Goal: Task Accomplishment & Management: Use online tool/utility

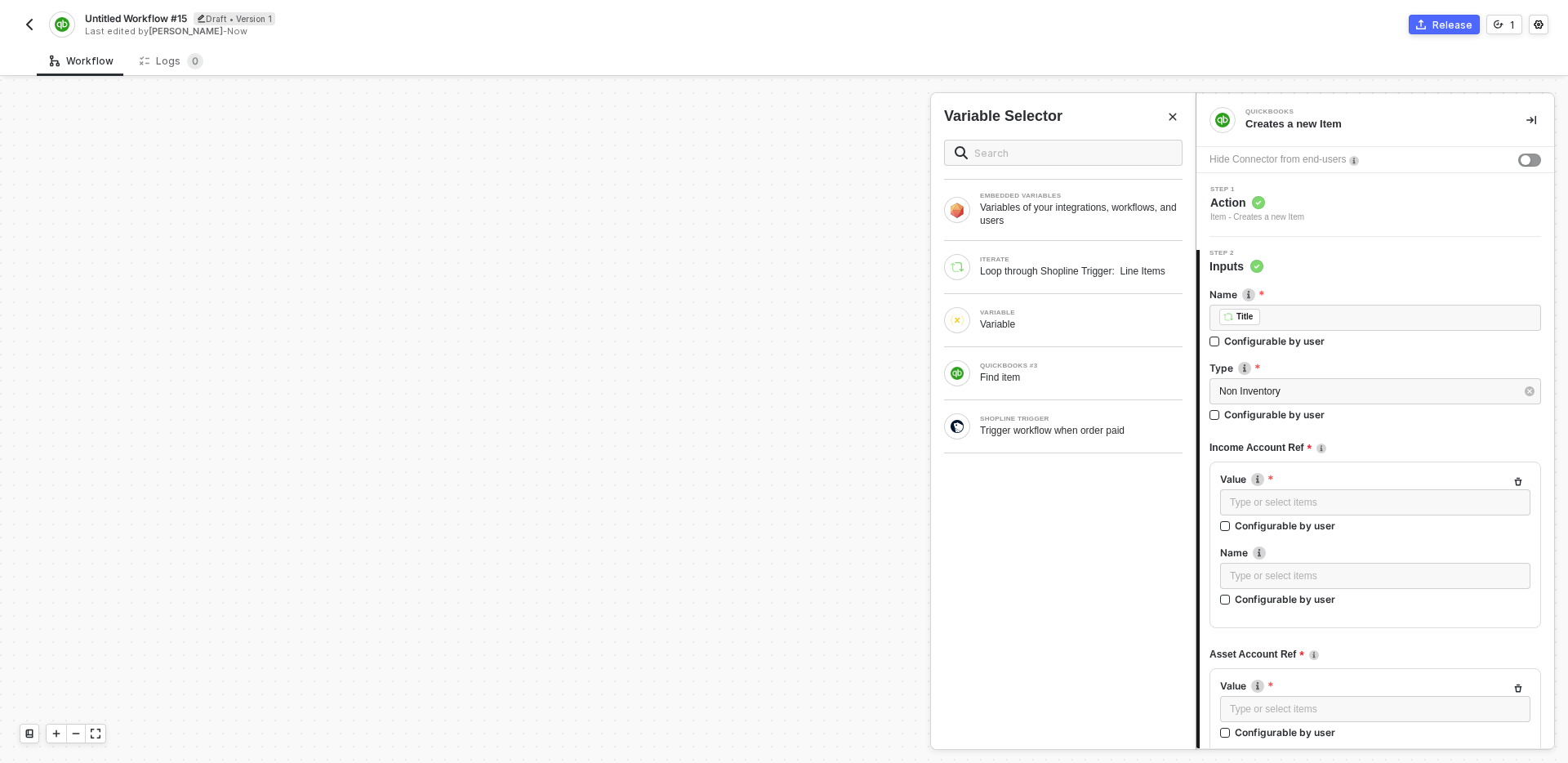
scroll to position [320, 0]
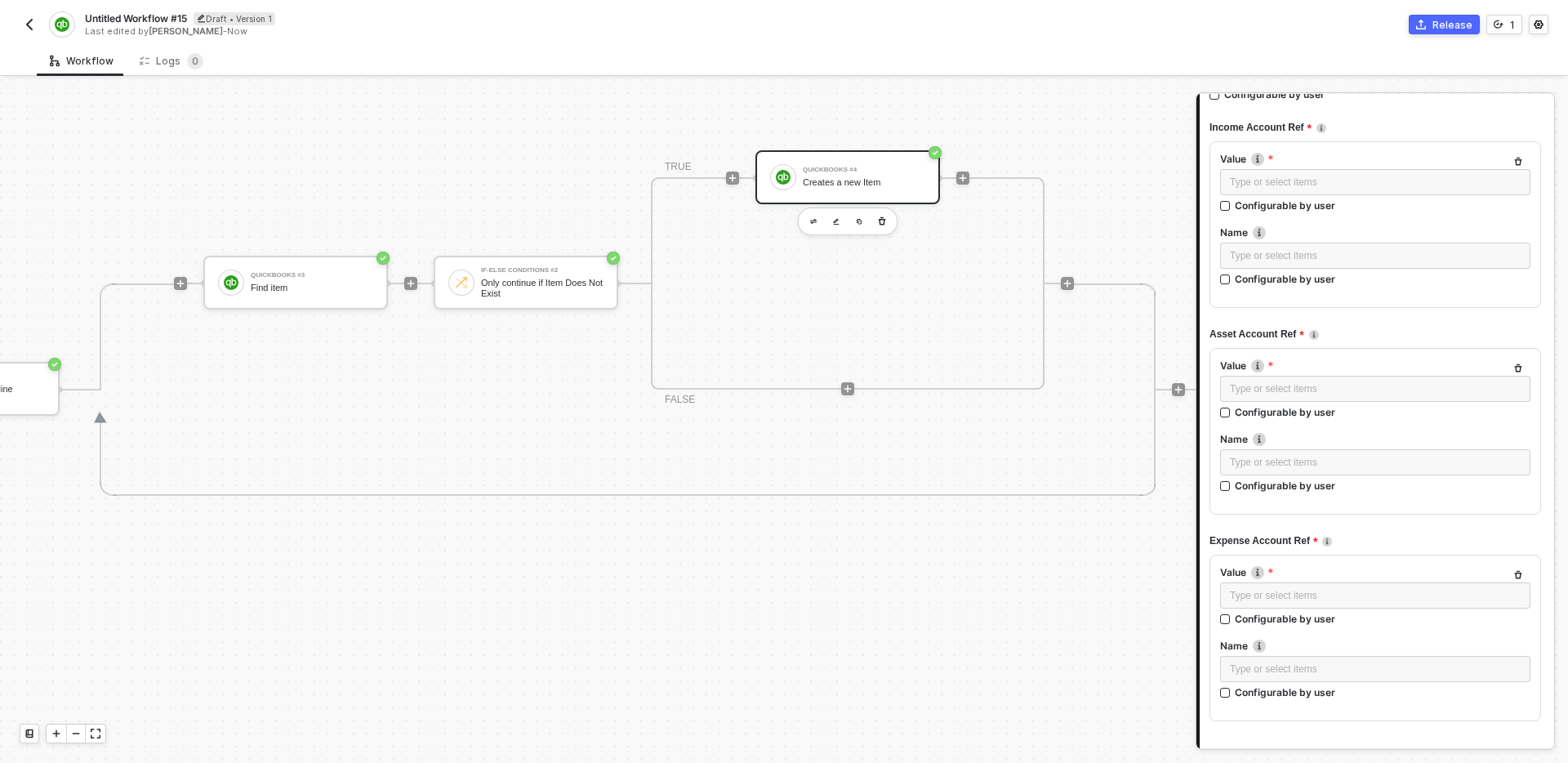
click at [533, 412] on div "QuickBooks #3 Find item If-Else Conditions #2 Only continue if Item Does Not Ex…" at bounding box center [624, 390] width 901 height 212
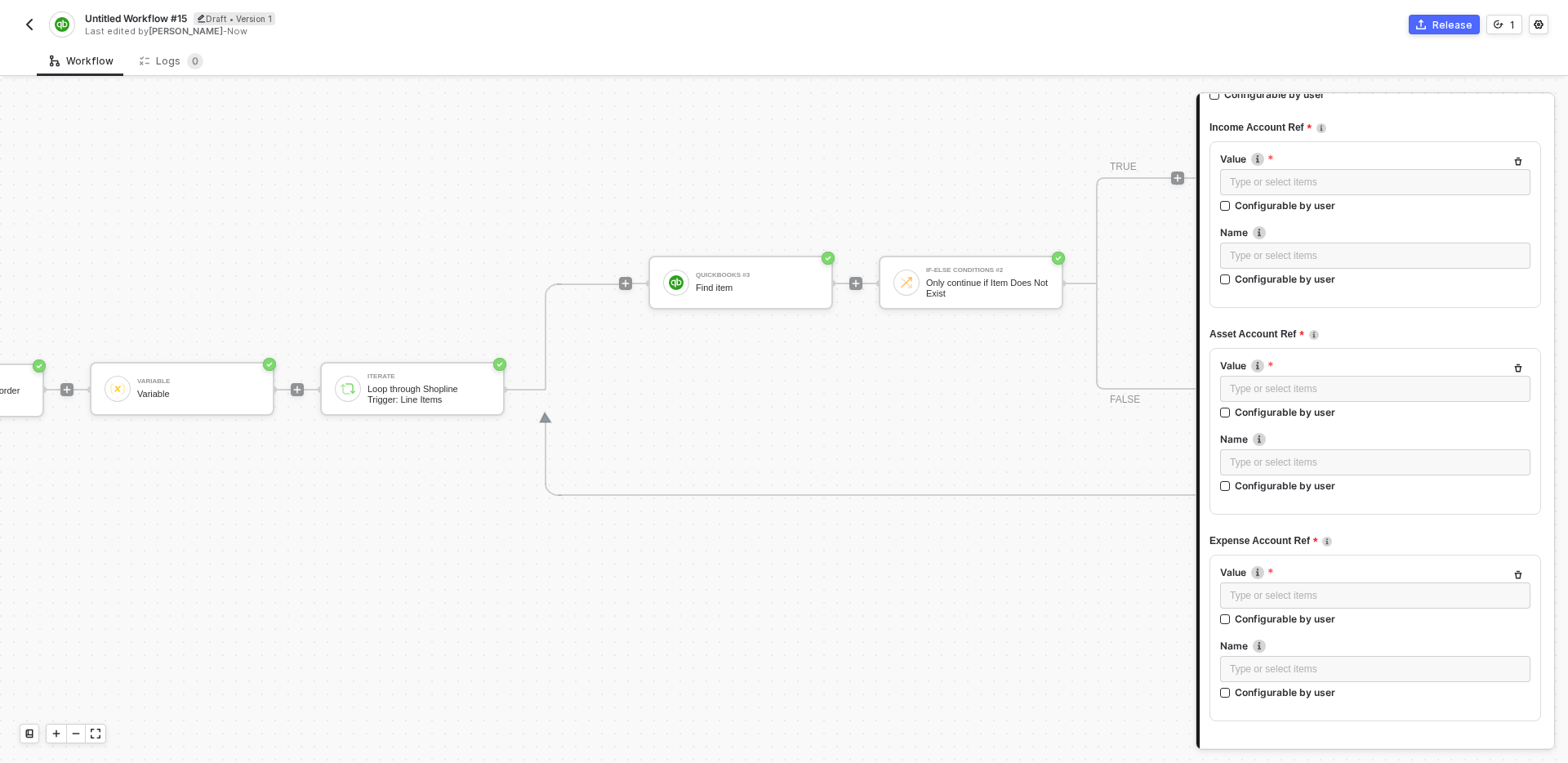
scroll to position [684, 110]
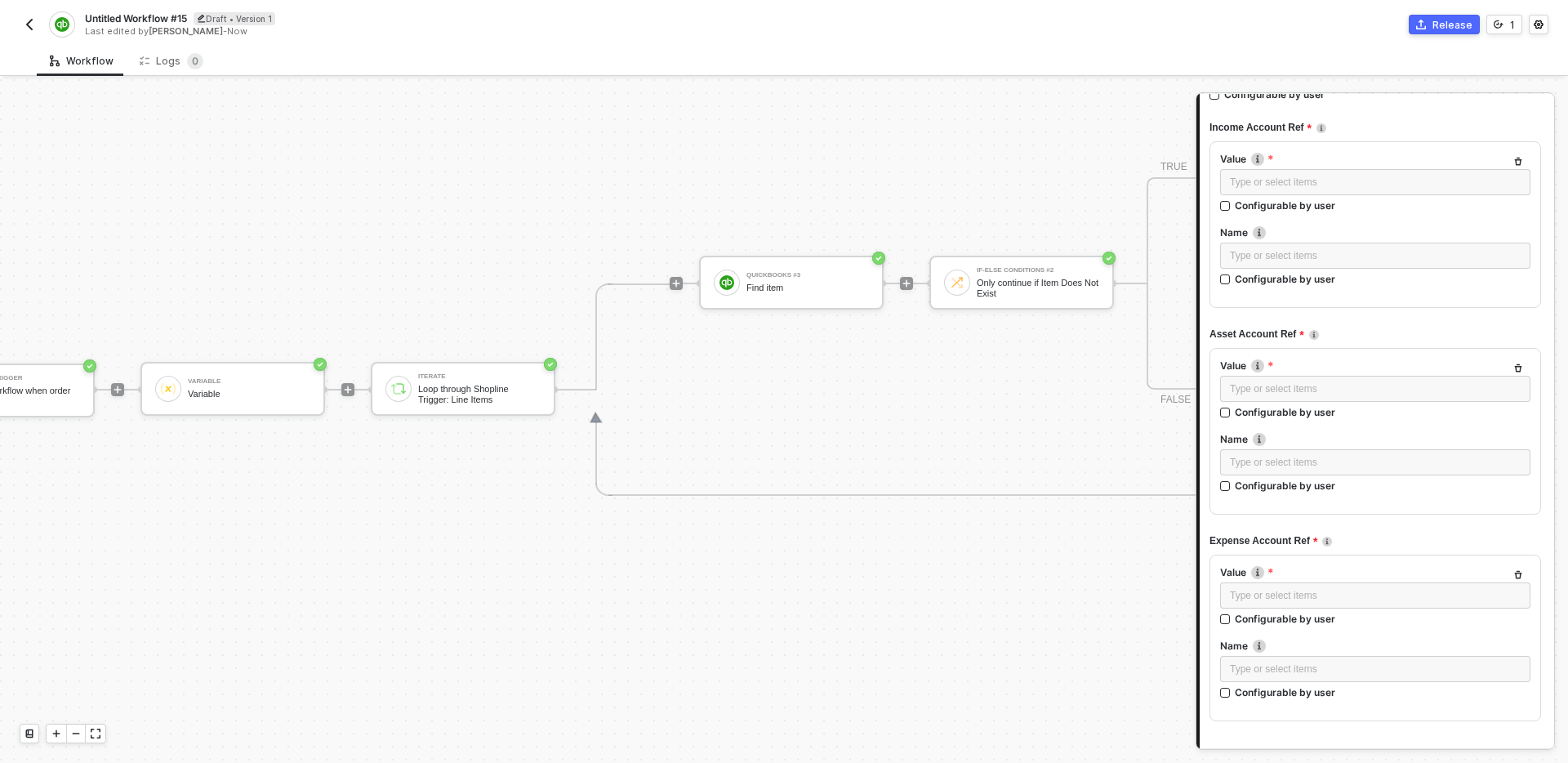
click at [37, 23] on button "button" at bounding box center [28, 24] width 19 height 19
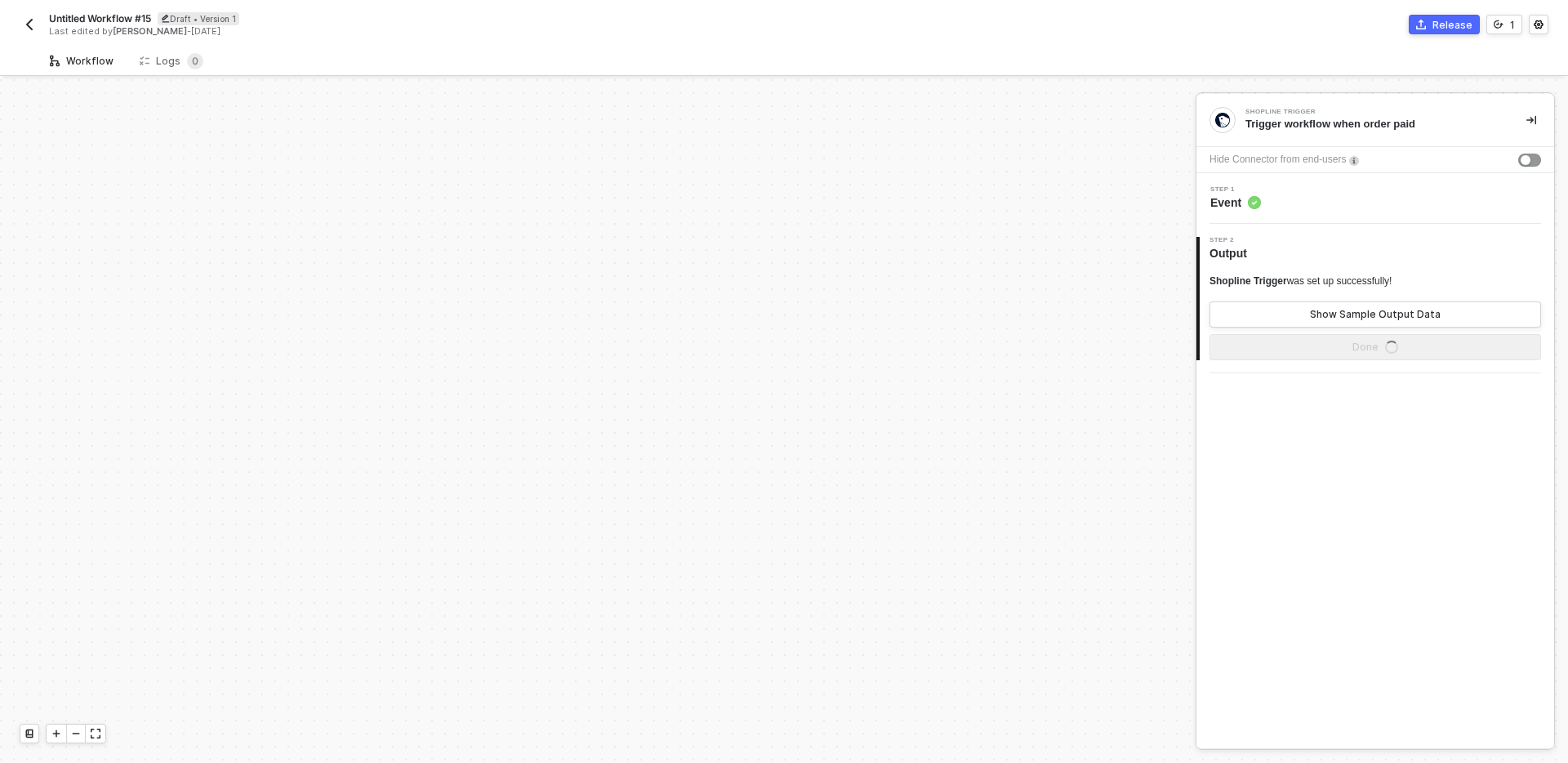
scroll to position [498, 0]
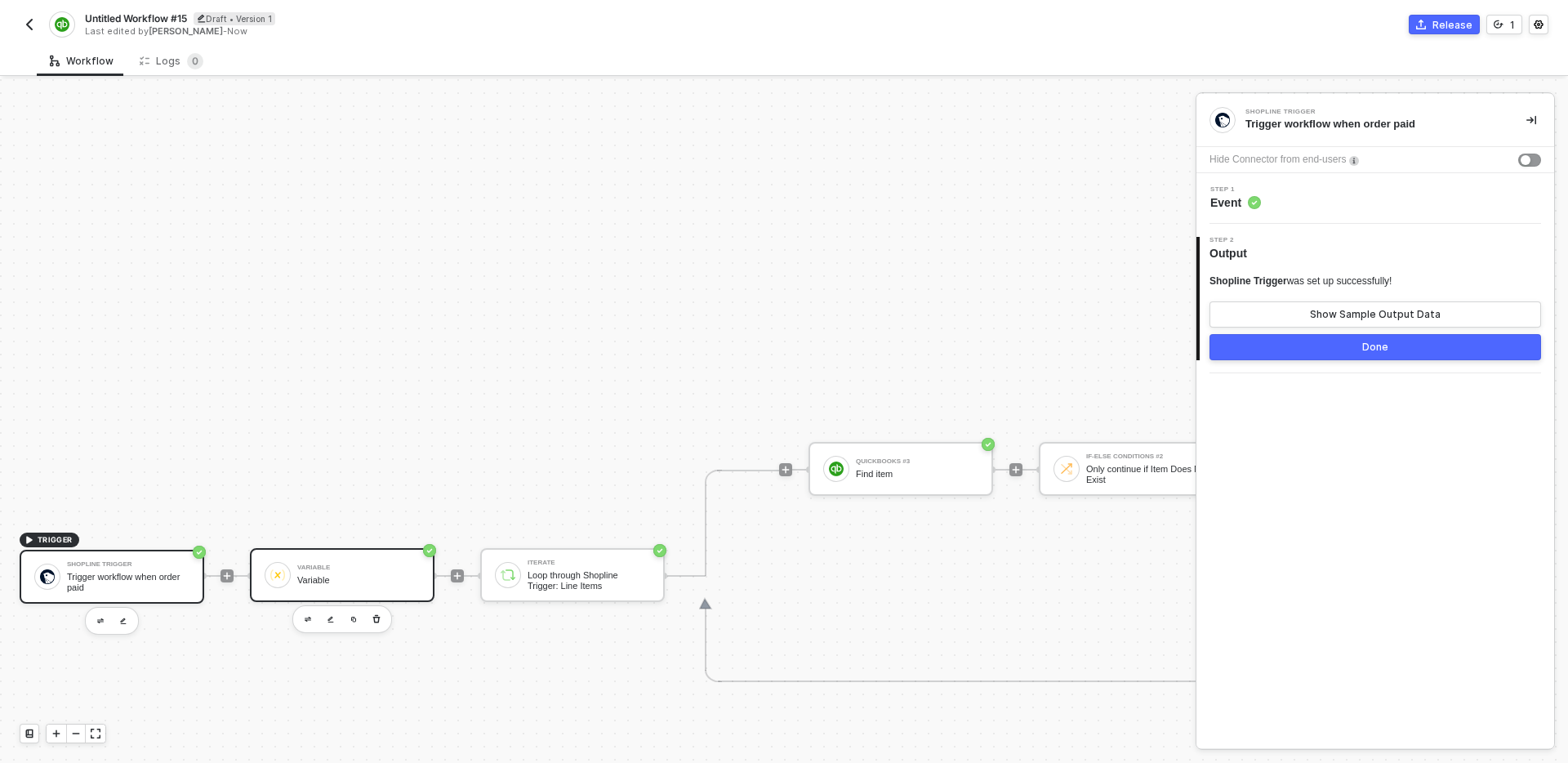
click at [349, 571] on div "Variable" at bounding box center [358, 567] width 123 height 6
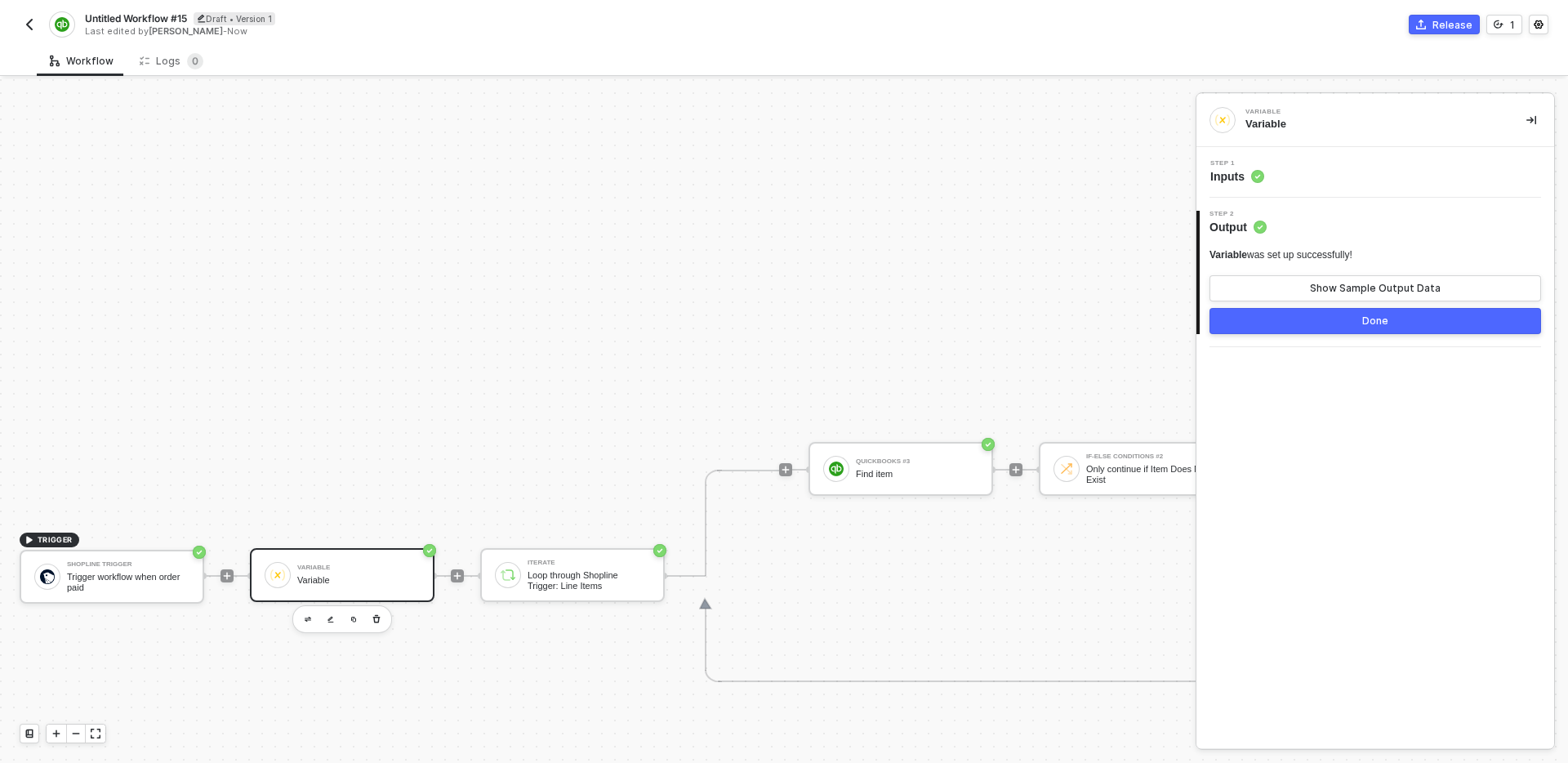
click at [1342, 171] on div "Step 1 Inputs" at bounding box center [1377, 172] width 354 height 25
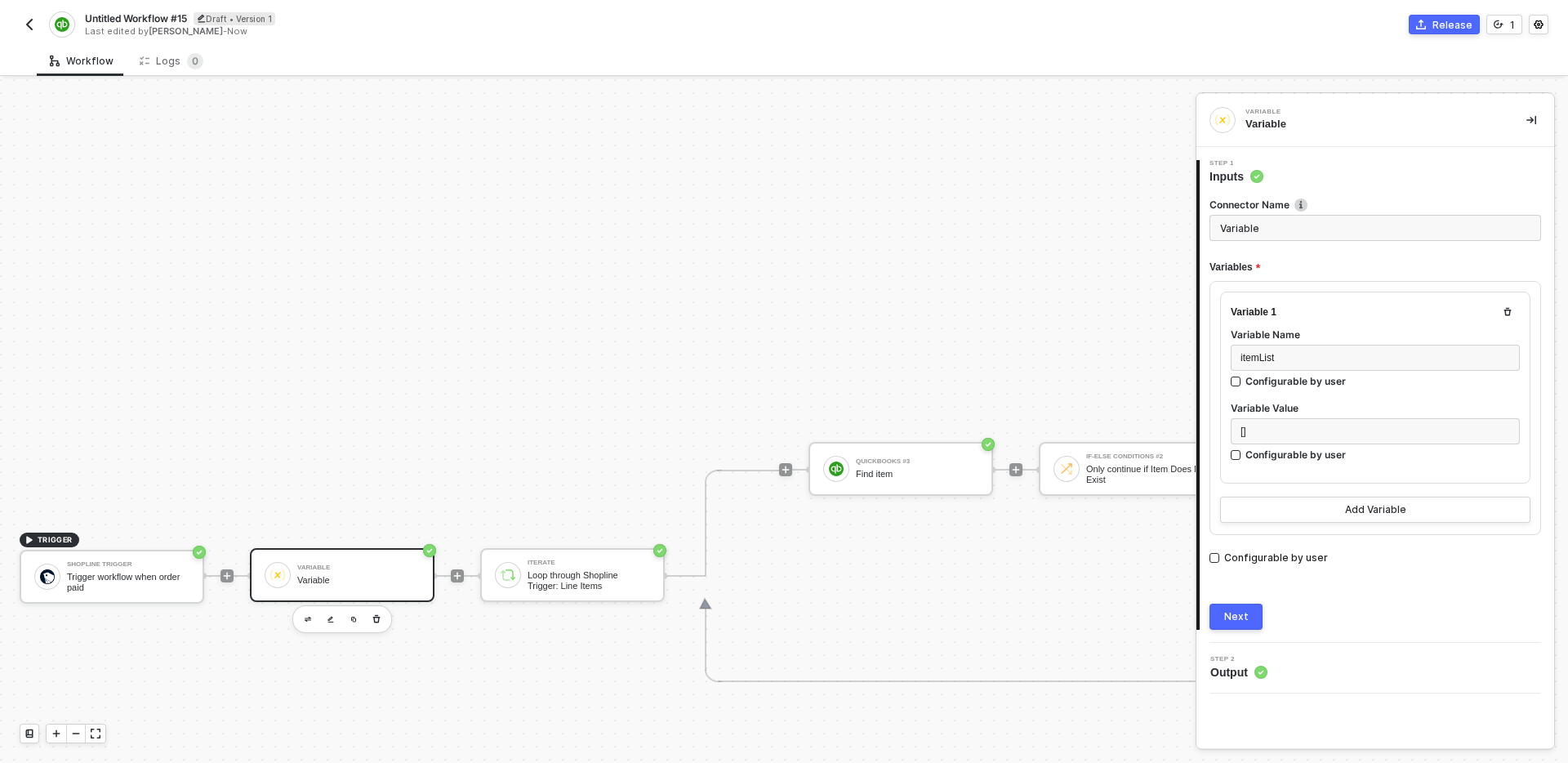
click at [1330, 607] on div "Next" at bounding box center [1375, 617] width 332 height 27
click at [1342, 513] on button "Add Variable" at bounding box center [1376, 510] width 311 height 27
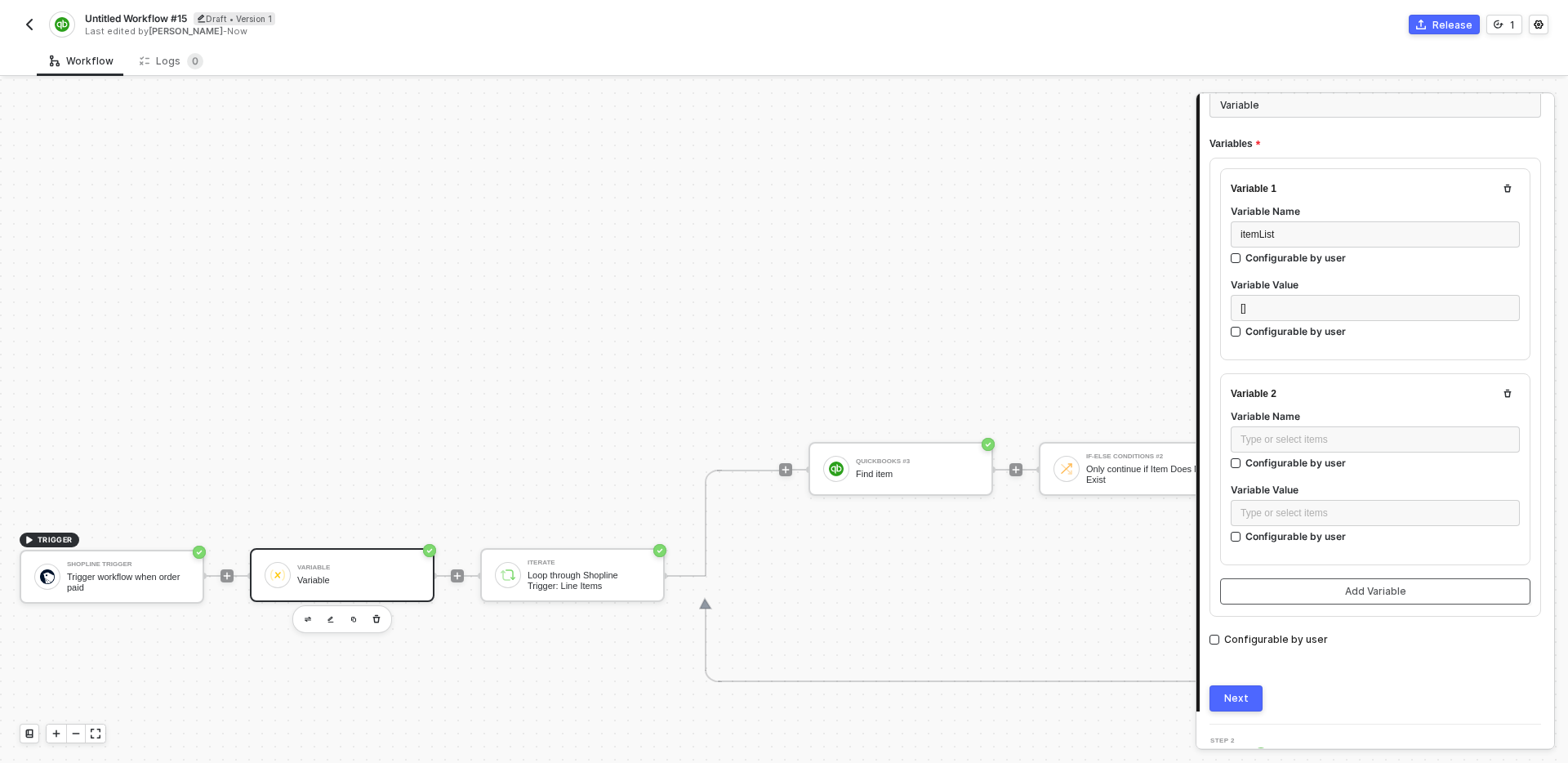
scroll to position [119, 0]
click at [1514, 400] on button "button" at bounding box center [1508, 397] width 19 height 19
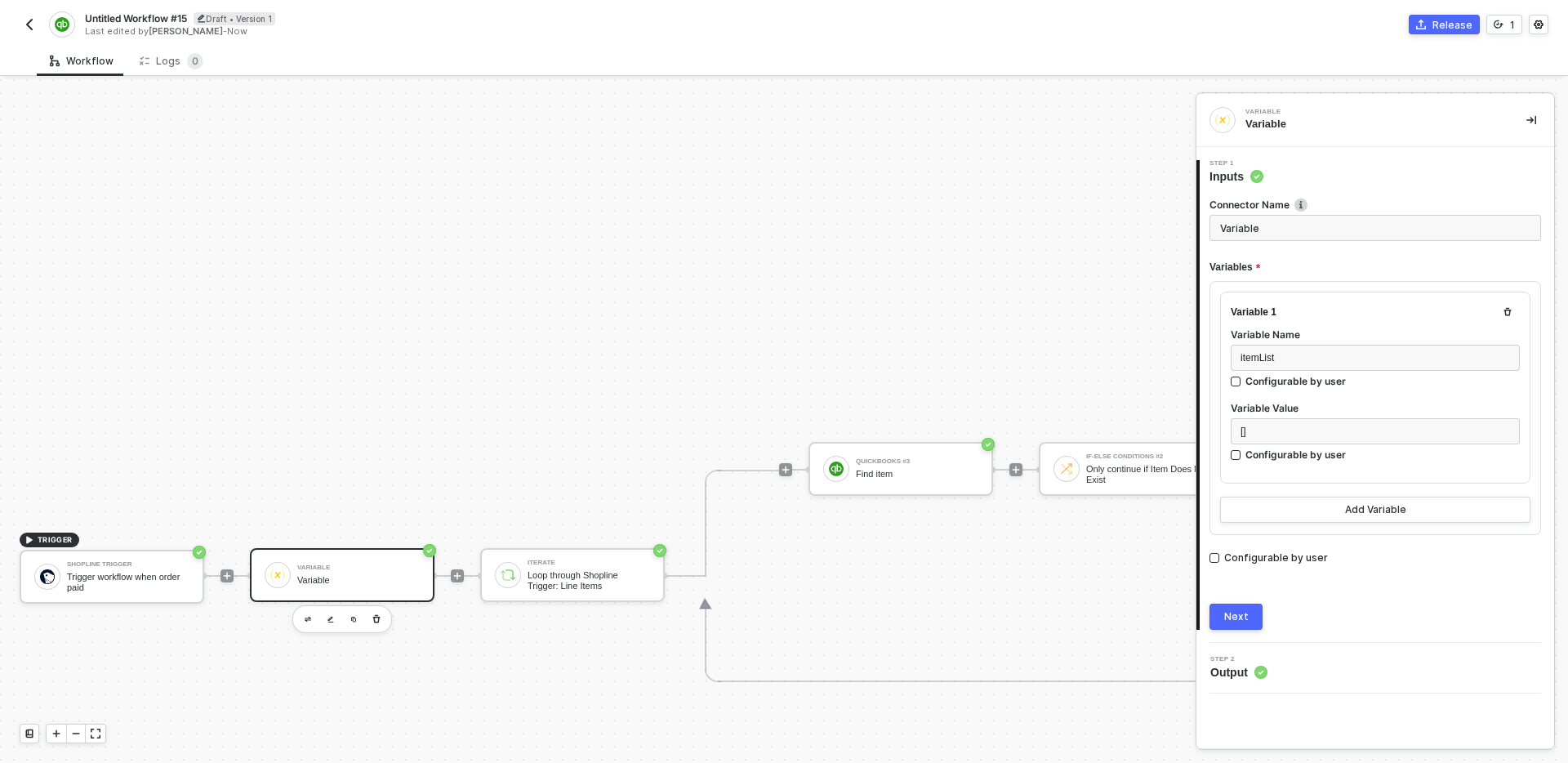
click at [987, 280] on div "TRIGGER Shopline Trigger Trigger workflow when order paid Variable Variable Ite…" at bounding box center [1339, 576] width 2678 height 1990
click at [1523, 121] on button "button" at bounding box center [1531, 120] width 19 height 19
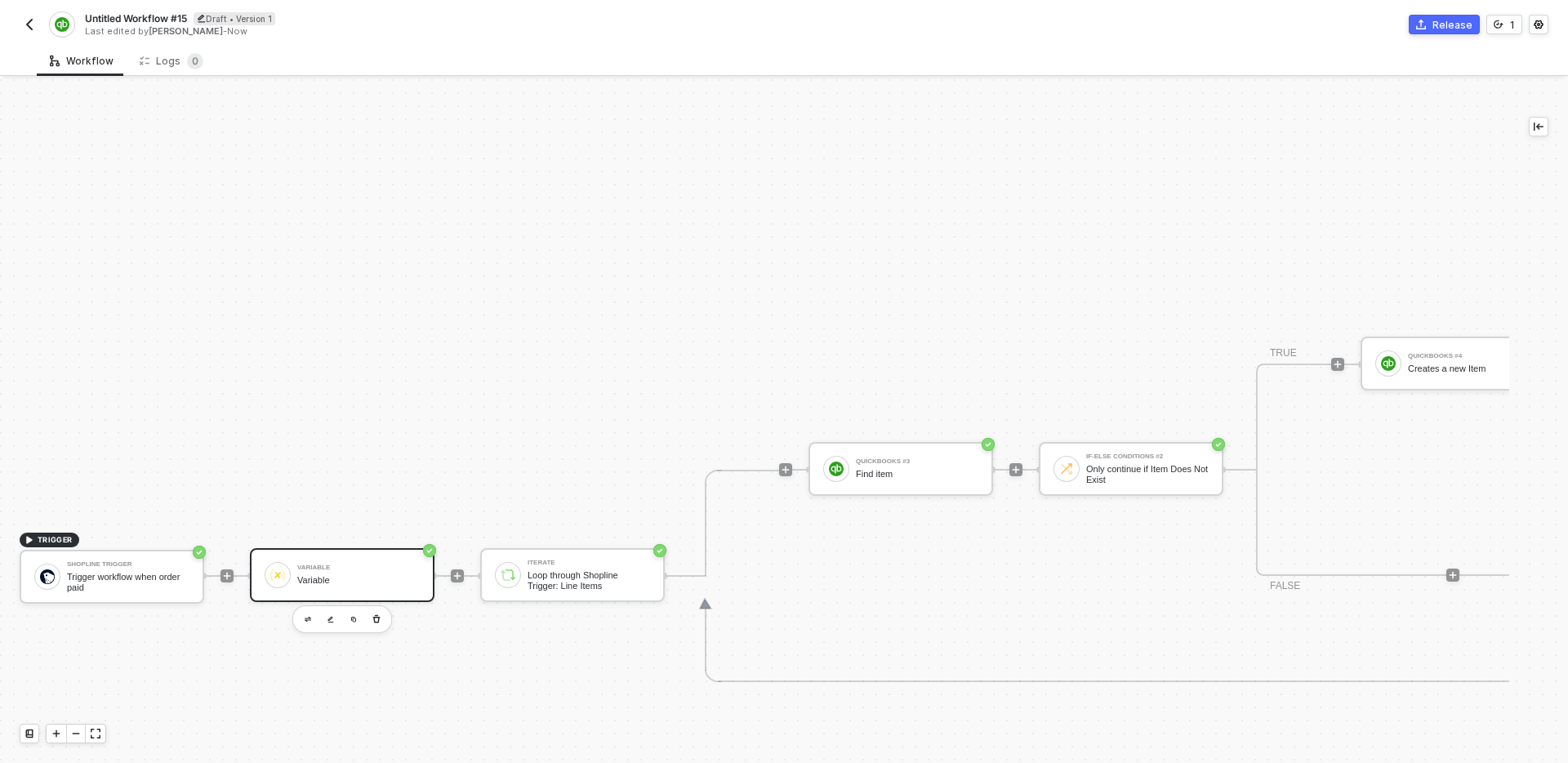
click at [1188, 172] on div "TRIGGER Shopline Trigger Trigger workflow when order paid Variable Variable Ite…" at bounding box center [1339, 576] width 2678 height 1990
click at [232, 574] on div at bounding box center [227, 576] width 13 height 13
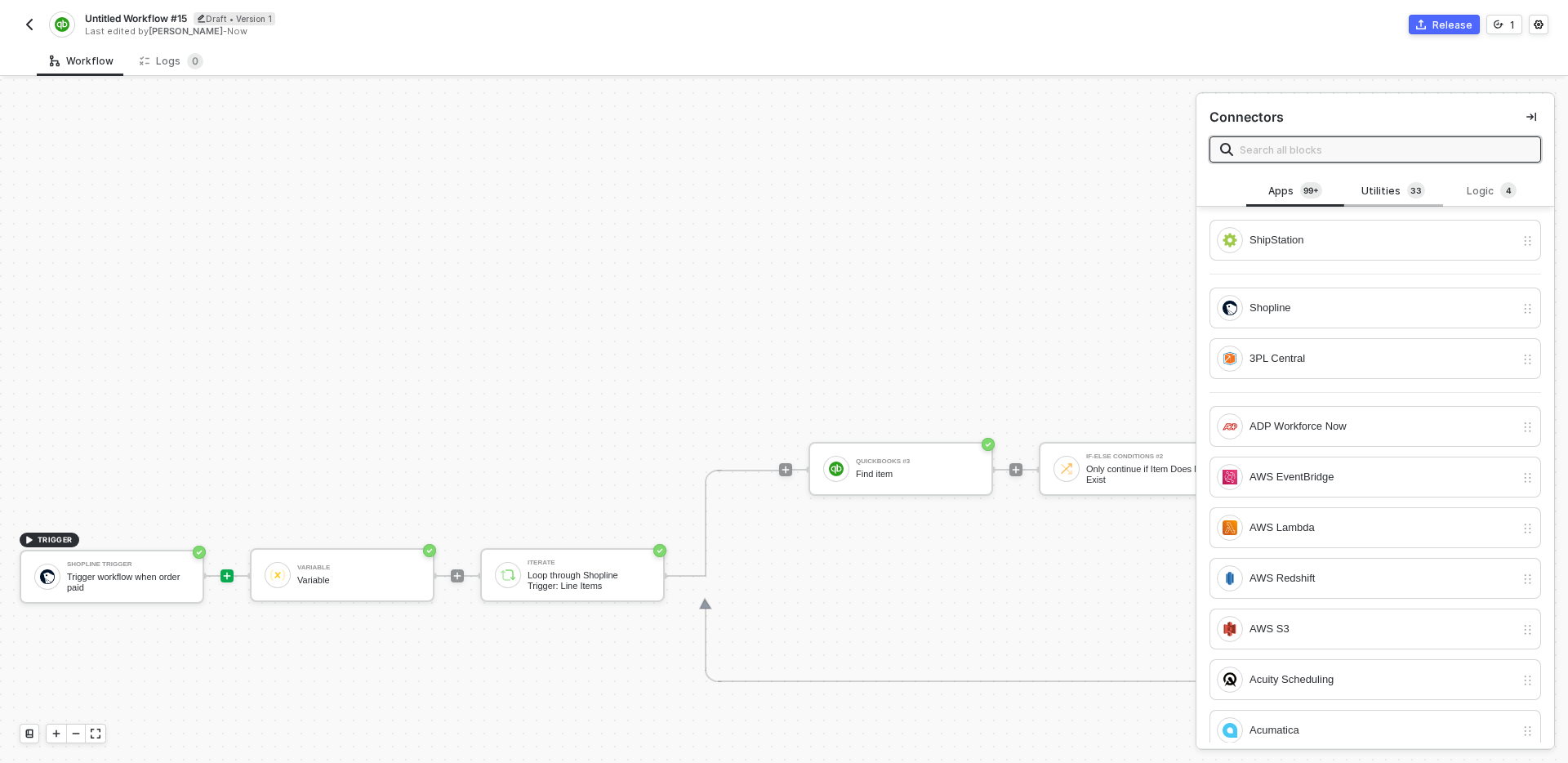
click at [1392, 180] on div "Utilities 3 3" at bounding box center [1393, 191] width 98 height 31
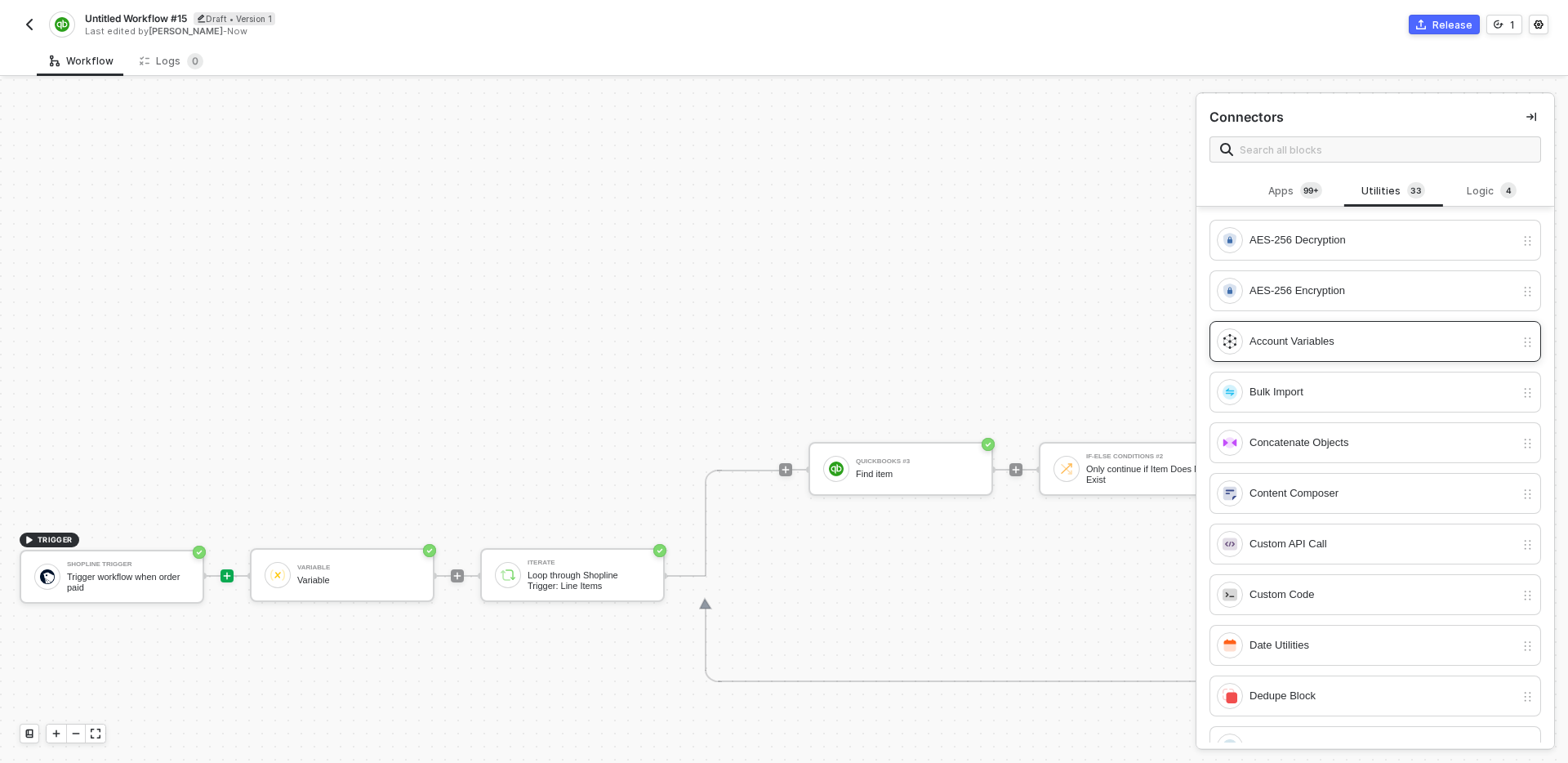
click at [1328, 344] on div "Account Variables" at bounding box center [1382, 342] width 265 height 18
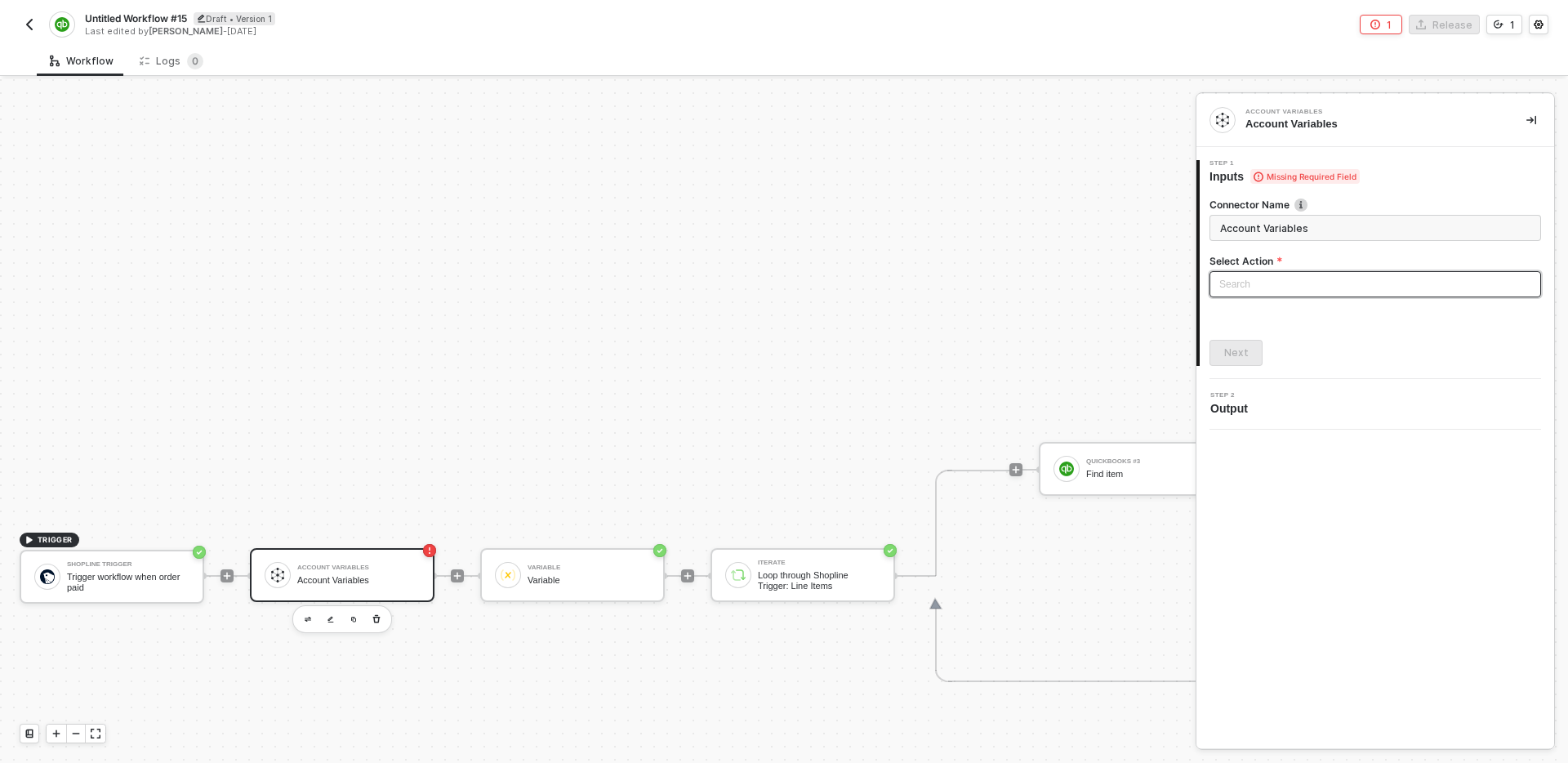
click at [1279, 296] on div "Search" at bounding box center [1375, 285] width 332 height 27
click at [1292, 341] on div "Get Account Variables" at bounding box center [1376, 343] width 305 height 18
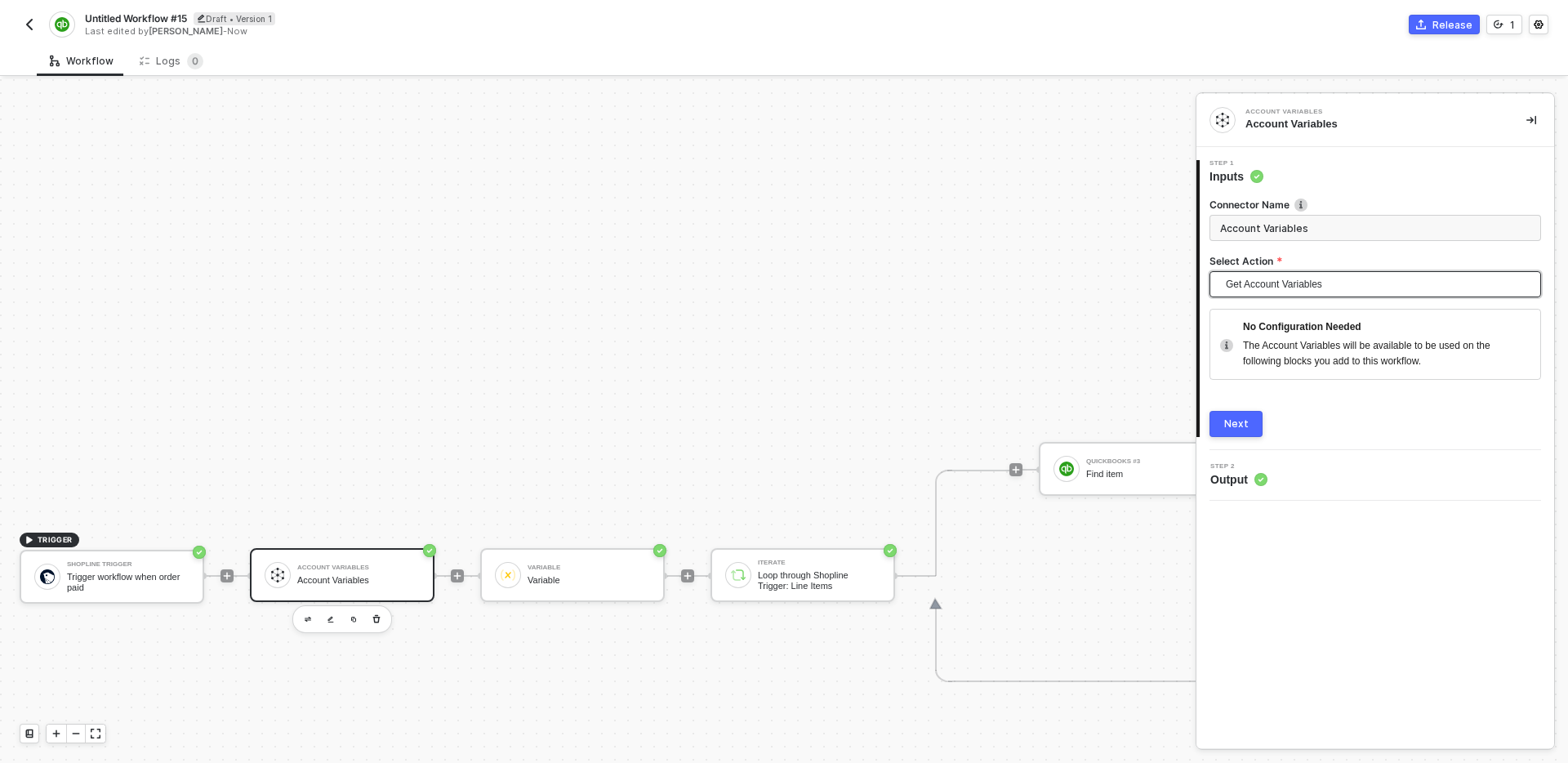
click at [1307, 294] on span "Get Account Variables" at bounding box center [1379, 285] width 305 height 25
click at [1299, 318] on div "Set Account Variables" at bounding box center [1376, 317] width 305 height 18
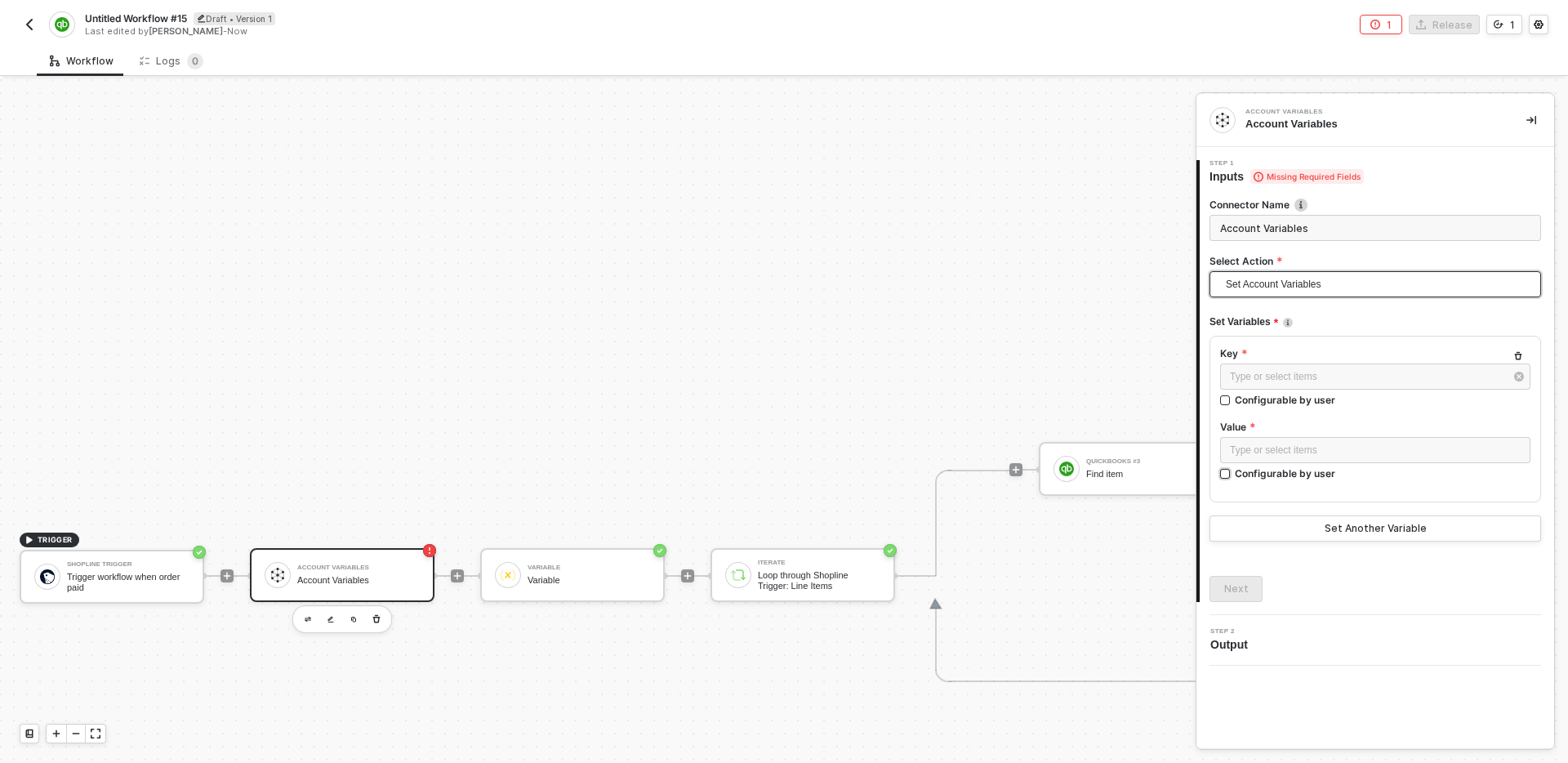
click at [1281, 407] on div "Configurable by user" at bounding box center [1285, 400] width 101 height 14
click at [1232, 476] on input "Configurable by user" at bounding box center [1226, 475] width 12 height 12
click at [1365, 448] on div "Type or select items ﻿" at bounding box center [1360, 452] width 281 height 29
click at [1515, 456] on icon "icon-settings" at bounding box center [1517, 450] width 14 height 13
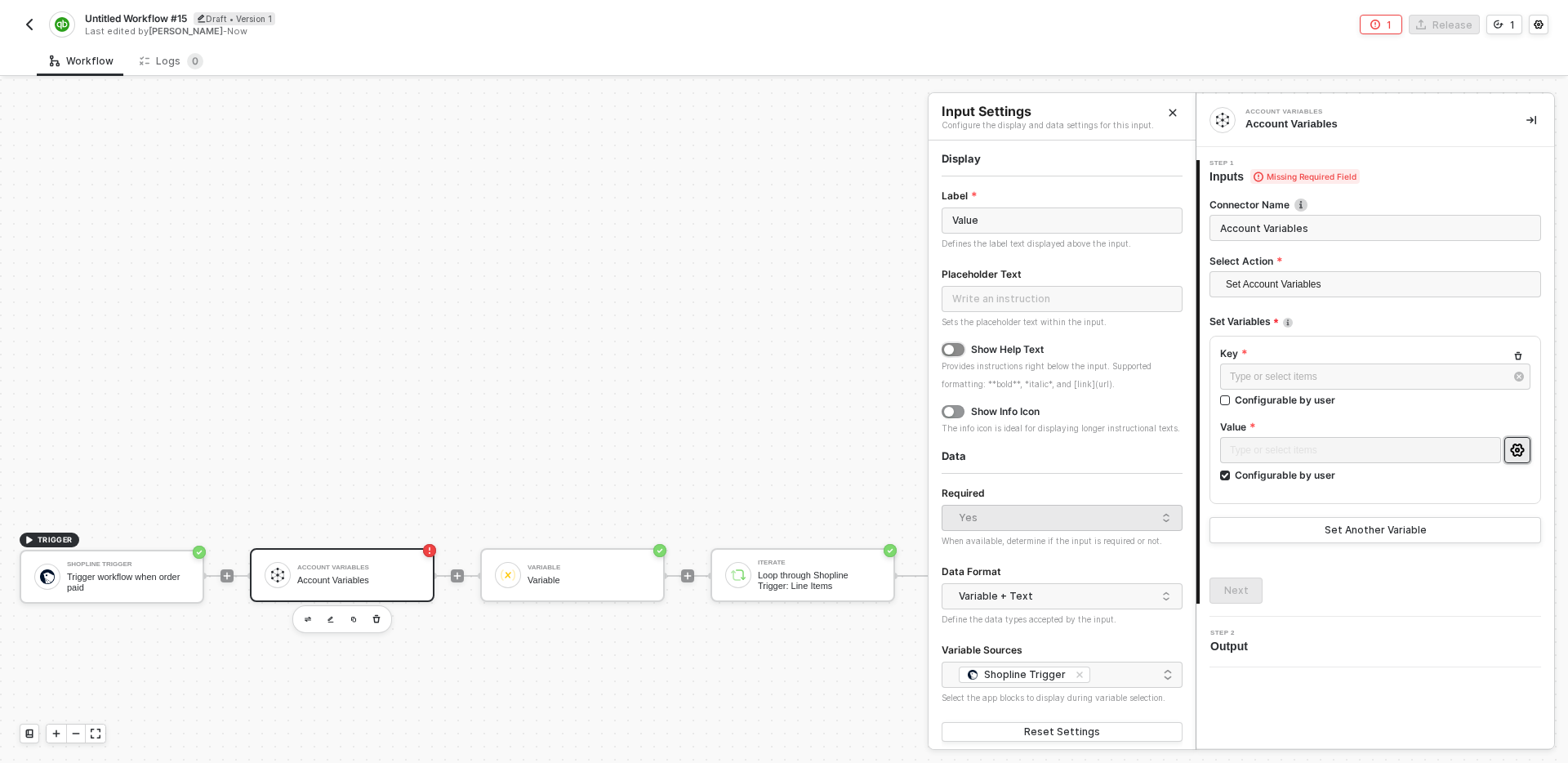
click at [958, 350] on button "button" at bounding box center [953, 349] width 23 height 13
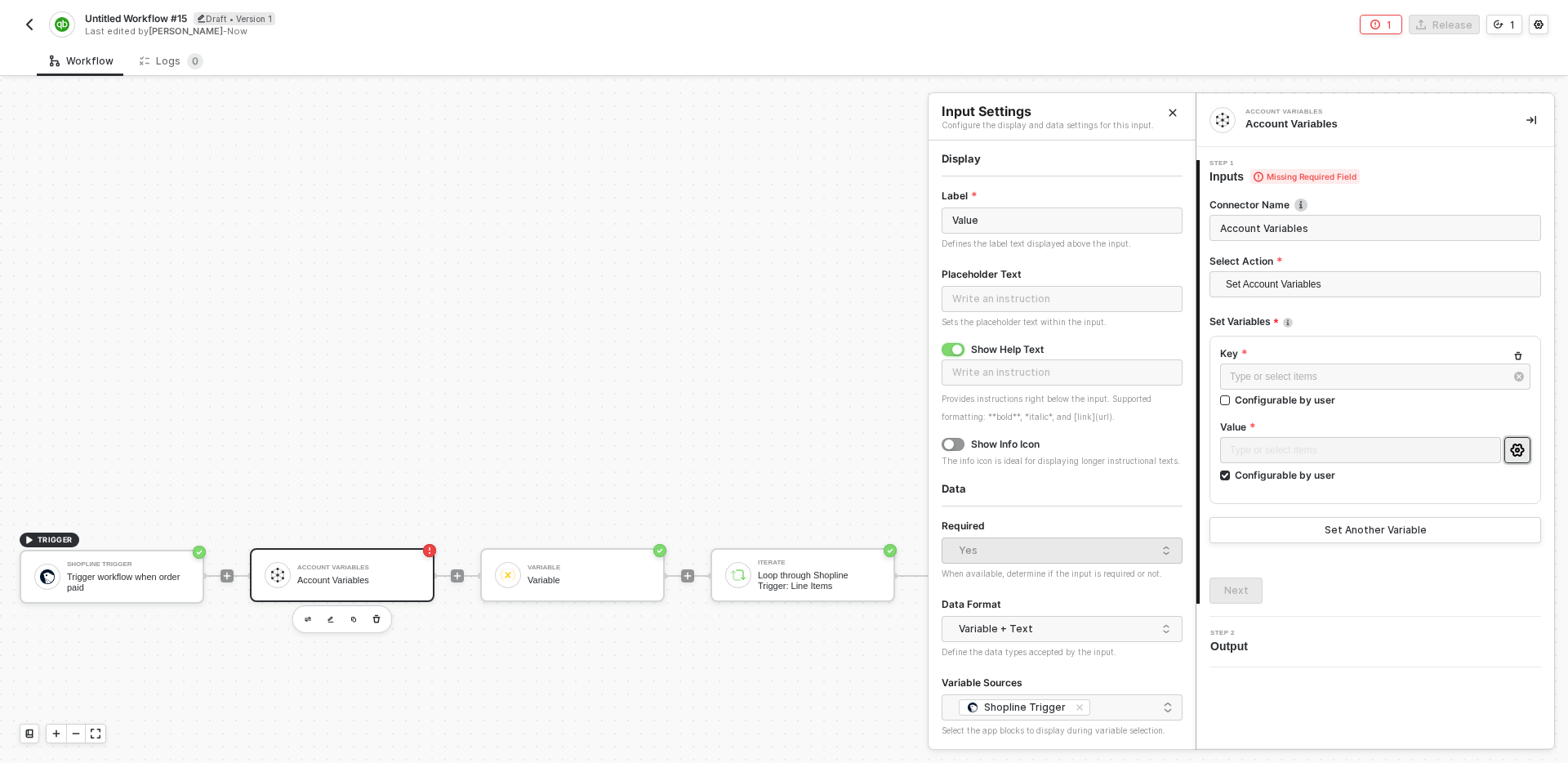
click at [958, 350] on div "button" at bounding box center [957, 349] width 10 height 10
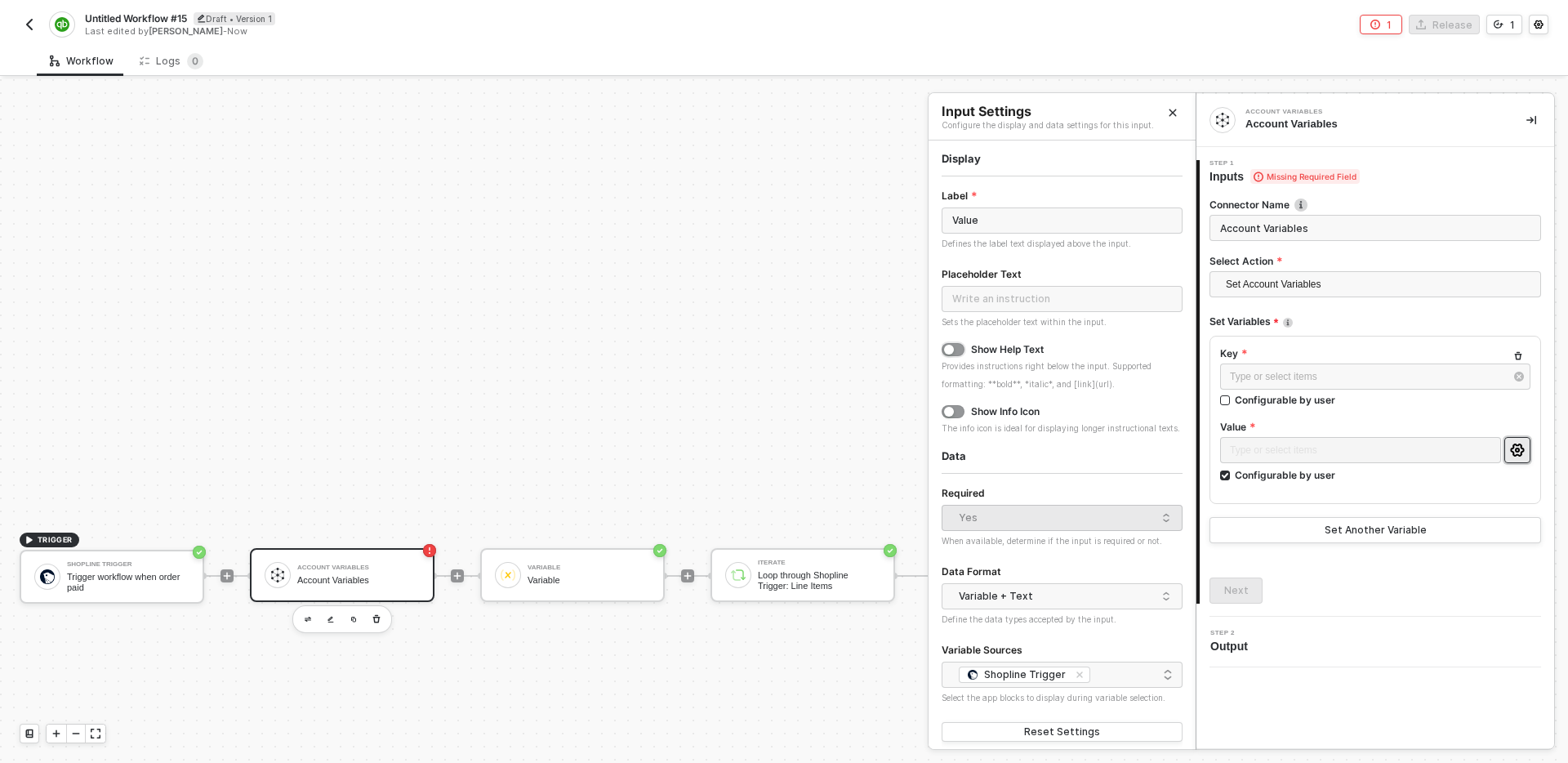
scroll to position [9, 0]
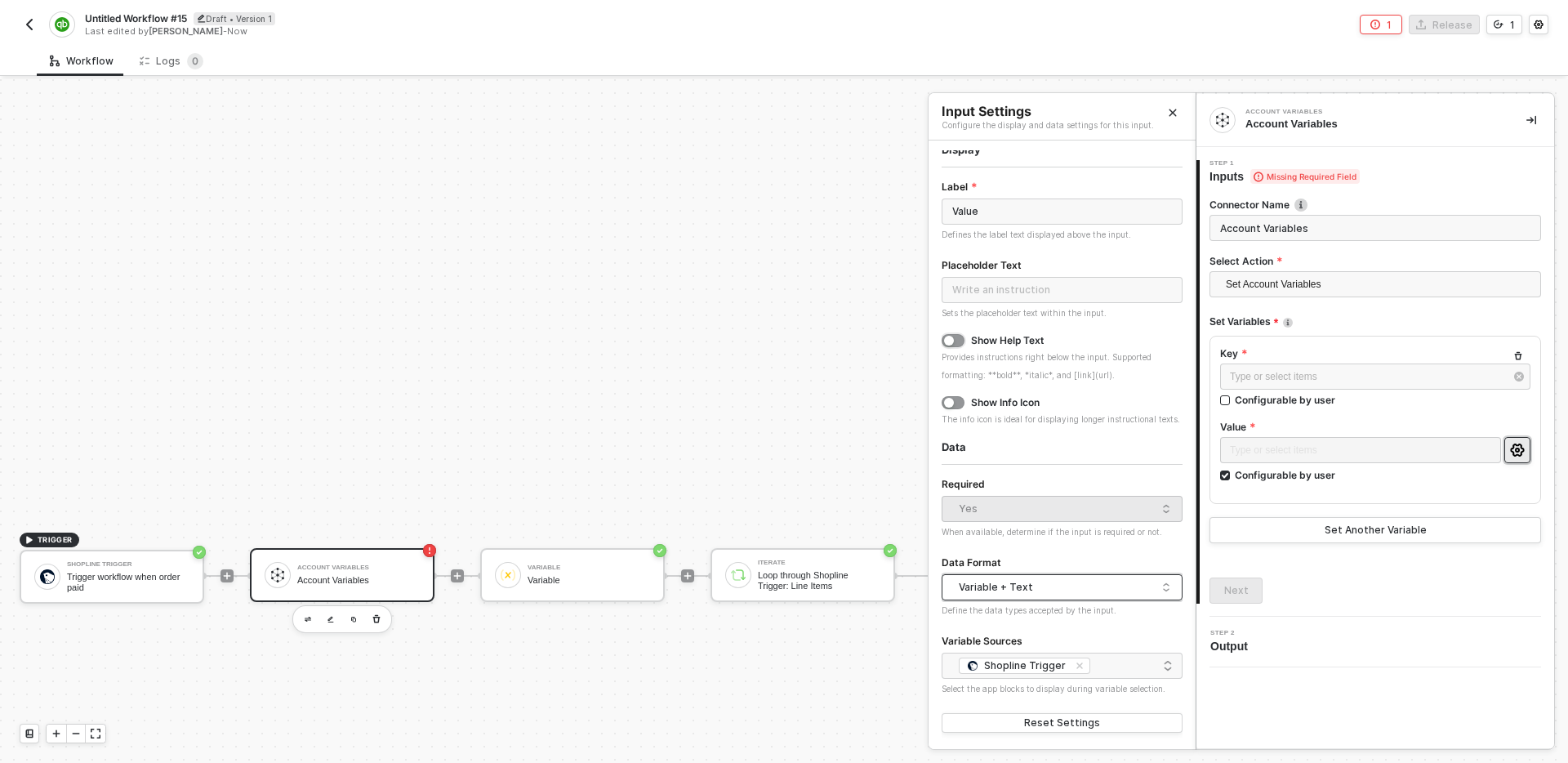
click at [1082, 582] on div "Variable + Text" at bounding box center [1058, 587] width 198 height 25
click at [1041, 673] on div "Just Text" at bounding box center [1061, 672] width 215 height 16
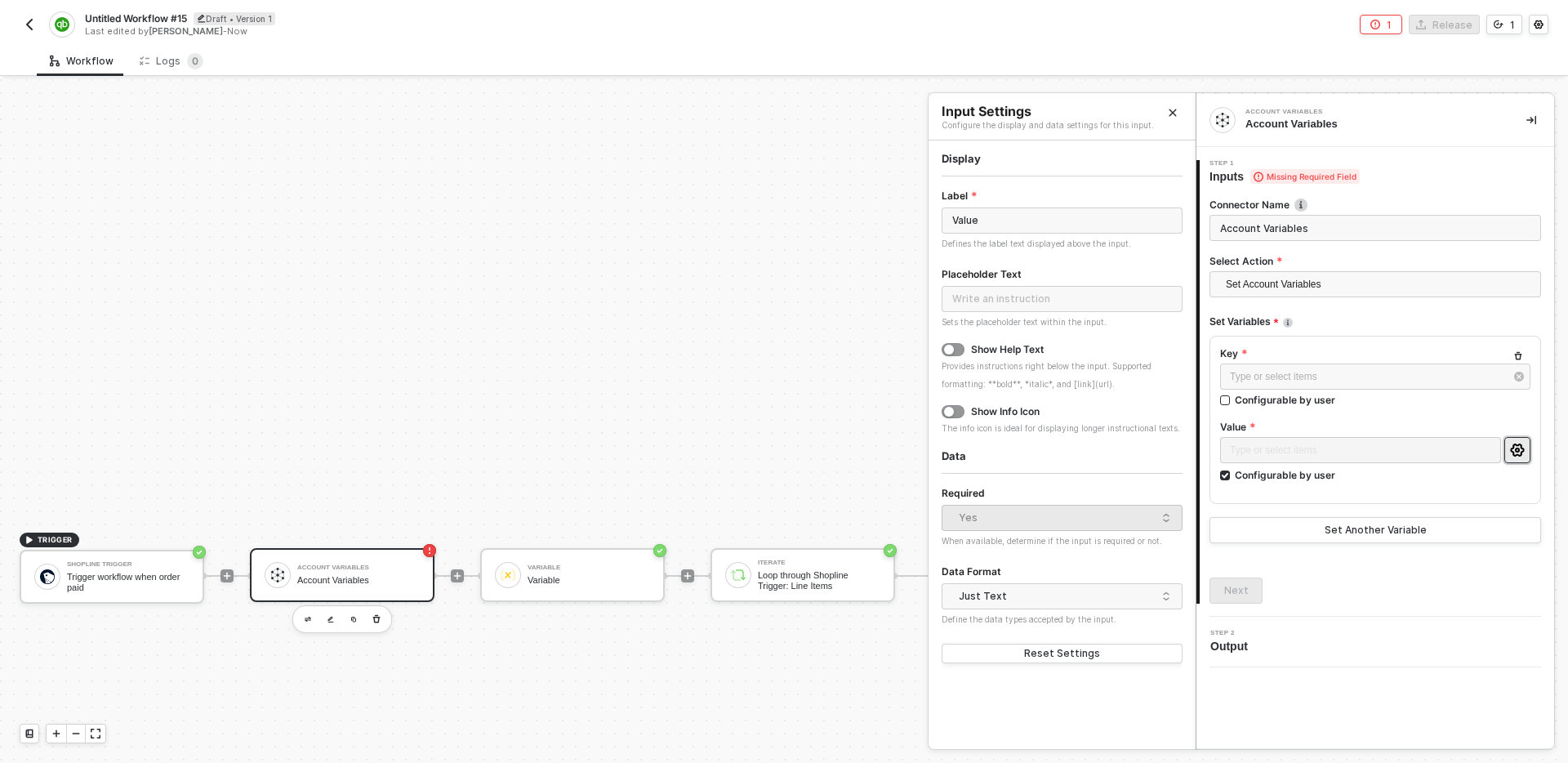
click at [1060, 714] on div "Display Label Value Defines the label text displayed above the input. Placehold…" at bounding box center [1062, 449] width 241 height 599
click at [1083, 488] on div "Required" at bounding box center [1062, 494] width 241 height 21
click at [953, 455] on div "Data" at bounding box center [1062, 456] width 241 height 14
drag, startPoint x: 939, startPoint y: 455, endPoint x: 977, endPoint y: 453, distance: 38.1
click at [970, 453] on div "Input Settings Configure the display and data settings for this input. Display …" at bounding box center [1062, 421] width 267 height 656
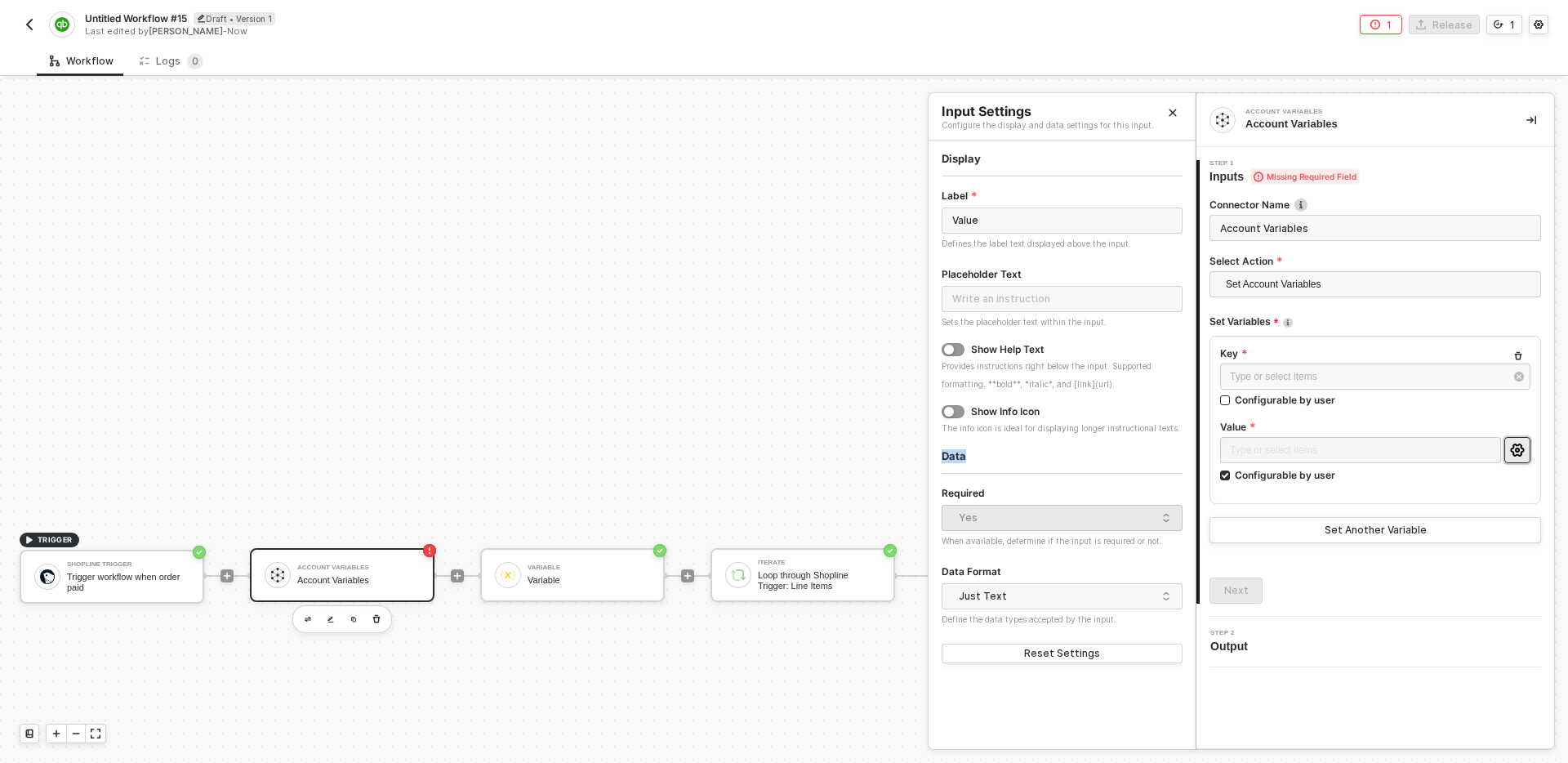
click at [986, 456] on div "Data" at bounding box center [1062, 456] width 241 height 14
click at [1008, 455] on div "Data" at bounding box center [1062, 456] width 241 height 14
click at [1025, 453] on div "Data" at bounding box center [1062, 456] width 241 height 14
click at [1374, 482] on div "Type or select items ﻿ Configurable by user" at bounding box center [1376, 463] width 311 height 51
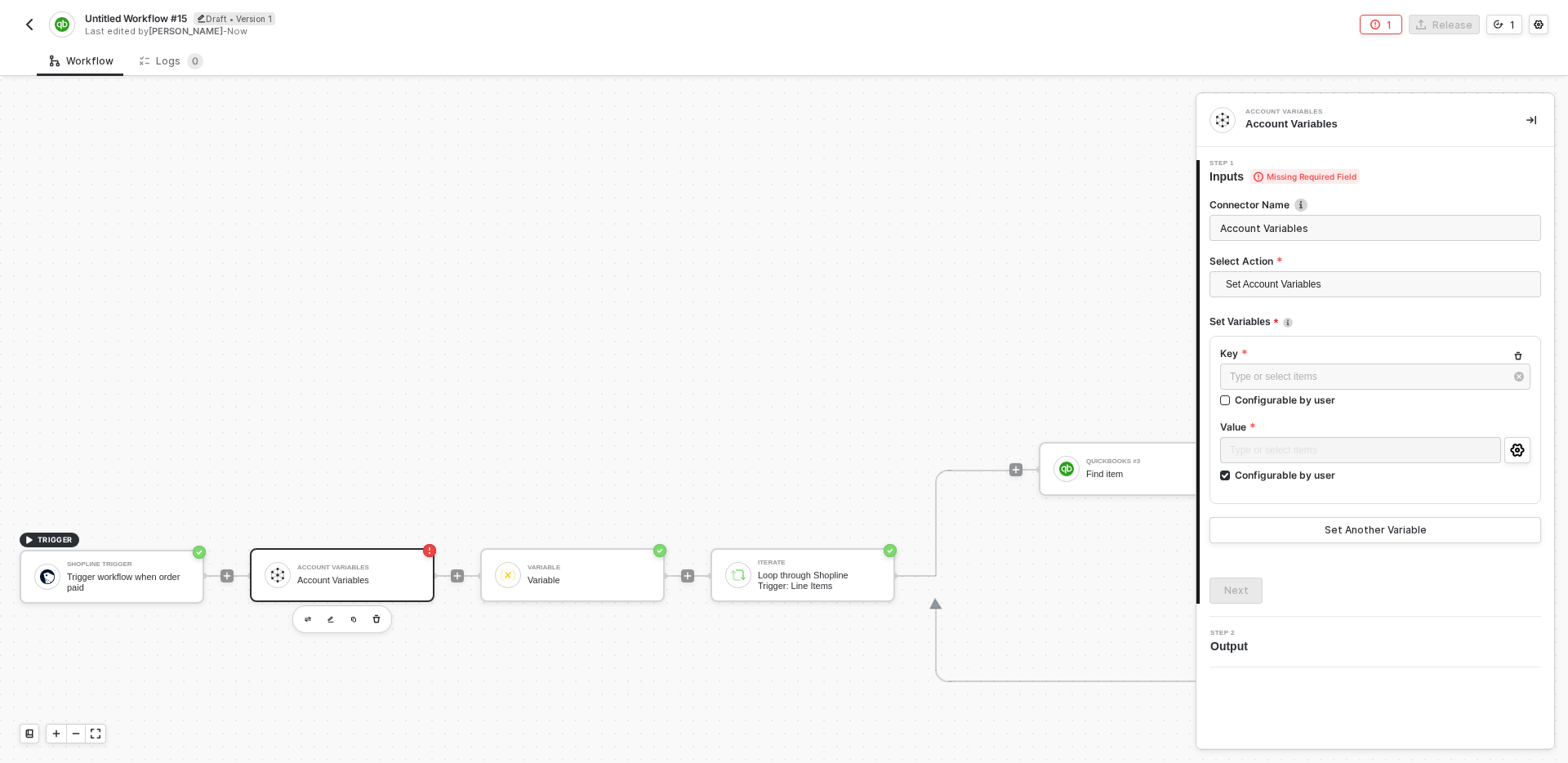
click at [1371, 483] on div "Type or select items ﻿ Configurable by user" at bounding box center [1376, 463] width 311 height 51
click at [1521, 445] on icon "icon-settings" at bounding box center [1517, 450] width 14 height 13
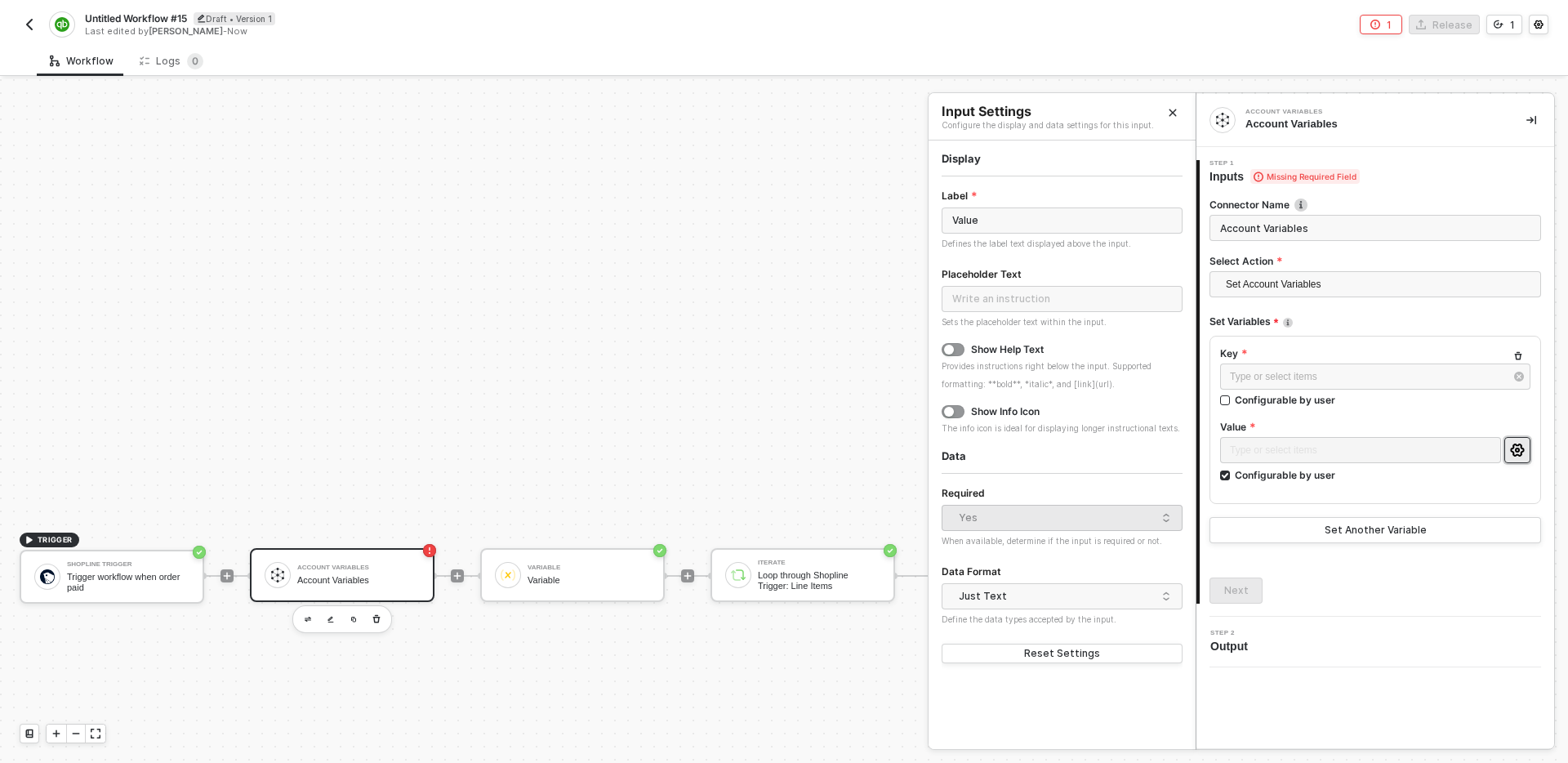
click at [1023, 461] on div "Data" at bounding box center [1062, 456] width 241 height 14
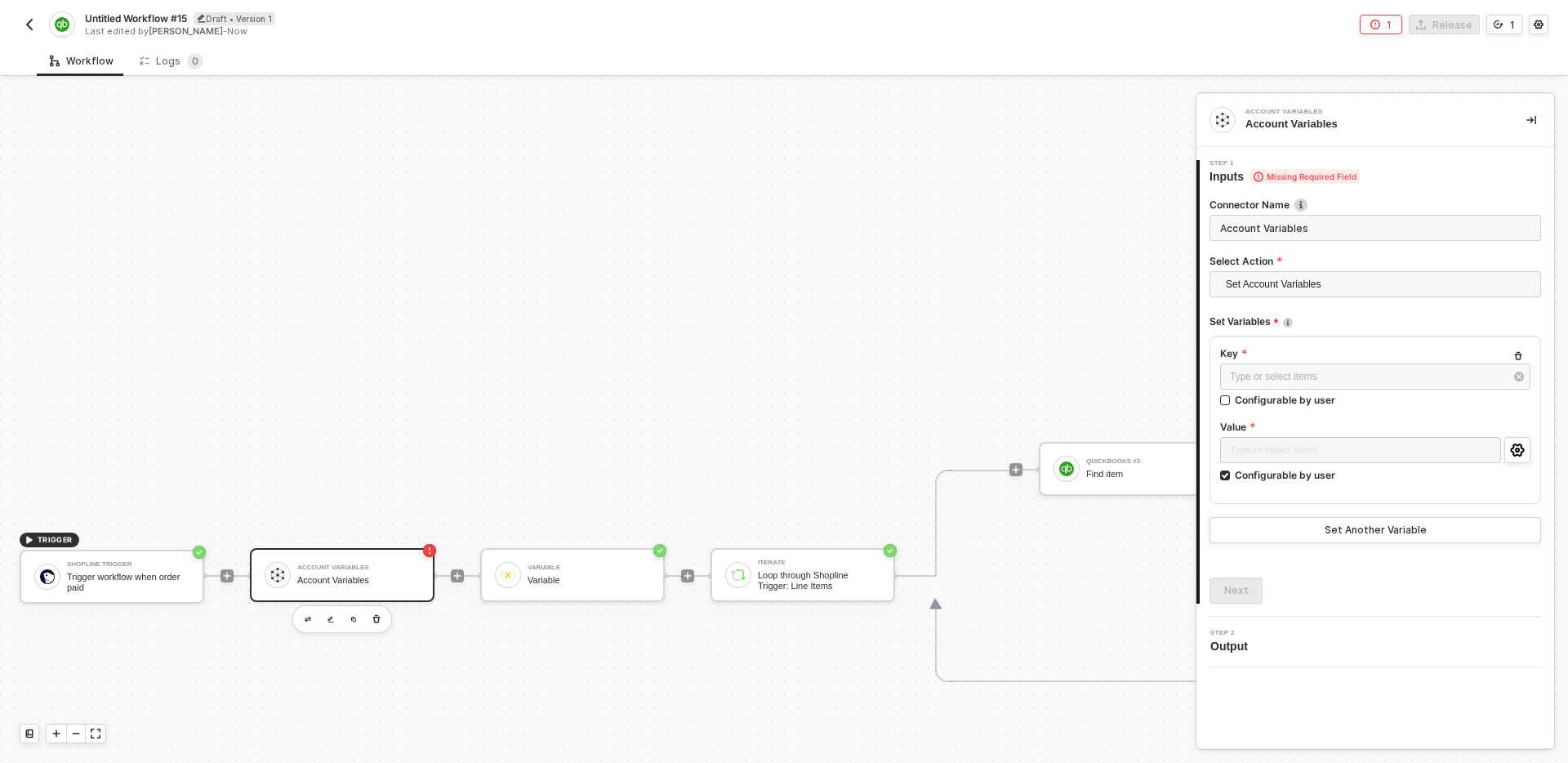
click at [1381, 672] on div "Account Variables Account Variables 1 Step 1 Inputs Missing Required Field Conn…" at bounding box center [1375, 422] width 357 height 655
click at [1513, 442] on button "button" at bounding box center [1518, 450] width 27 height 27
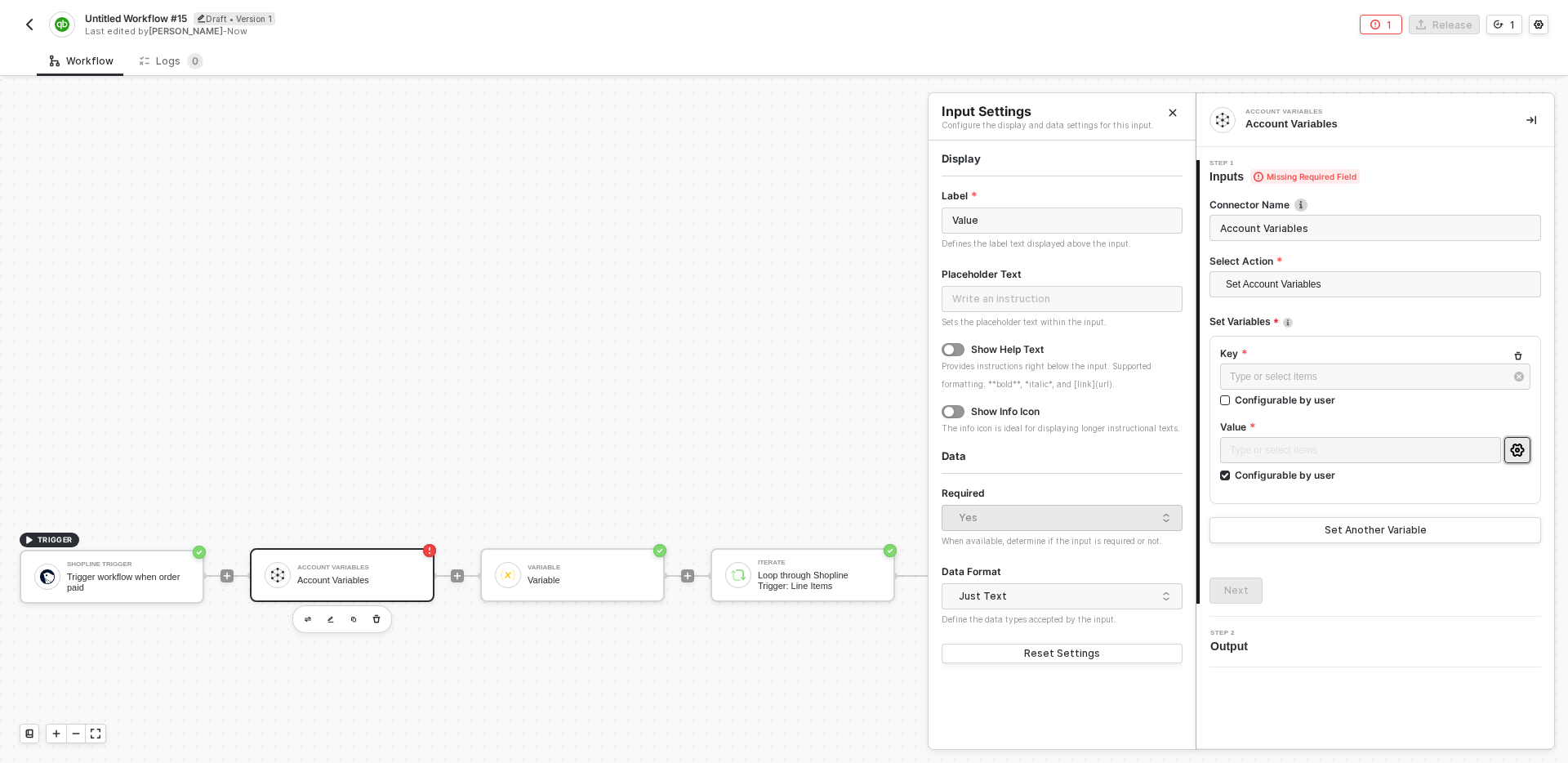
click at [954, 454] on div "Data" at bounding box center [1062, 456] width 241 height 14
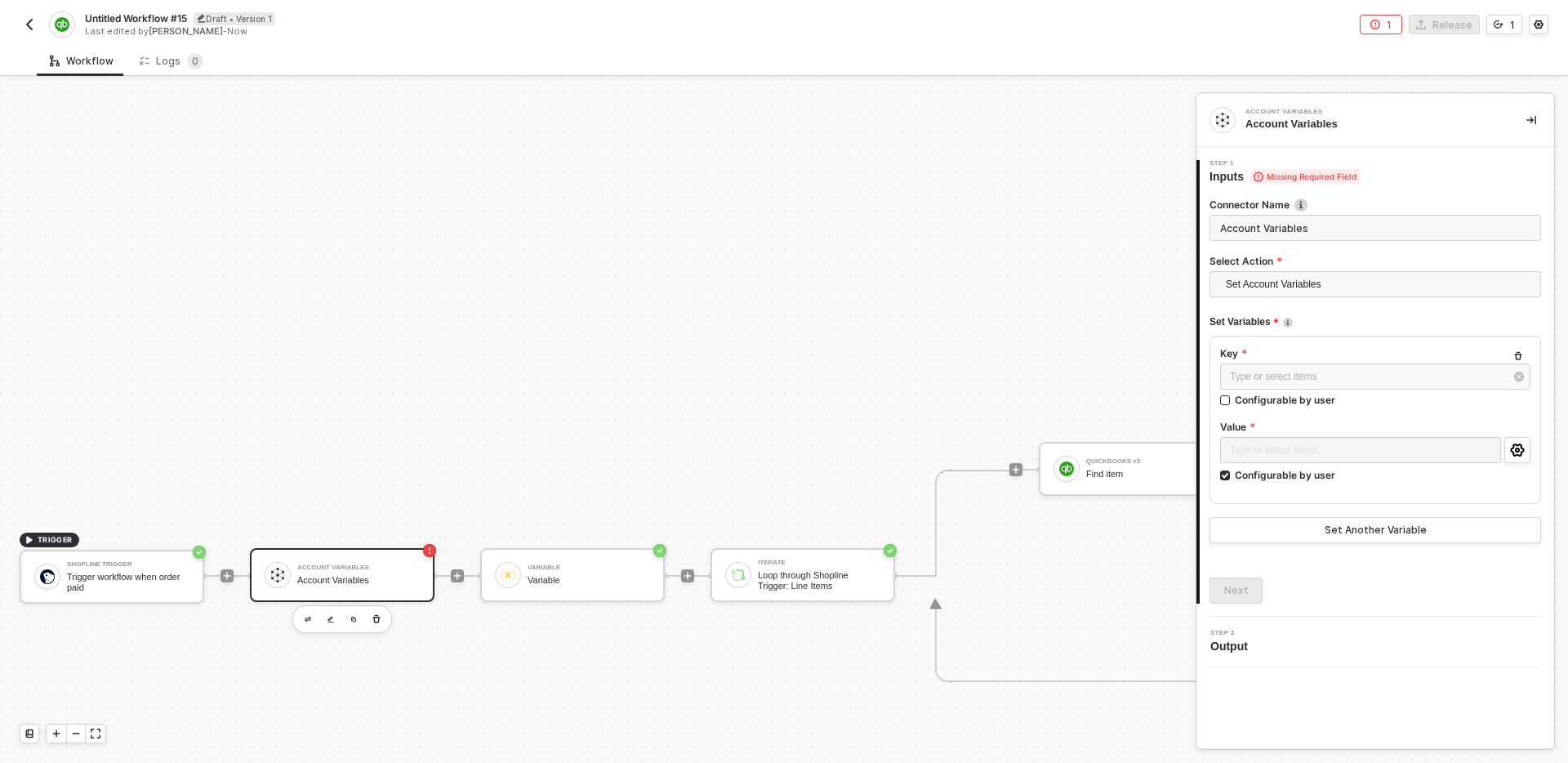
click at [1025, 586] on div "QuickBooks #3 Find item If-Else Conditions #2 Only continue if Item Does Not Ex…" at bounding box center [1459, 576] width 901 height 212
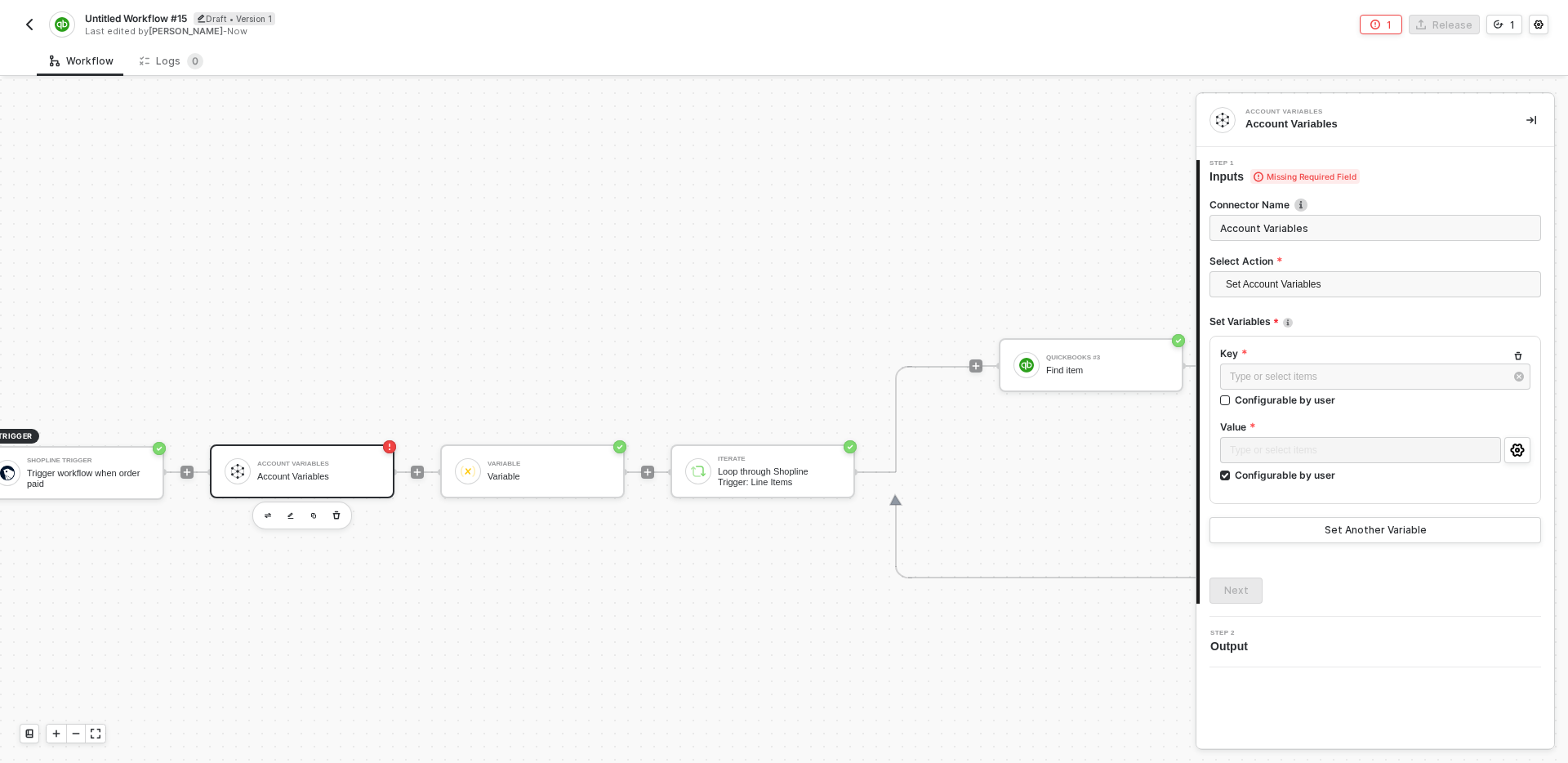
scroll to position [602, 0]
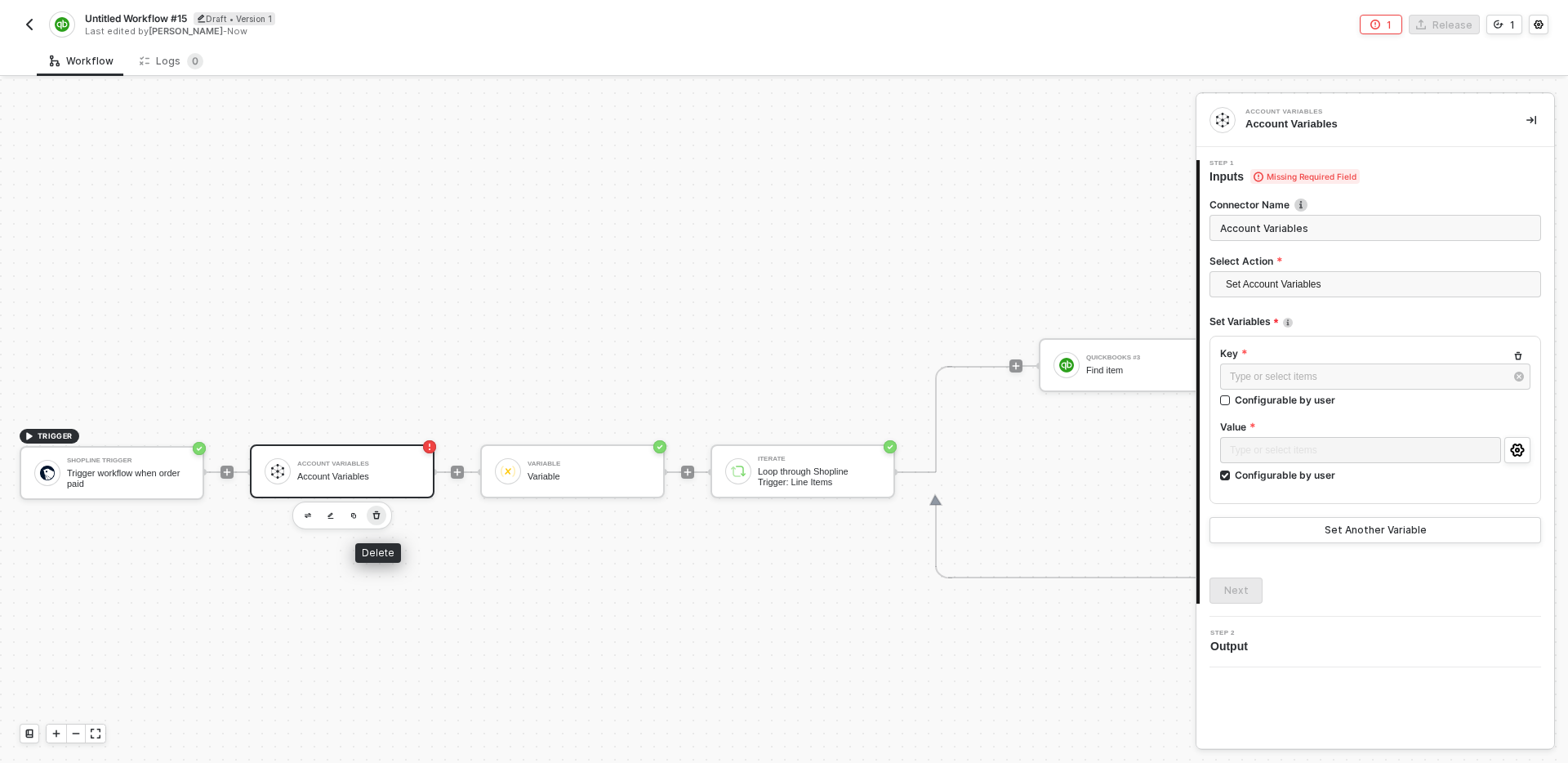
click at [374, 518] on icon "button" at bounding box center [377, 515] width 7 height 8
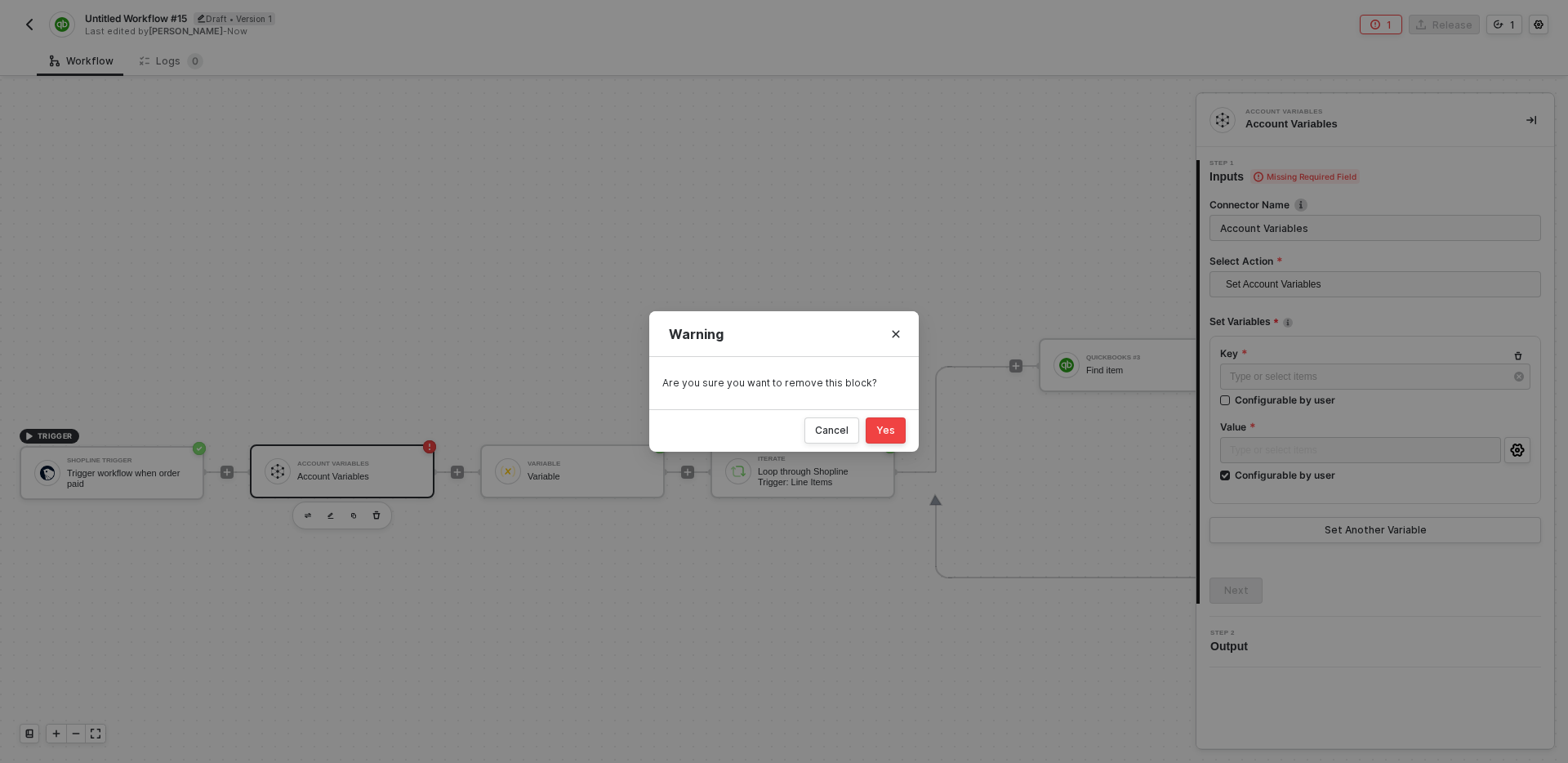
click at [888, 426] on div "Yes" at bounding box center [886, 431] width 19 height 13
checkbox input "false"
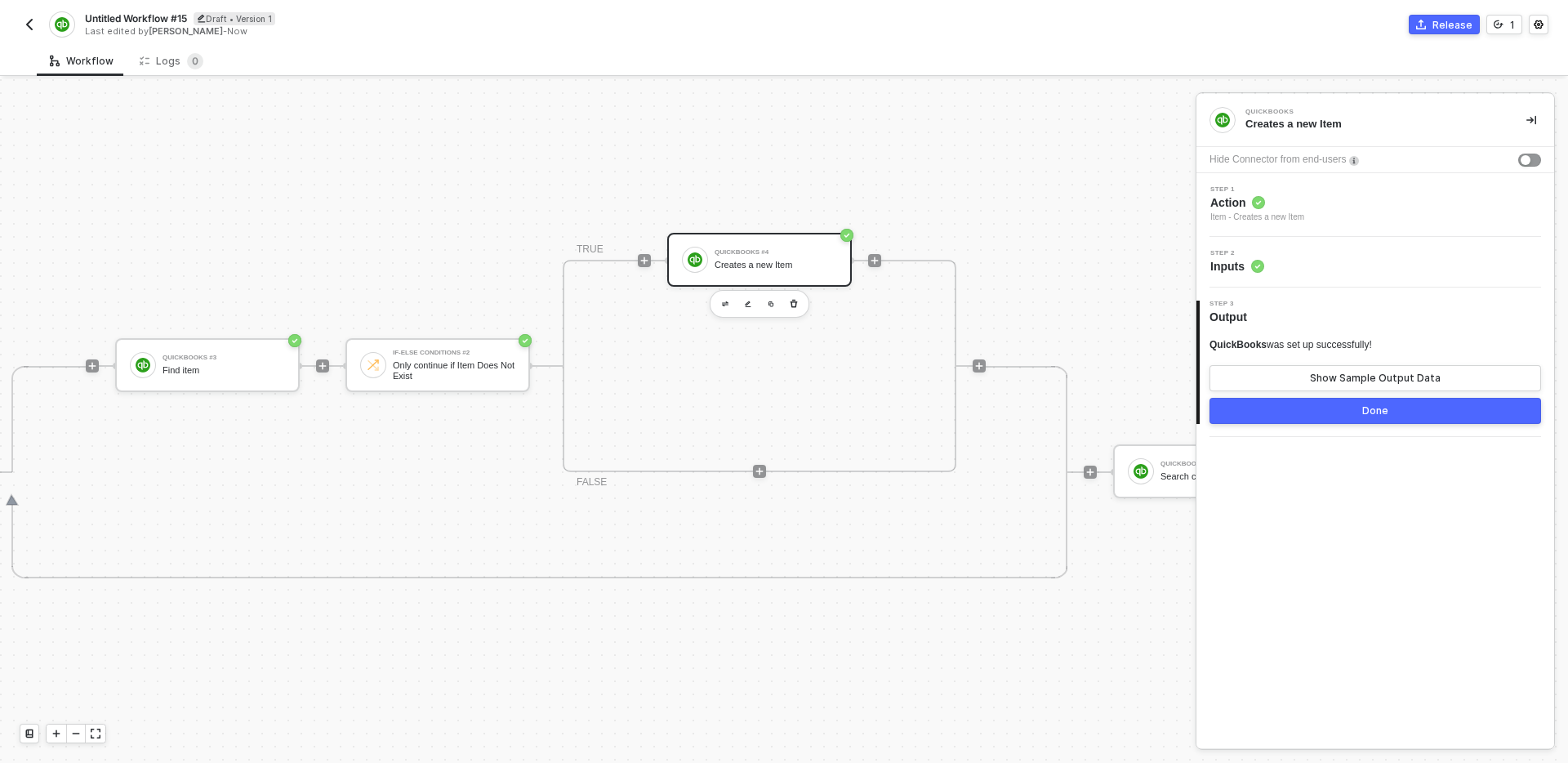
scroll to position [602, 771]
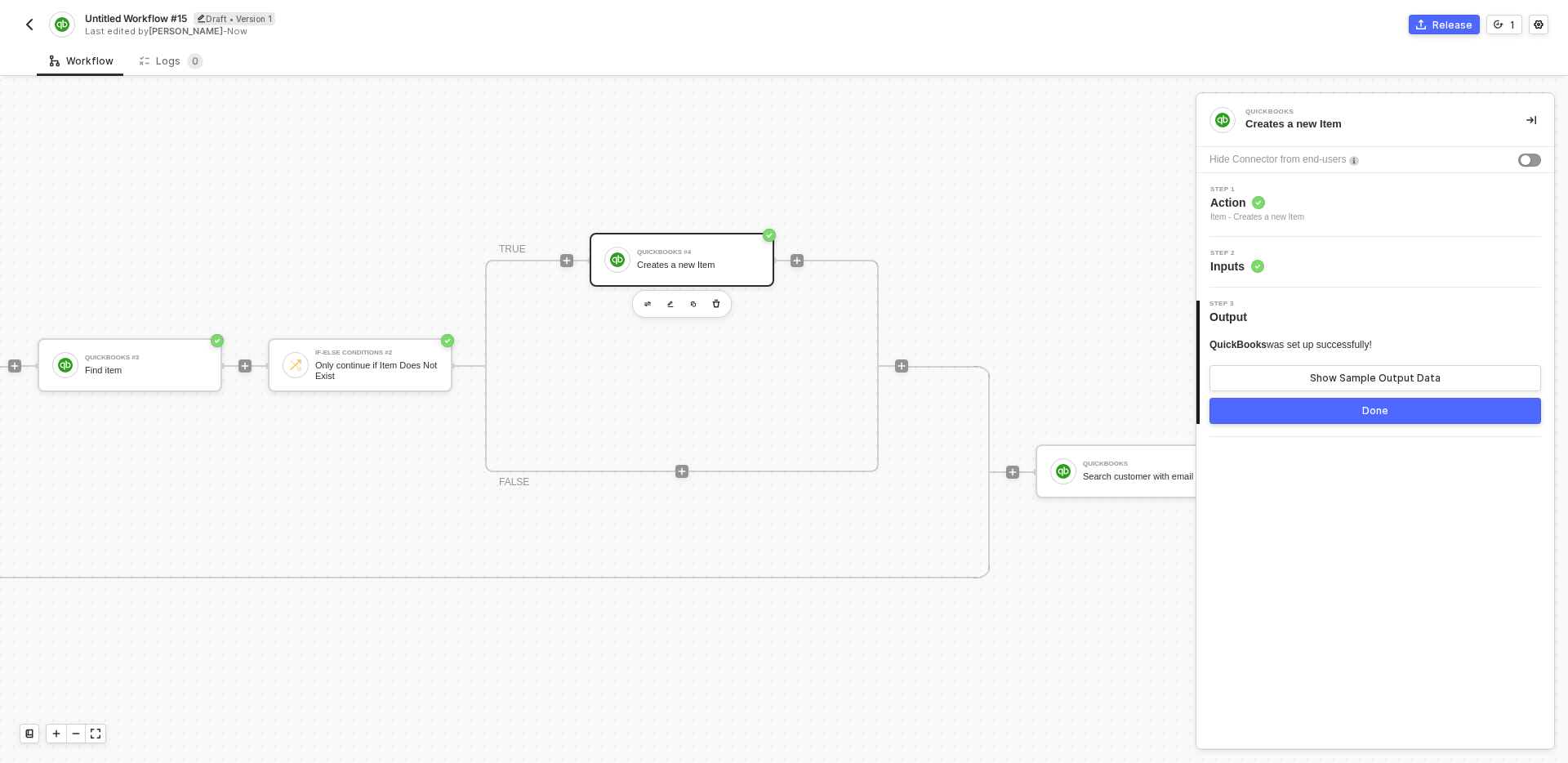
click at [744, 257] on div "QuickBooks #4 Creates a new Item" at bounding box center [699, 260] width 123 height 31
click at [1374, 378] on div "Show Sample Output Data" at bounding box center [1375, 379] width 131 height 13
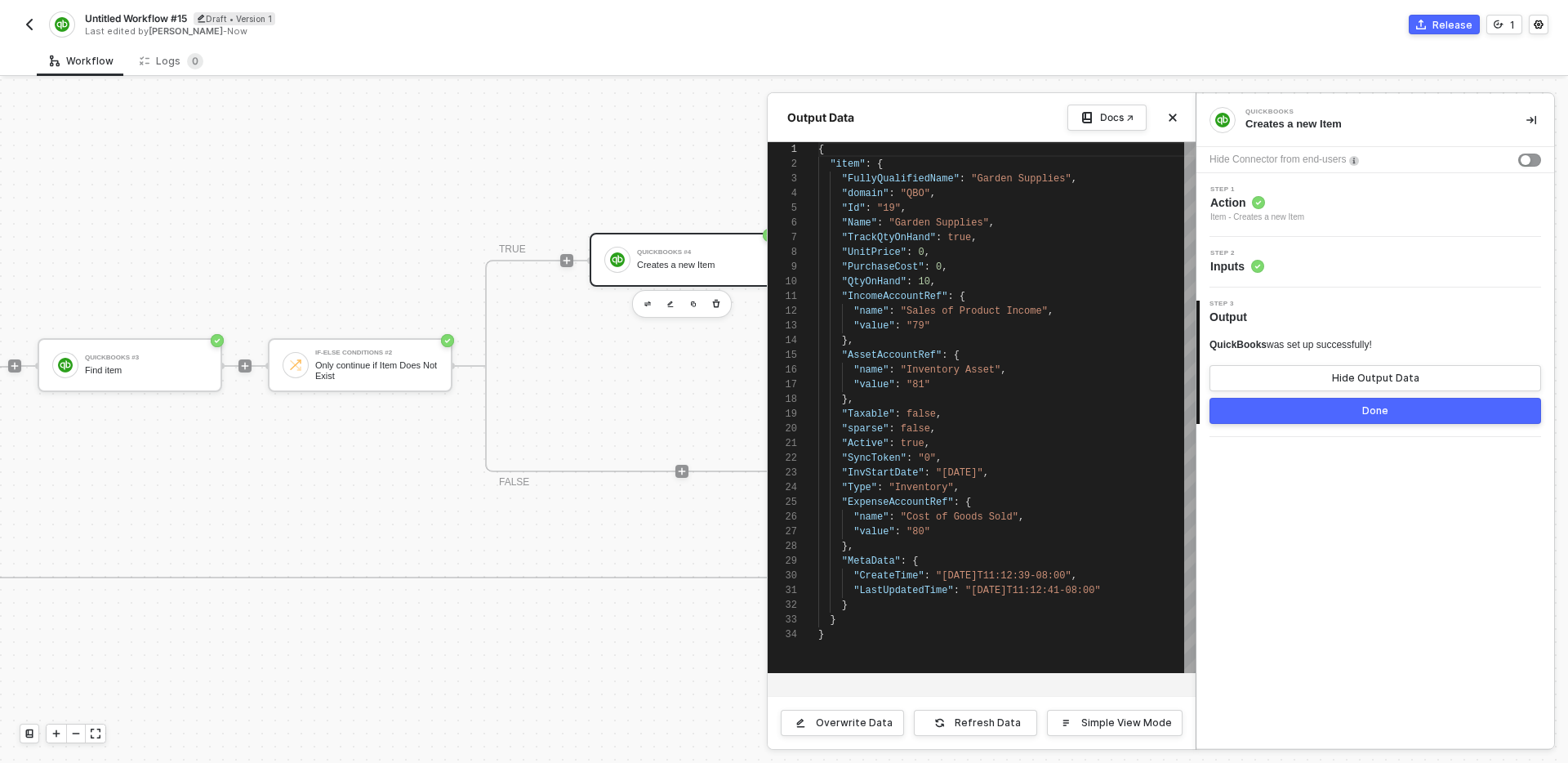
scroll to position [147, 0]
click at [1171, 121] on icon "icon-close" at bounding box center [1173, 117] width 10 height 10
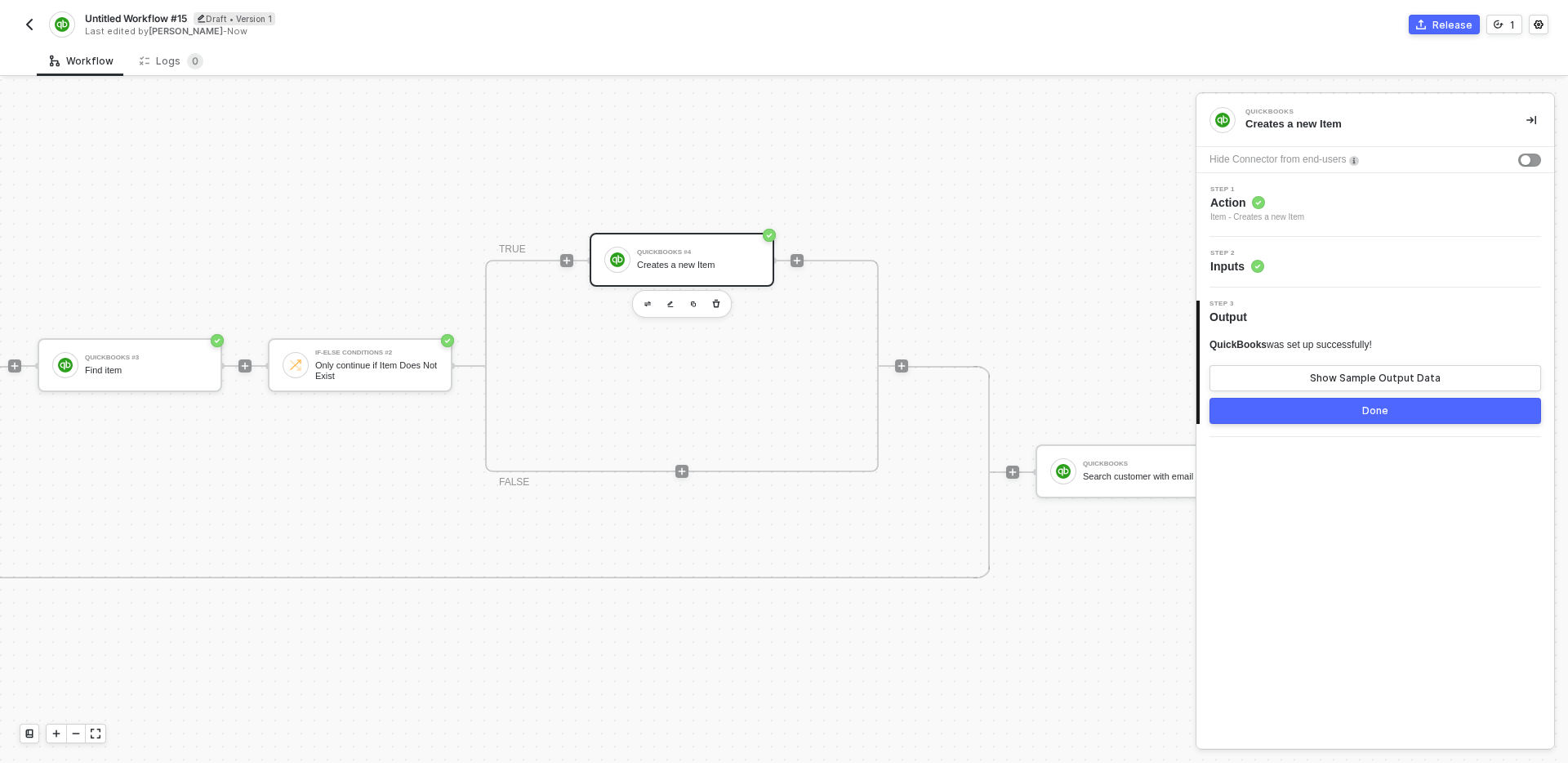
click at [958, 291] on div "TRIGGER Shopline Trigger Trigger workflow when order paid Variable Variable Ite…" at bounding box center [568, 472] width 2678 height 1990
click at [1349, 408] on button "Done" at bounding box center [1375, 411] width 332 height 27
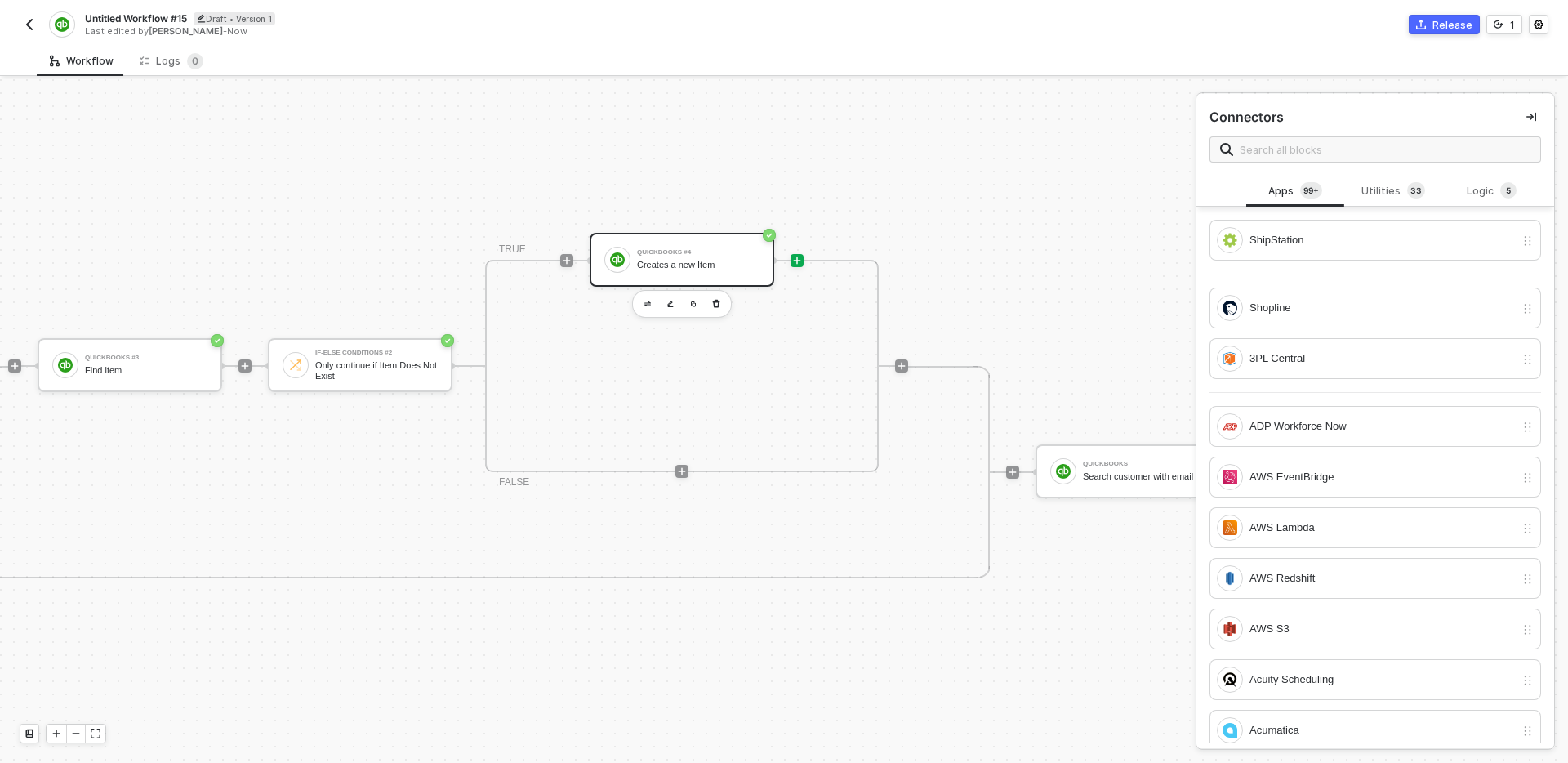
click at [687, 255] on div "QuickBooks #4" at bounding box center [699, 253] width 123 height 6
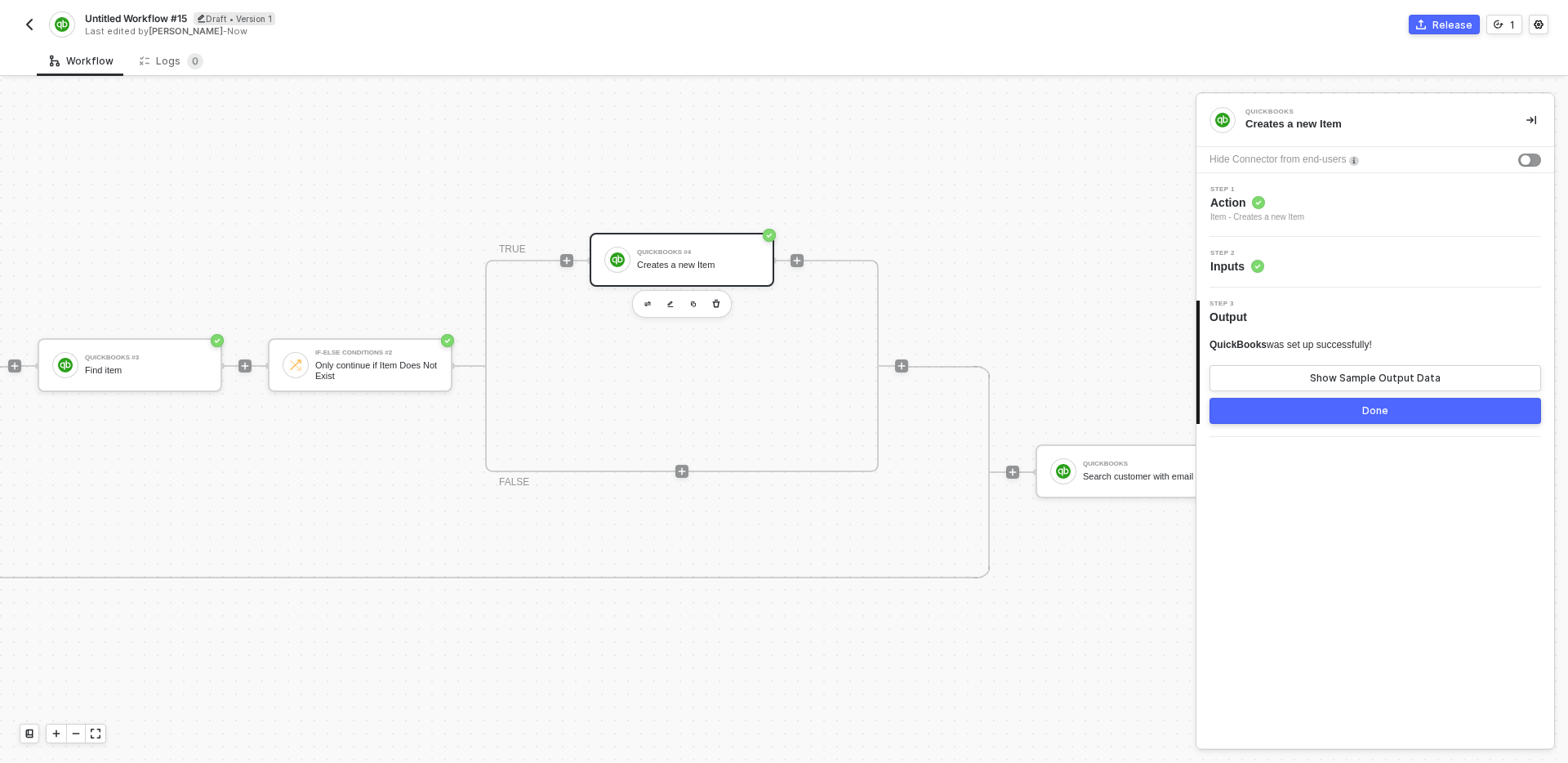
click at [1384, 254] on div "Step 2 Inputs" at bounding box center [1377, 262] width 354 height 25
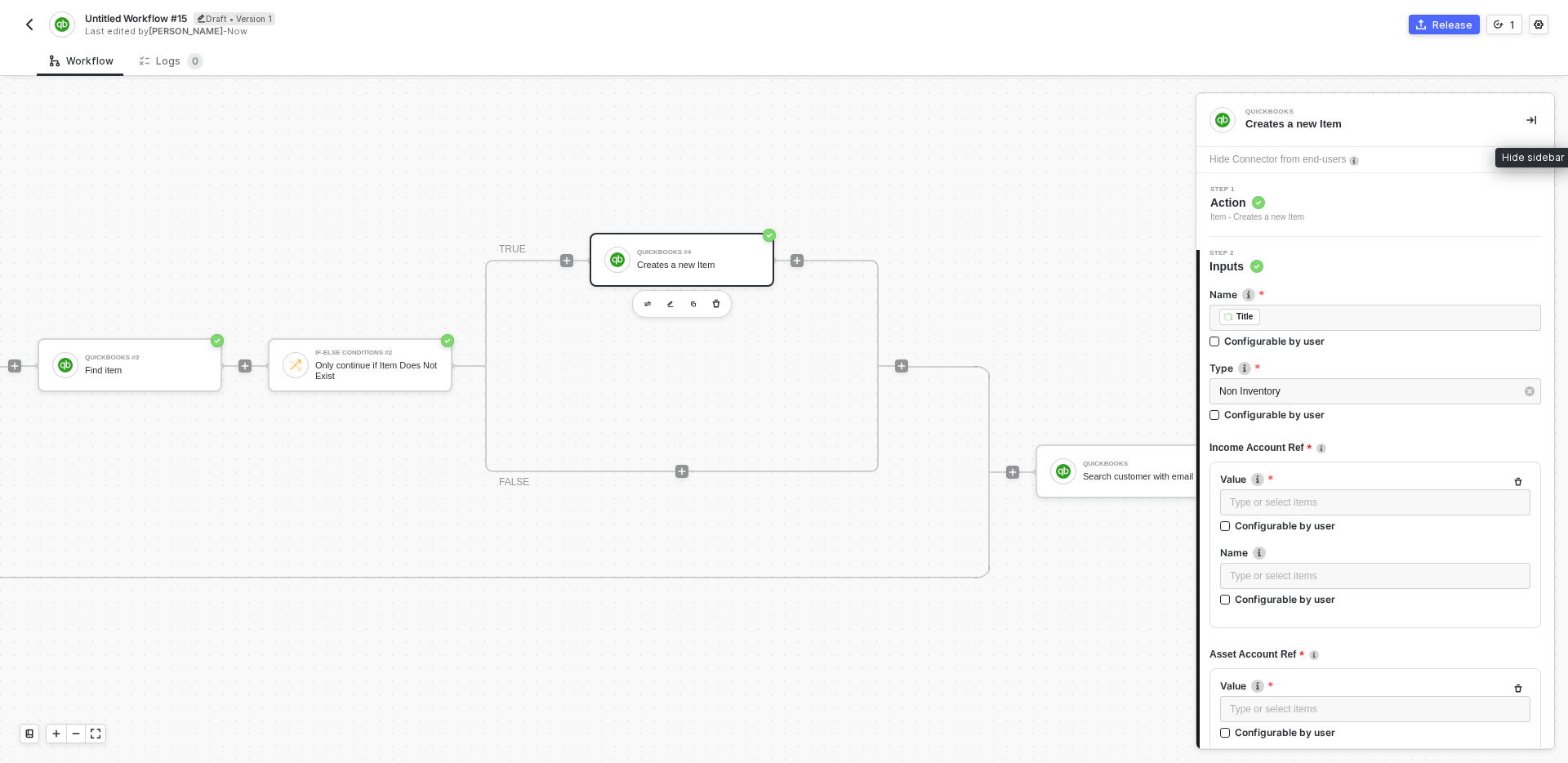
click at [1523, 123] on button "button" at bounding box center [1531, 120] width 19 height 19
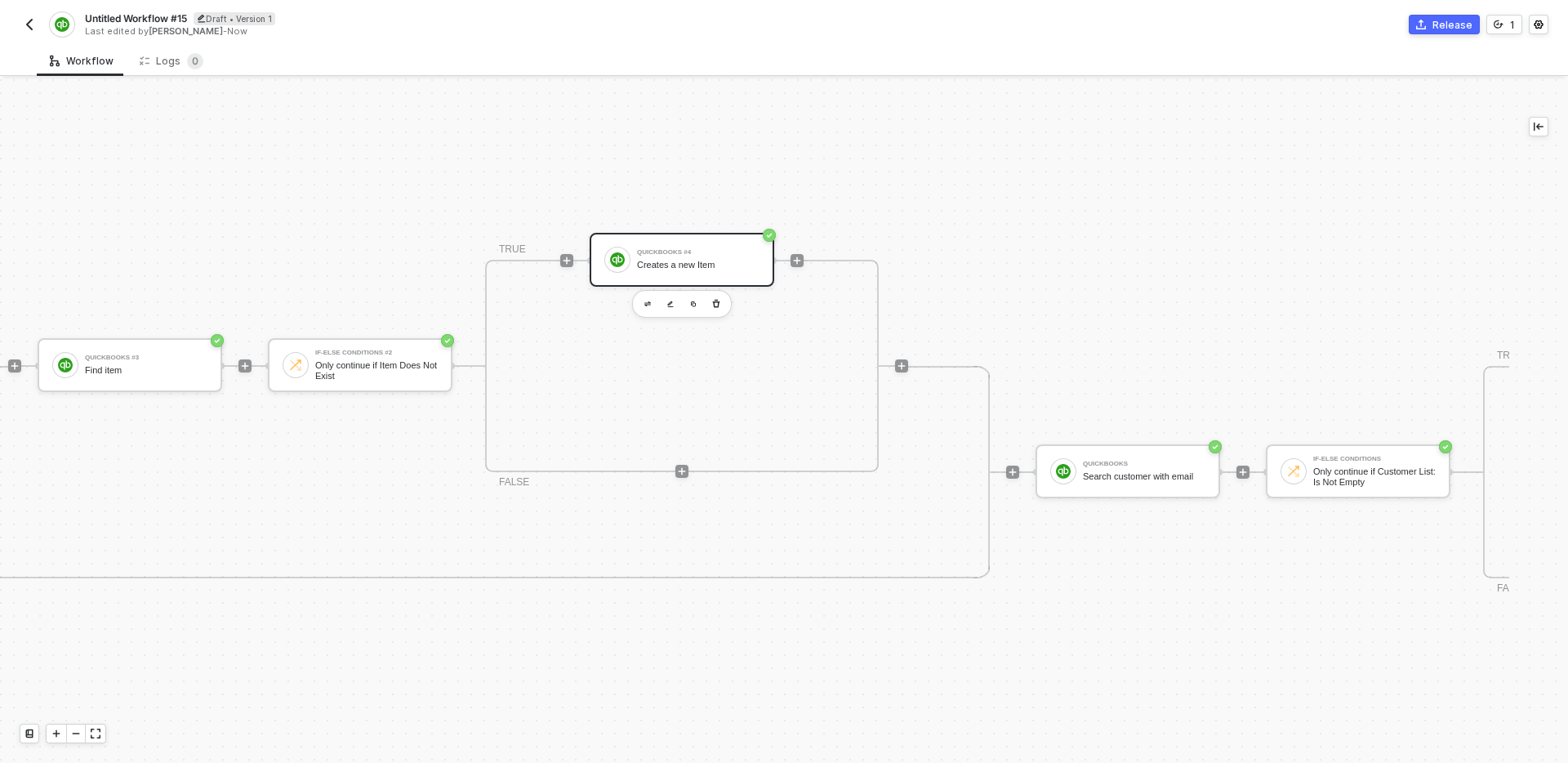
click at [1008, 276] on div "TRIGGER Shopline Trigger Trigger workflow when order paid Variable Variable Ite…" at bounding box center [568, 472] width 2678 height 1990
click at [725, 263] on div "Creates a new Item" at bounding box center [699, 265] width 123 height 11
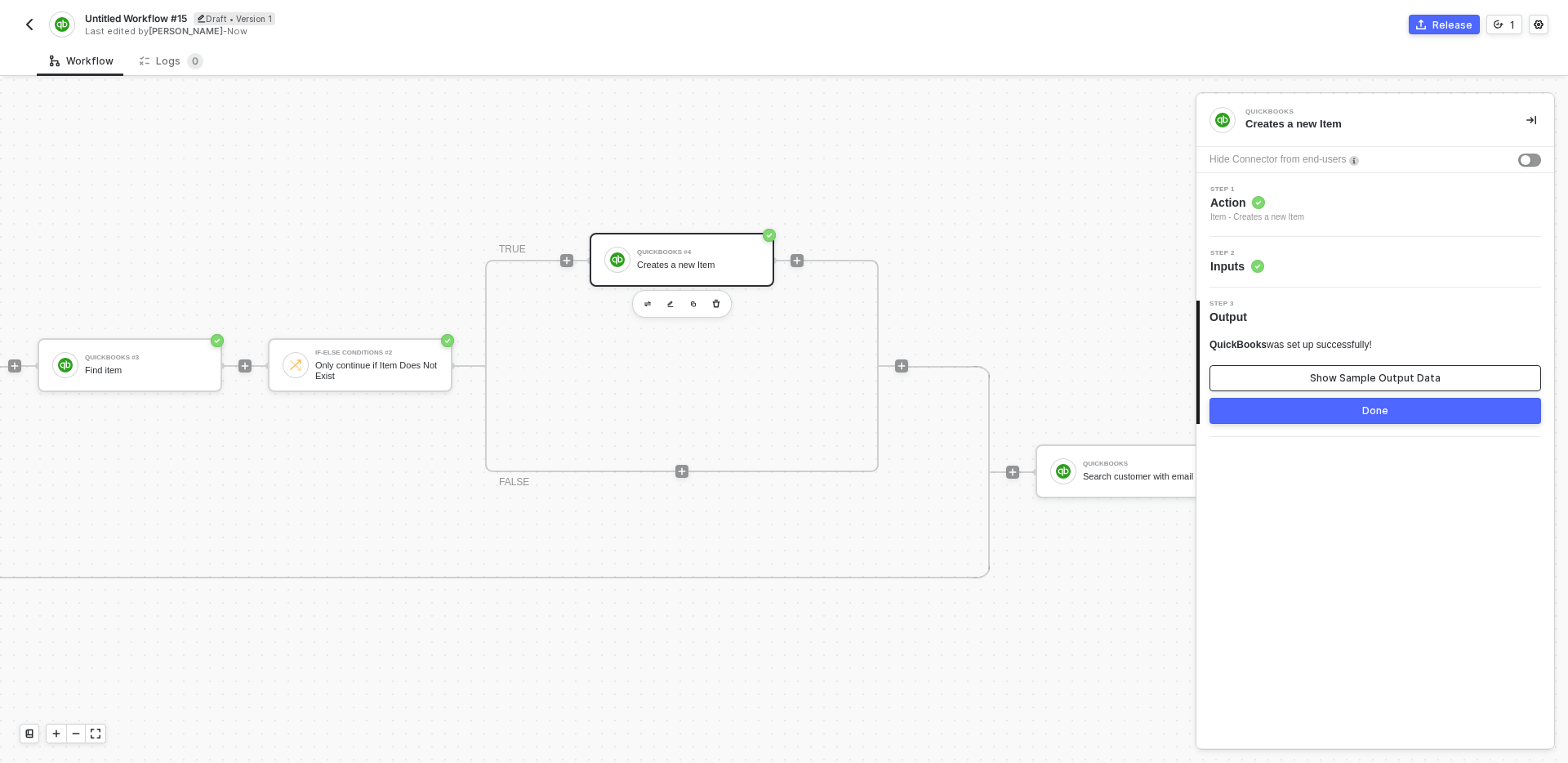
click at [1420, 380] on div "Show Sample Output Data" at bounding box center [1375, 379] width 131 height 13
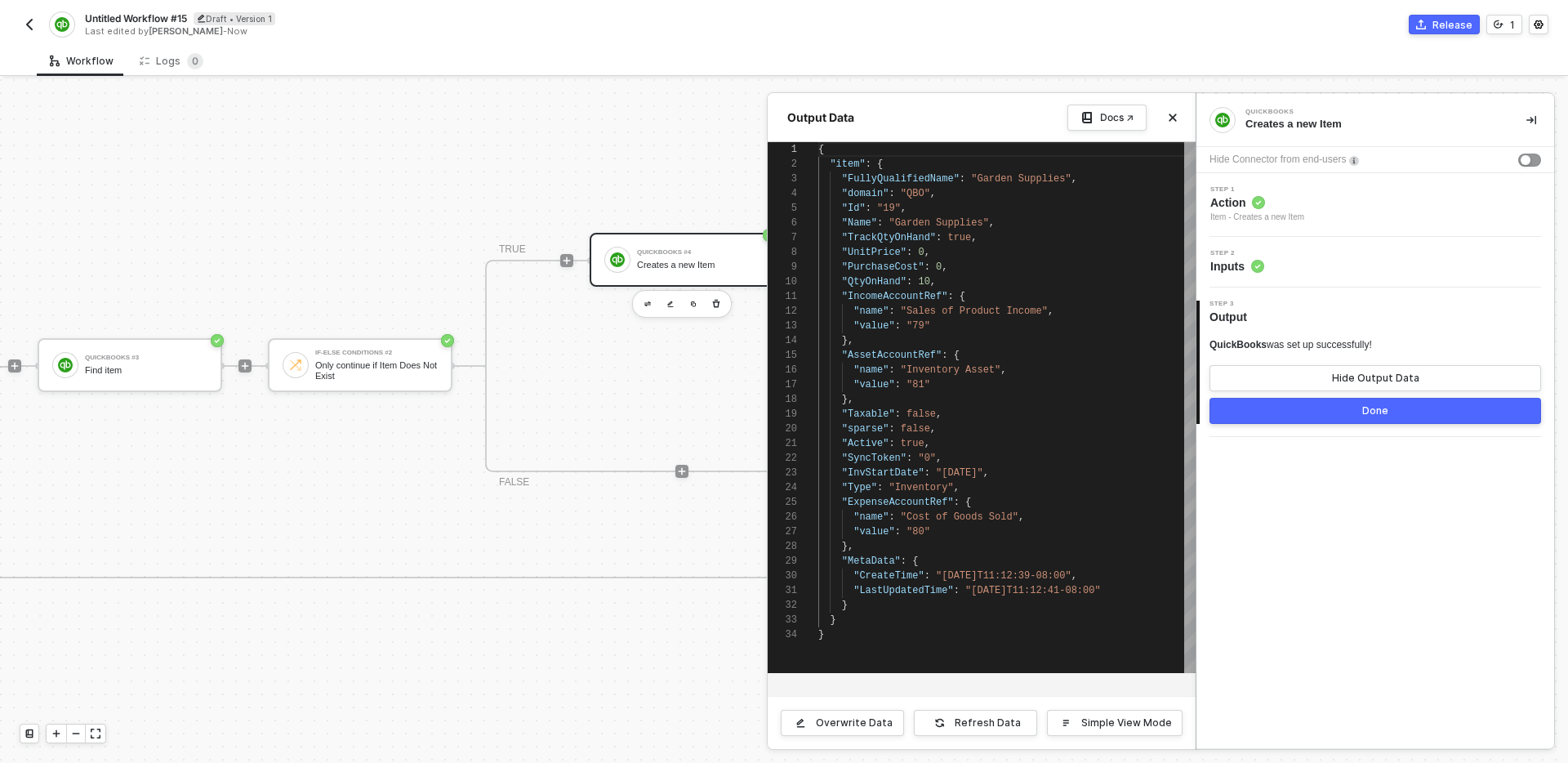
type textarea ""IncomeAccountRef": { "name": "Sales of Product Income", "value": "79" }, "Asse…"
click at [1013, 338] on div "}," at bounding box center [1007, 341] width 378 height 15
click at [1125, 717] on div "Simple View Mode" at bounding box center [1126, 724] width 91 height 13
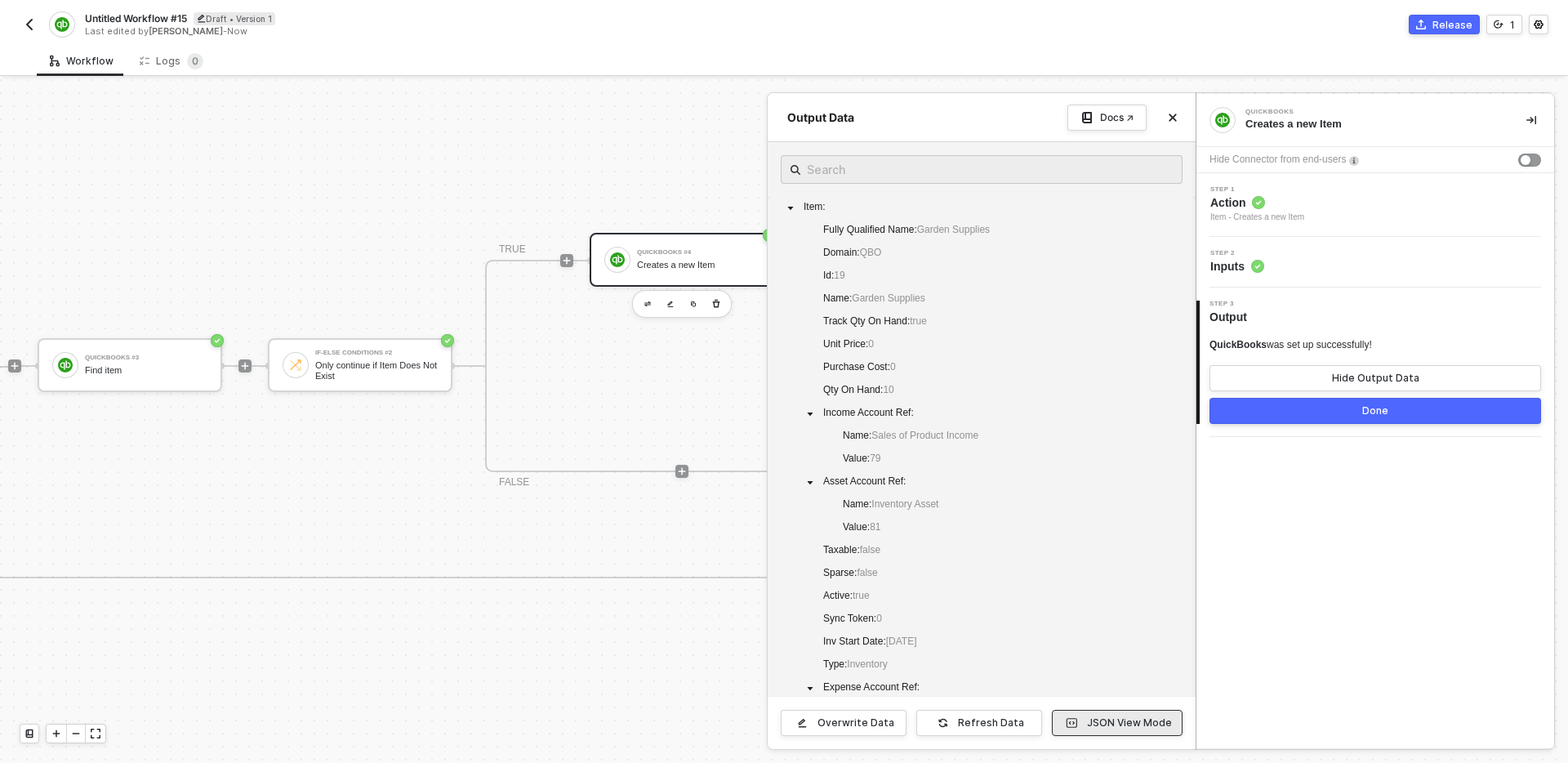
click at [1125, 717] on div "JSON View Mode" at bounding box center [1129, 724] width 85 height 13
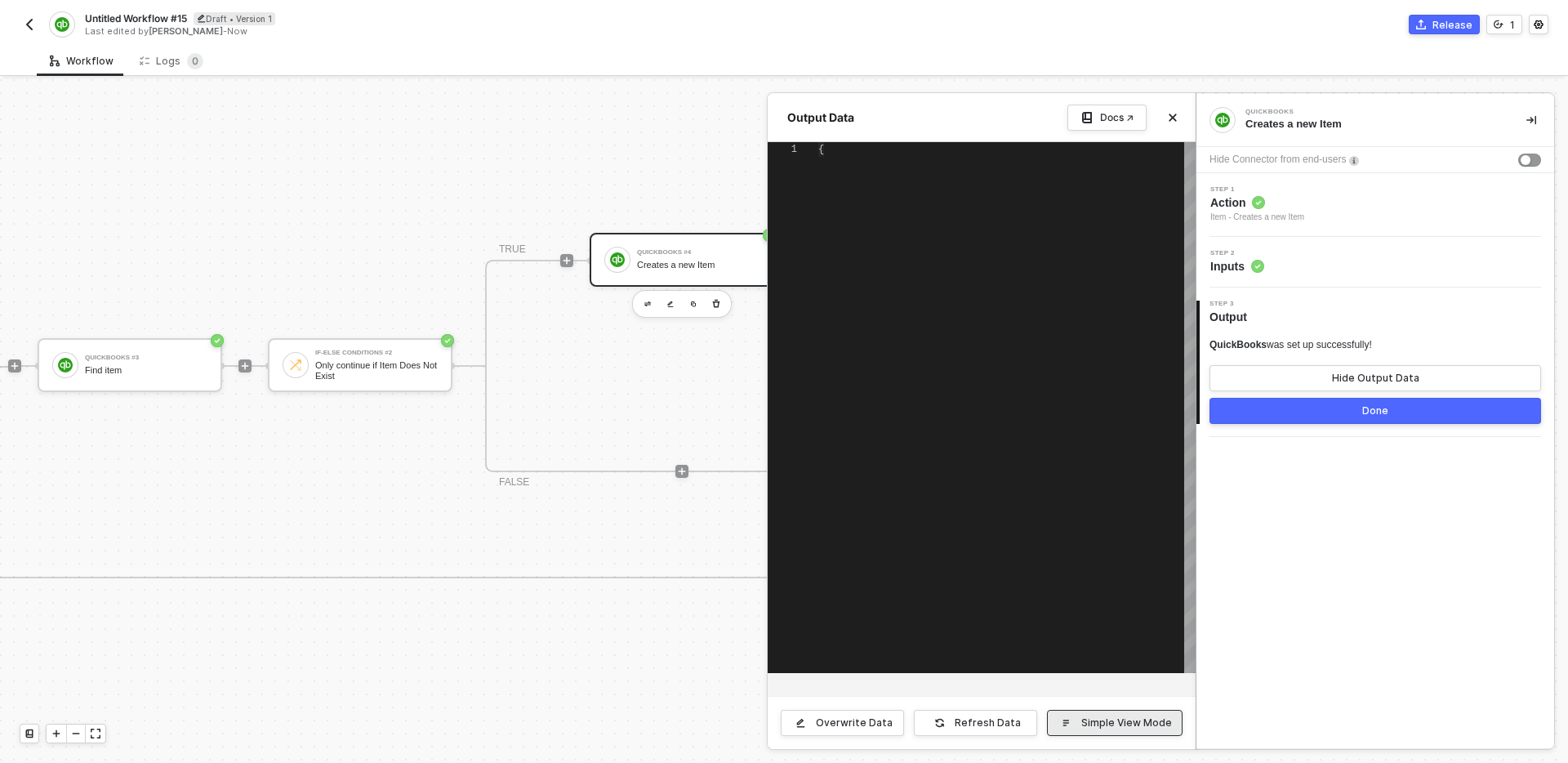
type textarea "{ "item": { "FullyQualifiedName": "Garden Supplies", "domain": "QBO", "Id": "19…"
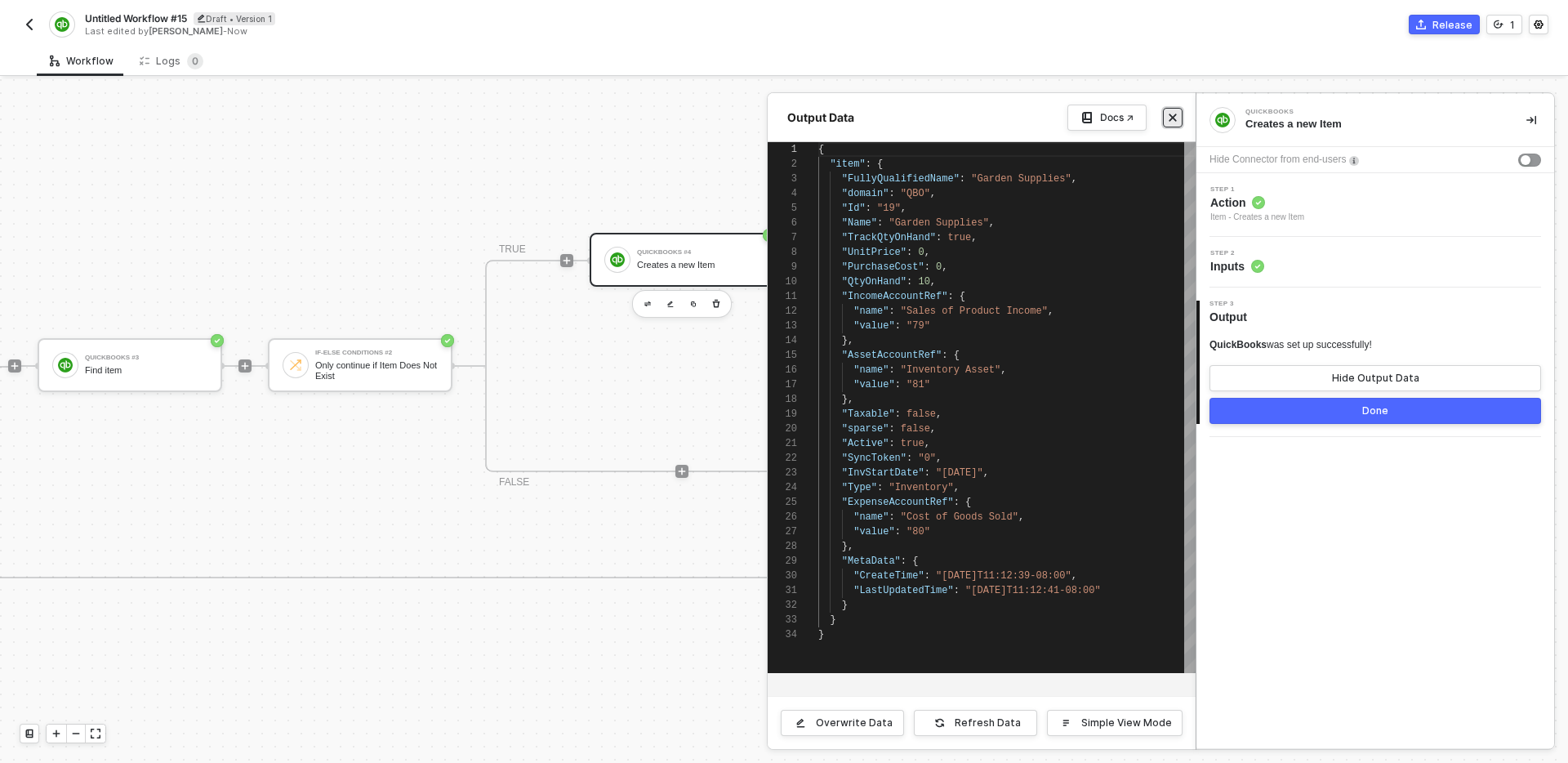
click at [1178, 116] on button "Close" at bounding box center [1172, 117] width 19 height 19
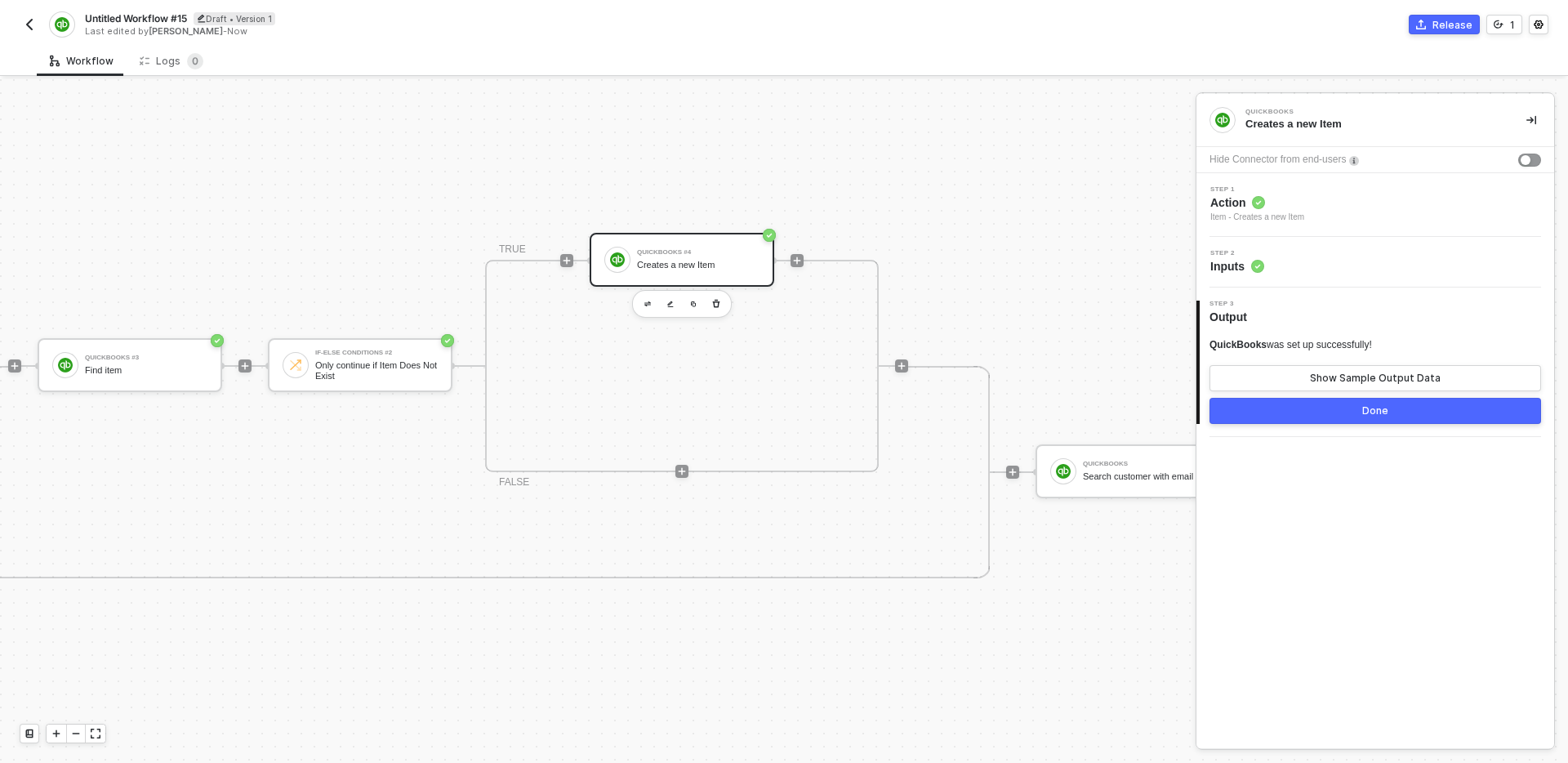
click at [786, 345] on div "TRUE QuickBooks #4 Creates a new Item FALSE" at bounding box center [682, 366] width 394 height 212
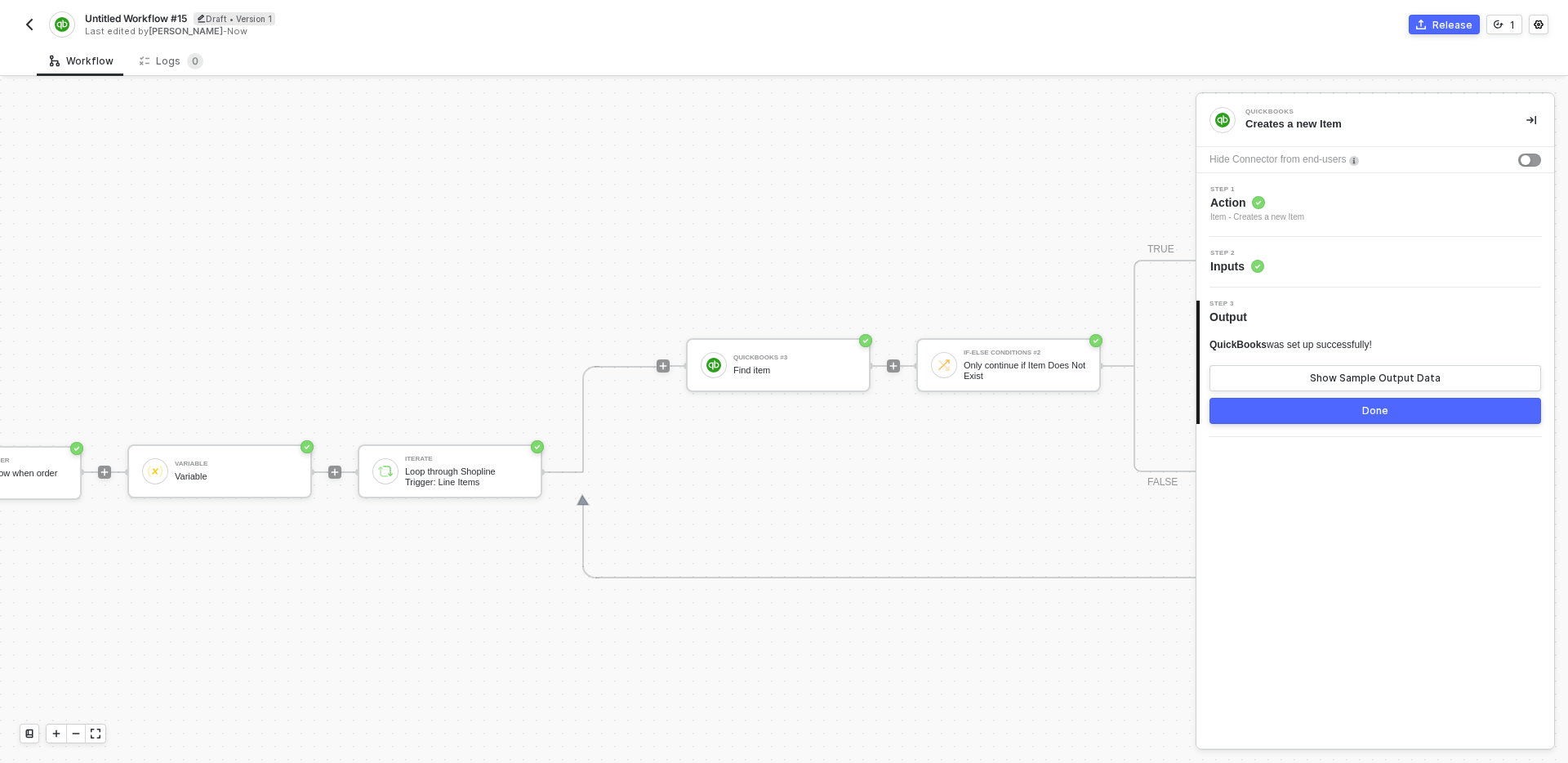
scroll to position [602, 0]
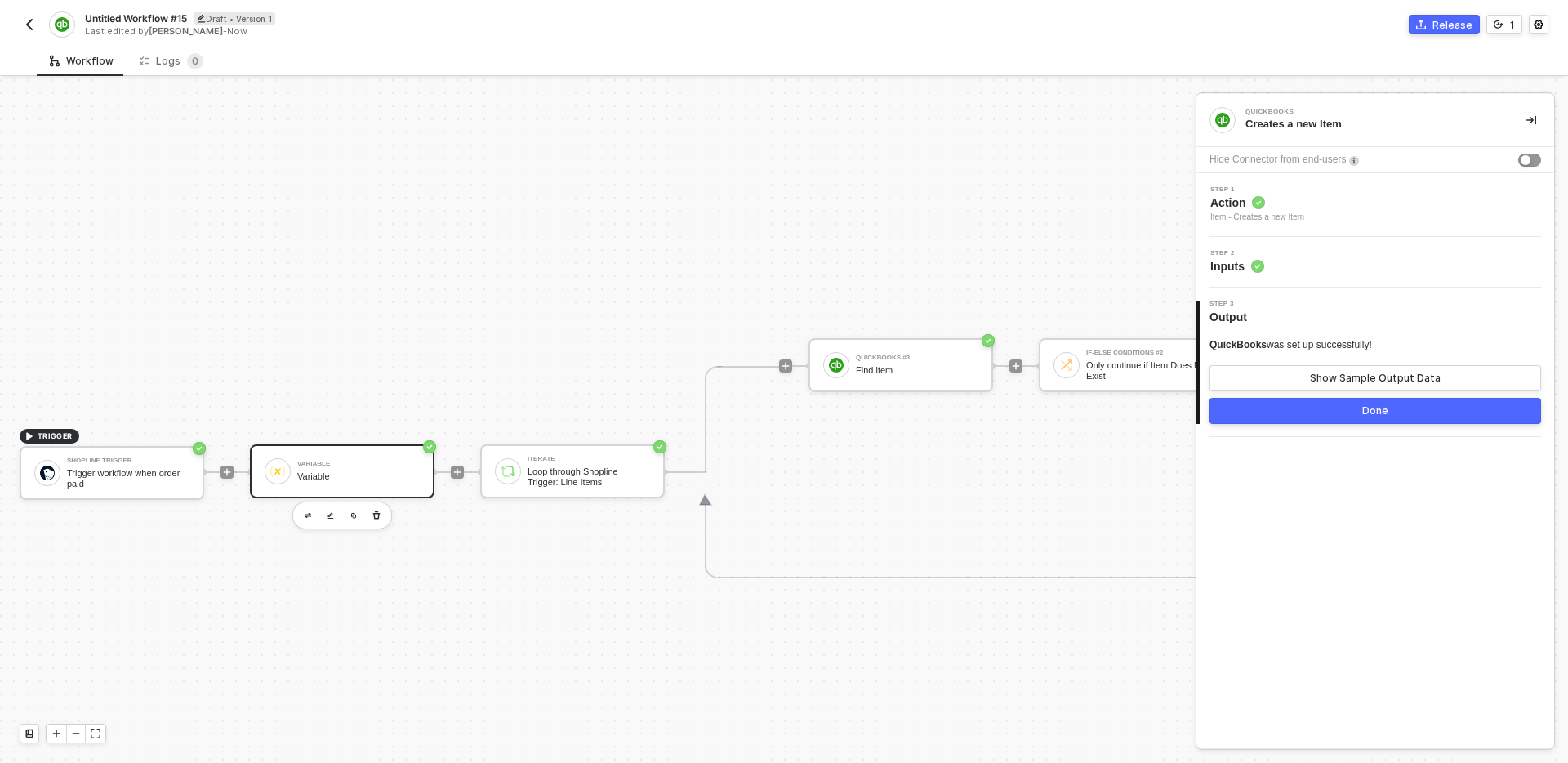
click at [329, 495] on div "Variable Variable" at bounding box center [342, 471] width 185 height 54
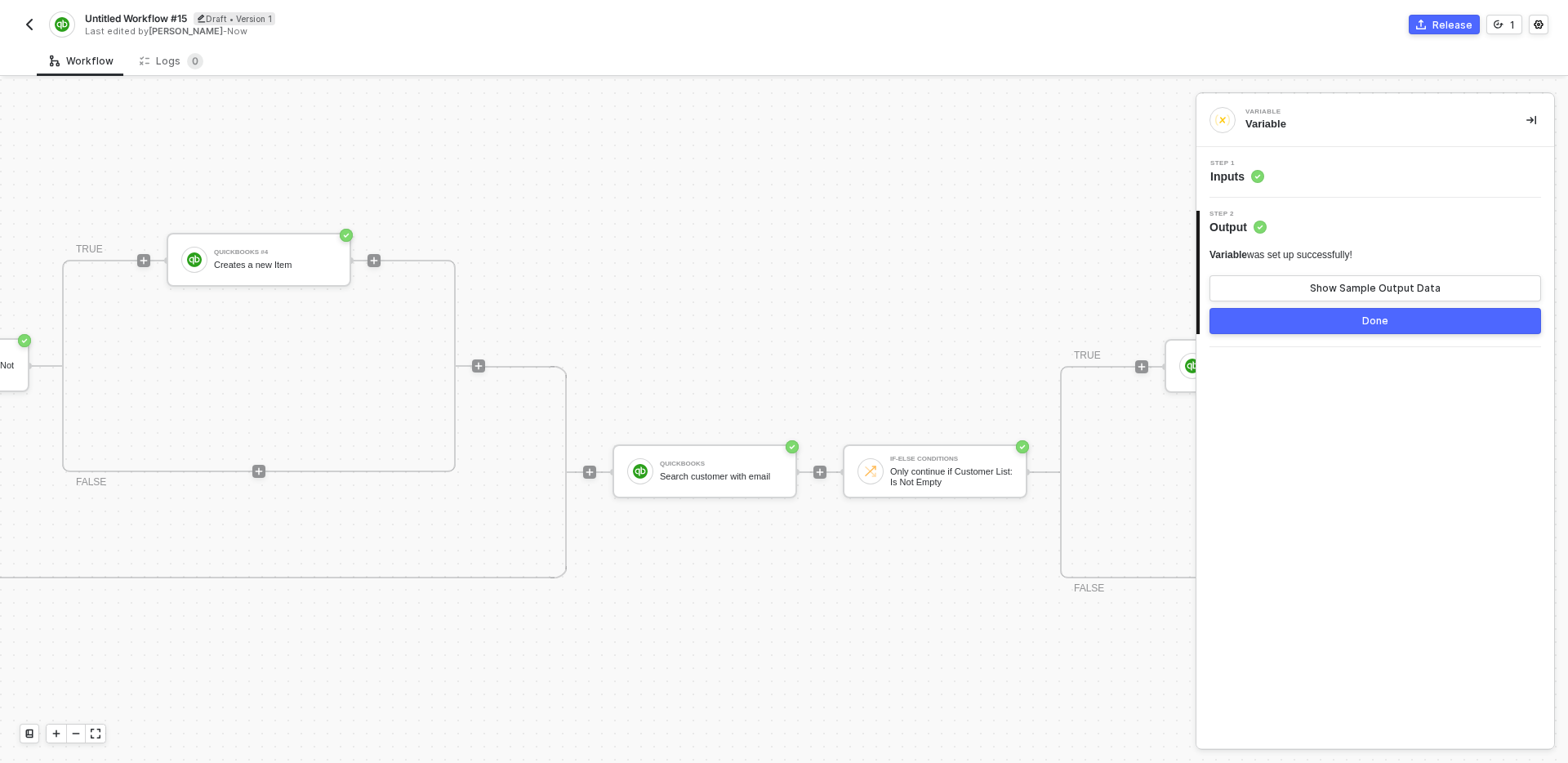
scroll to position [602, 1313]
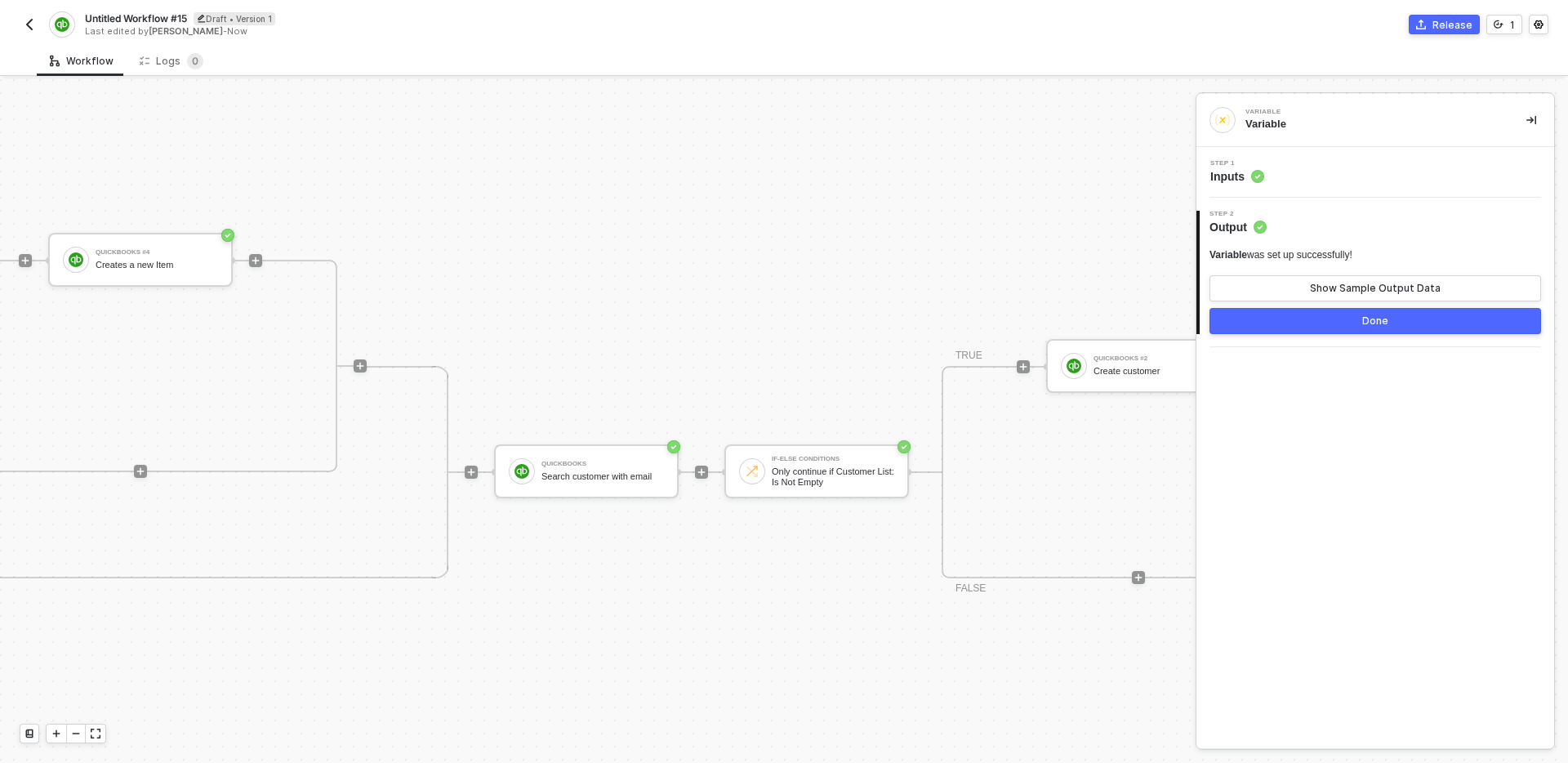
click at [695, 296] on div "TRIGGER Shopline Trigger Trigger workflow when order paid Variable Variable Ite…" at bounding box center [26, 472] width 2678 height 1990
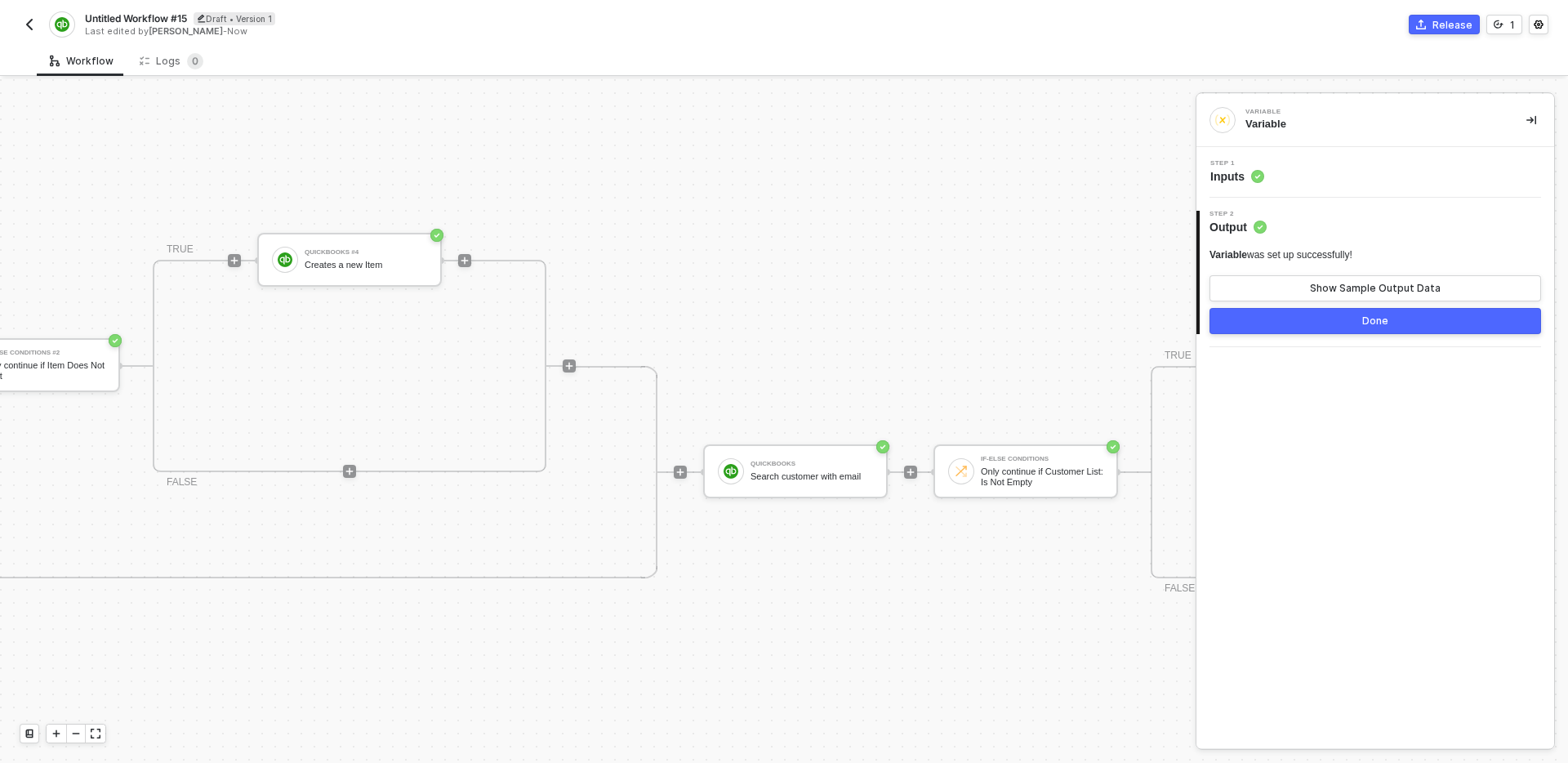
scroll to position [602, 1061]
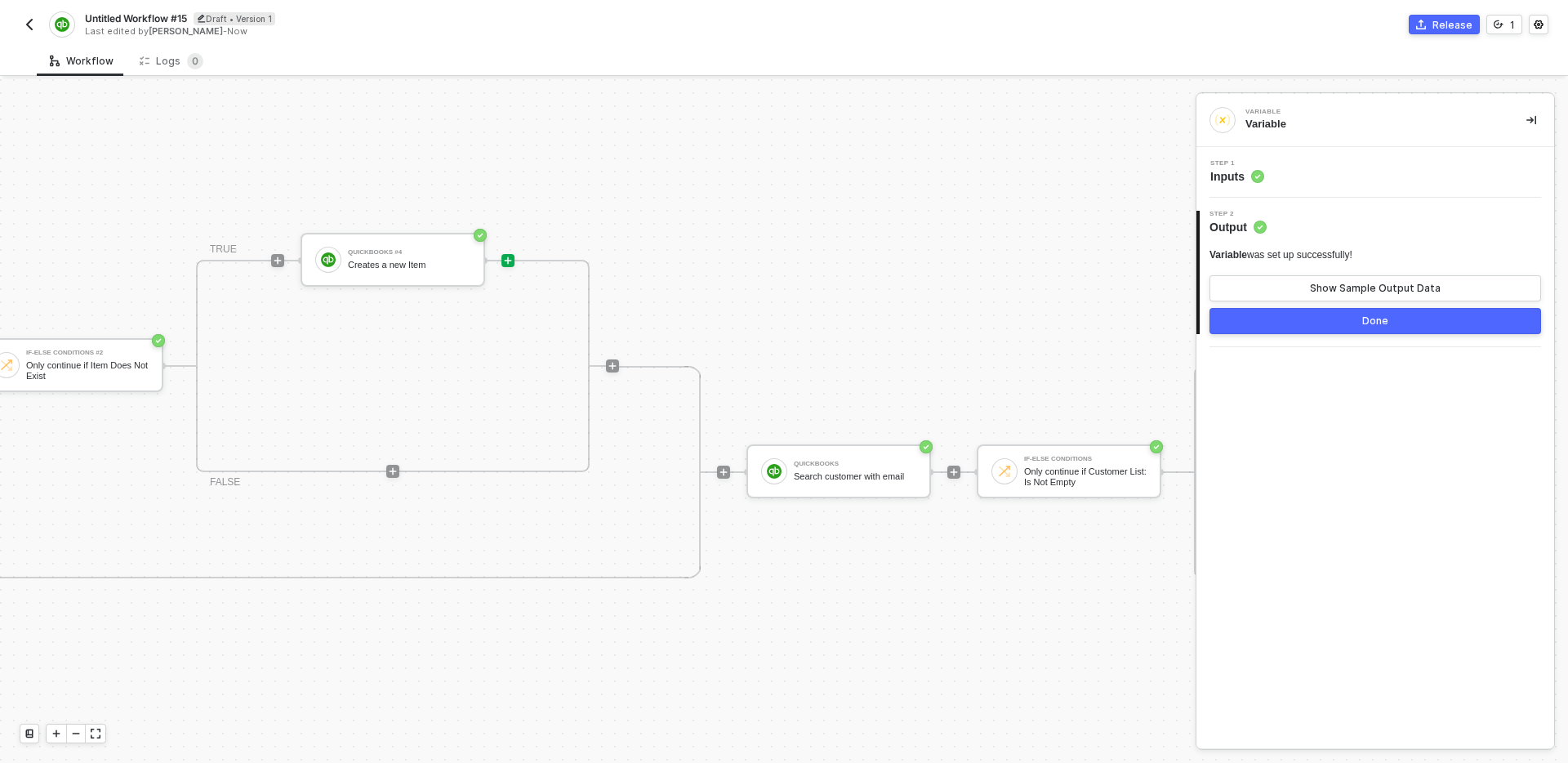
click at [512, 262] on icon "icon-play" at bounding box center [507, 261] width 10 height 10
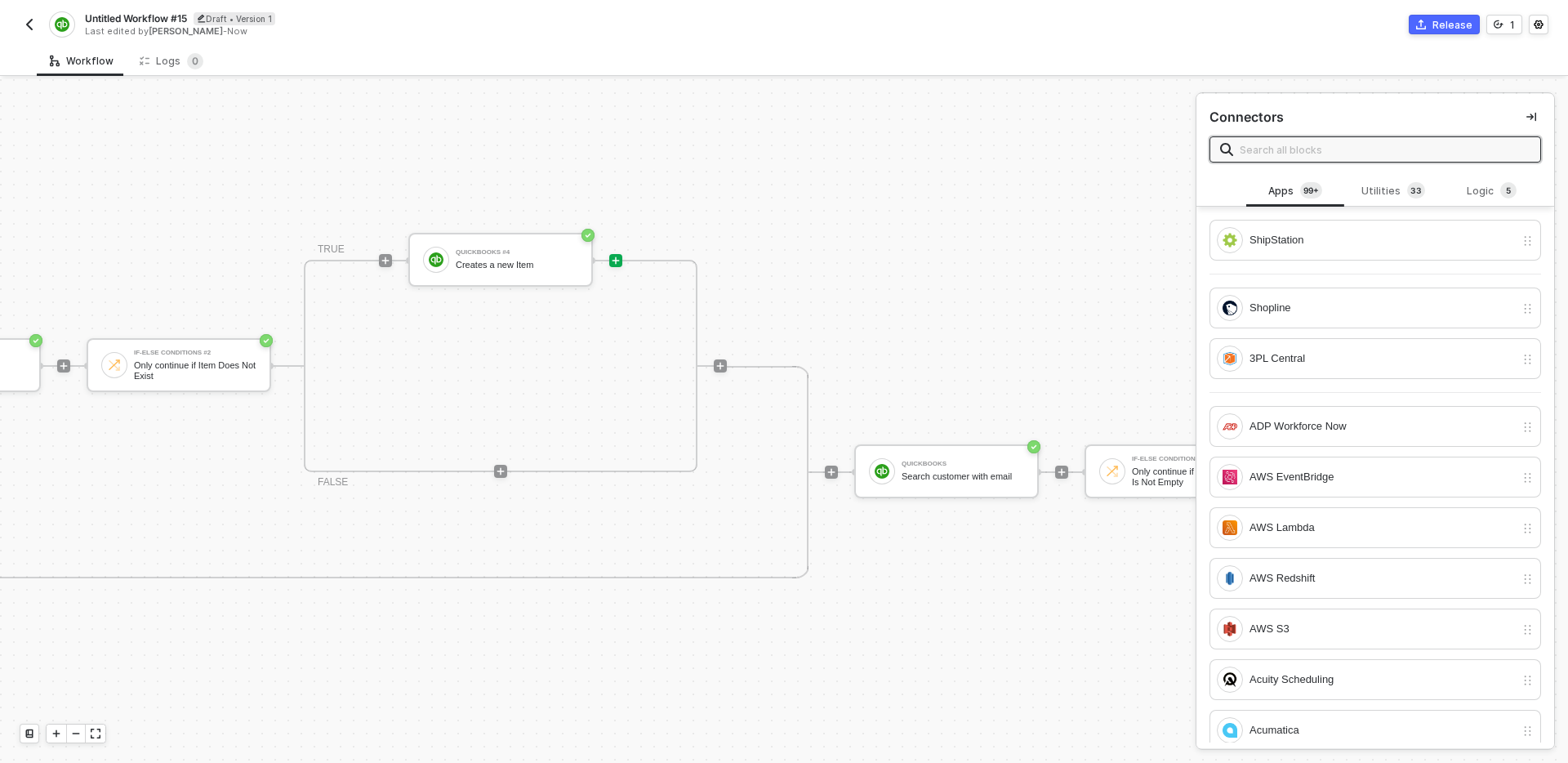
scroll to position [602, 872]
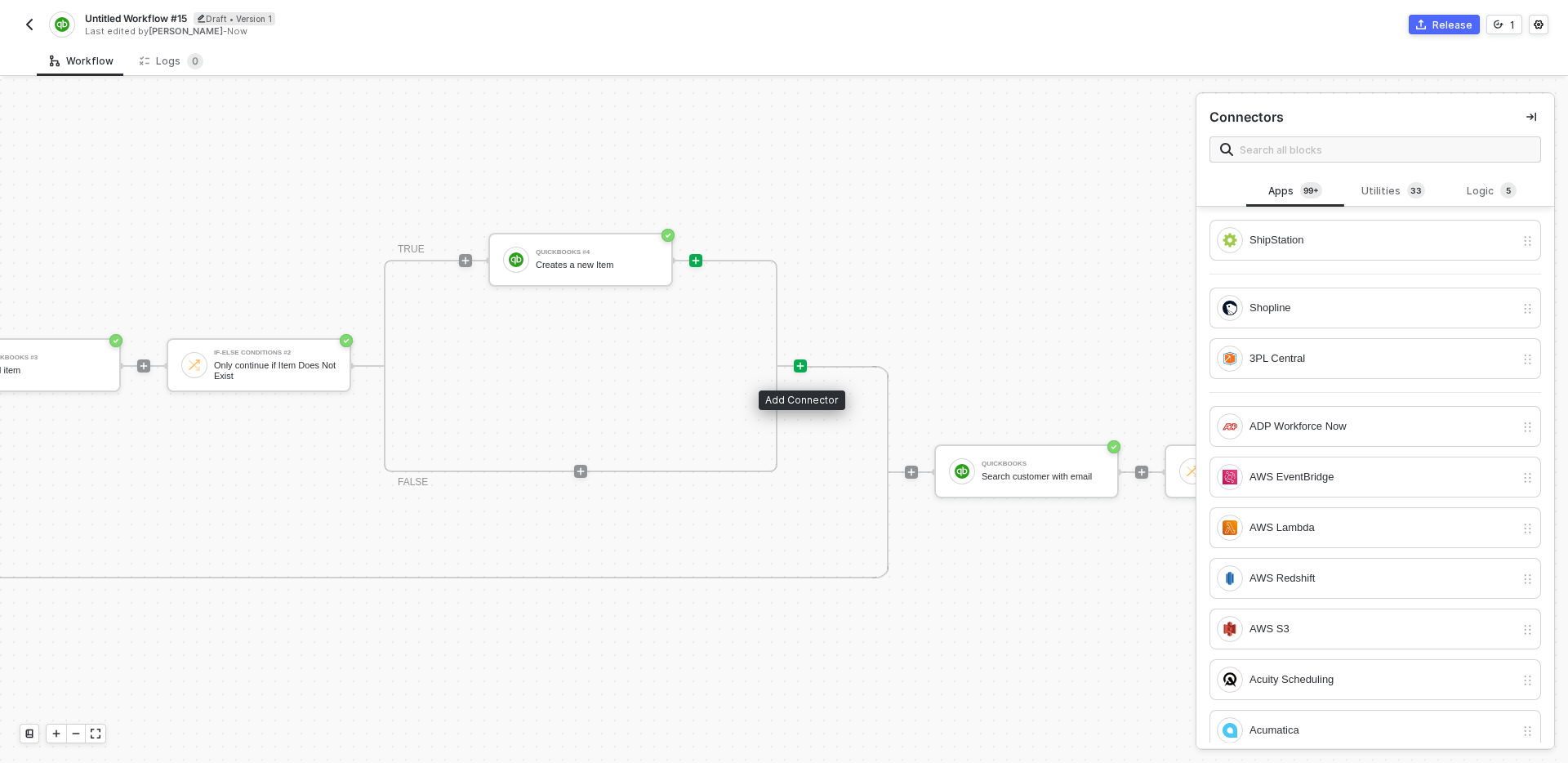
click at [801, 365] on icon "icon-play" at bounding box center [801, 367] width 7 height 7
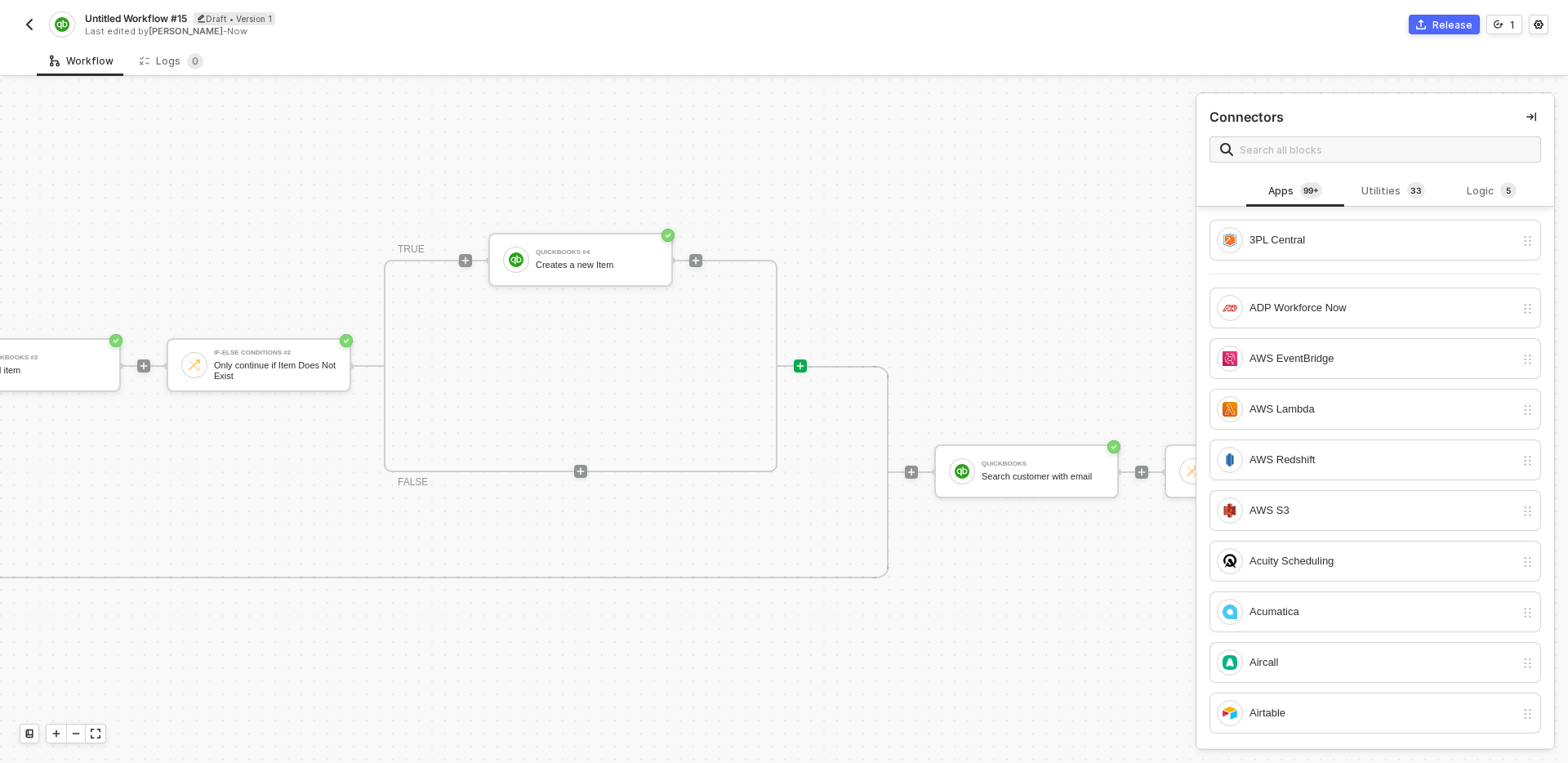
click at [856, 300] on div "TRIGGER Shopline Trigger Trigger workflow when order paid Variable Variable Ite…" at bounding box center [466, 472] width 2678 height 1990
click at [804, 367] on icon "icon-play" at bounding box center [800, 366] width 10 height 10
click at [1376, 194] on div "Utilities 3 3" at bounding box center [1393, 191] width 72 height 18
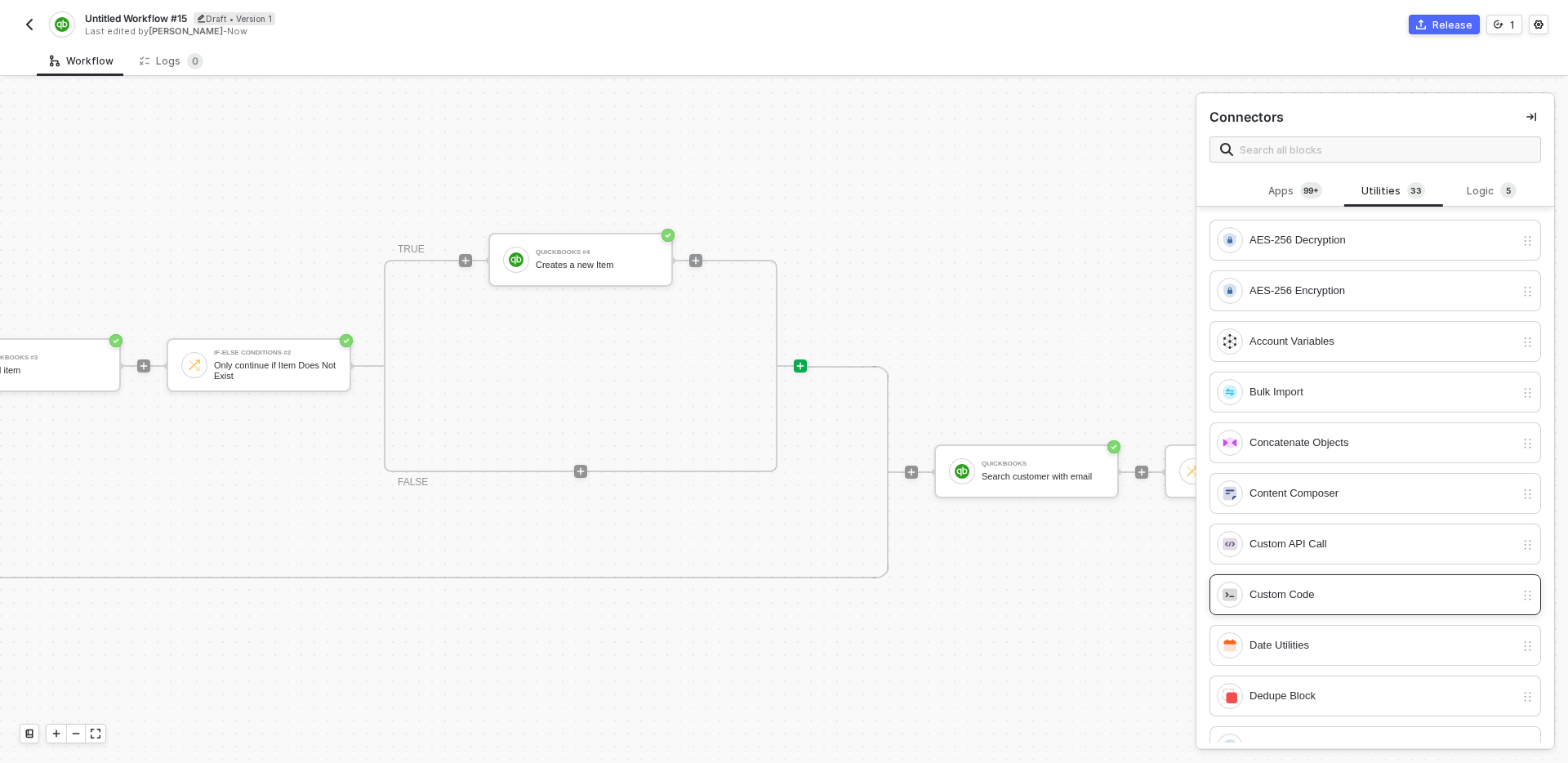
click at [1338, 590] on div "Custom Code" at bounding box center [1382, 596] width 265 height 18
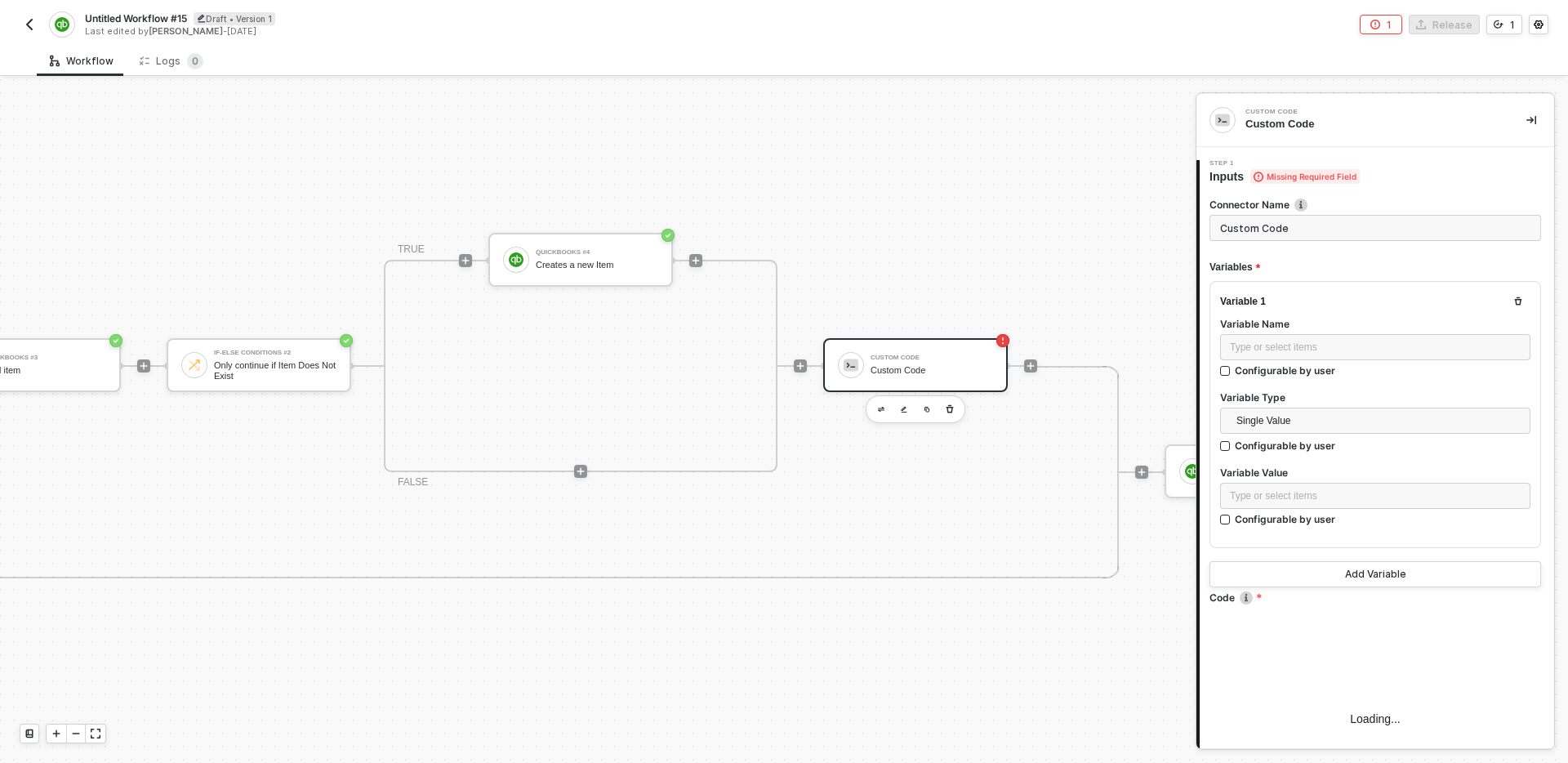
type textarea "/* You can access variables on the inputData object. ex: const myVariable = inp…"
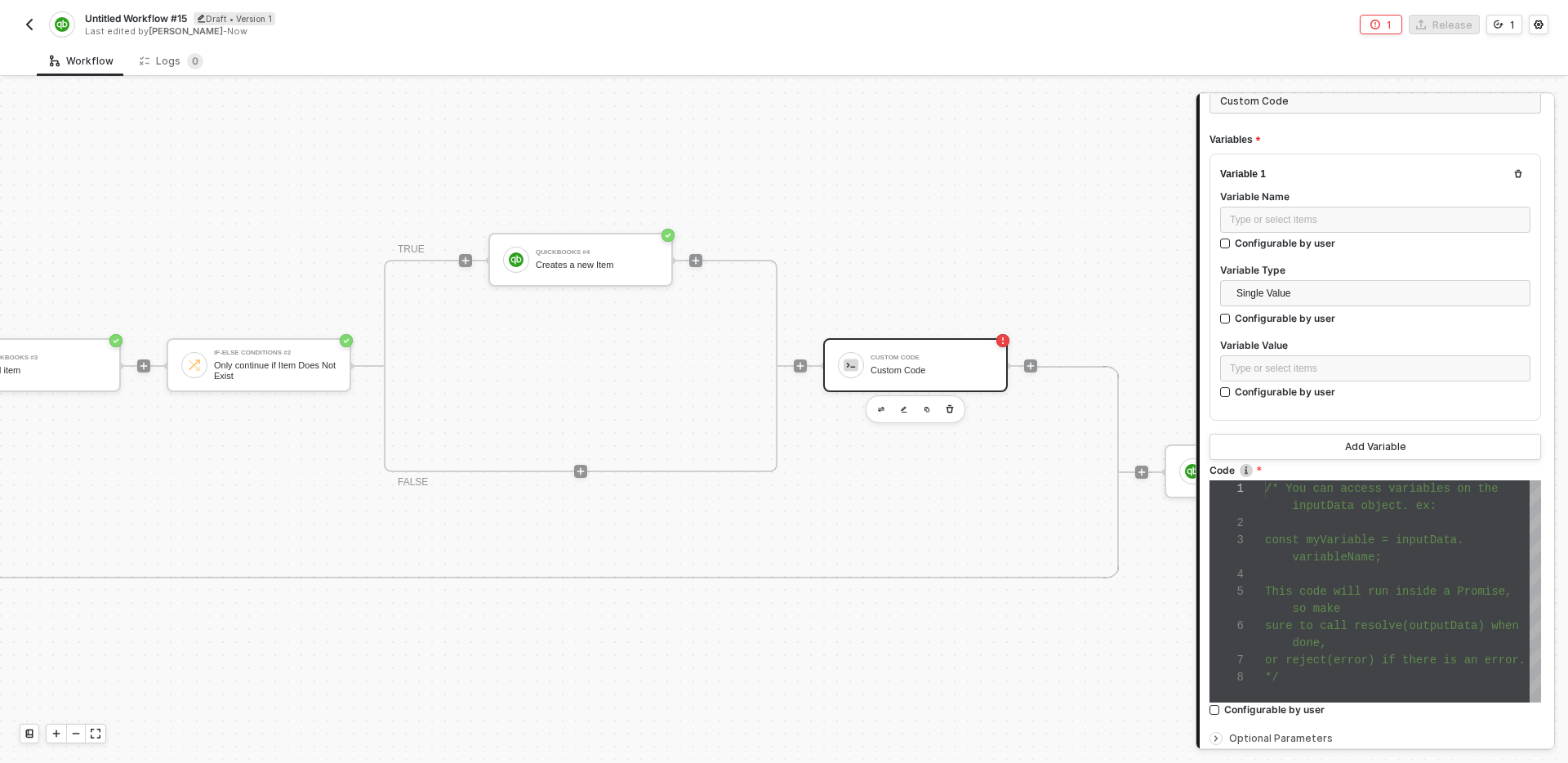
scroll to position [129, 0]
click at [1321, 216] on div "Type or select items ﻿" at bounding box center [1376, 219] width 291 height 16
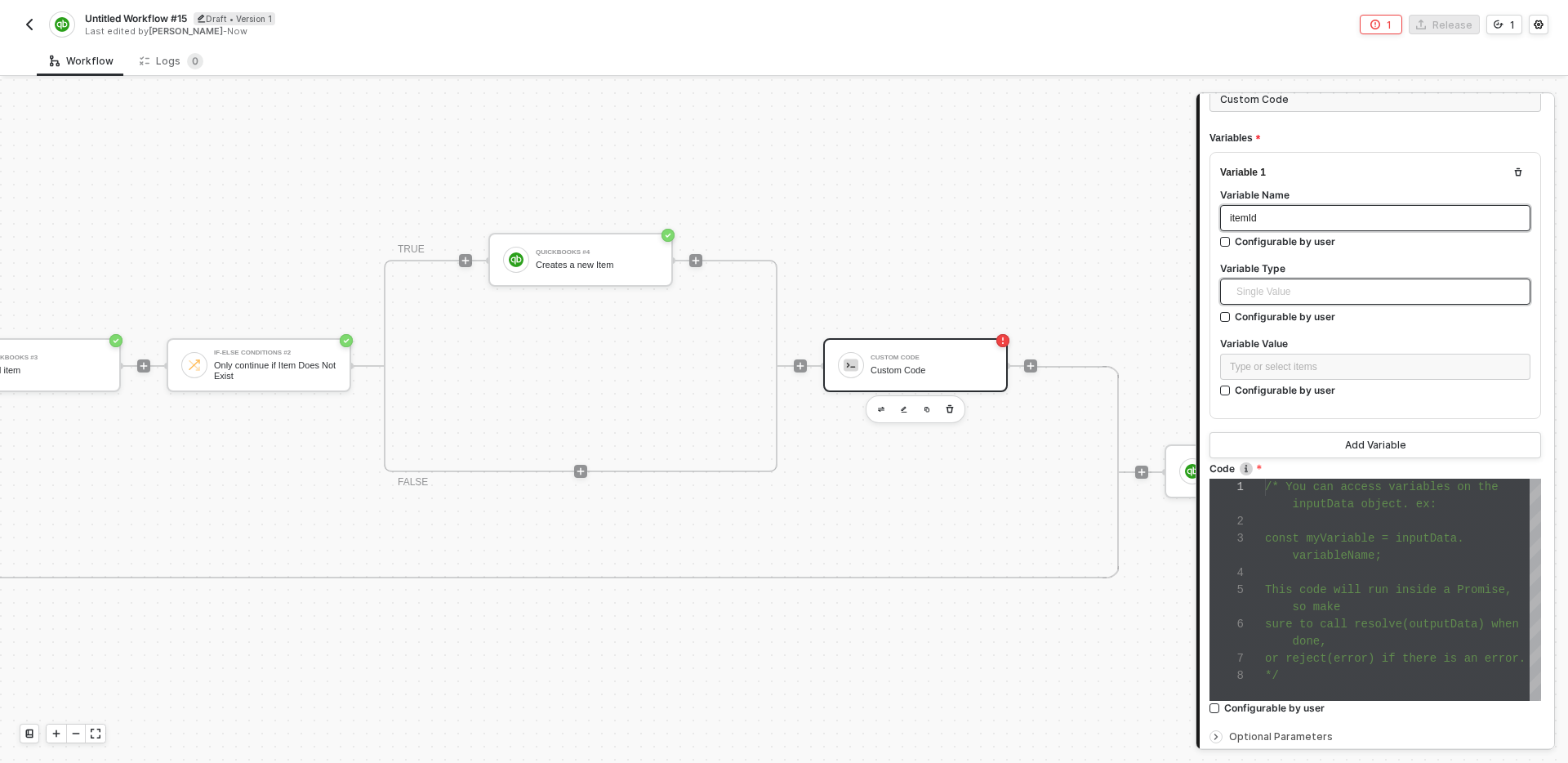
click at [1369, 292] on span "Single Value" at bounding box center [1379, 292] width 284 height 25
click at [1327, 317] on div "Single Value" at bounding box center [1375, 325] width 284 height 18
click at [1341, 363] on div "Type or select items ﻿" at bounding box center [1376, 367] width 291 height 16
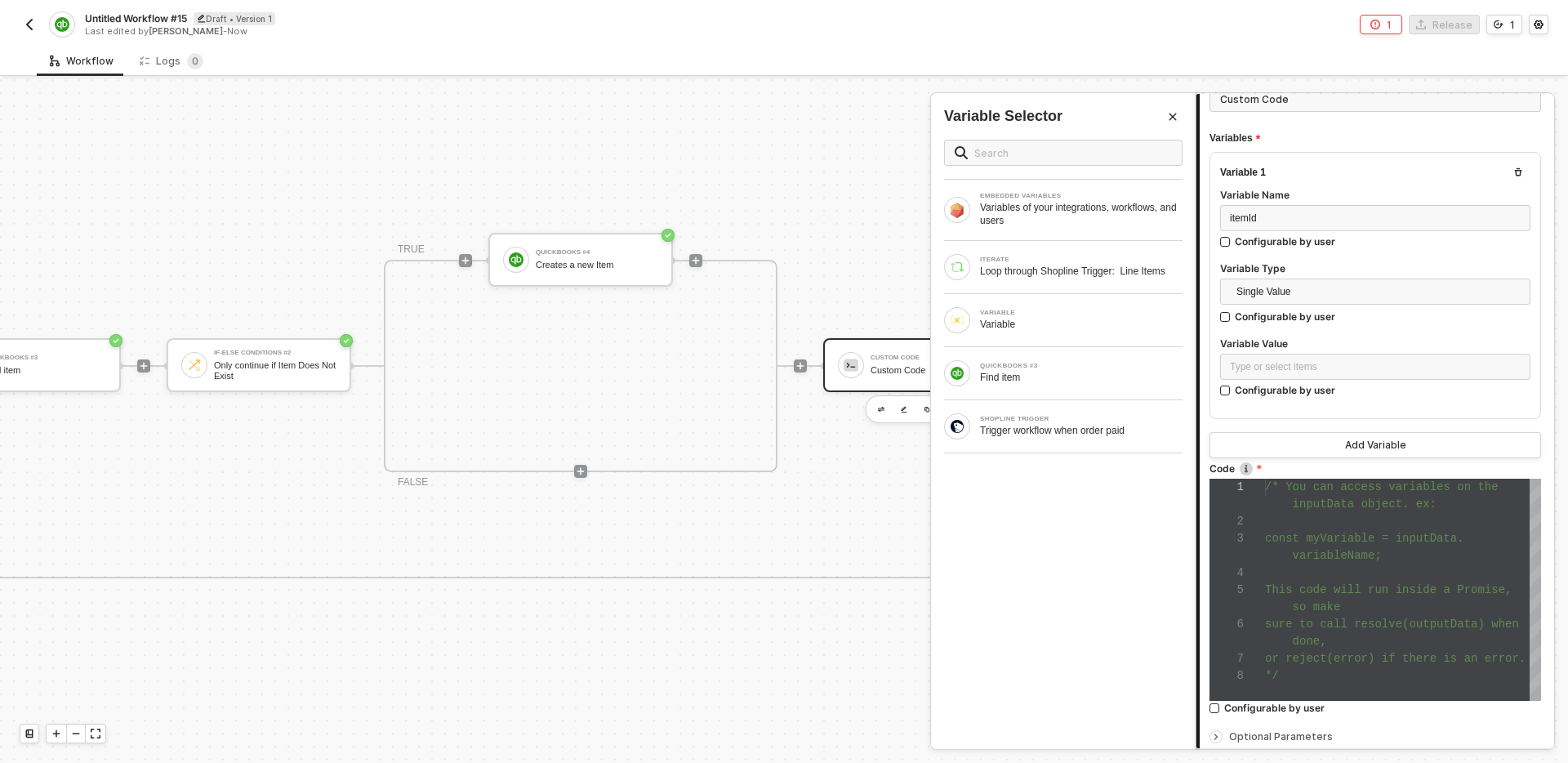
click at [1172, 119] on icon "Close" at bounding box center [1173, 116] width 10 height 10
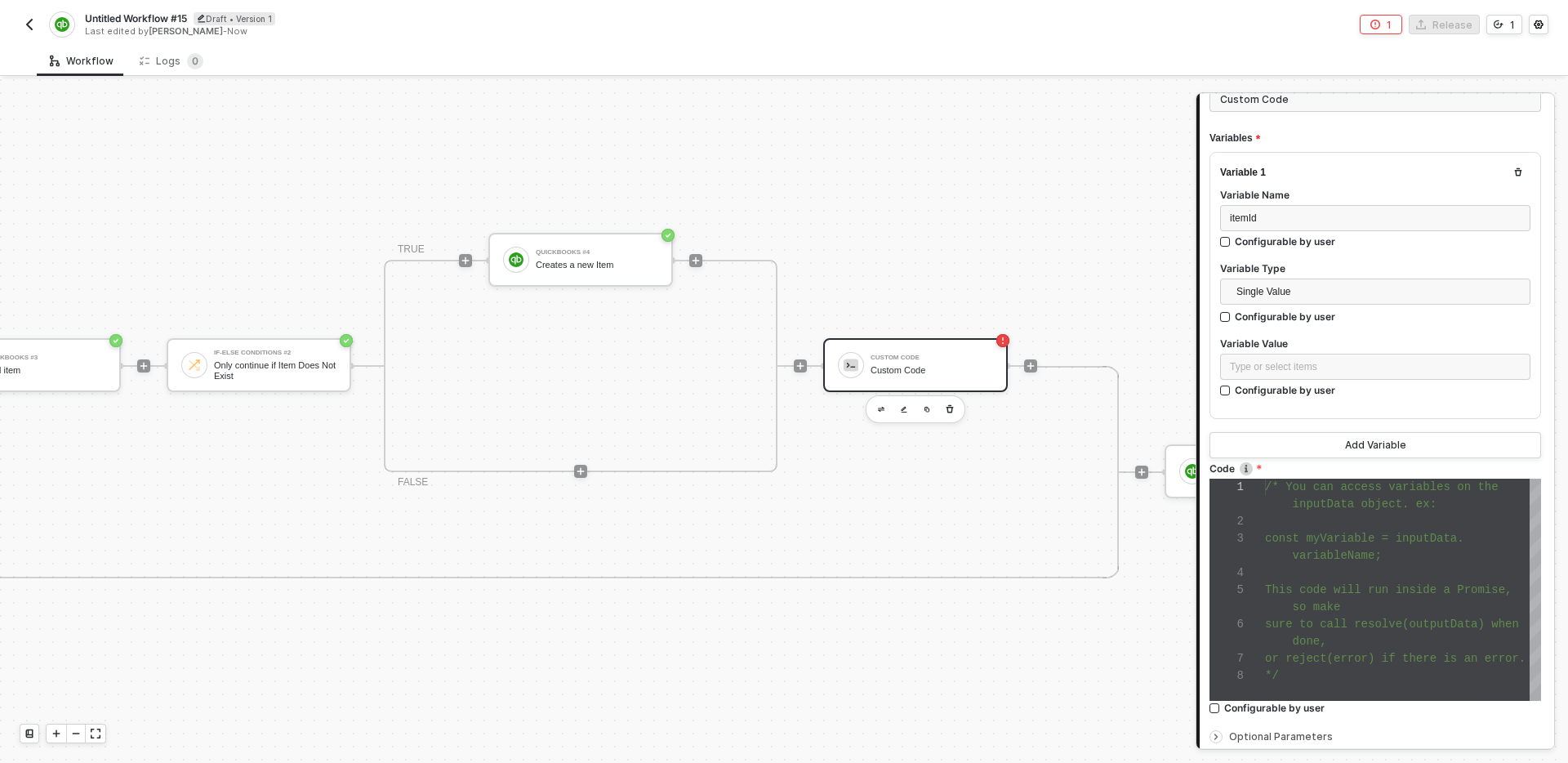
scroll to position [0, 0]
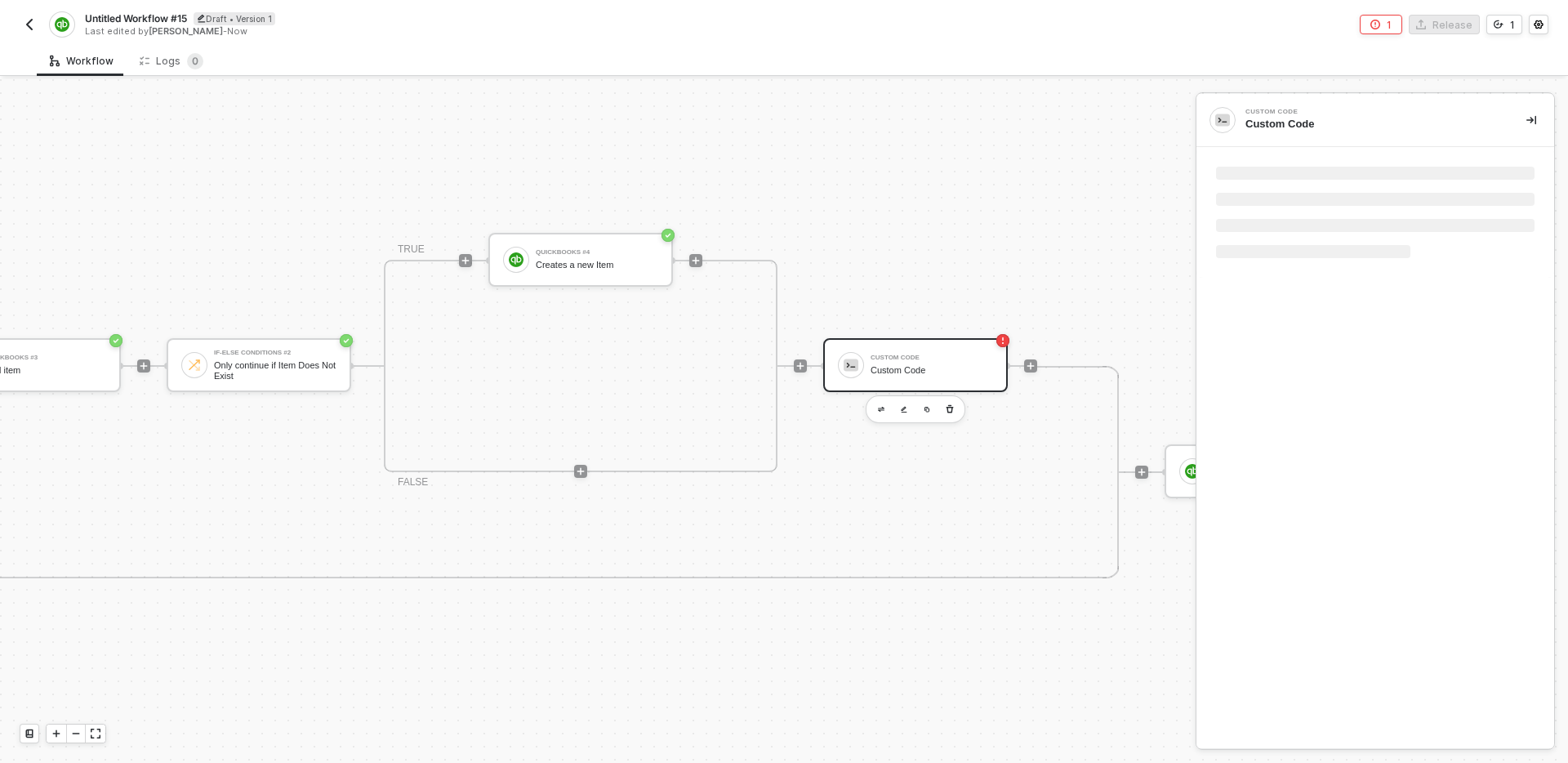
click at [923, 491] on div "QuickBooks #3 Find item If-Else Conditions #2 Only continue if Item Does Not Ex…" at bounding box center [472, 472] width 1131 height 212
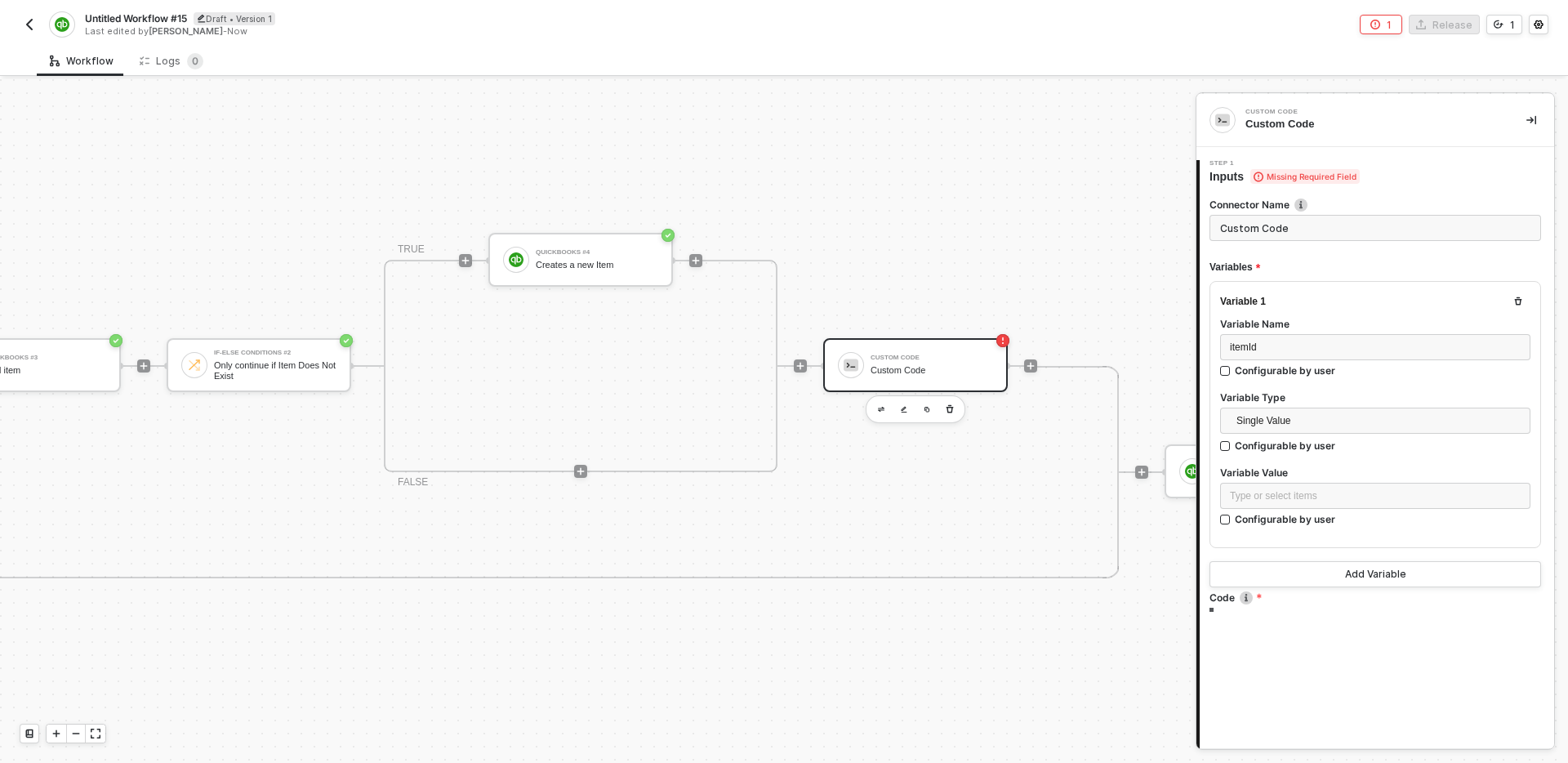
type textarea "/* You can access variables on the inputData object. ex: const myVariable = inp…"
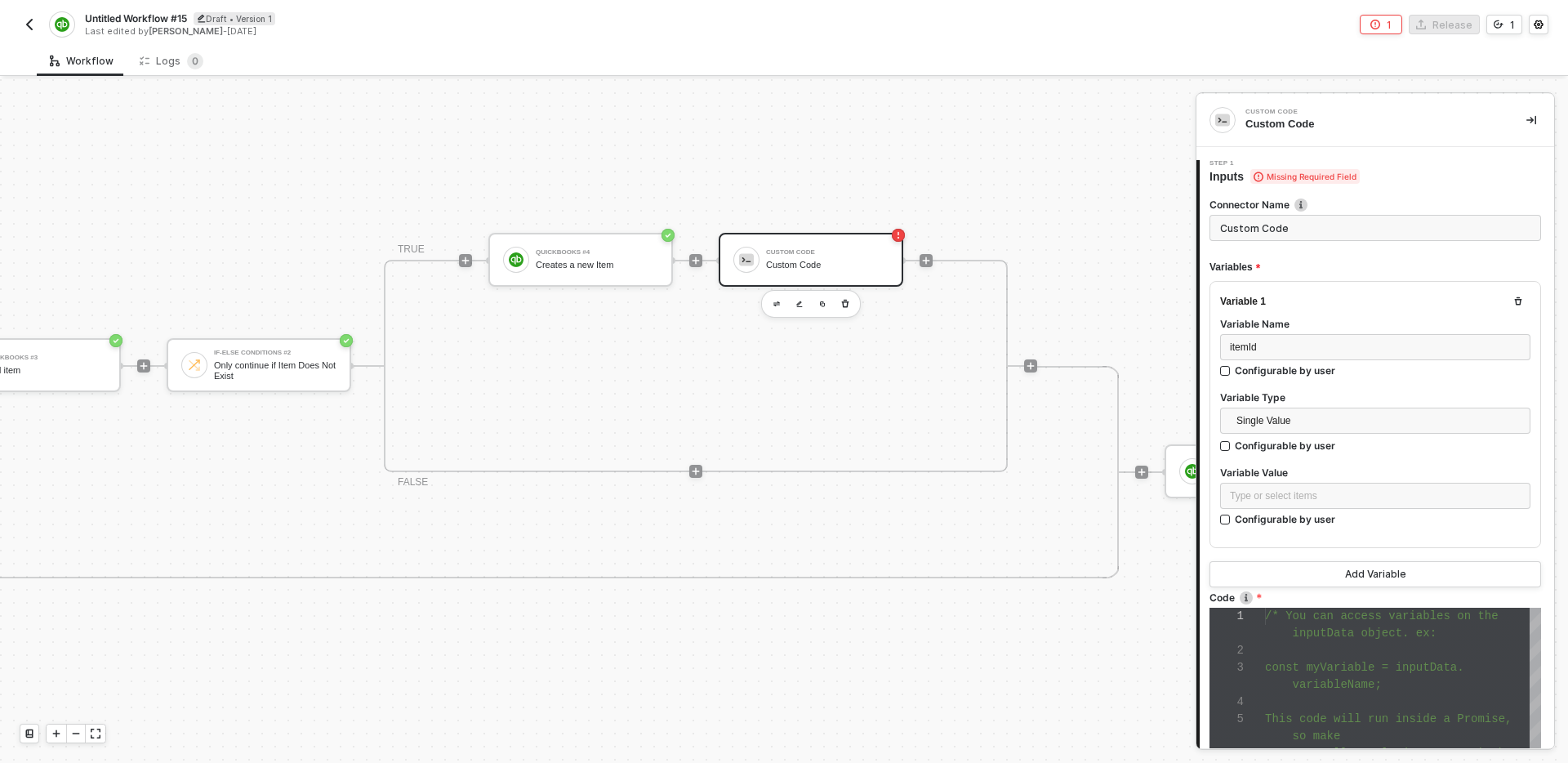
scroll to position [103, 0]
click at [824, 309] on button "button" at bounding box center [822, 304] width 19 height 19
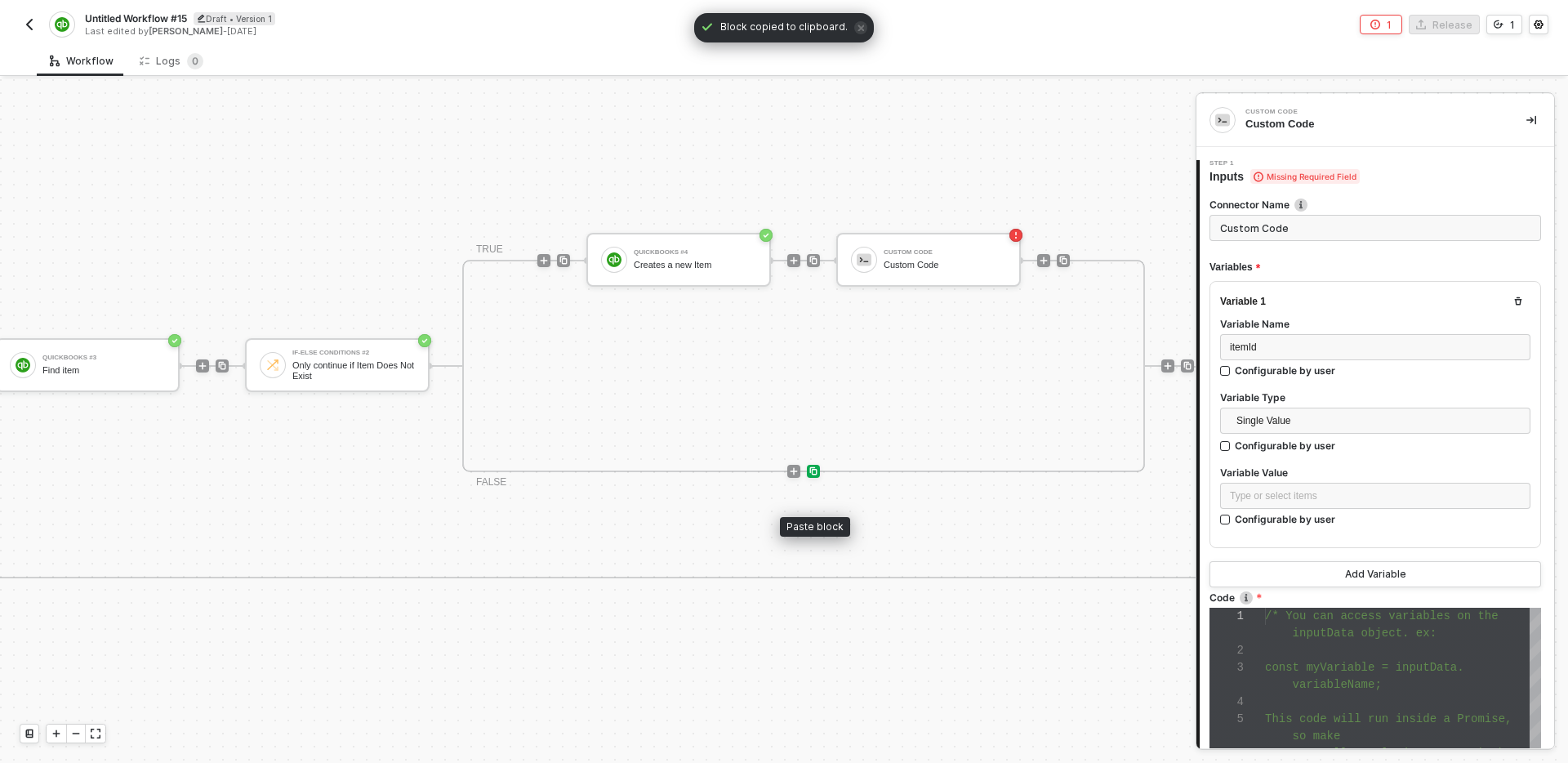
click at [815, 473] on img at bounding box center [814, 471] width 10 height 10
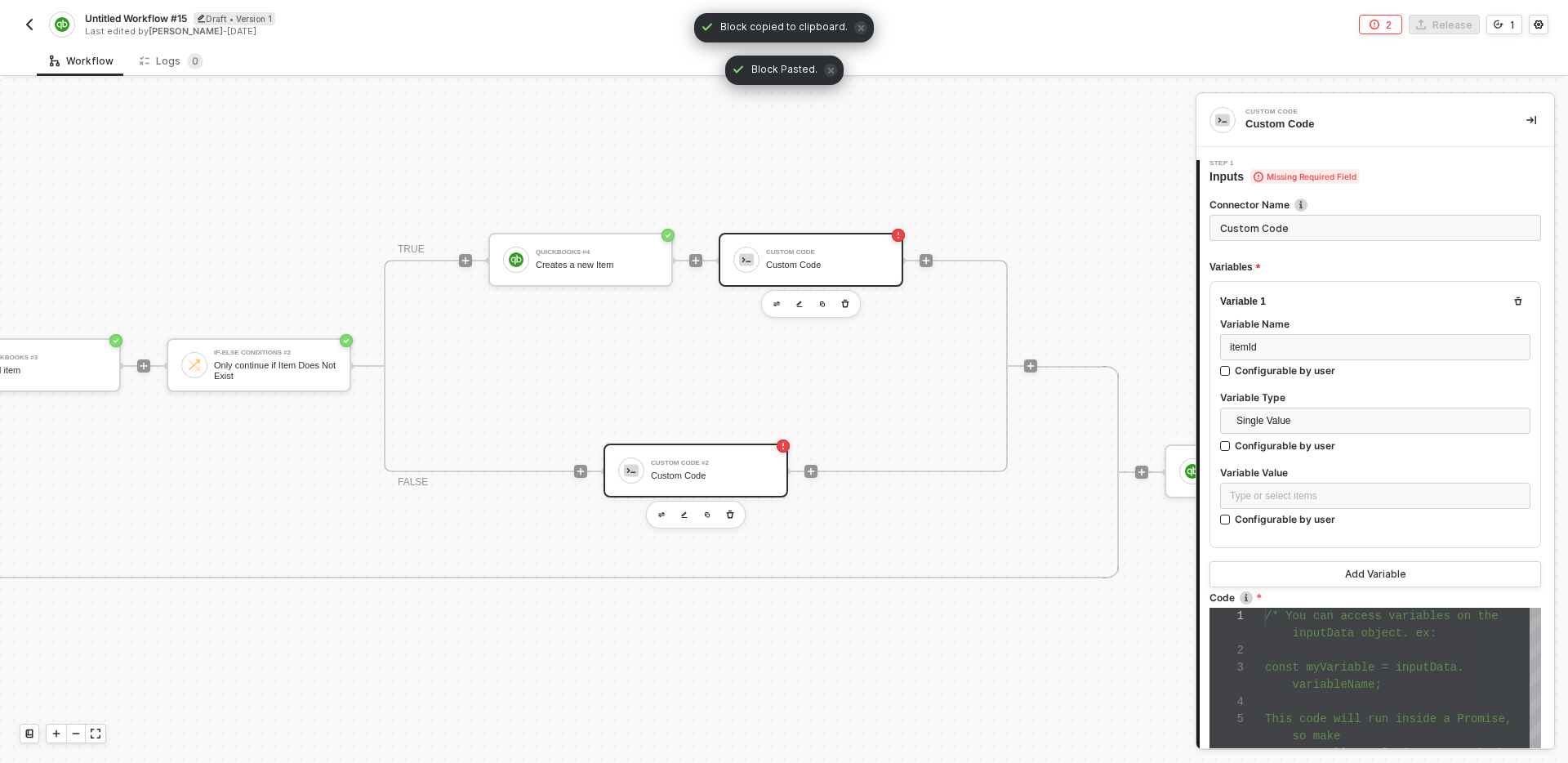
click at [820, 253] on div "Custom Code" at bounding box center [827, 253] width 123 height 6
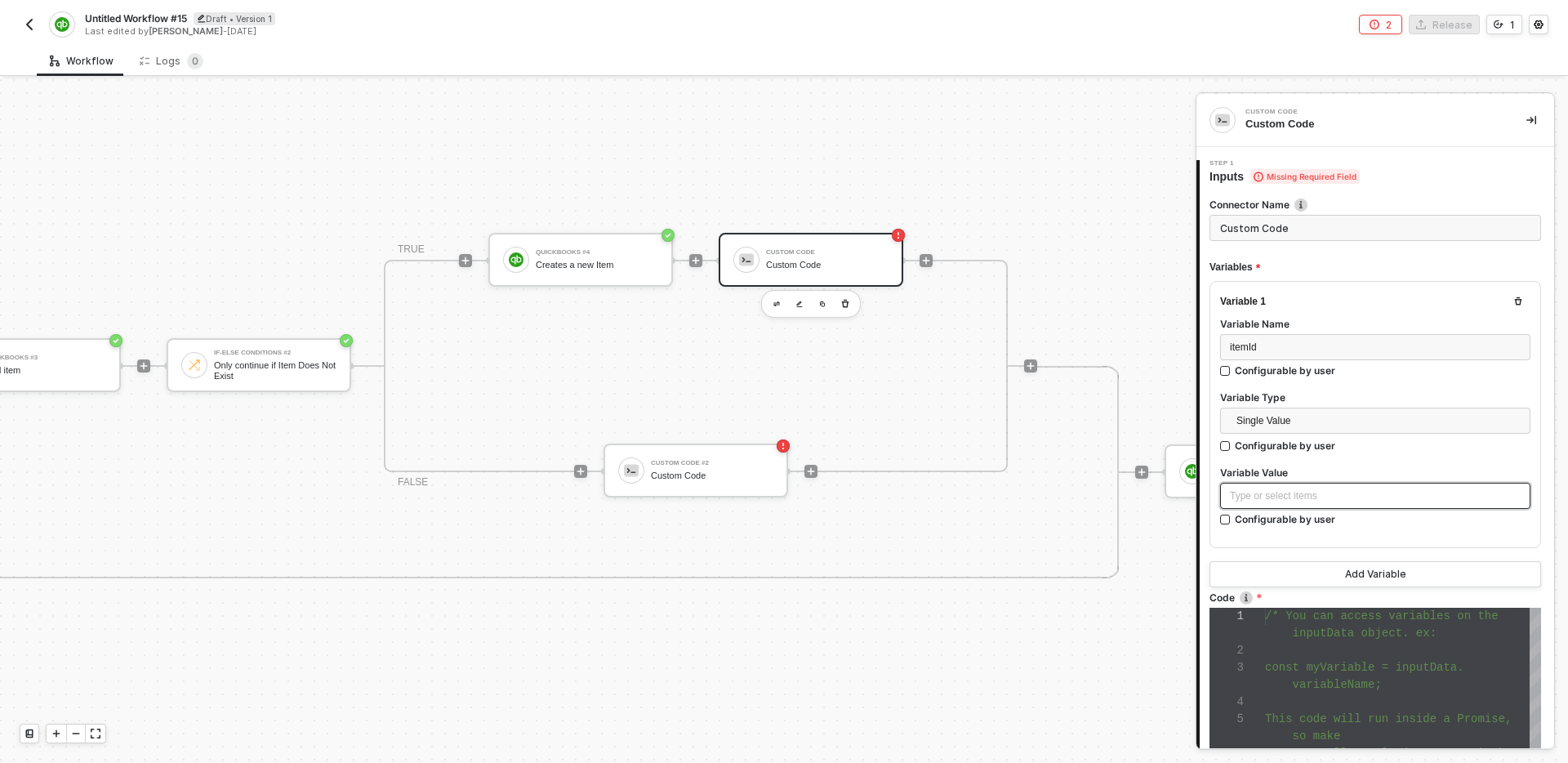
click at [1340, 500] on div "Type or select items ﻿" at bounding box center [1376, 496] width 291 height 16
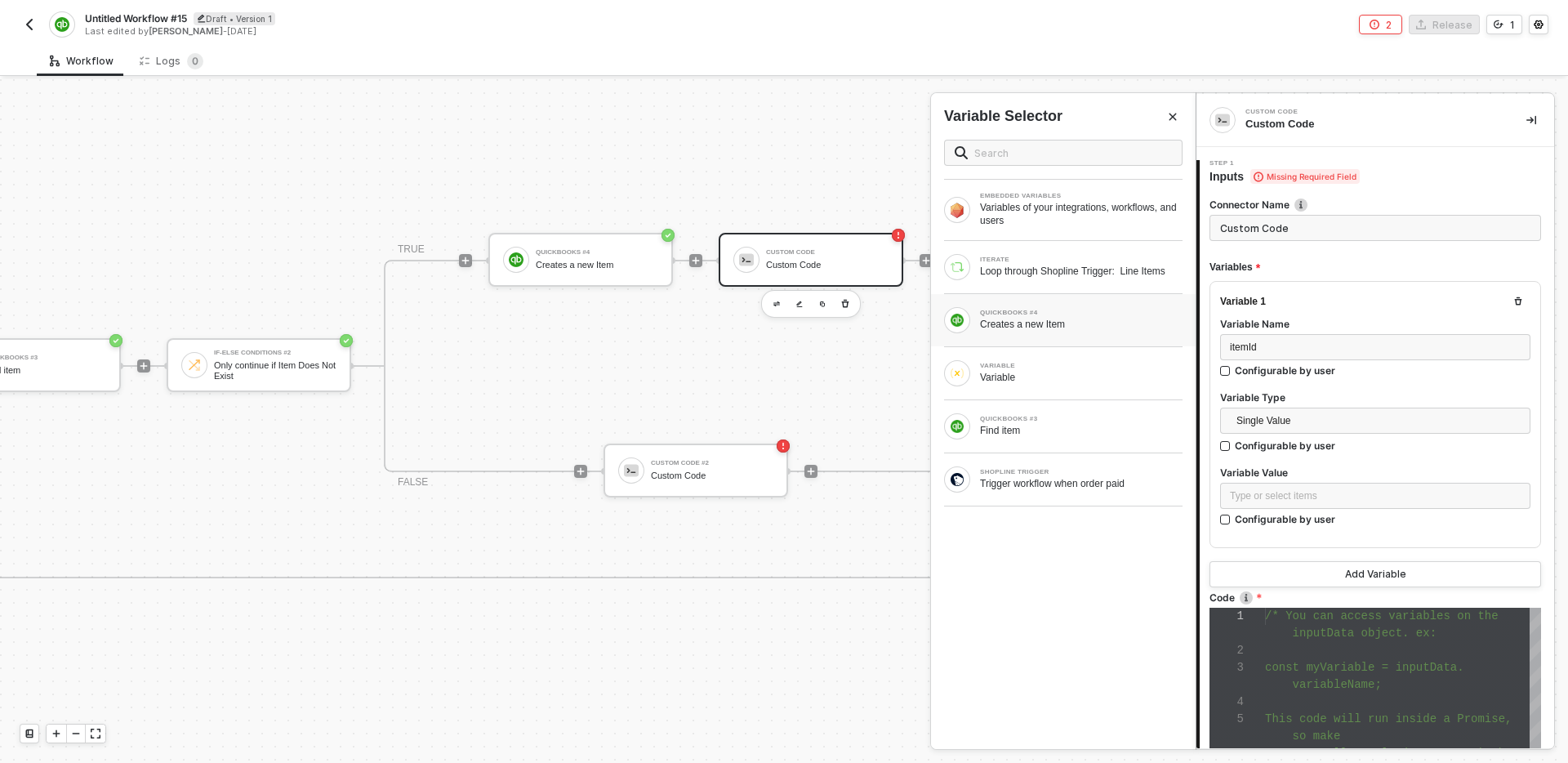
click at [1135, 331] on div "Creates a new Item" at bounding box center [1082, 325] width 203 height 13
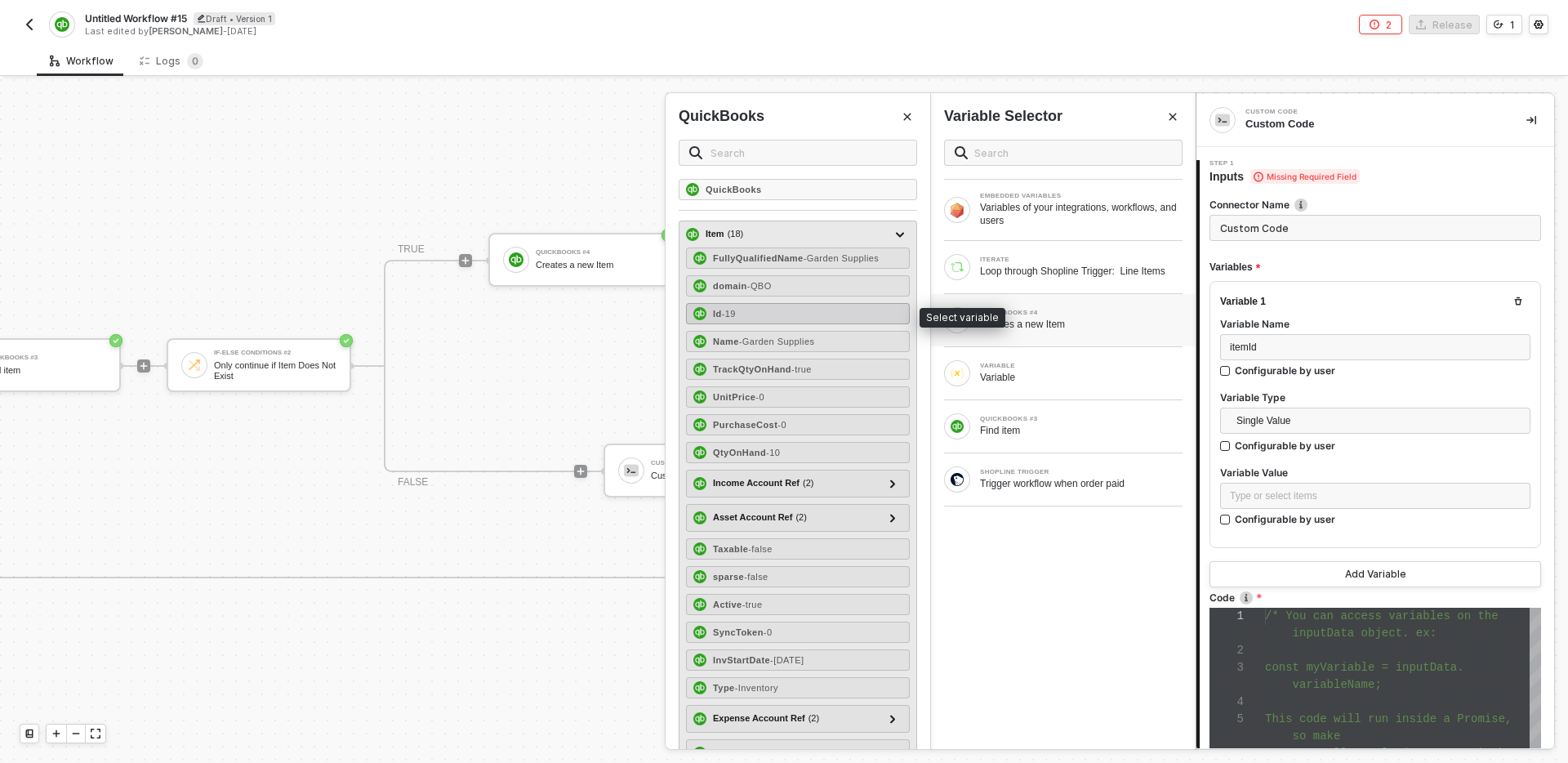
click at [840, 311] on div "Id - 19" at bounding box center [798, 313] width 224 height 21
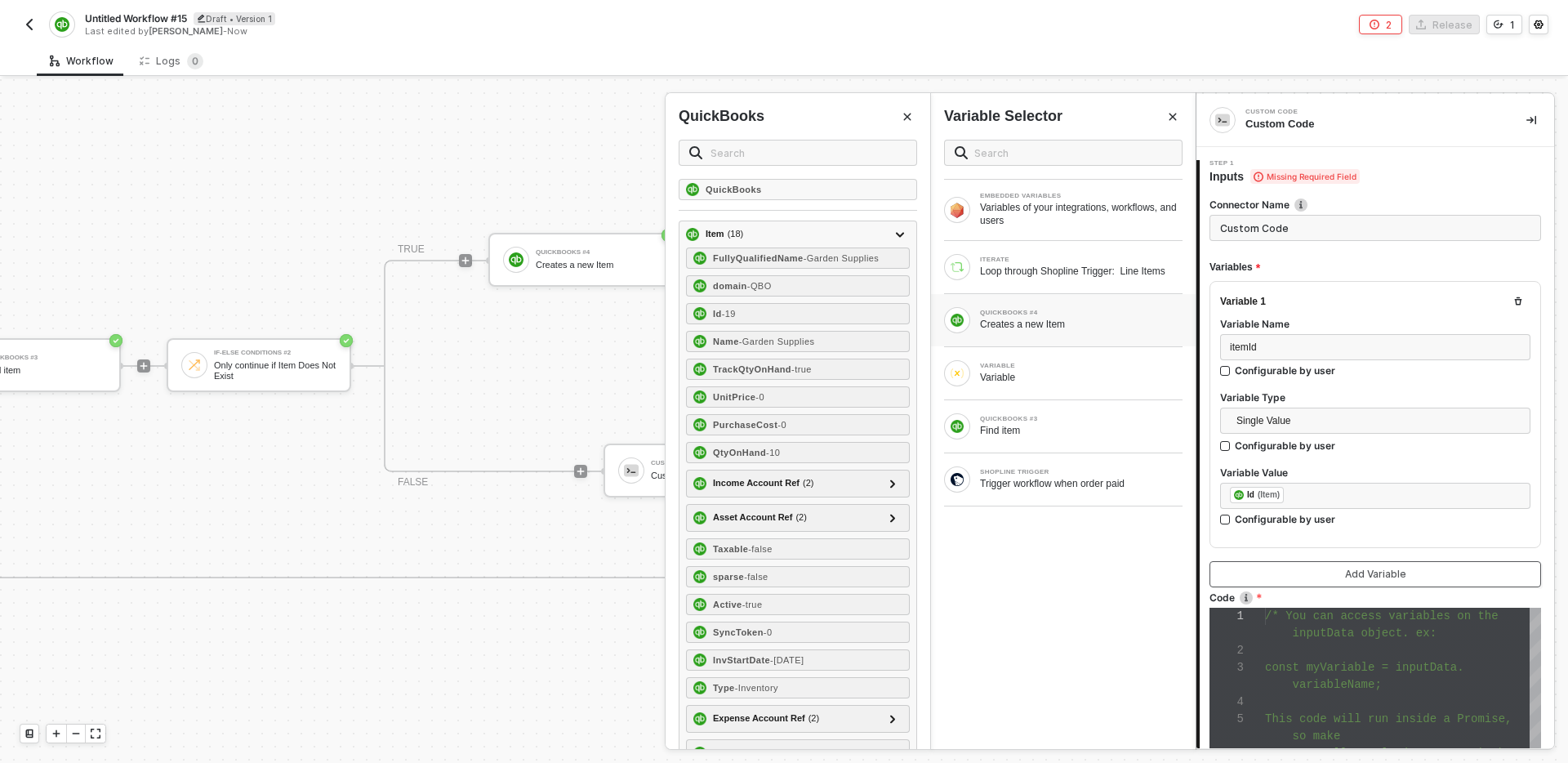
click at [1340, 570] on button "Add Variable" at bounding box center [1375, 575] width 332 height 27
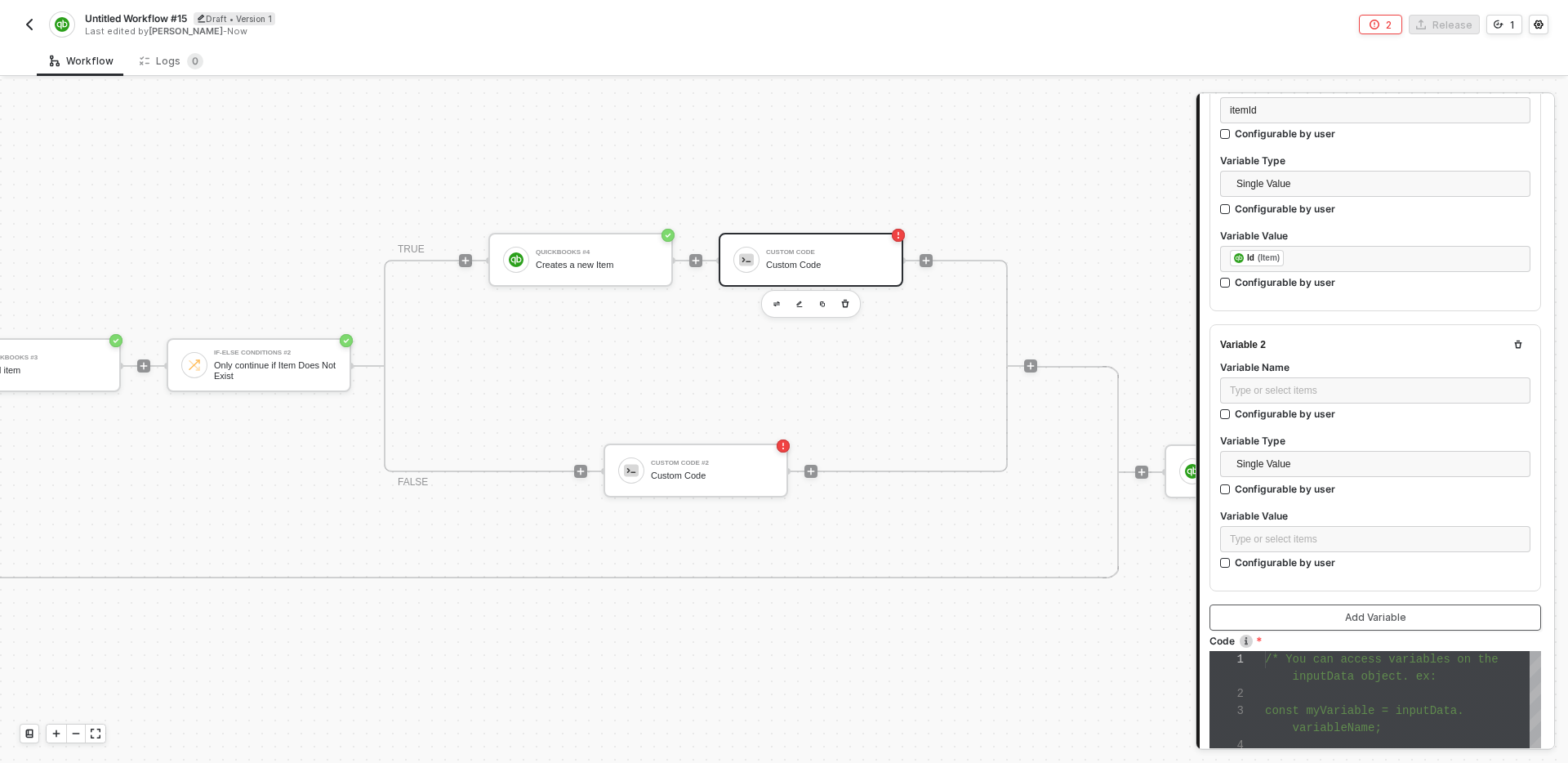
scroll to position [247, 0]
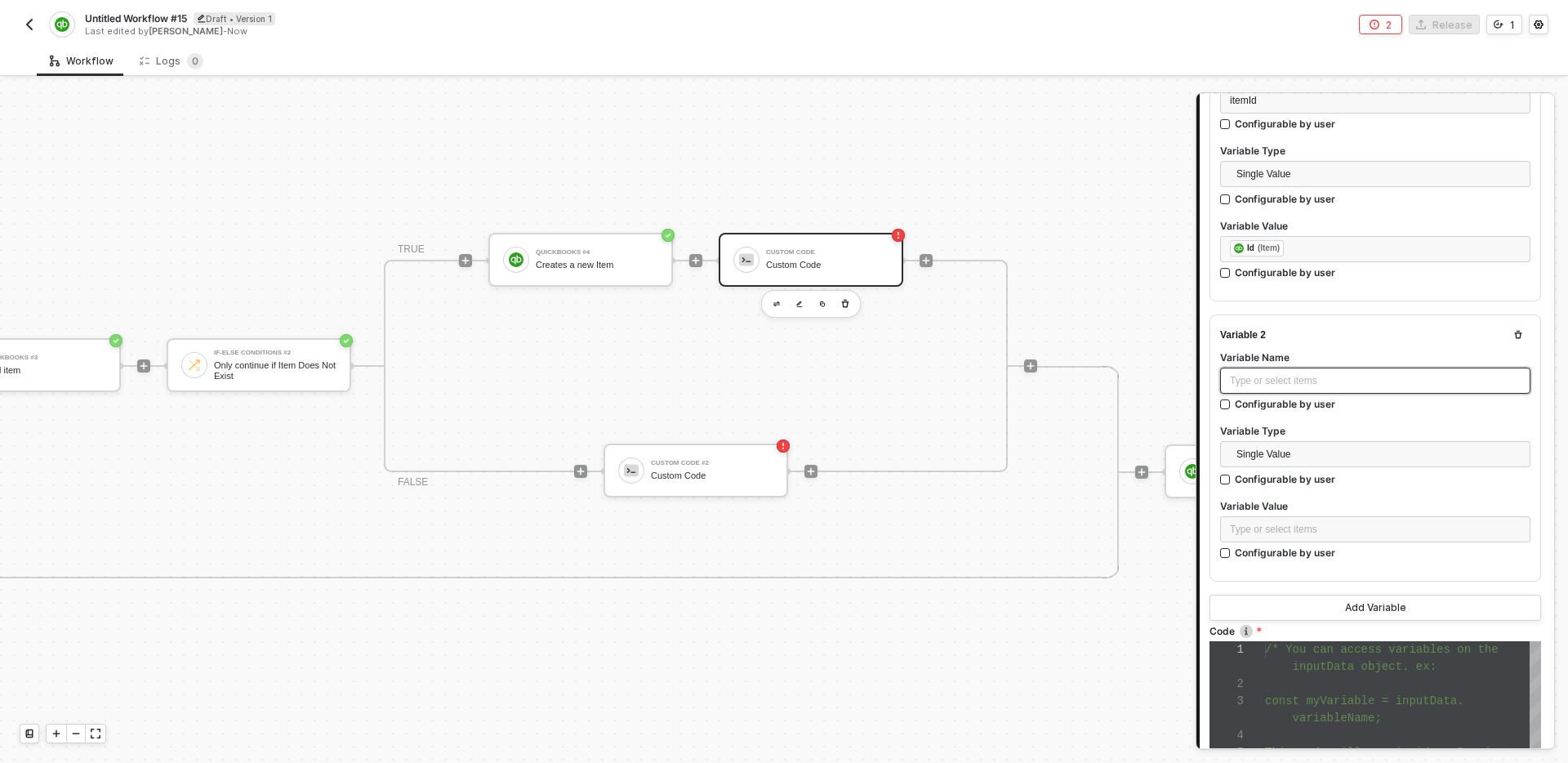
click at [1323, 389] on div "Type or select items ﻿" at bounding box center [1376, 381] width 311 height 27
click at [1302, 532] on div "Type or select items ﻿" at bounding box center [1376, 530] width 291 height 16
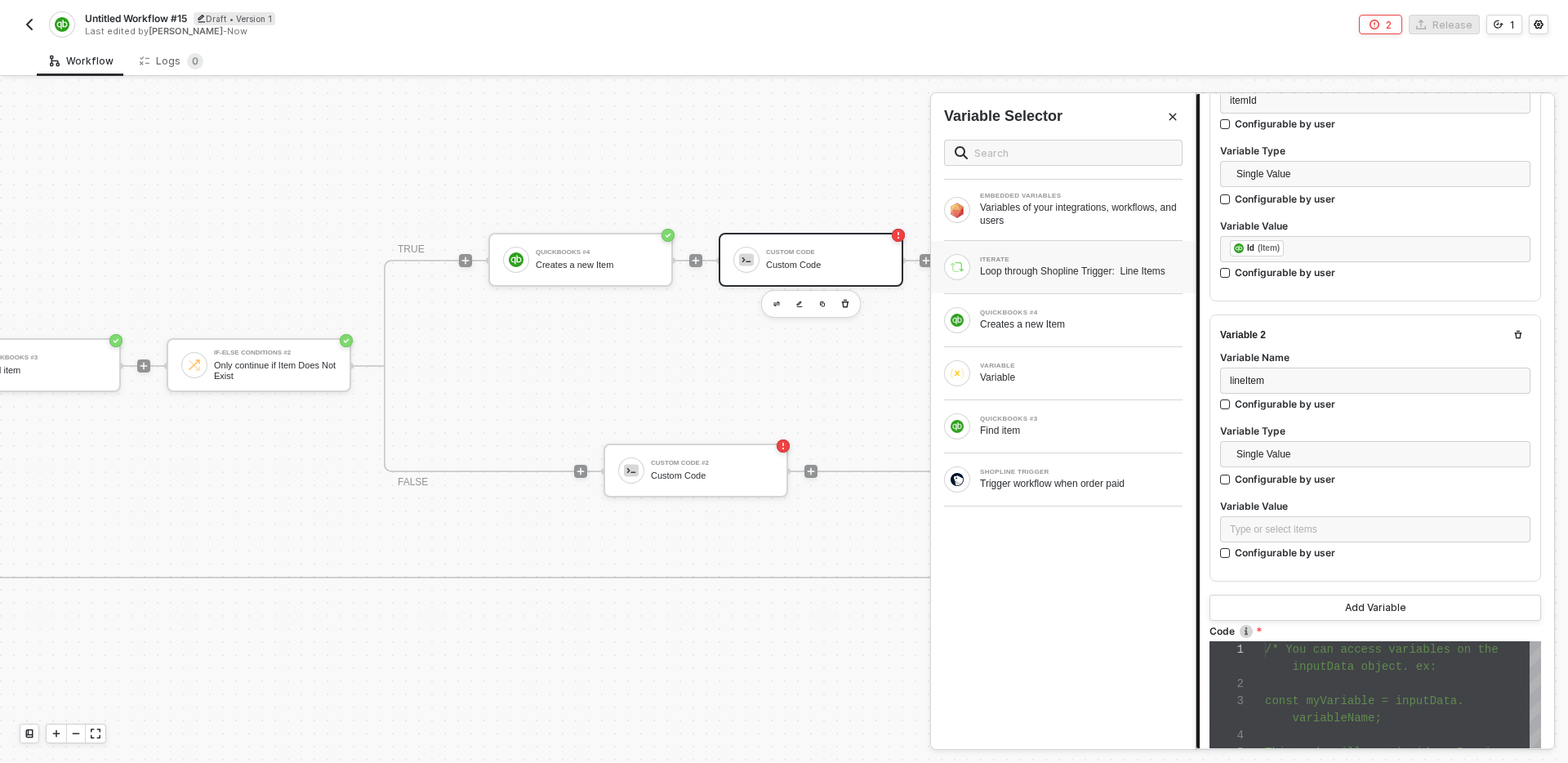
click at [1051, 278] on div "Loop through Shopline Trigger: Line Items" at bounding box center [1082, 271] width 203 height 13
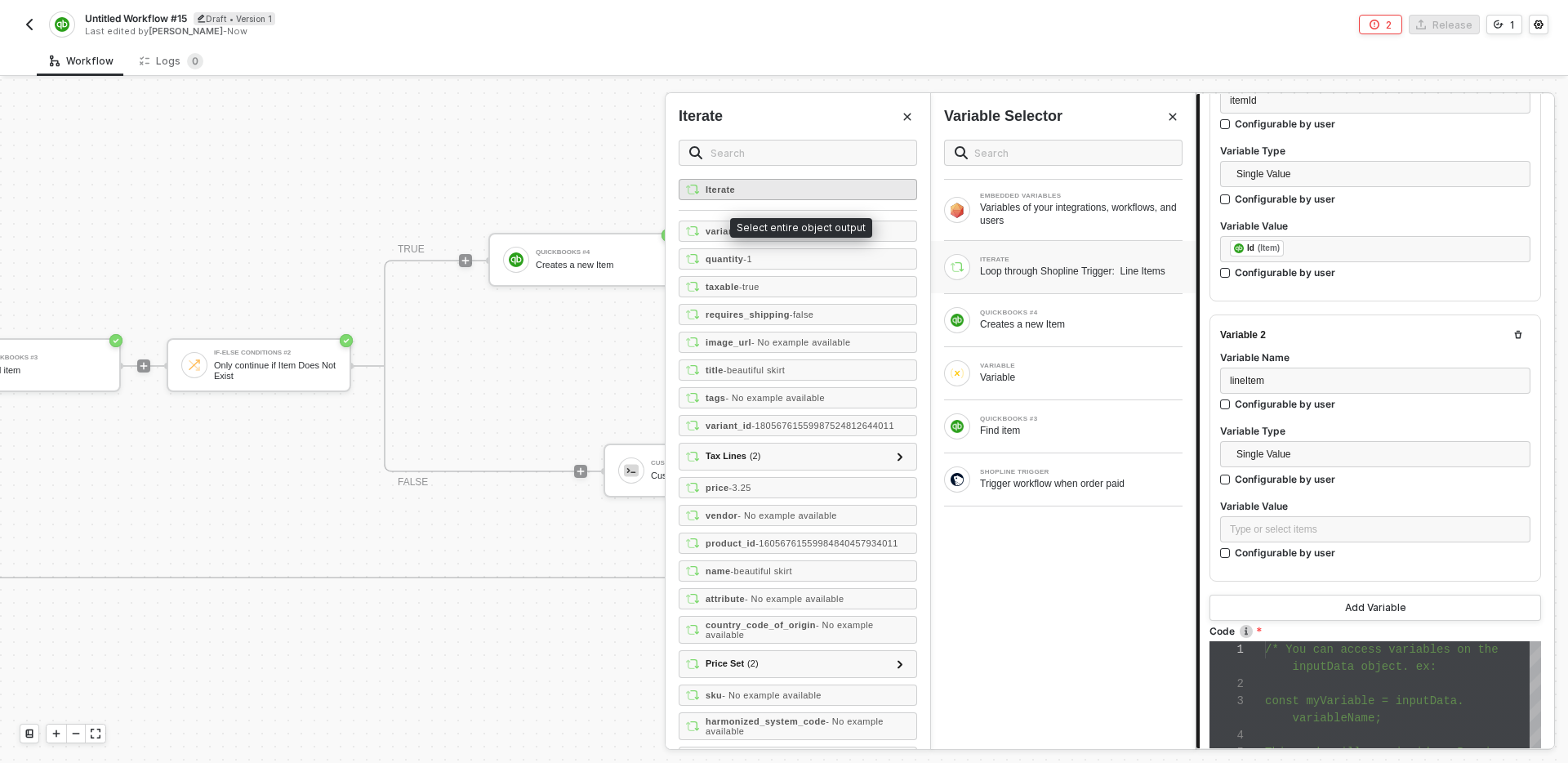
click at [786, 190] on div "Iterate" at bounding box center [797, 189] width 239 height 21
click at [1332, 605] on button "Add Variable" at bounding box center [1375, 607] width 332 height 27
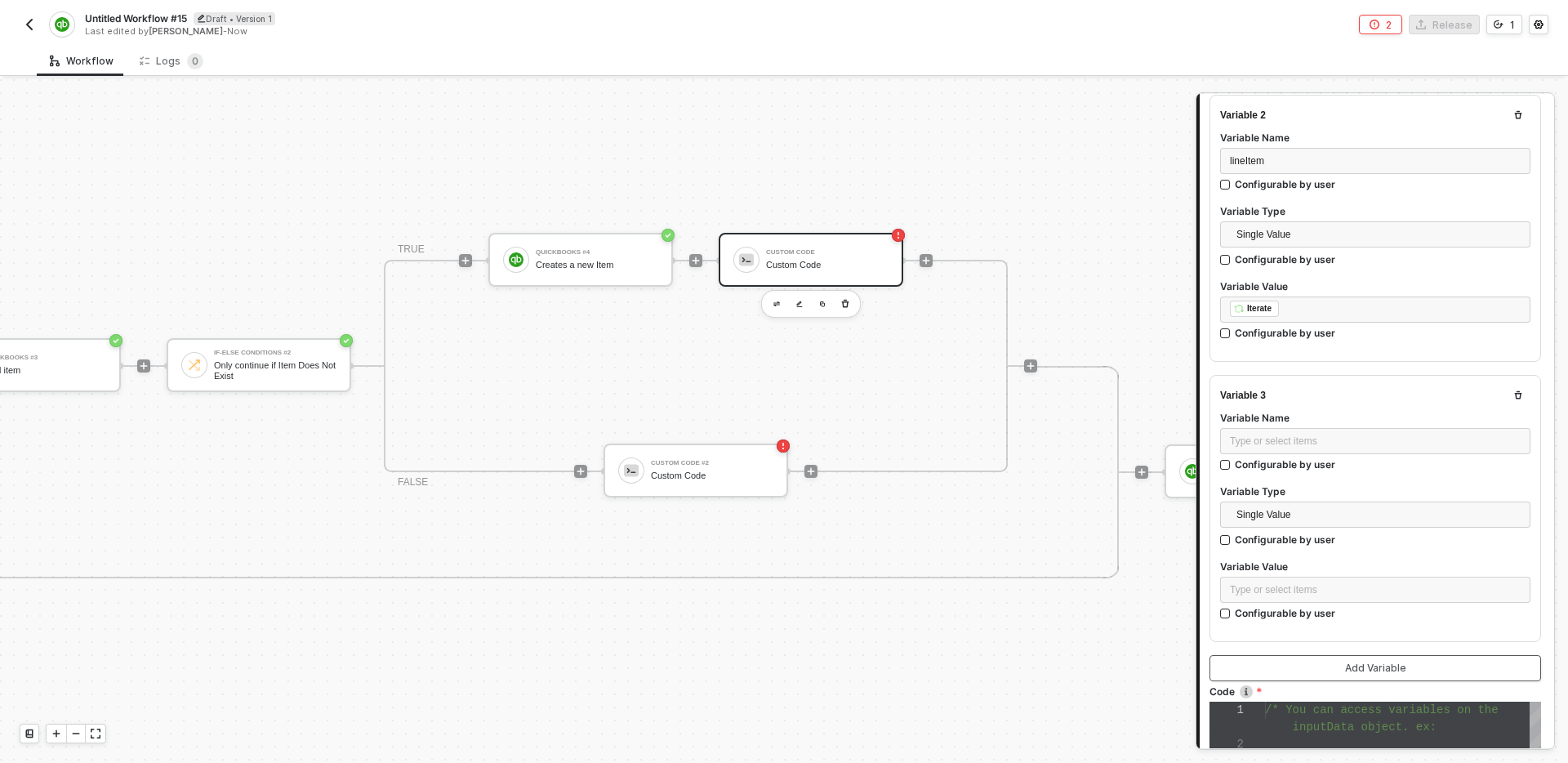
scroll to position [493, 0]
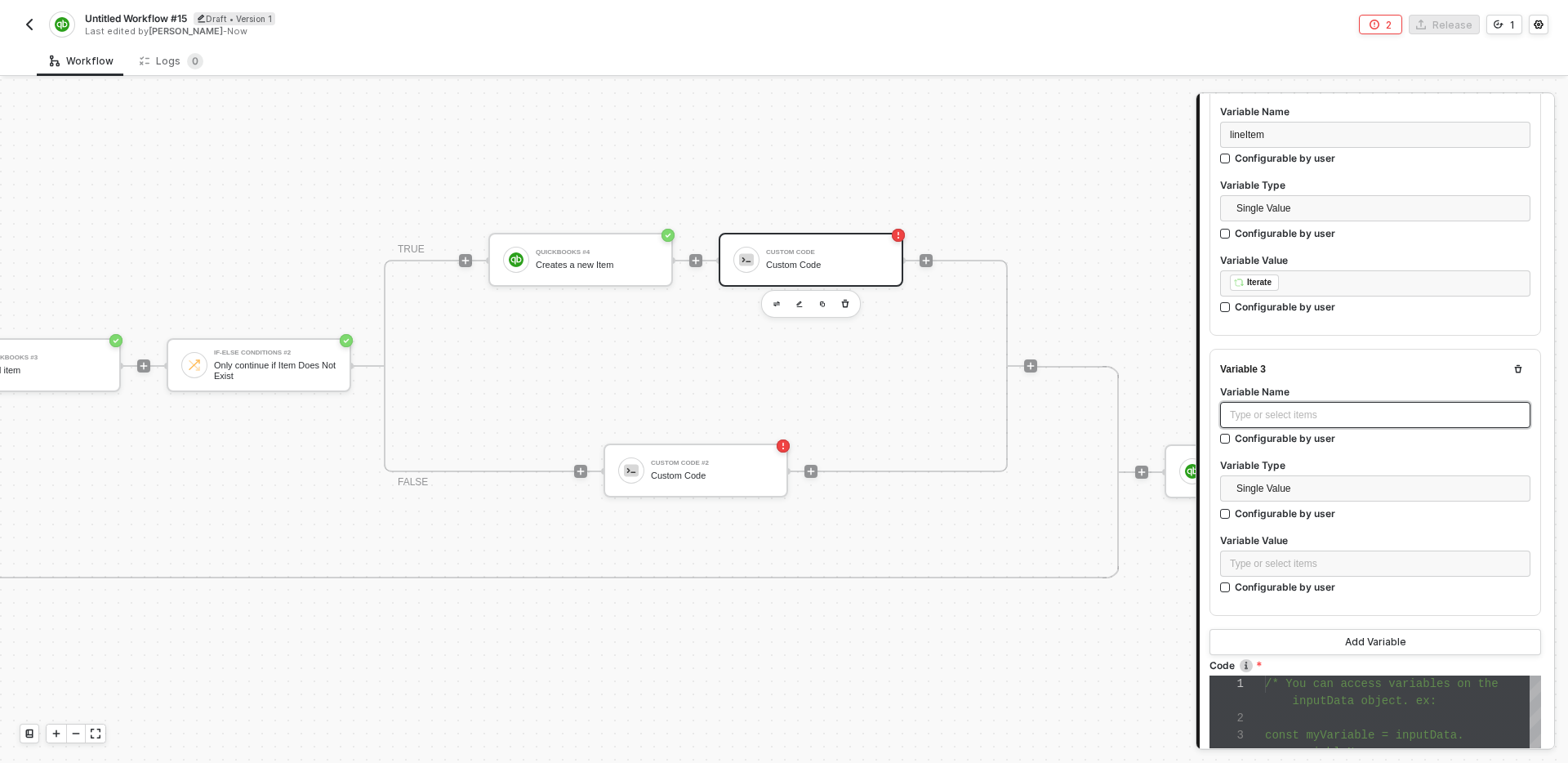
click at [1315, 417] on div "Type or select items ﻿" at bounding box center [1376, 415] width 291 height 16
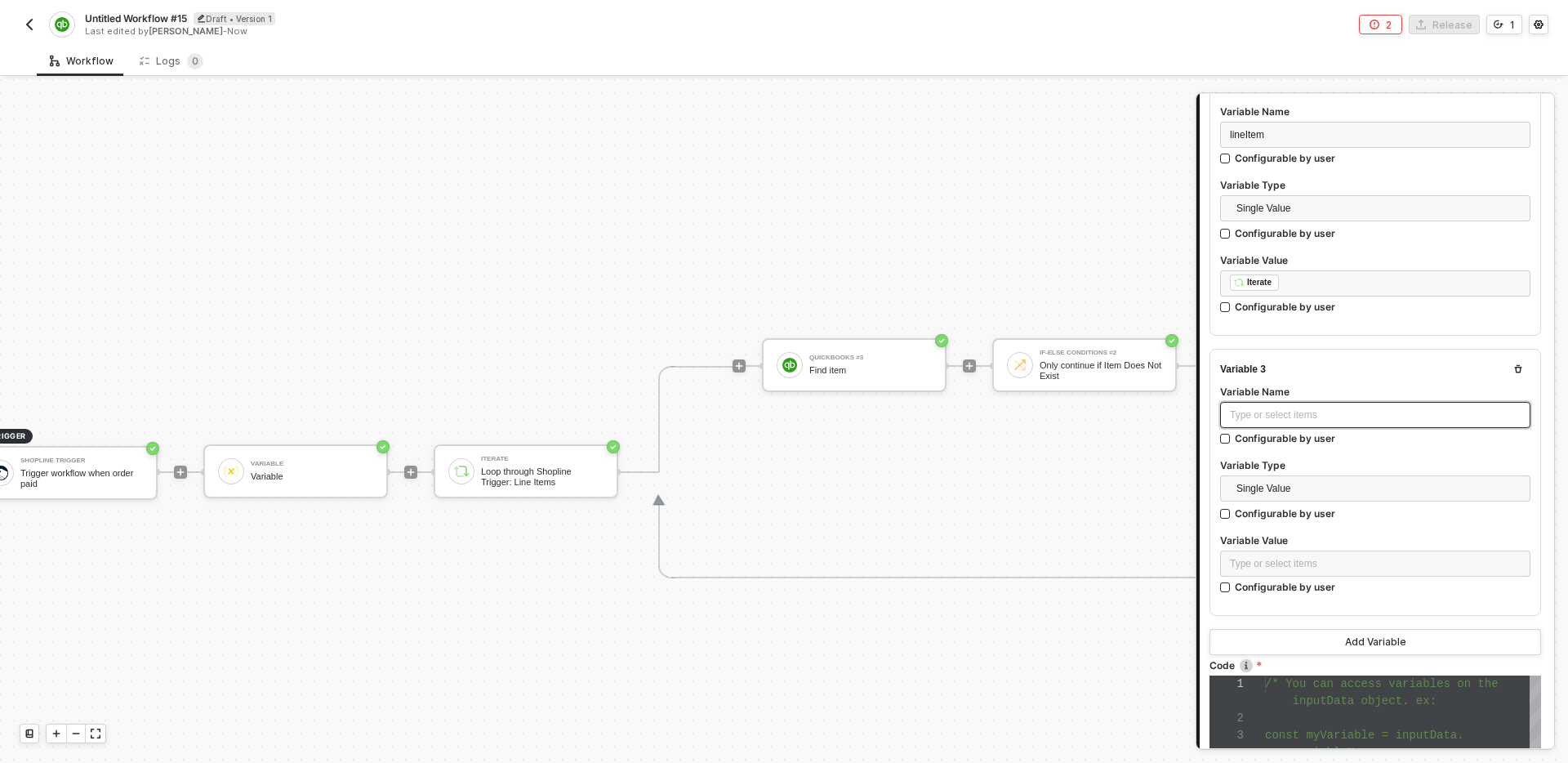
scroll to position [602, 0]
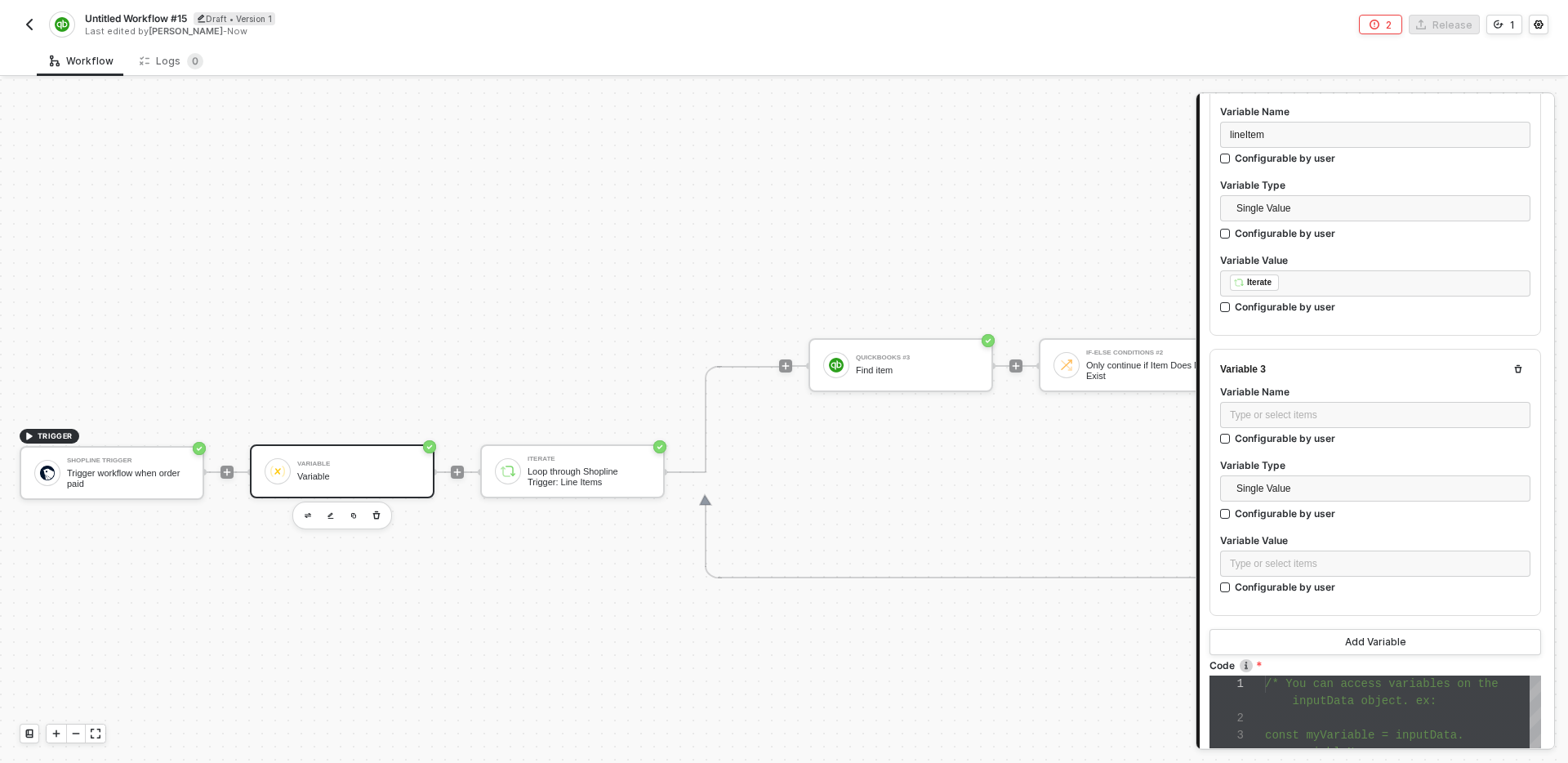
click at [378, 472] on div "Variable" at bounding box center [358, 478] width 123 height 11
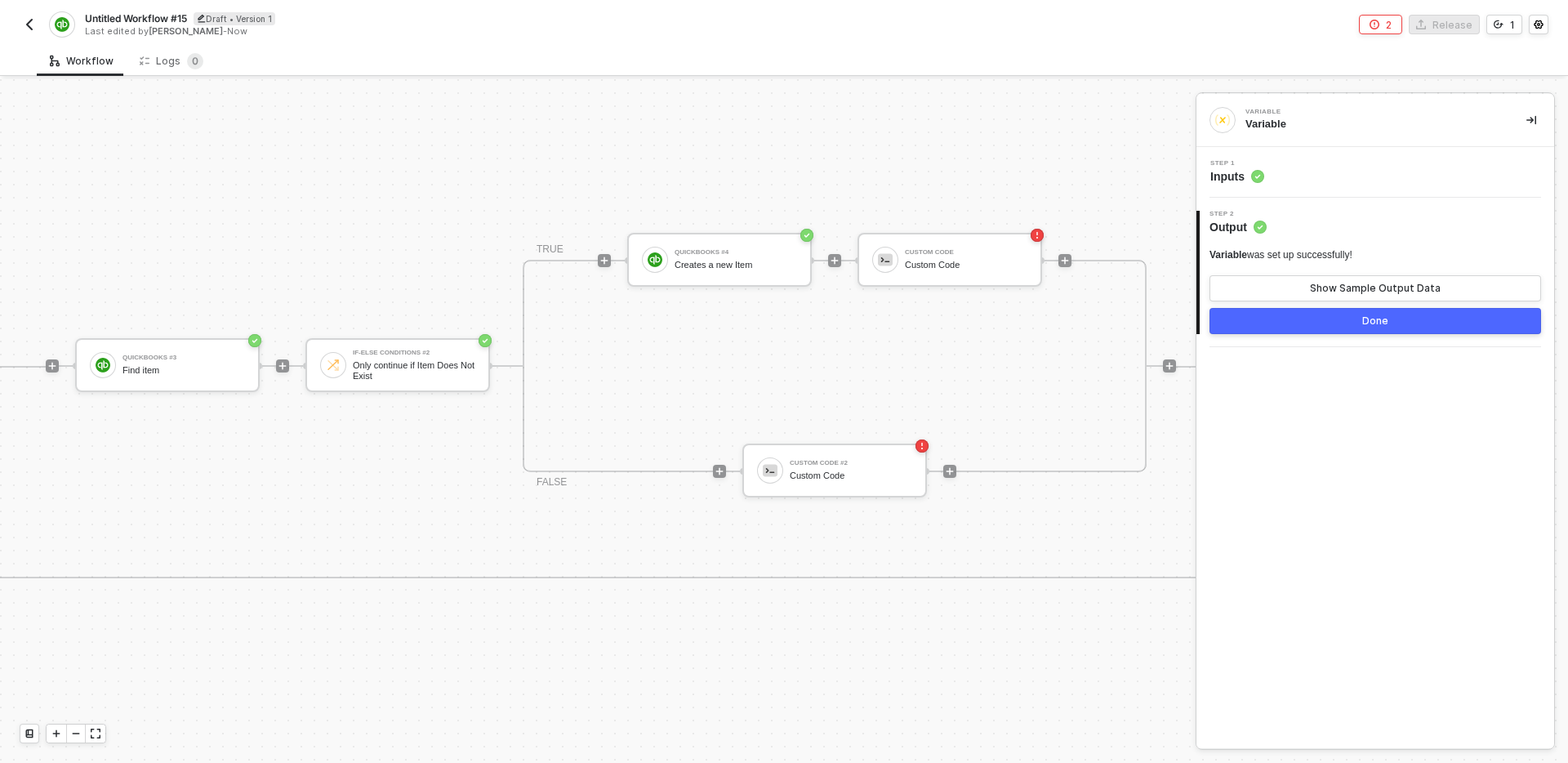
scroll to position [602, 739]
click at [960, 269] on div "Custom Code" at bounding box center [962, 265] width 123 height 11
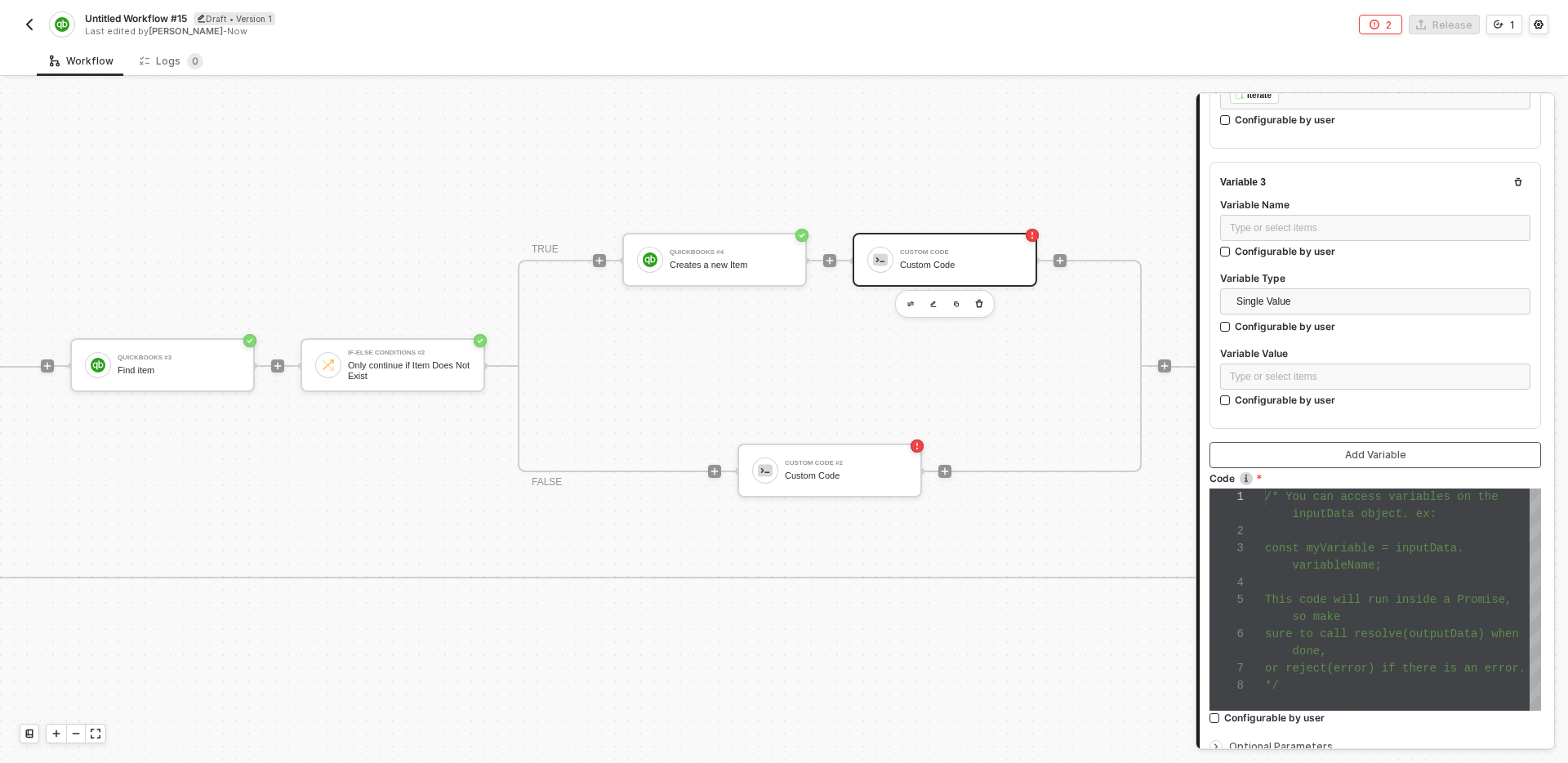
scroll to position [668, 0]
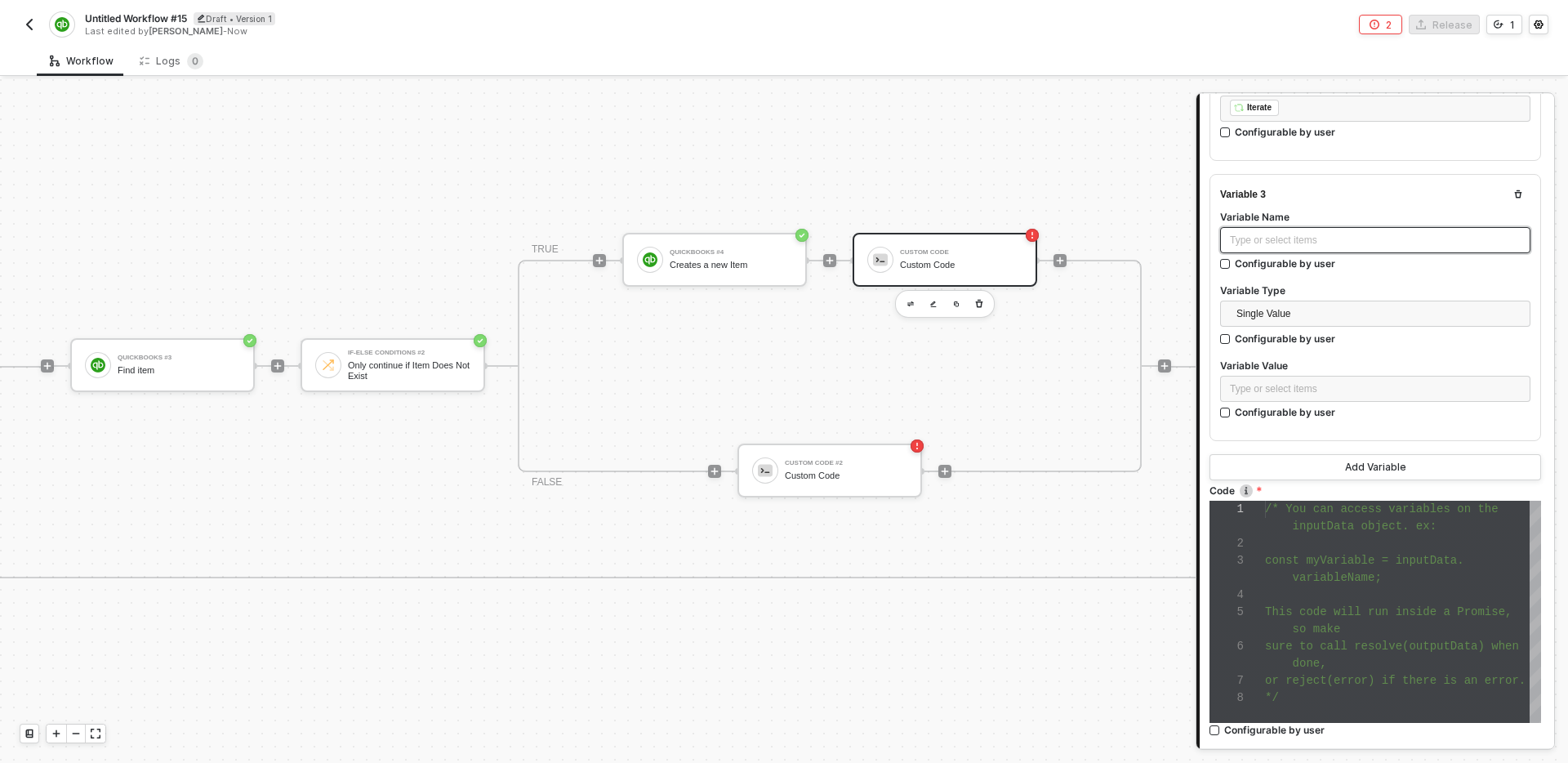
click at [1337, 242] on div "Type or select items ﻿" at bounding box center [1376, 241] width 291 height 16
click at [1338, 242] on div "Type or select items ﻿" at bounding box center [1376, 241] width 291 height 16
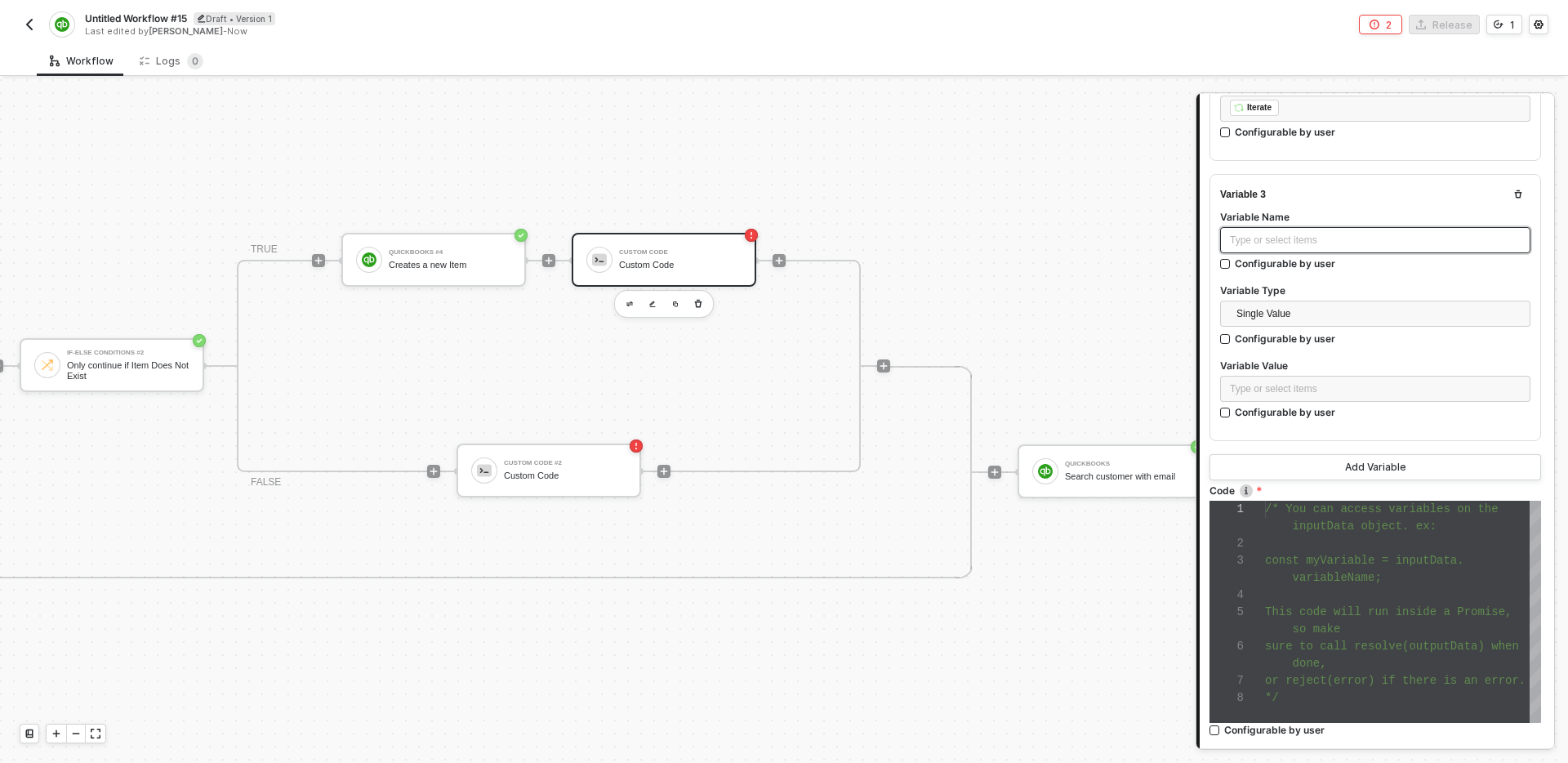
scroll to position [602, 1032]
click at [1307, 385] on div "Type or select items ﻿" at bounding box center [1376, 389] width 291 height 16
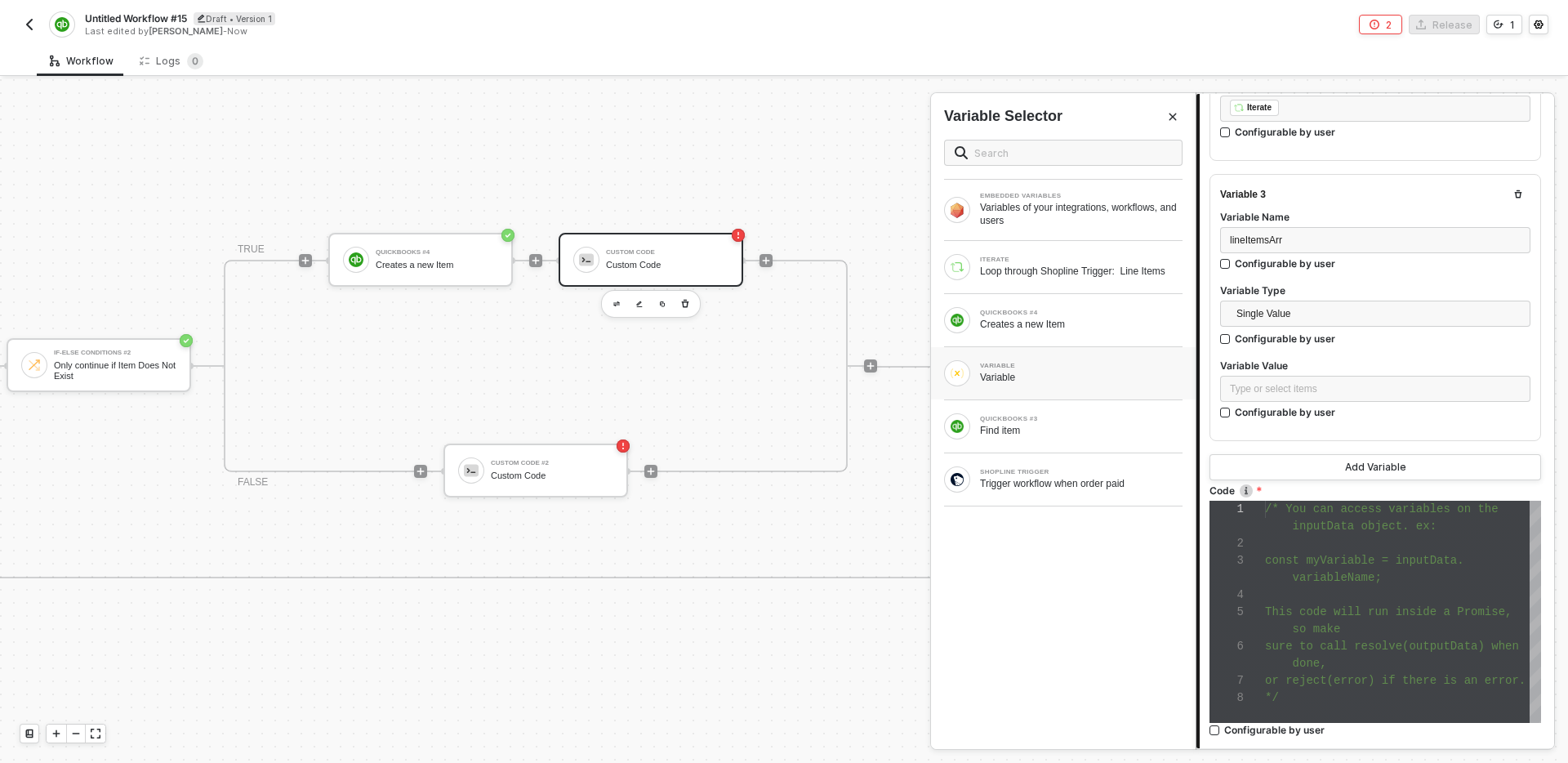
click at [1114, 379] on div "Variable" at bounding box center [1082, 378] width 203 height 13
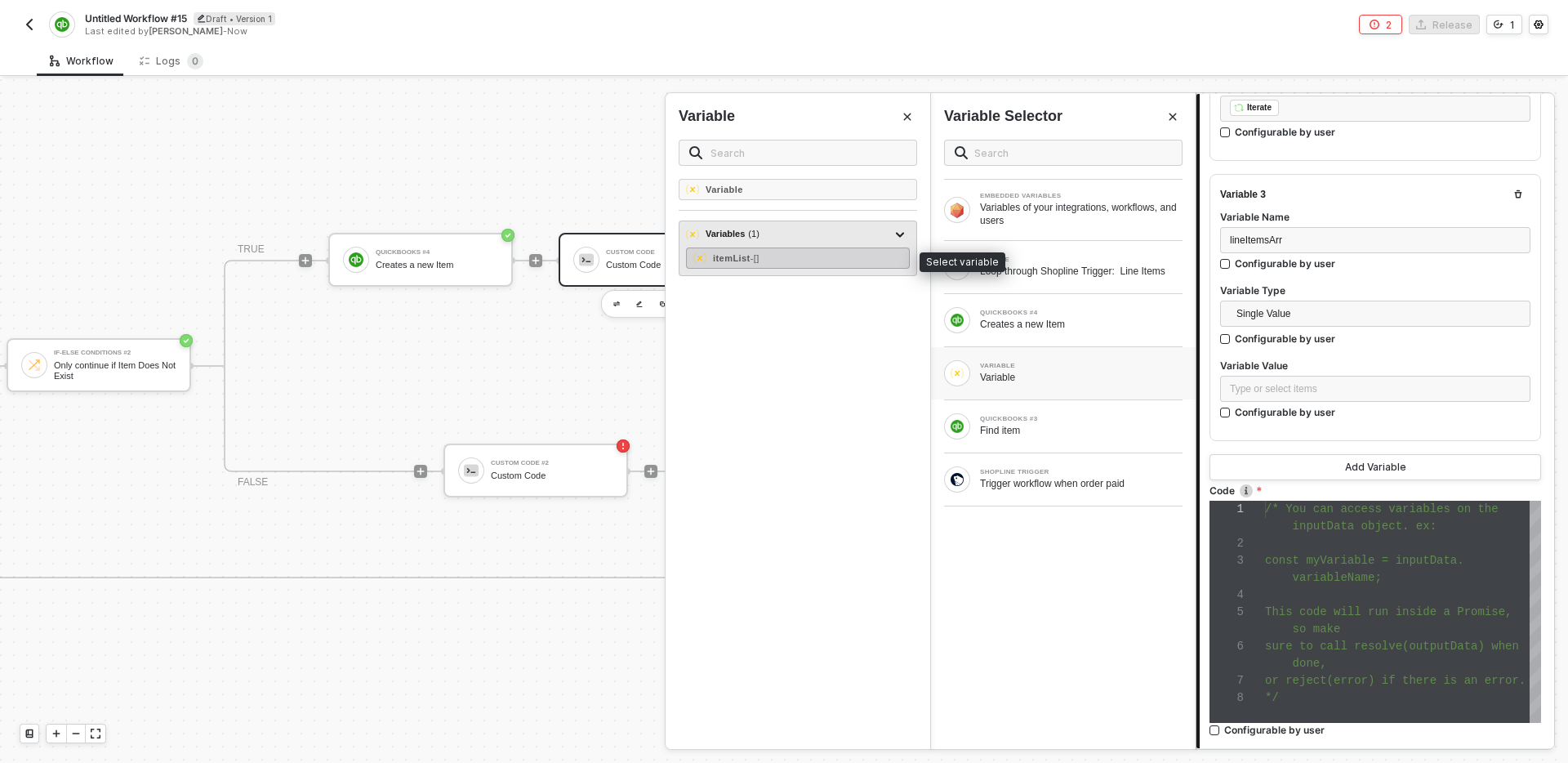
click at [786, 257] on div "itemList - []" at bounding box center [798, 258] width 224 height 21
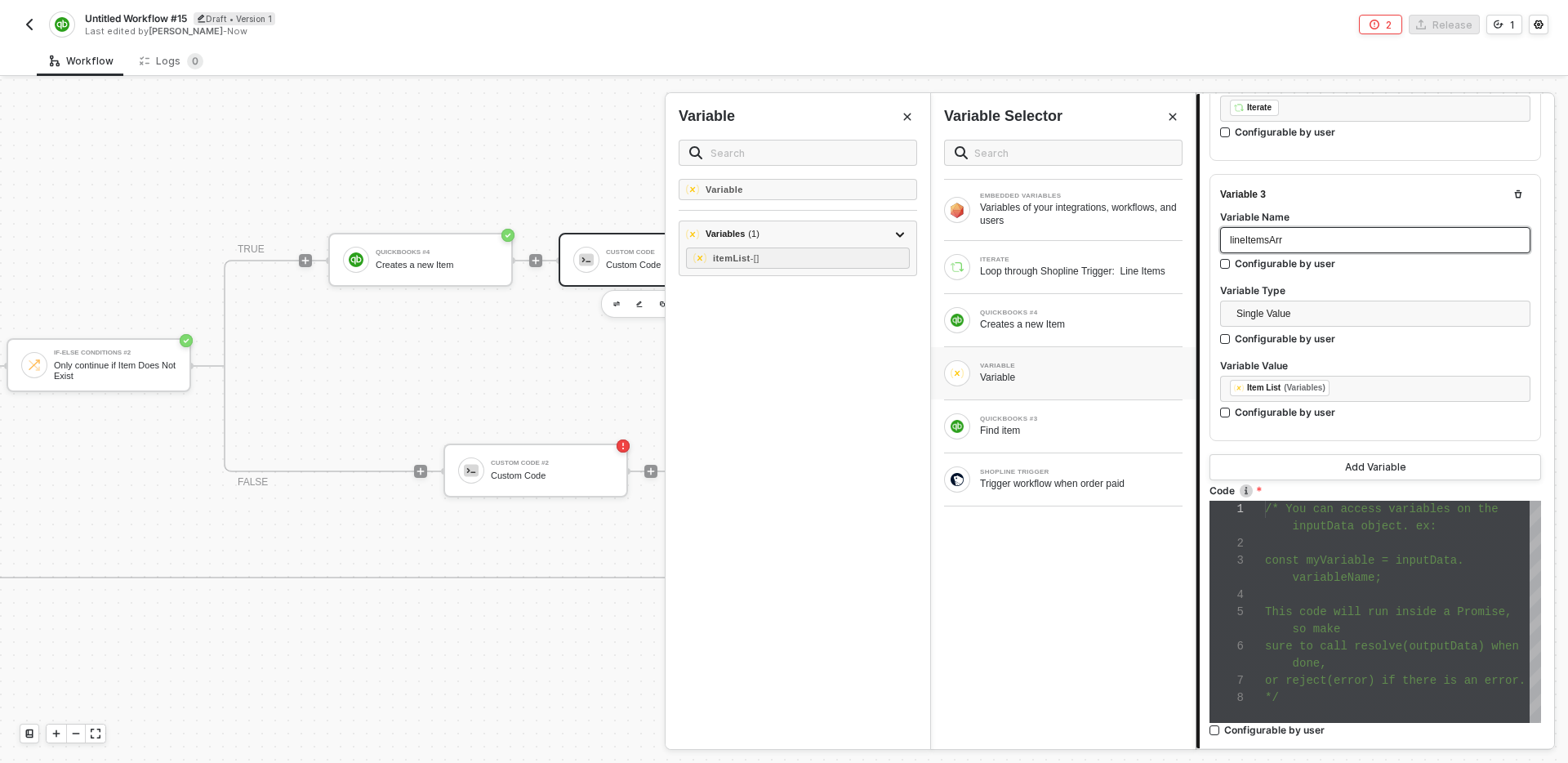
click at [1305, 236] on div "lineItemsArr" at bounding box center [1376, 241] width 291 height 16
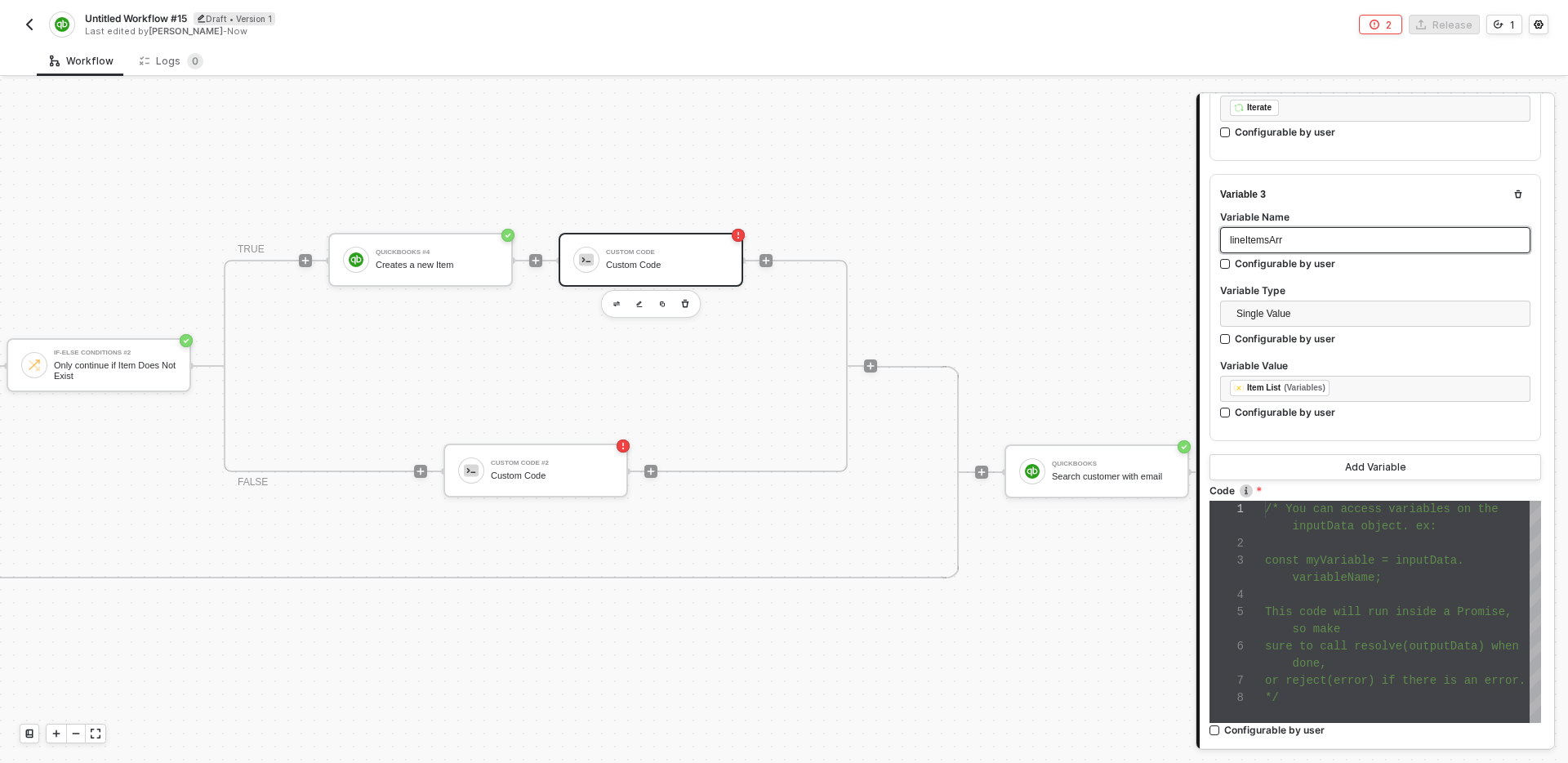
click at [1305, 236] on div "lineItemsArr" at bounding box center [1376, 241] width 291 height 16
click at [1369, 639] on div "sure to call resolve(outputData) when" at bounding box center [1403, 647] width 276 height 17
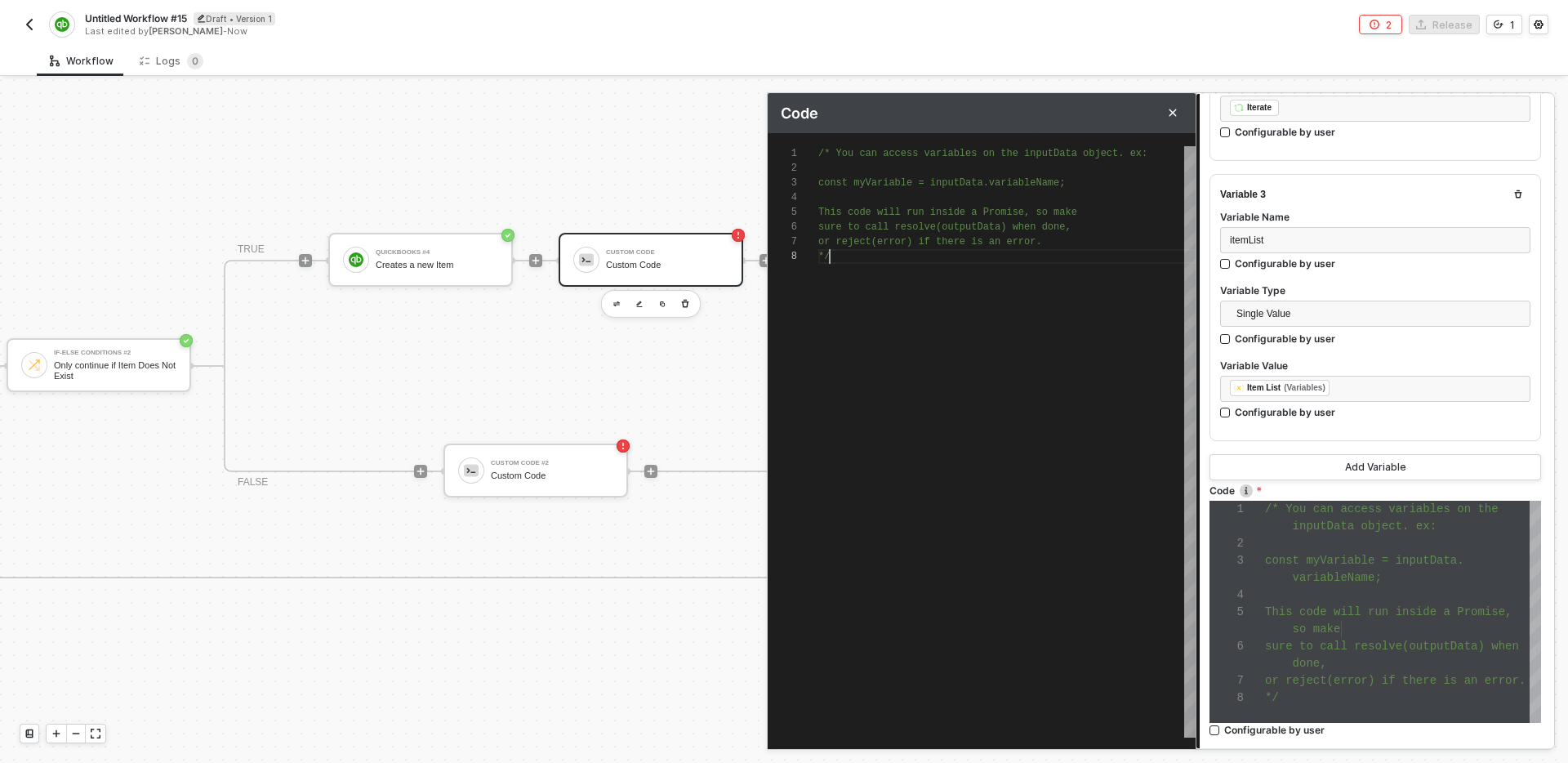
scroll to position [103, 12]
click at [1075, 423] on div "/* You can access variables on the inputData objec t. ex: const myVariable = in…" at bounding box center [1007, 442] width 378 height 592
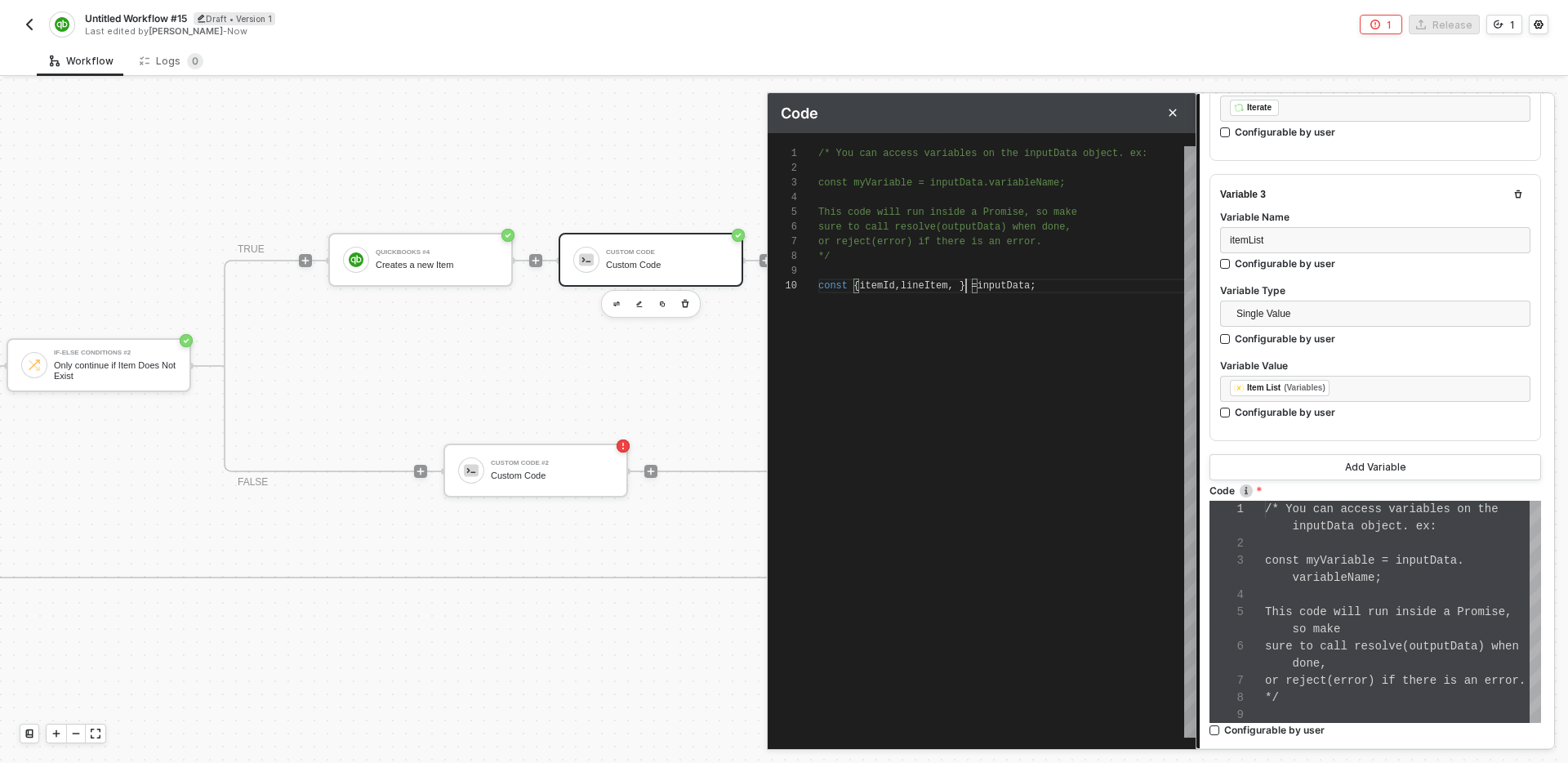
scroll to position [133, 154]
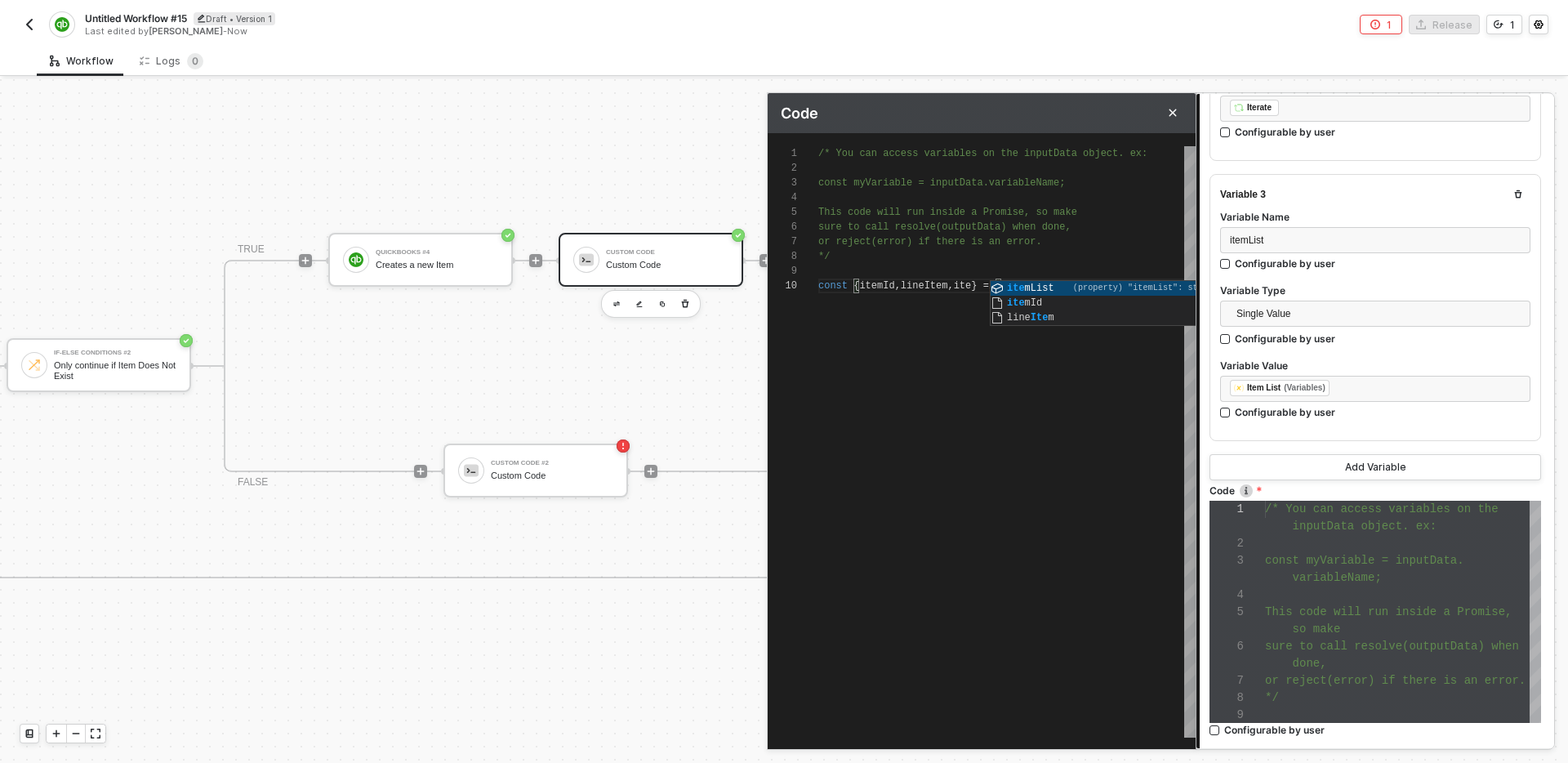
type textarea "/* You can access variables on the inputData object. ex: const myVariable = inp…"
type textarea "const qbItem = { }"
click at [1170, 119] on button "Close" at bounding box center [1172, 113] width 19 height 19
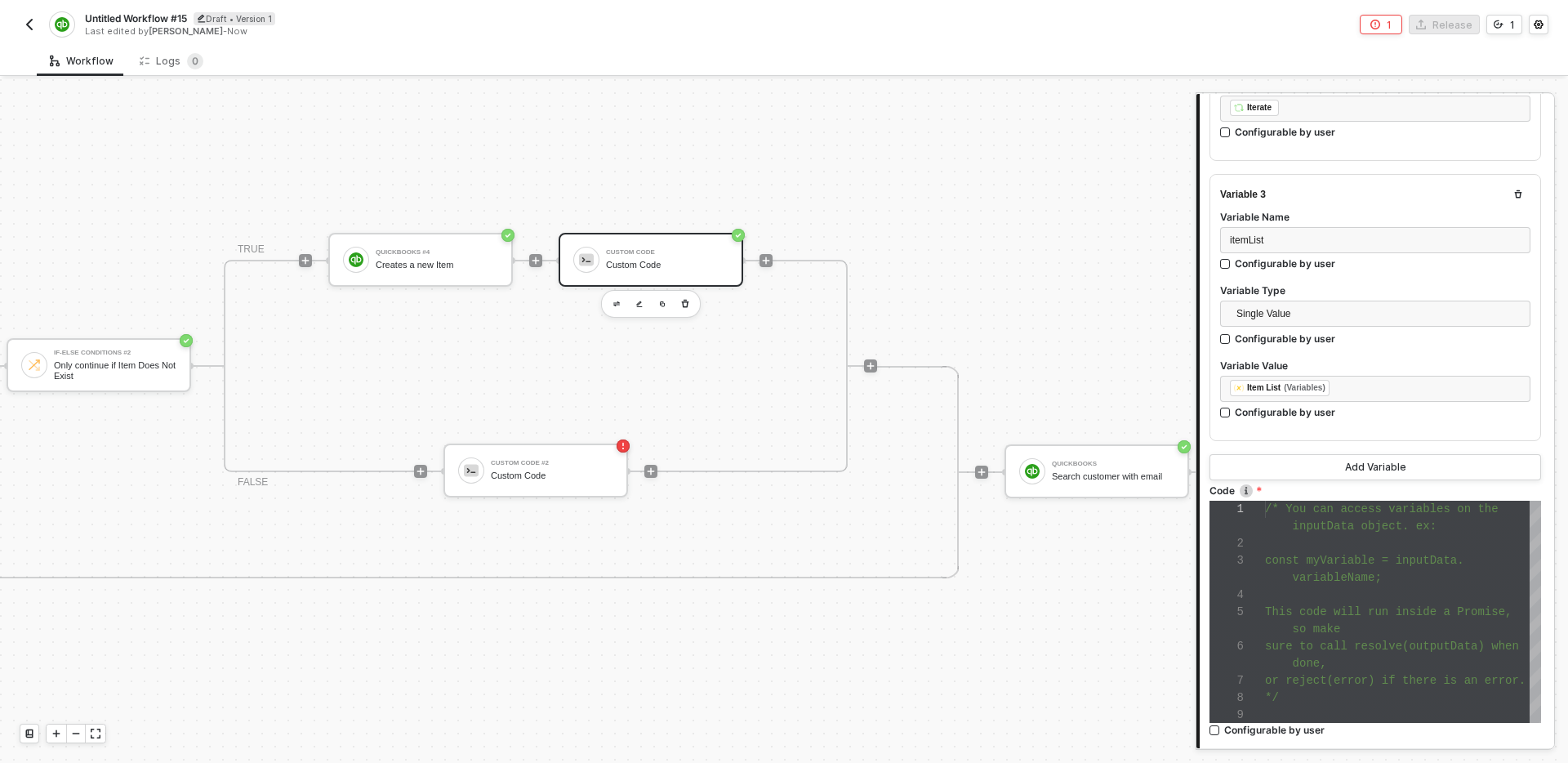
click at [874, 212] on div at bounding box center [766, 260] width 218 height 127
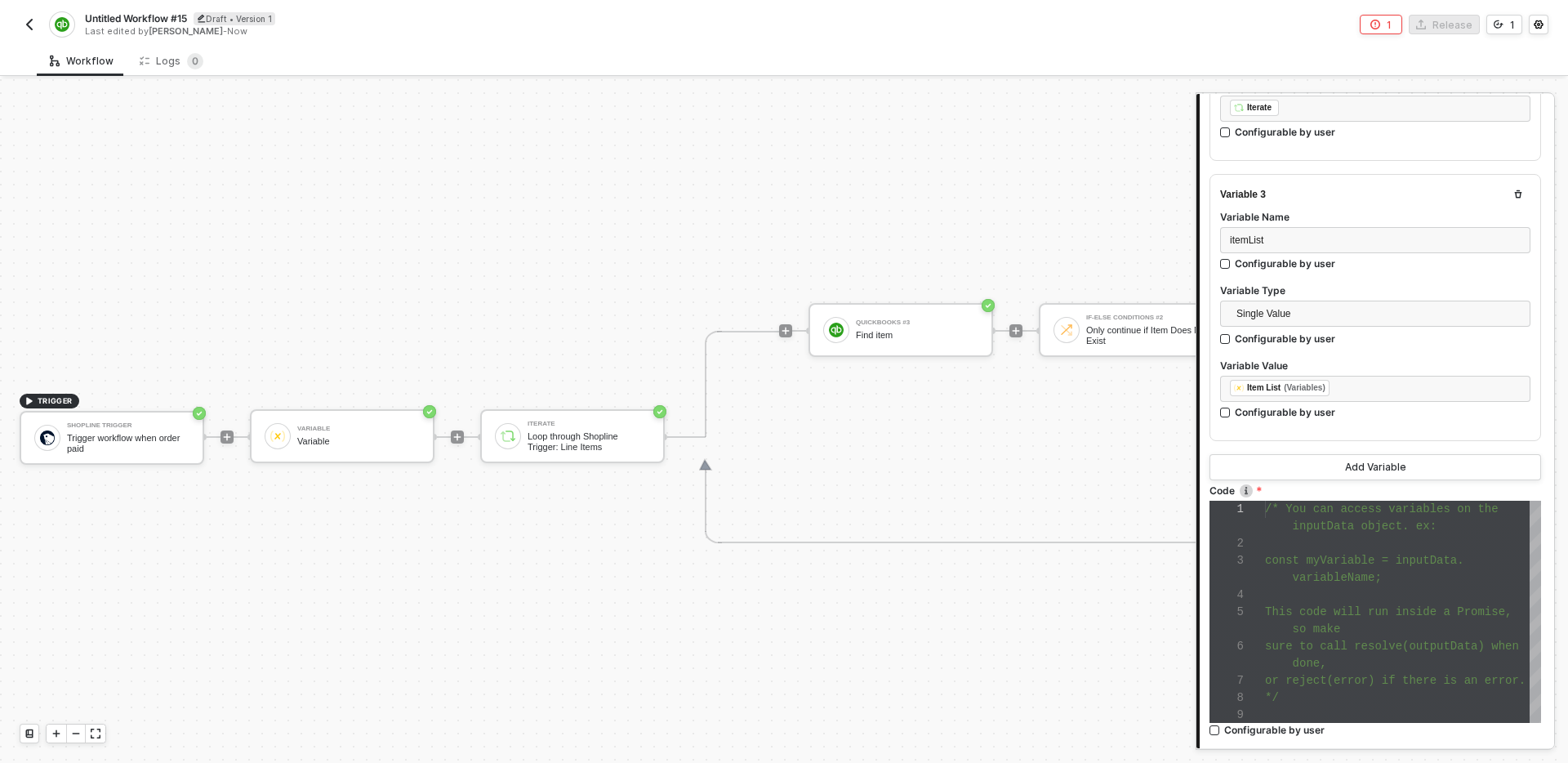
scroll to position [642, 0]
click at [593, 311] on div "TRIGGER Shopline Trigger Trigger workflow when order paid Variable Variable Ite…" at bounding box center [1454, 431] width 2908 height 1990
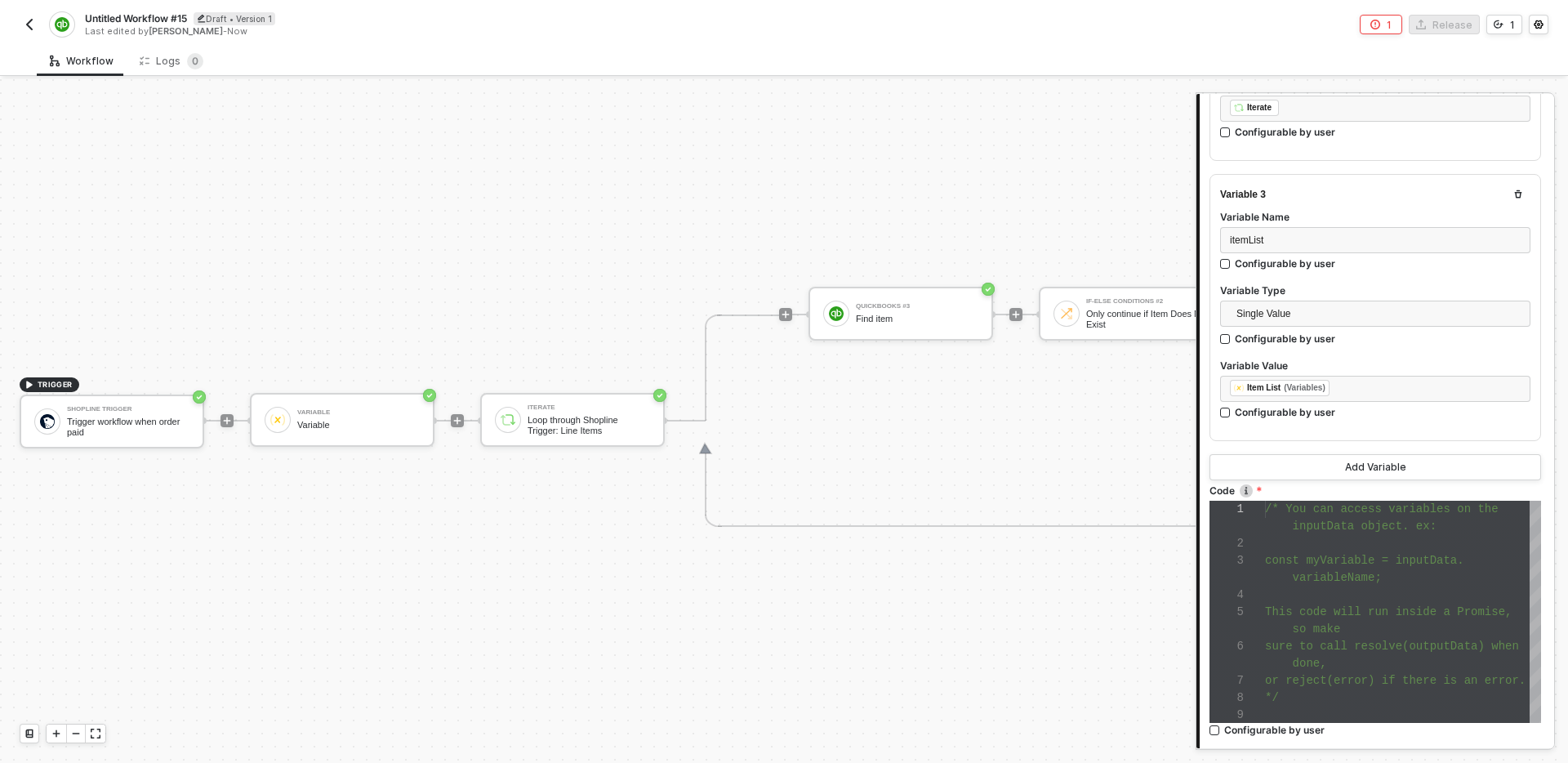
click at [593, 311] on div "TRIGGER Shopline Trigger Trigger workflow when order paid Variable Variable Ite…" at bounding box center [1454, 421] width 2908 height 1990
click at [593, 311] on div "TRIGGER Shopline Trigger Trigger workflow when order paid Variable Variable Ite…" at bounding box center [1454, 426] width 2908 height 1990
click at [609, 311] on div "TRIGGER Shopline Trigger Trigger workflow when order paid Variable Variable Ite…" at bounding box center [1454, 426] width 2908 height 1990
click at [379, 470] on icon "button" at bounding box center [377, 469] width 7 height 8
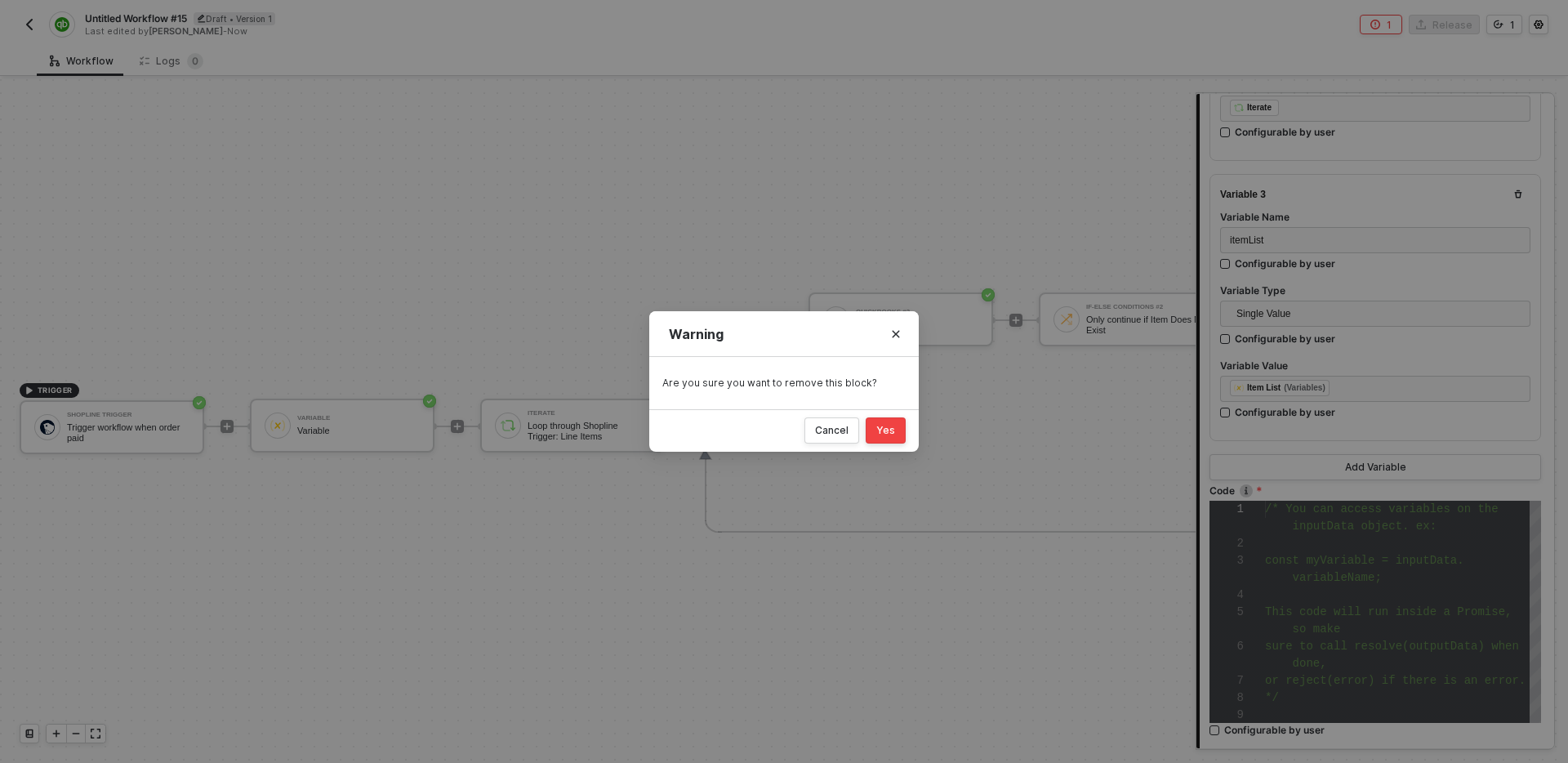
click at [903, 435] on button "Yes" at bounding box center [886, 431] width 40 height 27
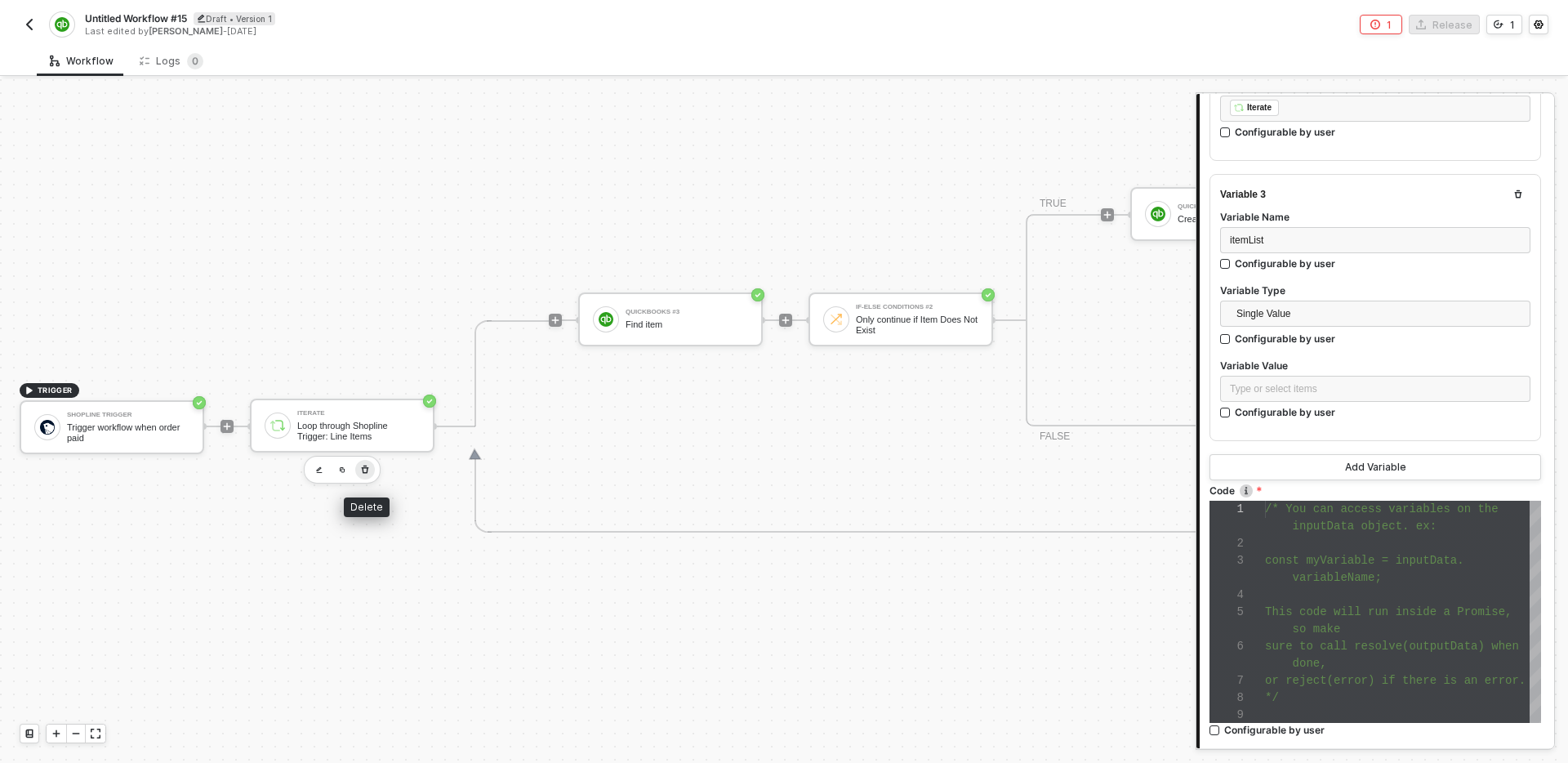
click at [368, 467] on icon "button" at bounding box center [365, 470] width 10 height 13
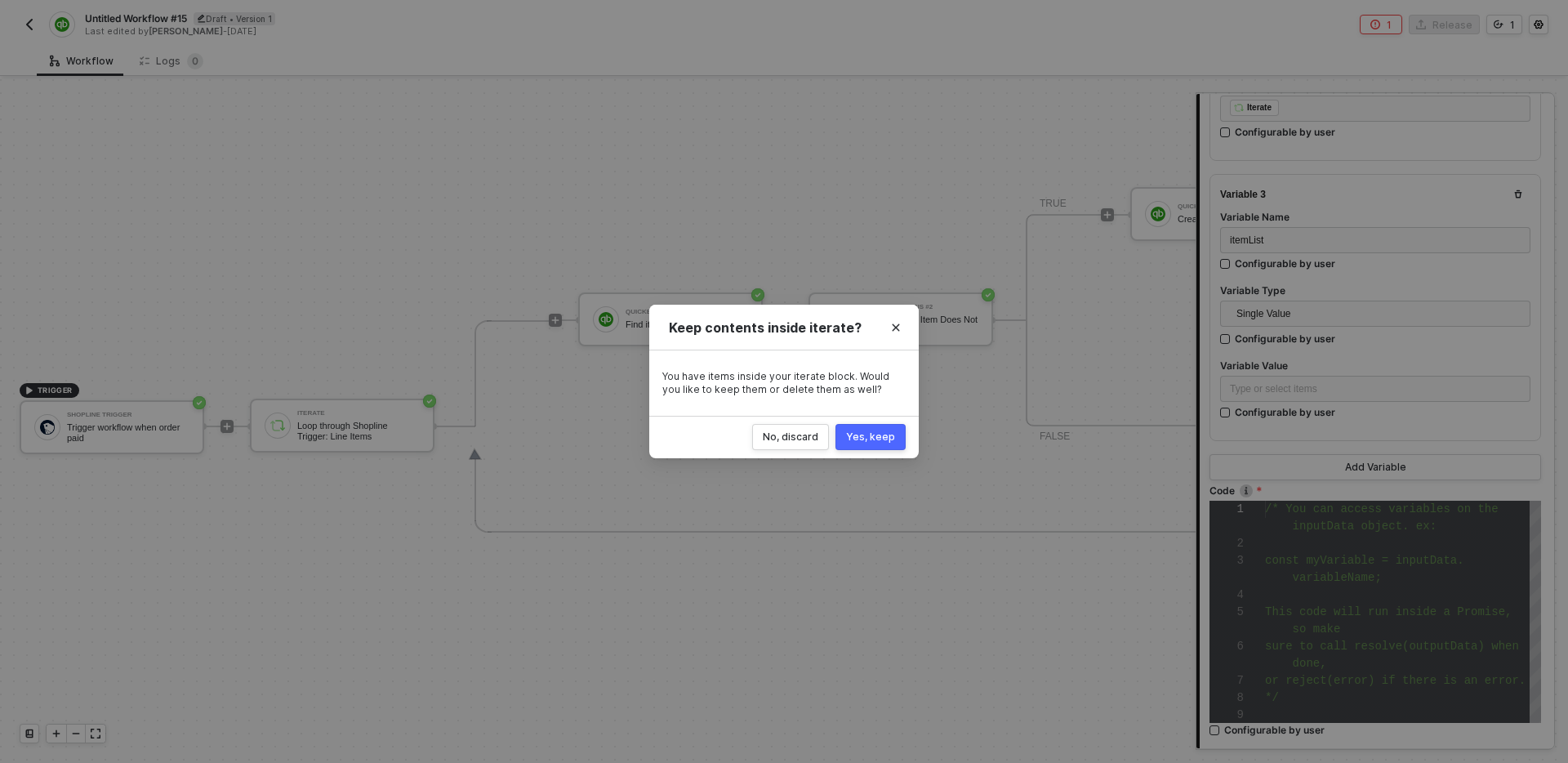
click at [870, 432] on div "Yes, keep" at bounding box center [871, 437] width 49 height 13
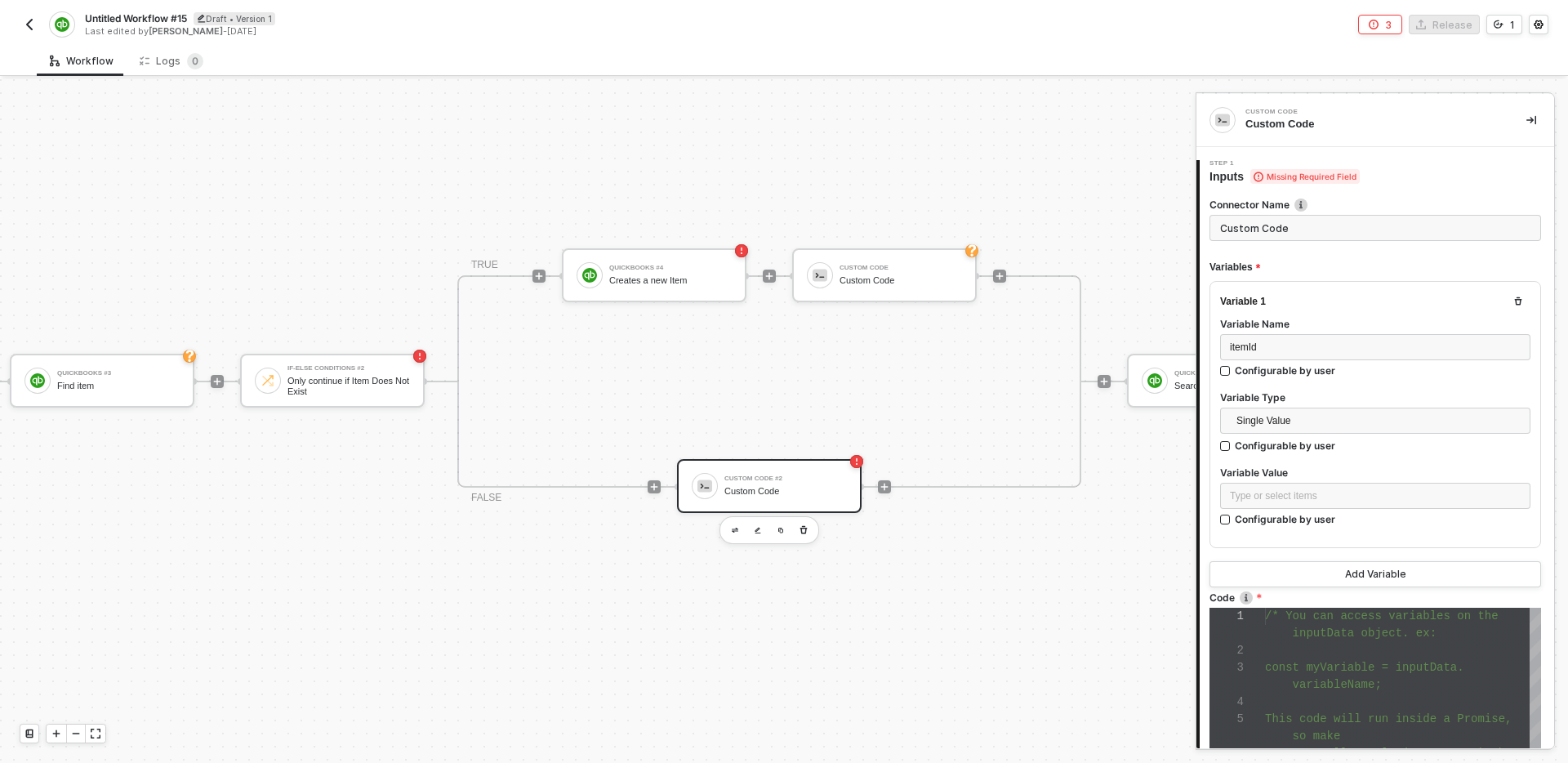
scroll to position [488, 0]
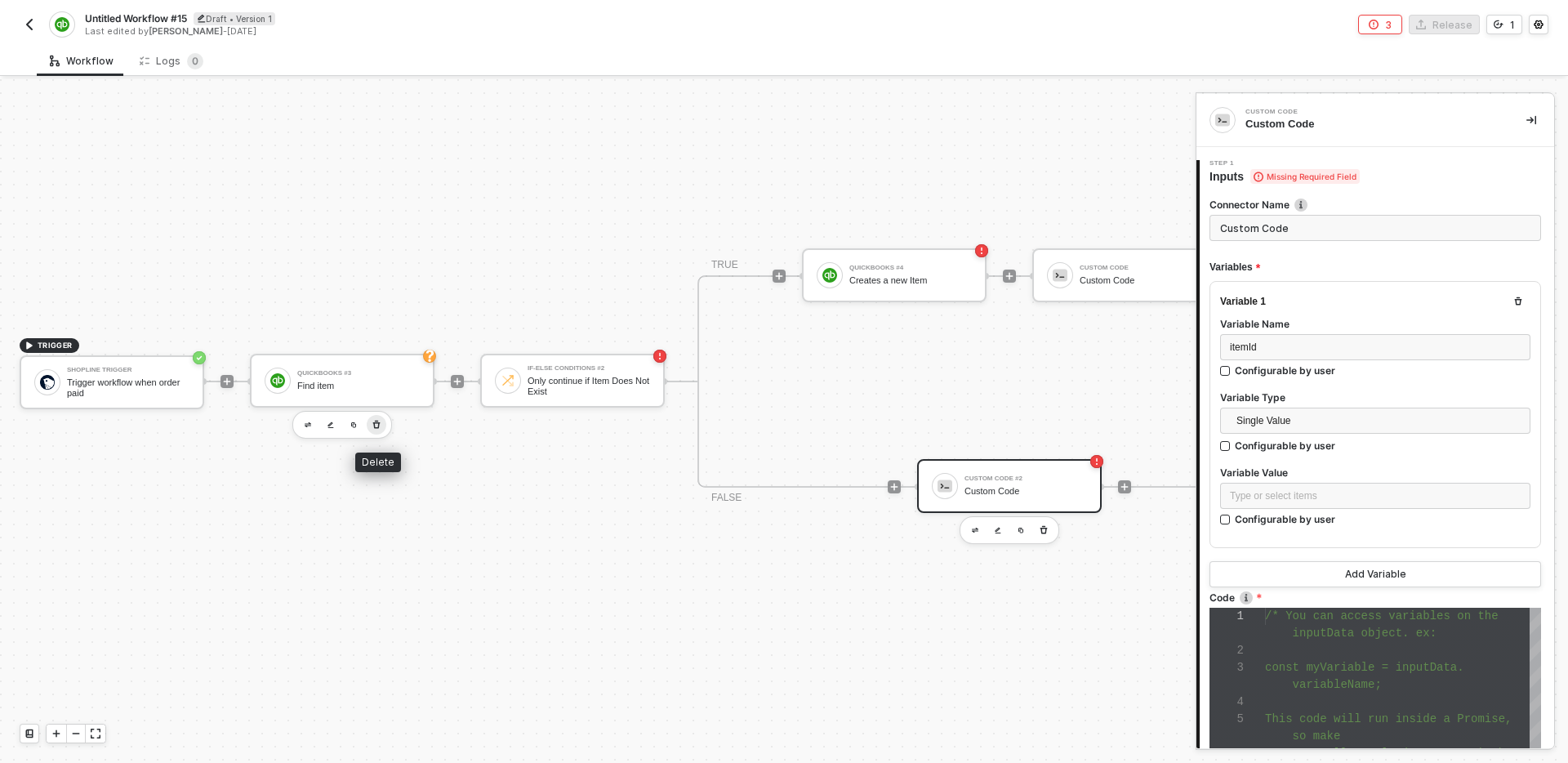
click at [380, 428] on icon "button" at bounding box center [377, 424] width 10 height 13
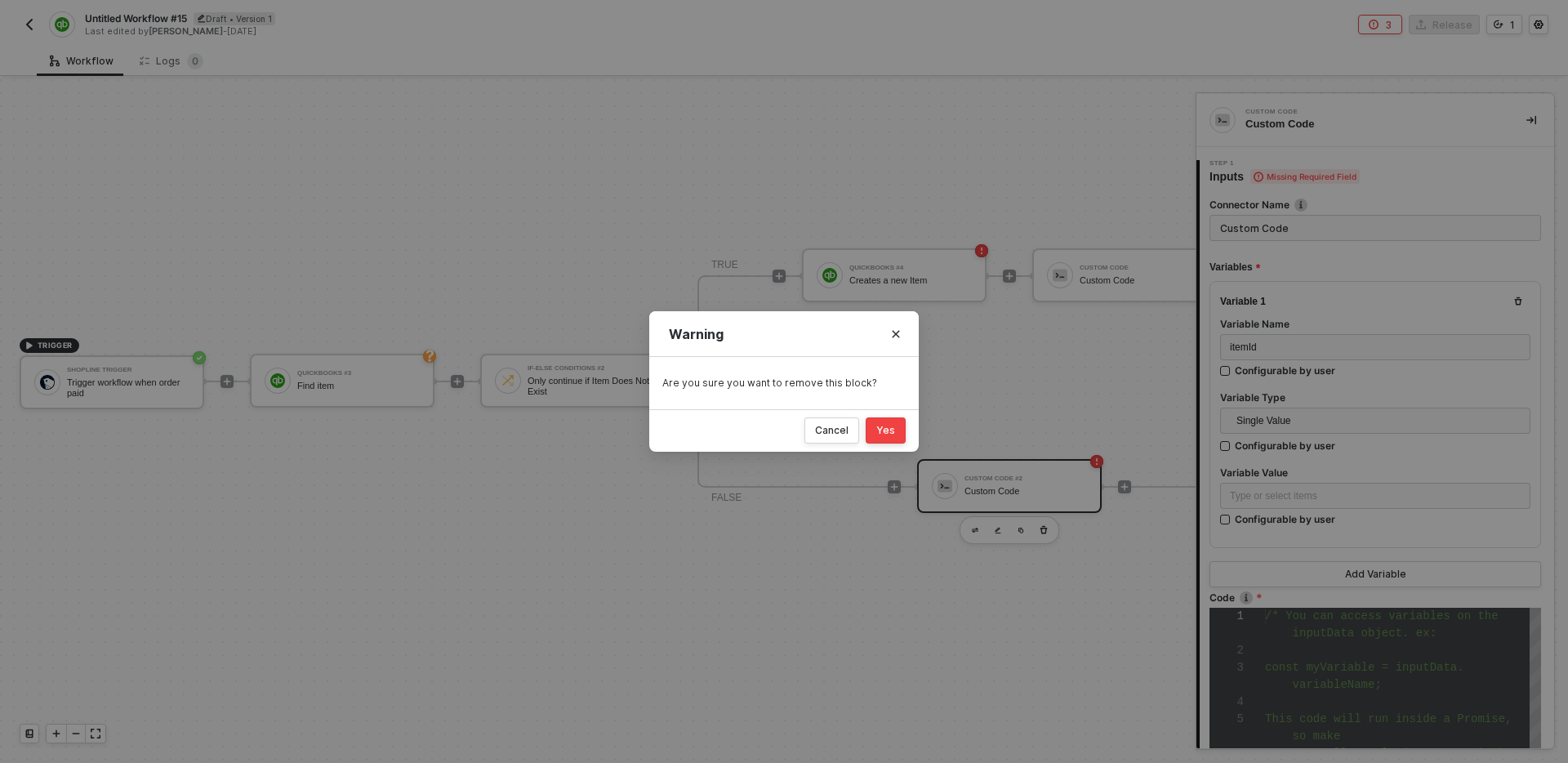
click at [883, 439] on button "Yes" at bounding box center [886, 431] width 40 height 27
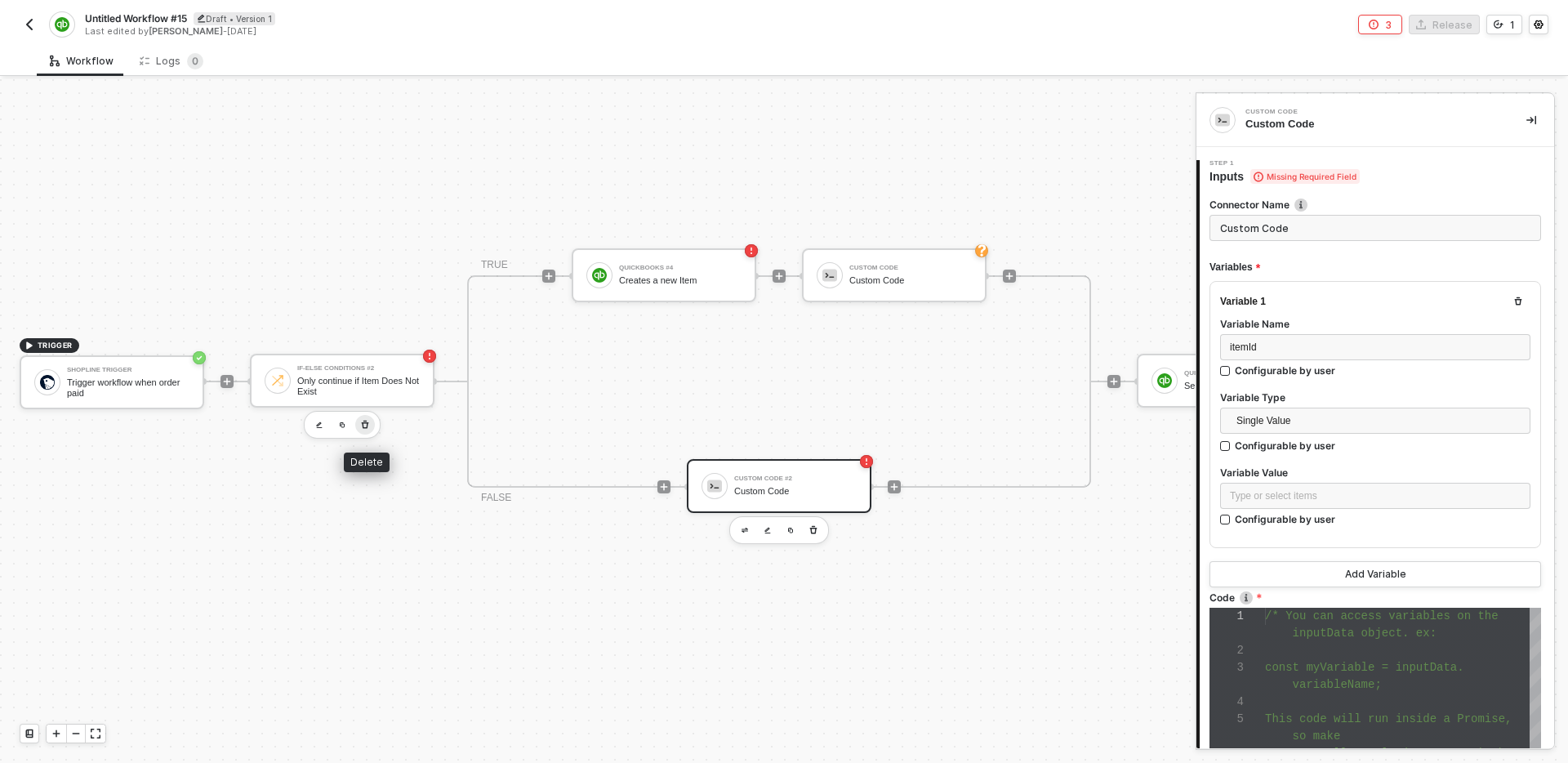
click at [363, 422] on icon "button" at bounding box center [365, 424] width 10 height 13
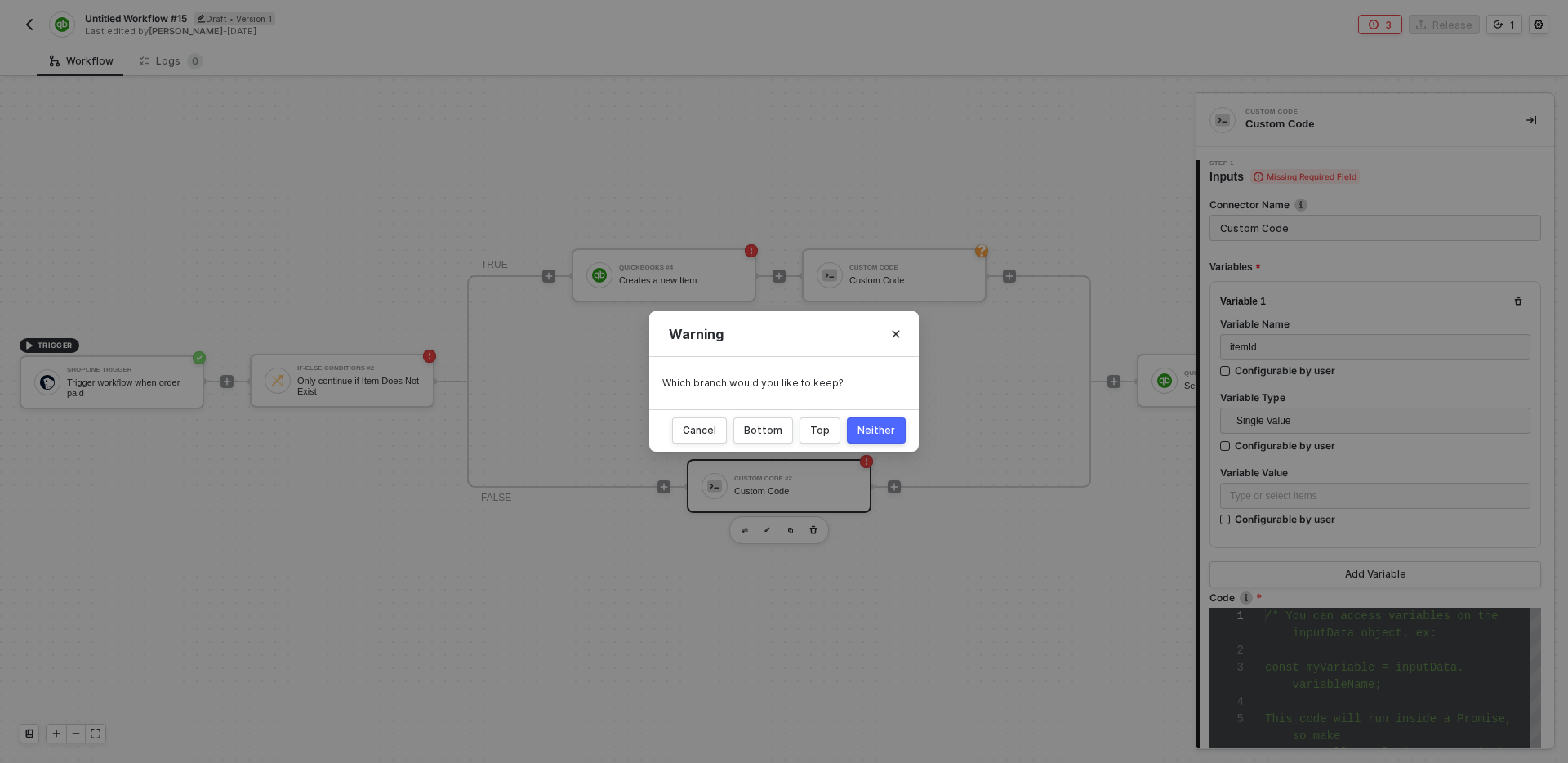
click at [866, 430] on div "Neither" at bounding box center [876, 431] width 37 height 13
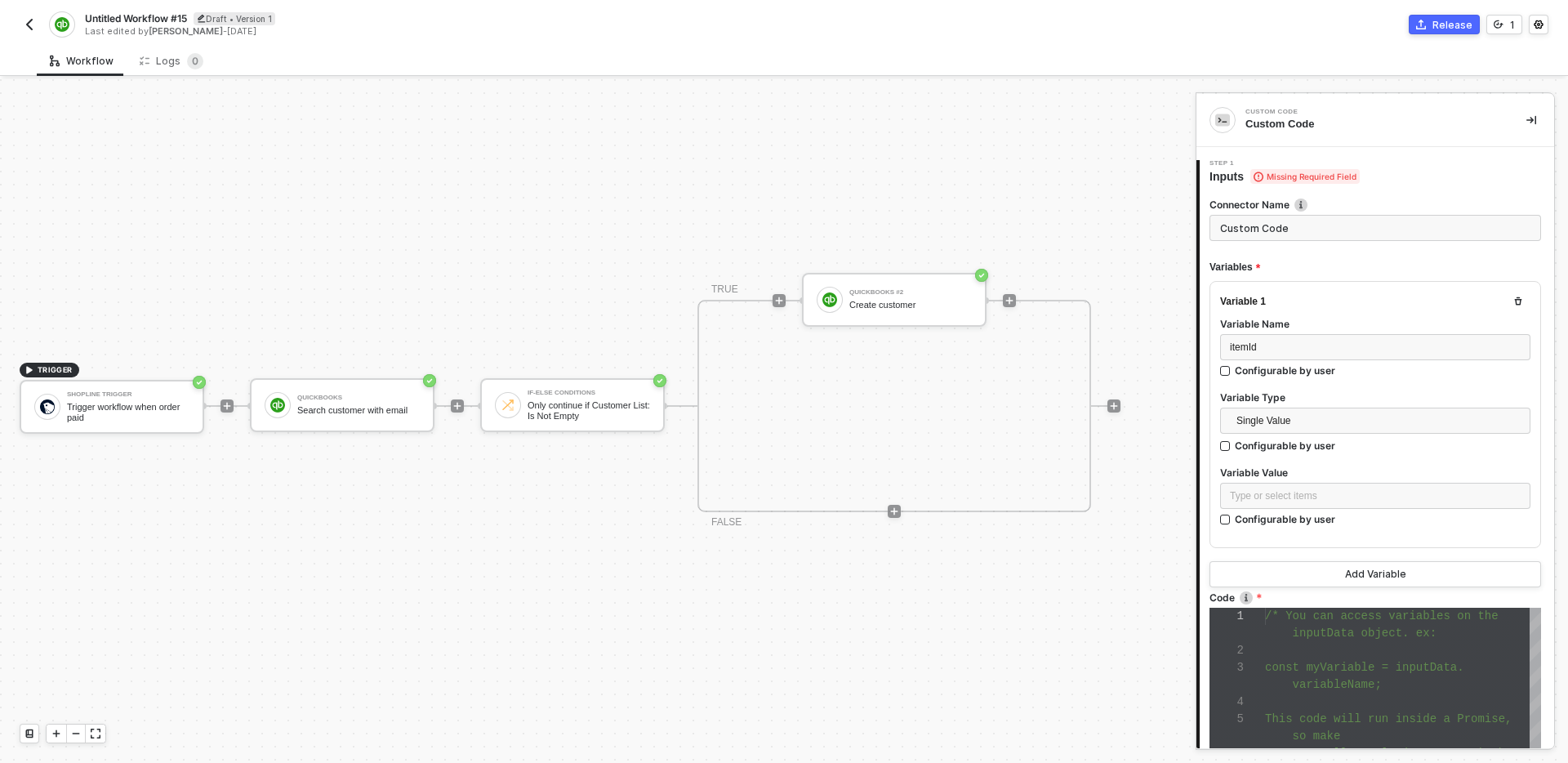
scroll to position [30, 0]
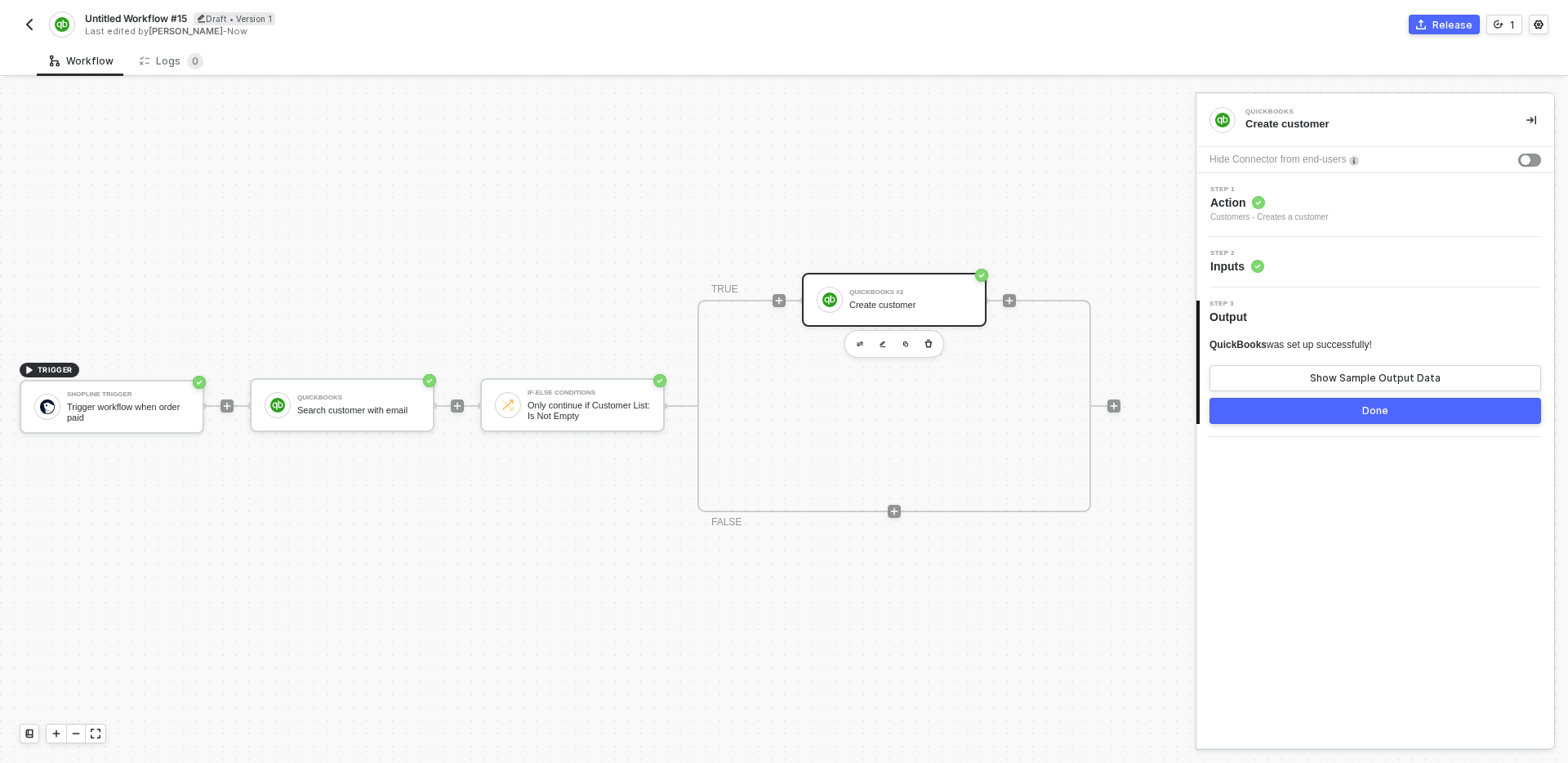
click at [460, 524] on div "TRIGGER Shopline Trigger Trigger workflow when order paid QuickBooks Search cus…" at bounding box center [593, 406] width 1188 height 715
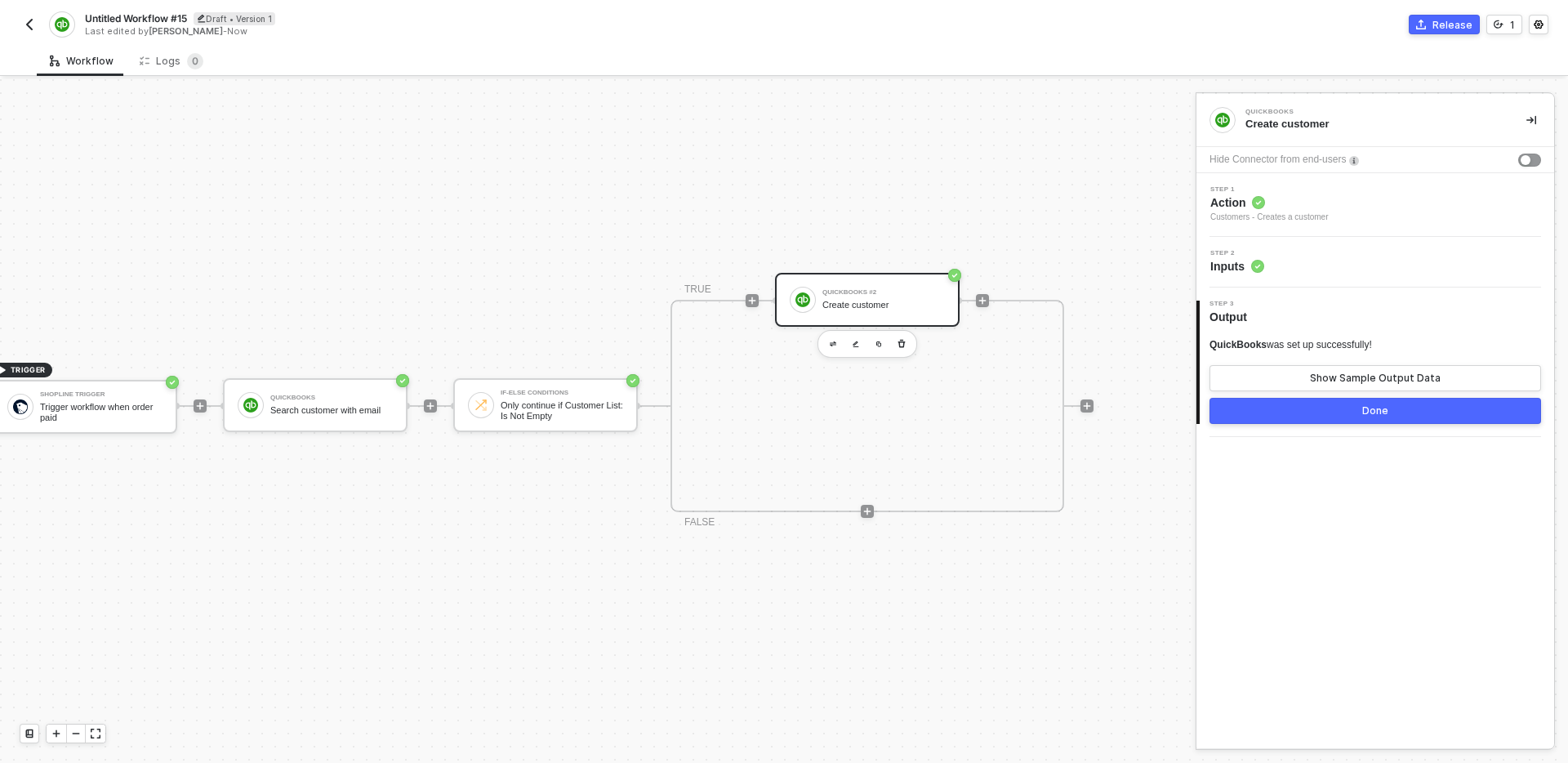
click at [999, 595] on div "TRIGGER Shopline Trigger Trigger workflow when order paid QuickBooks Search cus…" at bounding box center [567, 406] width 1188 height 715
click at [416, 493] on div "TRIGGER Shopline Trigger Trigger workflow when order paid QuickBooks Search cus…" at bounding box center [567, 406] width 1188 height 715
click at [203, 403] on icon "icon-play" at bounding box center [200, 406] width 10 height 10
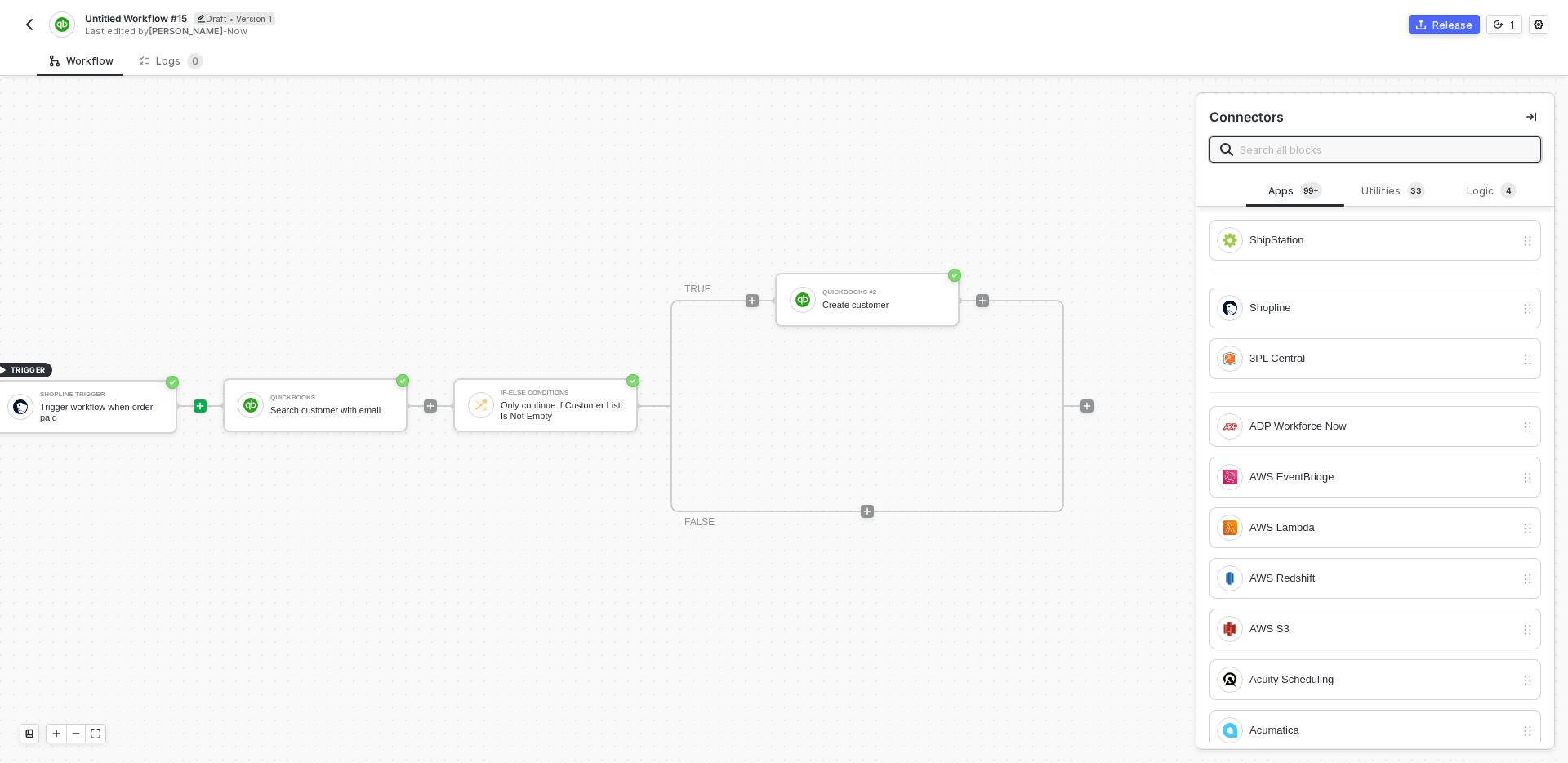
click at [1355, 146] on input "text" at bounding box center [1385, 150] width 291 height 18
click at [1405, 196] on div "Utilities 3 3" at bounding box center [1393, 191] width 72 height 18
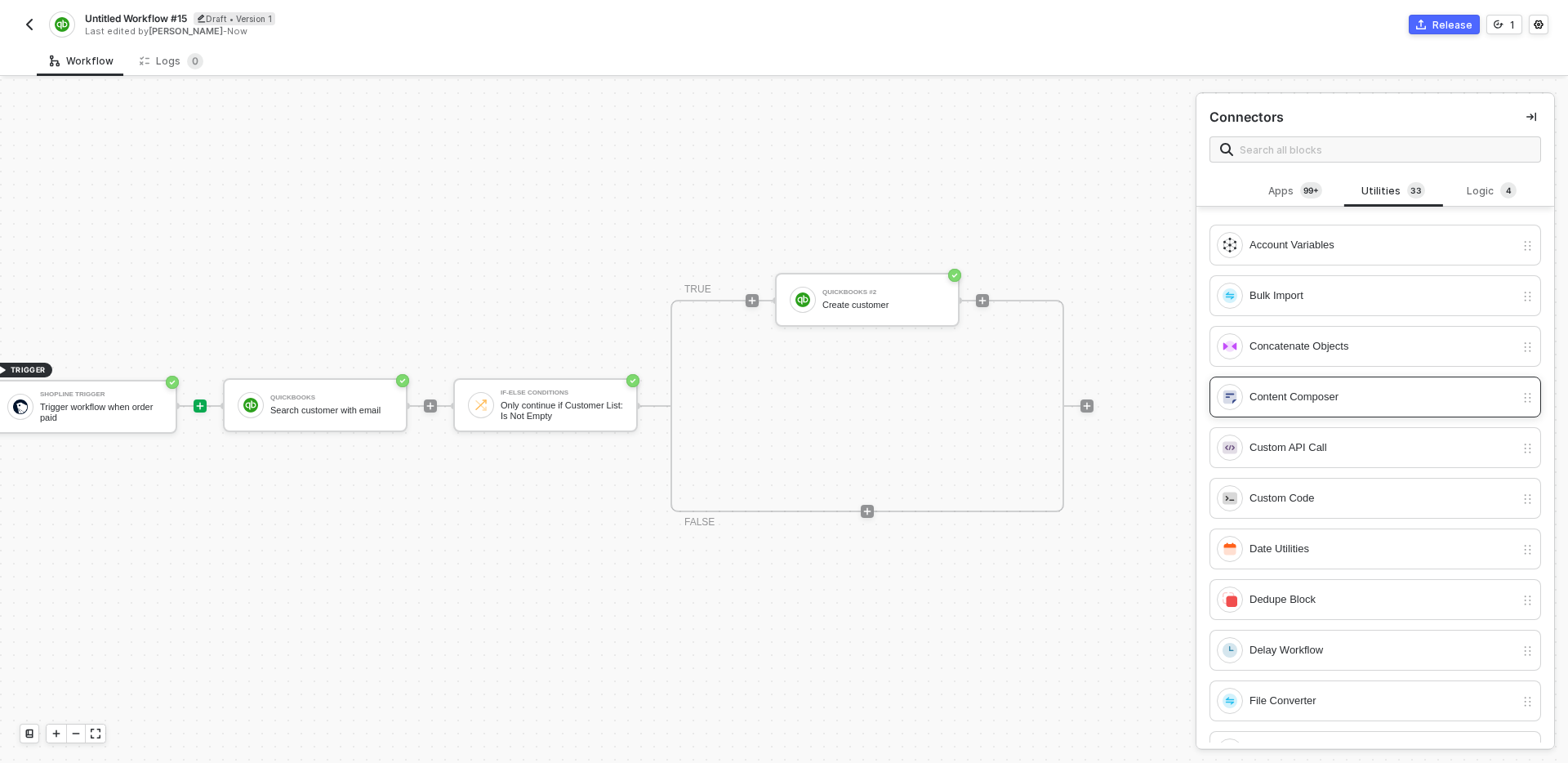
scroll to position [98, 0]
click at [979, 304] on icon "icon-play" at bounding box center [982, 300] width 10 height 10
click at [985, 305] on icon "icon-play" at bounding box center [982, 300] width 10 height 10
click at [984, 298] on icon "icon-play" at bounding box center [982, 300] width 10 height 10
click at [987, 394] on div "TRUE QuickBooks #2 Create customer FALSE" at bounding box center [868, 406] width 394 height 212
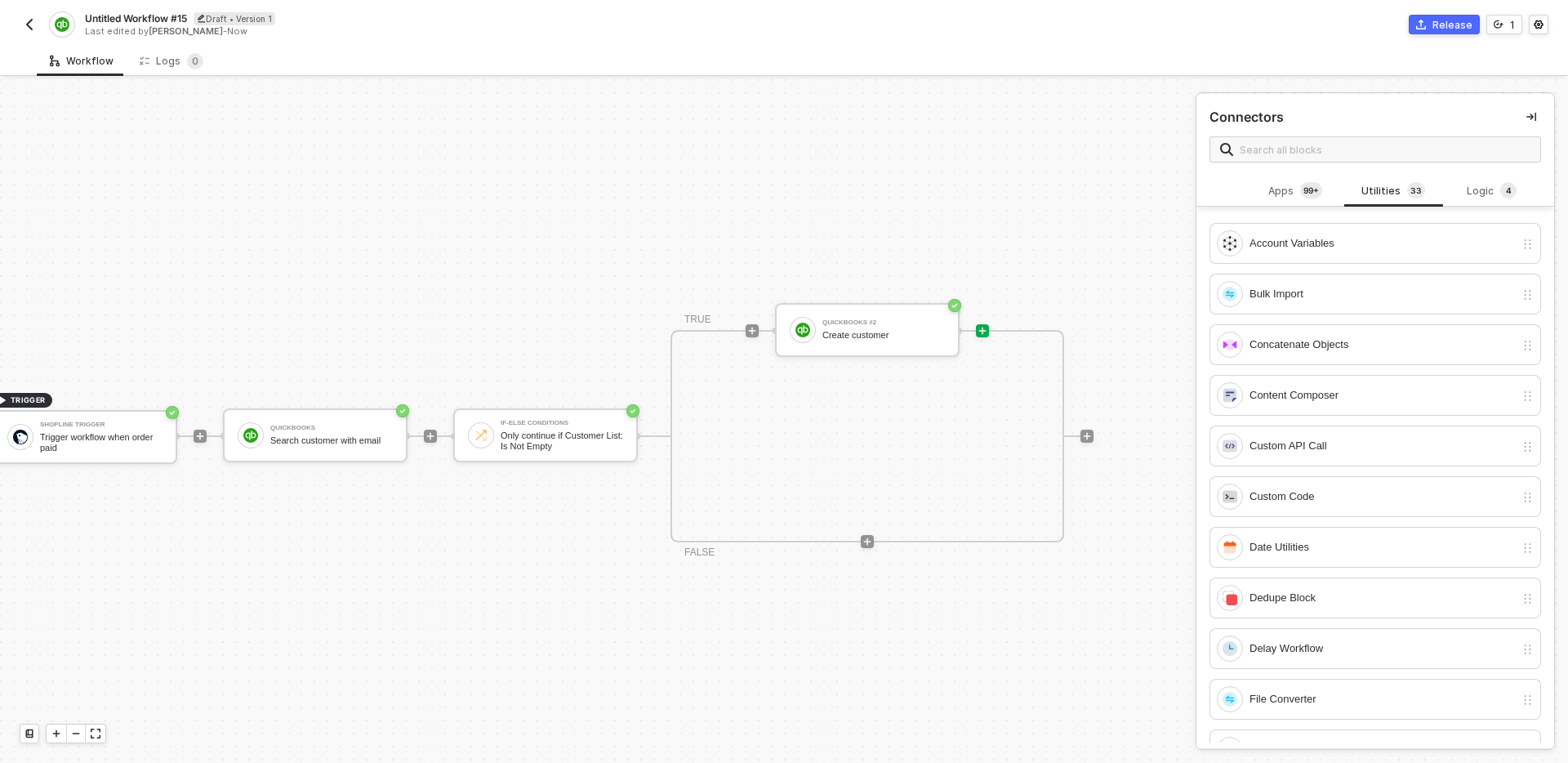
scroll to position [30, 27]
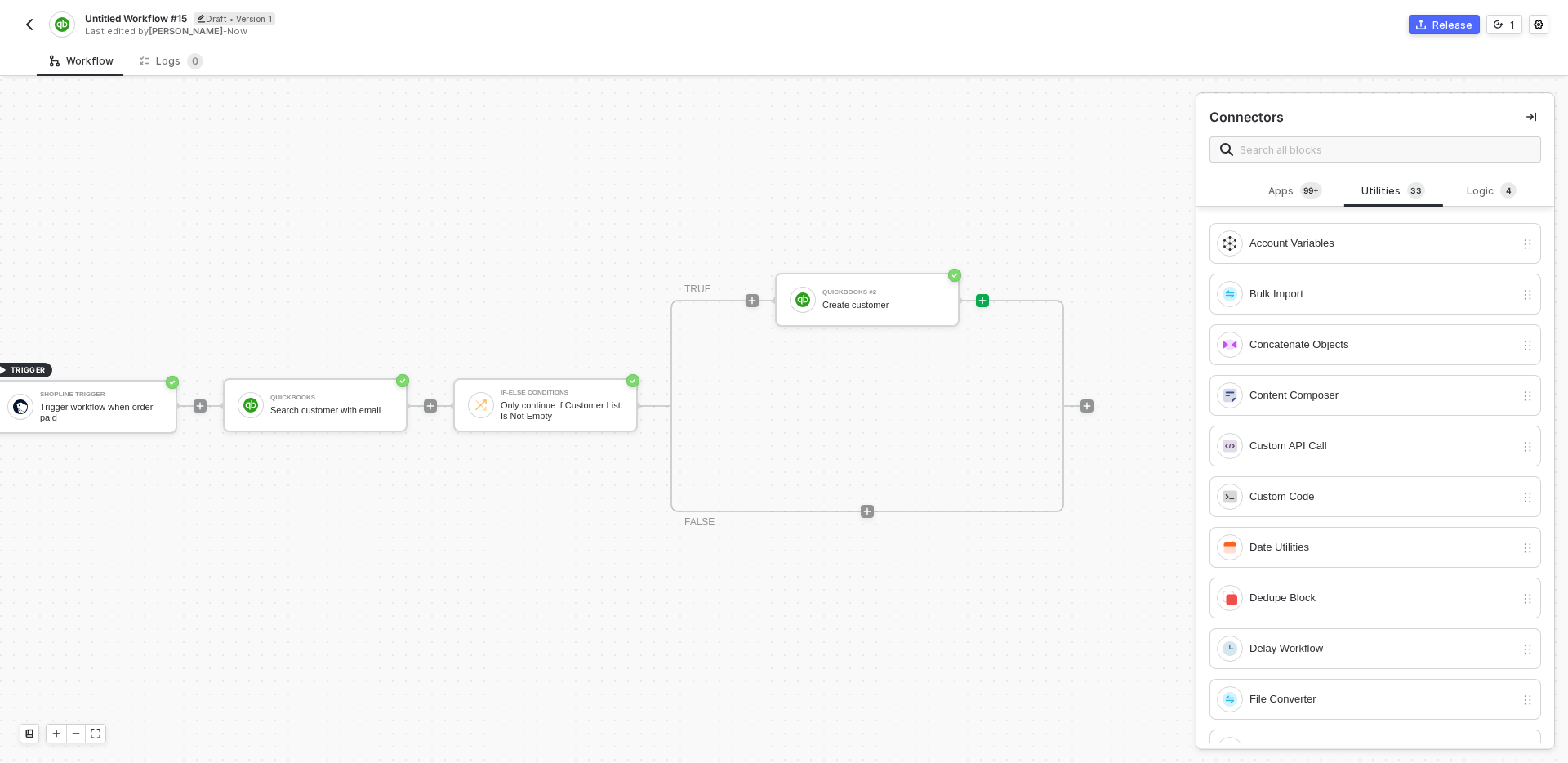
click at [1112, 276] on div "TRIGGER Shopline Trigger Trigger workflow when order paid QuickBooks Search cus…" at bounding box center [567, 406] width 1188 height 715
click at [882, 301] on div "Create customer" at bounding box center [884, 306] width 123 height 11
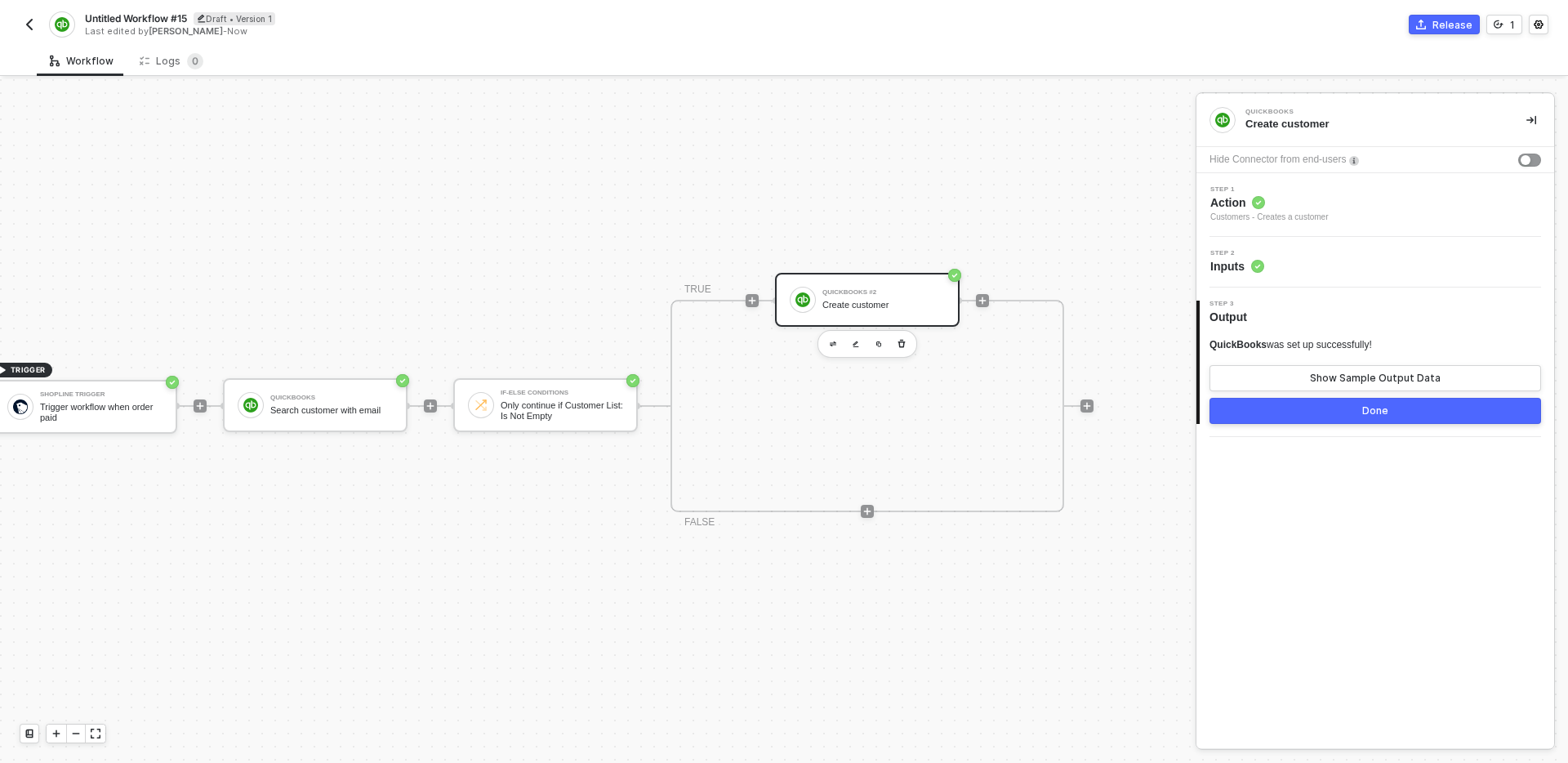
click at [972, 296] on div at bounding box center [983, 300] width 218 height 127
click at [982, 300] on icon "icon-play" at bounding box center [983, 301] width 7 height 7
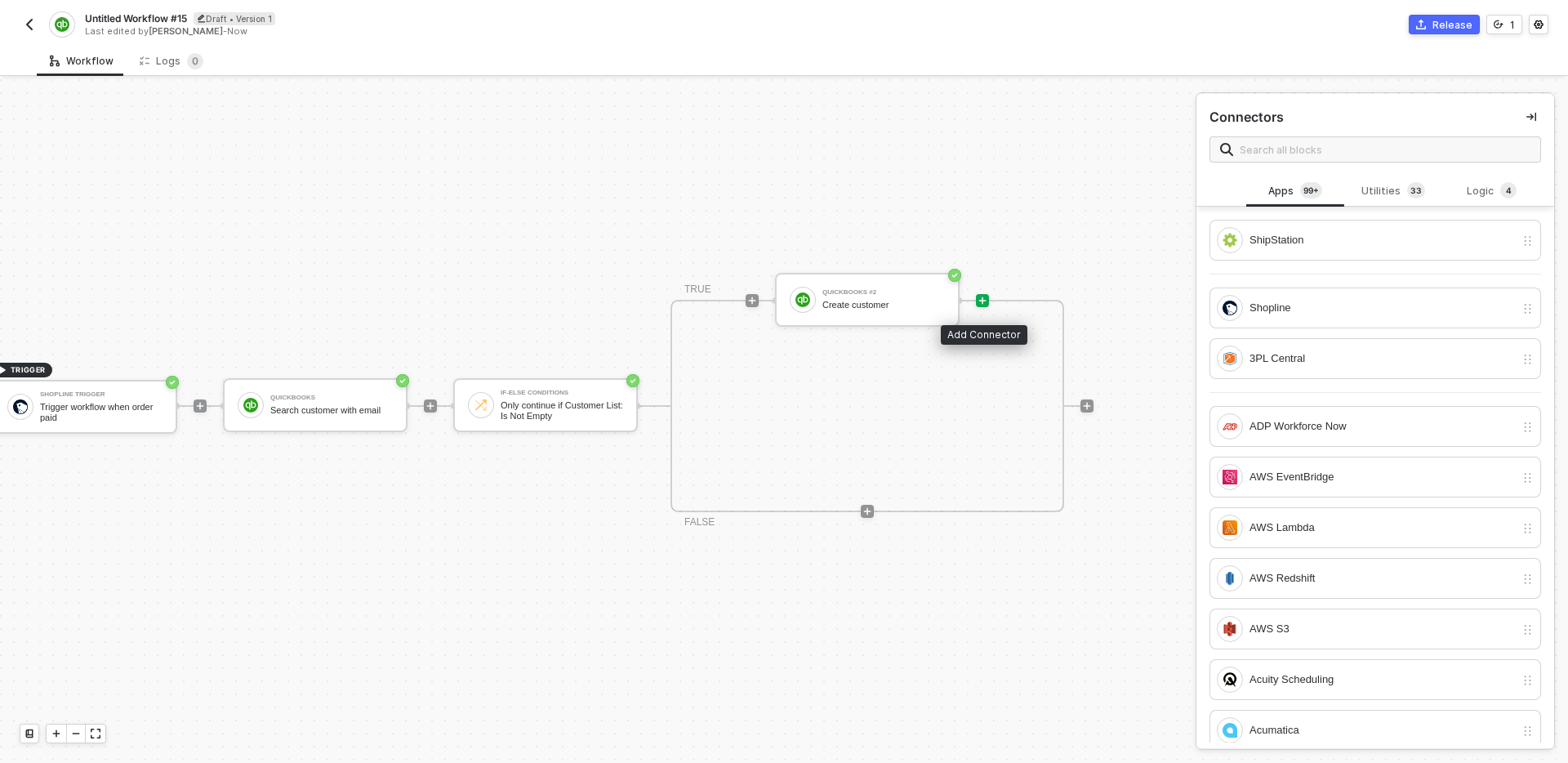
click at [982, 300] on icon "icon-play" at bounding box center [983, 301] width 7 height 7
click at [1319, 149] on input "text" at bounding box center [1385, 150] width 291 height 18
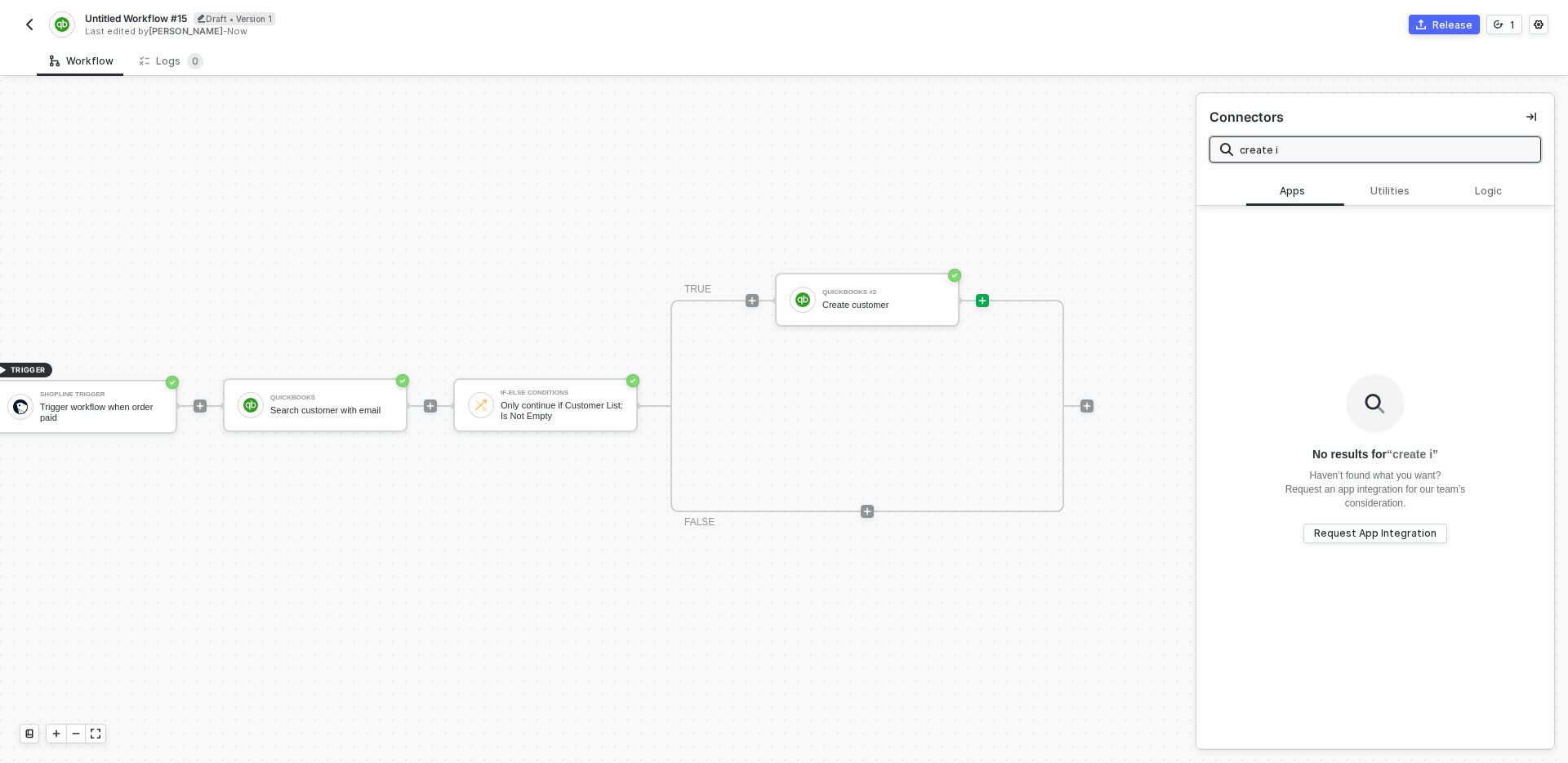
type input "create in"
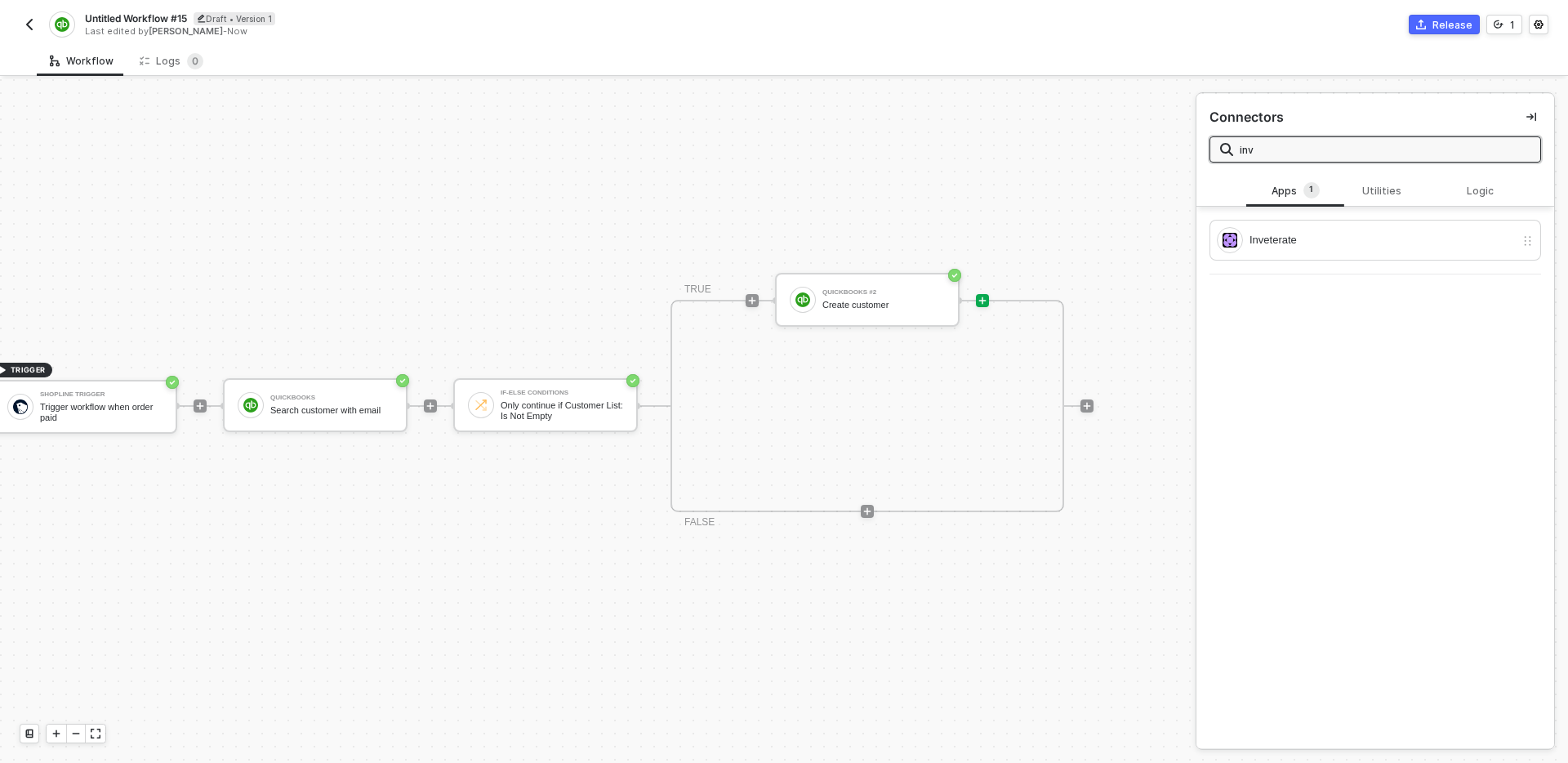
type input "invo"
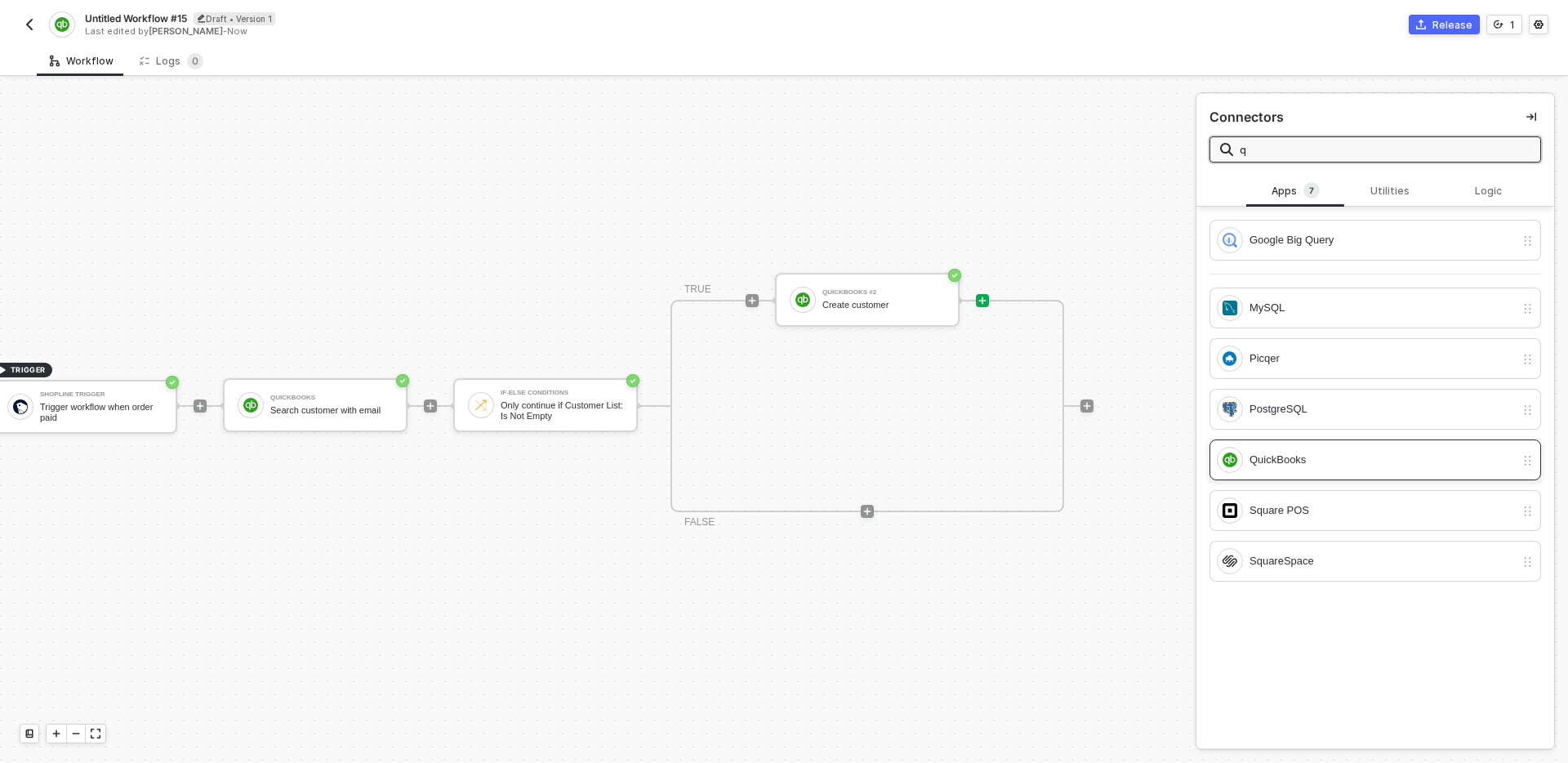
type input "q"
click at [1324, 445] on div "QuickBooks" at bounding box center [1375, 460] width 332 height 41
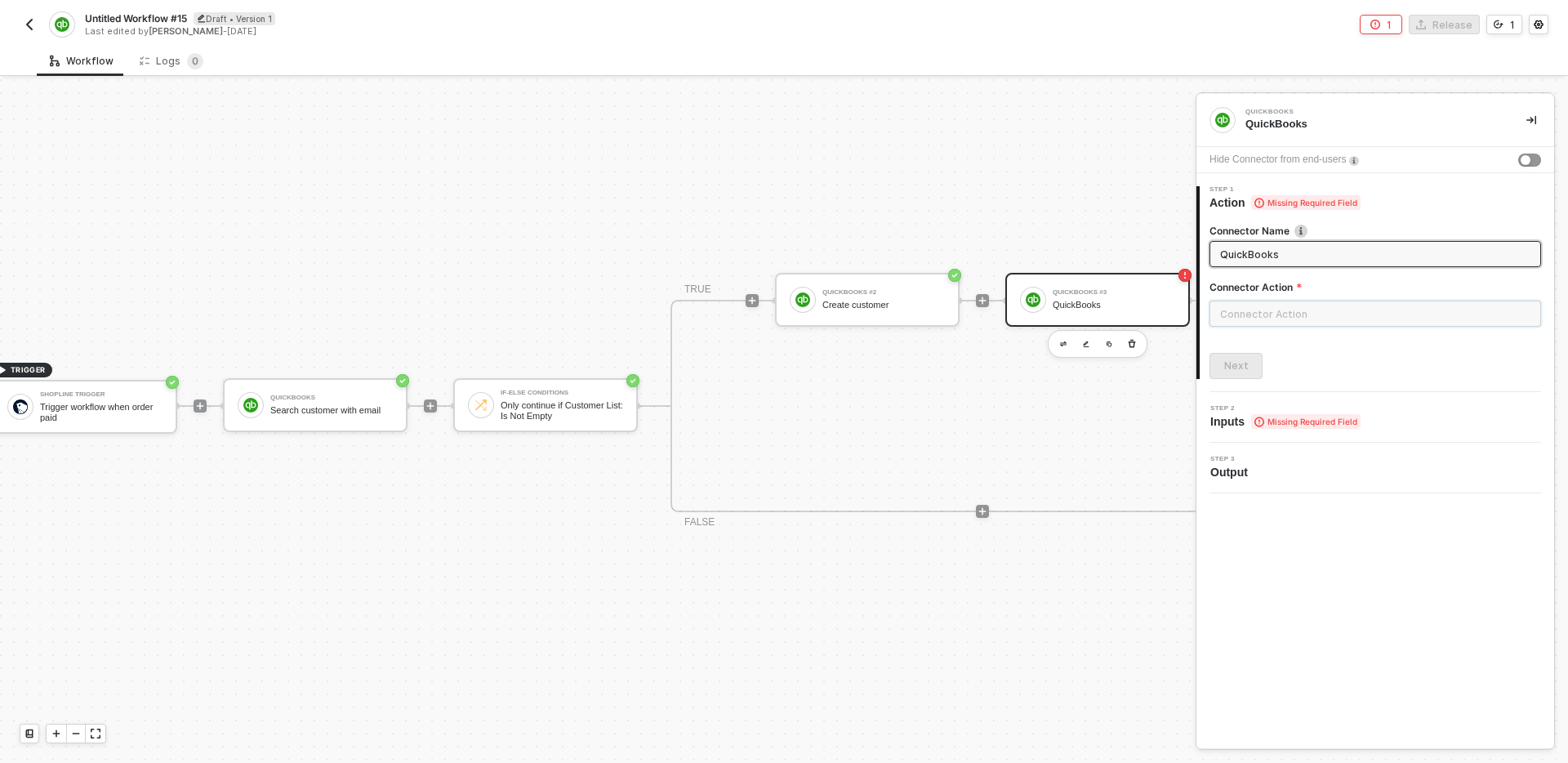
click at [1307, 308] on input "text" at bounding box center [1375, 314] width 332 height 27
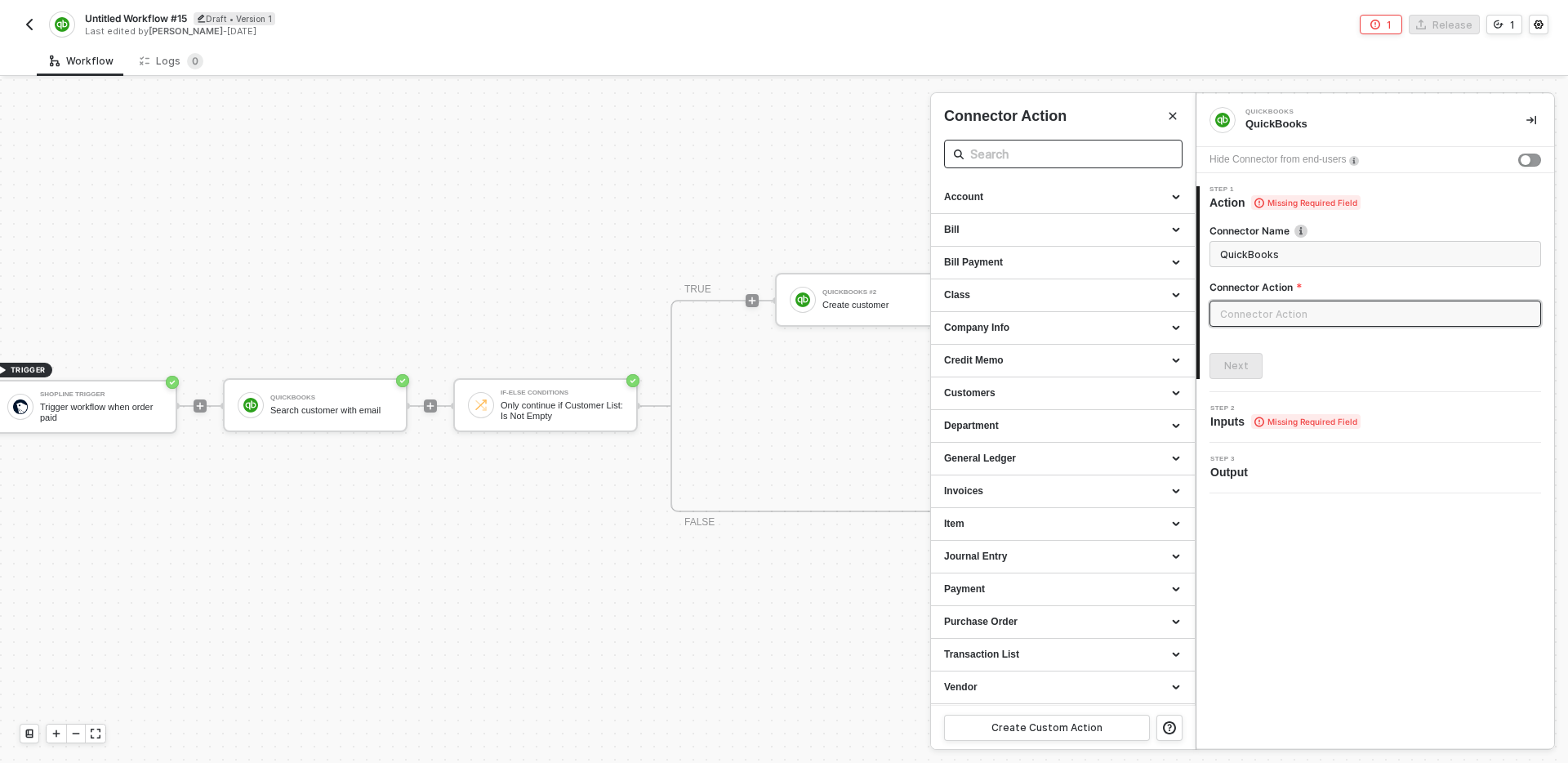
click at [1060, 153] on input "text" at bounding box center [1063, 154] width 187 height 20
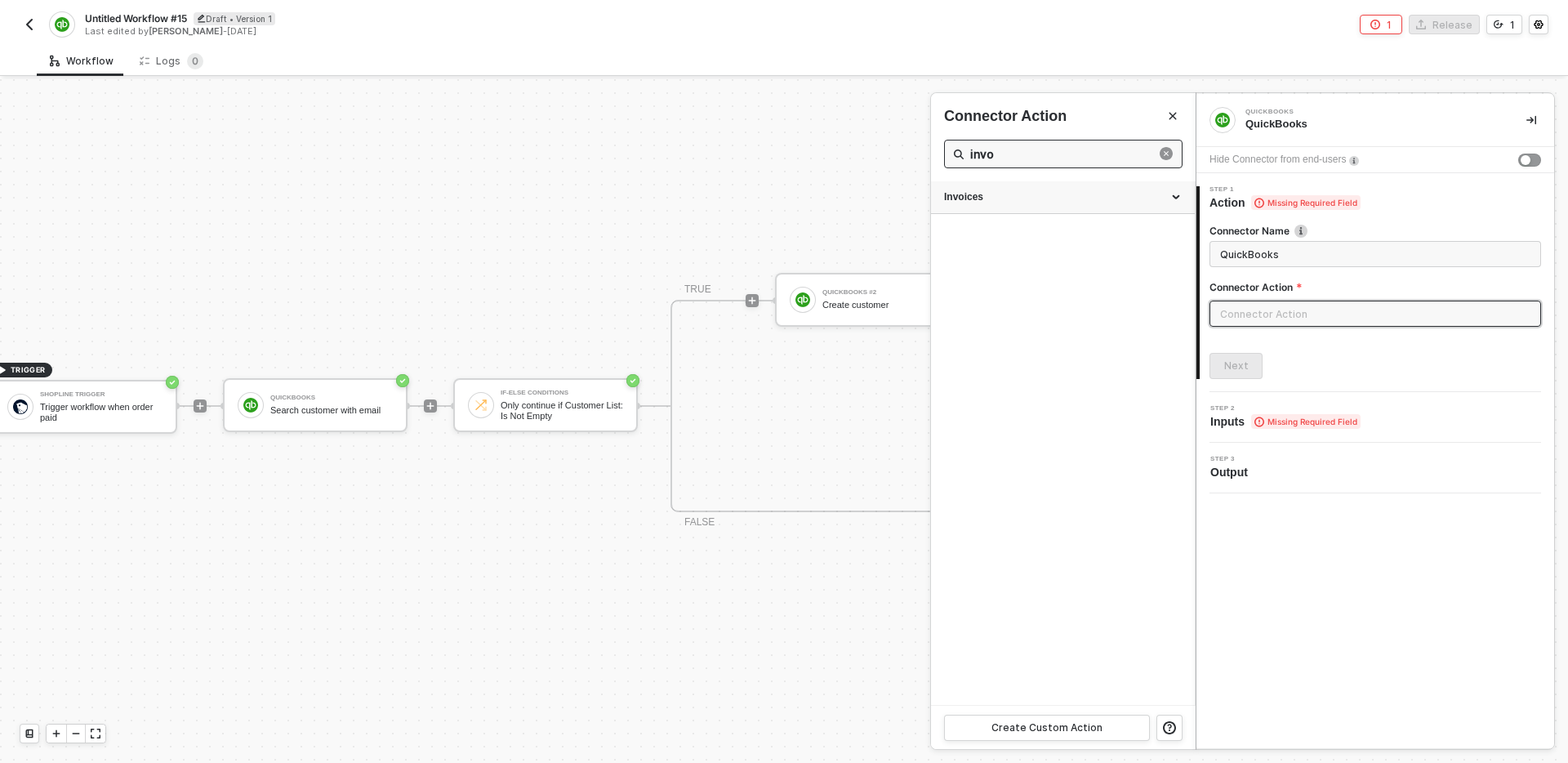
type input "invo"
click at [1054, 193] on div "Invoices" at bounding box center [1063, 197] width 238 height 14
click at [1052, 230] on div "Create an Invoice" at bounding box center [1063, 228] width 238 height 14
type input "Create an invoice"
type input "Invoices - Create an Invoice"
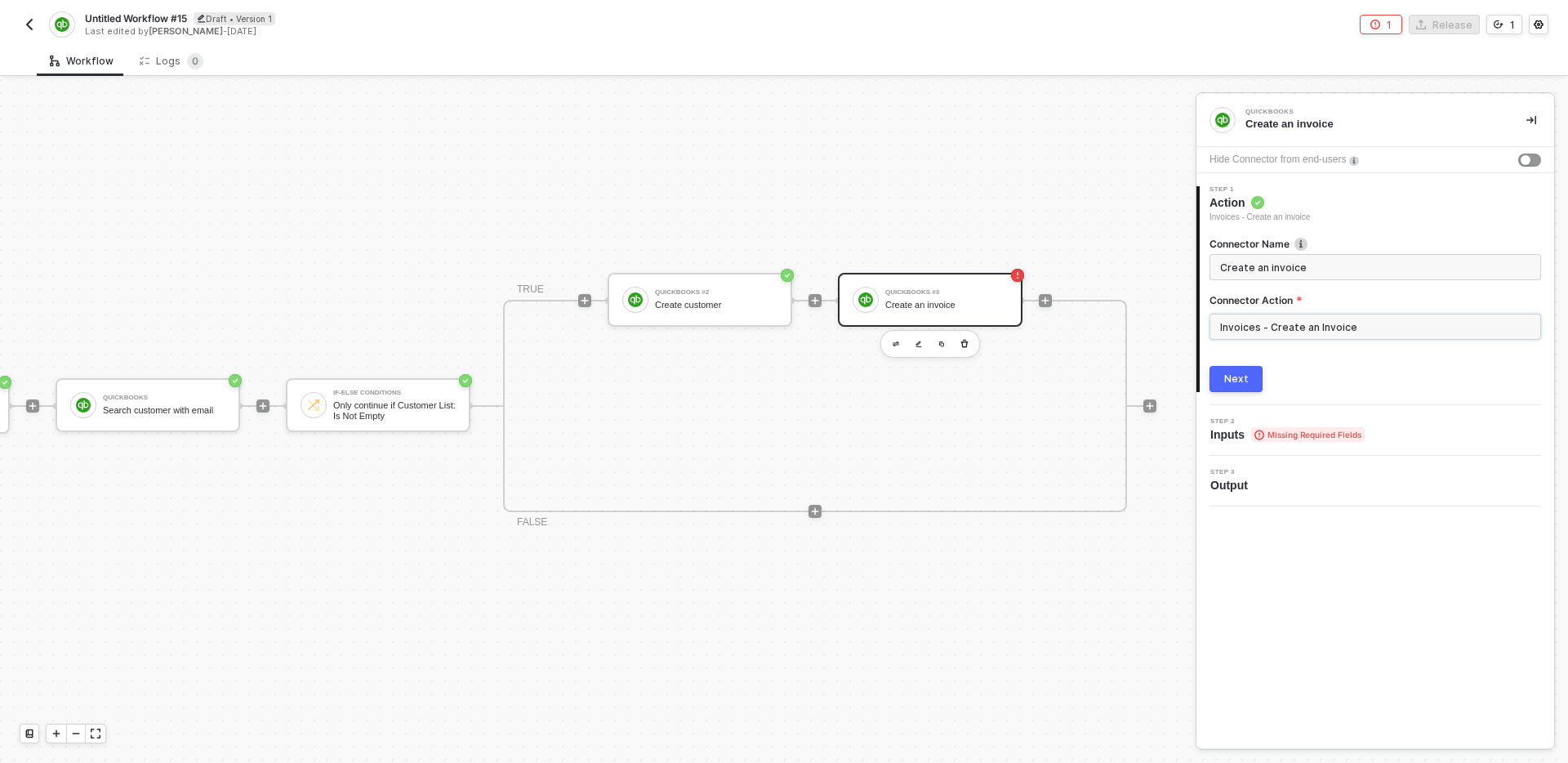
scroll to position [30, 257]
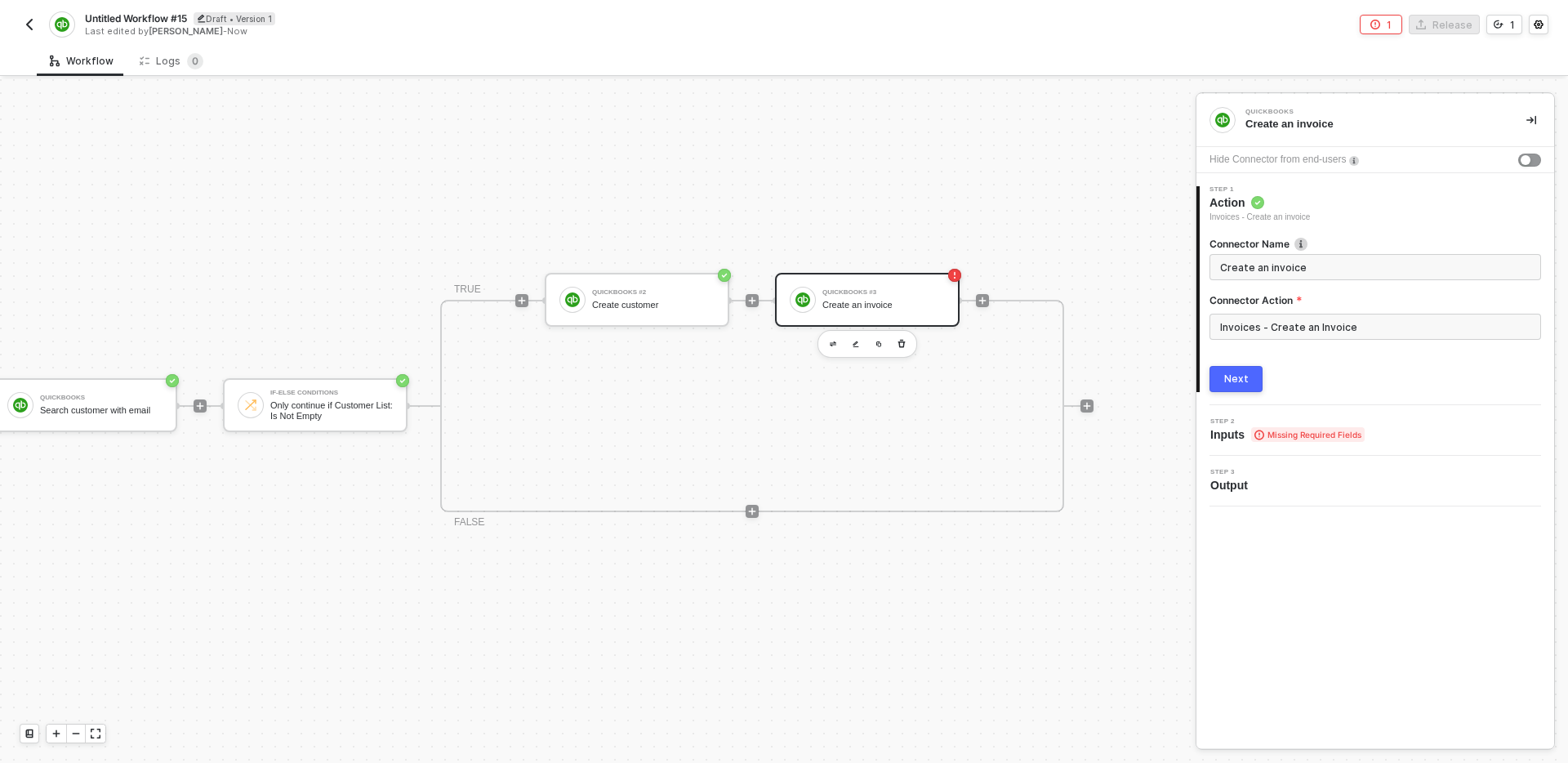
click at [1213, 373] on button "Next" at bounding box center [1236, 379] width 53 height 27
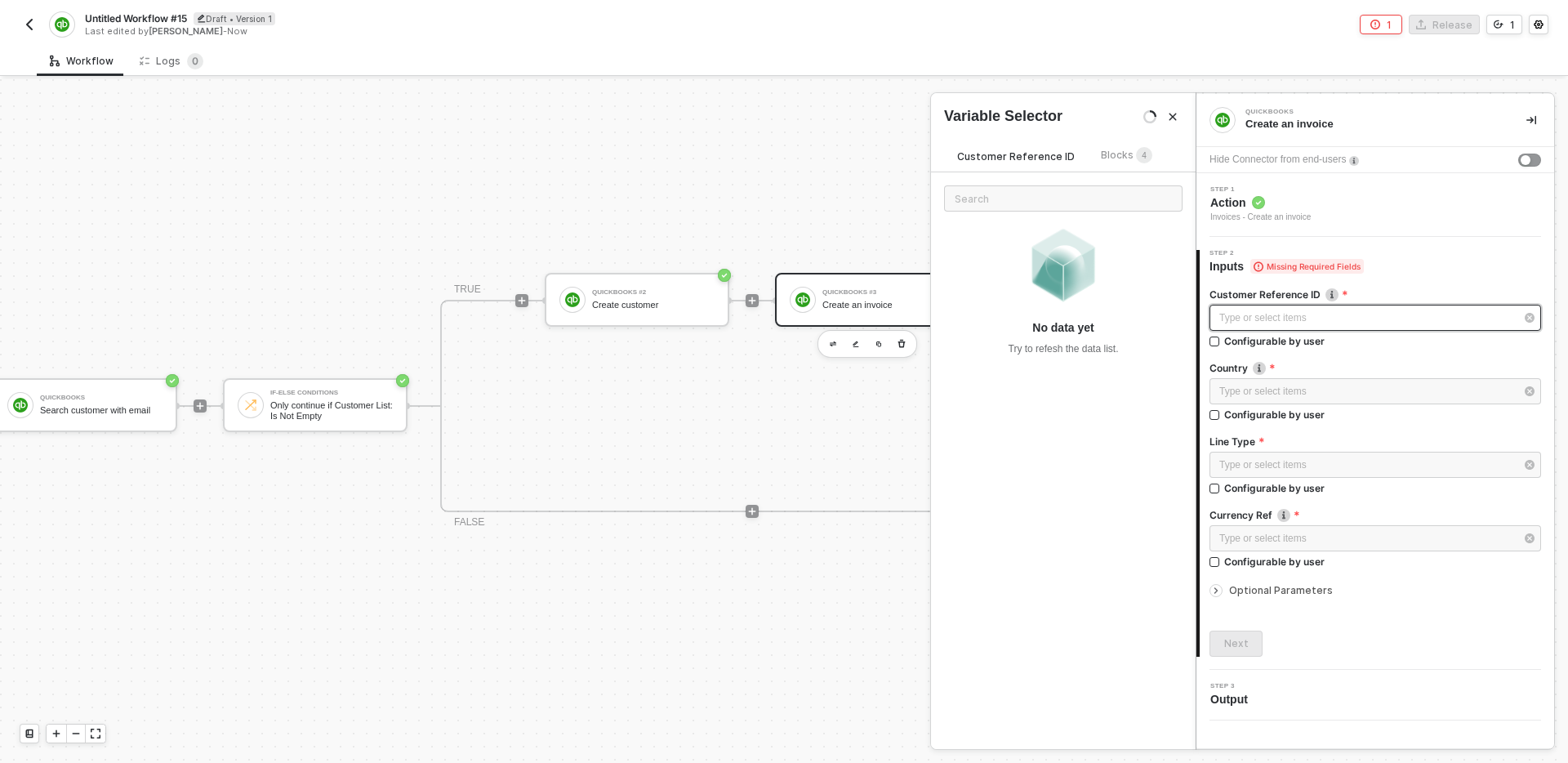
click at [1330, 323] on div "Type or select items ﻿" at bounding box center [1367, 318] width 295 height 16
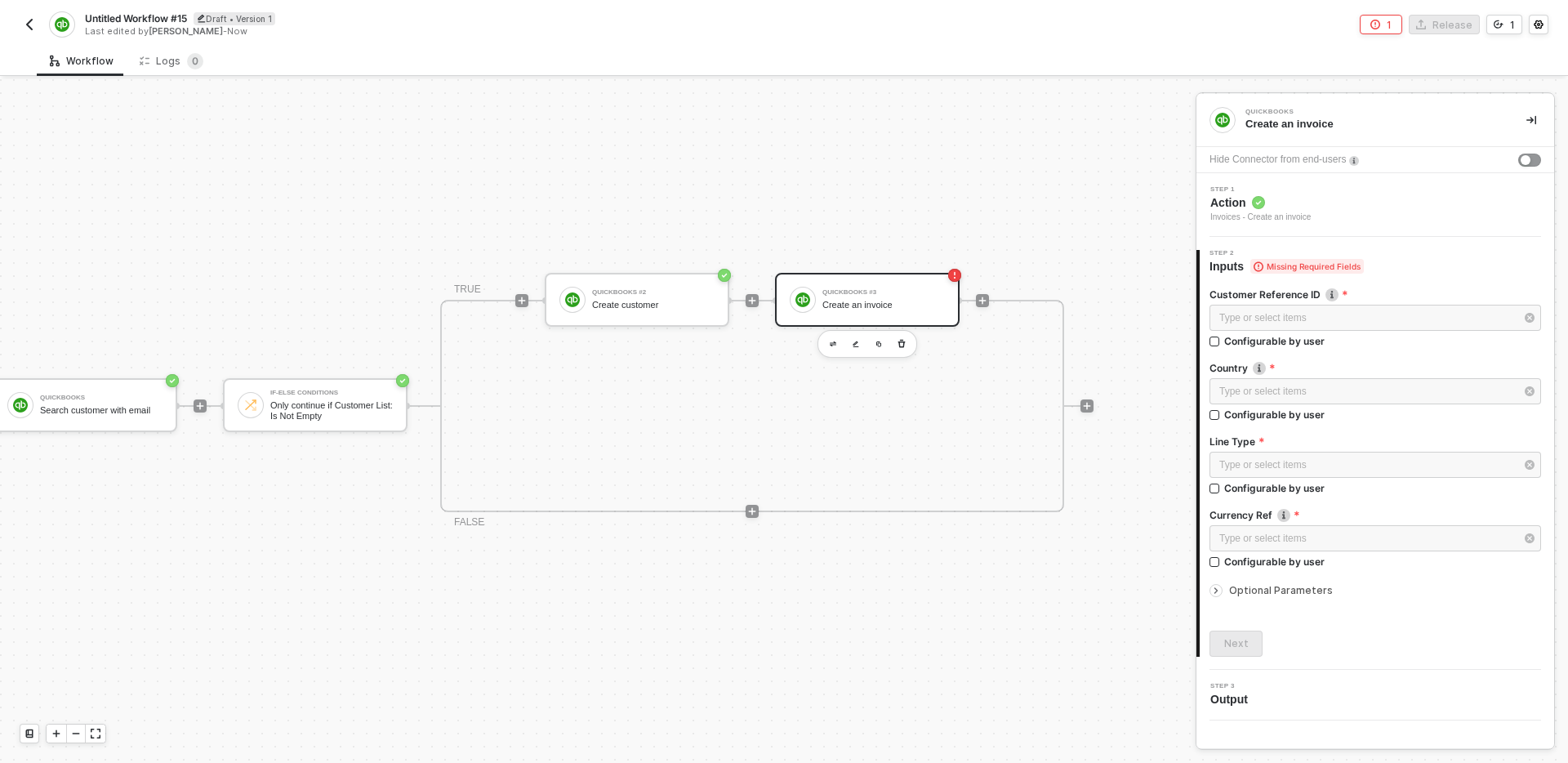
click at [1354, 350] on div "Type or select items ﻿ Configurable by user" at bounding box center [1375, 329] width 332 height 50
click at [1295, 459] on div "Type or select items ﻿" at bounding box center [1367, 465] width 295 height 16
click at [983, 153] on span "Line Type 3" at bounding box center [990, 155] width 67 height 12
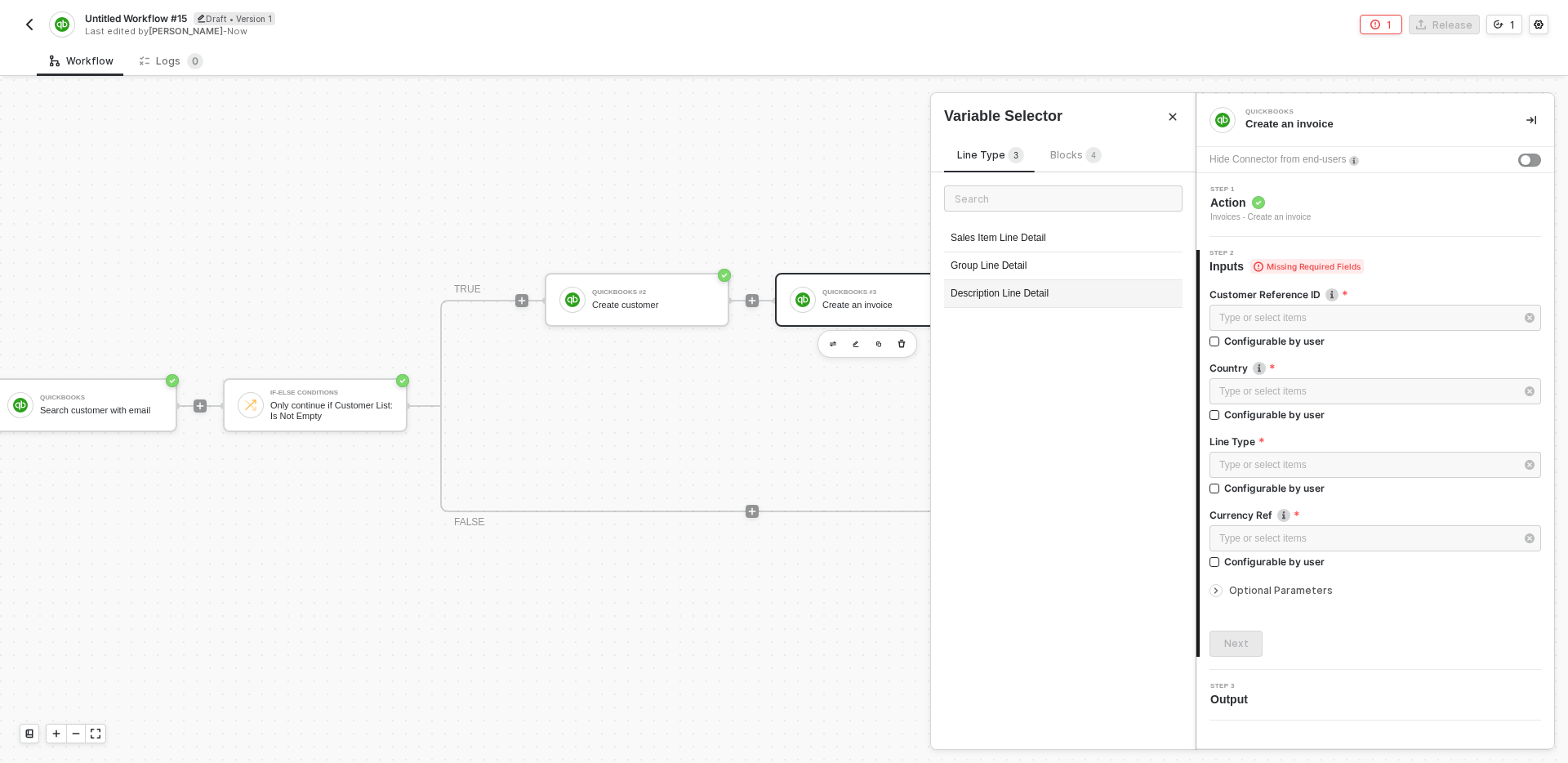
click at [1058, 296] on div "Description Line Detail" at bounding box center [1063, 294] width 239 height 27
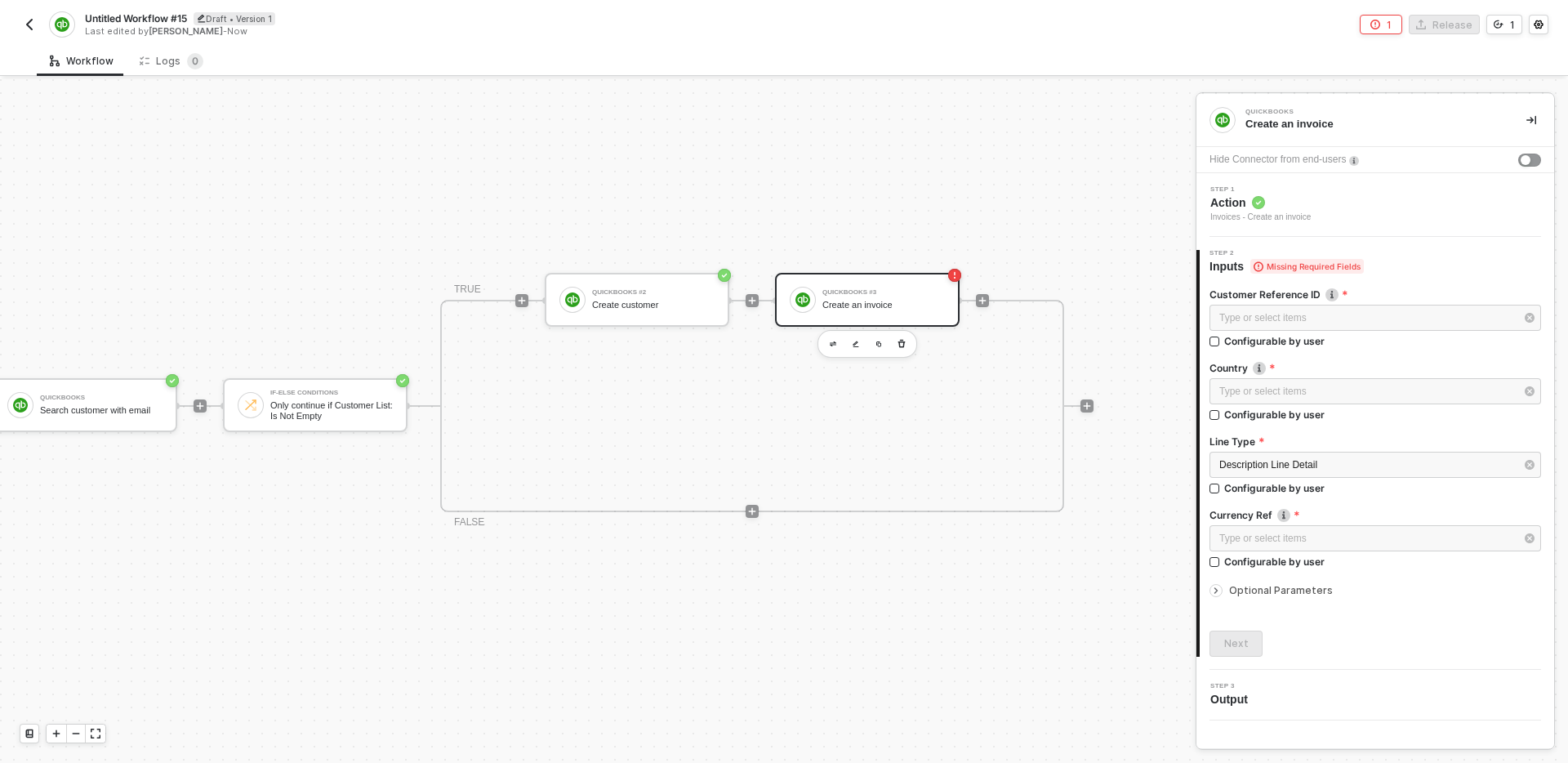
click at [1296, 591] on span "Optional Parameters" at bounding box center [1281, 590] width 103 height 12
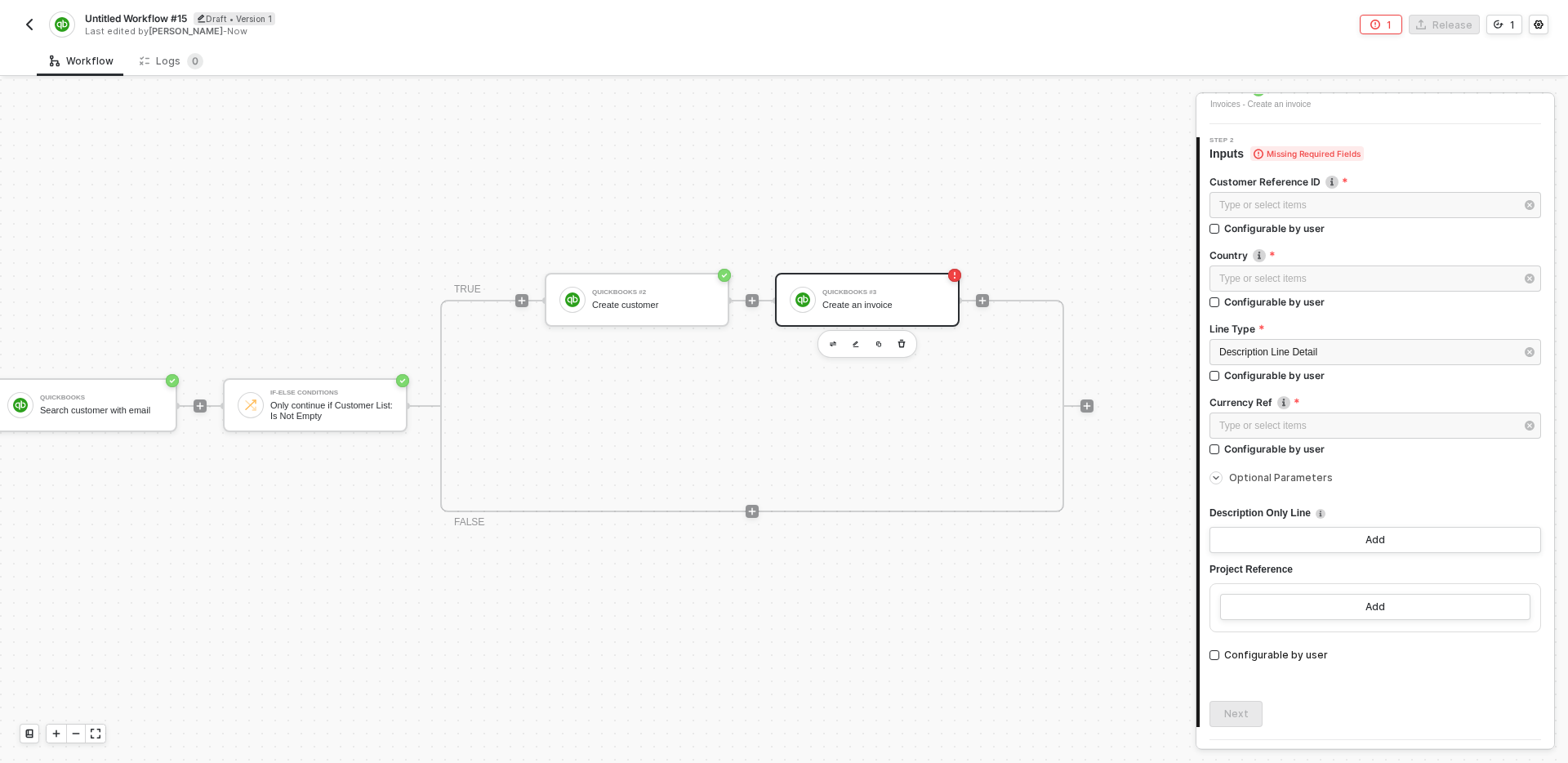
scroll to position [156, 0]
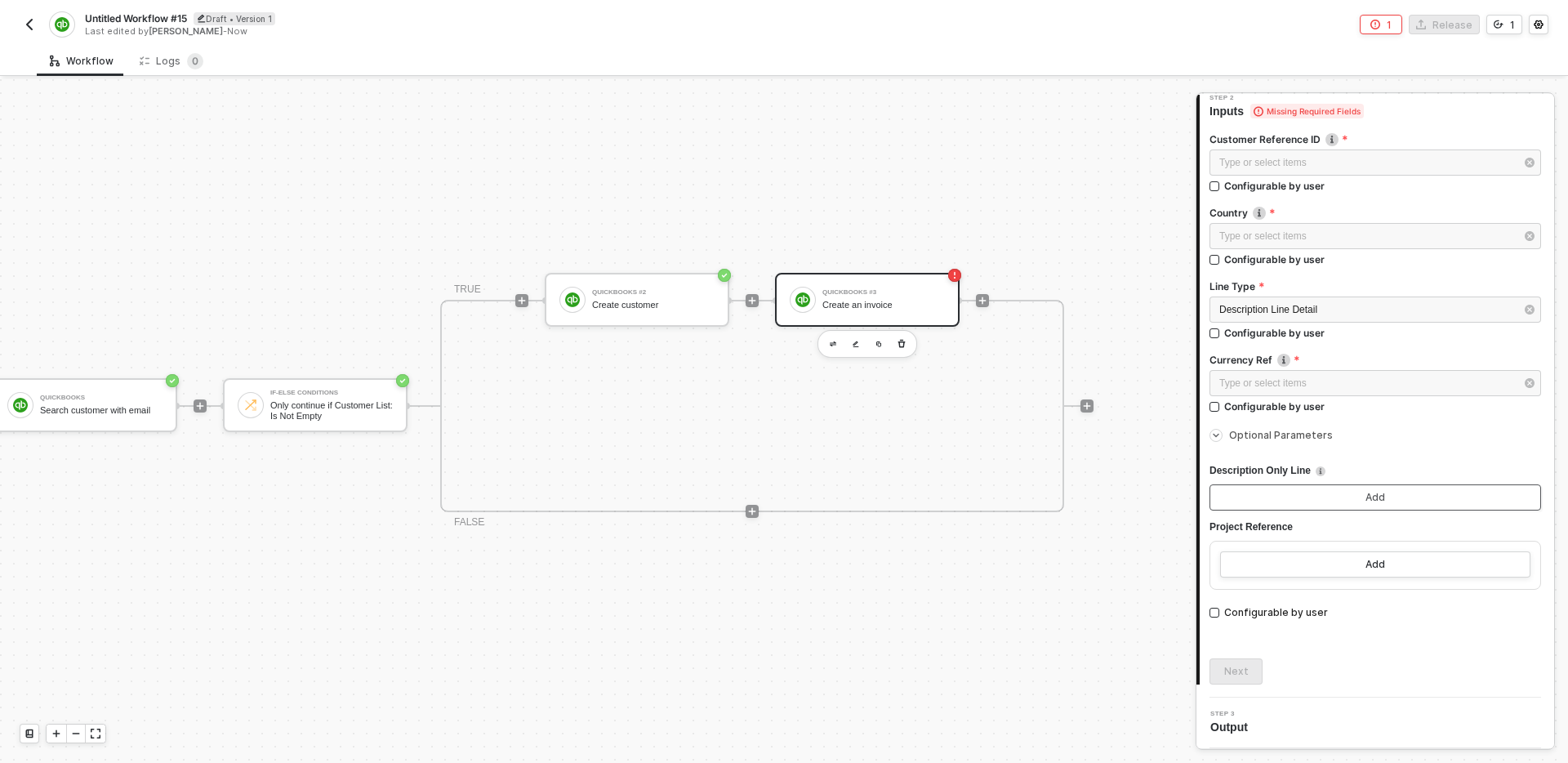
click at [1359, 494] on button "Add" at bounding box center [1375, 498] width 332 height 27
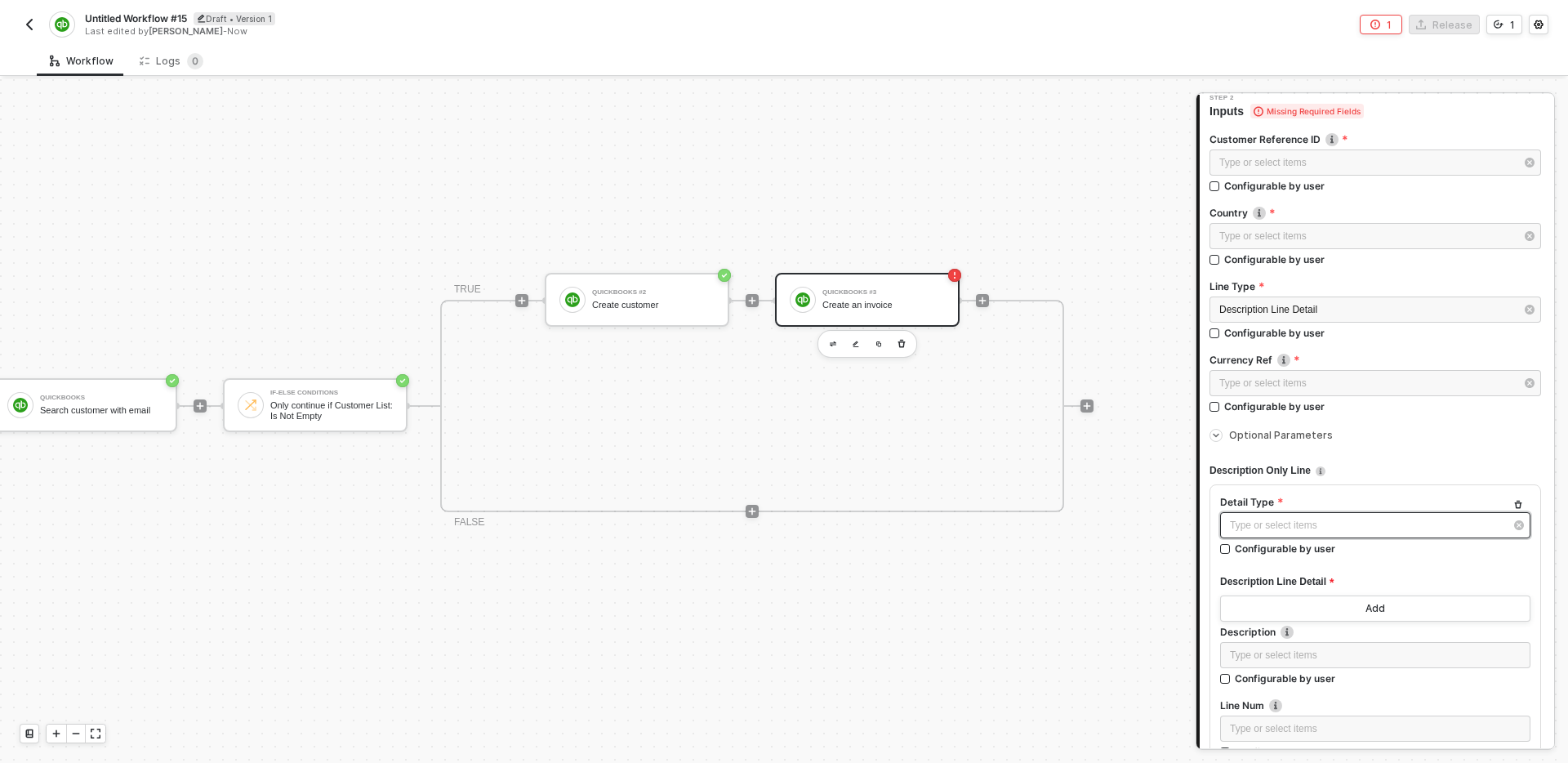
click at [1302, 536] on div "Type or select items ﻿" at bounding box center [1376, 525] width 311 height 27
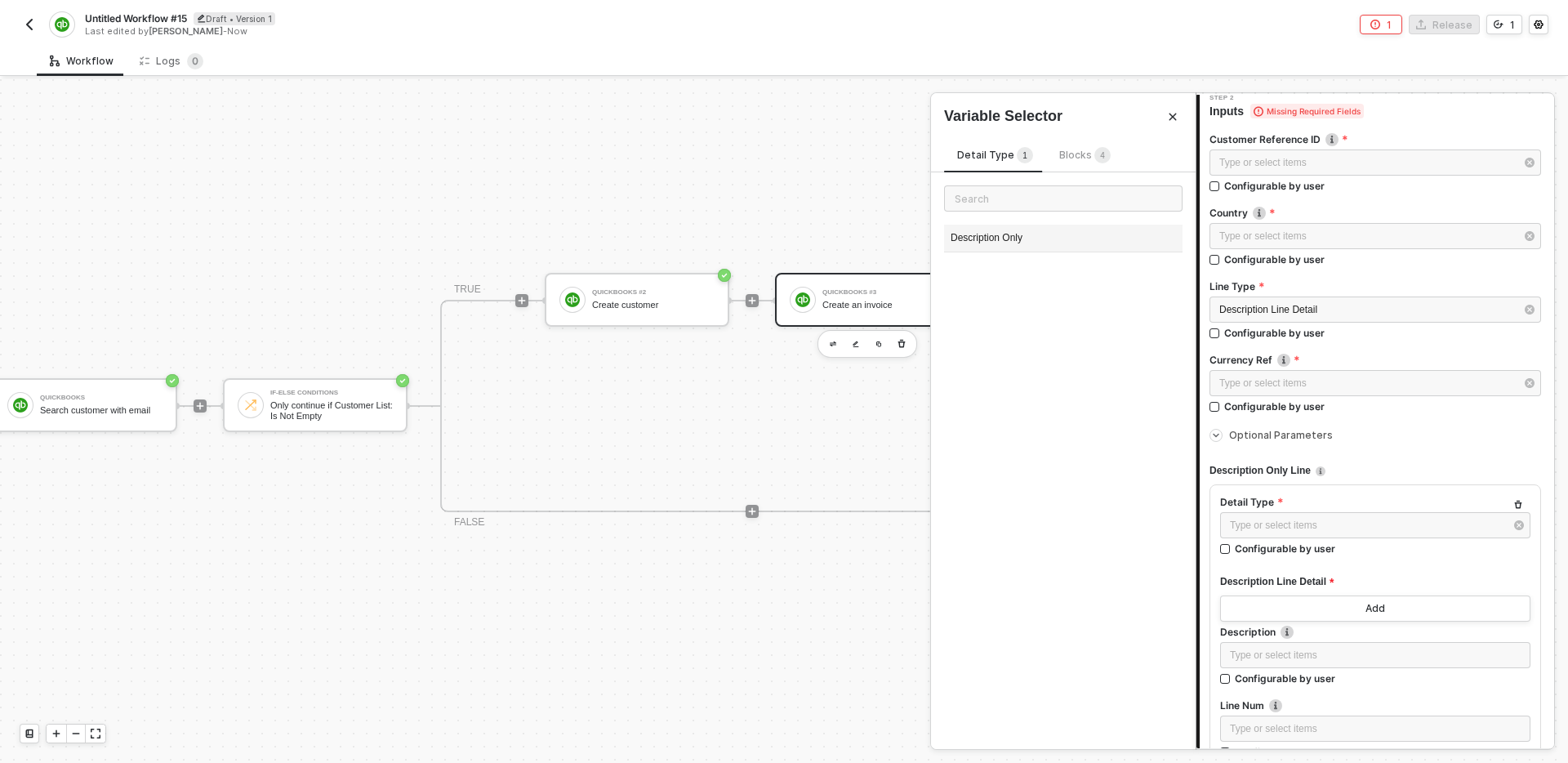
click at [1047, 233] on div "Description Only" at bounding box center [1063, 239] width 239 height 27
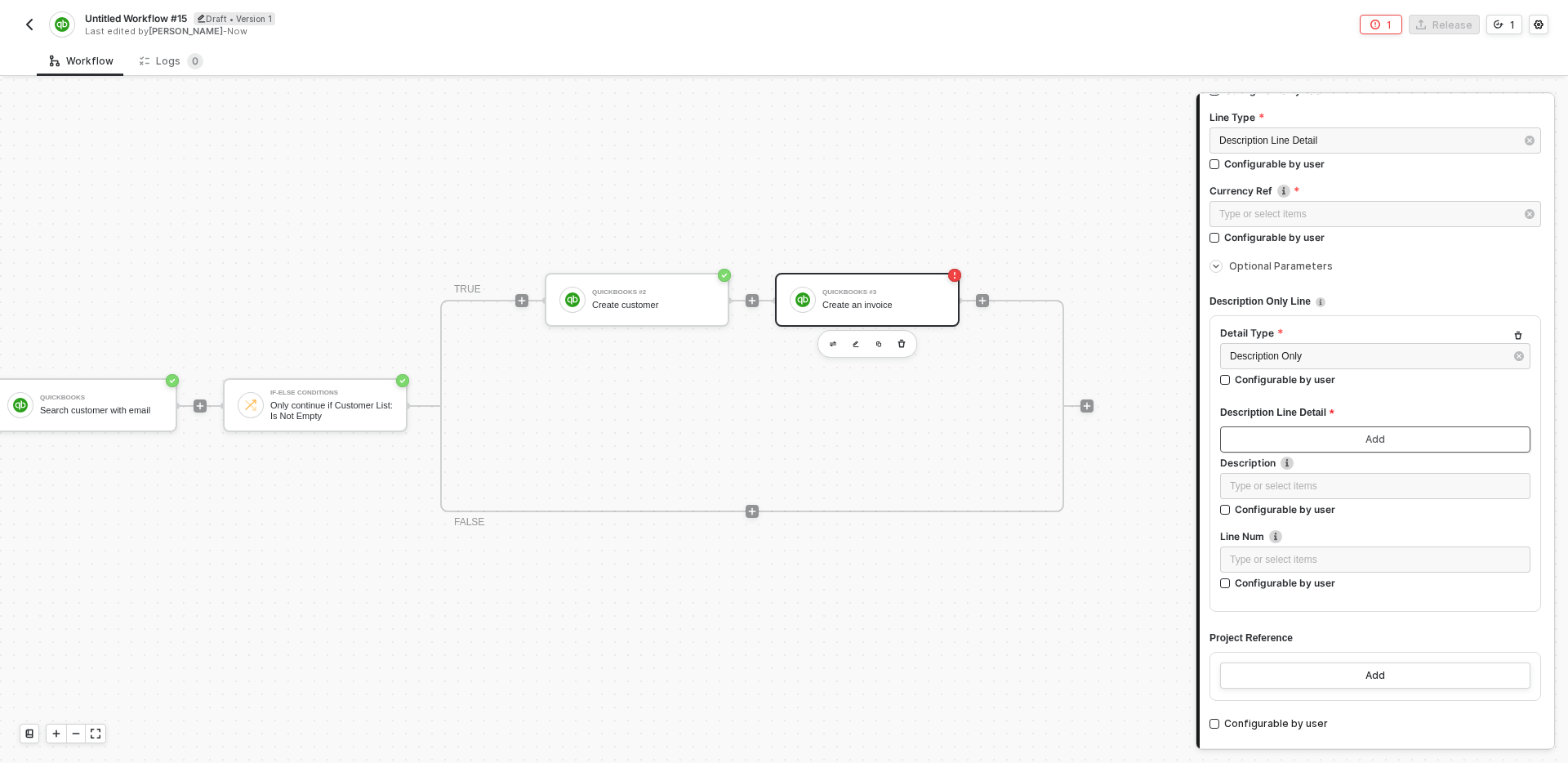
scroll to position [328, 0]
click at [1388, 435] on button "Add" at bounding box center [1376, 435] width 311 height 27
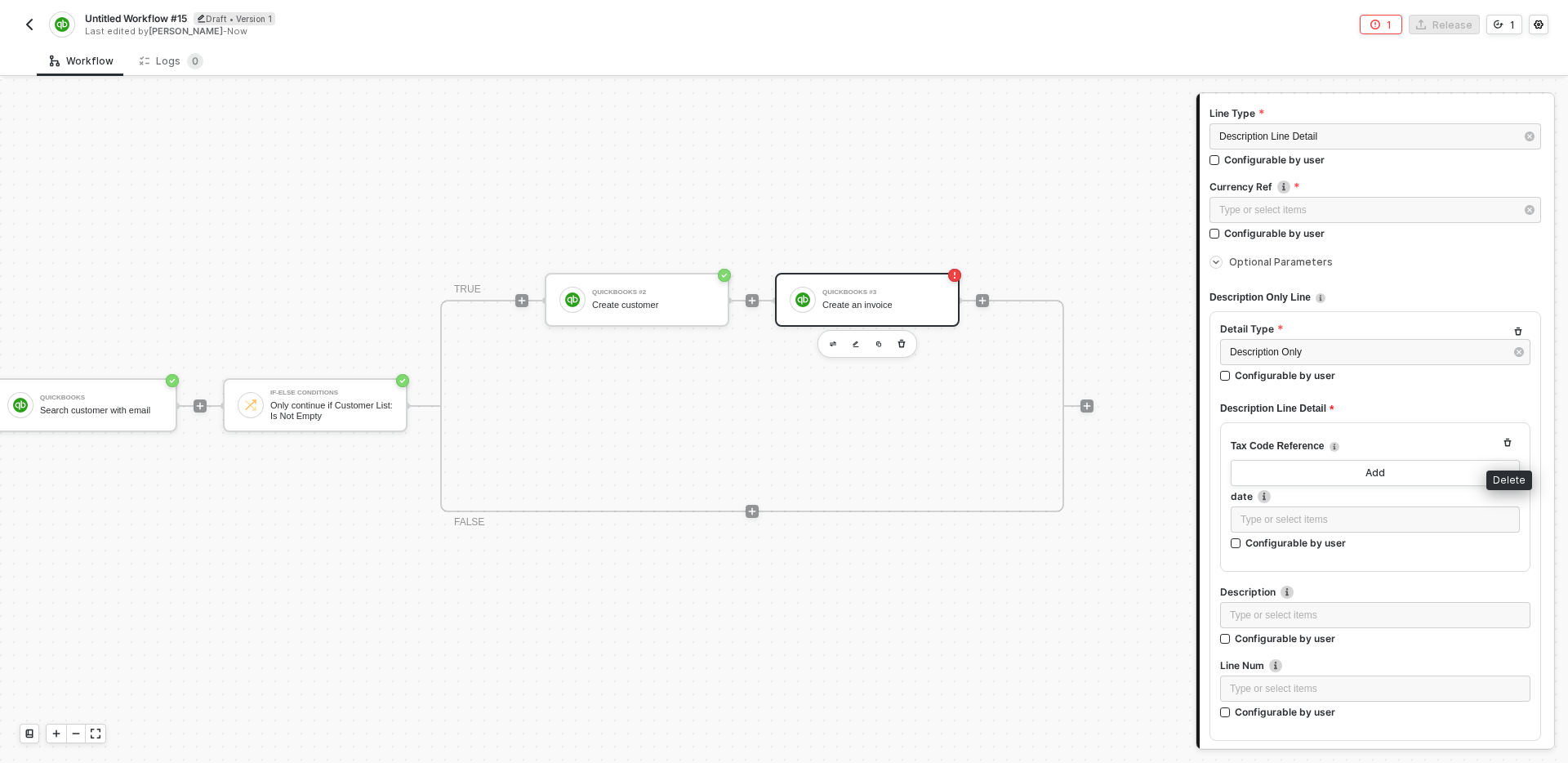
click at [1506, 444] on icon "button" at bounding box center [1509, 443] width 7 height 8
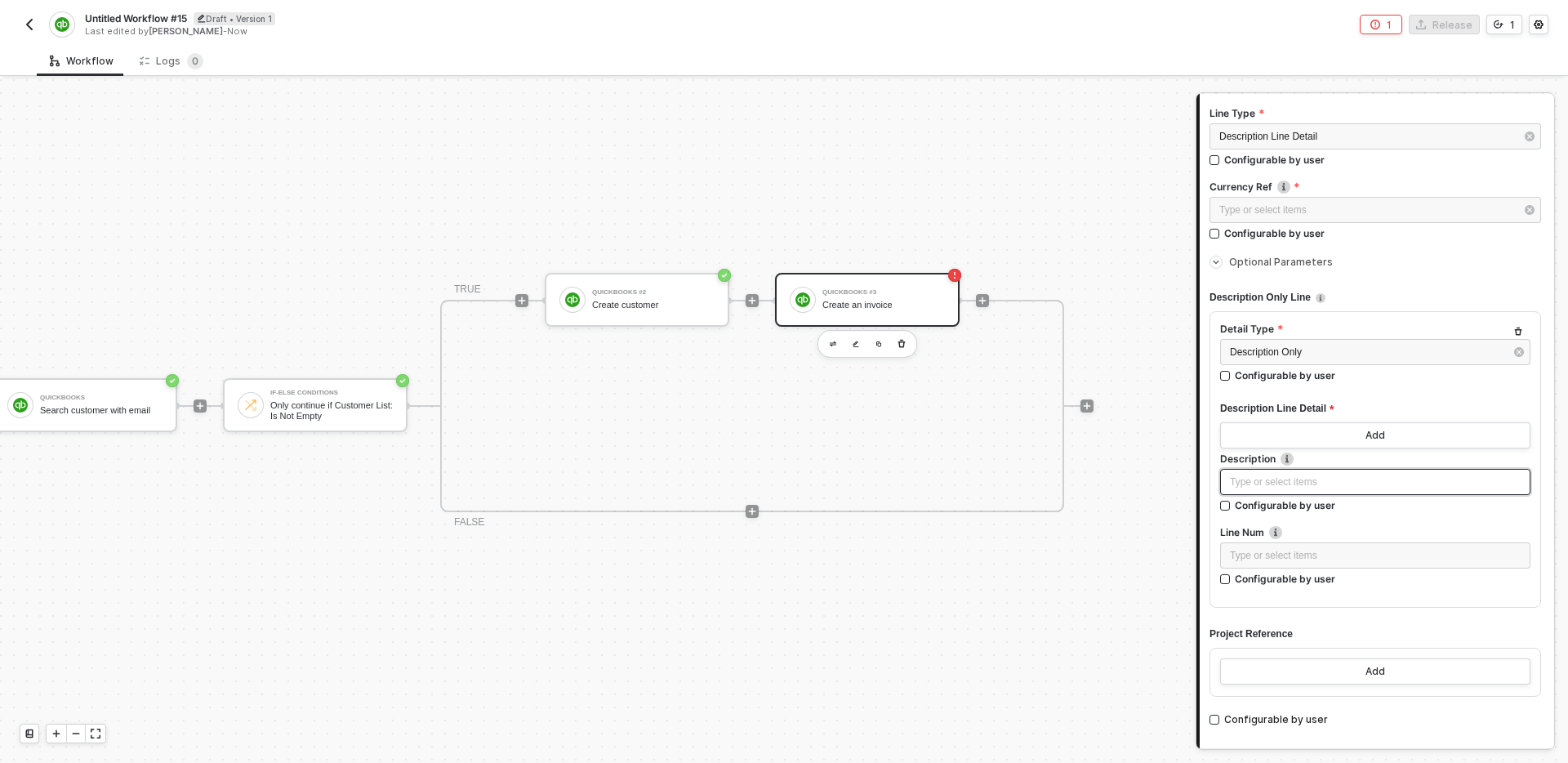
click at [1321, 489] on div "Type or select items ﻿" at bounding box center [1376, 482] width 291 height 16
click at [1517, 331] on icon "button" at bounding box center [1519, 331] width 10 height 10
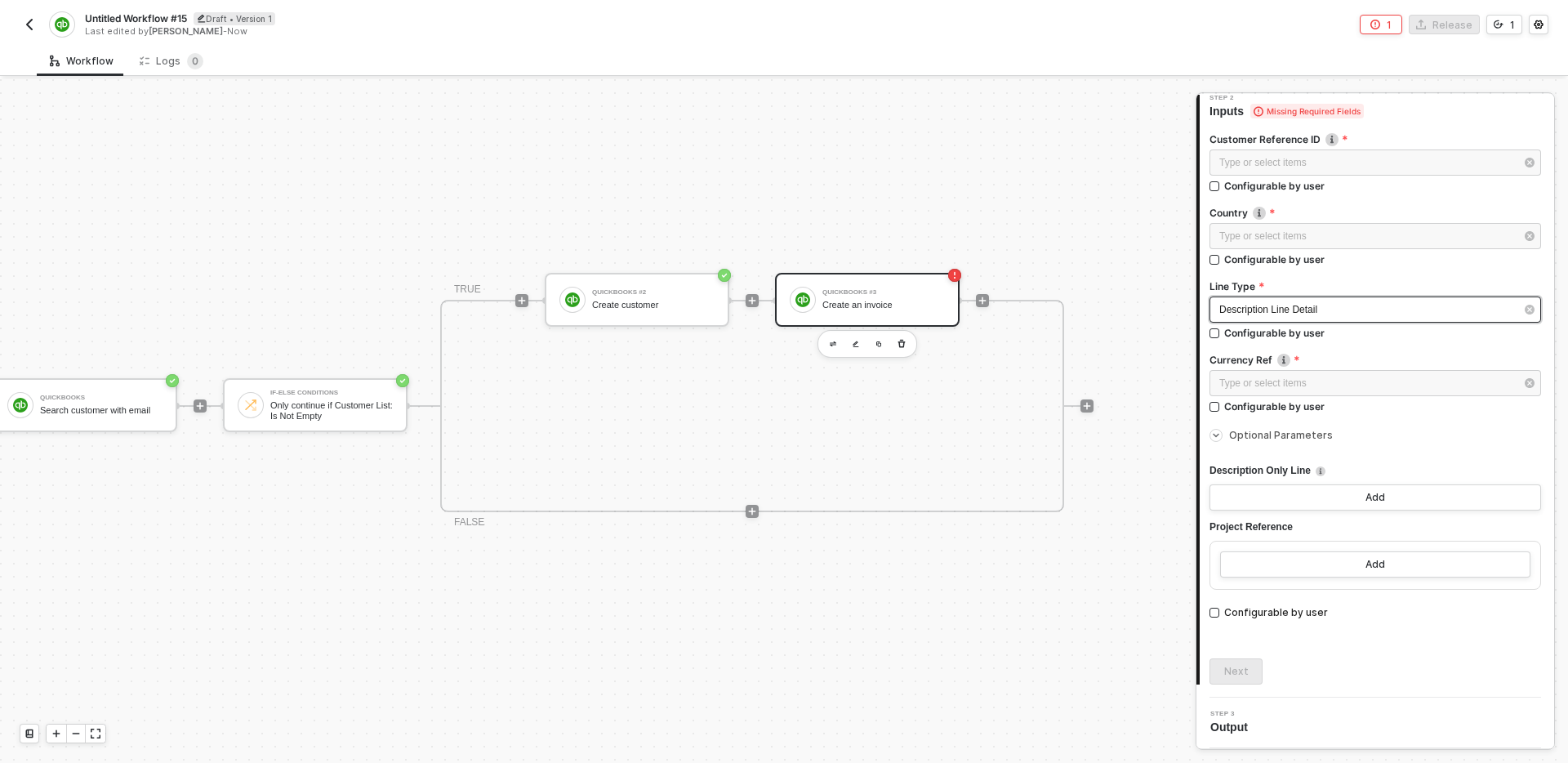
click at [1352, 303] on div "Description Line Detail" at bounding box center [1367, 310] width 295 height 16
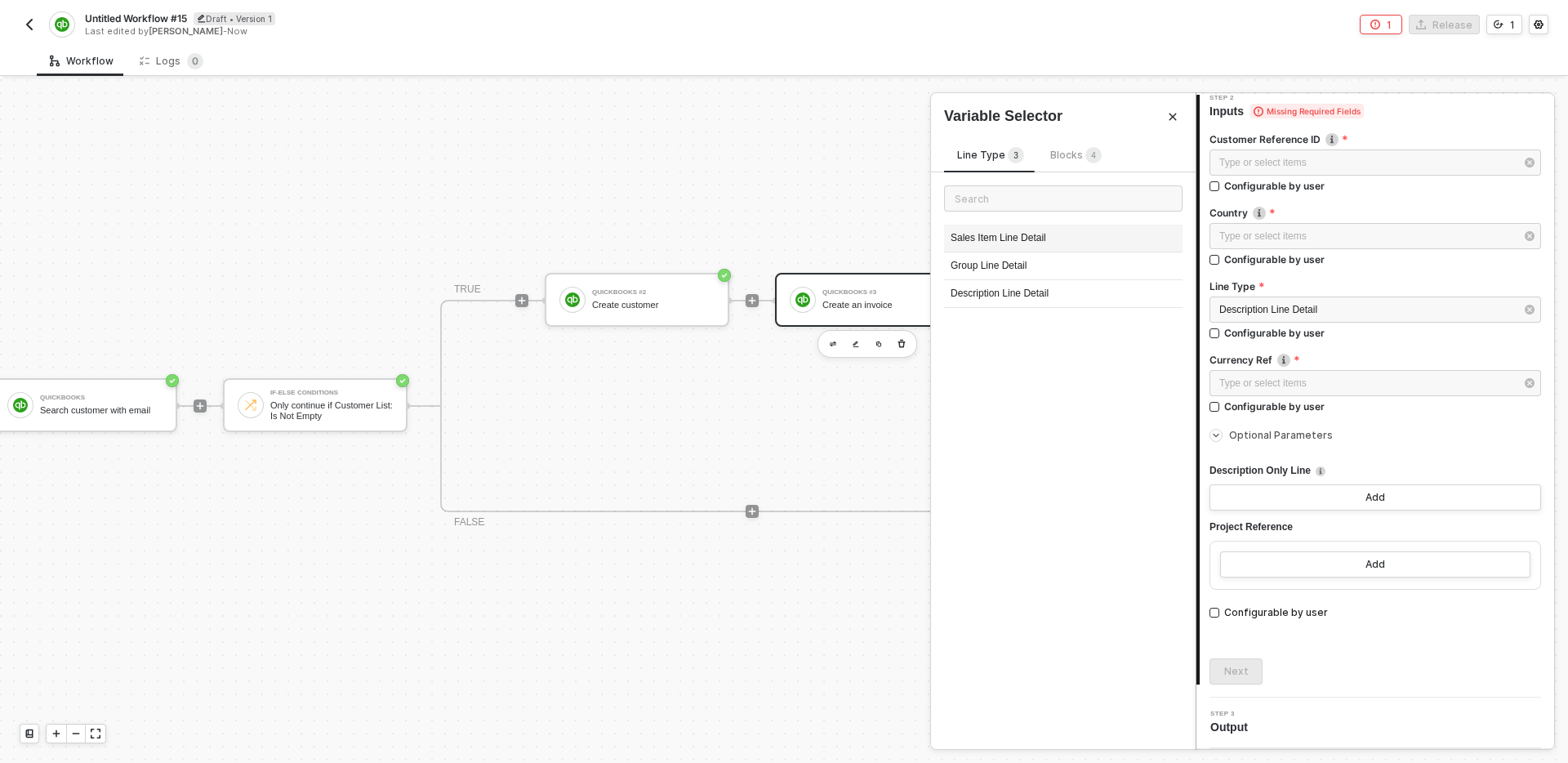
click at [1085, 244] on div "Sales Item Line Detail" at bounding box center [1063, 239] width 239 height 27
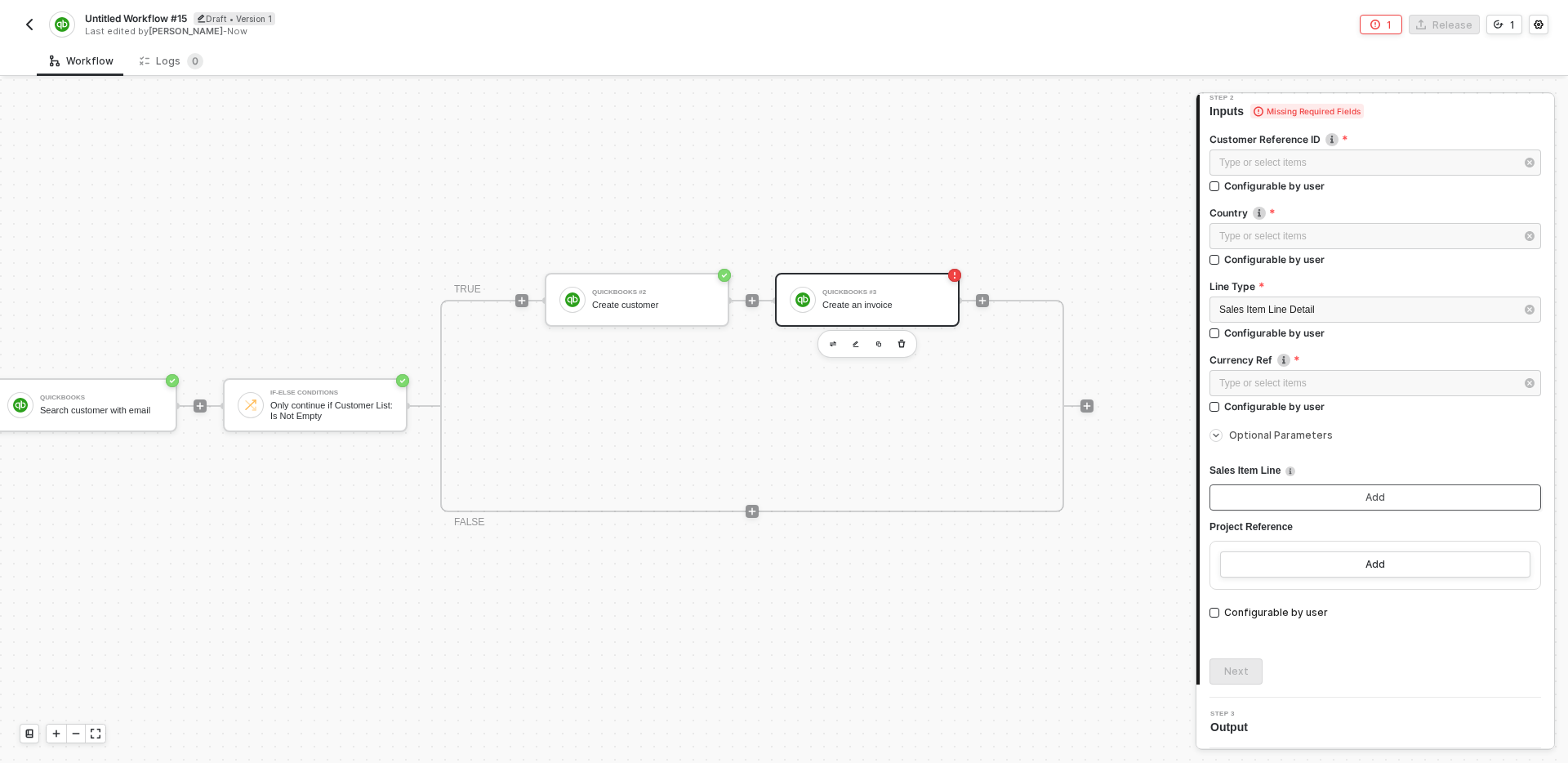
click at [1430, 508] on button "Add" at bounding box center [1375, 498] width 332 height 27
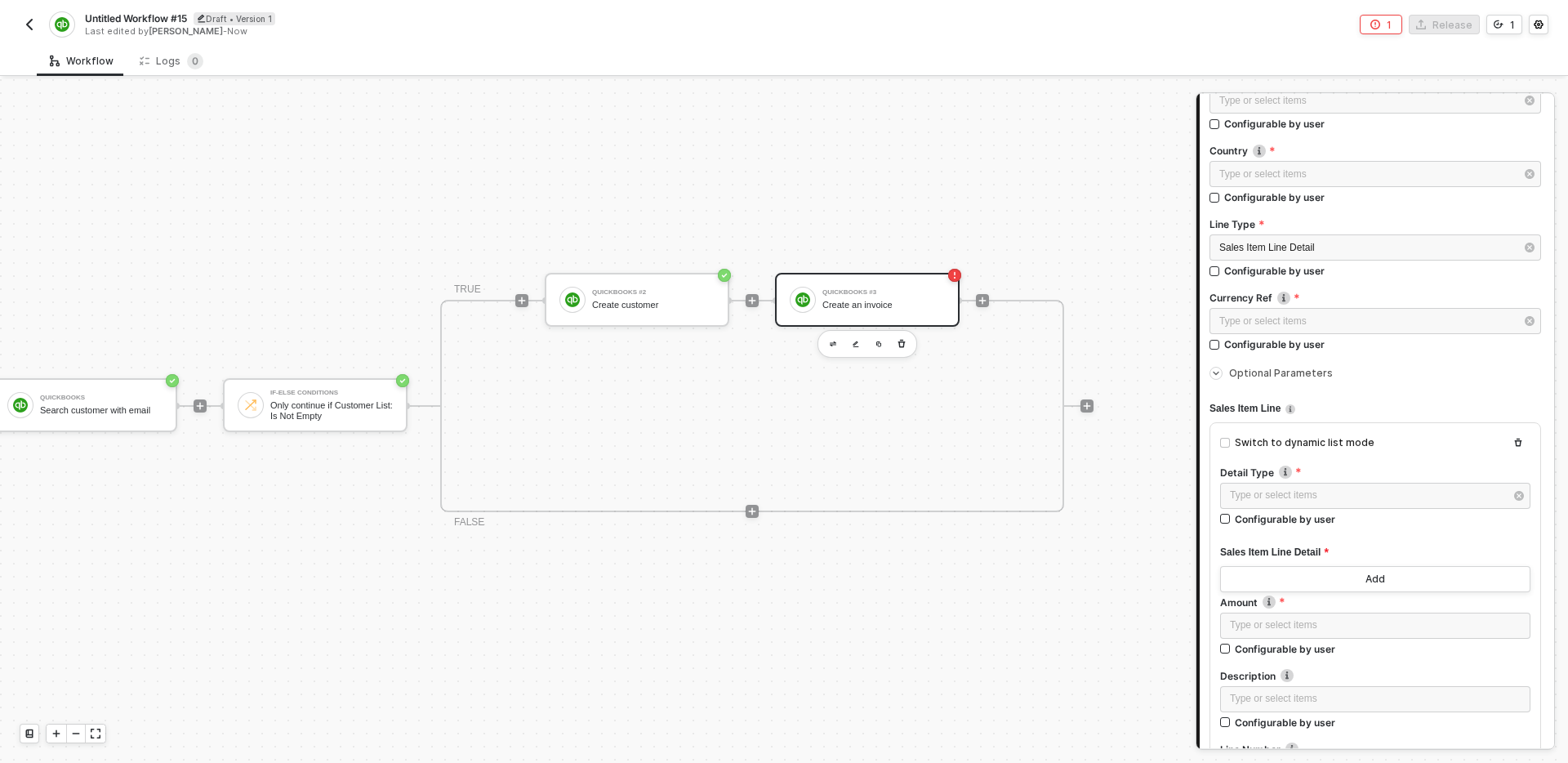
scroll to position [221, 0]
click at [1323, 489] on div "Type or select items ﻿" at bounding box center [1368, 491] width 274 height 16
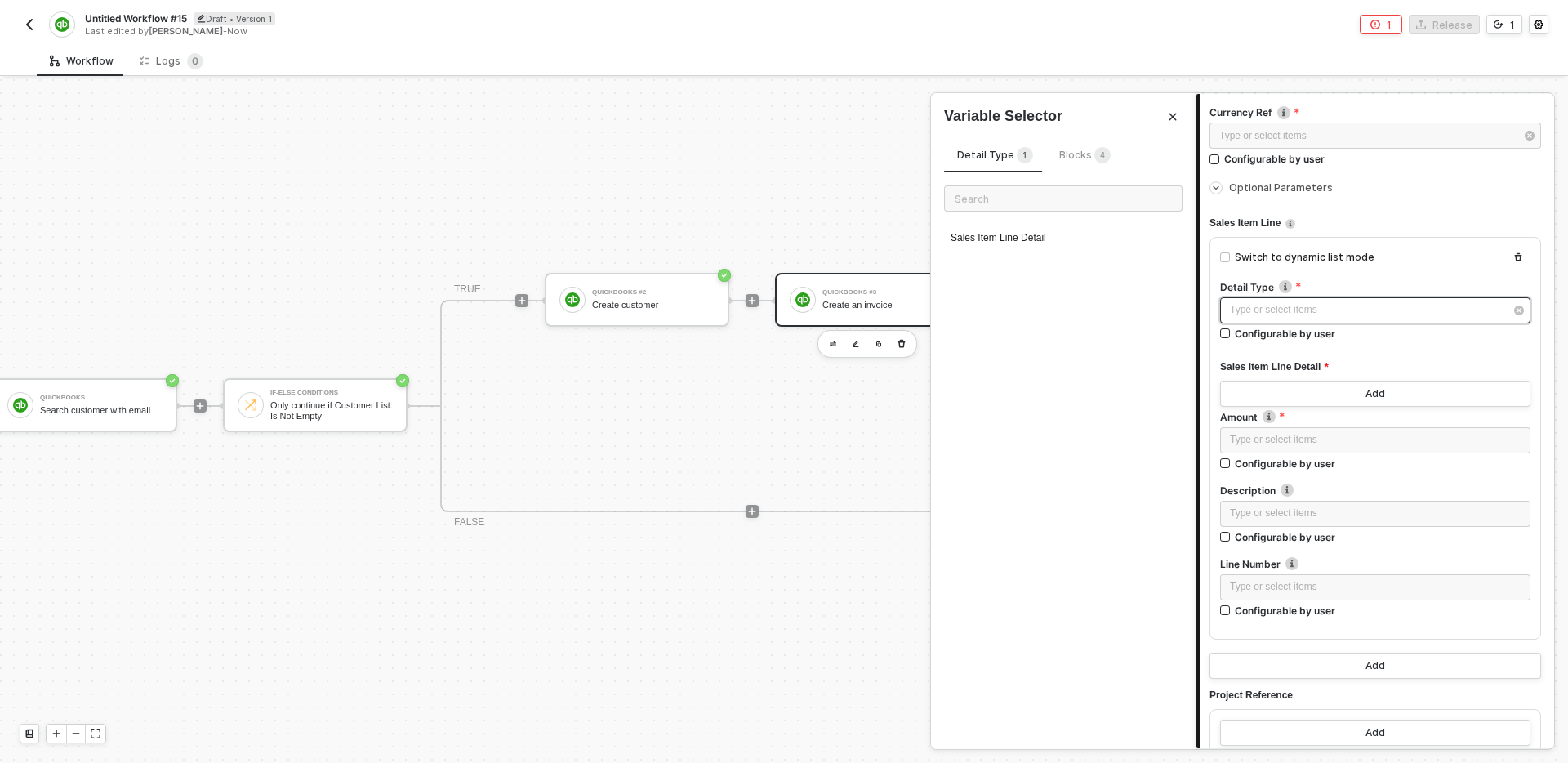
scroll to position [405, 0]
click at [1039, 228] on div "Sales Item Line Detail" at bounding box center [1063, 239] width 239 height 27
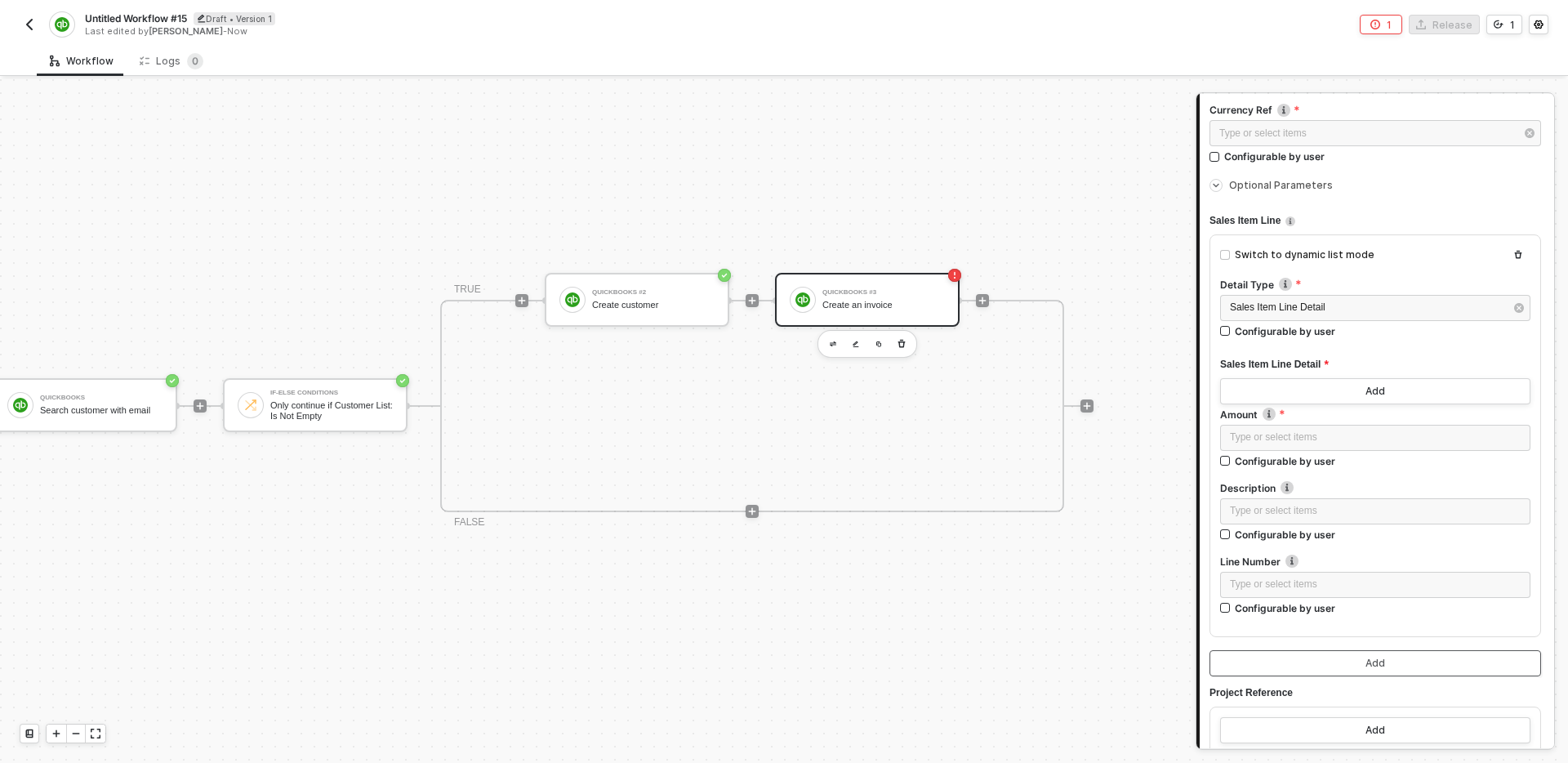
click at [1385, 660] on button "Add" at bounding box center [1375, 663] width 332 height 27
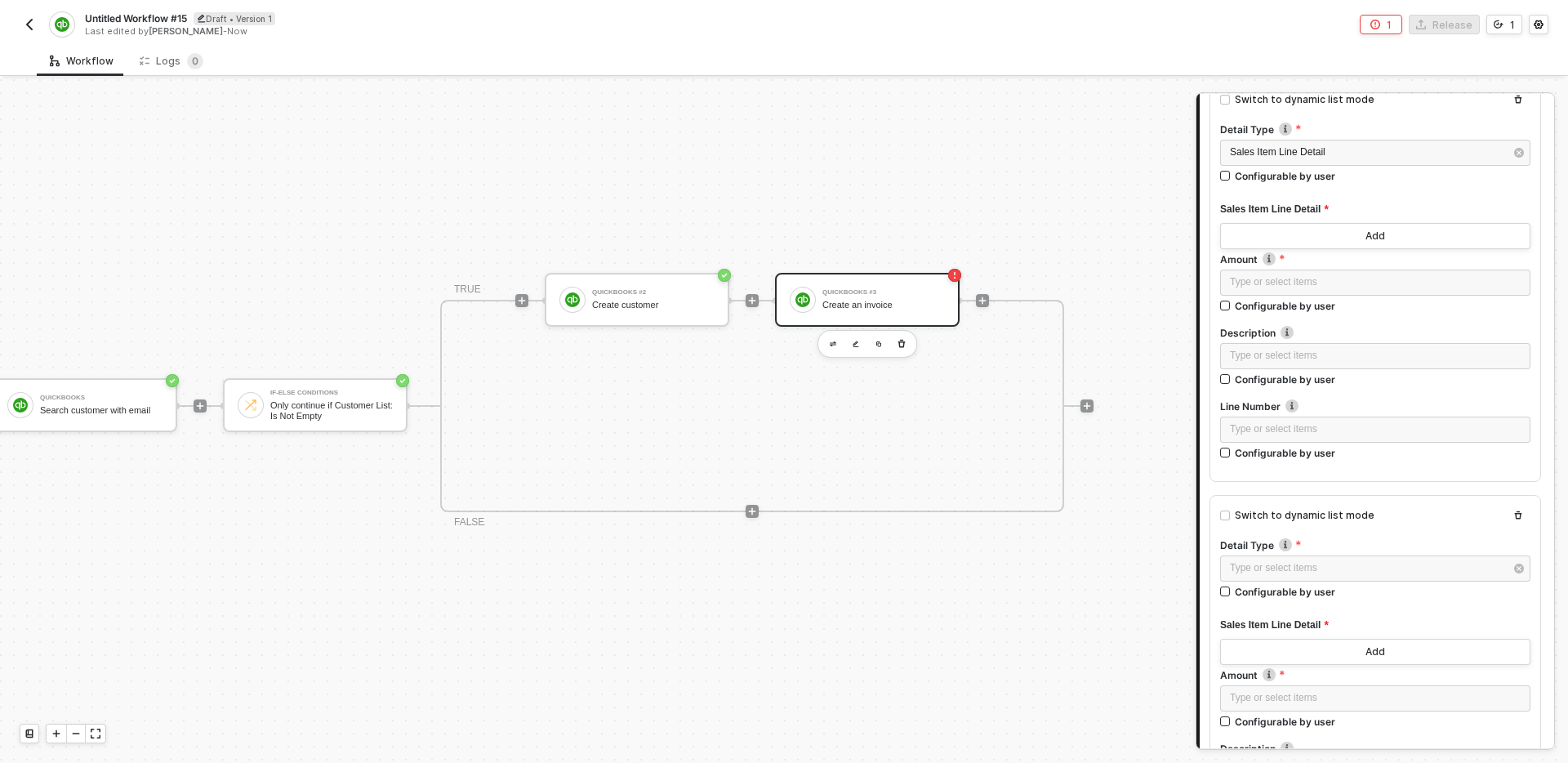
scroll to position [562, 0]
click at [1315, 513] on div "Switch to dynamic list mode" at bounding box center [1305, 515] width 140 height 16
click at [1231, 513] on input "Switch to dynamic list mode" at bounding box center [1225, 515] width 10 height 10
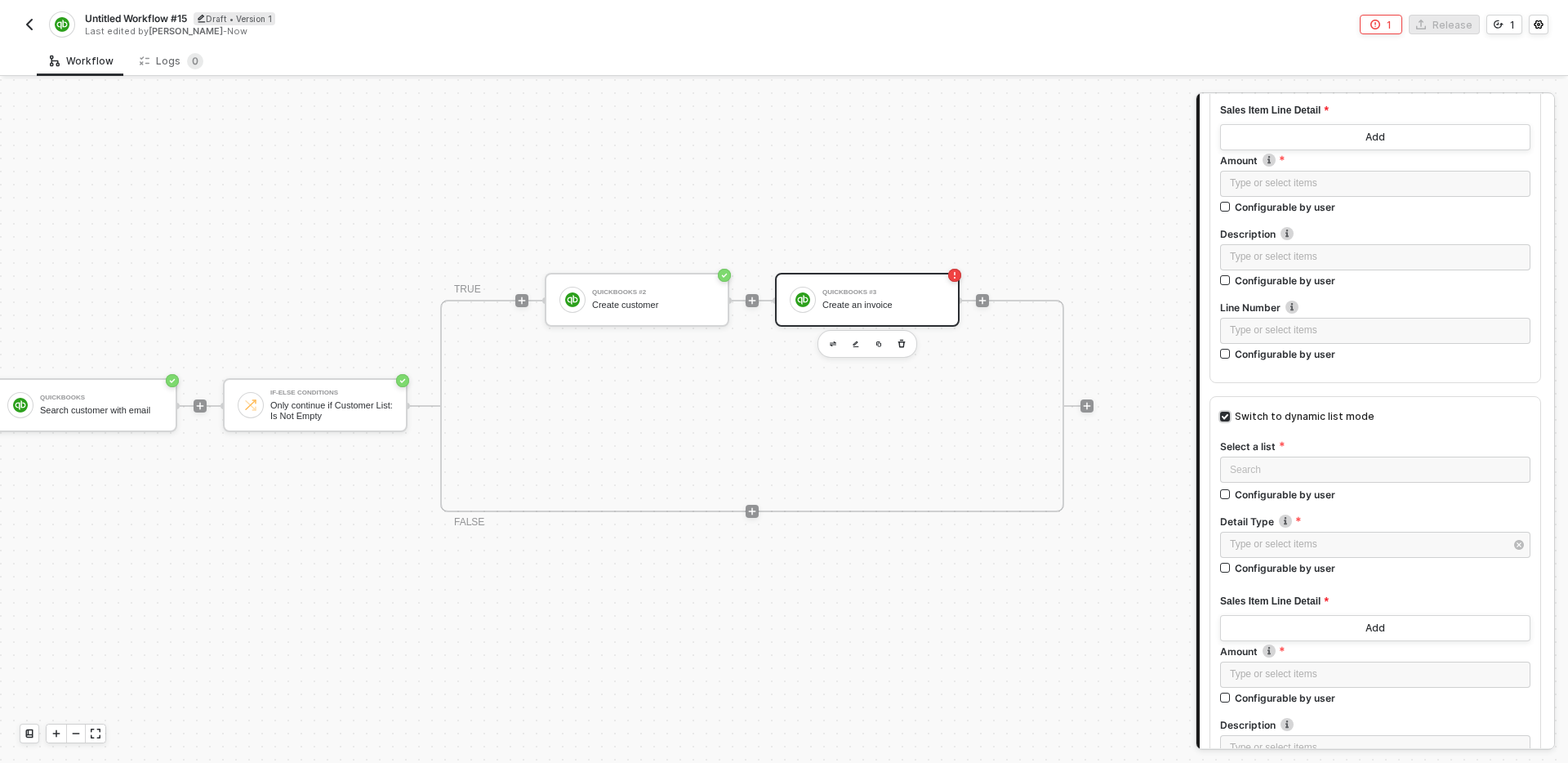
scroll to position [682, 0]
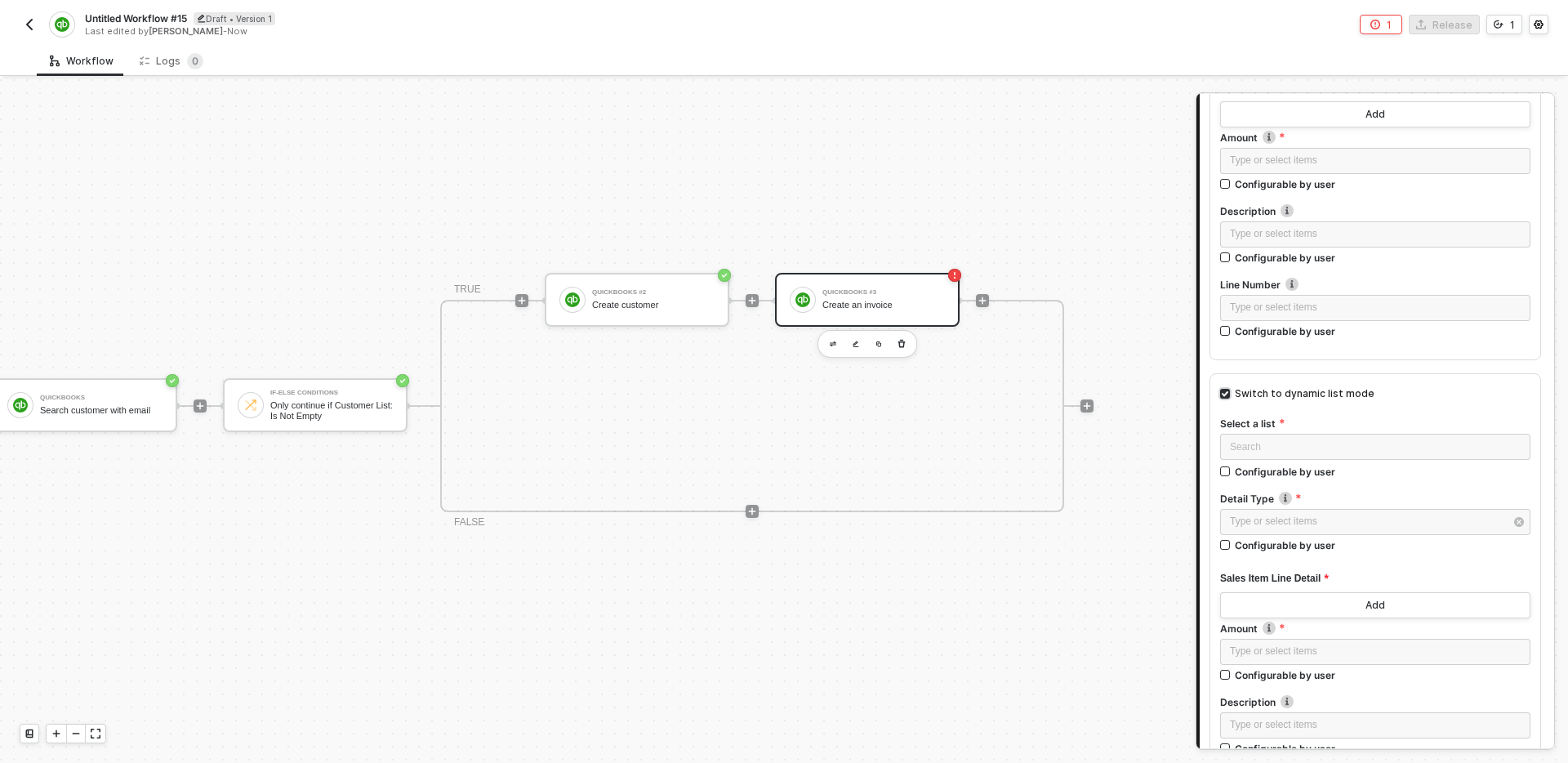
click at [1295, 395] on div "Switch to dynamic list mode" at bounding box center [1305, 394] width 140 height 16
click at [1231, 395] on input "Switch to dynamic list mode" at bounding box center [1225, 393] width 10 height 10
checkbox input "false"
click at [1520, 393] on icon "button" at bounding box center [1519, 393] width 10 height 10
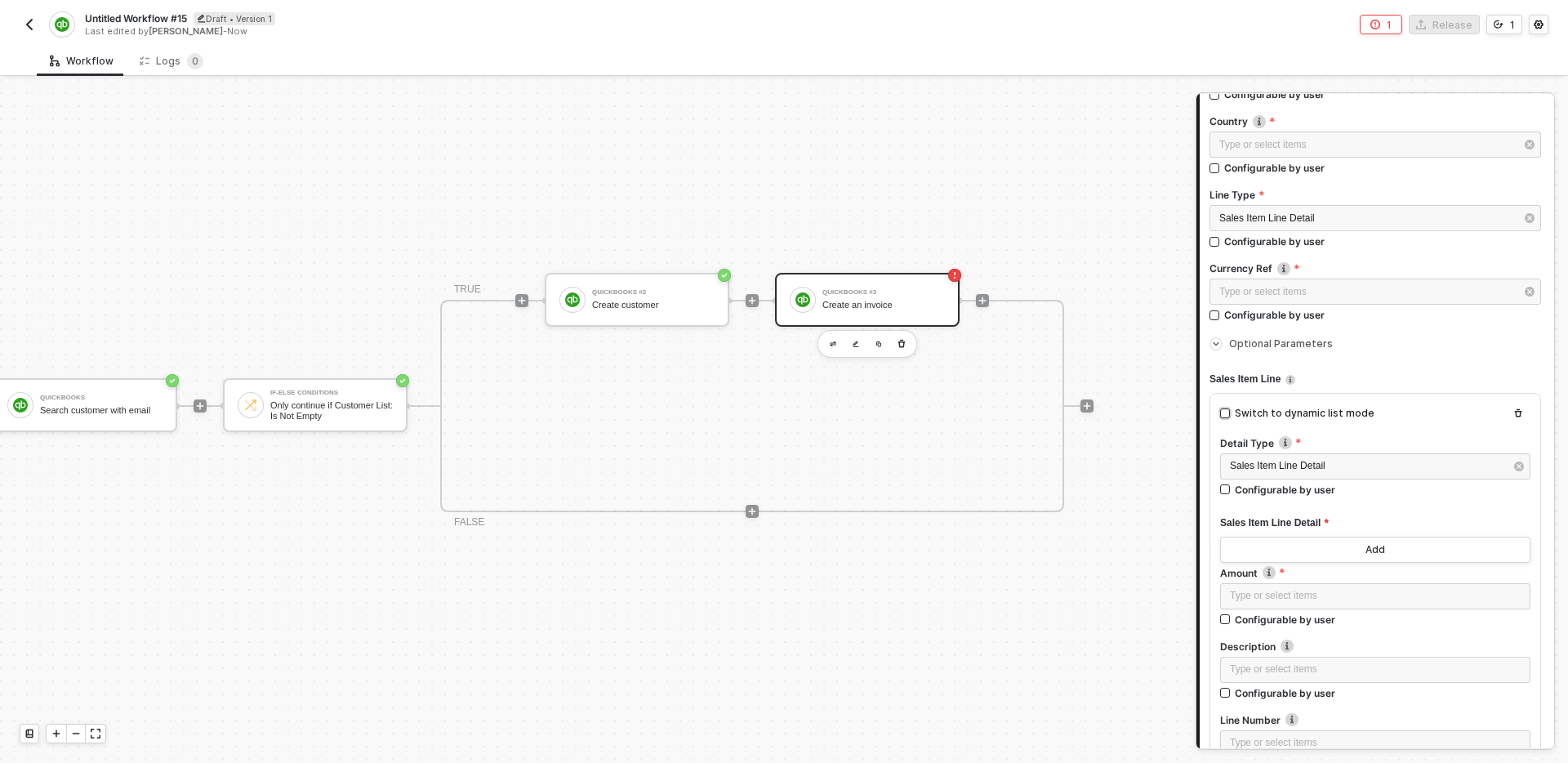
scroll to position [225, 0]
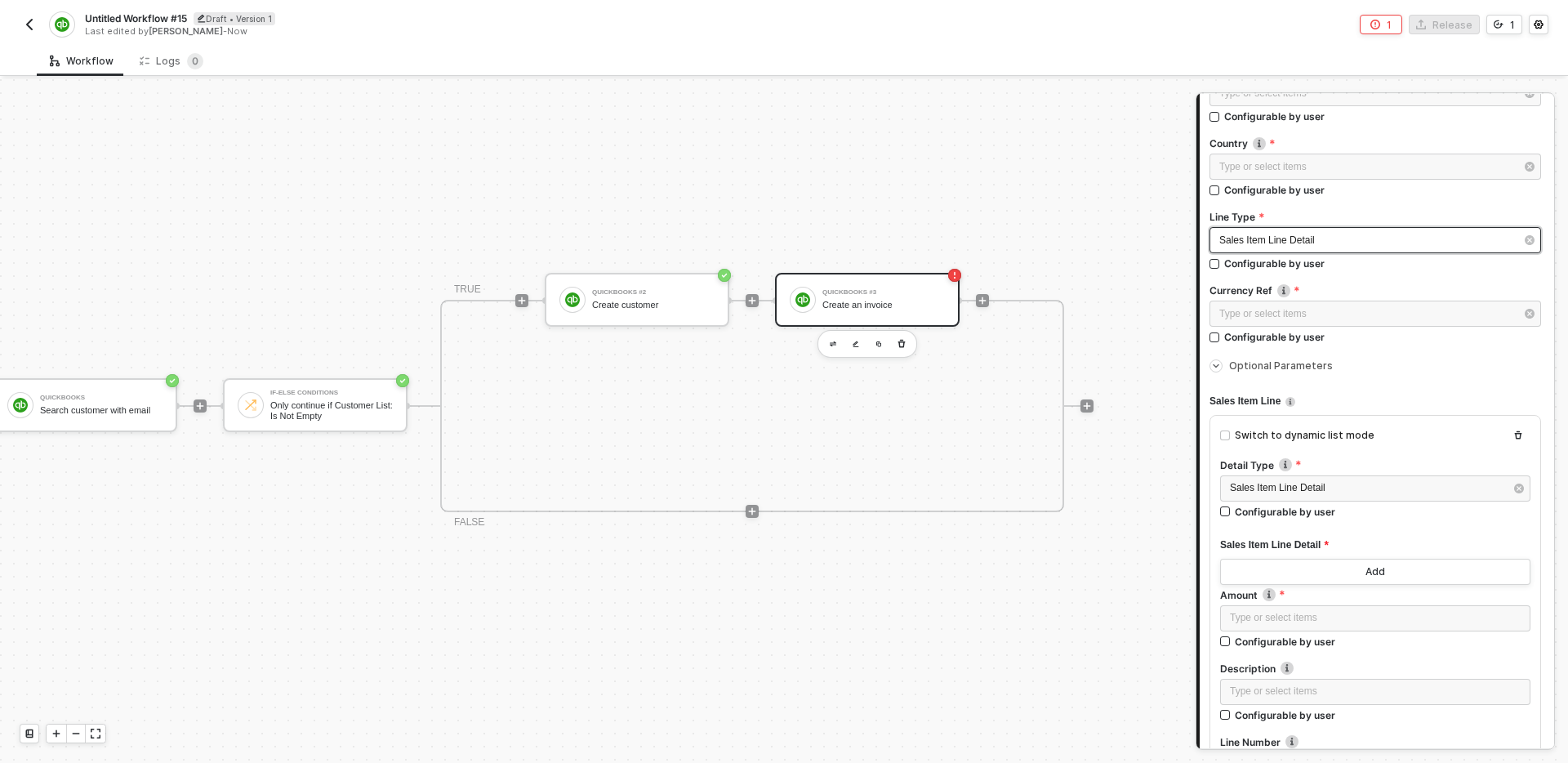
click at [1351, 238] on div "Sales Item Line Detail" at bounding box center [1367, 241] width 295 height 16
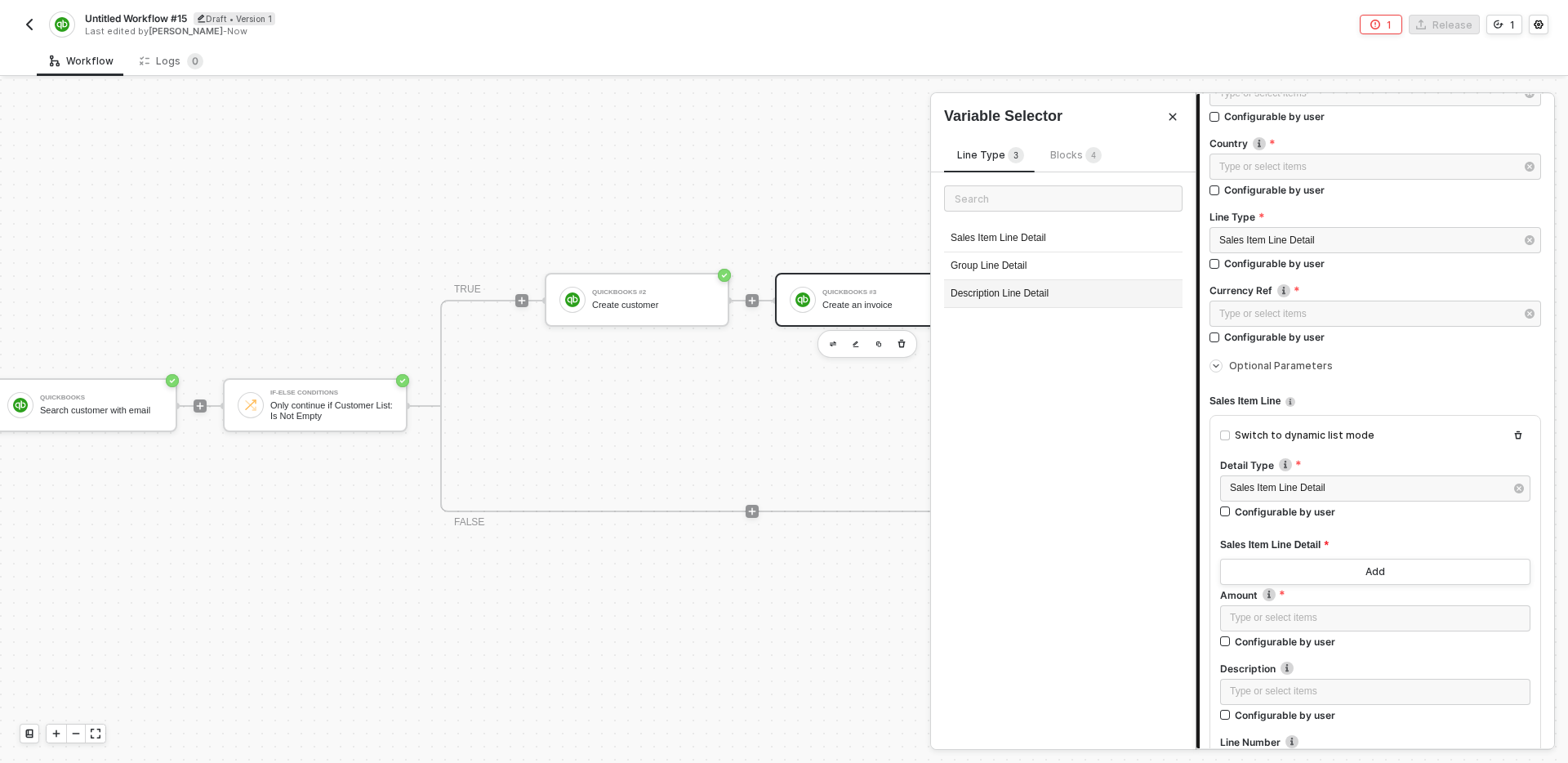
click at [1044, 299] on div "Description Line Detail" at bounding box center [1063, 294] width 239 height 27
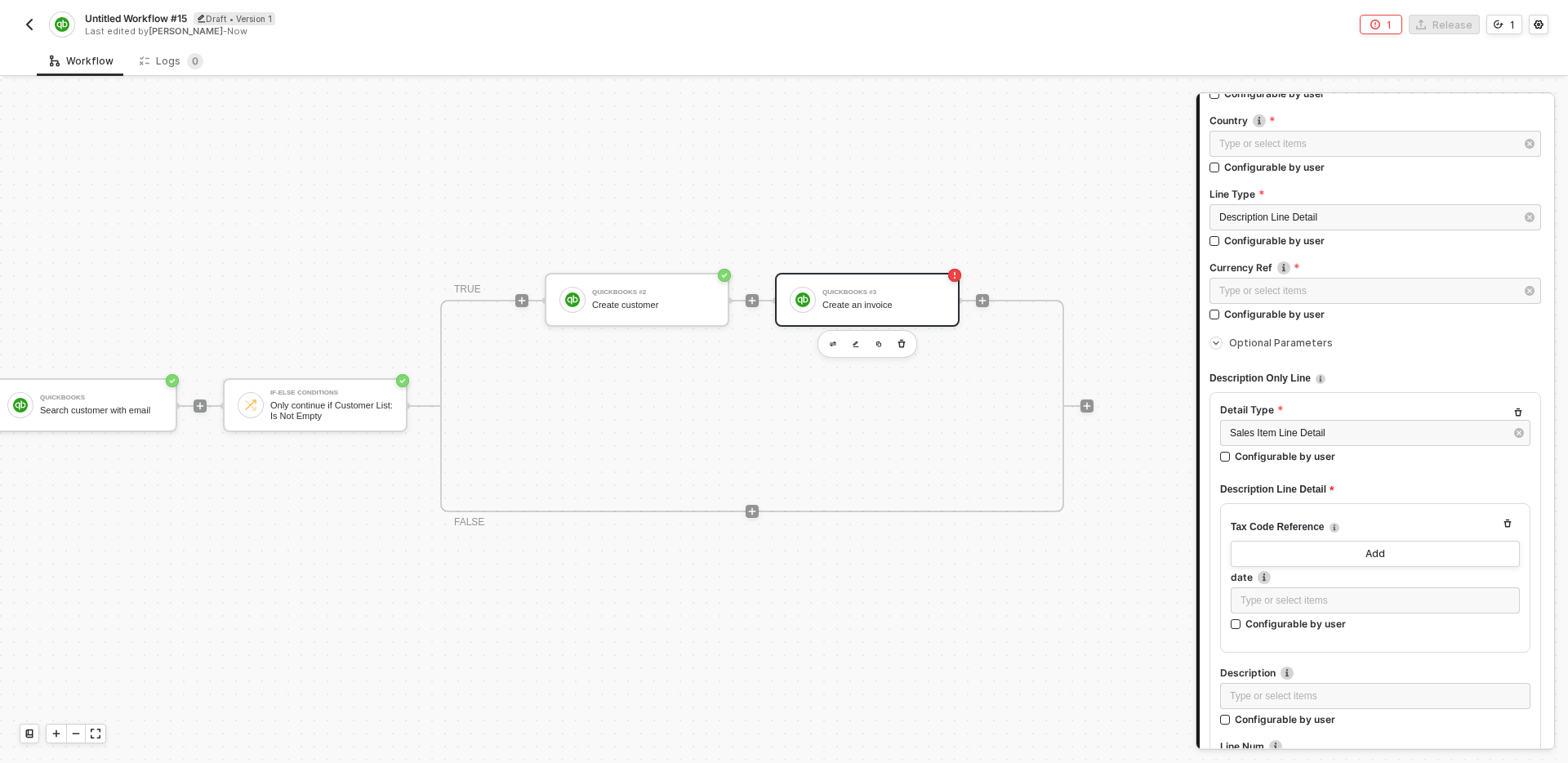
scroll to position [222, 0]
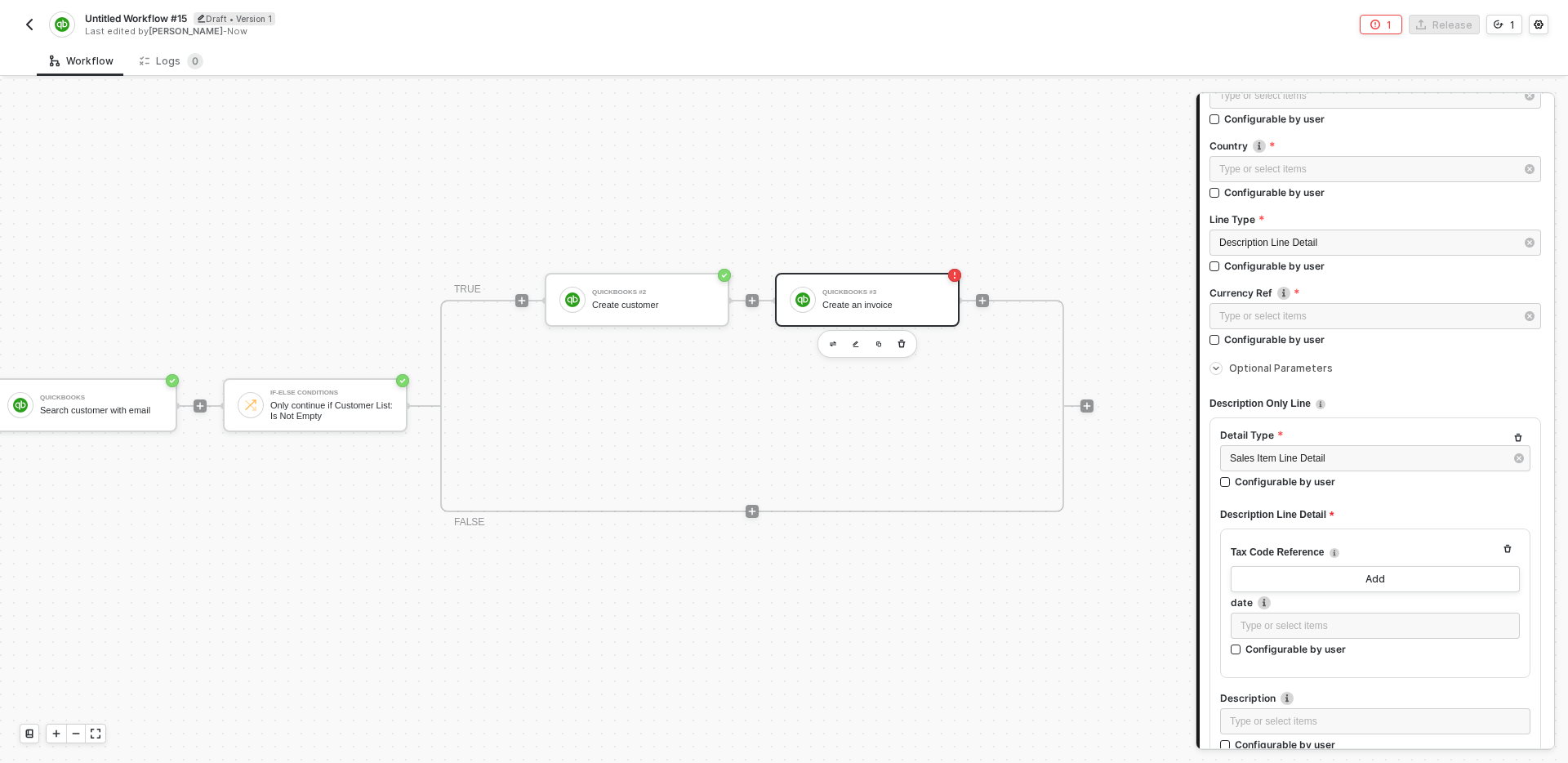
click at [1358, 222] on label "Line Type" at bounding box center [1375, 219] width 332 height 14
click at [1353, 253] on div "Description Line Detail" at bounding box center [1375, 242] width 332 height 27
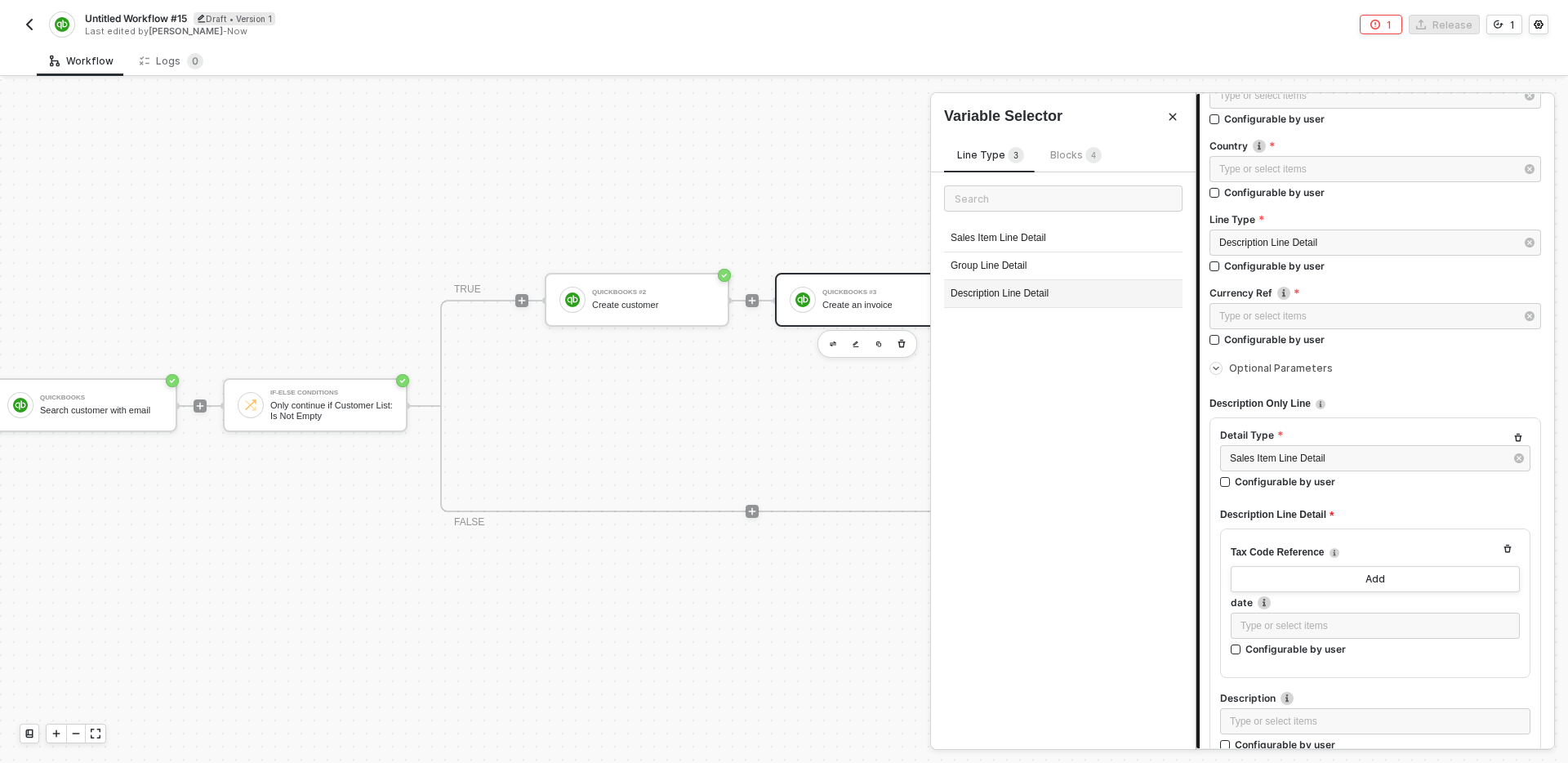
click at [1023, 294] on div "Description Line Detail" at bounding box center [1063, 294] width 239 height 27
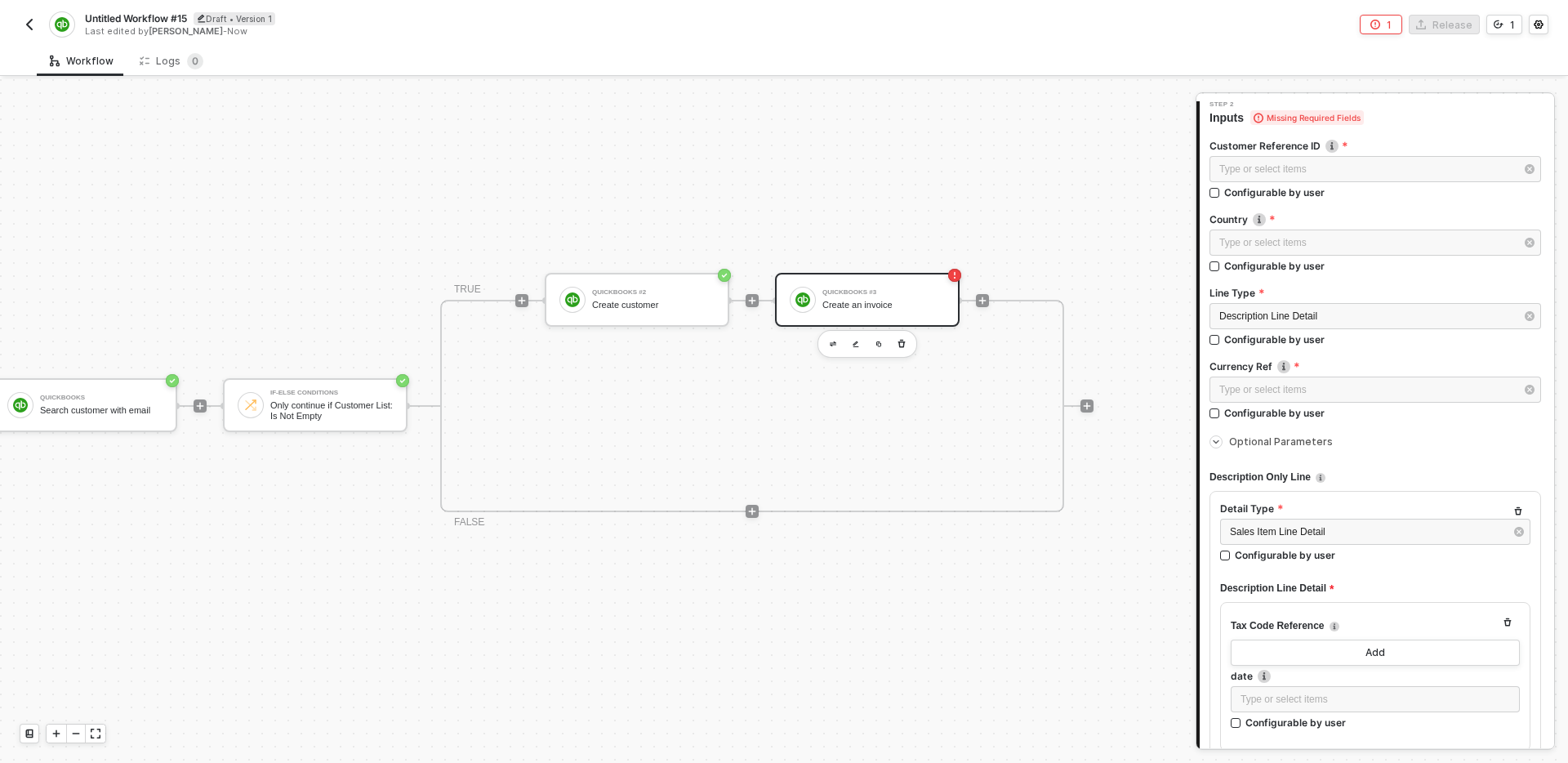
scroll to position [134, 0]
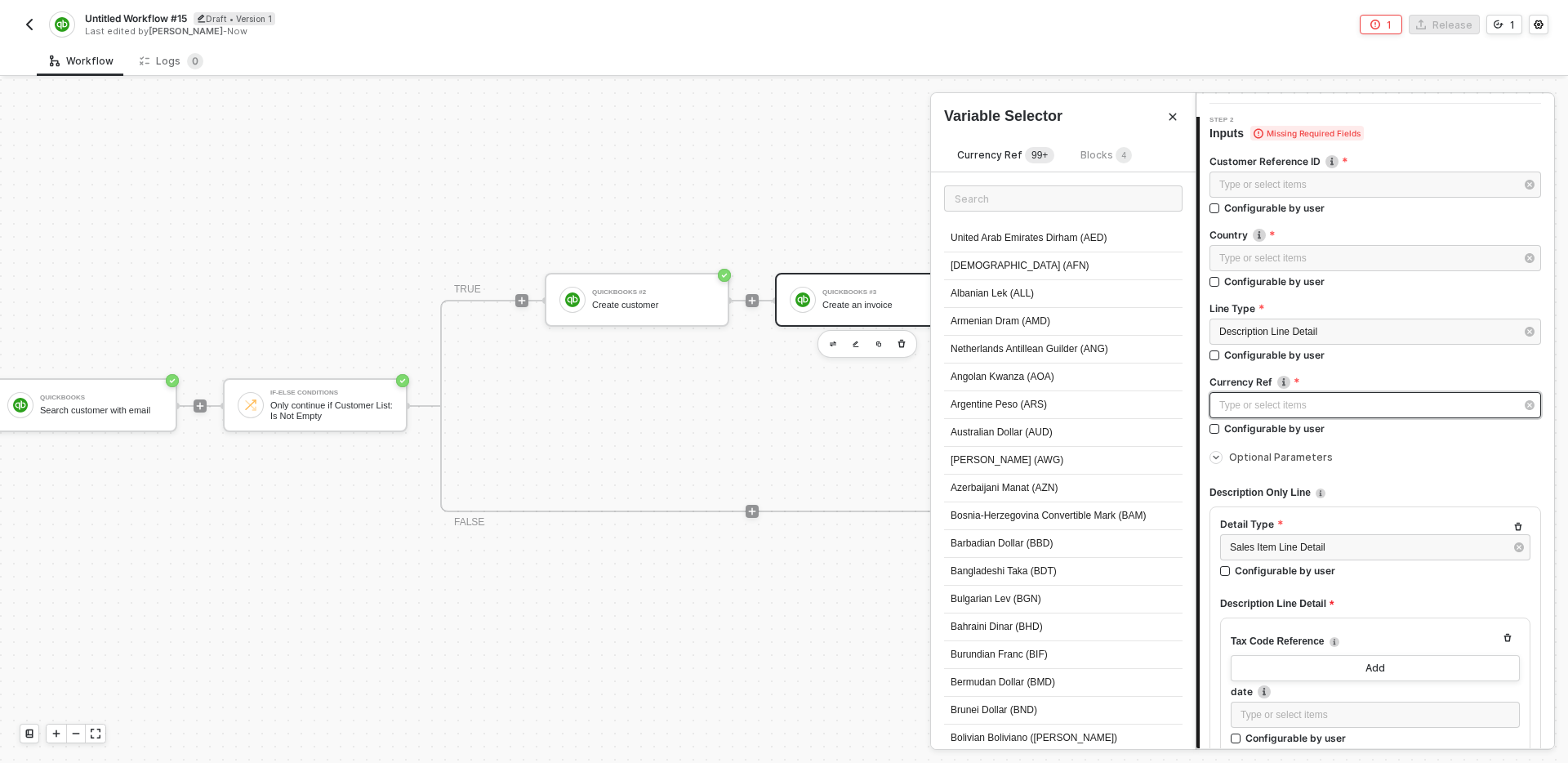
click at [1366, 405] on div "Type or select items ﻿" at bounding box center [1367, 405] width 295 height 16
click at [1339, 258] on div "Type or select items ﻿" at bounding box center [1367, 258] width 295 height 16
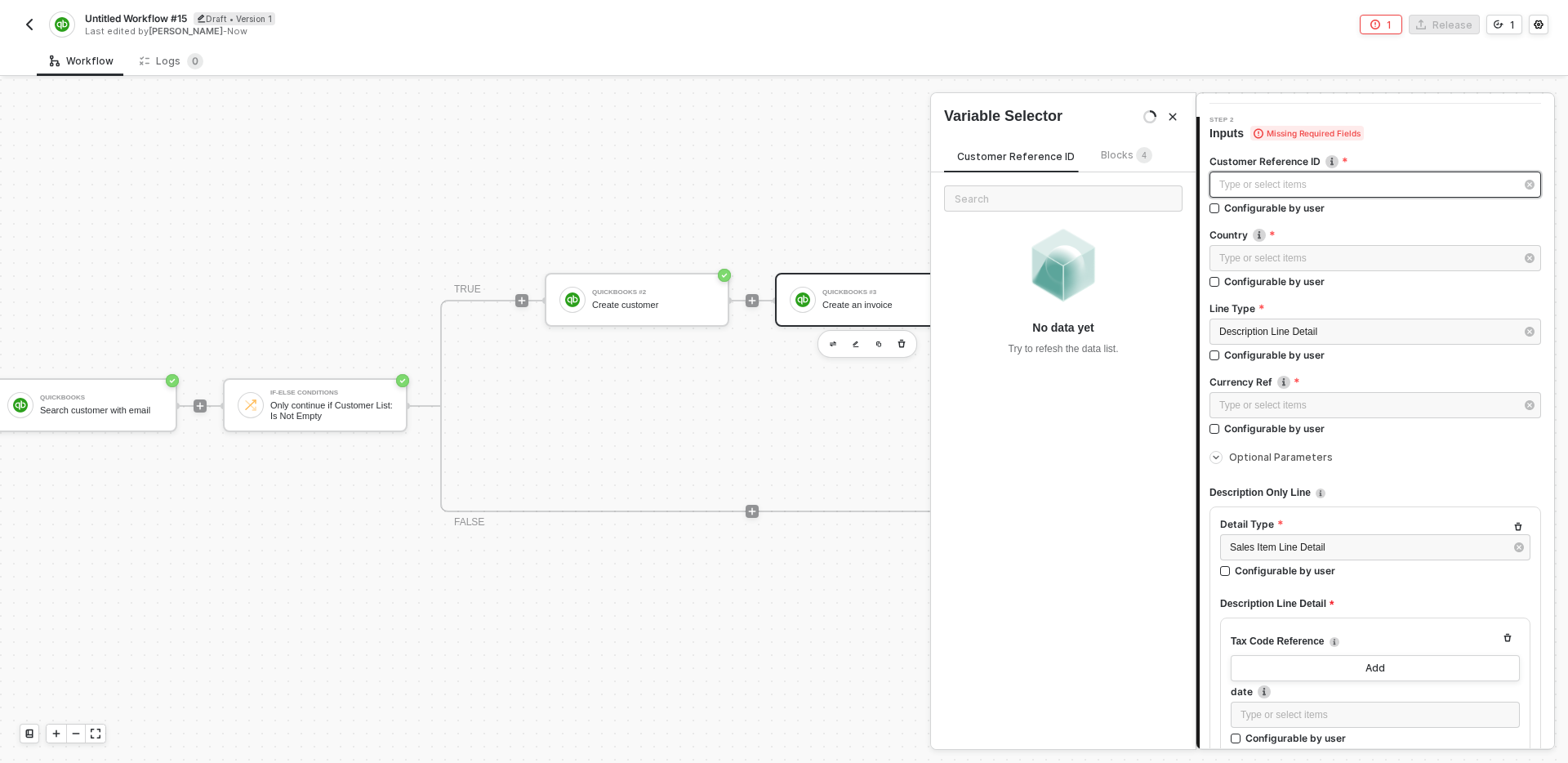
click at [1324, 183] on div "Type or select items ﻿" at bounding box center [1367, 185] width 295 height 16
click at [1104, 167] on div "Customer Reference ID Blocks 4" at bounding box center [1055, 159] width 221 height 27
click at [1104, 152] on span "Blocks 4" at bounding box center [1126, 155] width 51 height 12
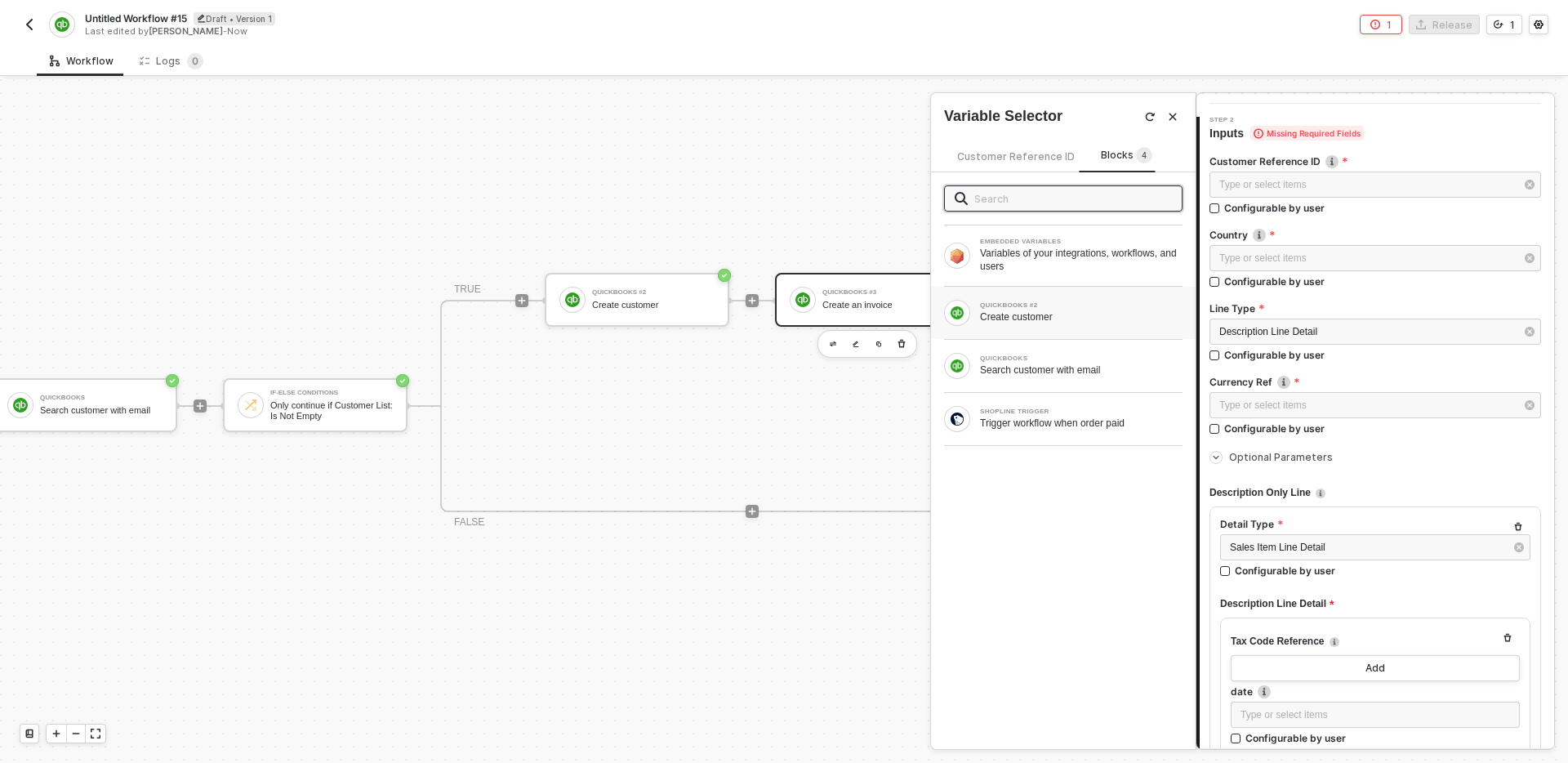
click at [1035, 306] on div "QUICKBOOKS #2" at bounding box center [1082, 306] width 203 height 6
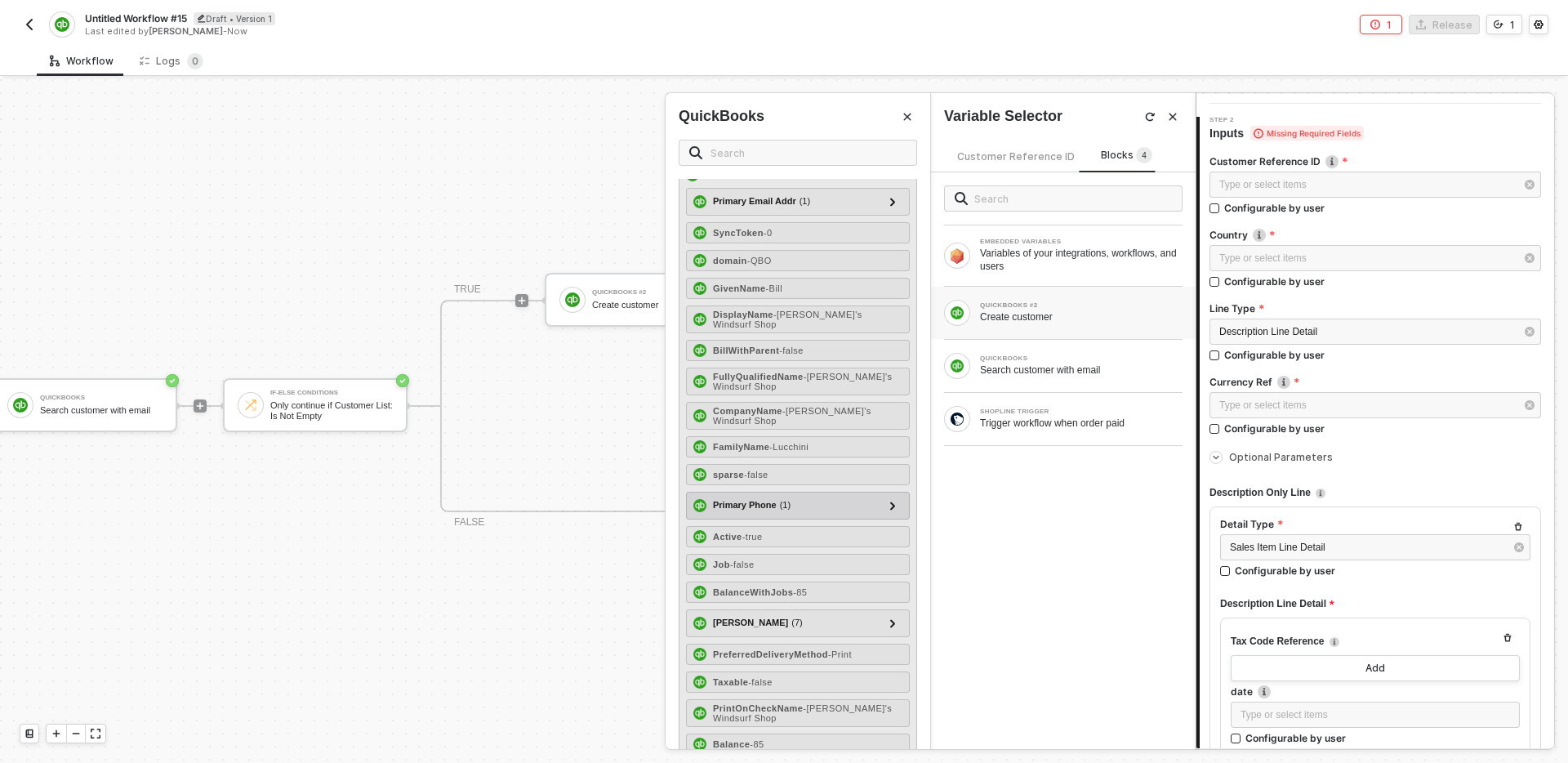
scroll to position [134, 0]
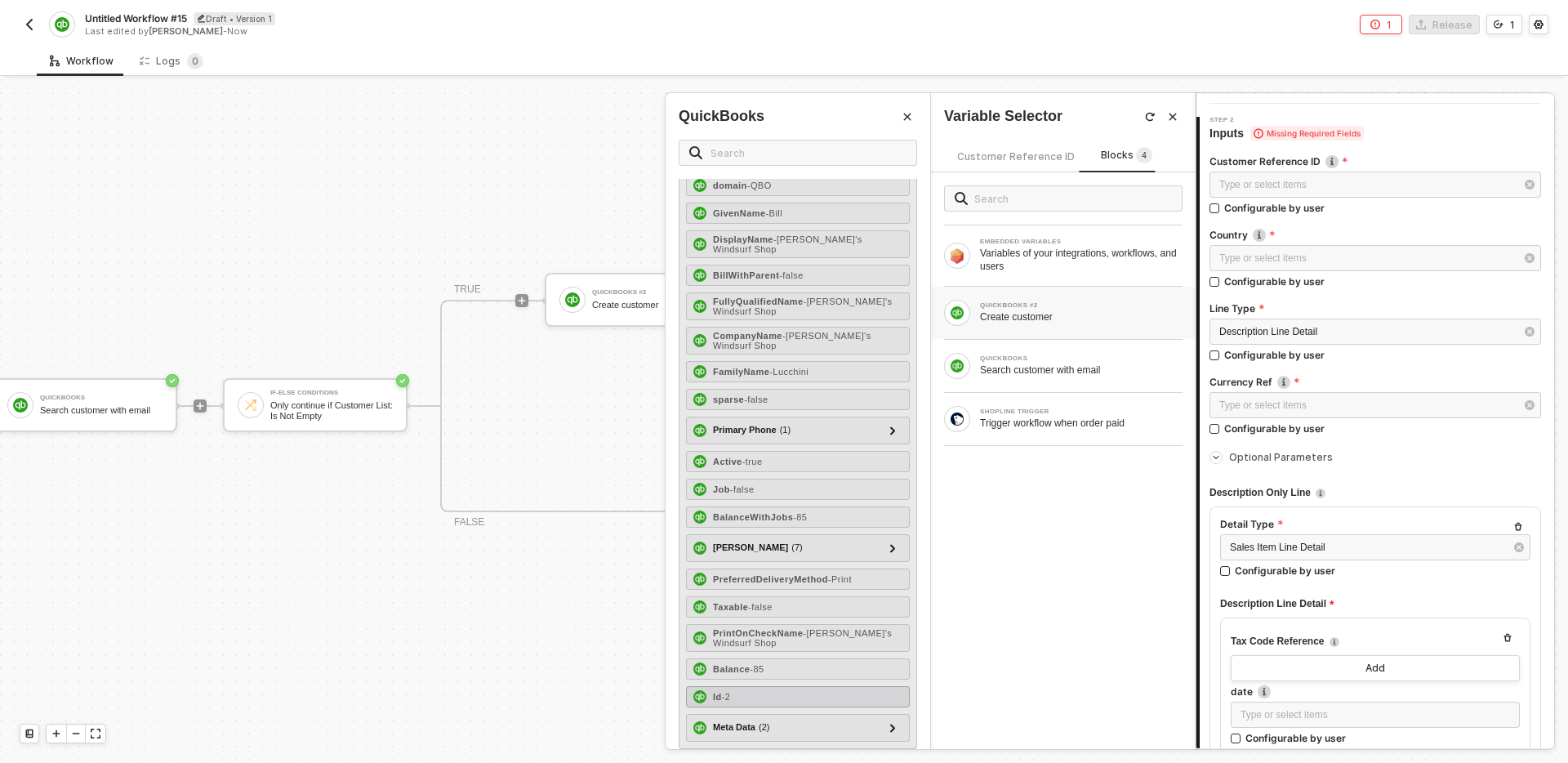
click at [824, 687] on div "Id - 2" at bounding box center [798, 697] width 224 height 21
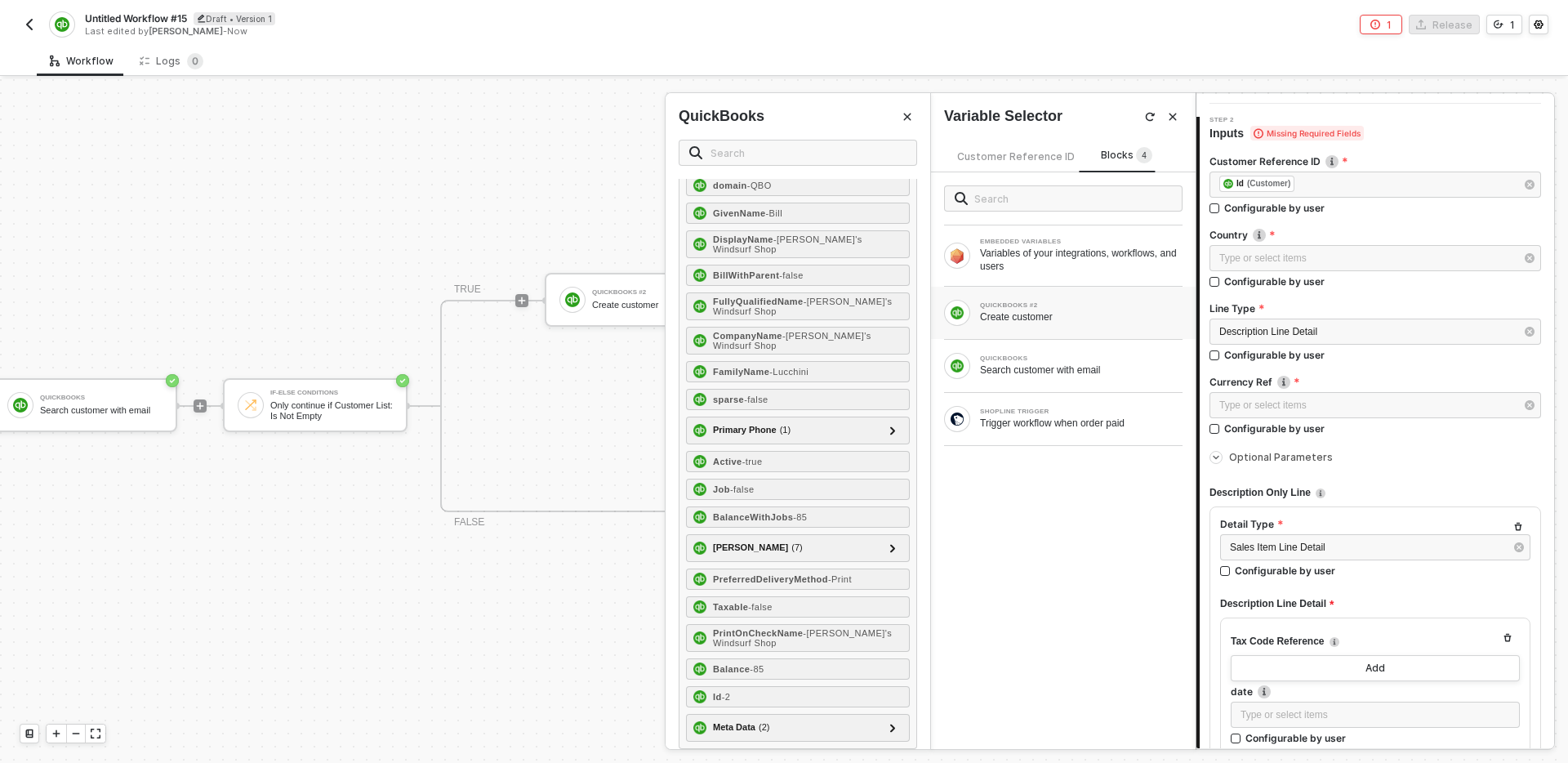
click at [1033, 564] on div "EMBEDDED VARIABLES Variables of your integrations, workflows, and users QUICKBO…" at bounding box center [1063, 461] width 264 height 577
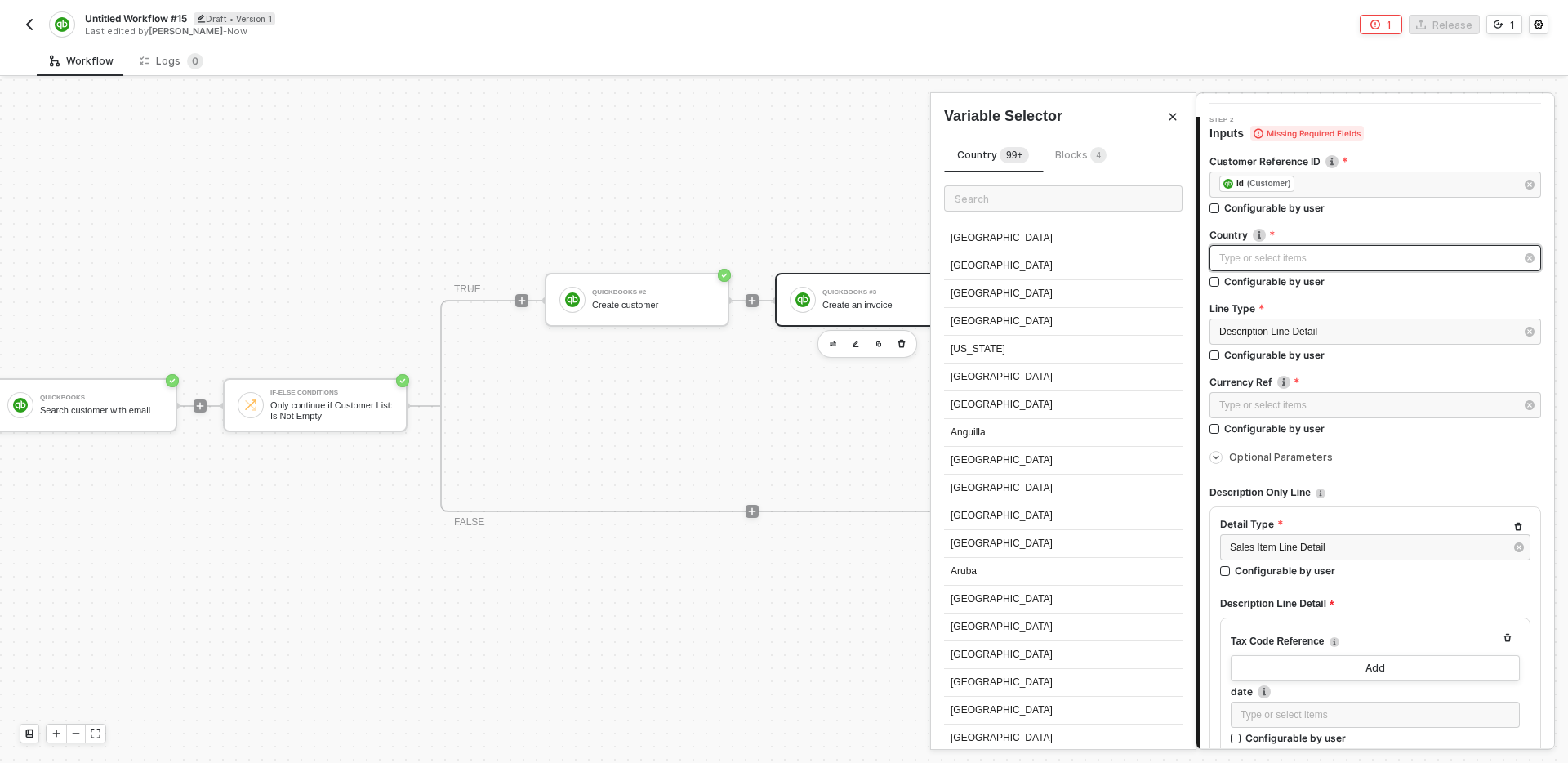
click at [1340, 251] on div "Type or select items ﻿" at bounding box center [1367, 258] width 295 height 16
click at [1023, 197] on input "text" at bounding box center [1063, 199] width 239 height 27
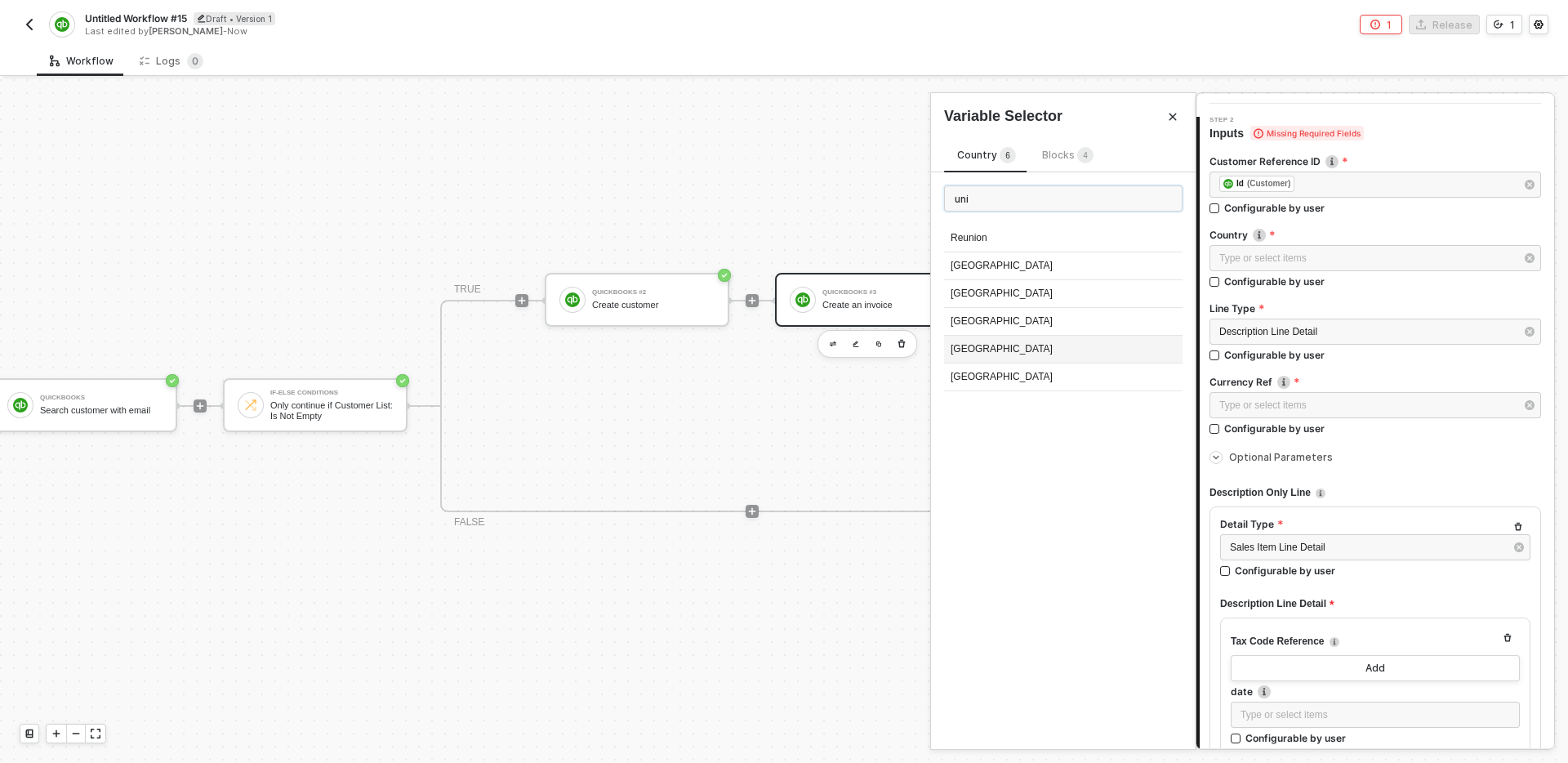
type input "uni"
click at [1049, 354] on div "[GEOGRAPHIC_DATA]" at bounding box center [1063, 349] width 239 height 27
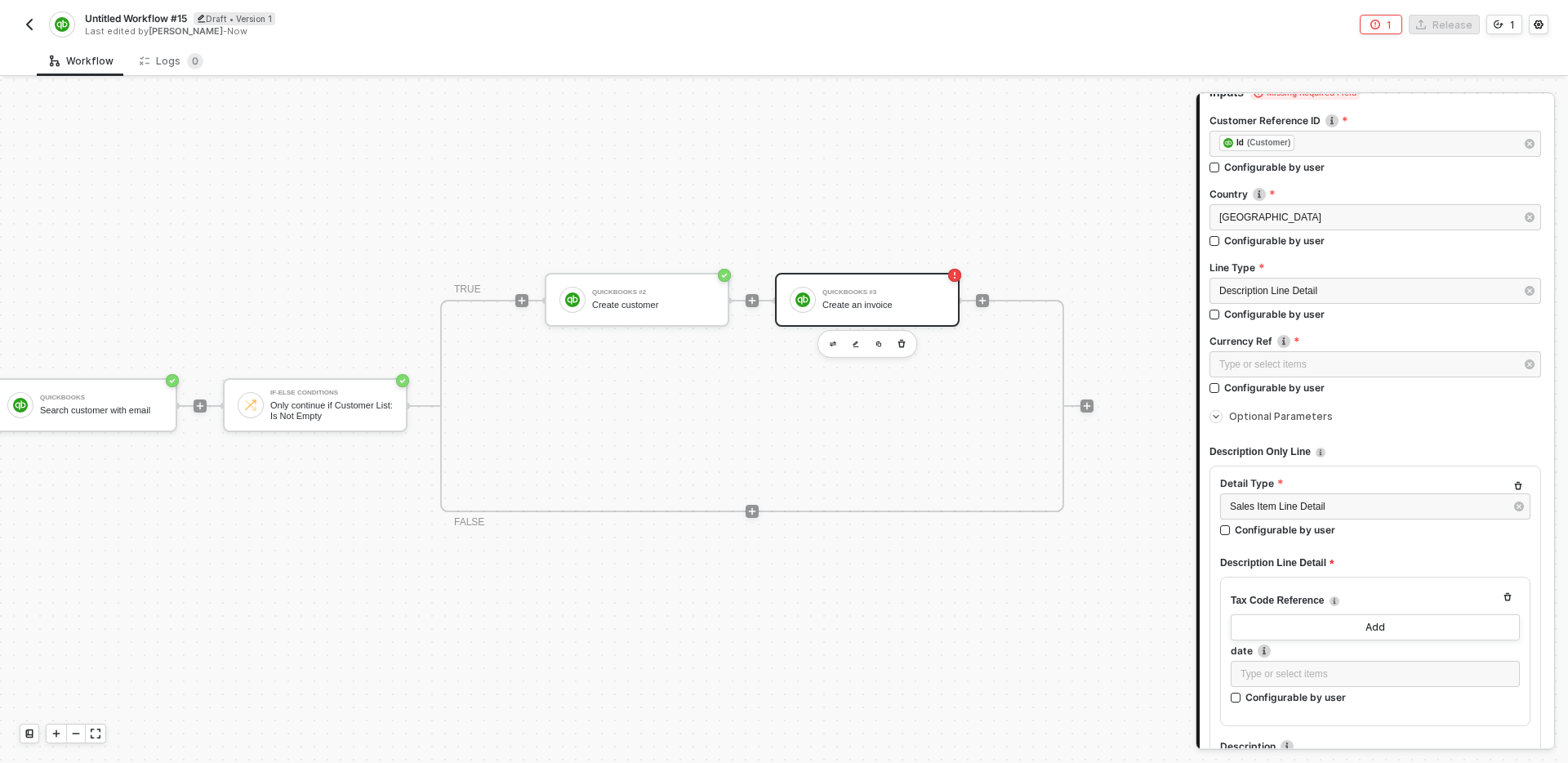
scroll to position [177, 0]
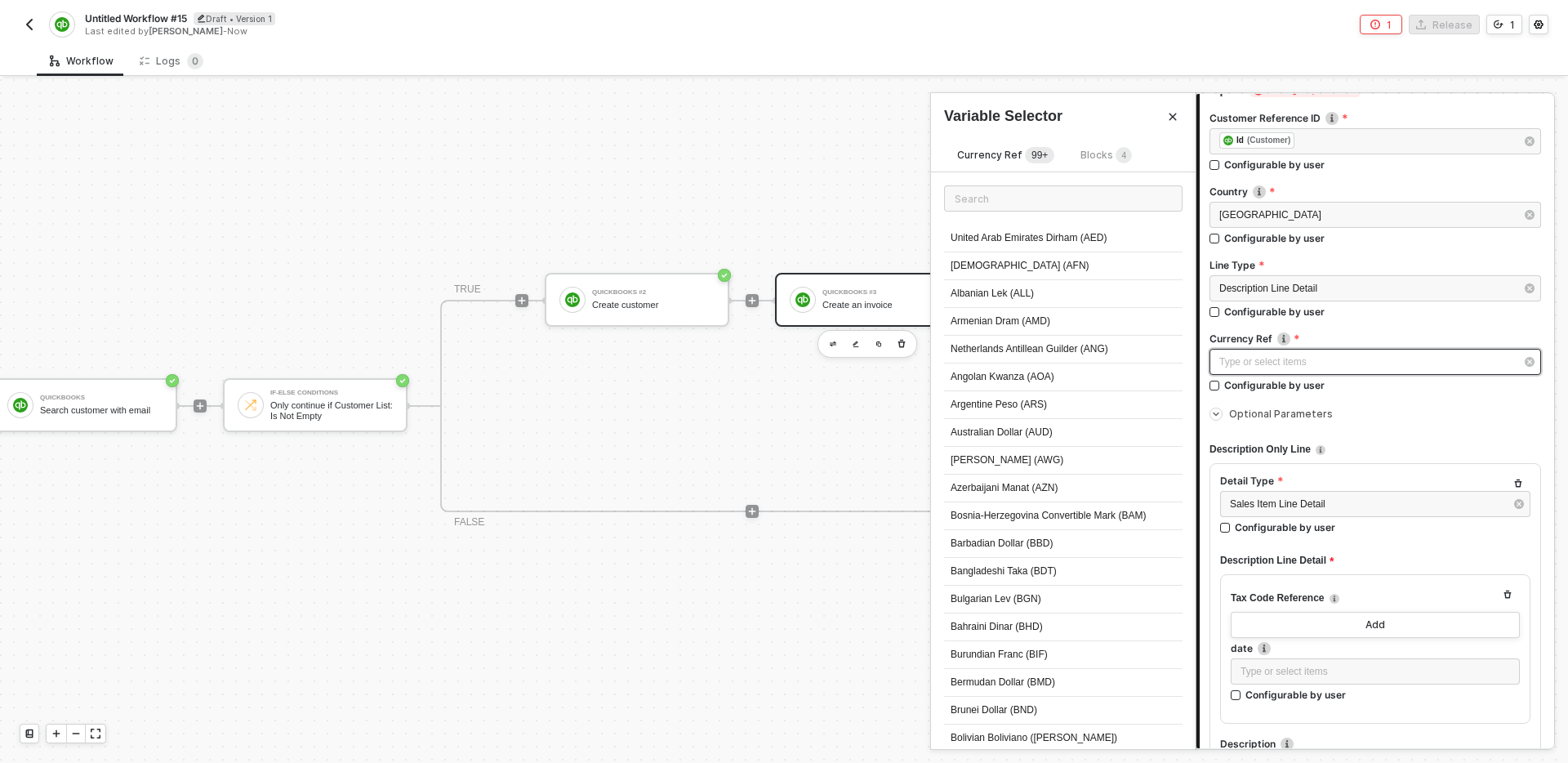
click at [1323, 362] on div "Type or select items ﻿" at bounding box center [1367, 362] width 295 height 16
click at [1089, 198] on input "text" at bounding box center [1063, 199] width 239 height 27
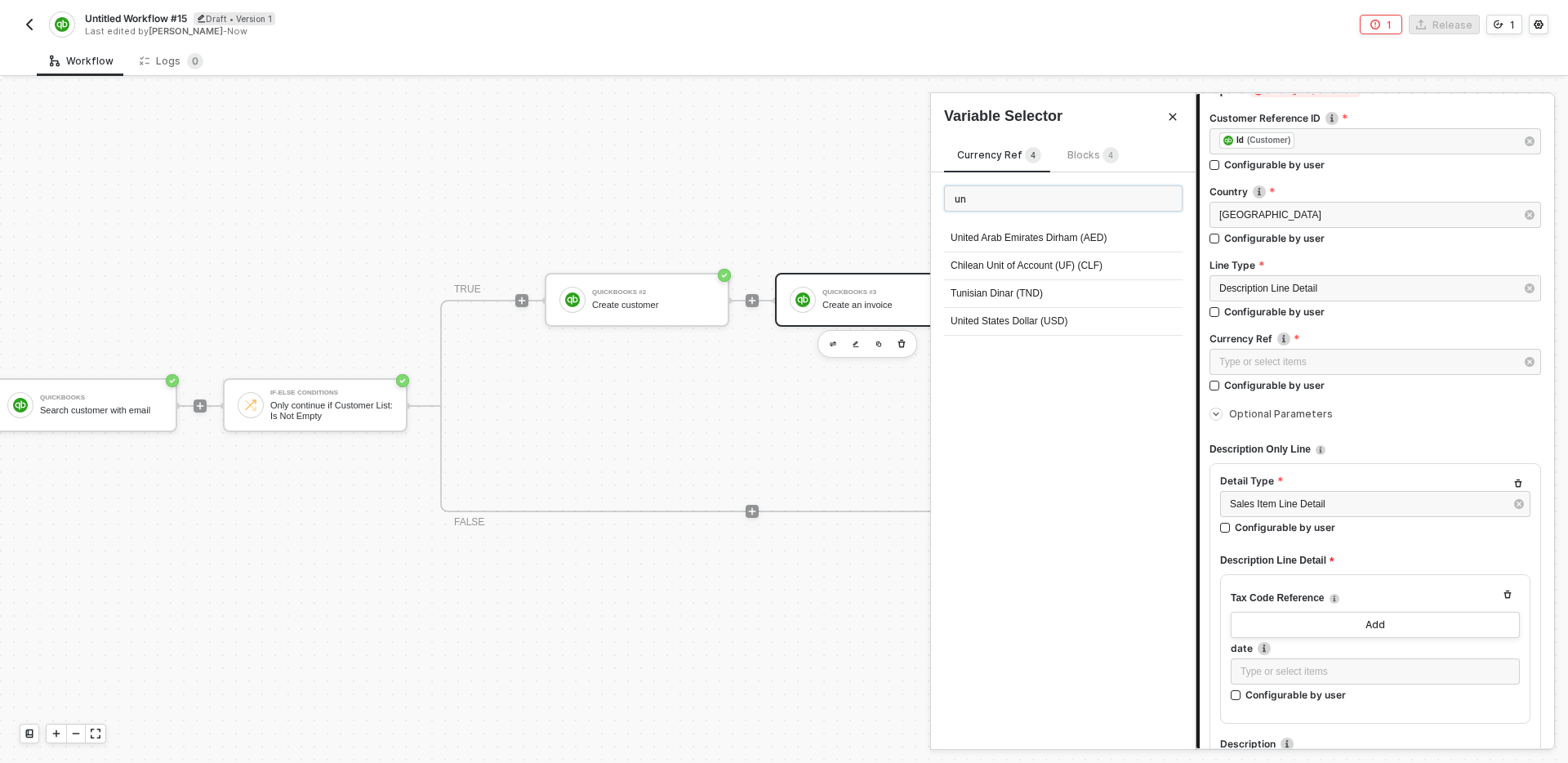
type input "u"
type input "usd"
click at [1054, 225] on div "United States Dollar (USD)" at bounding box center [1063, 239] width 239 height 27
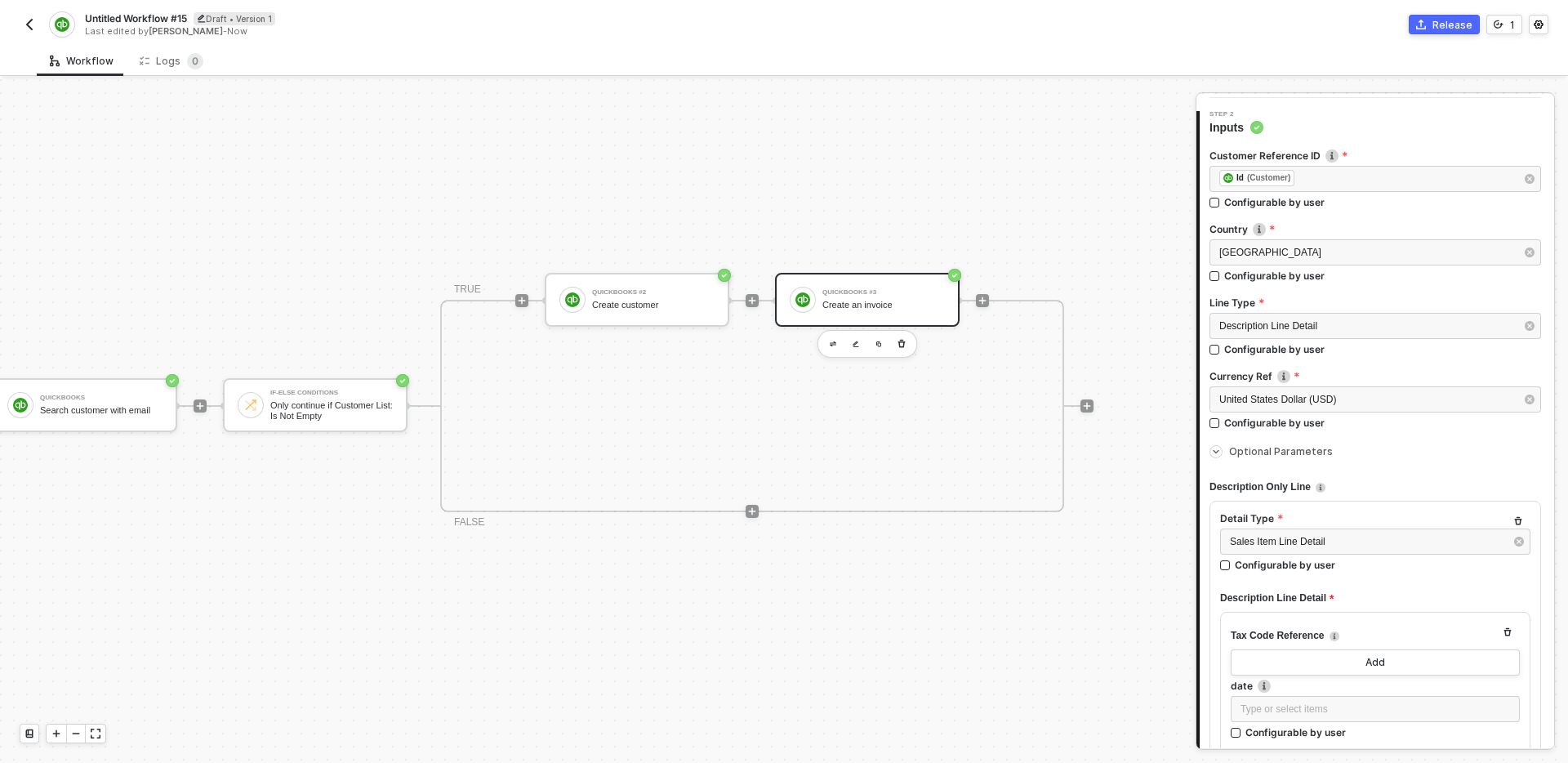
scroll to position [132, 0]
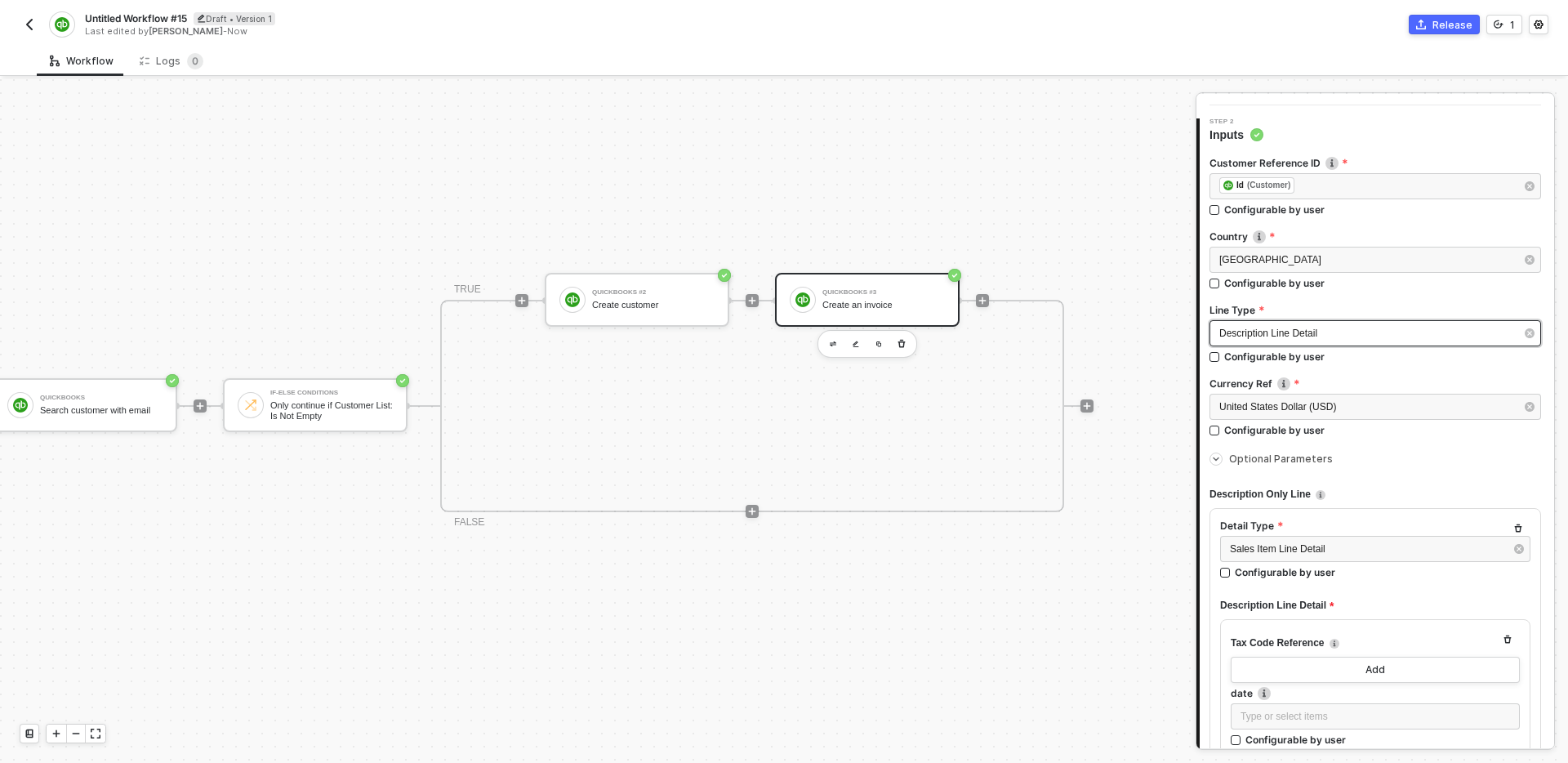
click at [1360, 339] on div "Description Line Detail" at bounding box center [1367, 333] width 295 height 16
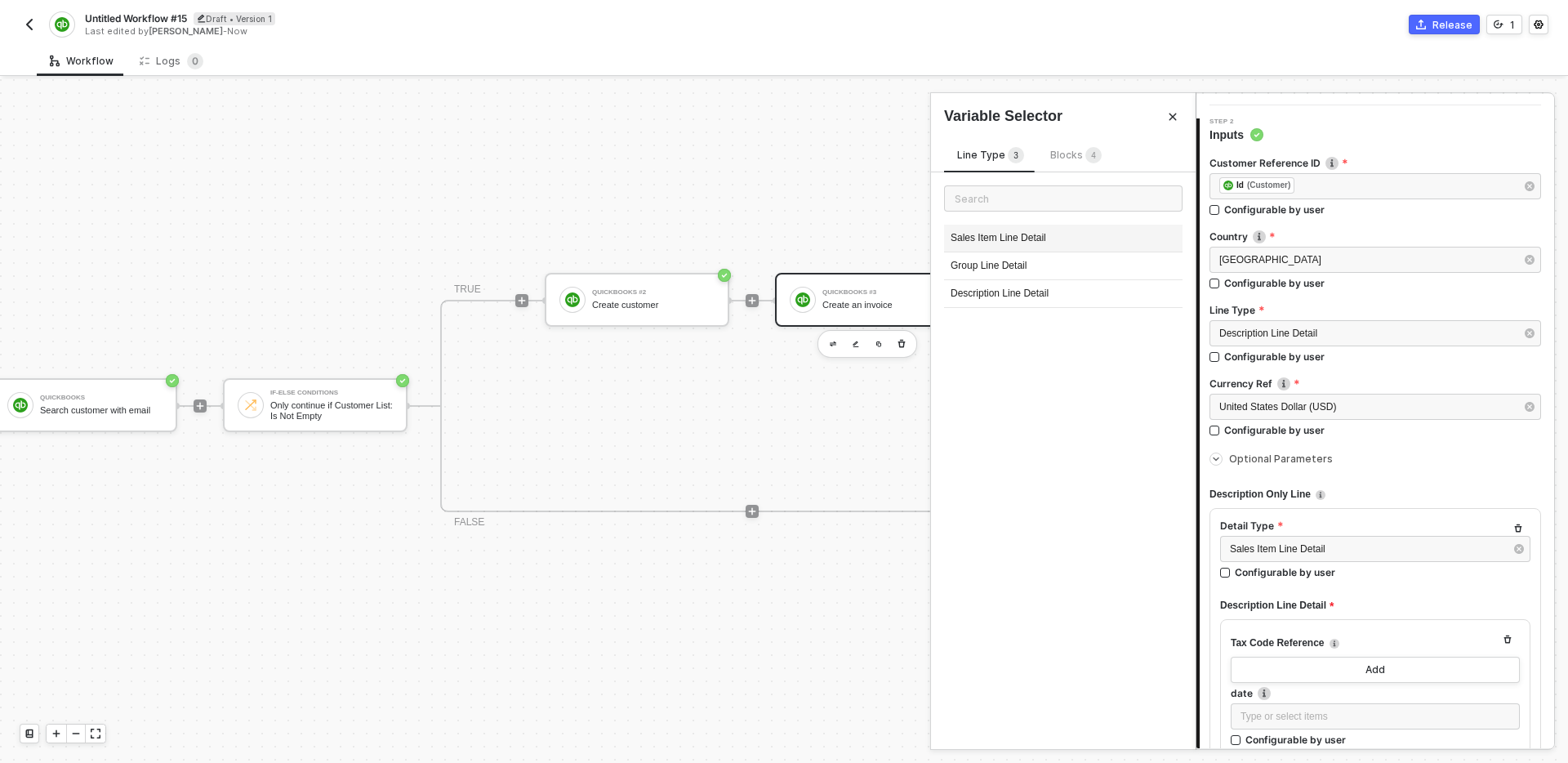
click at [1019, 235] on div "Sales Item Line Detail" at bounding box center [1063, 239] width 239 height 27
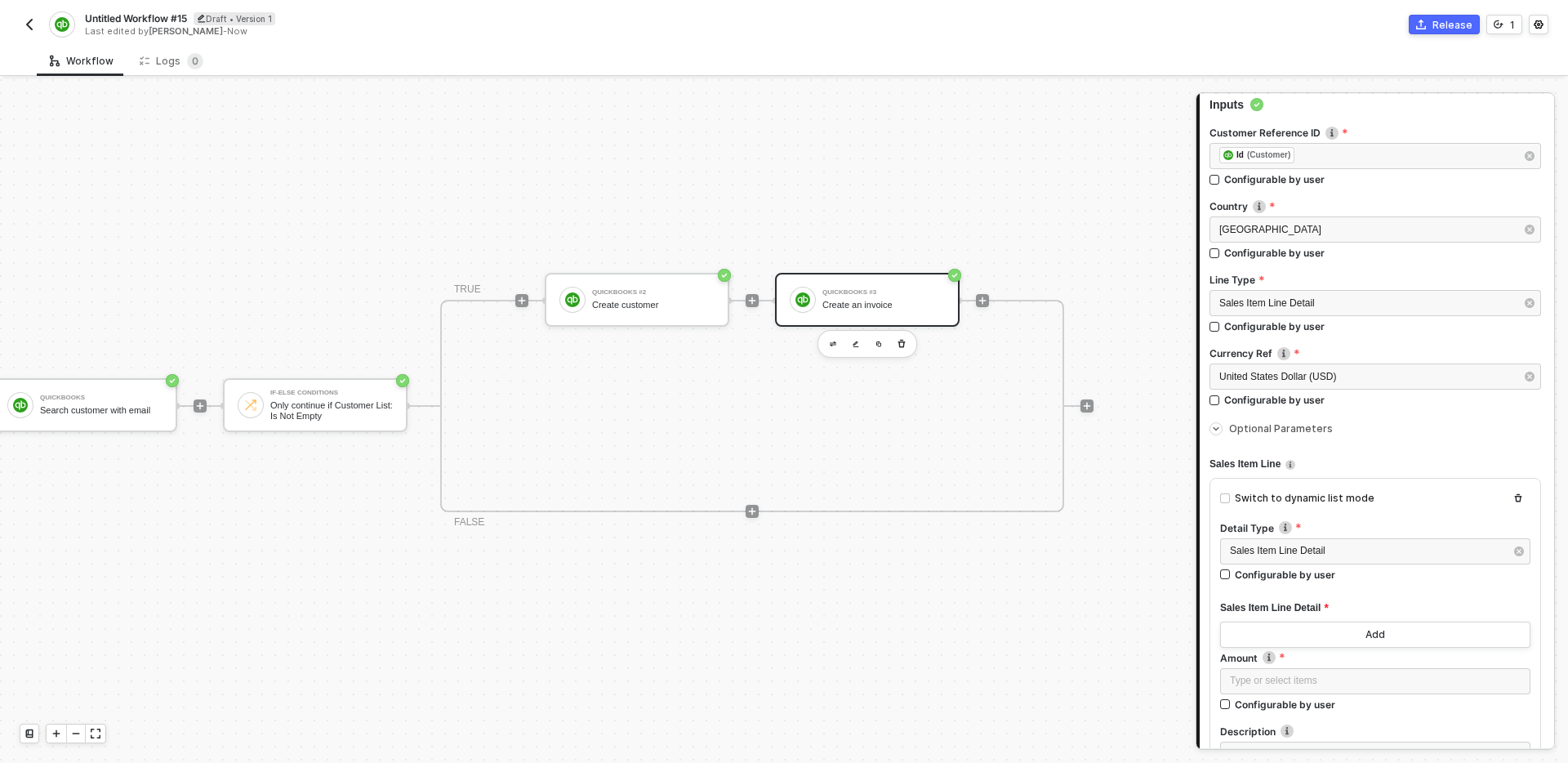
scroll to position [165, 0]
click at [1291, 489] on div "Switch to dynamic list mode" at bounding box center [1305, 495] width 140 height 16
click at [1231, 490] on input "Switch to dynamic list mode" at bounding box center [1225, 495] width 10 height 10
checkbox input "true"
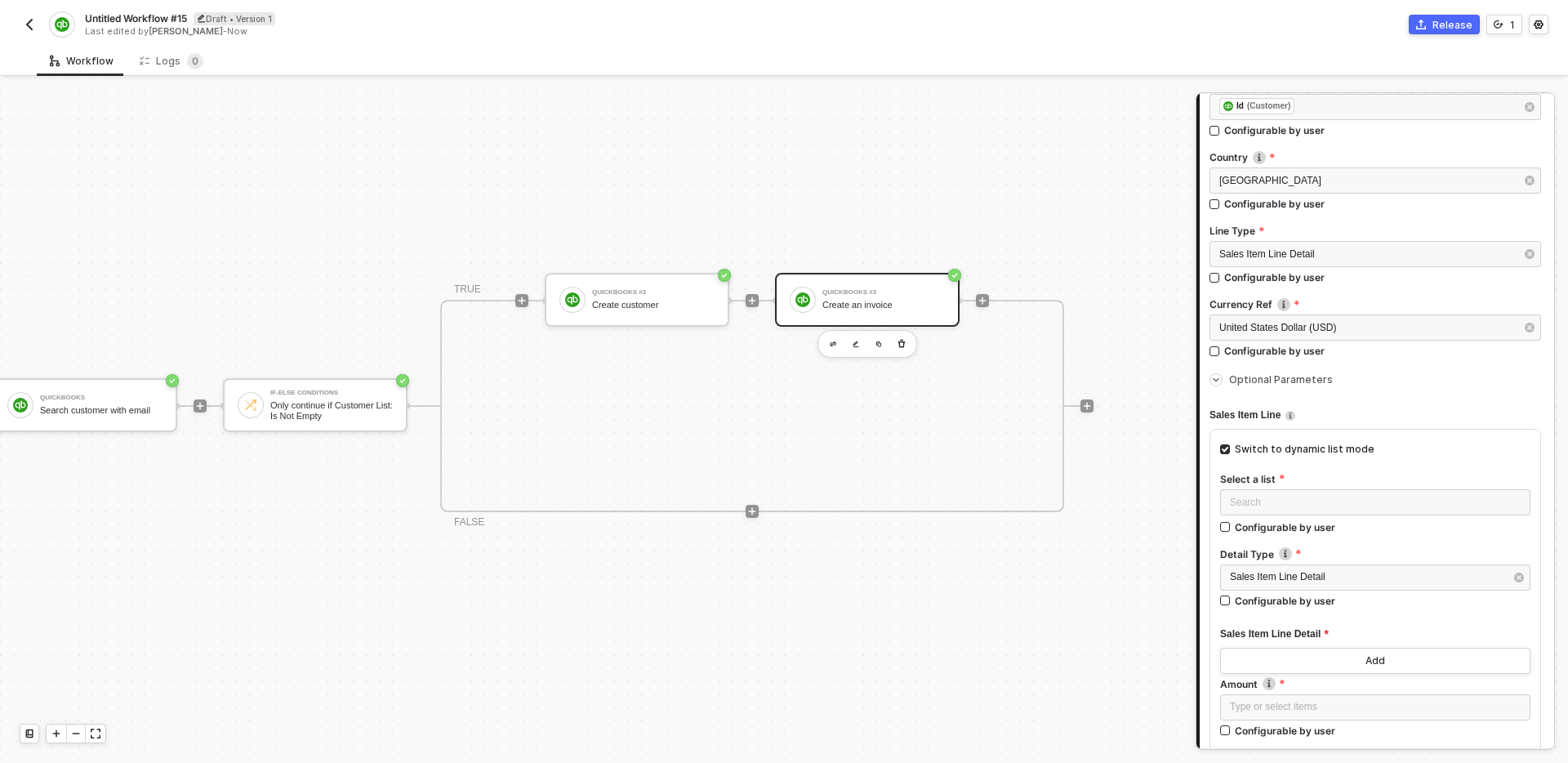
scroll to position [218, 0]
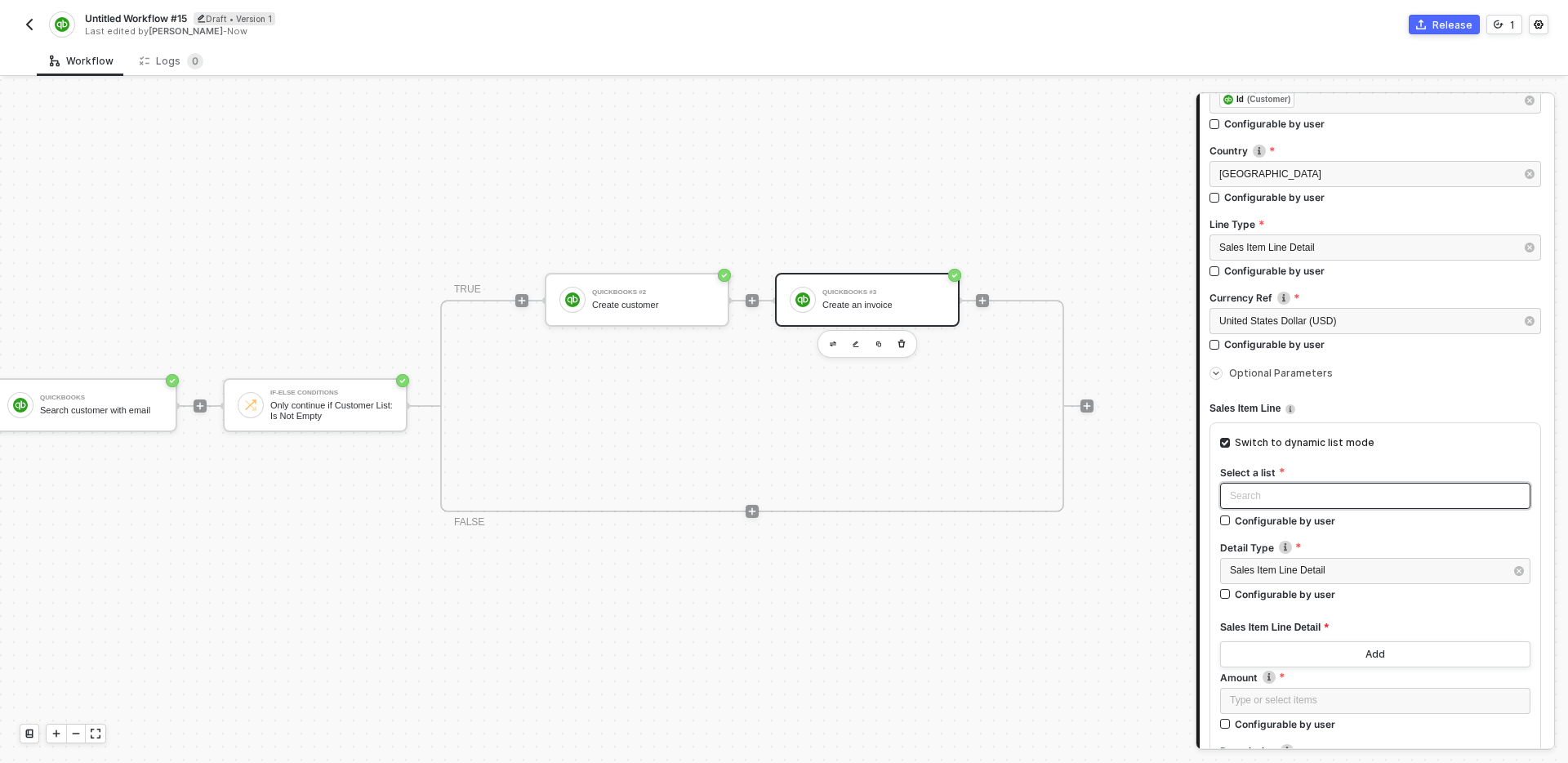
click at [1342, 494] on input "search" at bounding box center [1376, 496] width 291 height 25
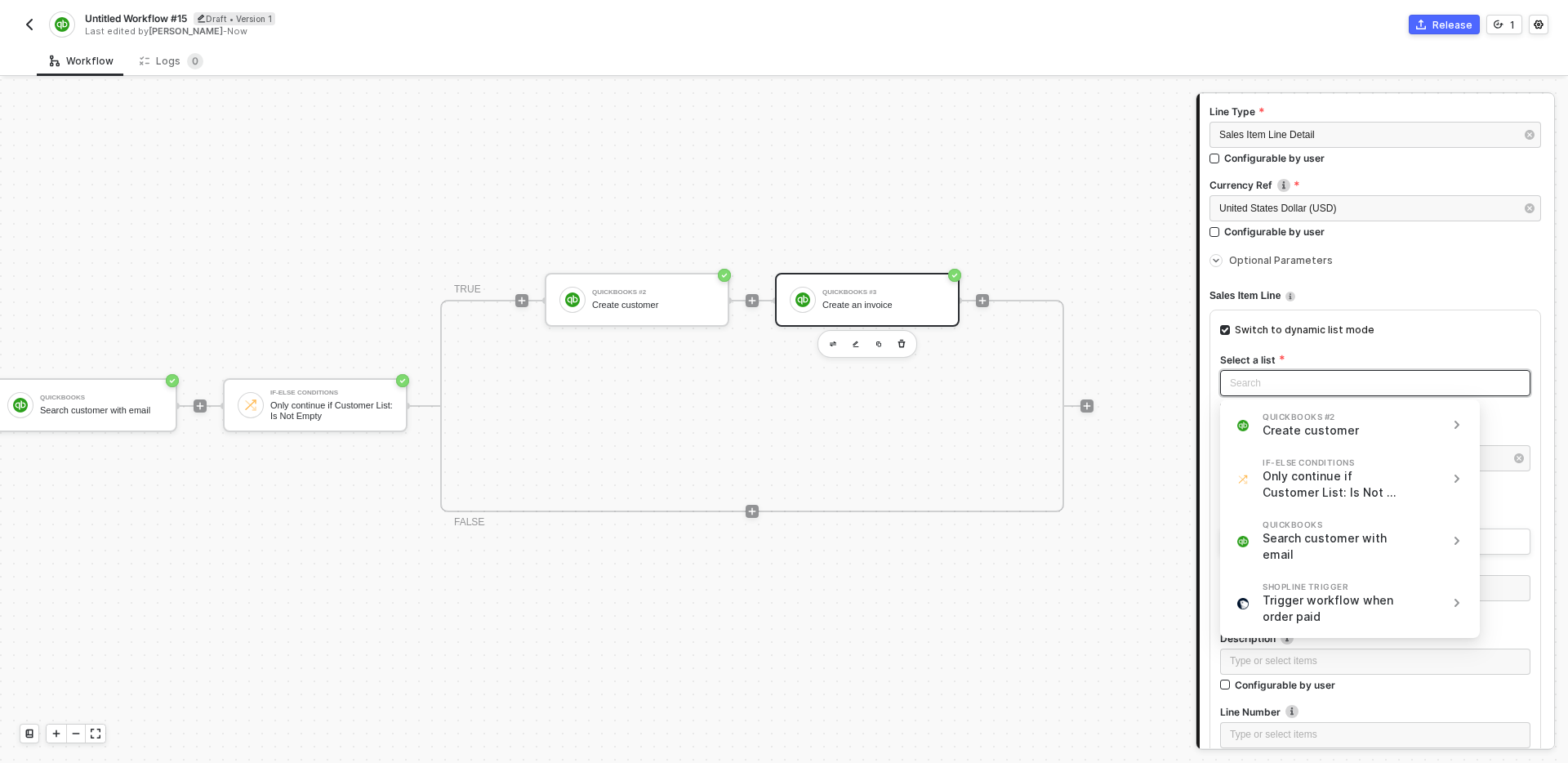
scroll to position [331, 0]
click at [1362, 606] on div "Trigger workflow when order paid" at bounding box center [1330, 608] width 135 height 33
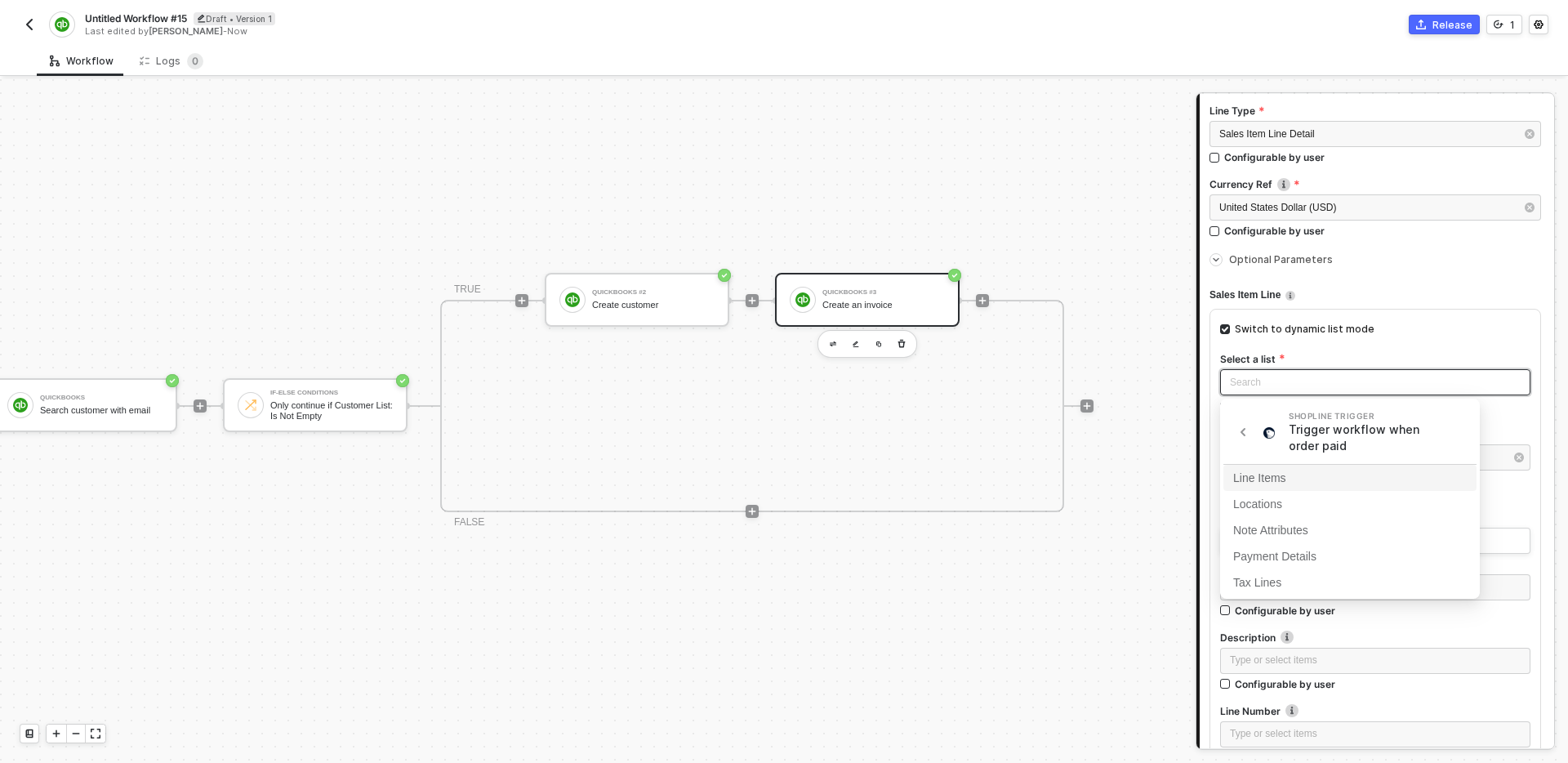
click at [1285, 478] on div "Line Items" at bounding box center [1350, 478] width 234 height 18
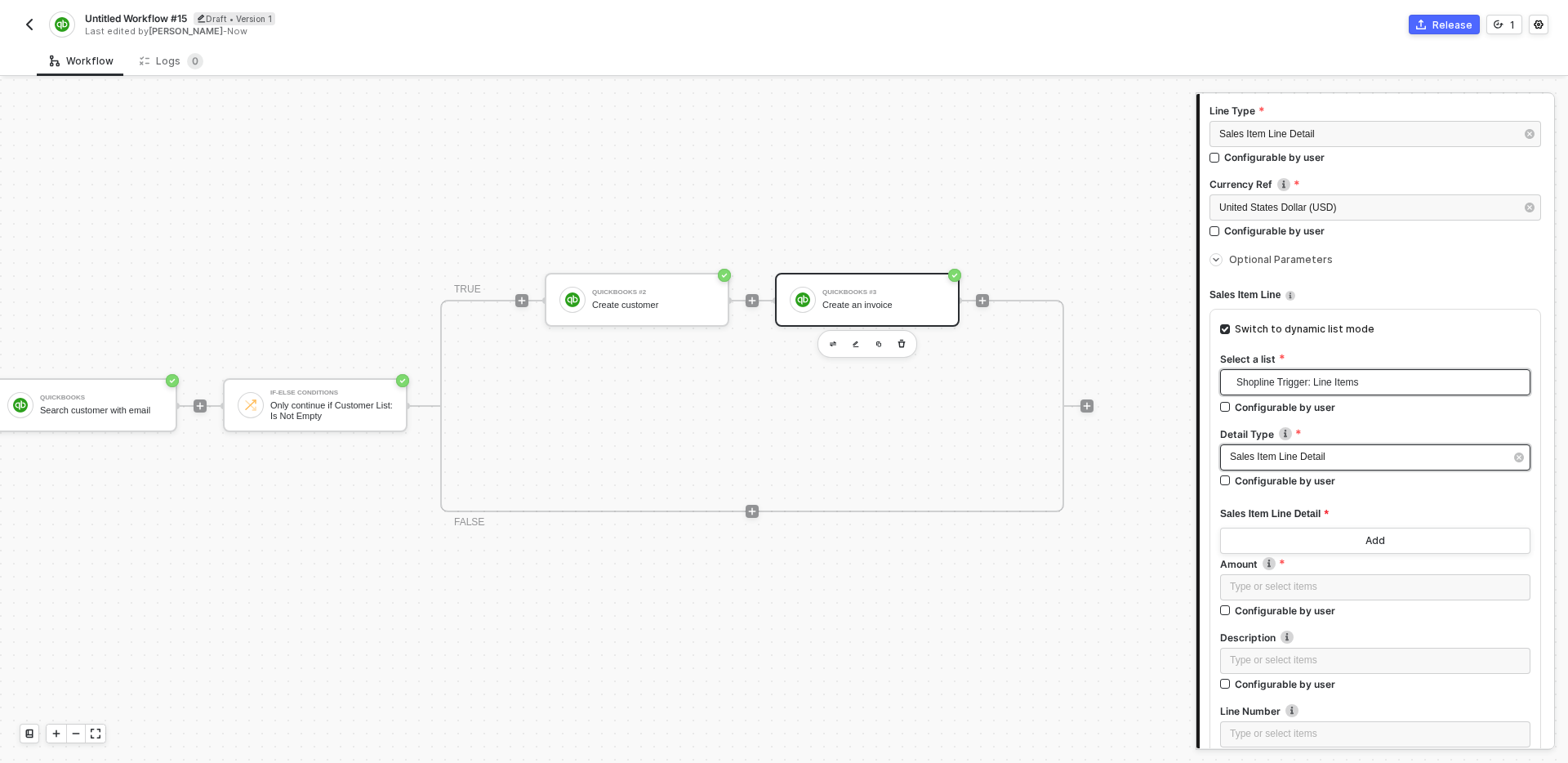
click at [1351, 451] on div "Sales Item Line Detail" at bounding box center [1368, 457] width 274 height 16
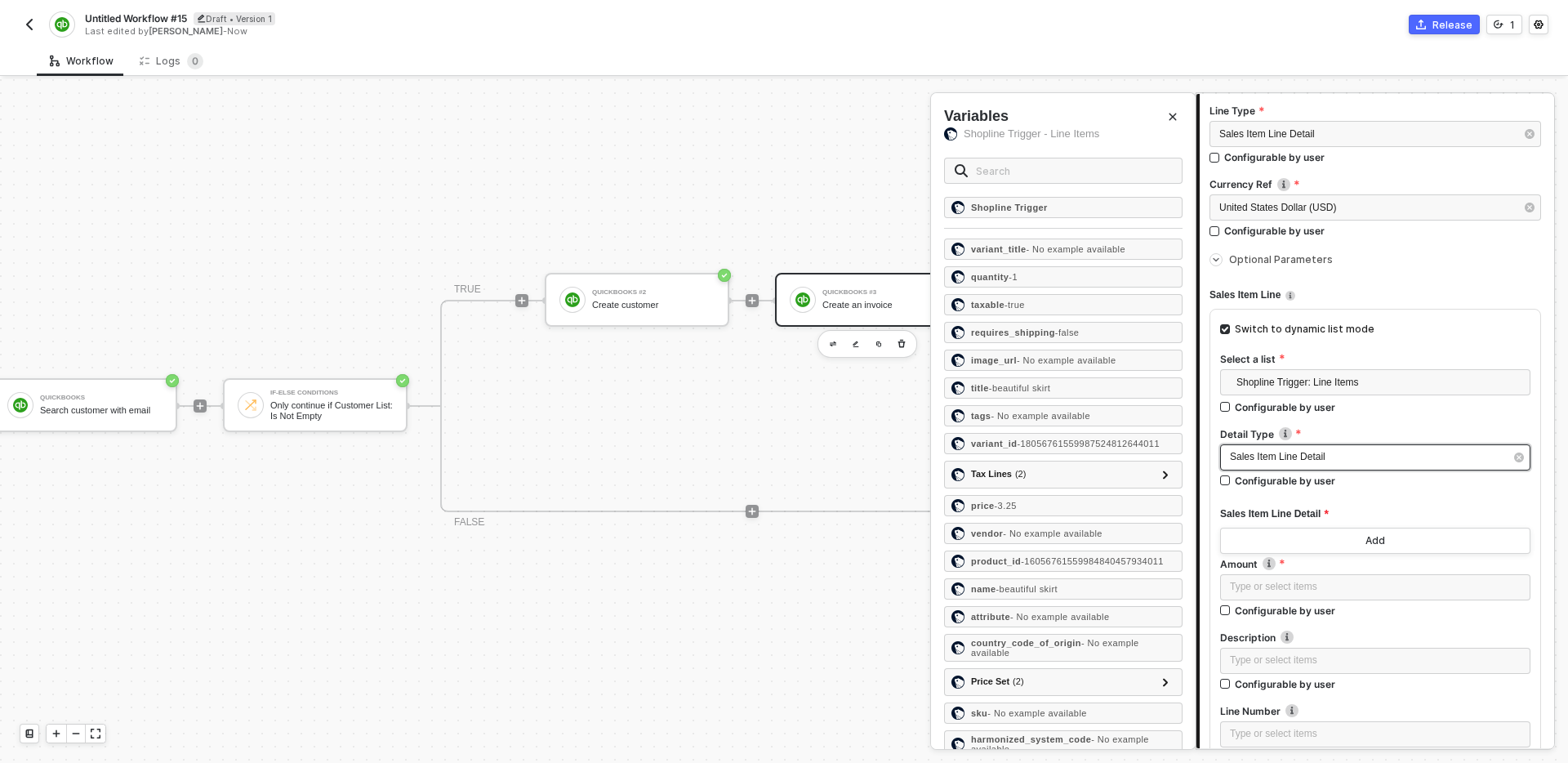
click at [1331, 457] on div "Sales Item Line Detail" at bounding box center [1368, 457] width 274 height 16
click at [1384, 490] on div "Sales Item Line Detail Configurable by user" at bounding box center [1376, 469] width 311 height 50
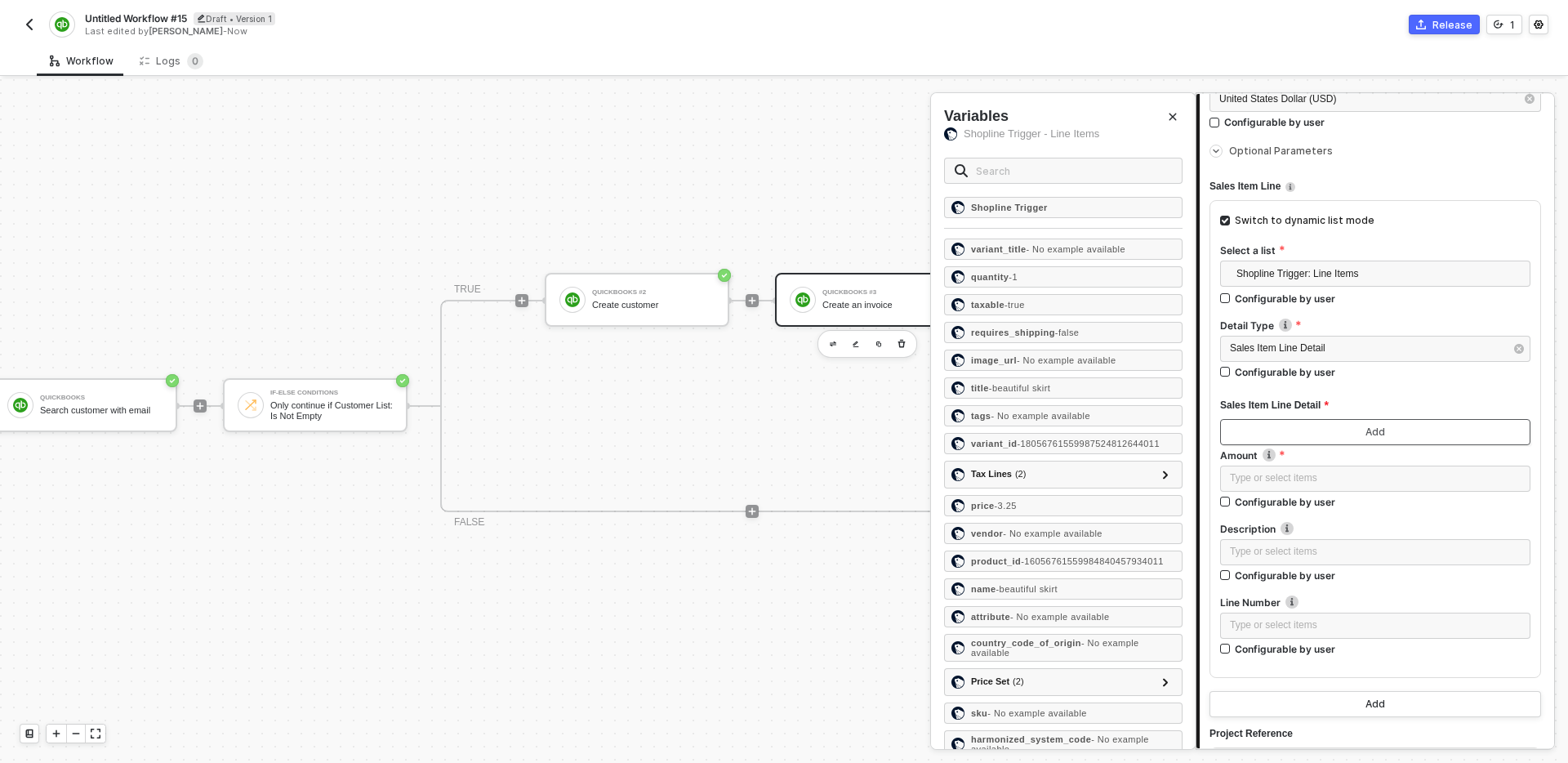
scroll to position [427, 0]
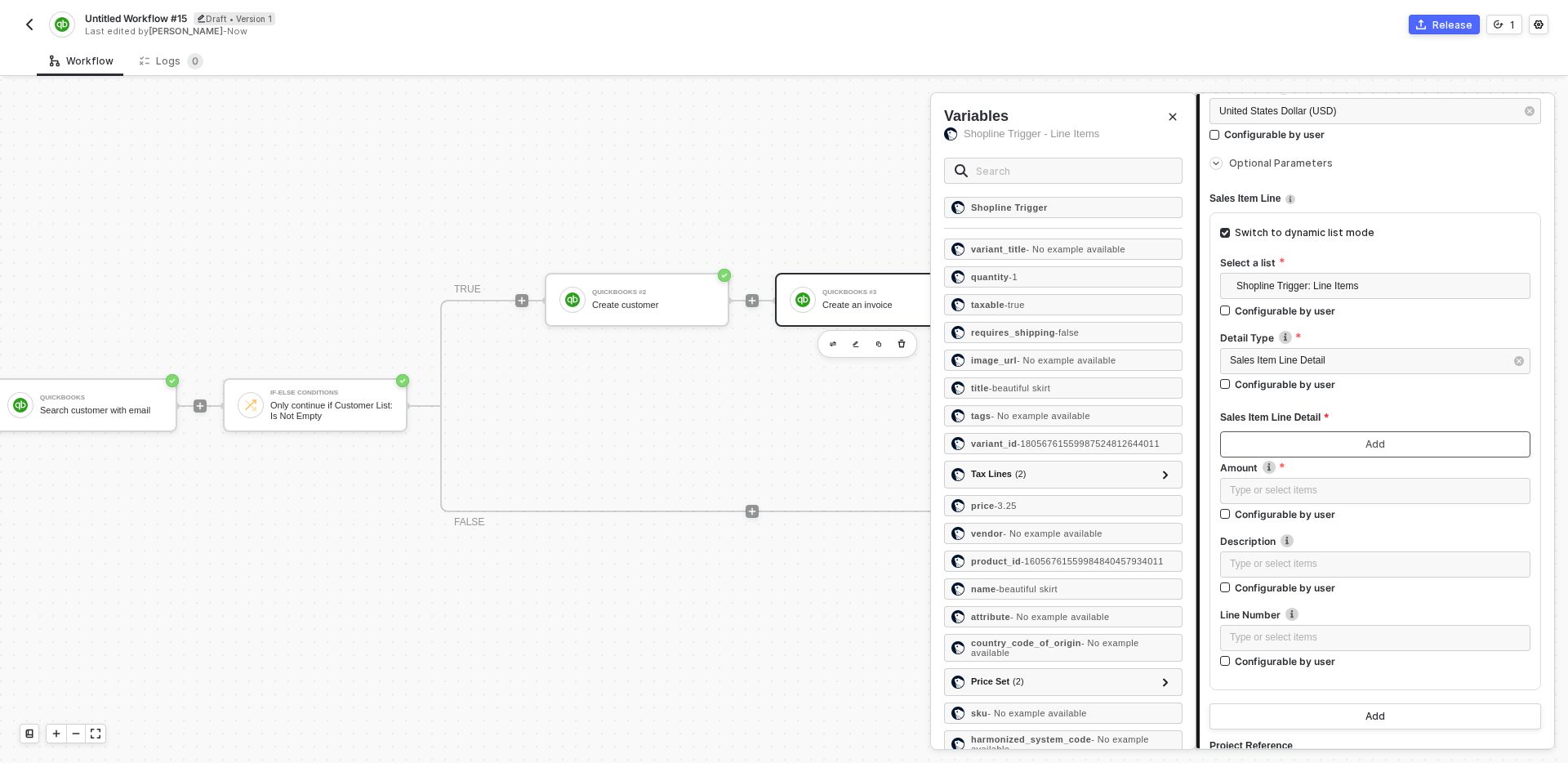
click at [1381, 443] on div "Add" at bounding box center [1375, 445] width 19 height 13
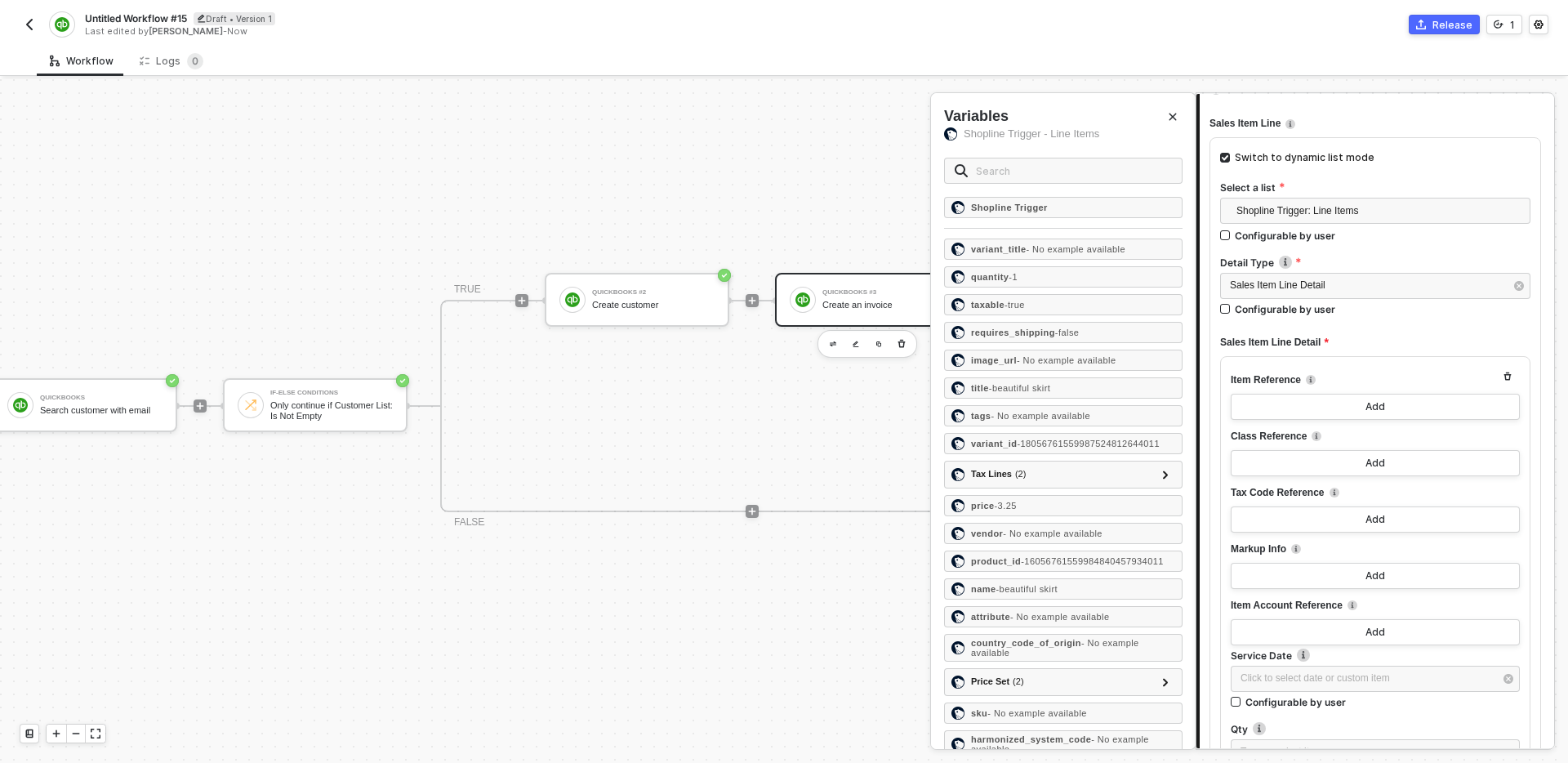
scroll to position [493, 0]
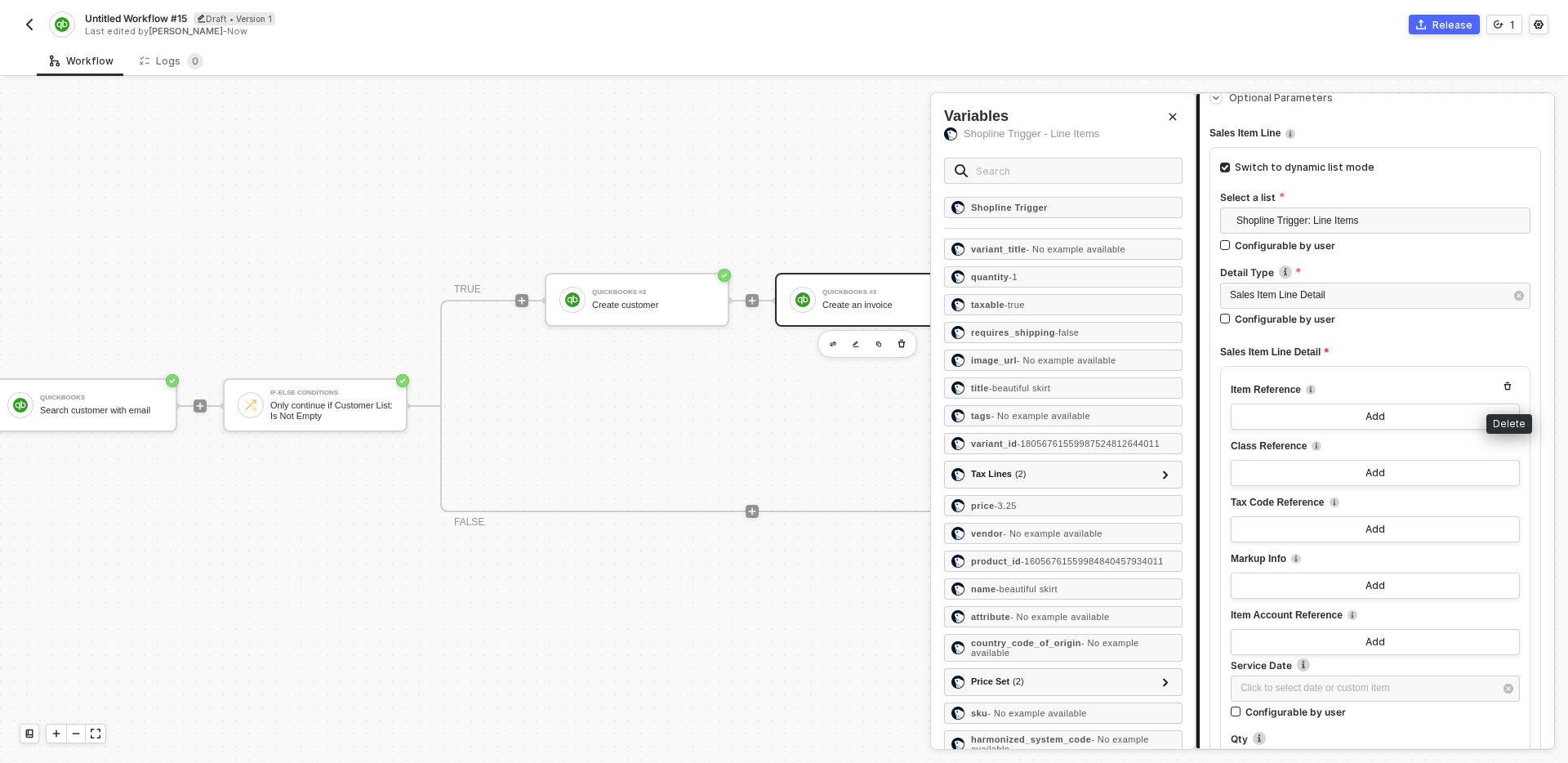
click at [1504, 380] on button "button" at bounding box center [1508, 386] width 19 height 19
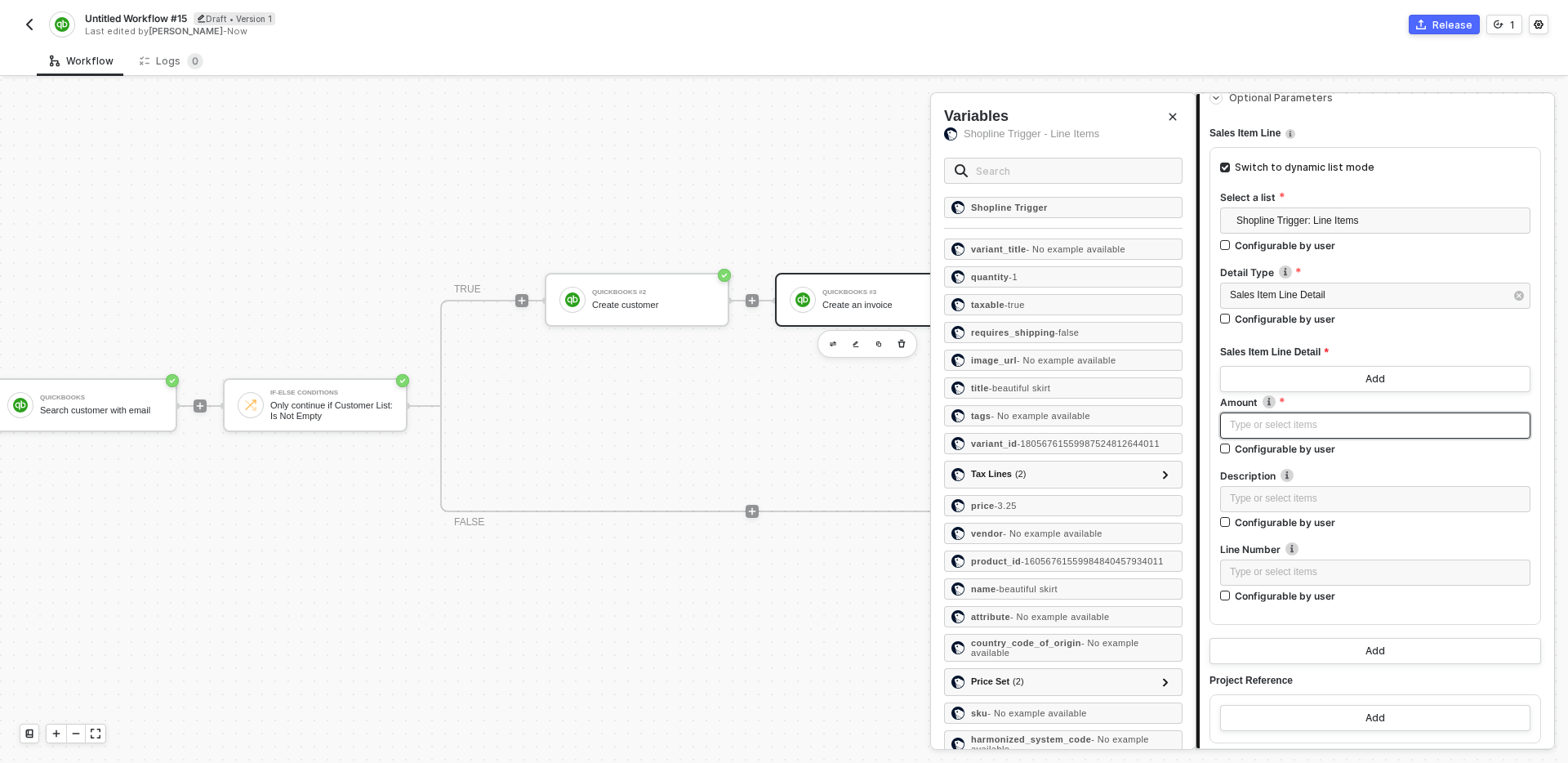
click at [1360, 434] on div "Type or select items ﻿" at bounding box center [1376, 425] width 311 height 27
click at [1329, 424] on div "Type or select items ﻿" at bounding box center [1376, 425] width 291 height 16
click at [1168, 478] on icon at bounding box center [1166, 475] width 5 height 8
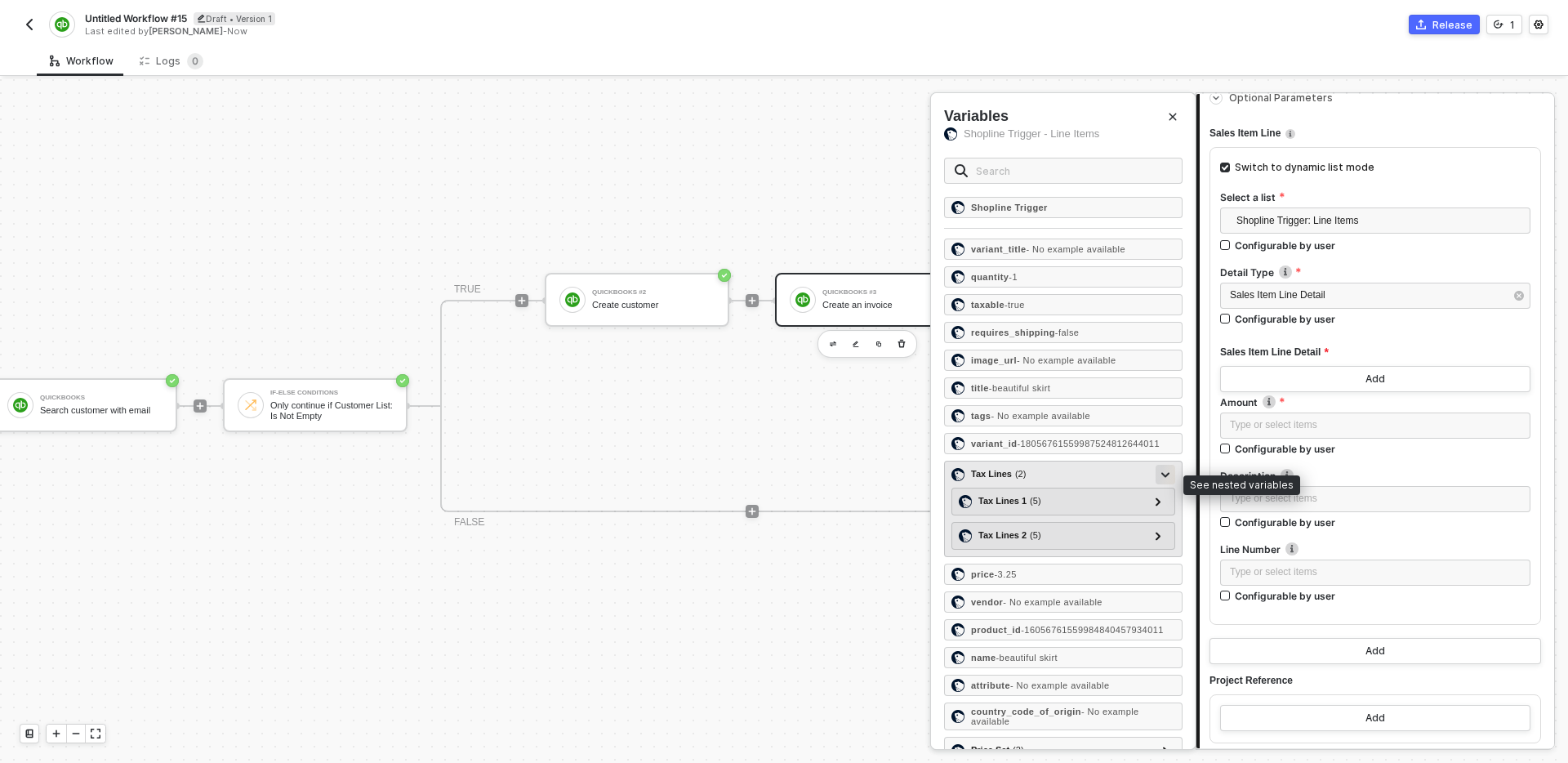
click at [1168, 478] on icon at bounding box center [1165, 475] width 8 height 5
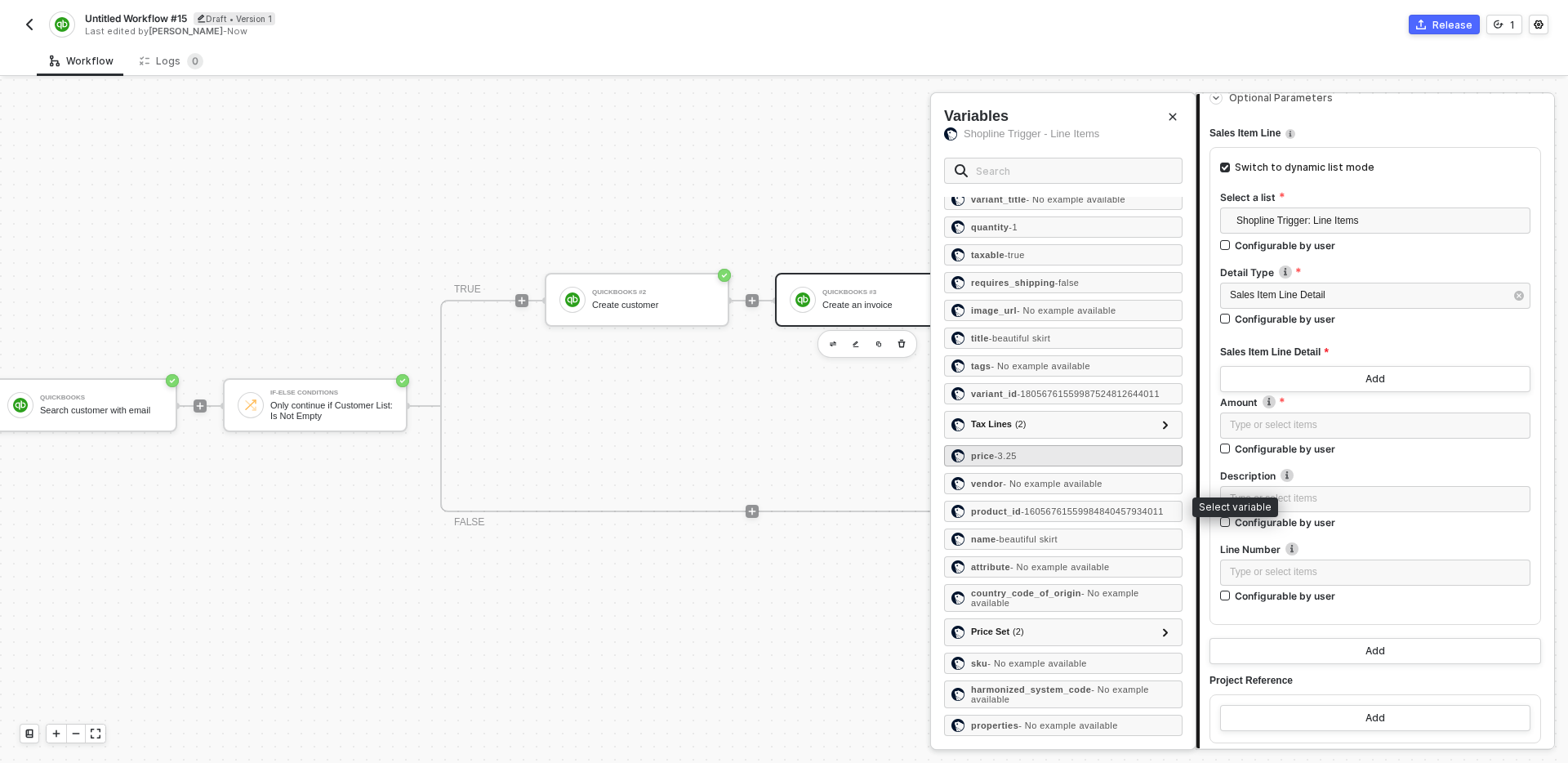
scroll to position [63, 0]
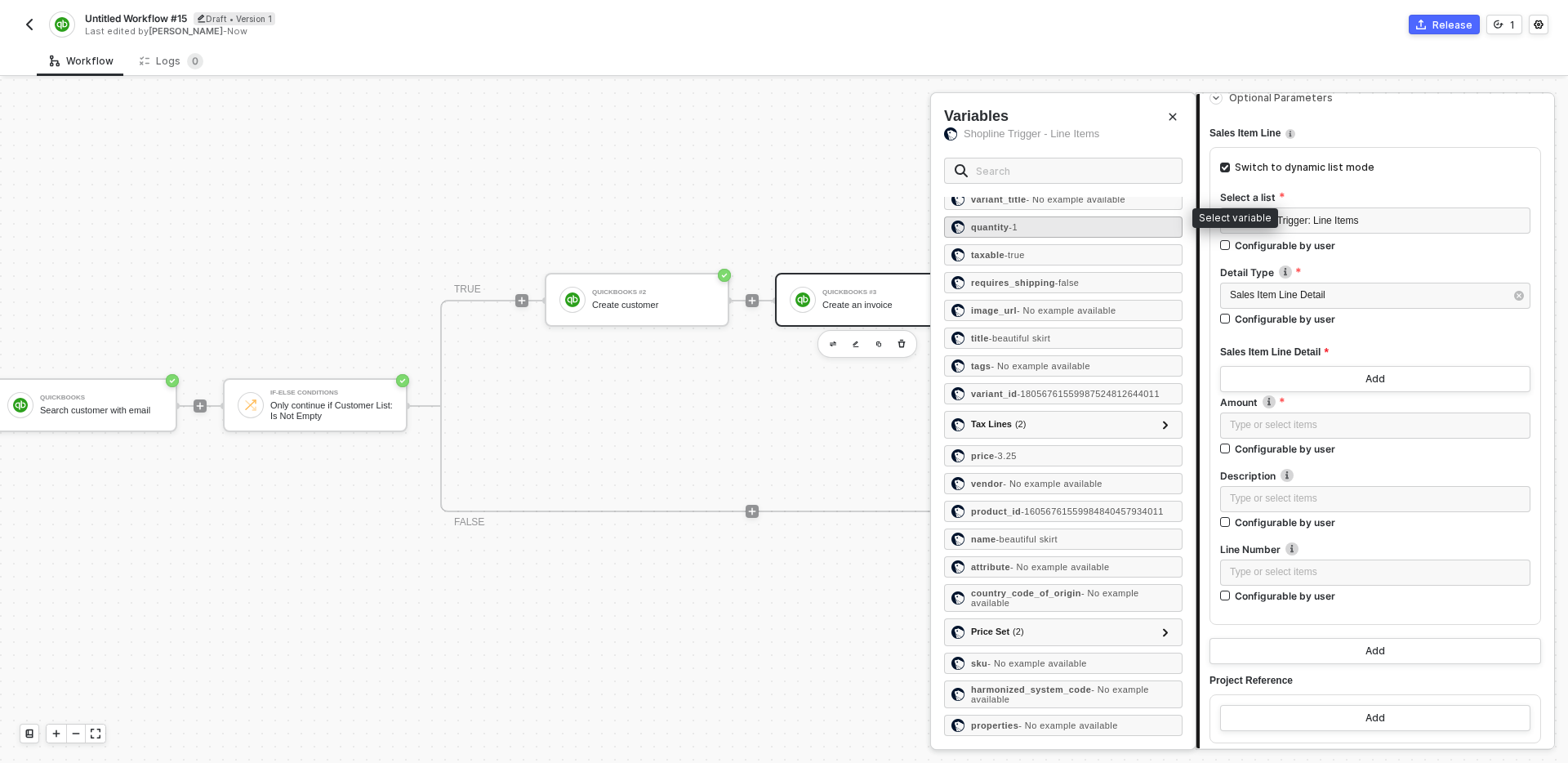
click at [1067, 219] on div "quantity - 1" at bounding box center [1063, 227] width 239 height 21
click at [1318, 506] on div "Type or select items ﻿" at bounding box center [1376, 499] width 291 height 16
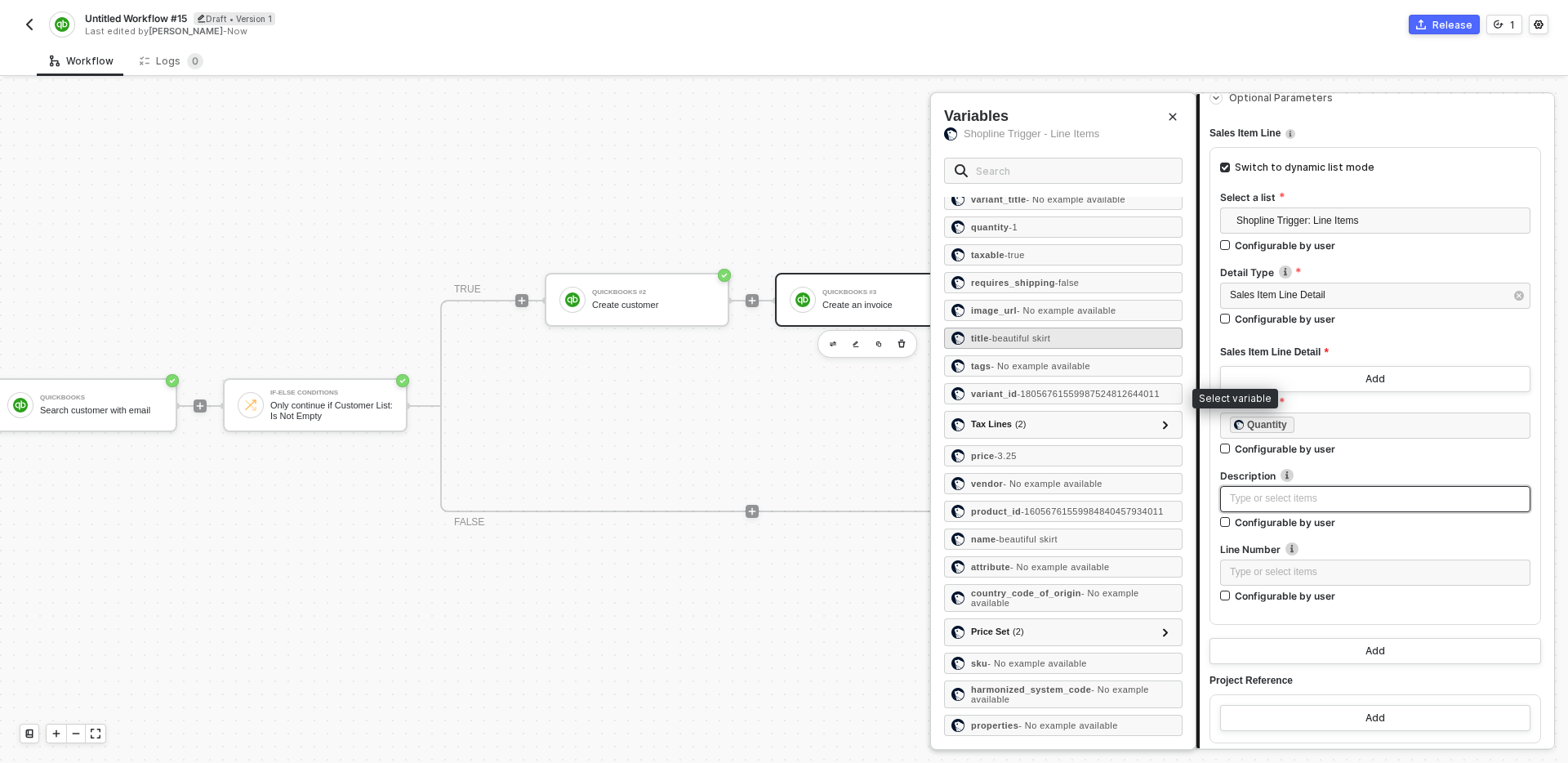
scroll to position [0, 0]
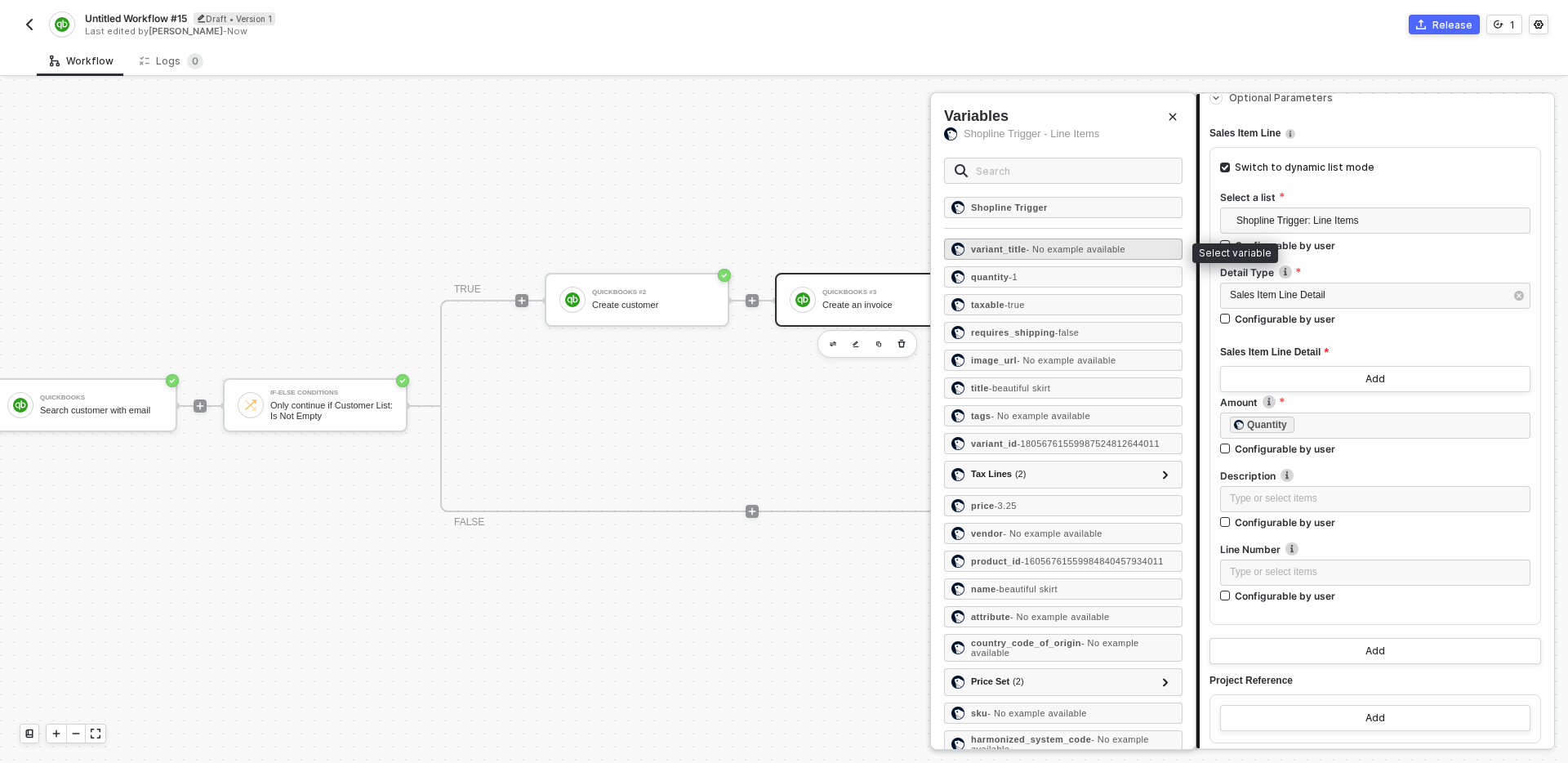
click at [1070, 254] on div "variant_title - No example available" at bounding box center [1063, 249] width 239 height 21
click at [1000, 383] on span "- beautiful skirt" at bounding box center [1020, 388] width 62 height 10
click at [1382, 301] on div "Sales Item Line Detail" at bounding box center [1368, 295] width 274 height 16
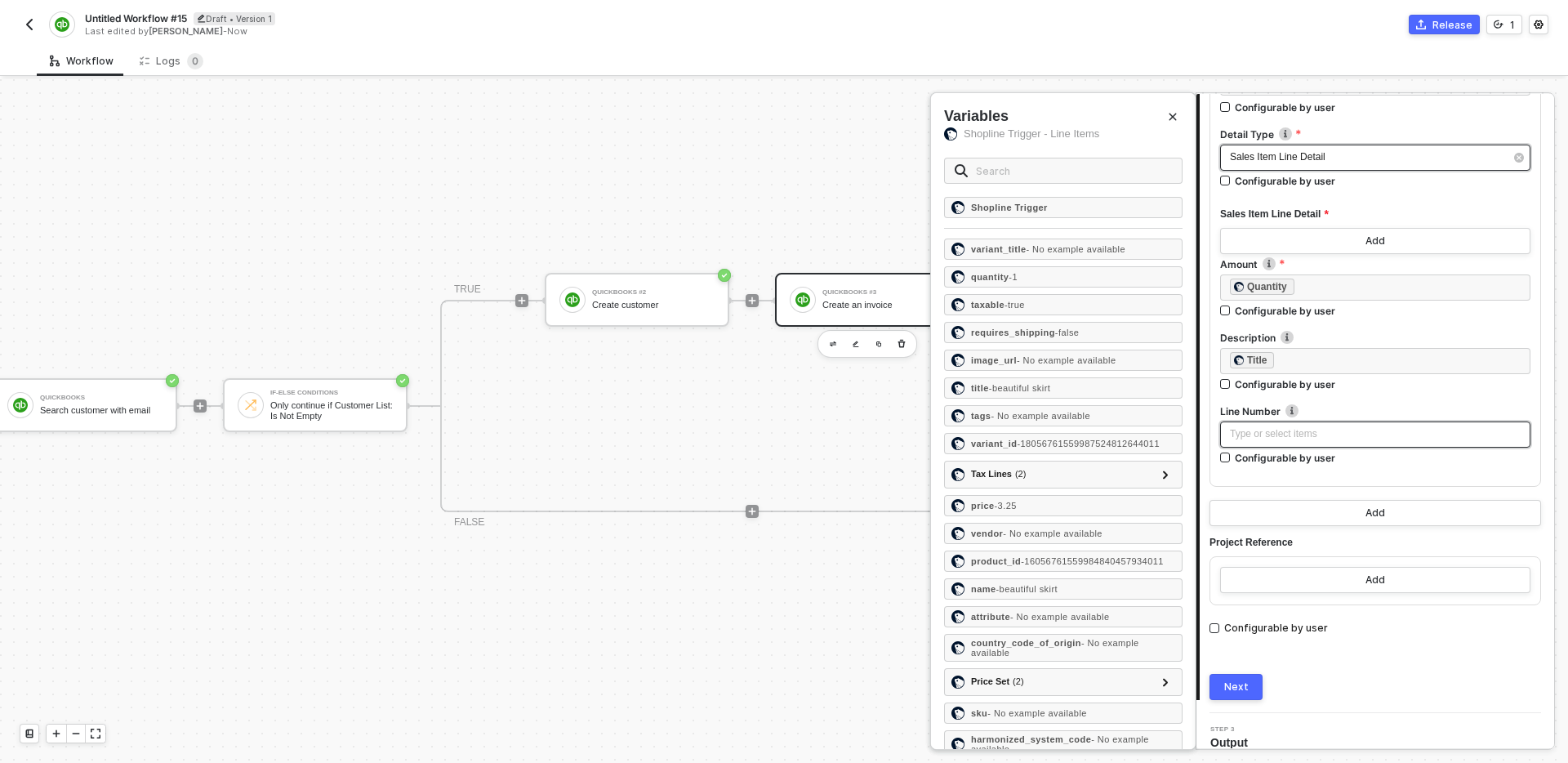
scroll to position [647, 0]
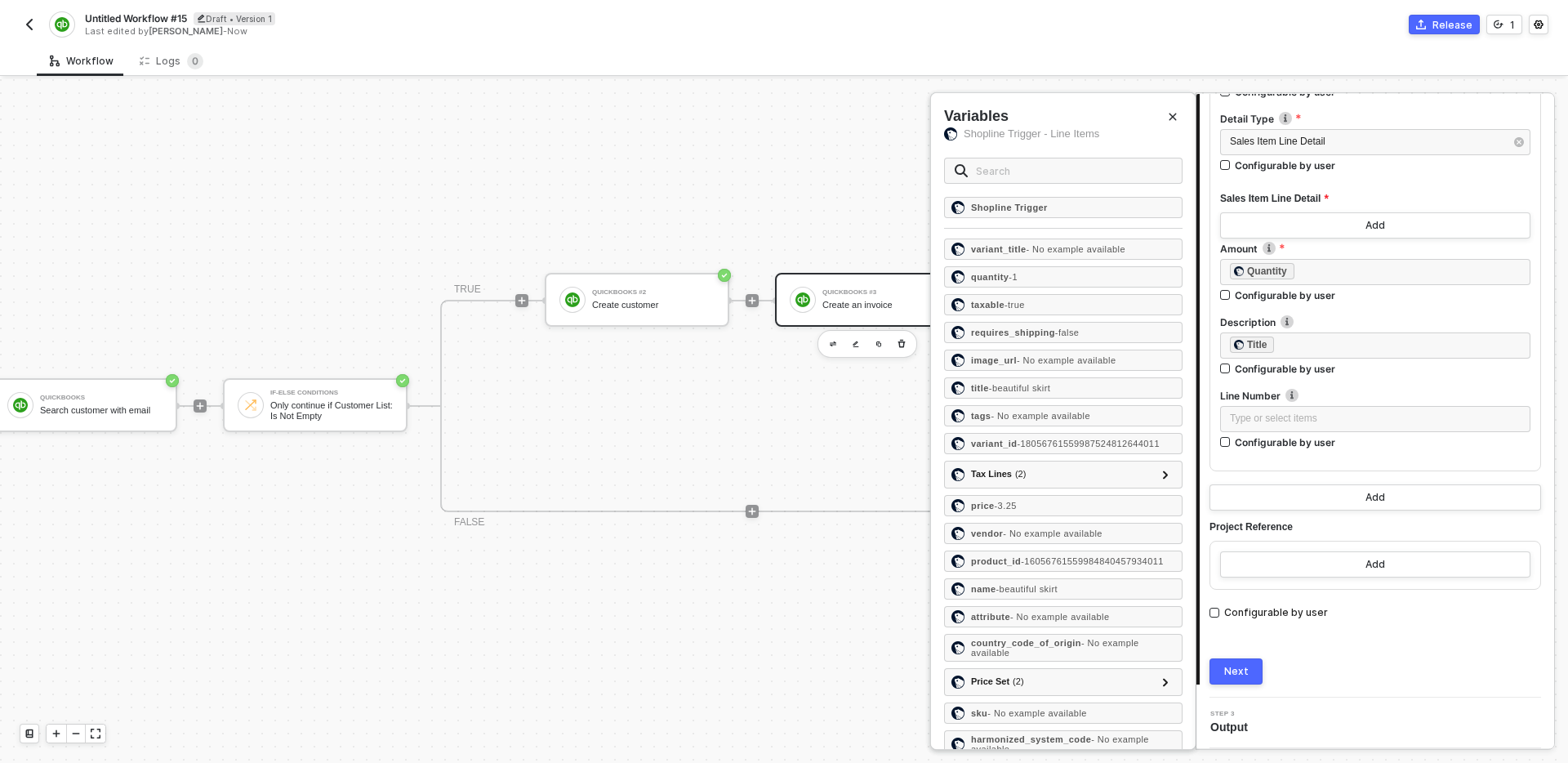
click at [1247, 666] on button "Next" at bounding box center [1236, 672] width 53 height 27
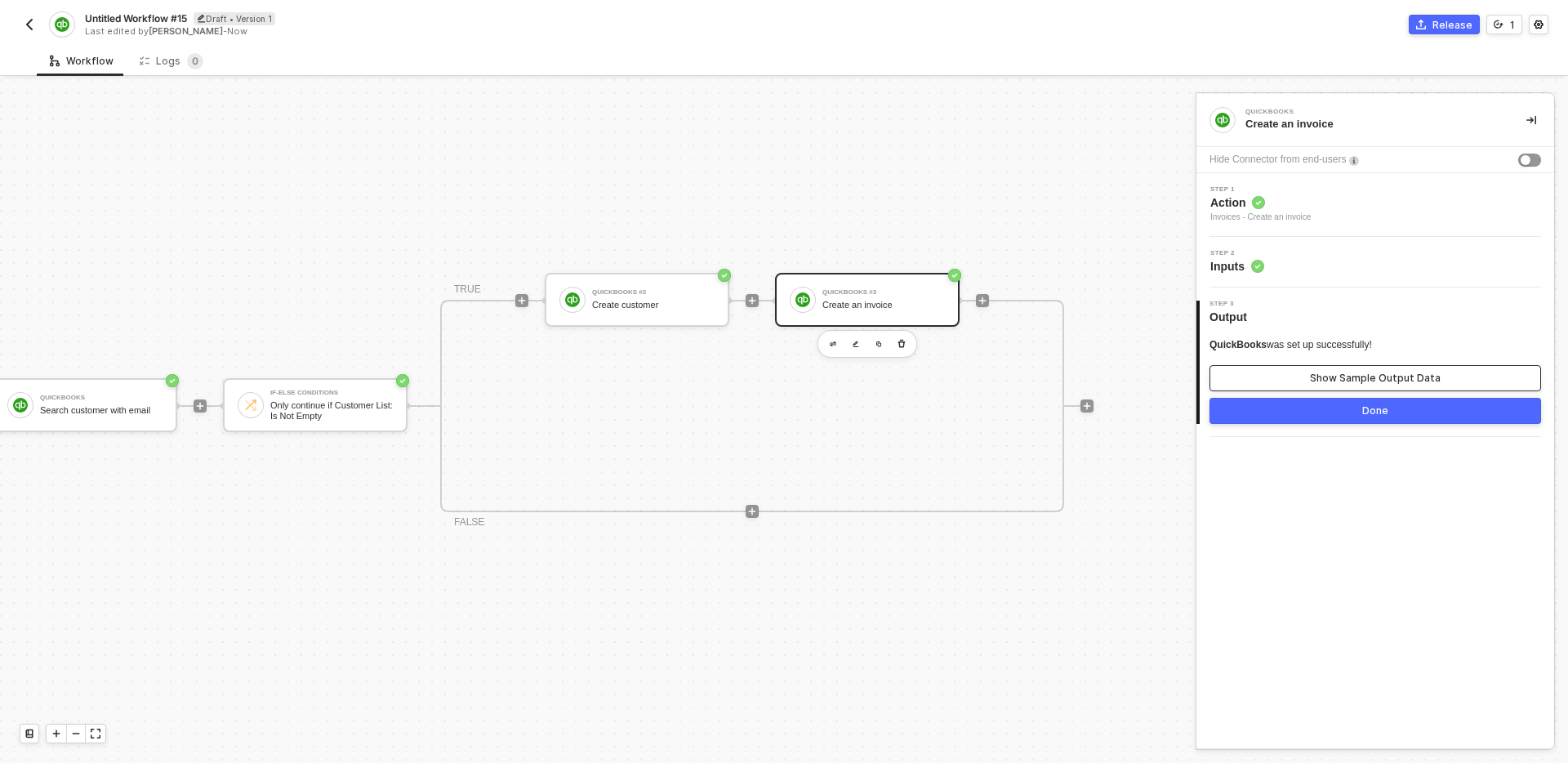
click at [1359, 384] on div "Show Sample Output Data" at bounding box center [1375, 379] width 131 height 13
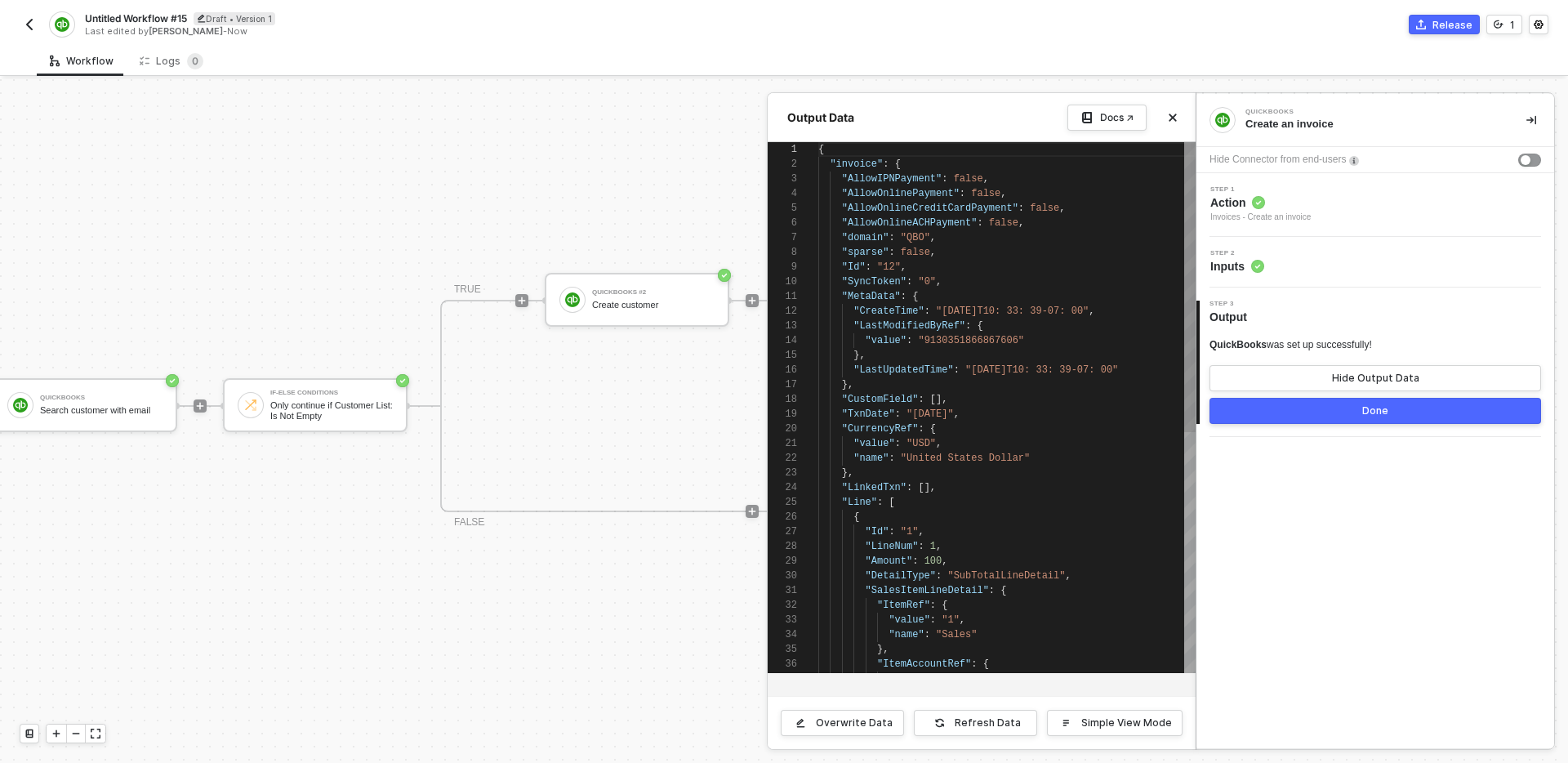
scroll to position [147, 0]
click at [1360, 272] on div "Step 2 Inputs" at bounding box center [1377, 262] width 354 height 25
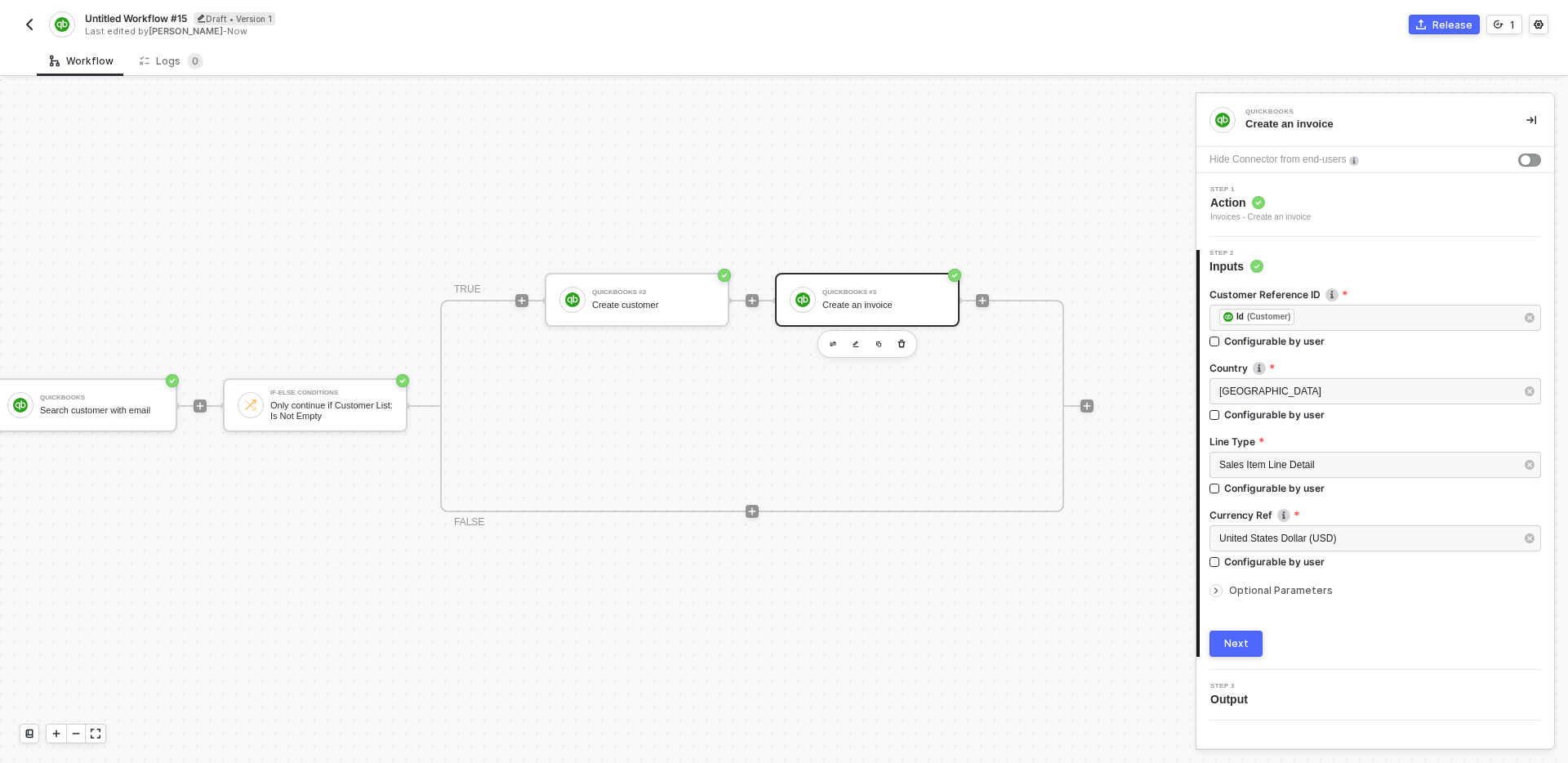
click at [1344, 635] on div "Next" at bounding box center [1375, 644] width 332 height 27
click at [1371, 461] on div "Sales Item Line Detail" at bounding box center [1367, 465] width 295 height 16
click at [1361, 617] on div "Customer Reference ID ﻿ ﻿ Id (Customer) ﻿ Configurable by user Country [GEOGRAP…" at bounding box center [1375, 466] width 332 height 382
click at [1290, 586] on span "Optional Parameters" at bounding box center [1281, 590] width 103 height 12
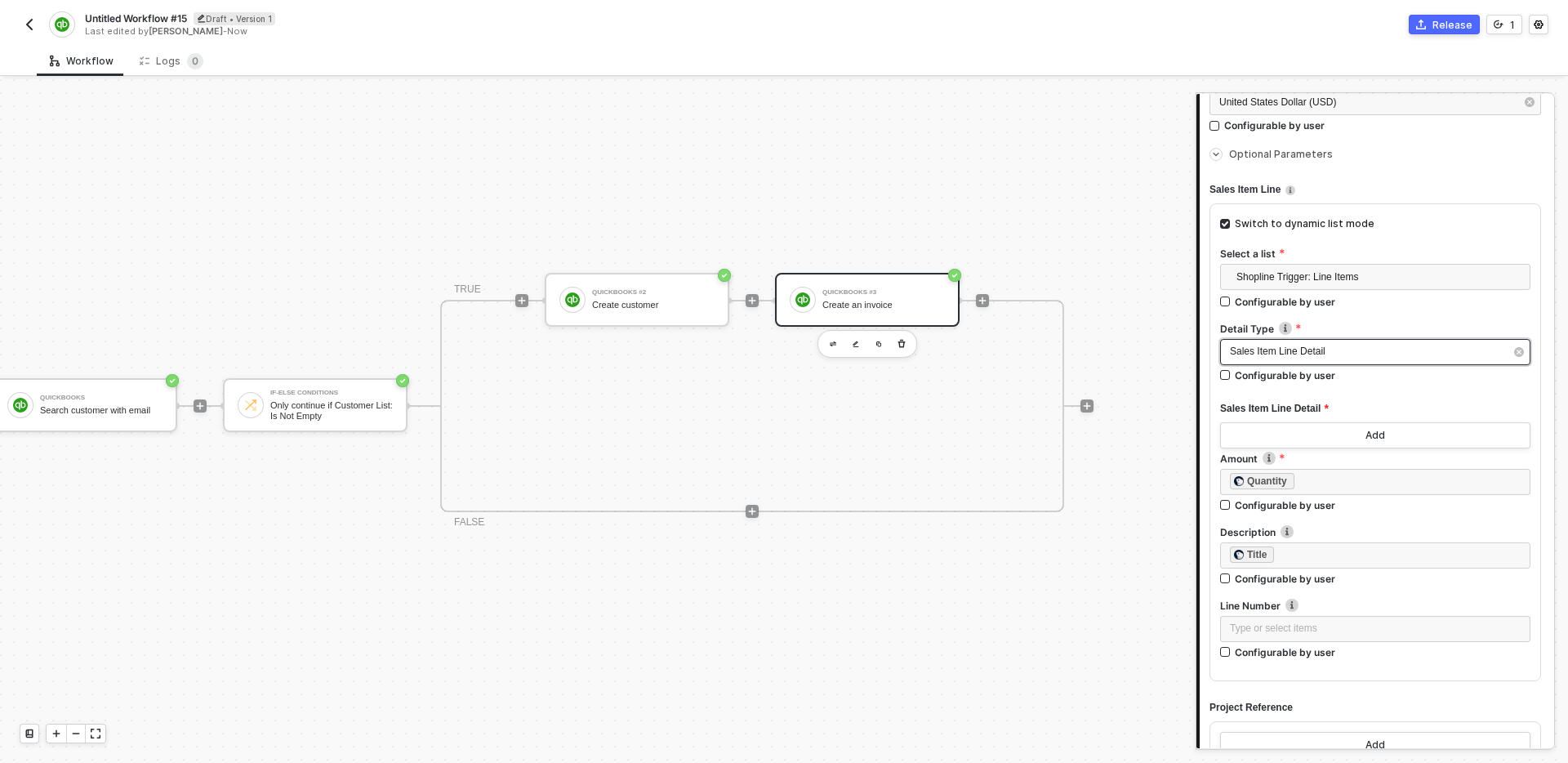
scroll to position [452, 0]
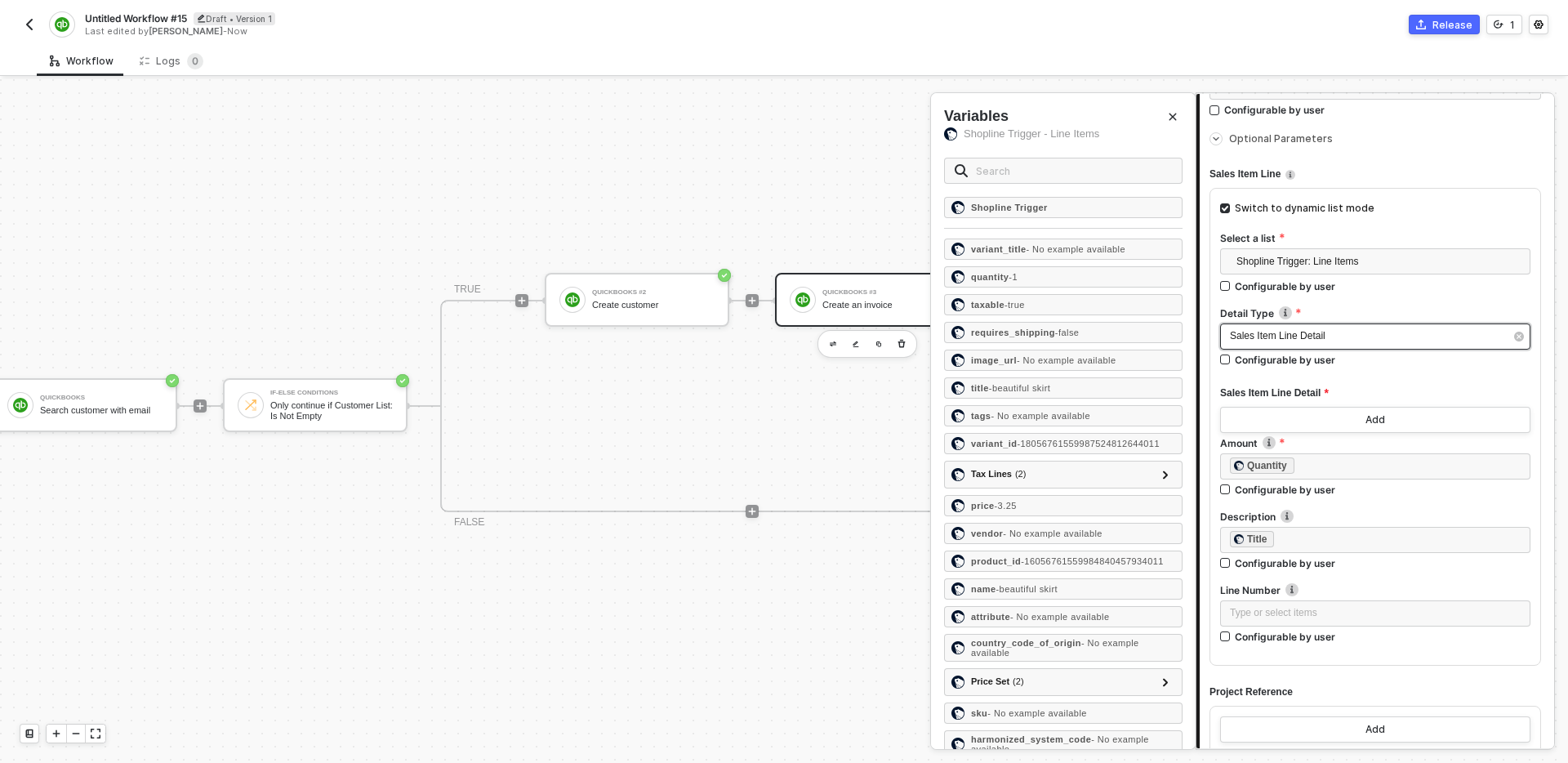
click at [1351, 341] on div "Sales Item Line Detail" at bounding box center [1368, 336] width 274 height 16
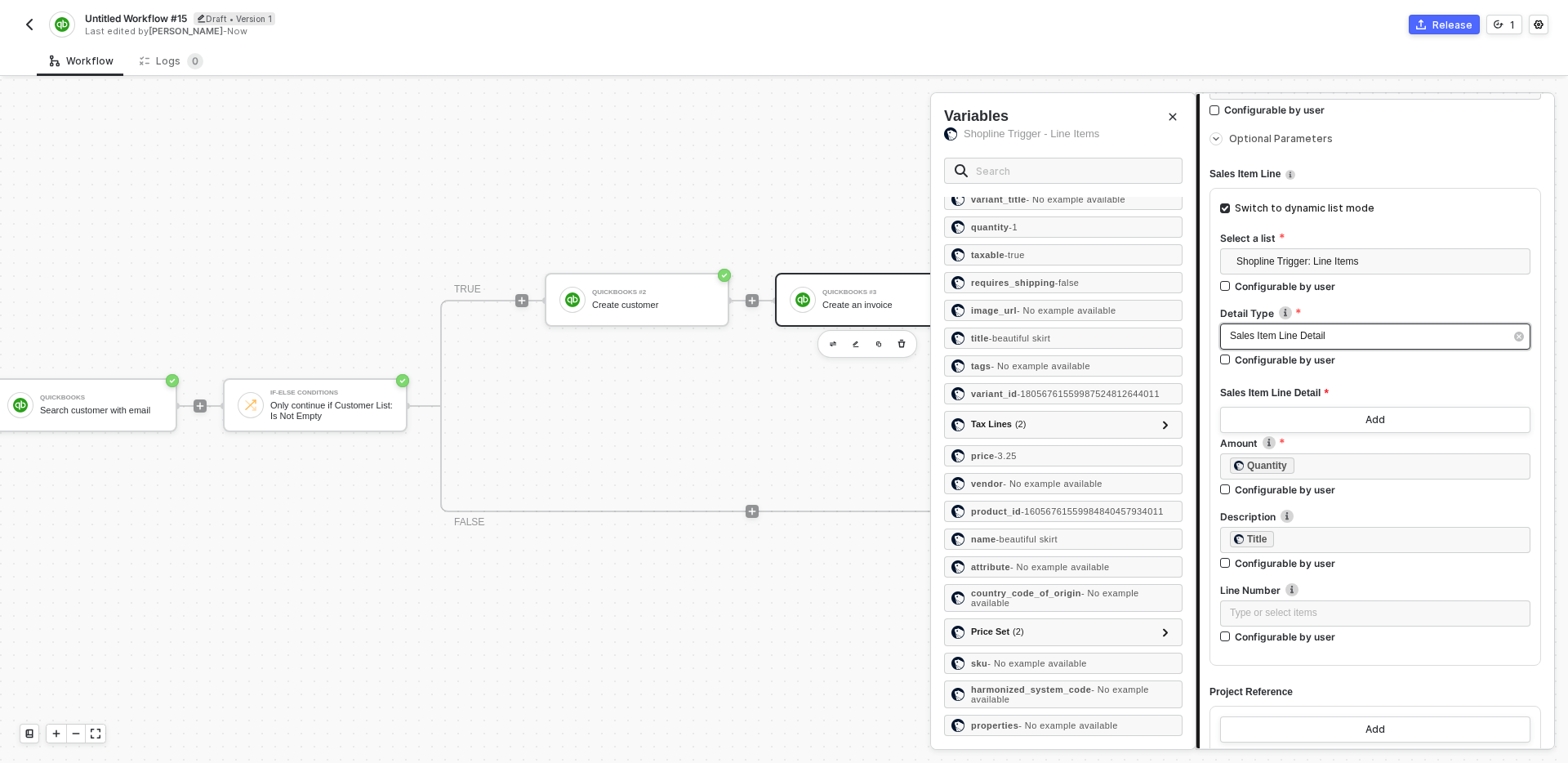
scroll to position [63, 0]
click at [1056, 507] on div "product_id - 16056761559984840457934011" at bounding box center [1067, 511] width 193 height 10
click at [1173, 120] on icon "Close" at bounding box center [1173, 116] width 10 height 10
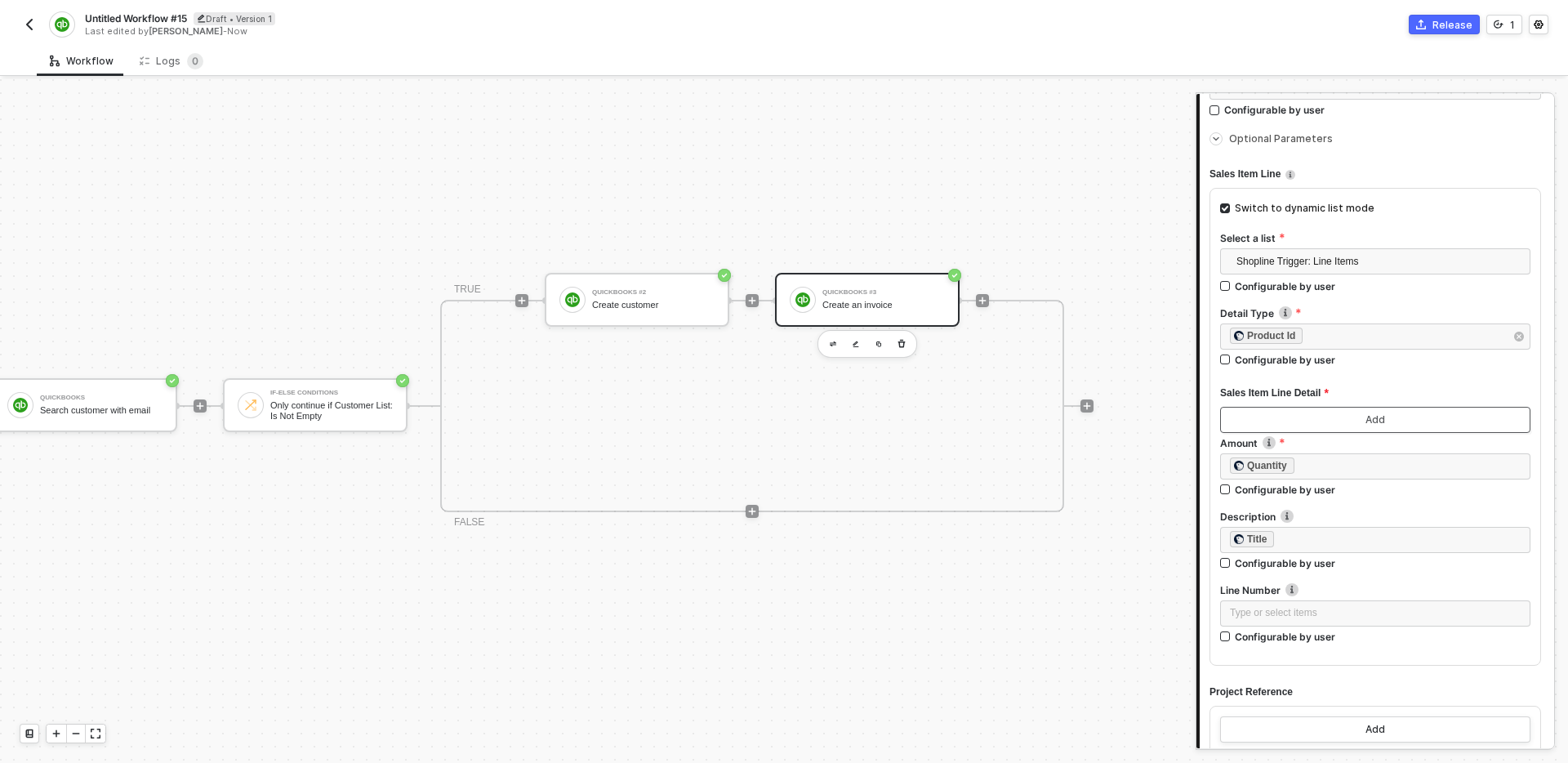
click at [1351, 419] on button "Add" at bounding box center [1376, 420] width 311 height 27
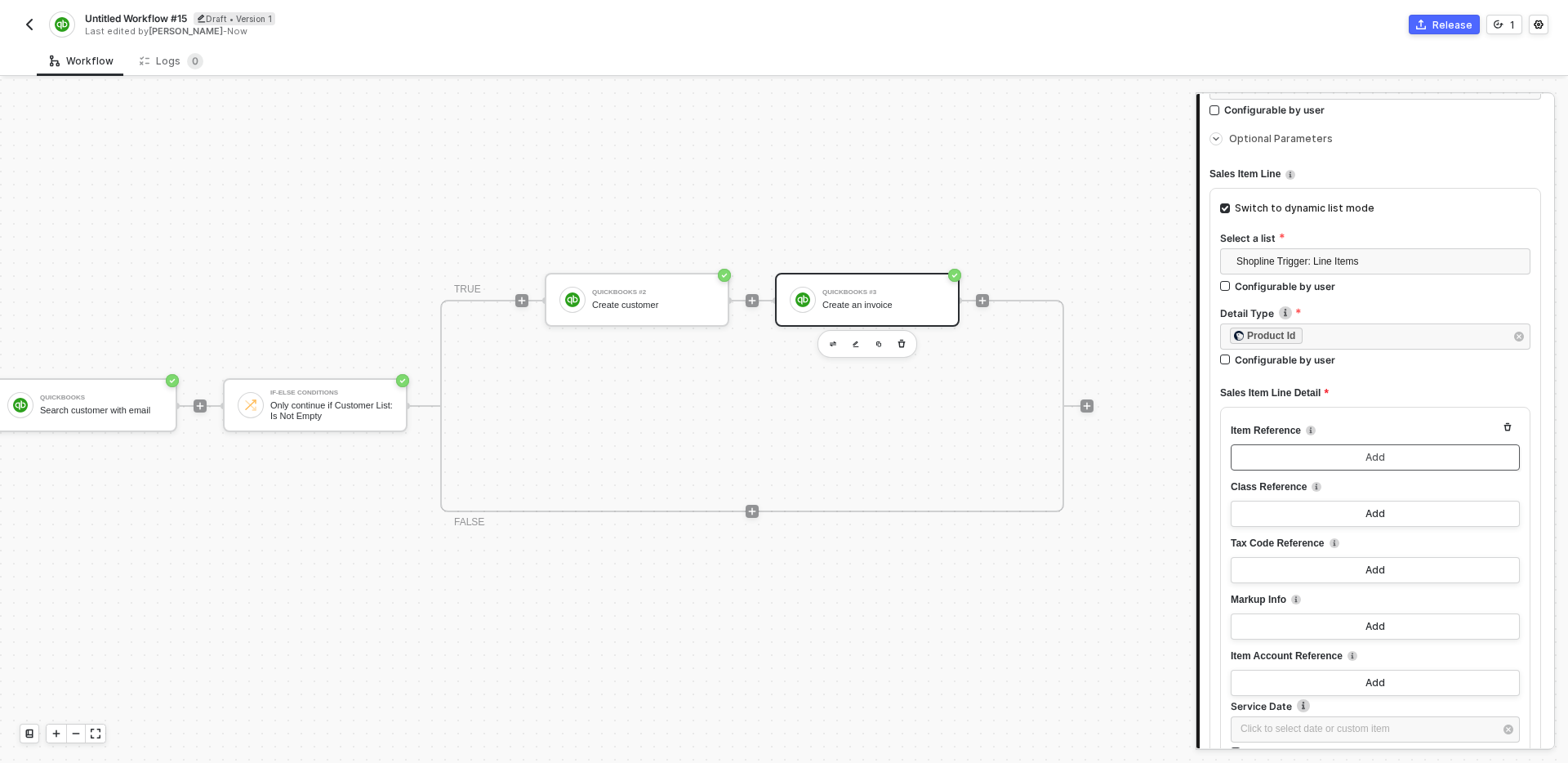
click at [1360, 455] on button "Add" at bounding box center [1375, 457] width 289 height 27
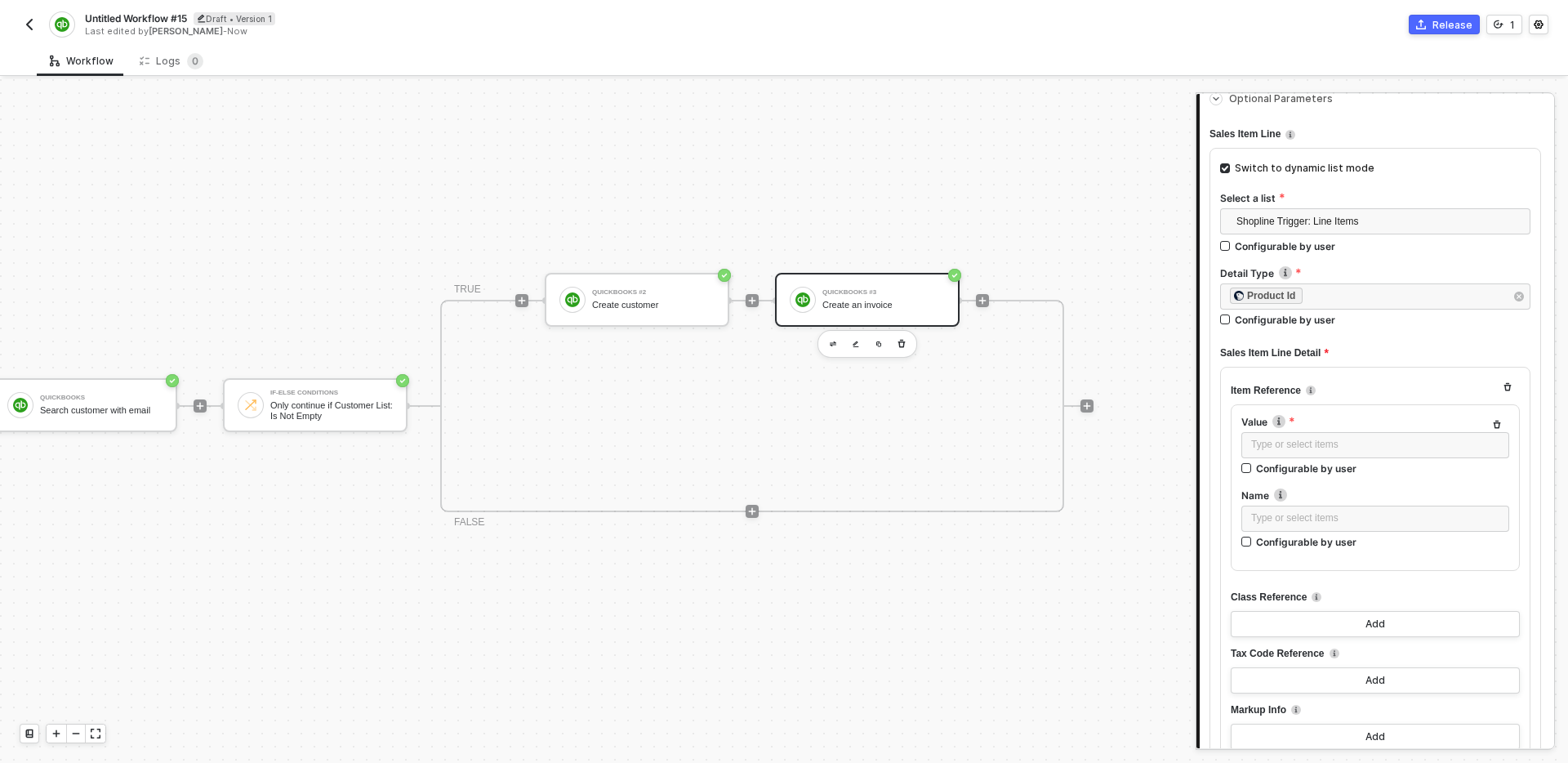
scroll to position [494, 0]
click at [1495, 418] on icon "button" at bounding box center [1497, 423] width 10 height 10
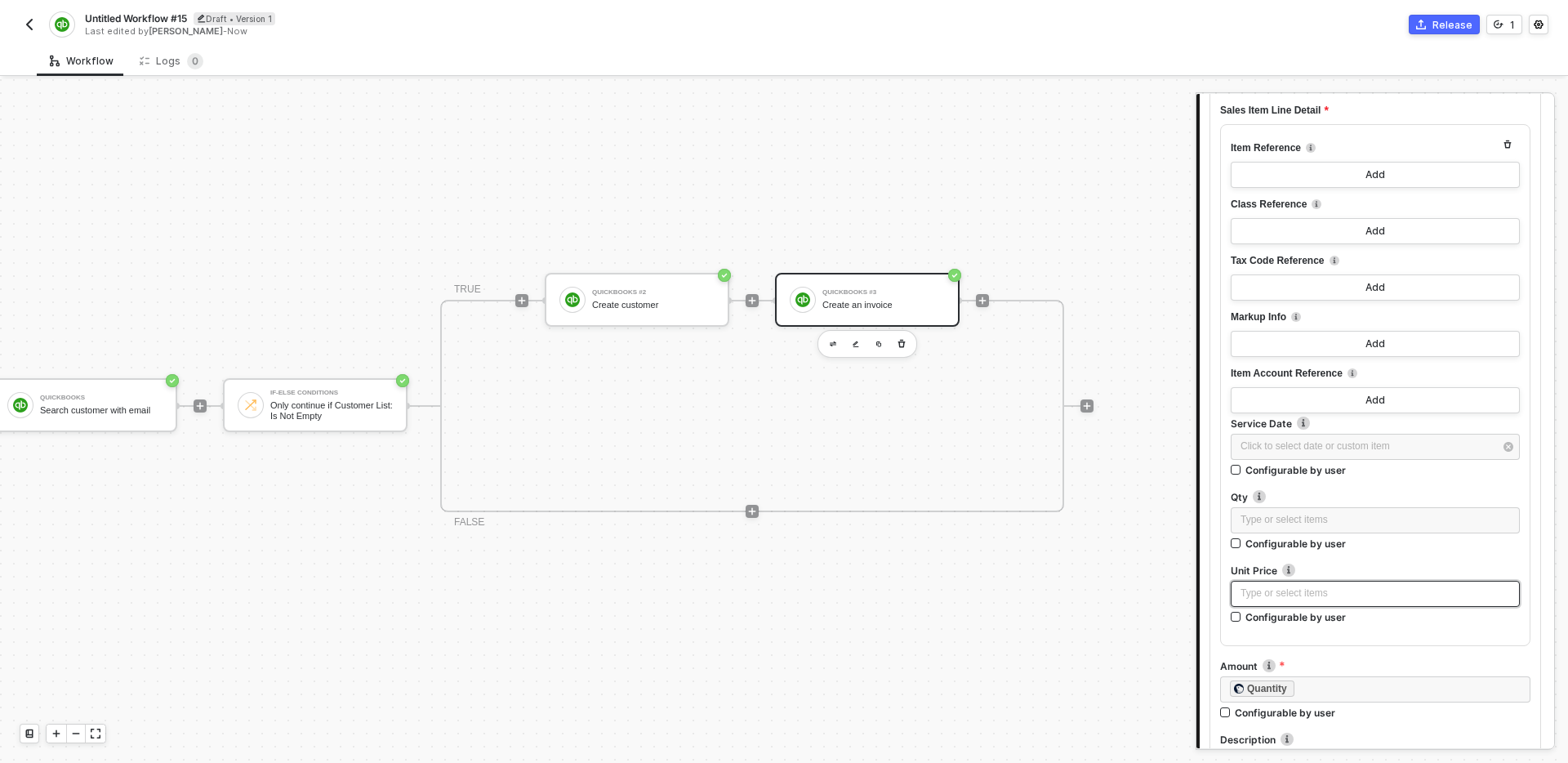
scroll to position [733, 0]
click at [1448, 471] on label "Configurable by user" at bounding box center [1375, 472] width 289 height 14
click at [1243, 471] on input "Configurable by user" at bounding box center [1236, 473] width 12 height 12
click at [1448, 471] on label "Configurable by user" at bounding box center [1375, 474] width 289 height 14
click at [1243, 471] on input "Configurable by user" at bounding box center [1236, 475] width 12 height 12
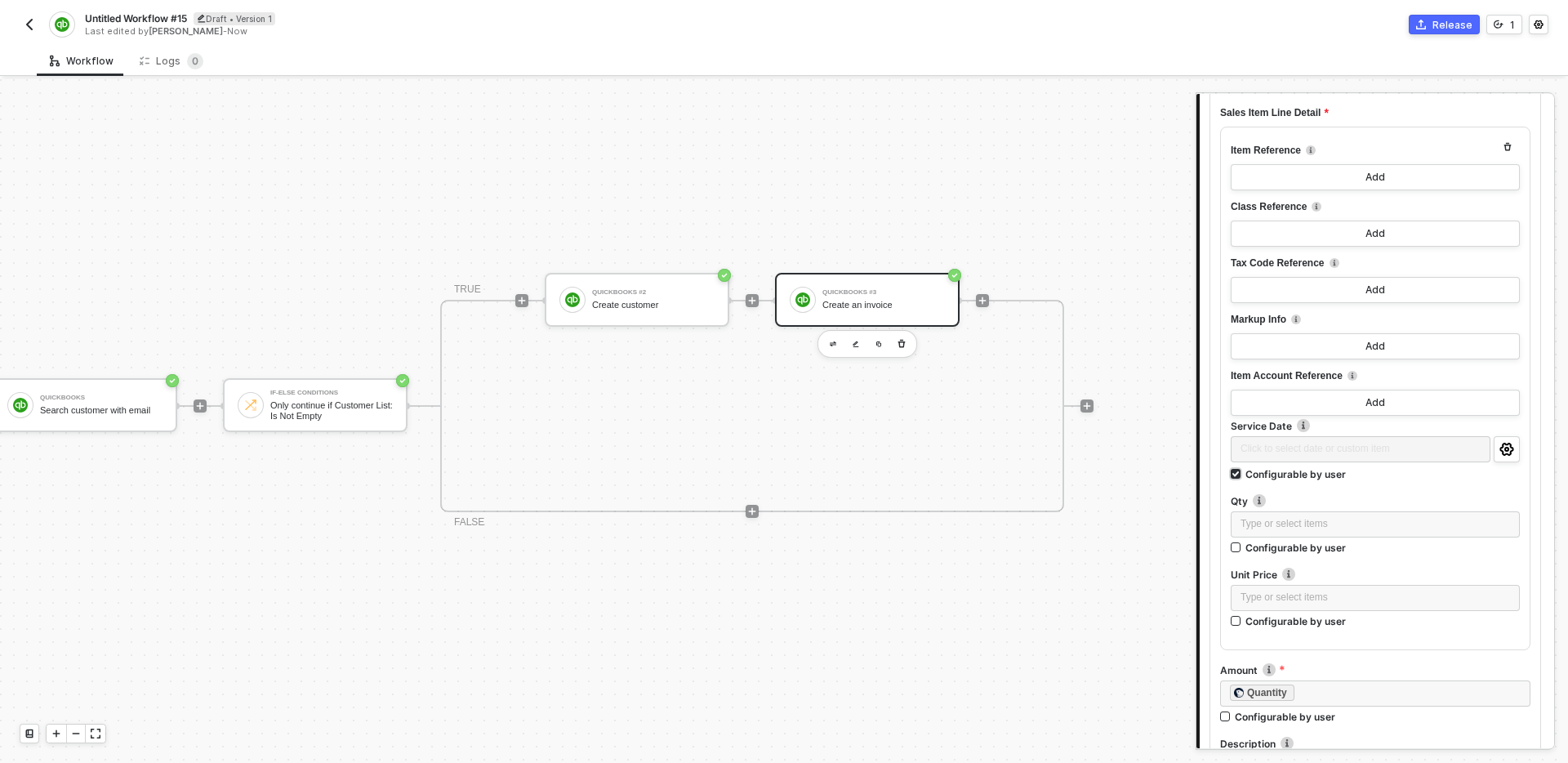
checkbox input "false"
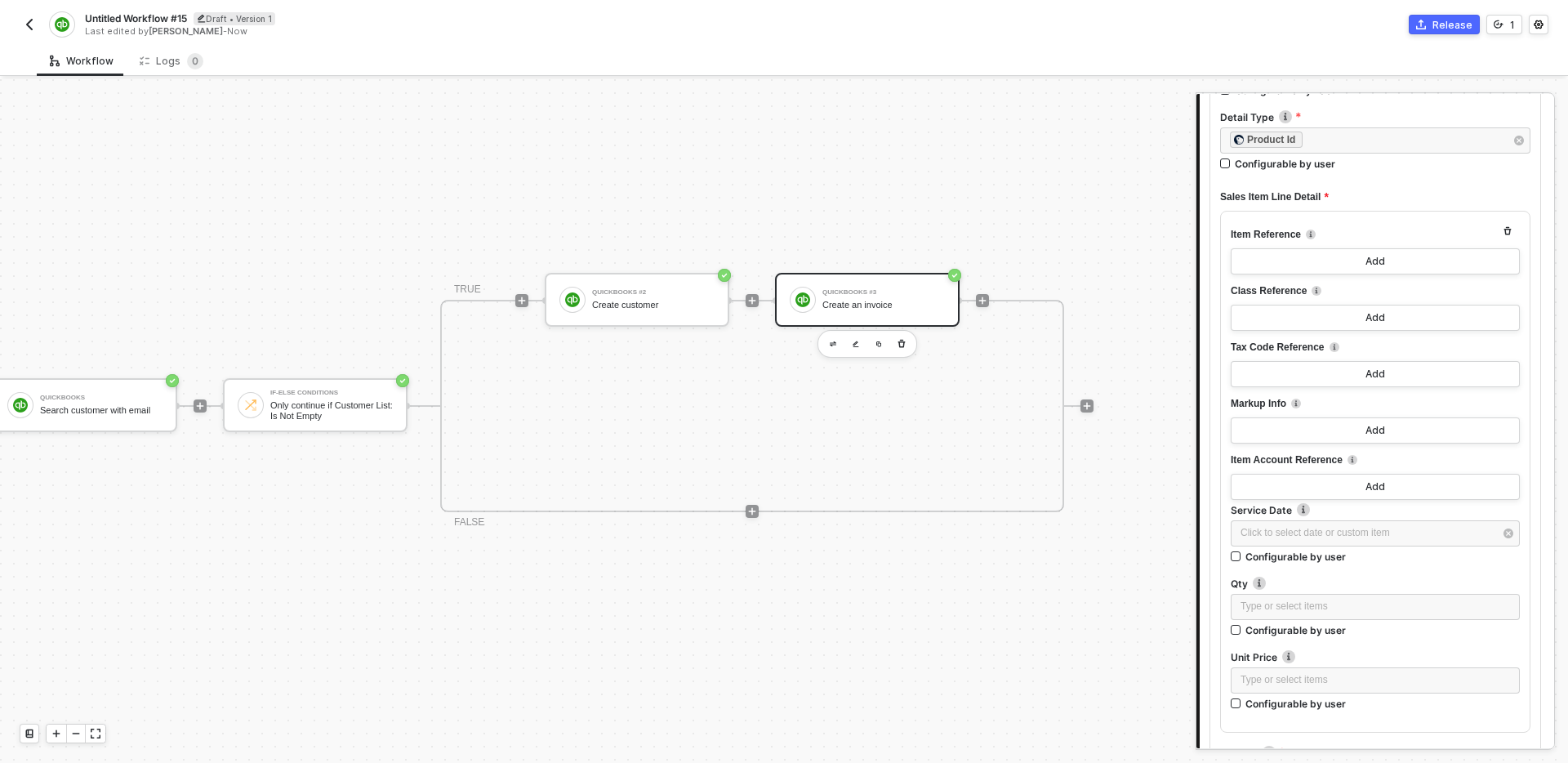
scroll to position [652, 0]
click at [1376, 259] on div "Add" at bounding box center [1375, 257] width 19 height 13
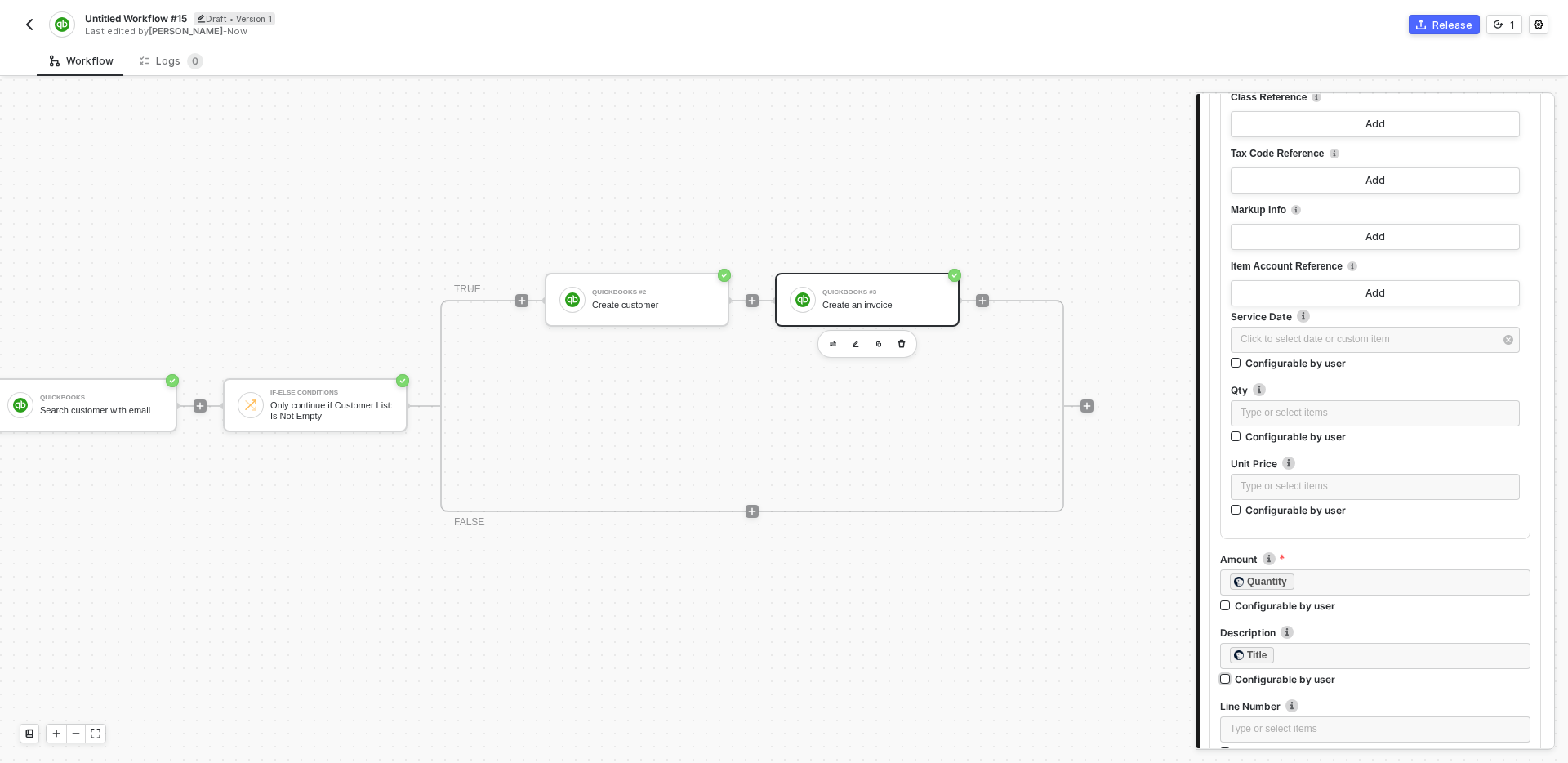
scroll to position [988, 0]
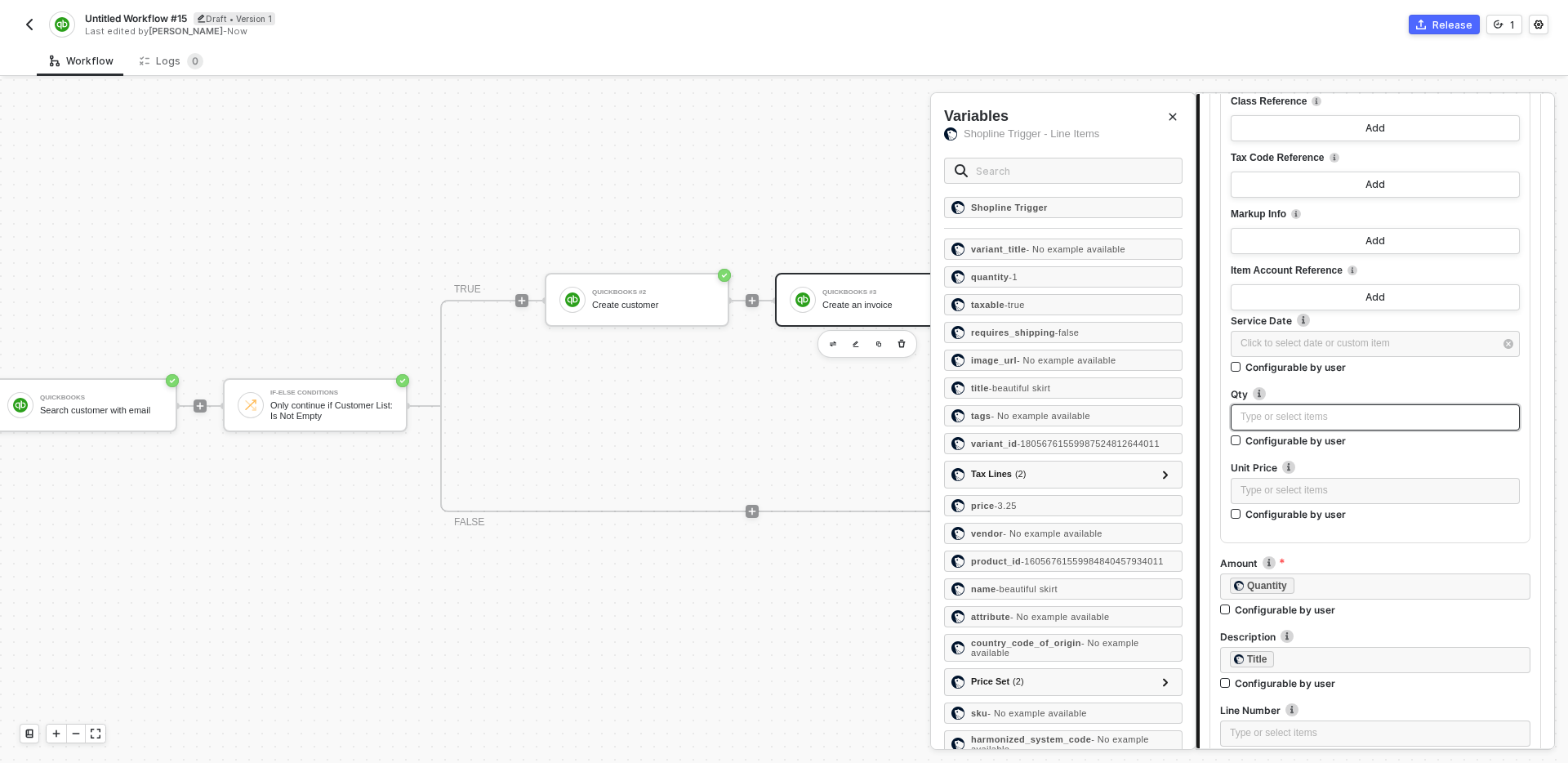
click at [1317, 410] on div "Type or select items ﻿" at bounding box center [1375, 417] width 270 height 16
click at [1066, 280] on div "quantity - 1" at bounding box center [1063, 276] width 239 height 21
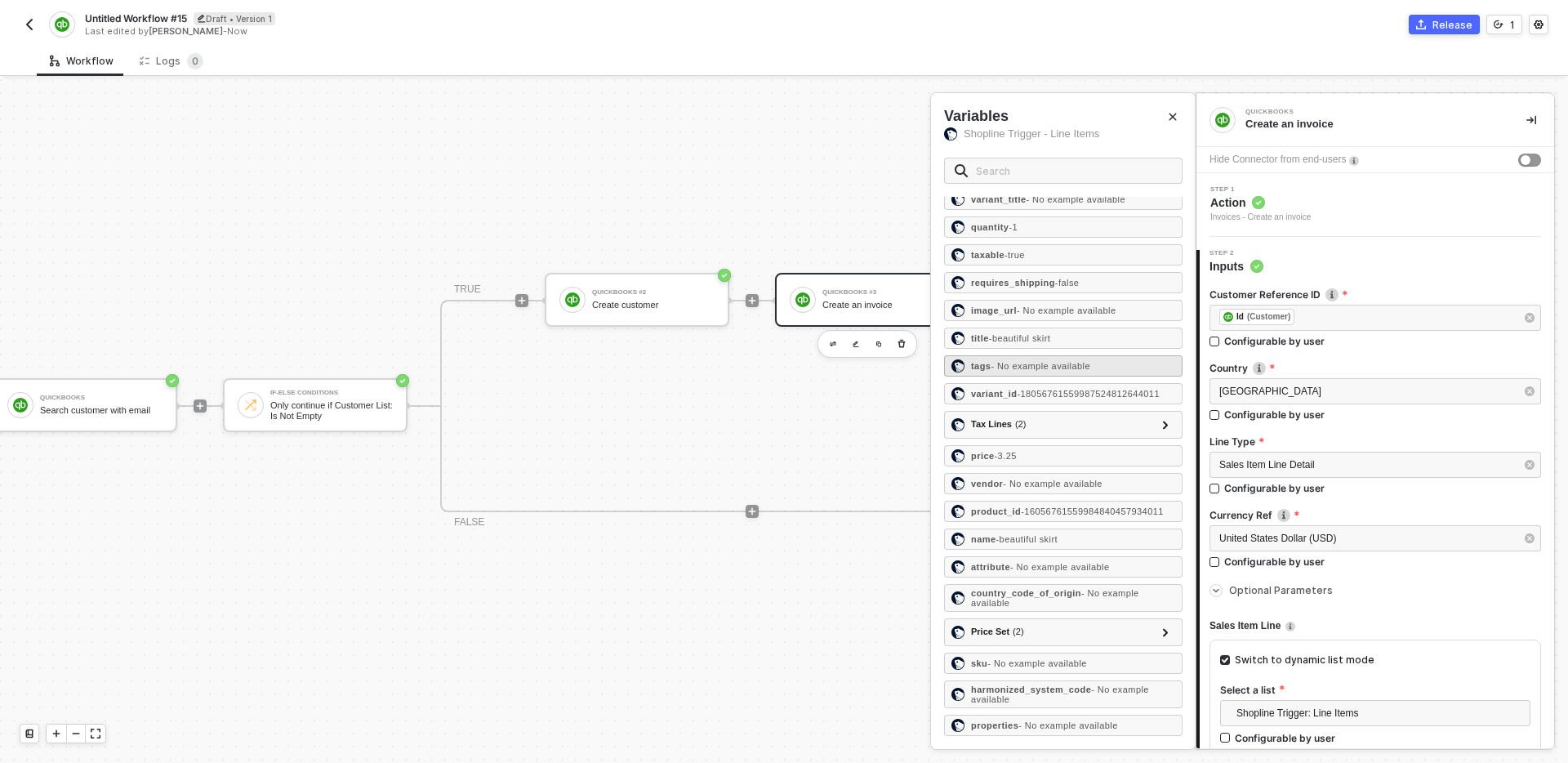
scroll to position [63, 0]
click at [1128, 418] on div "Tax Lines ( 2 )" at bounding box center [1053, 424] width 204 height 19
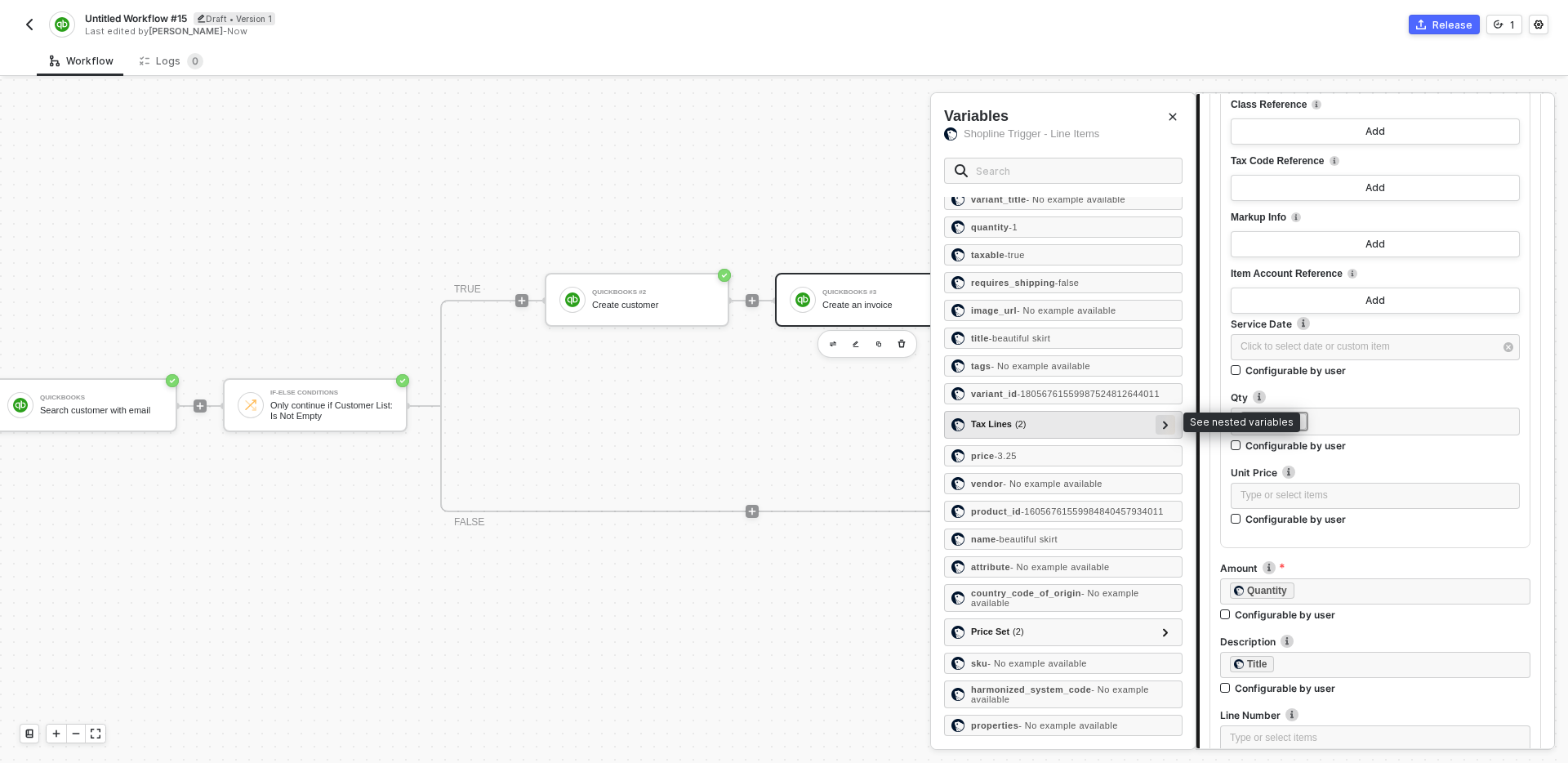
click at [1168, 421] on icon at bounding box center [1165, 424] width 5 height 8
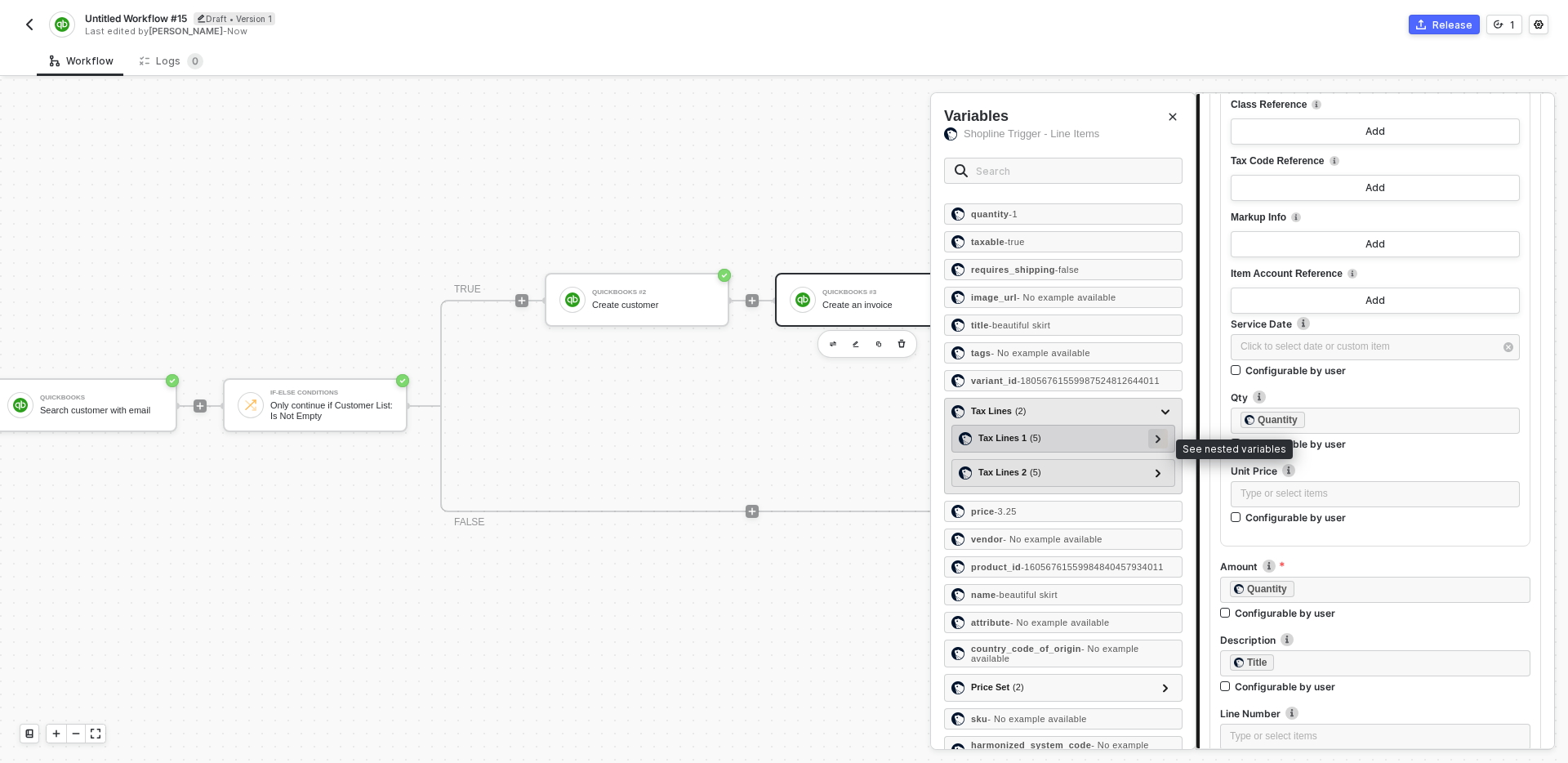
click at [1161, 446] on div at bounding box center [1157, 438] width 8 height 18
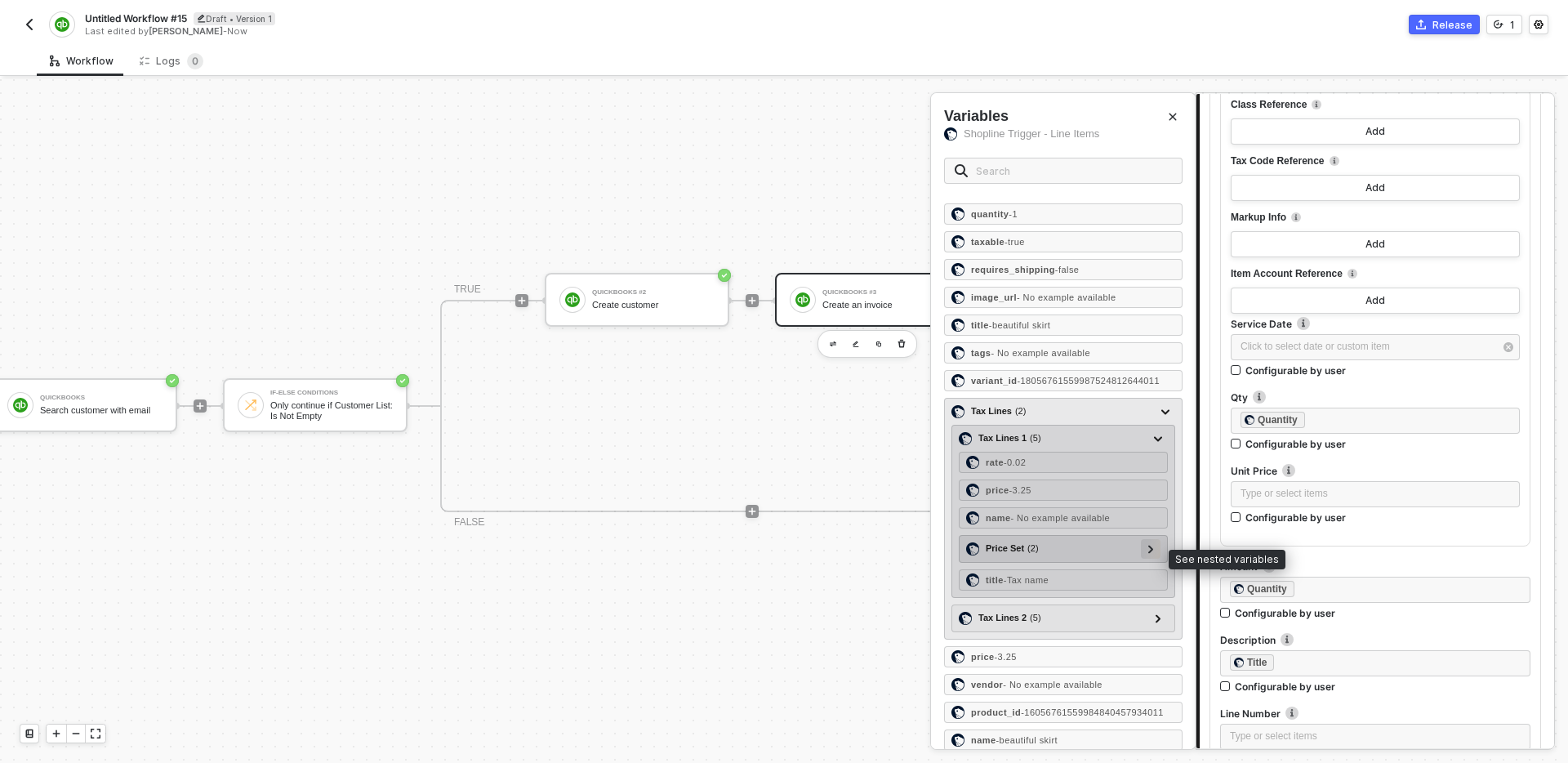
click at [1150, 553] on icon at bounding box center [1150, 549] width 5 height 8
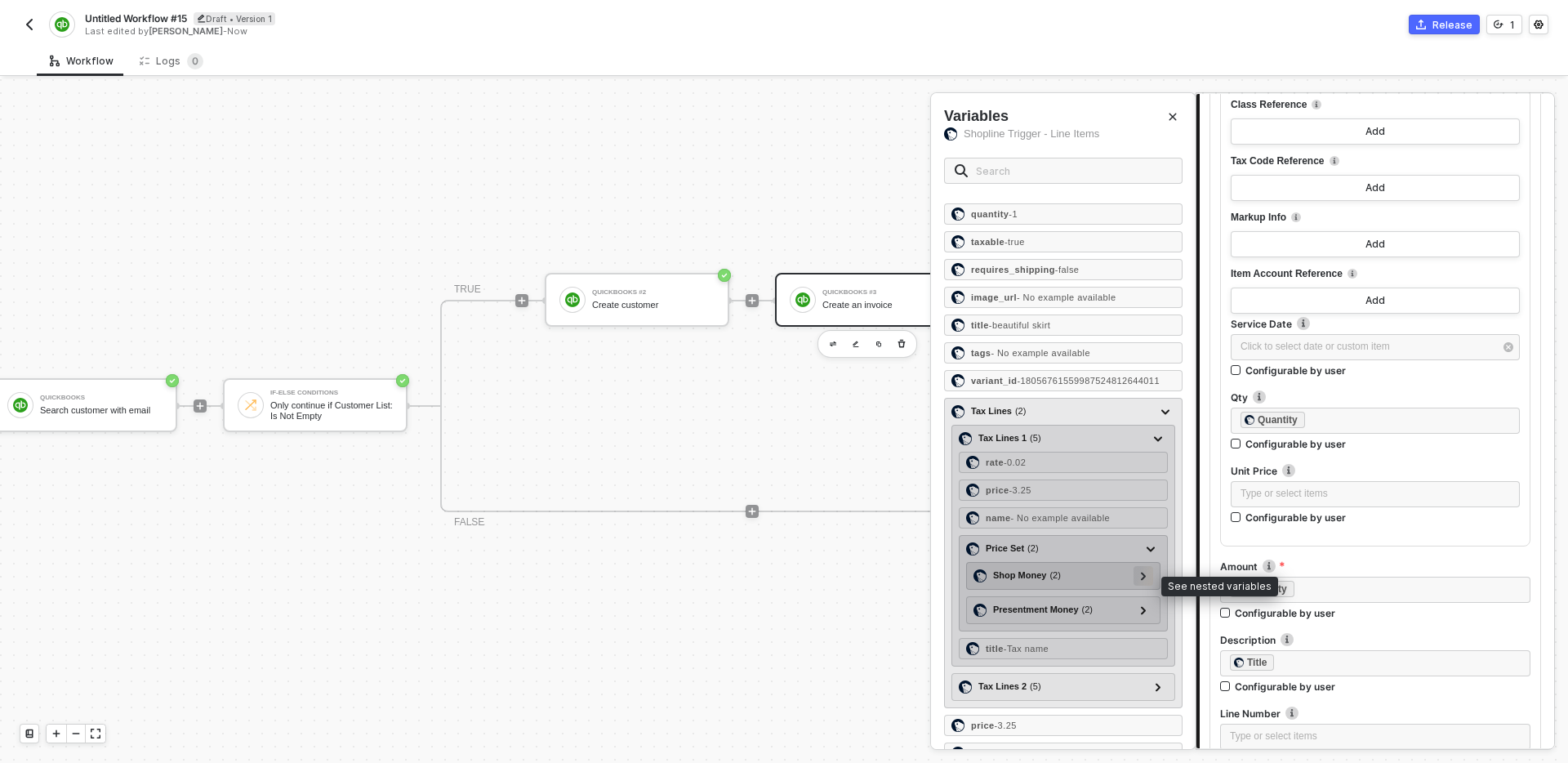
click at [1147, 584] on div at bounding box center [1143, 575] width 8 height 18
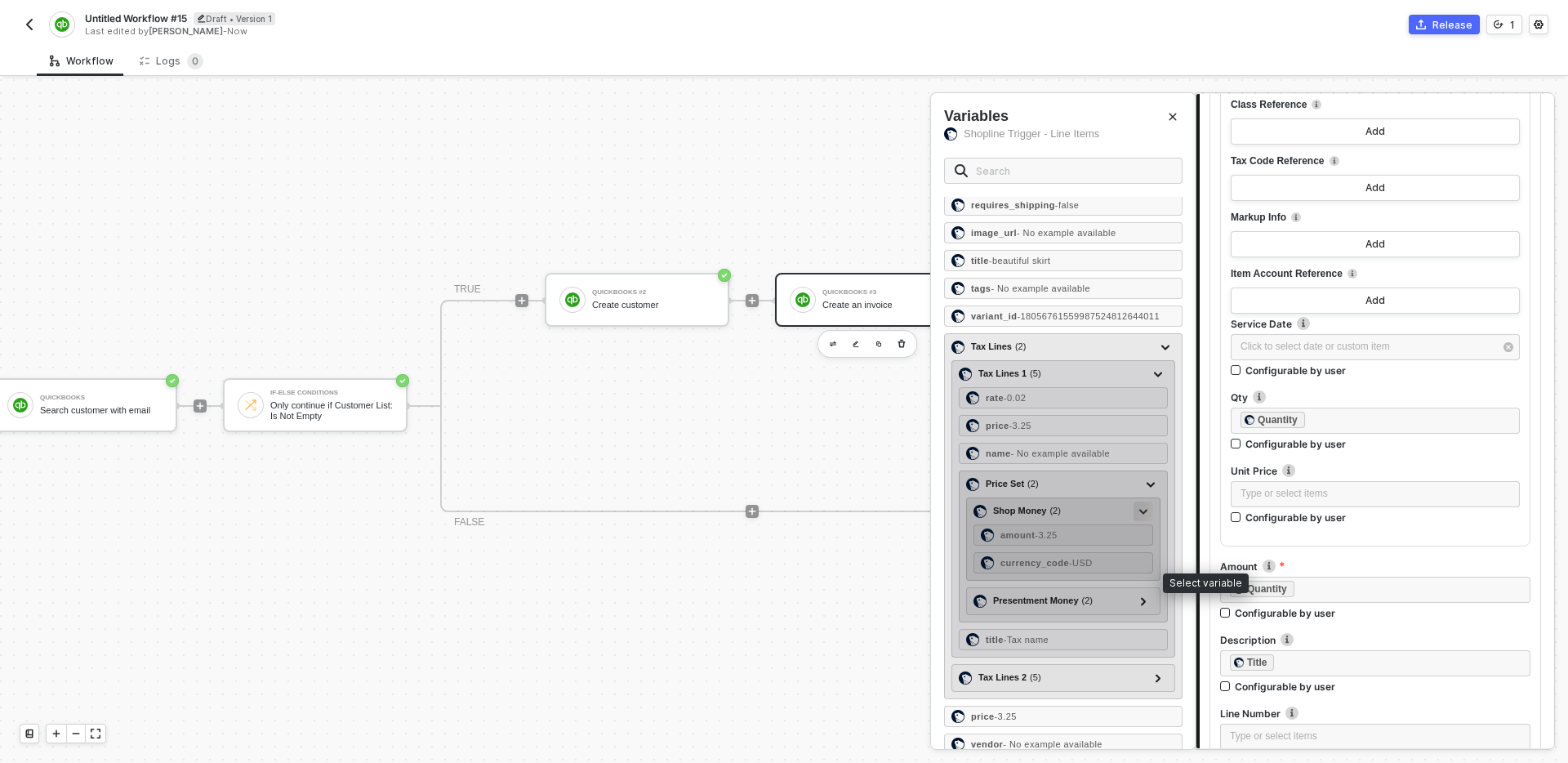
scroll to position [132, 0]
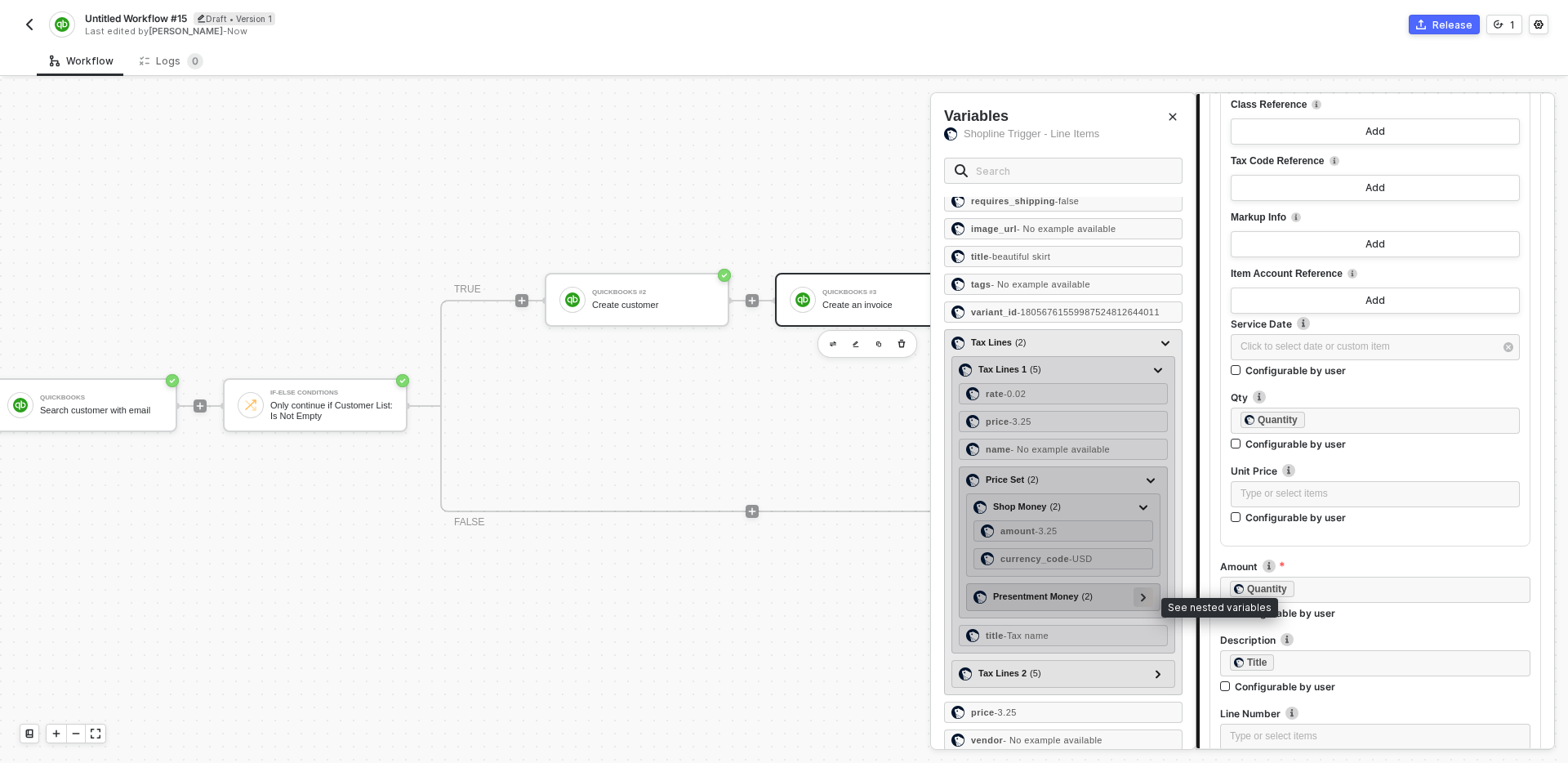
click at [1147, 607] on div at bounding box center [1143, 596] width 19 height 19
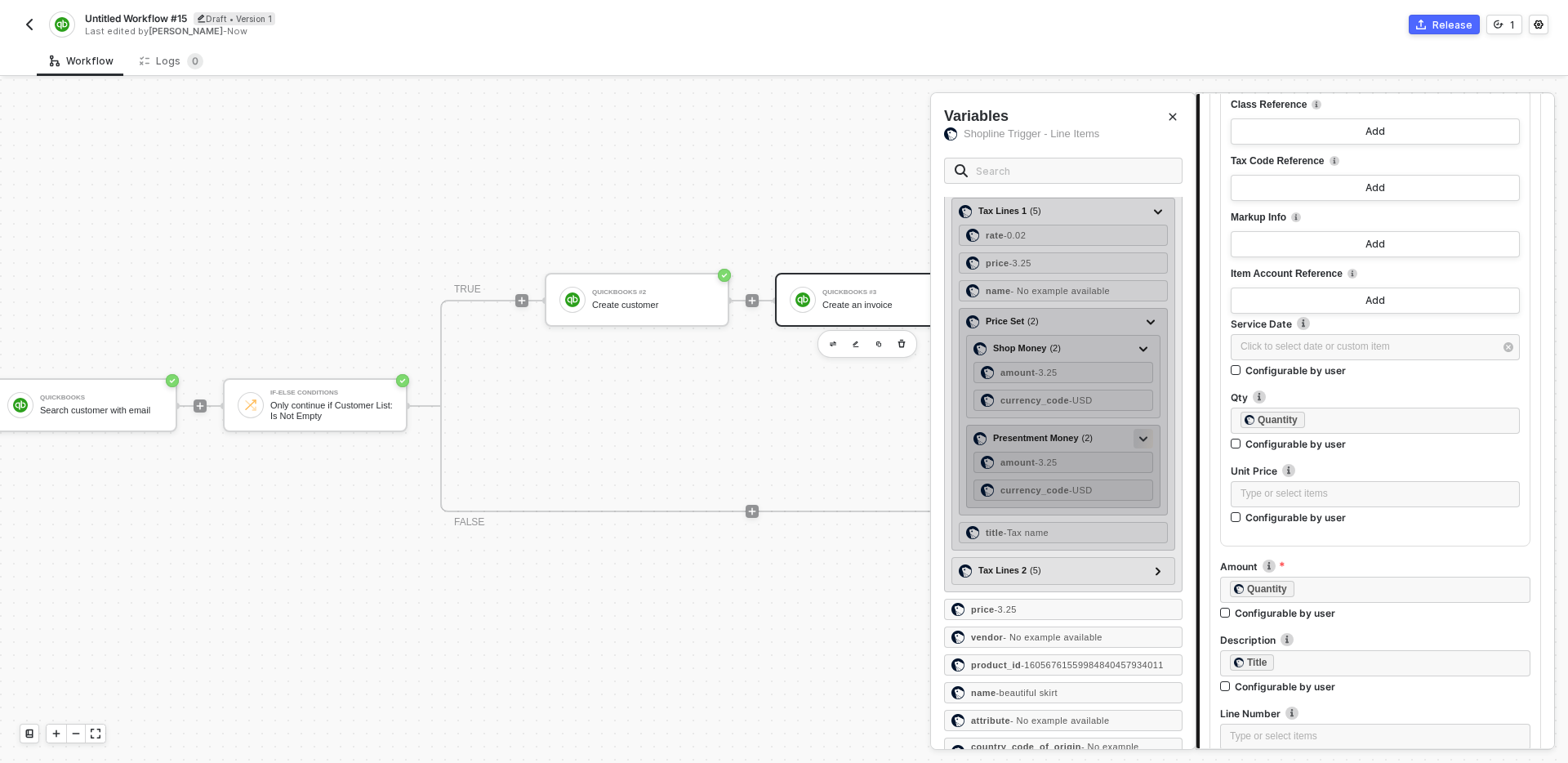
scroll to position [291, 0]
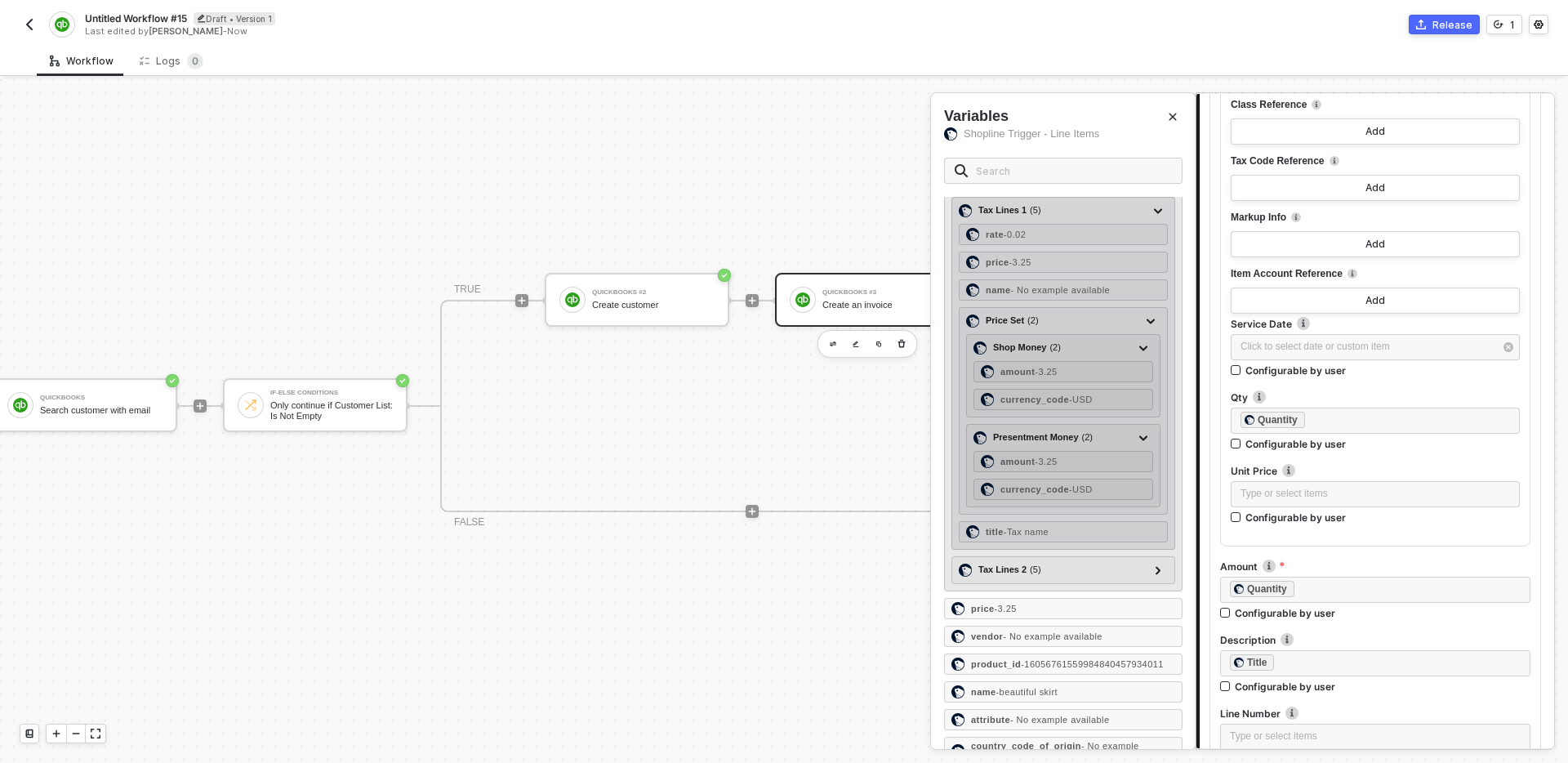
click at [1165, 205] on div "Tax Lines 1 ( 5 ) rate - 0.02 price - 3.25 name - No example available Price Se…" at bounding box center [1063, 373] width 224 height 353
click at [1155, 213] on icon at bounding box center [1157, 210] width 8 height 5
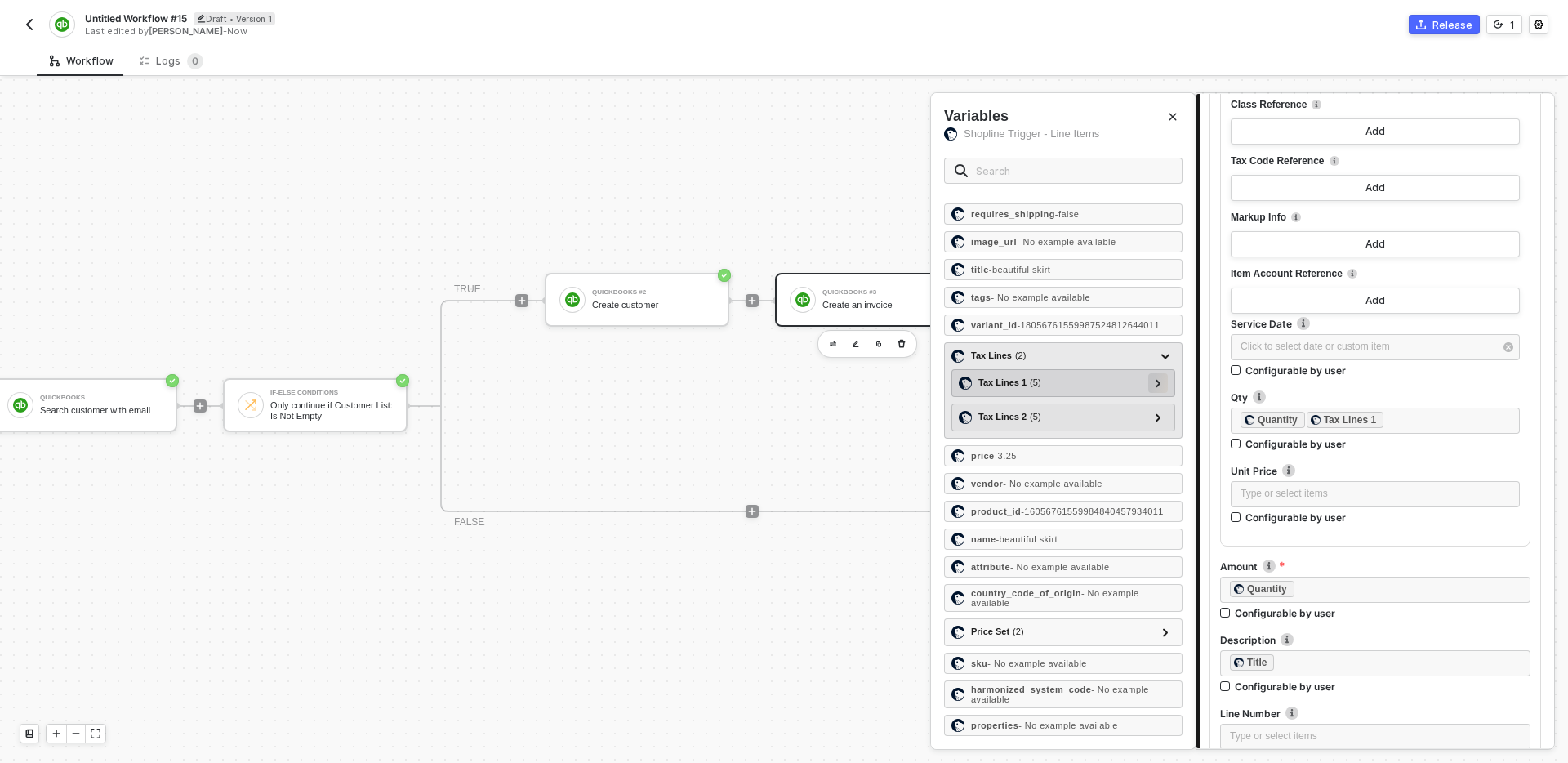
click at [1162, 377] on div at bounding box center [1157, 382] width 19 height 19
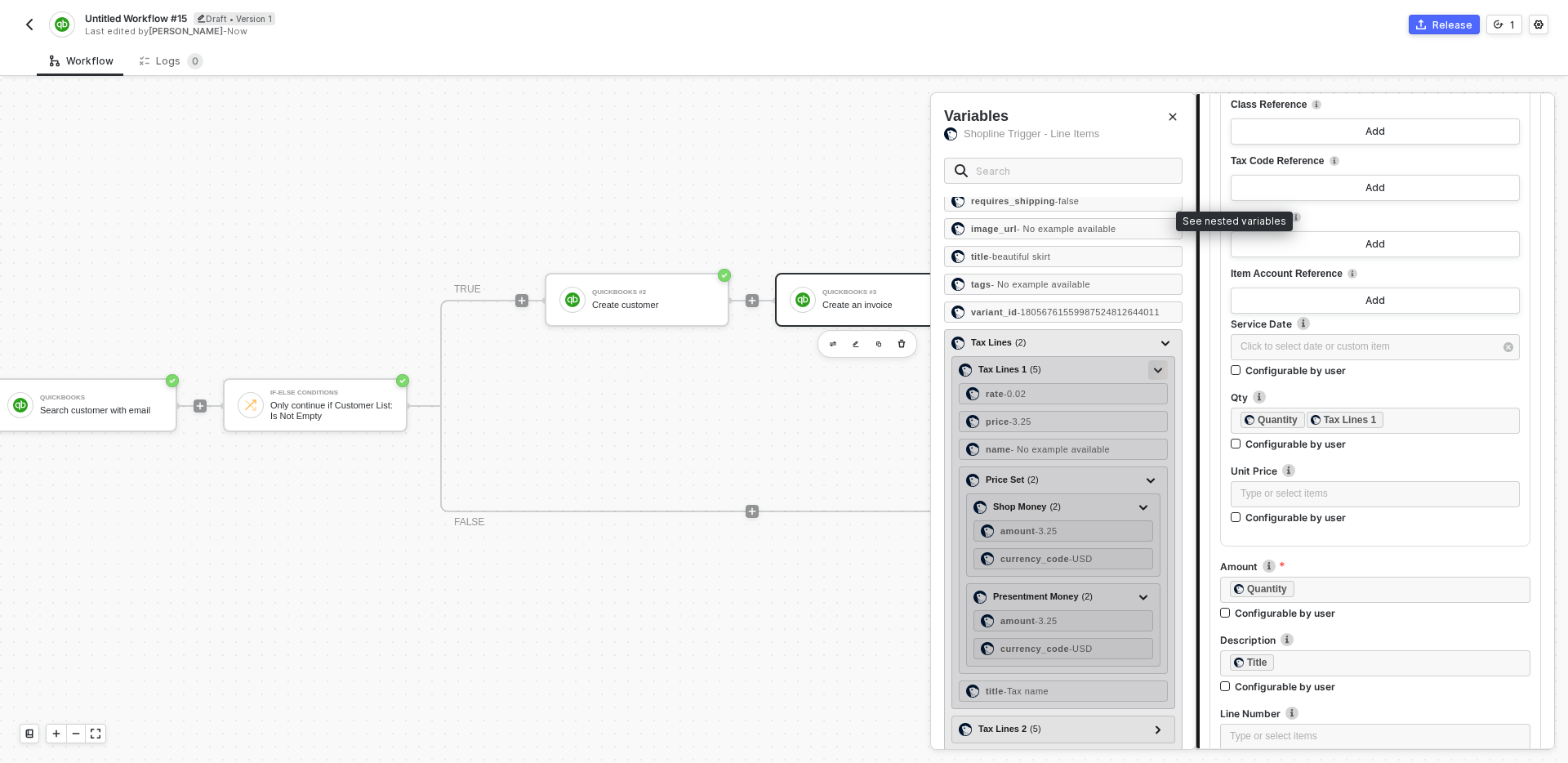
scroll to position [291, 0]
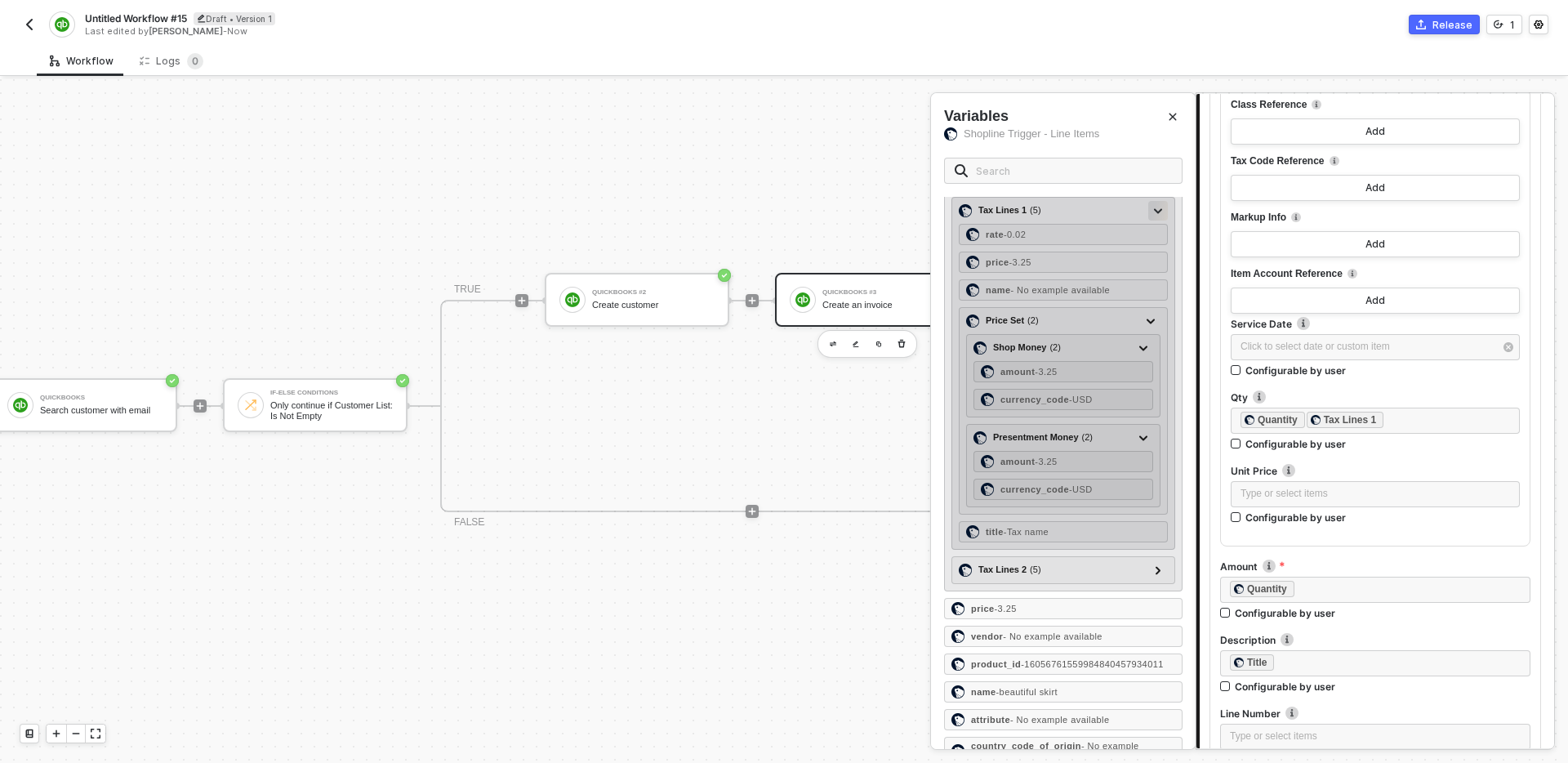
click at [1157, 213] on div at bounding box center [1157, 210] width 8 height 18
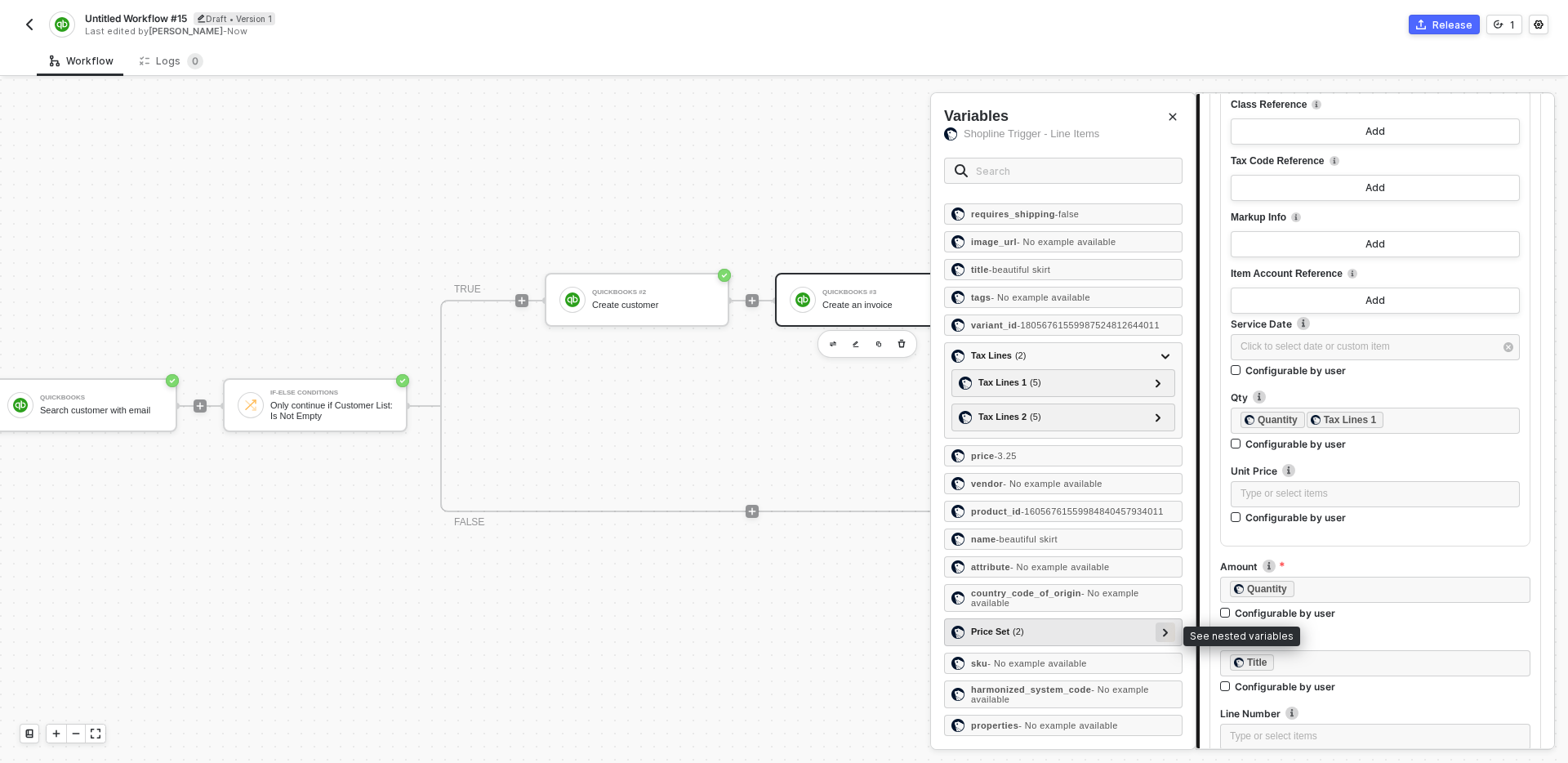
click at [1161, 634] on div at bounding box center [1165, 632] width 8 height 18
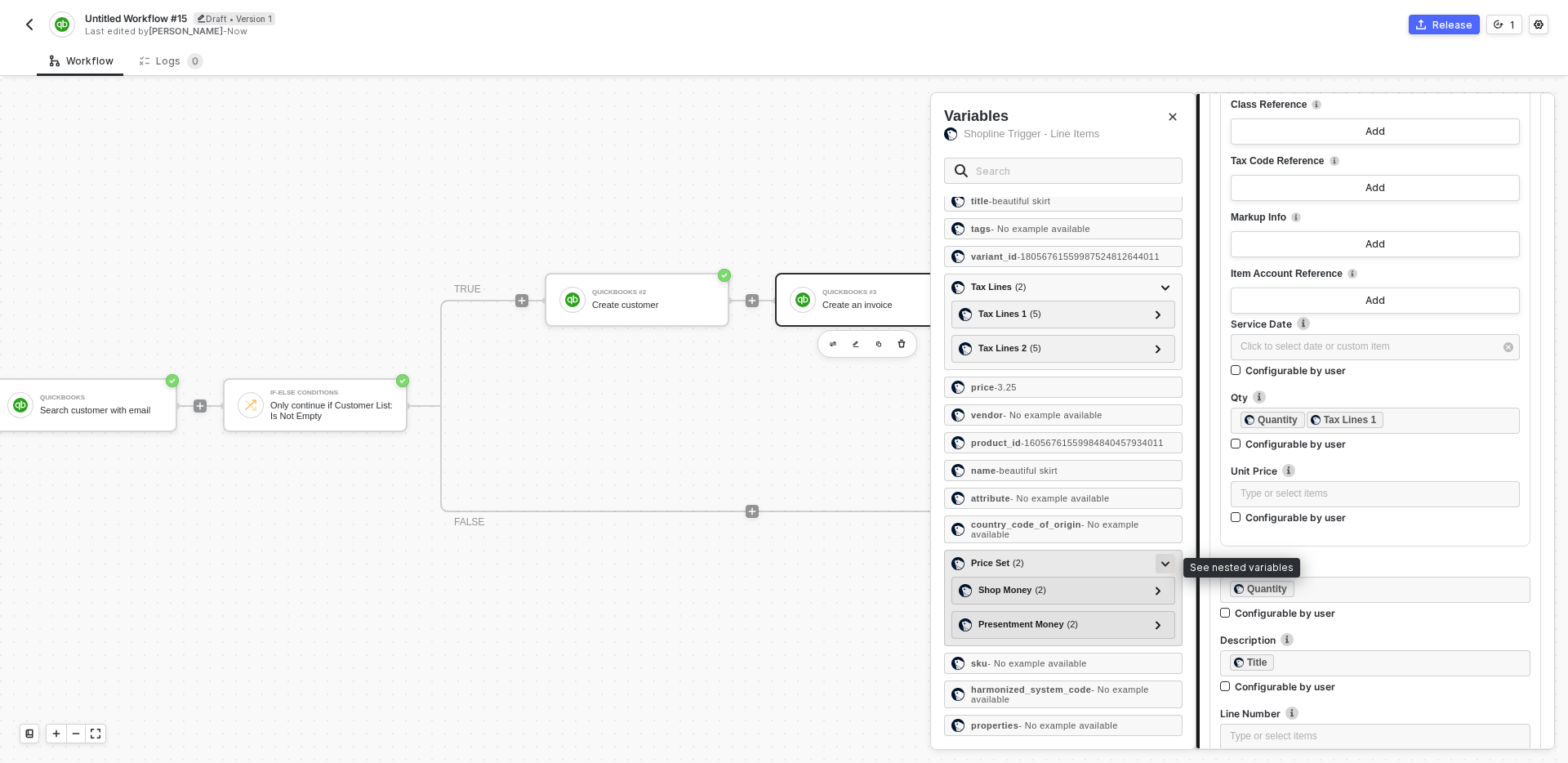
click at [1164, 563] on icon at bounding box center [1165, 564] width 8 height 5
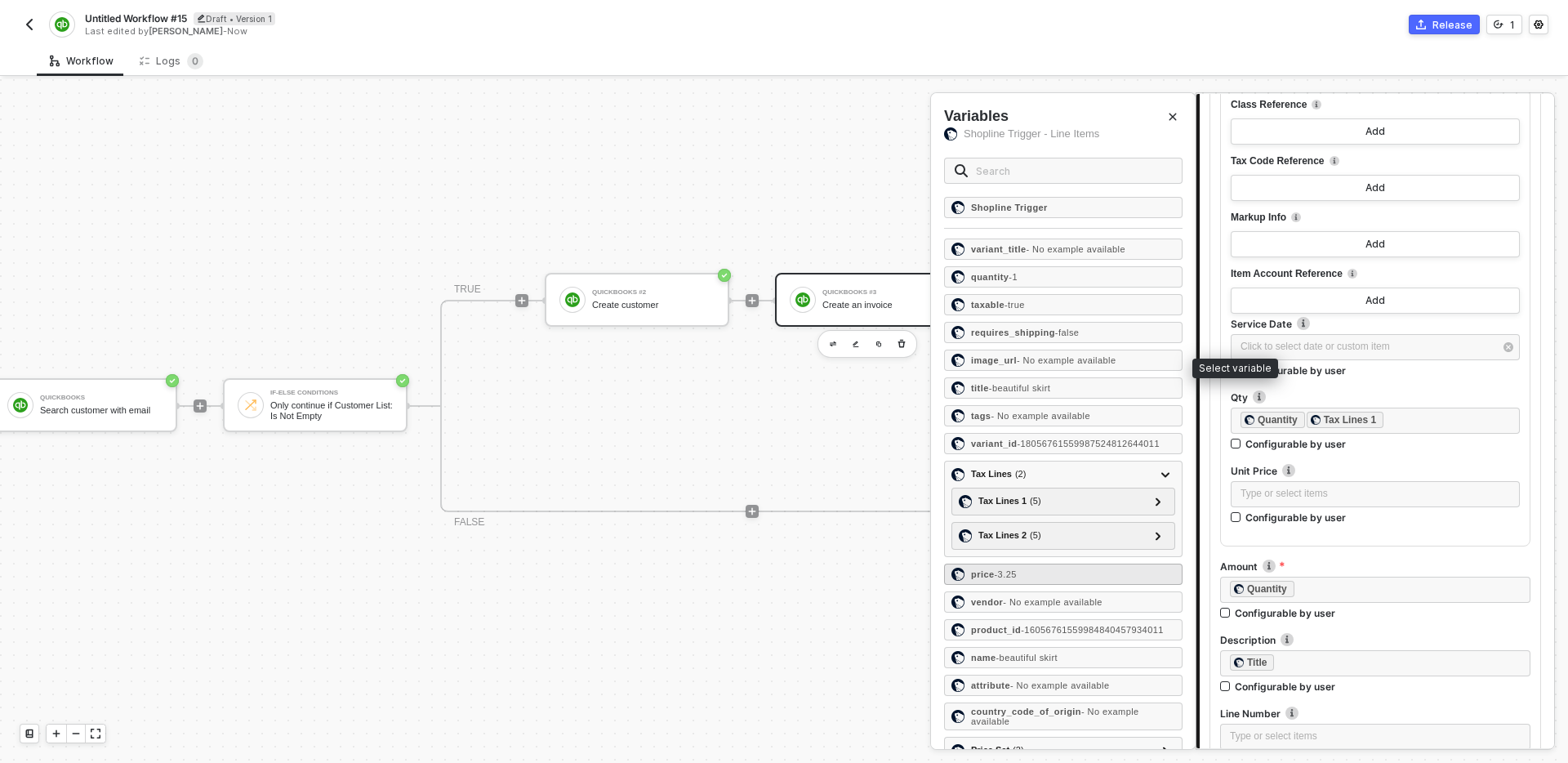
scroll to position [132, 0]
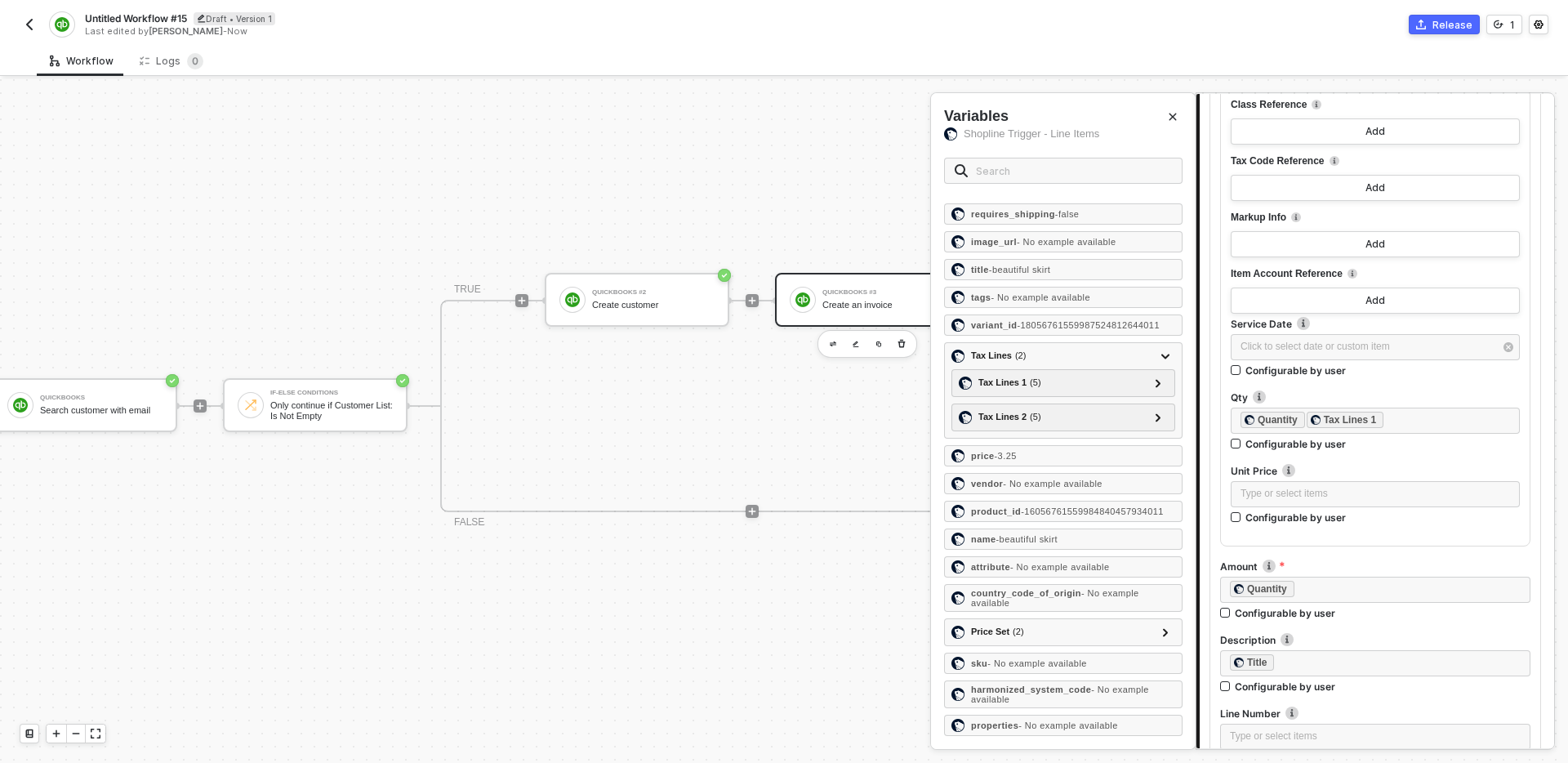
click at [1371, 553] on div "Switch to dynamic list mode Select a list Shopline Trigger: Line Items Configur…" at bounding box center [1375, 222] width 332 height 1134
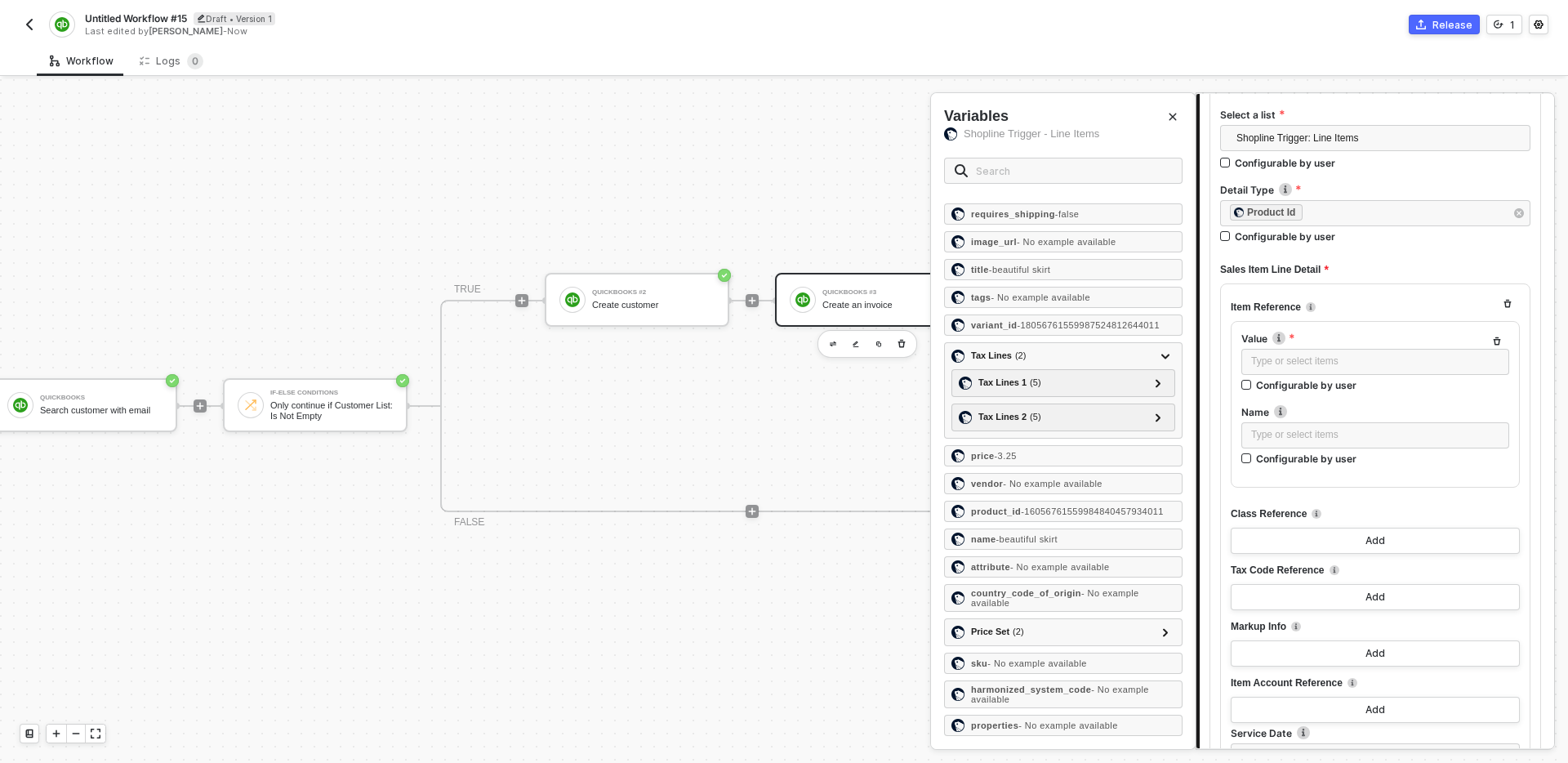
scroll to position [495, 0]
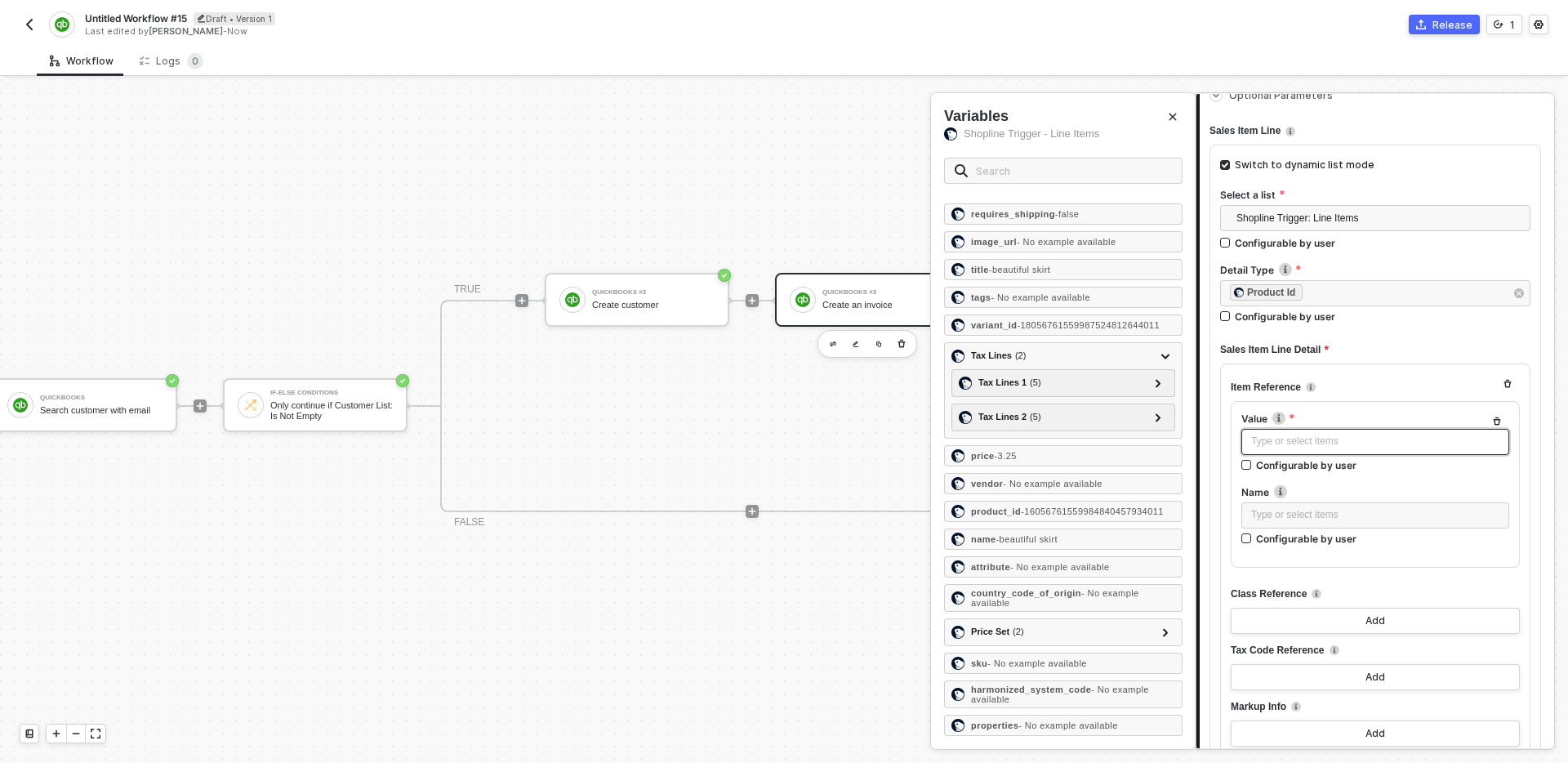
click at [1314, 441] on div "Type or select items ﻿" at bounding box center [1376, 441] width 249 height 16
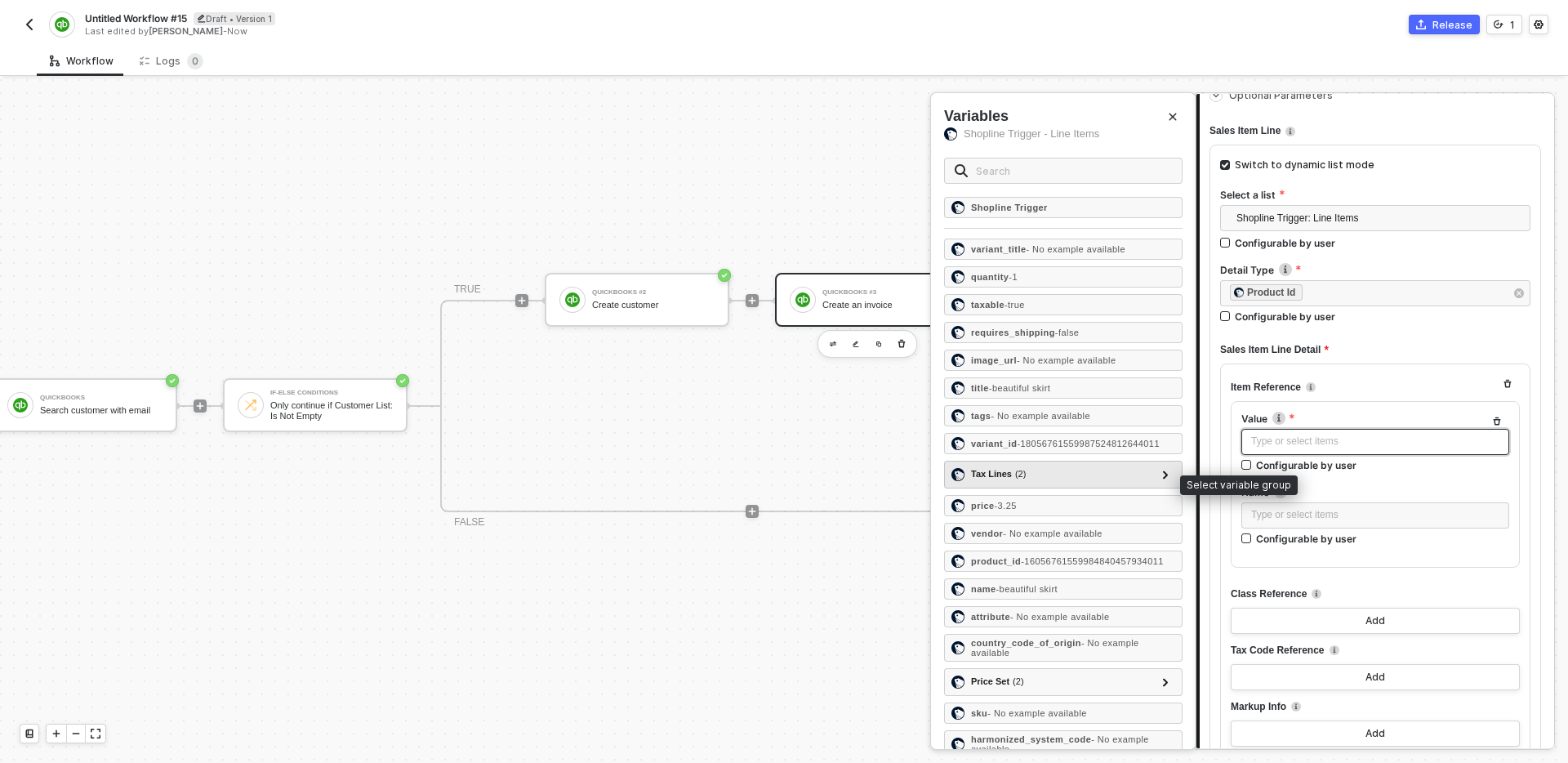
scroll to position [63, 0]
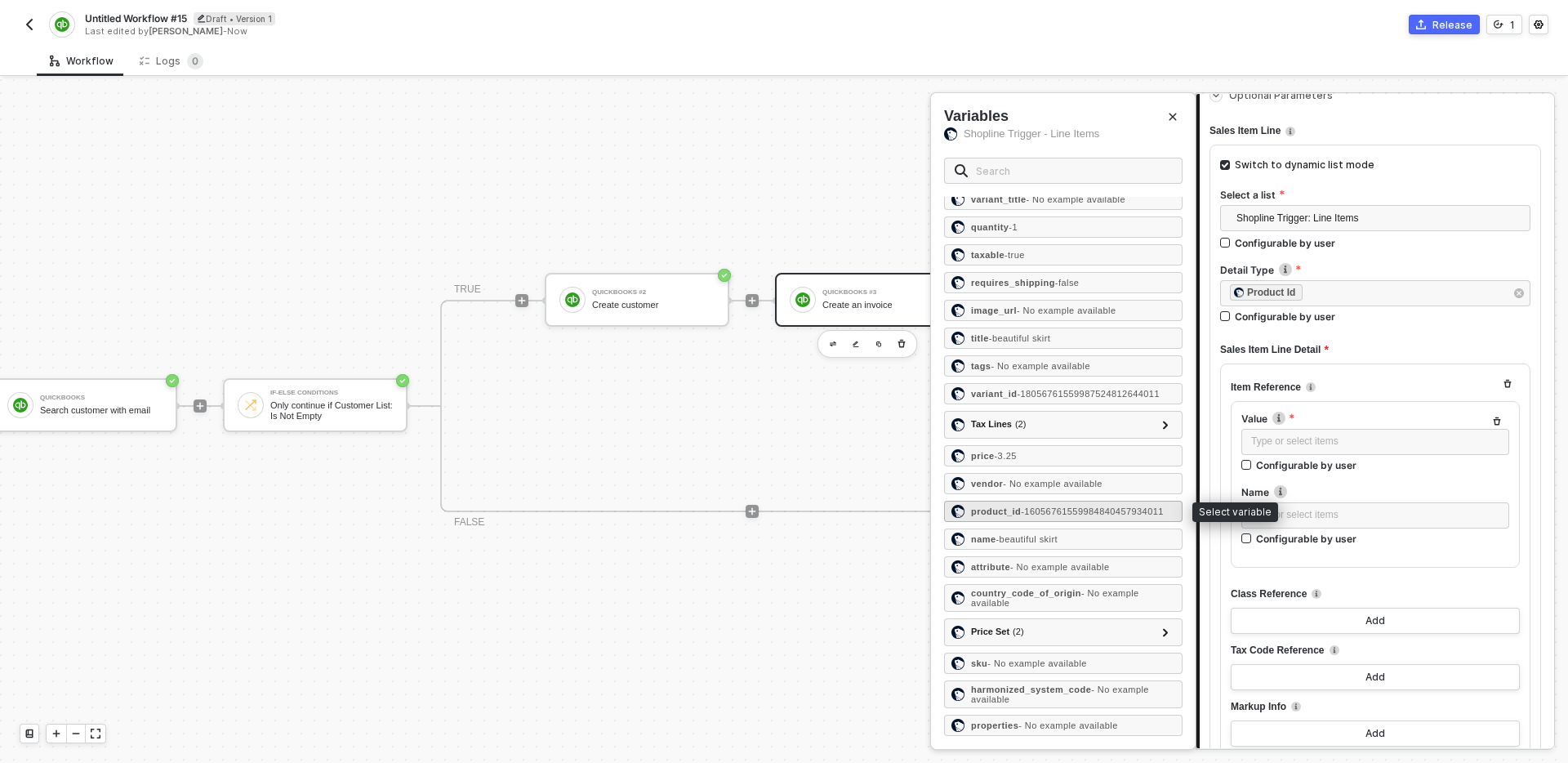
click at [1054, 511] on span "- 16056761559984840457934011" at bounding box center [1093, 511] width 143 height 10
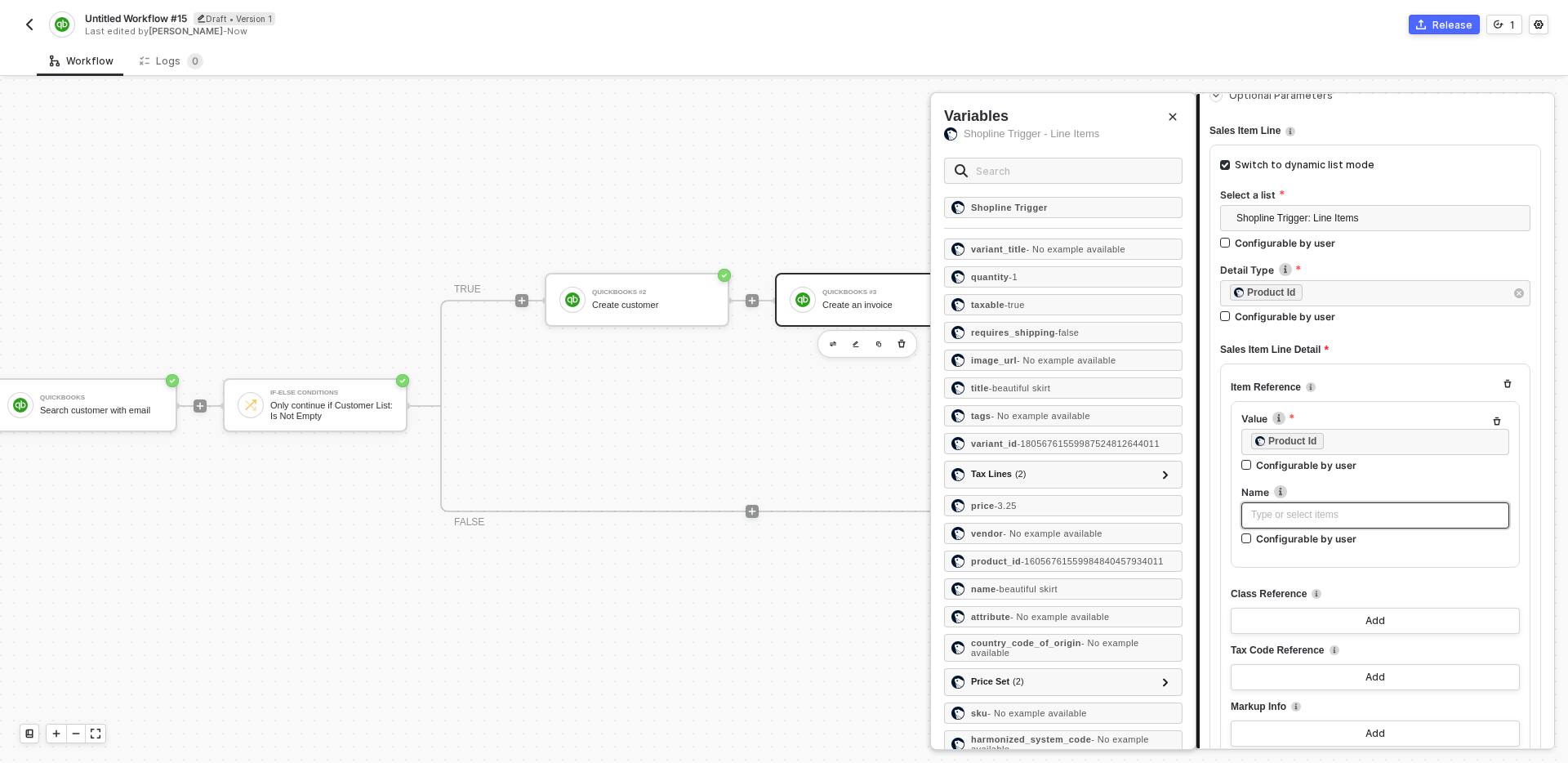
click at [1319, 511] on div "Type or select items ﻿" at bounding box center [1376, 515] width 249 height 16
click at [1036, 395] on div "title - beautiful skirt" at bounding box center [1063, 388] width 239 height 21
click at [1221, 567] on div "Item Reference Value The id for the referenced object as found in the id field …" at bounding box center [1376, 700] width 311 height 672
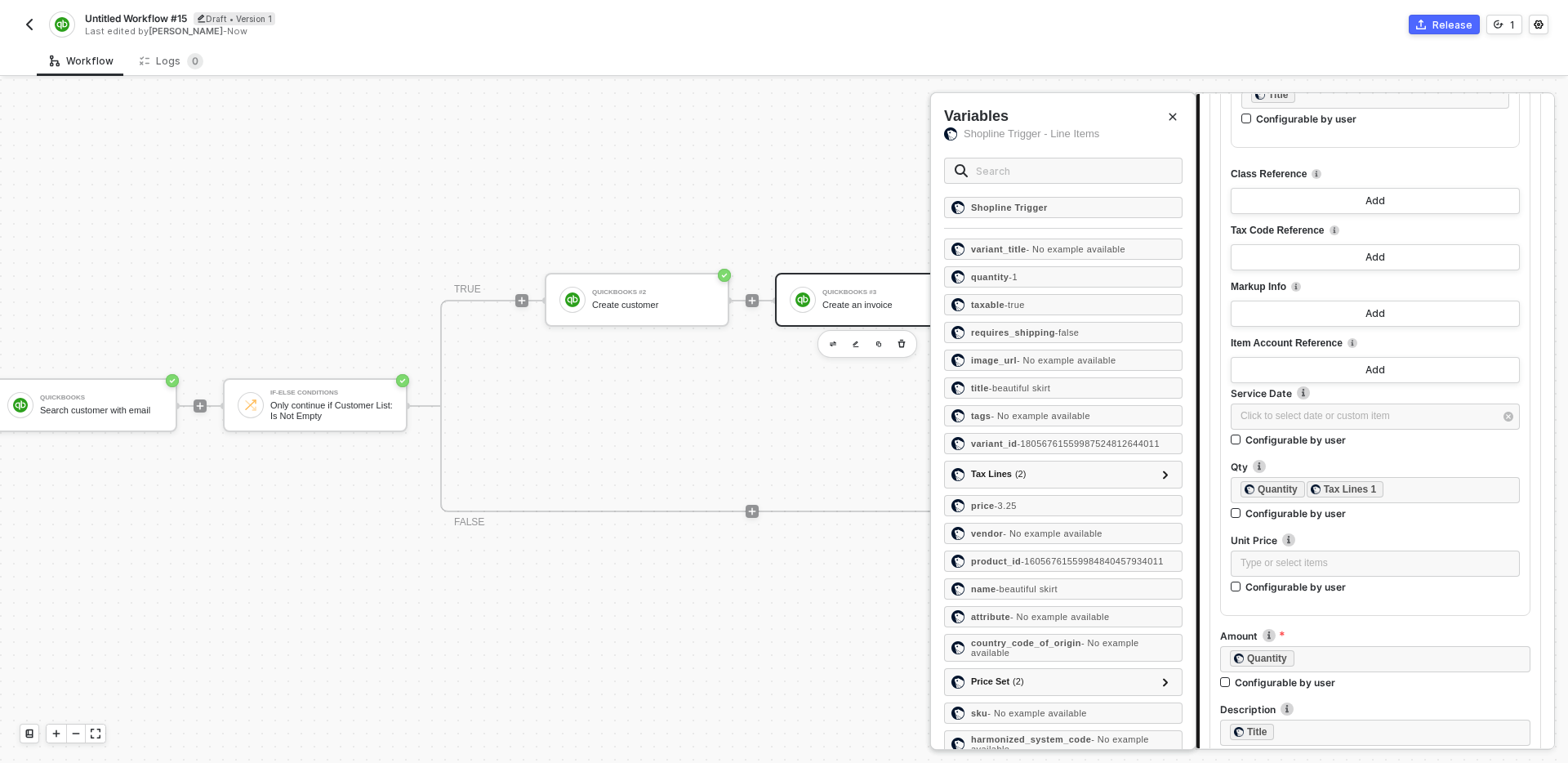
scroll to position [918, 0]
click at [1399, 488] on div "﻿ ﻿ Quantity ﻿ ﻿ Tax Lines 1 ﻿" at bounding box center [1375, 489] width 270 height 18
click at [1311, 567] on div "Type or select items ﻿" at bounding box center [1375, 563] width 270 height 16
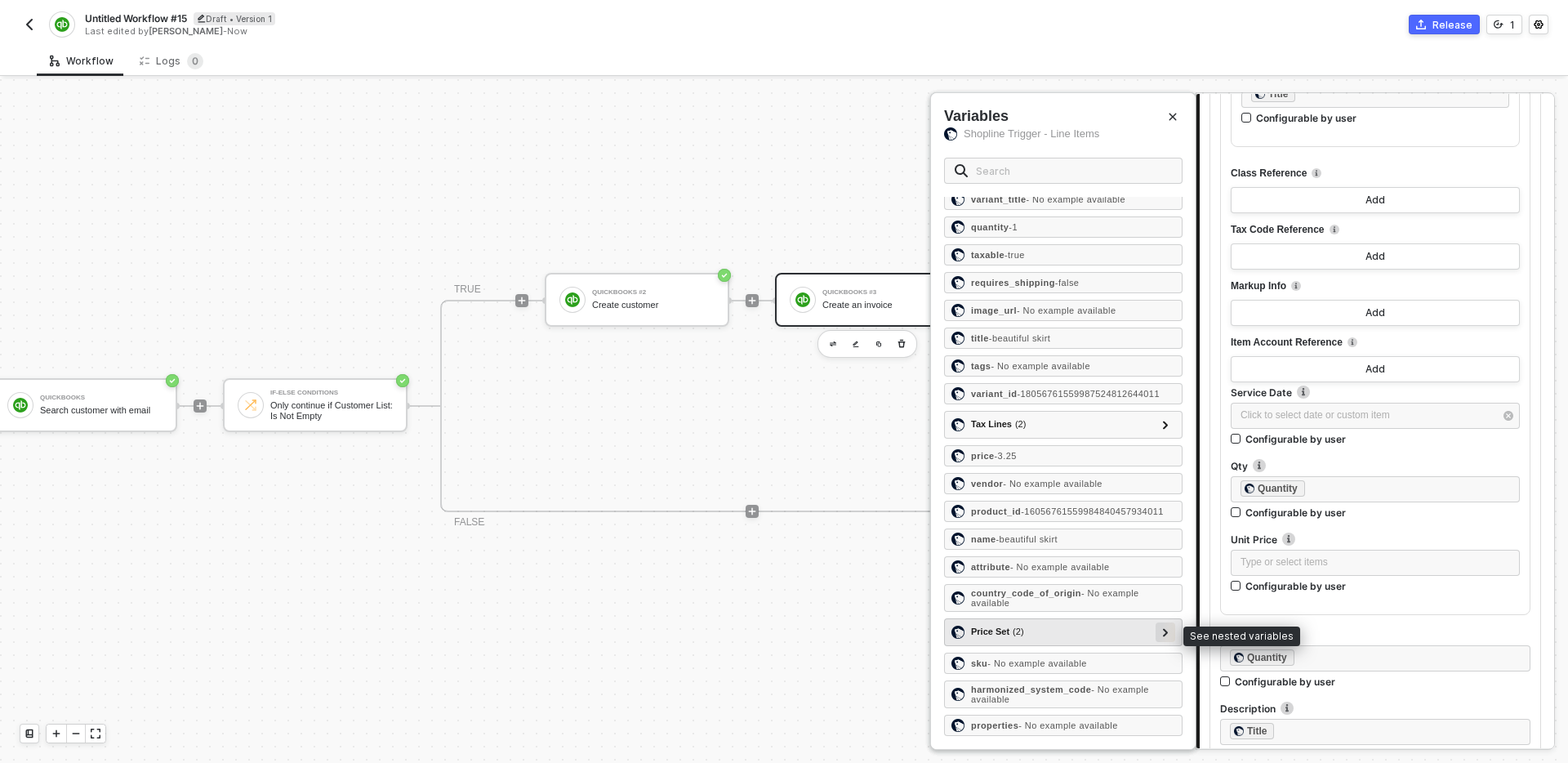
click at [1156, 629] on div at bounding box center [1165, 632] width 19 height 19
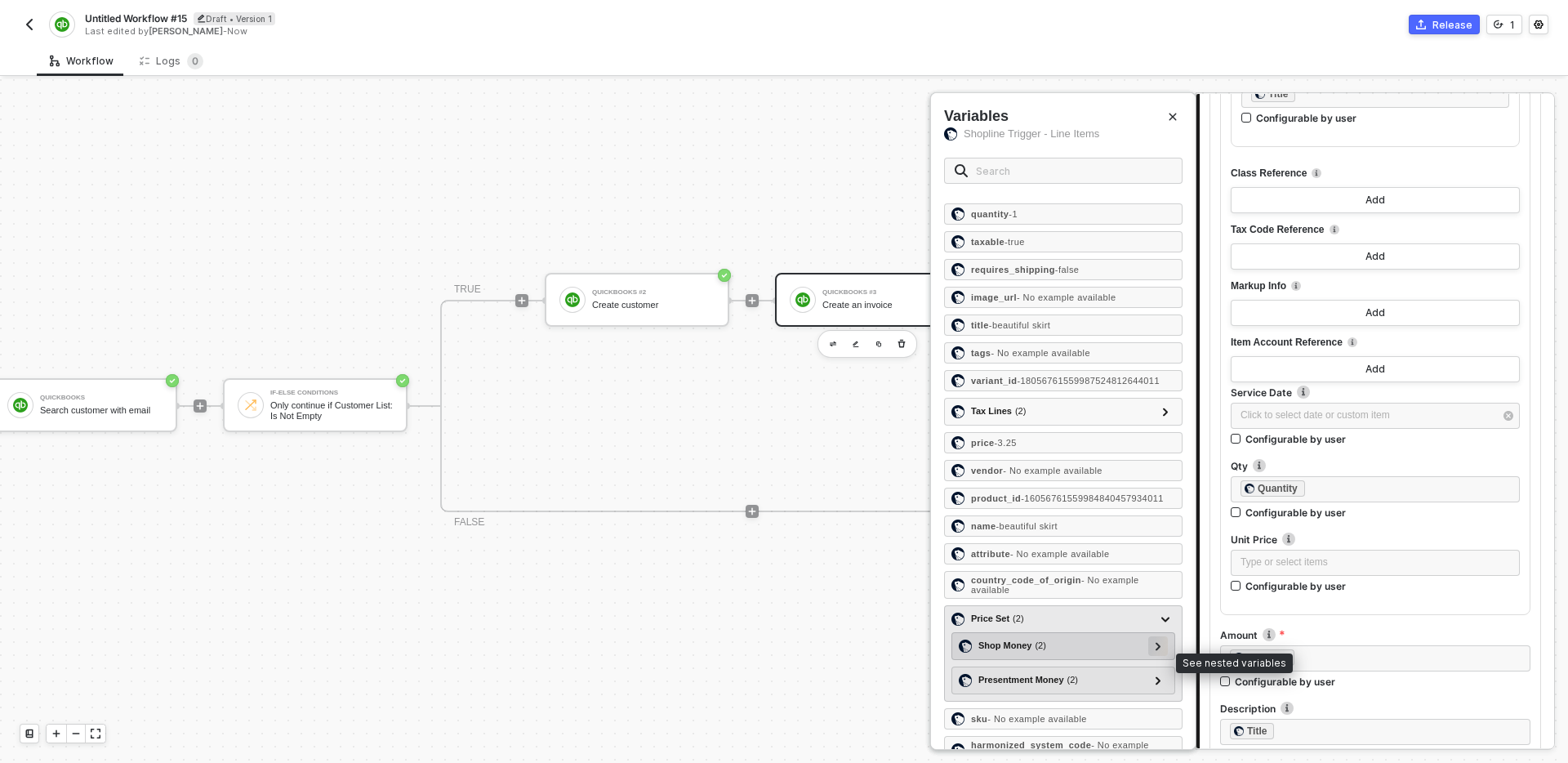
click at [1160, 650] on icon at bounding box center [1158, 646] width 5 height 8
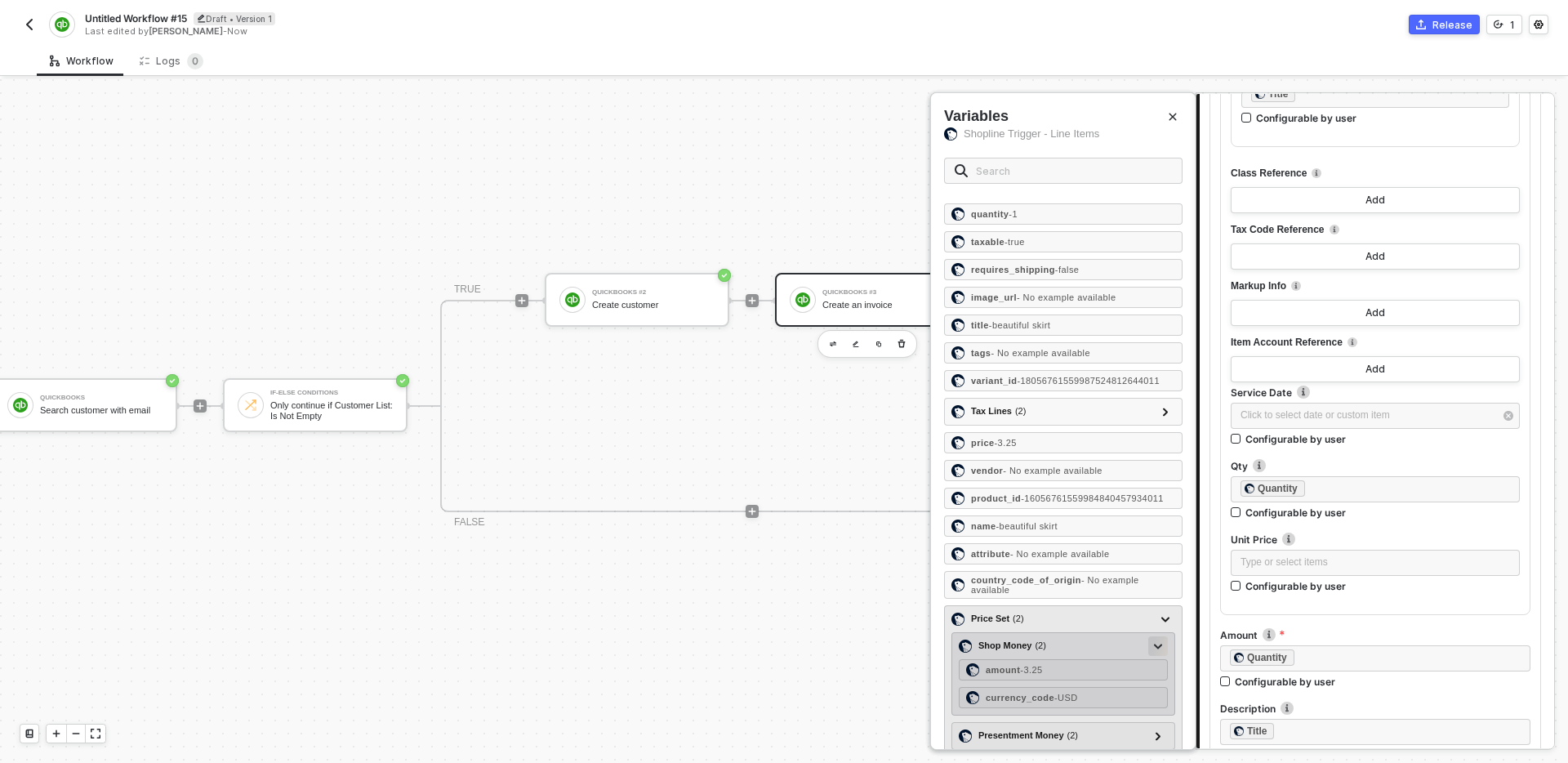
click at [1161, 653] on div at bounding box center [1157, 646] width 8 height 18
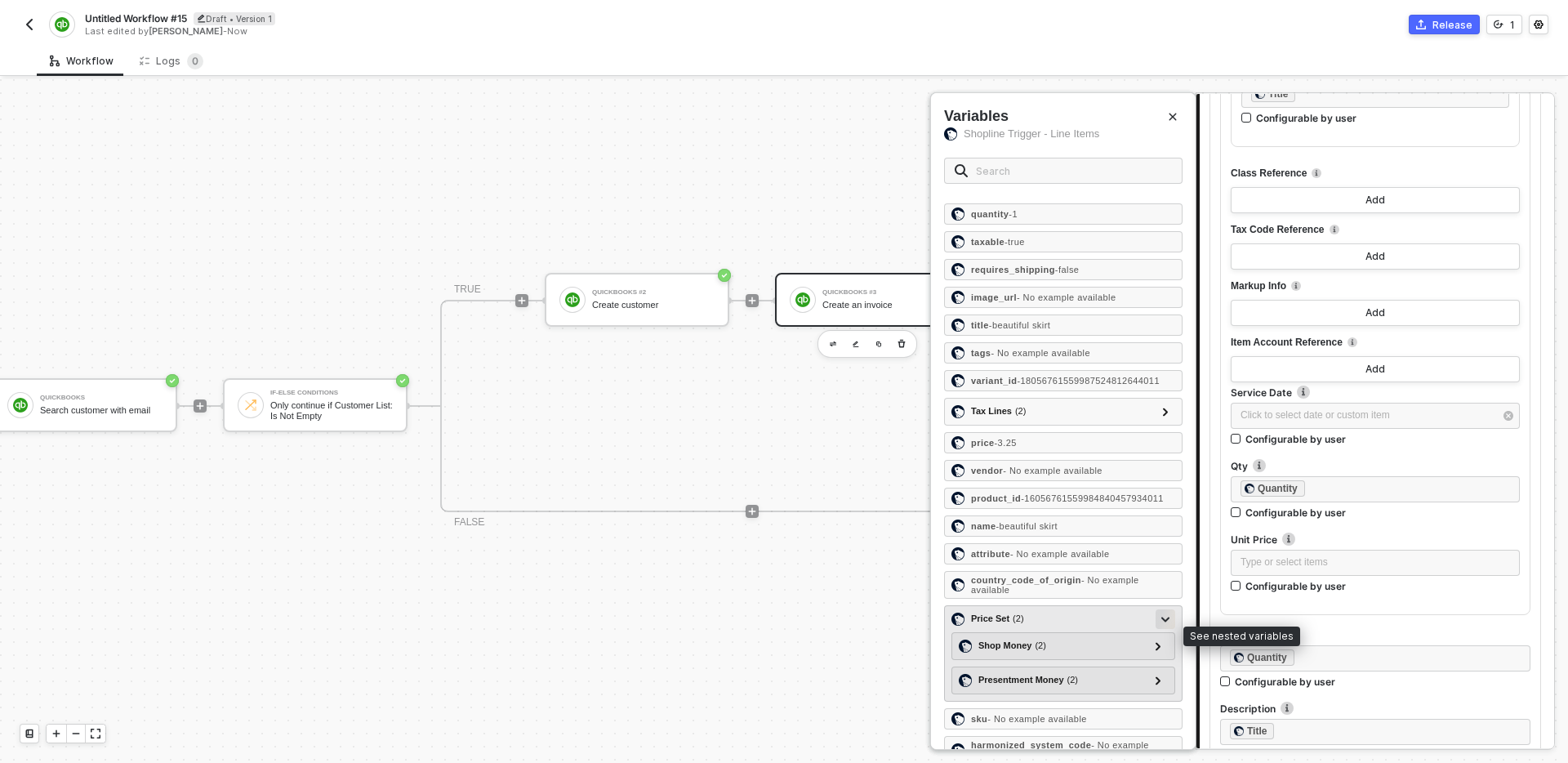
click at [1161, 628] on div at bounding box center [1165, 619] width 8 height 18
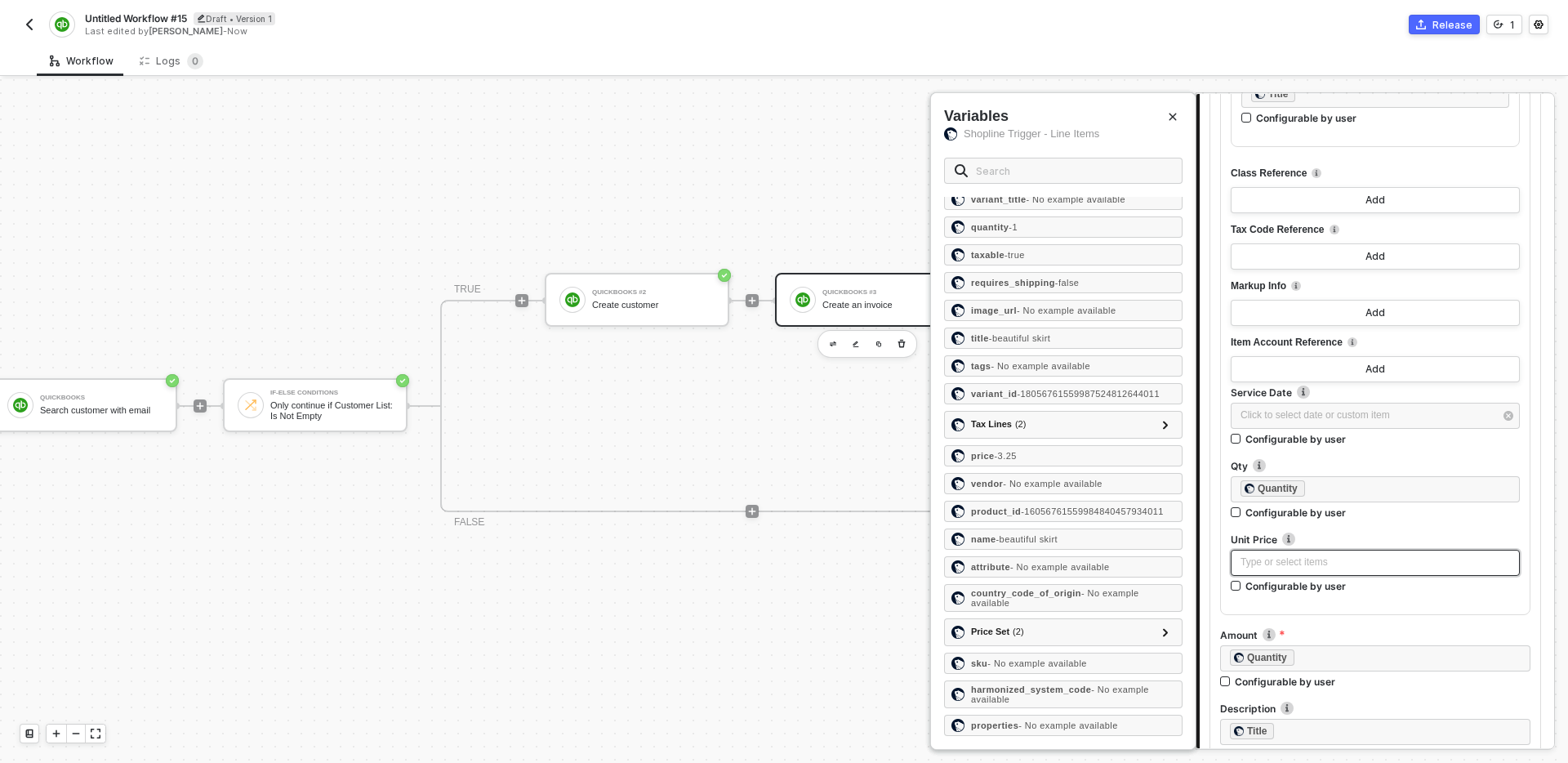
click at [1263, 565] on div "Type or select items ﻿" at bounding box center [1375, 563] width 270 height 16
click at [1042, 446] on div "price - 3.25" at bounding box center [1063, 456] width 239 height 21
click at [1390, 606] on div at bounding box center [1375, 603] width 289 height 6
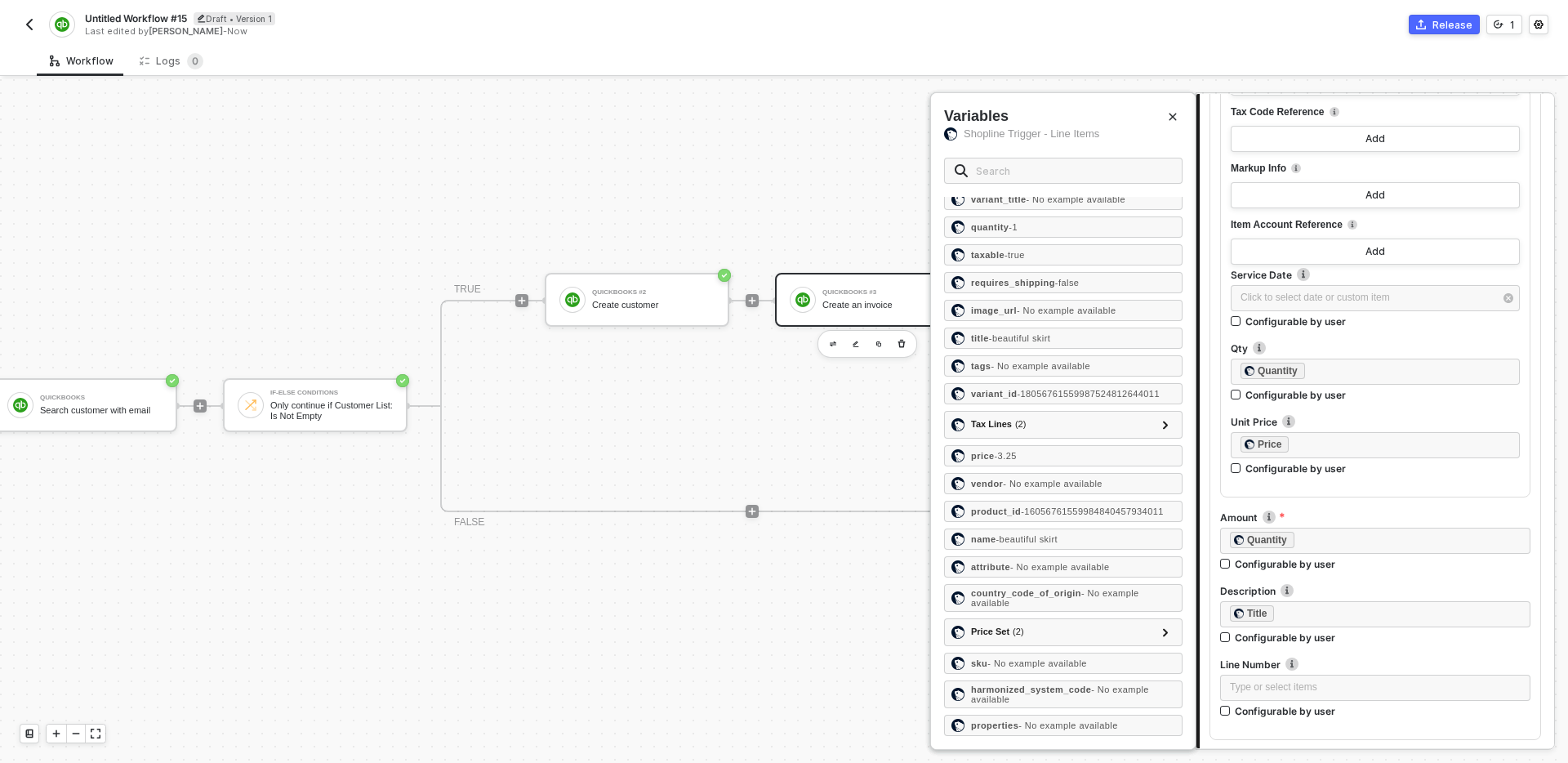
scroll to position [1032, 0]
click at [1283, 618] on div "﻿ ﻿ Title ﻿" at bounding box center [1376, 618] width 291 height 18
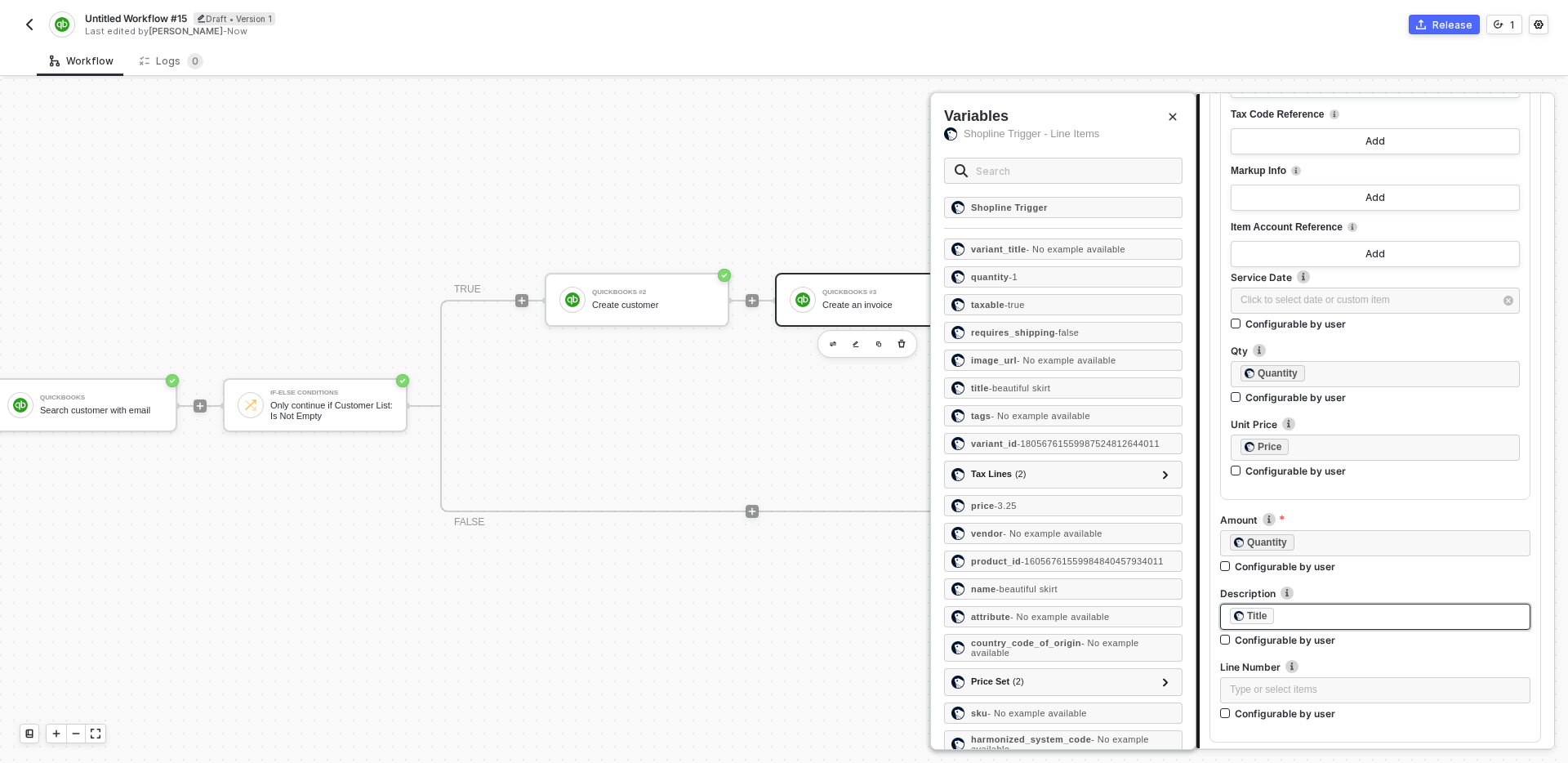
click at [1285, 619] on div "﻿ ﻿ Title ﻿" at bounding box center [1376, 618] width 291 height 18
click at [1374, 589] on label "Description" at bounding box center [1376, 594] width 311 height 14
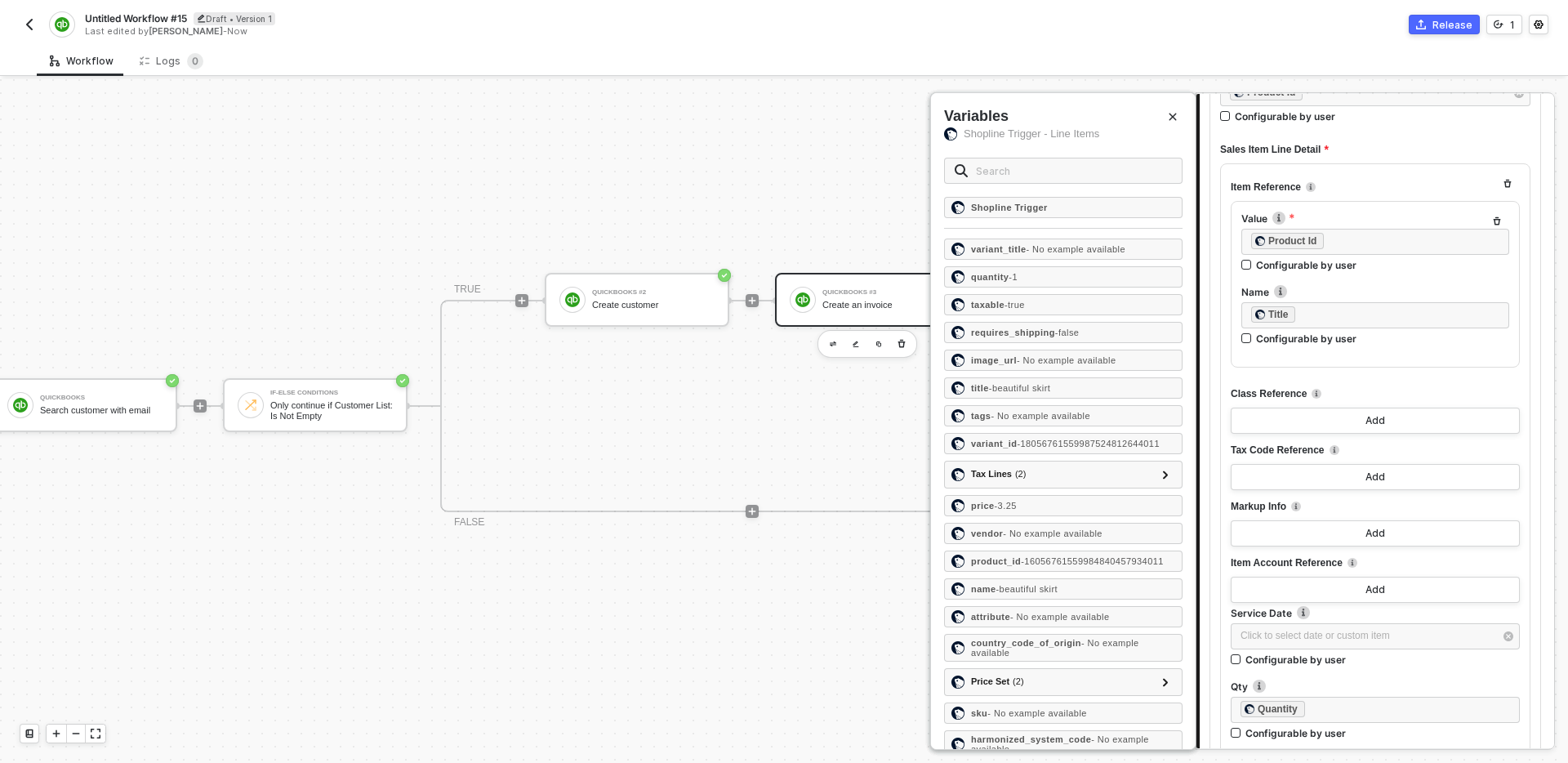
scroll to position [680, 0]
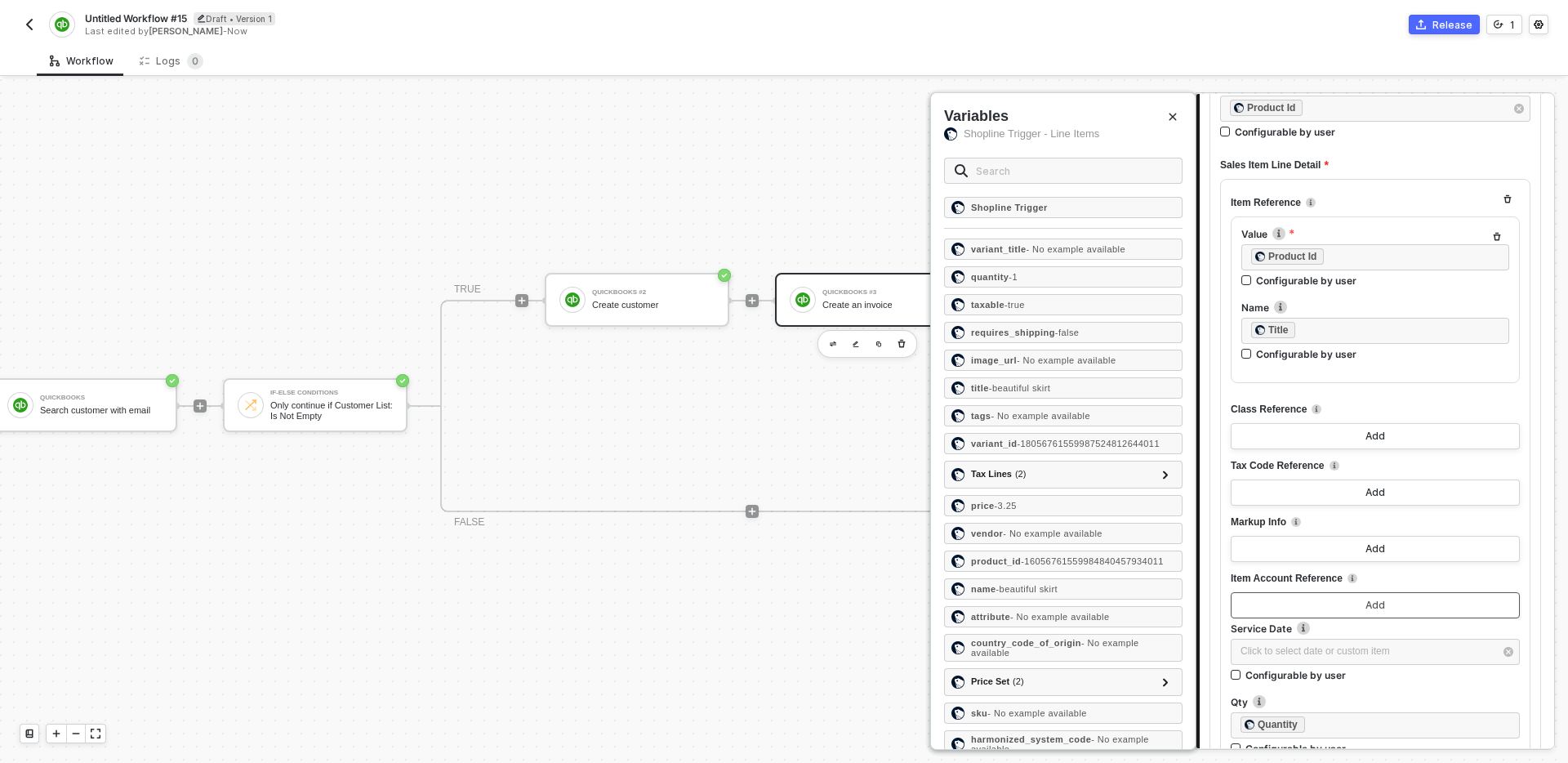
click at [1386, 607] on button "Add" at bounding box center [1375, 606] width 289 height 27
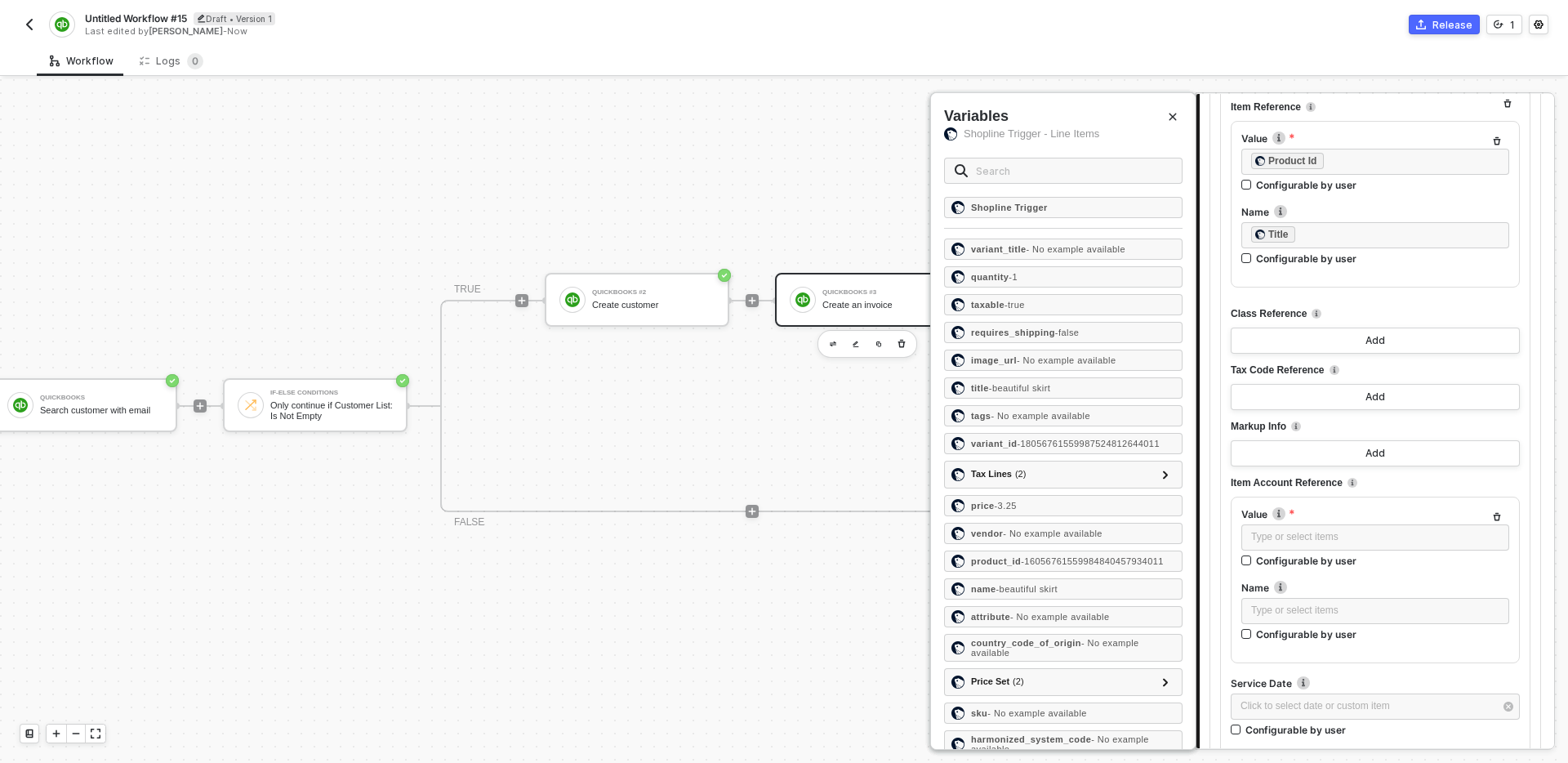
scroll to position [777, 0]
click at [1498, 512] on icon "button" at bounding box center [1498, 516] width 7 height 8
click at [1399, 532] on label "Service Date" at bounding box center [1375, 532] width 289 height 14
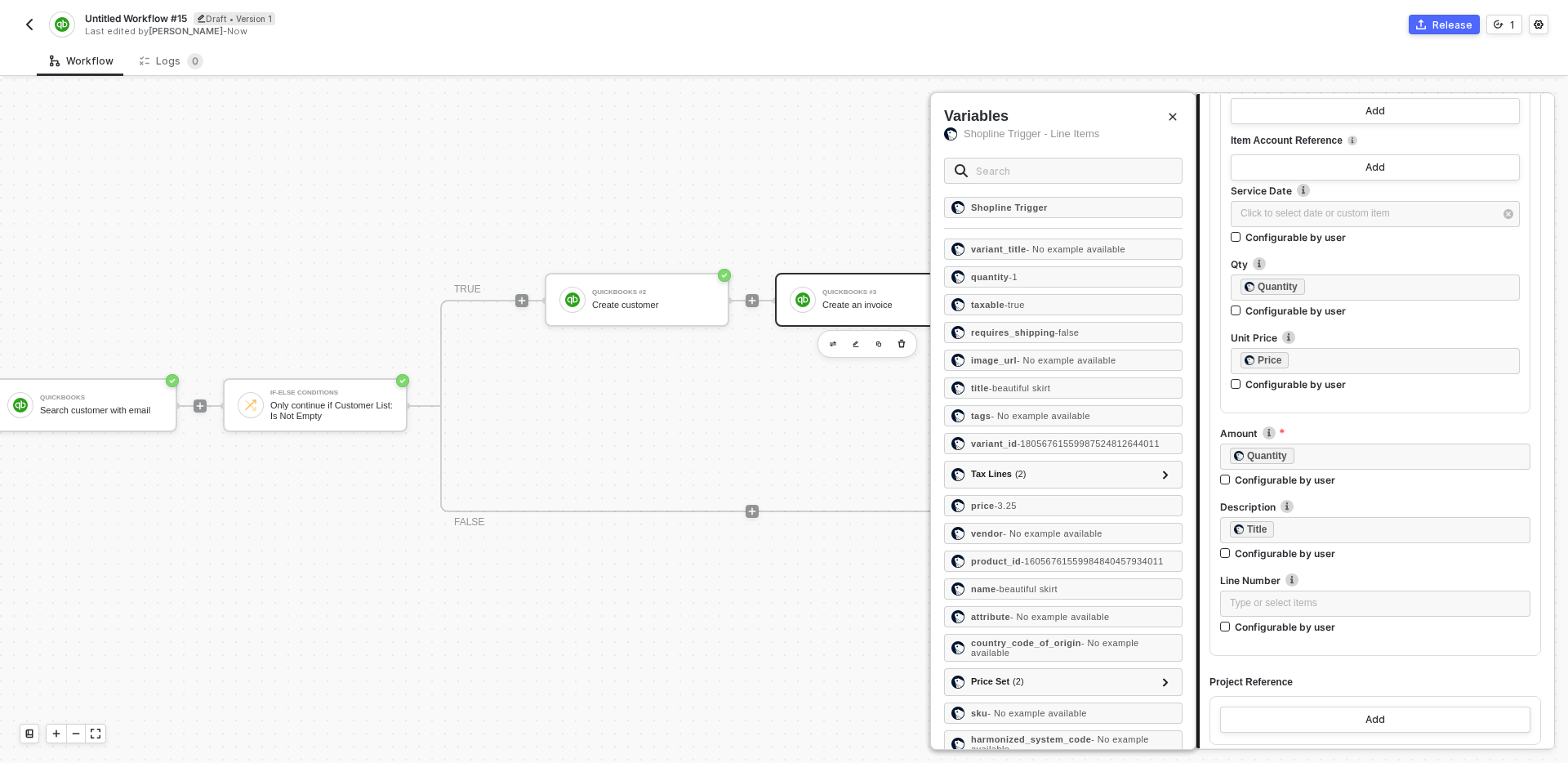
scroll to position [1273, 0]
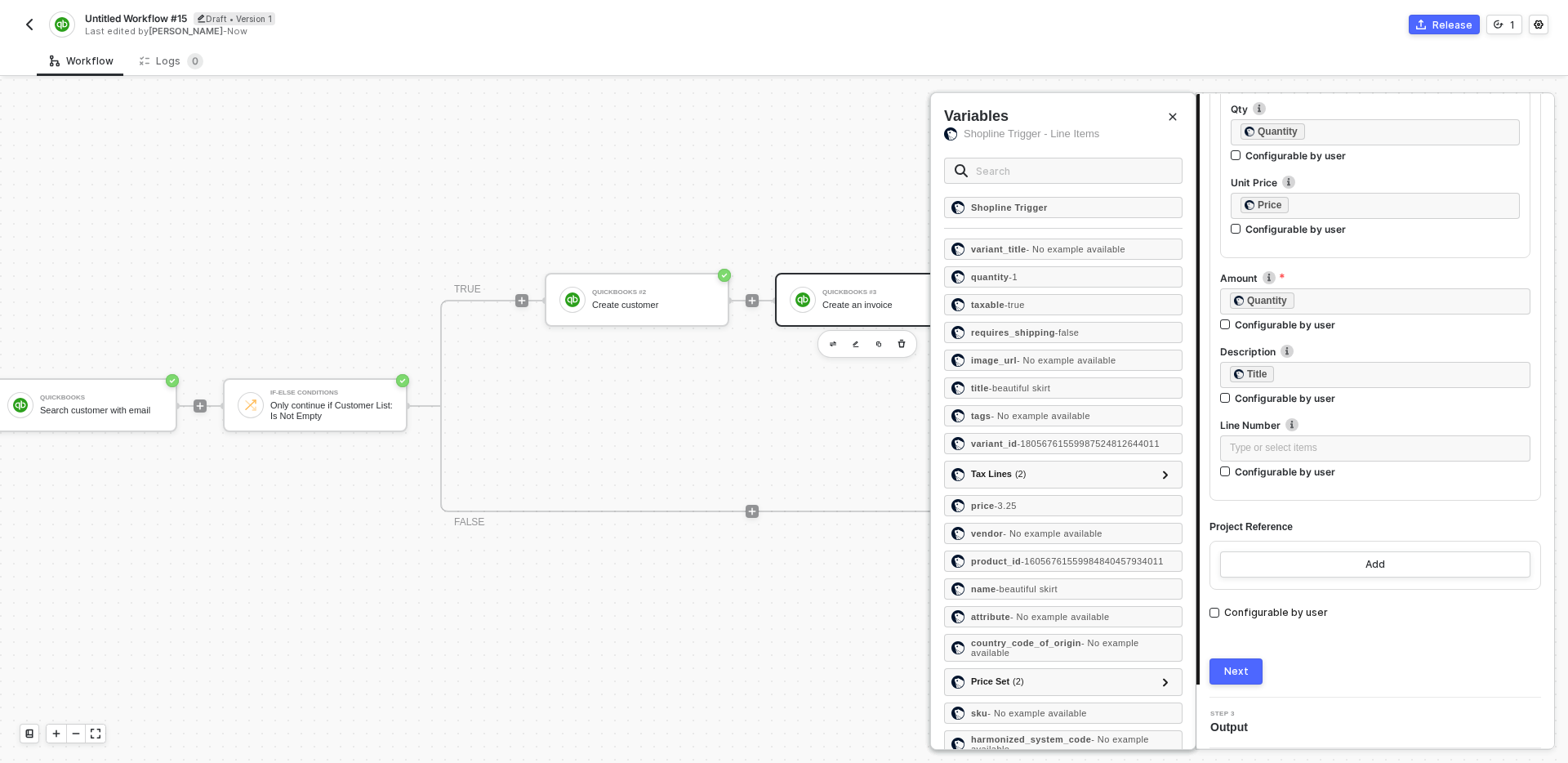
click at [1249, 664] on button "Next" at bounding box center [1236, 672] width 53 height 27
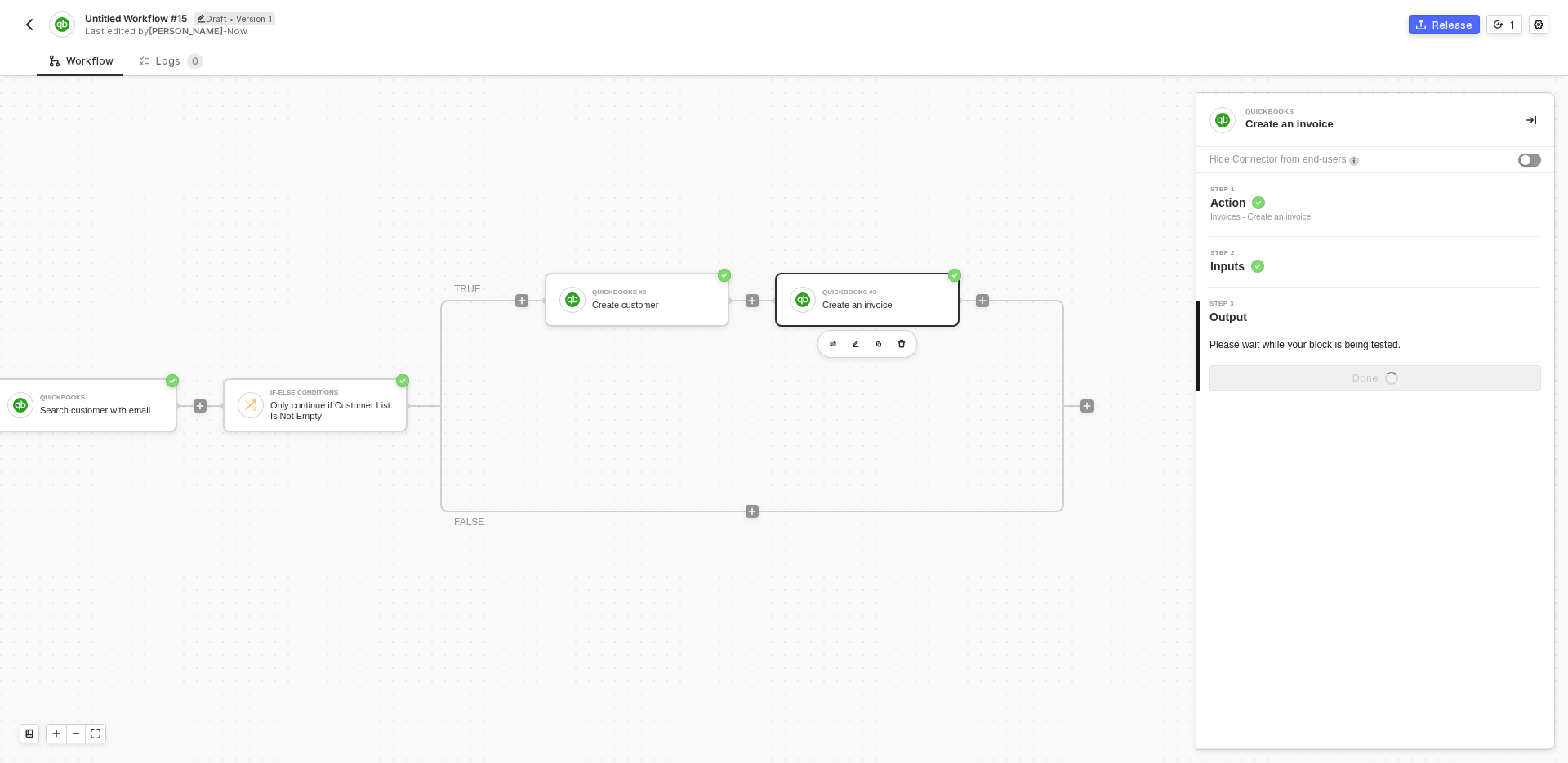
scroll to position [0, 0]
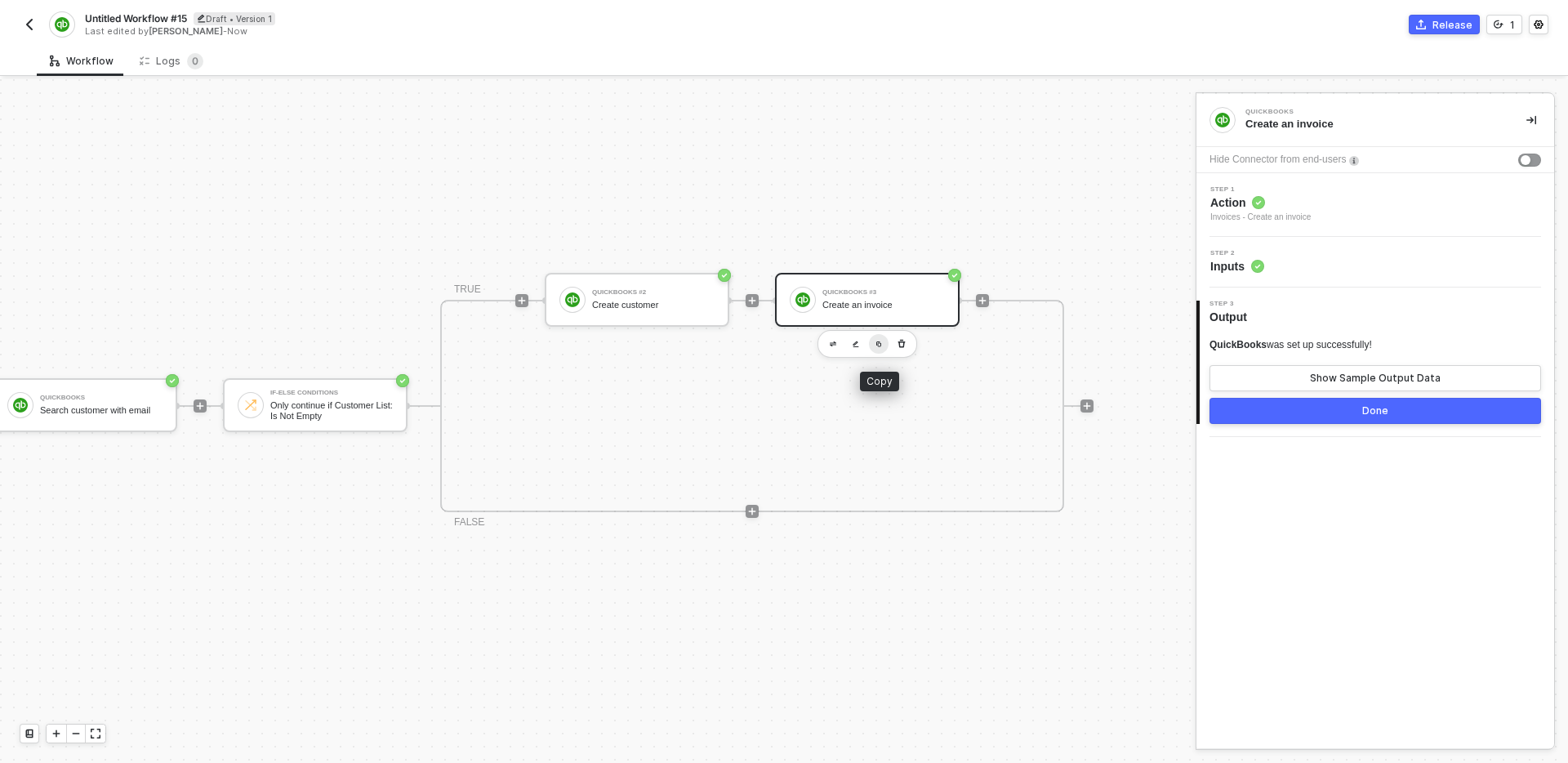
click at [880, 349] on button "button" at bounding box center [879, 343] width 19 height 19
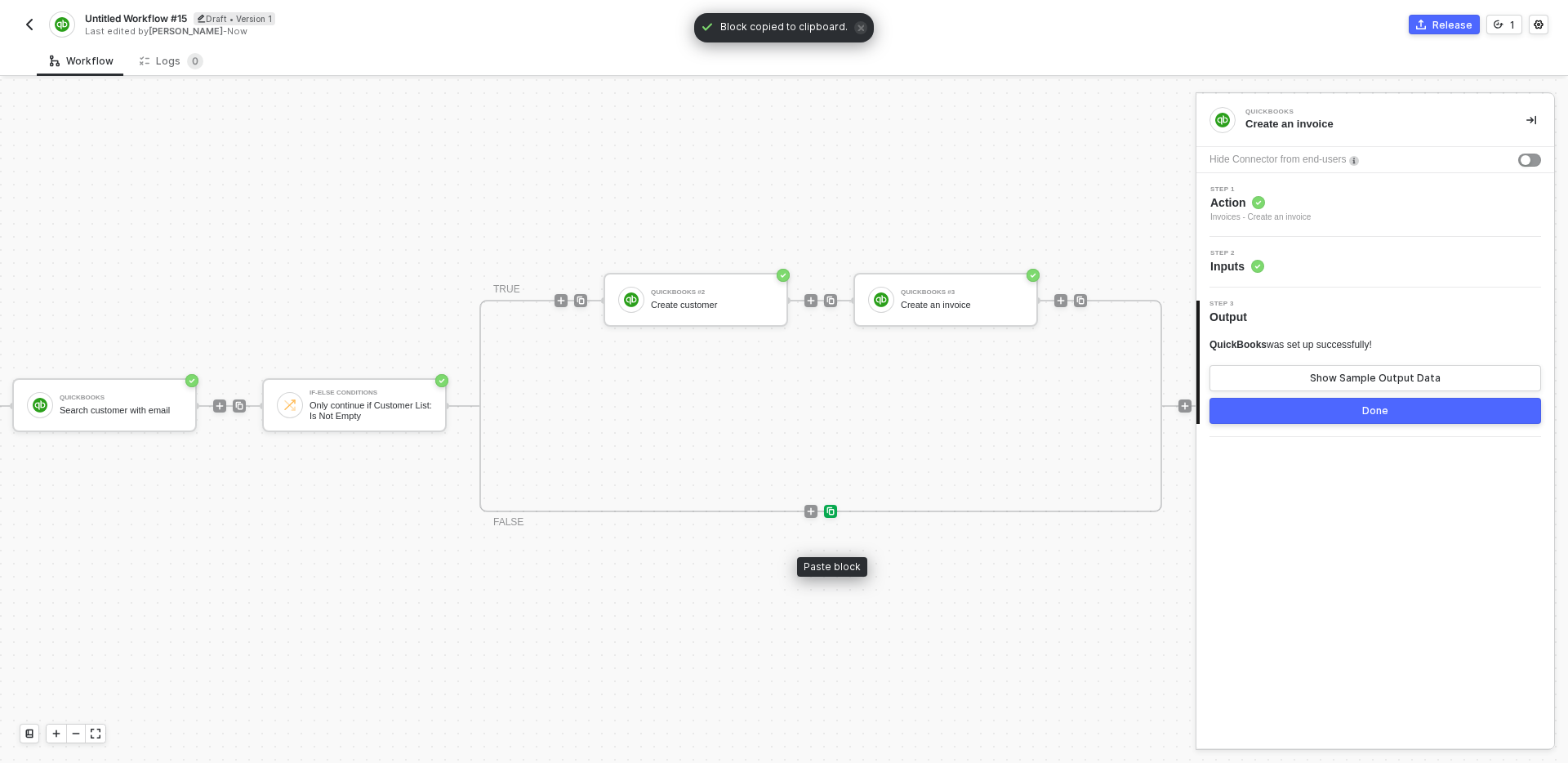
click at [832, 510] on img at bounding box center [830, 511] width 10 height 10
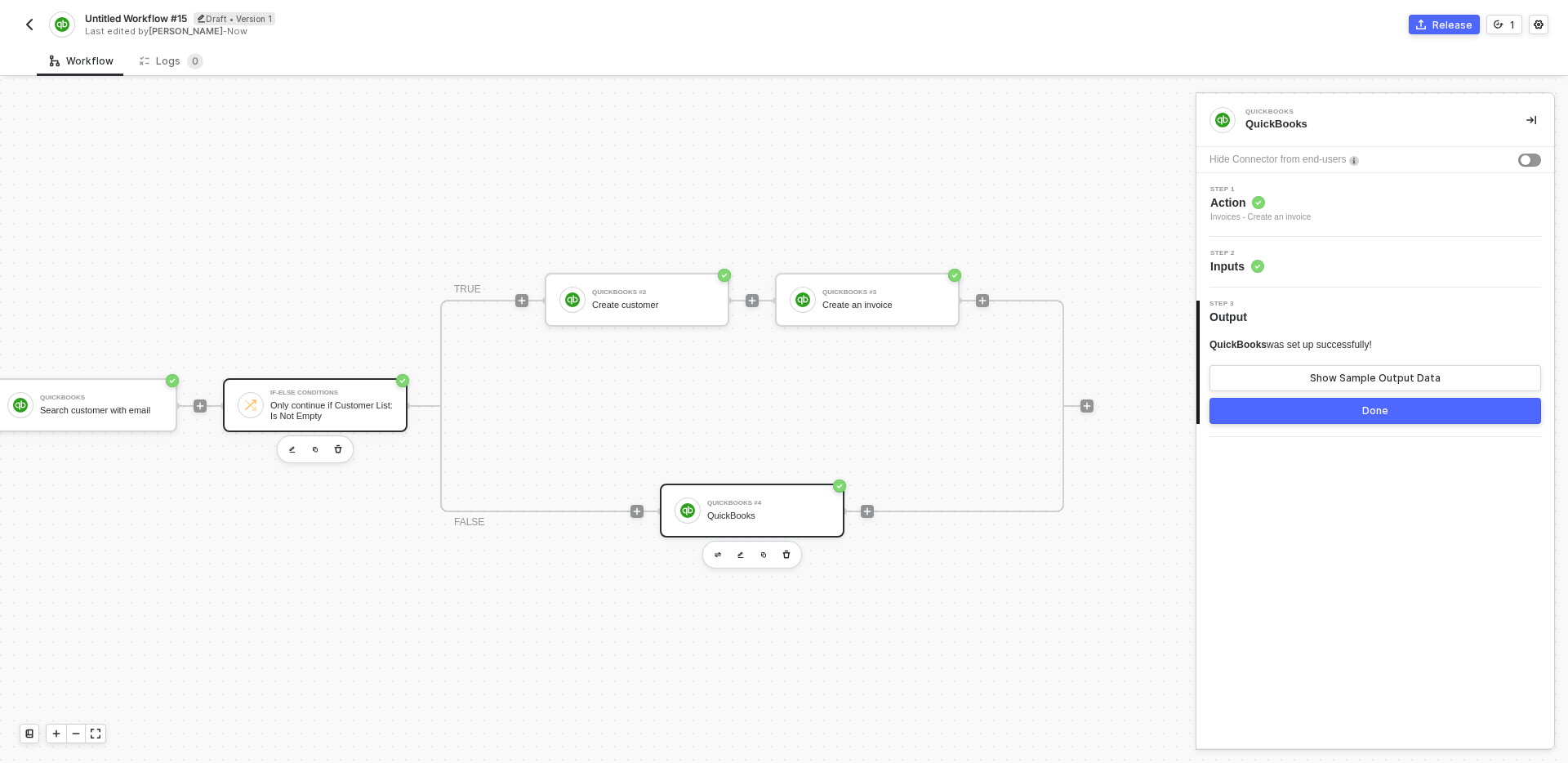
click at [372, 411] on div "Only continue if Customer List: Is Not Empty" at bounding box center [332, 411] width 123 height 20
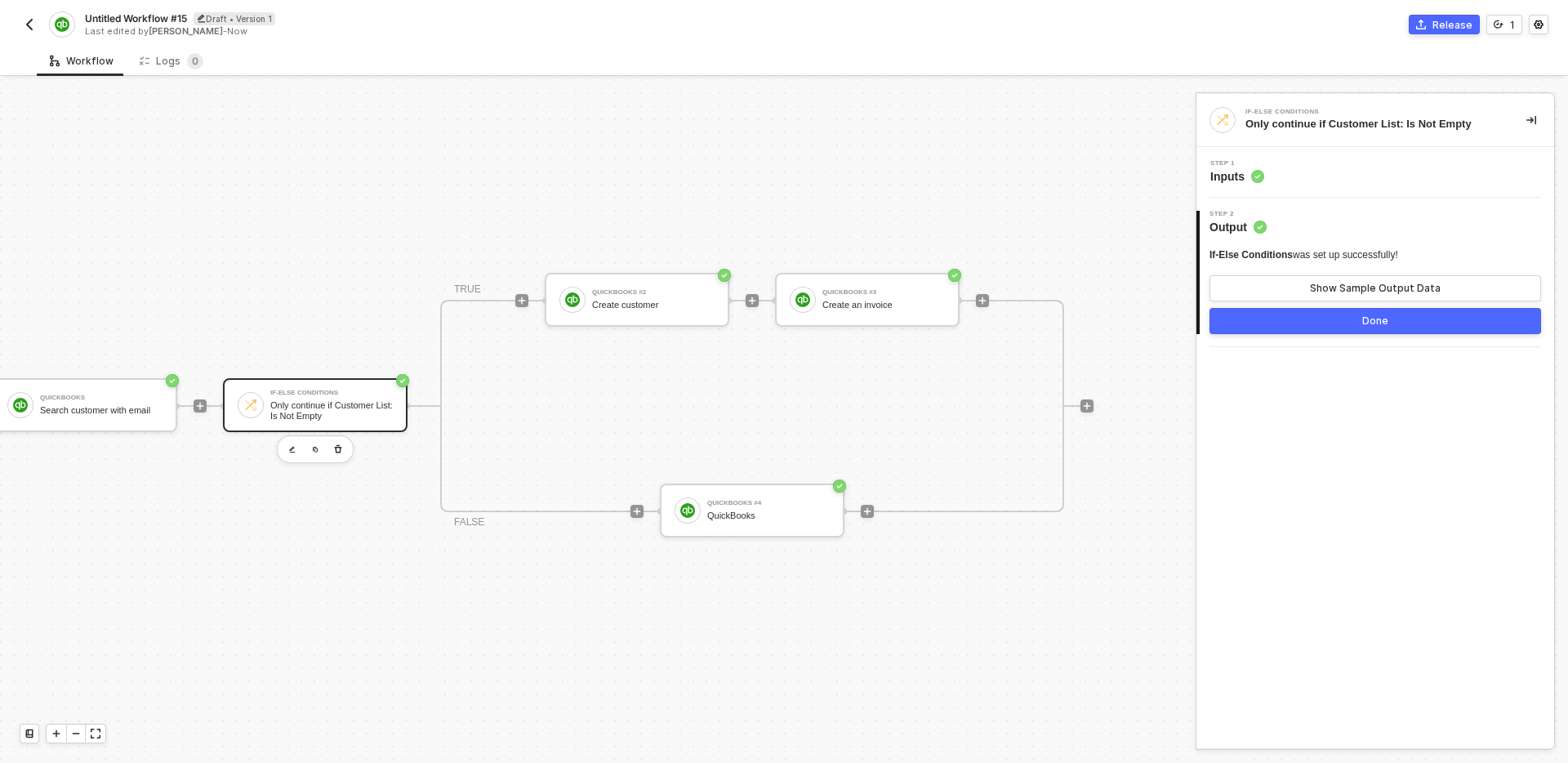
click at [1342, 167] on div "Step 1 Inputs" at bounding box center [1377, 172] width 354 height 25
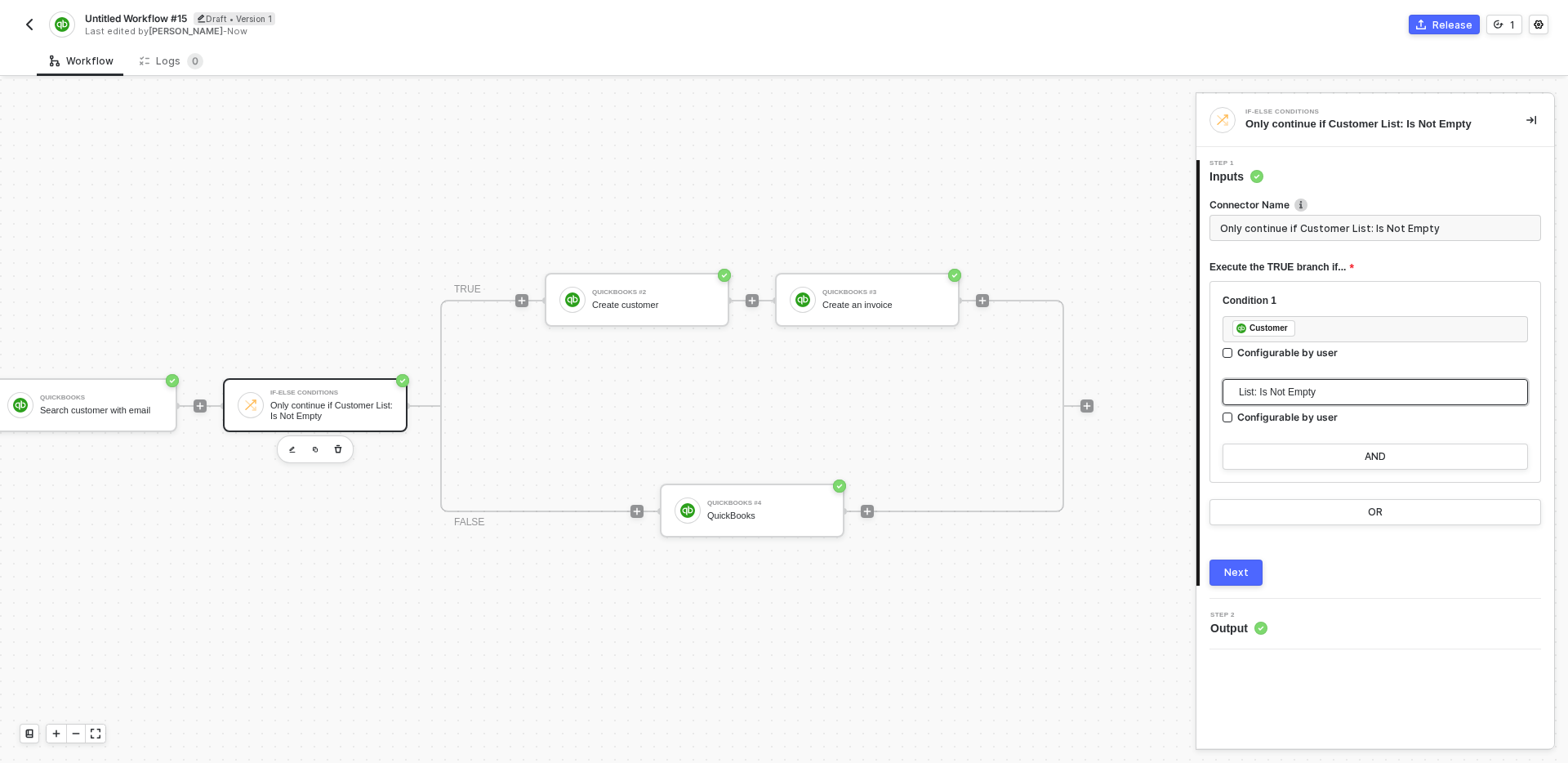
click at [1356, 380] on div "List: Is Not Empty" at bounding box center [1376, 392] width 305 height 27
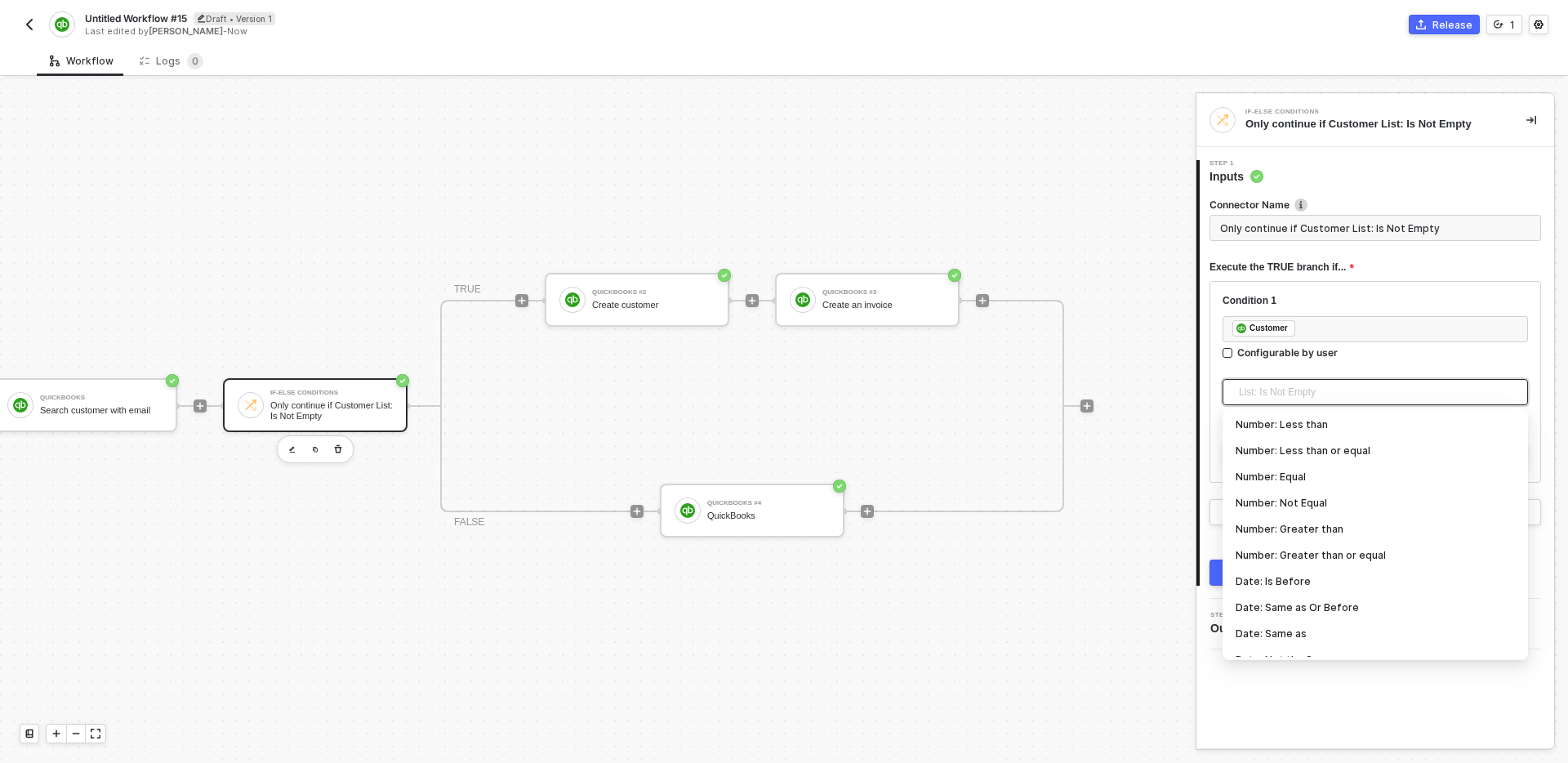
scroll to position [435, 0]
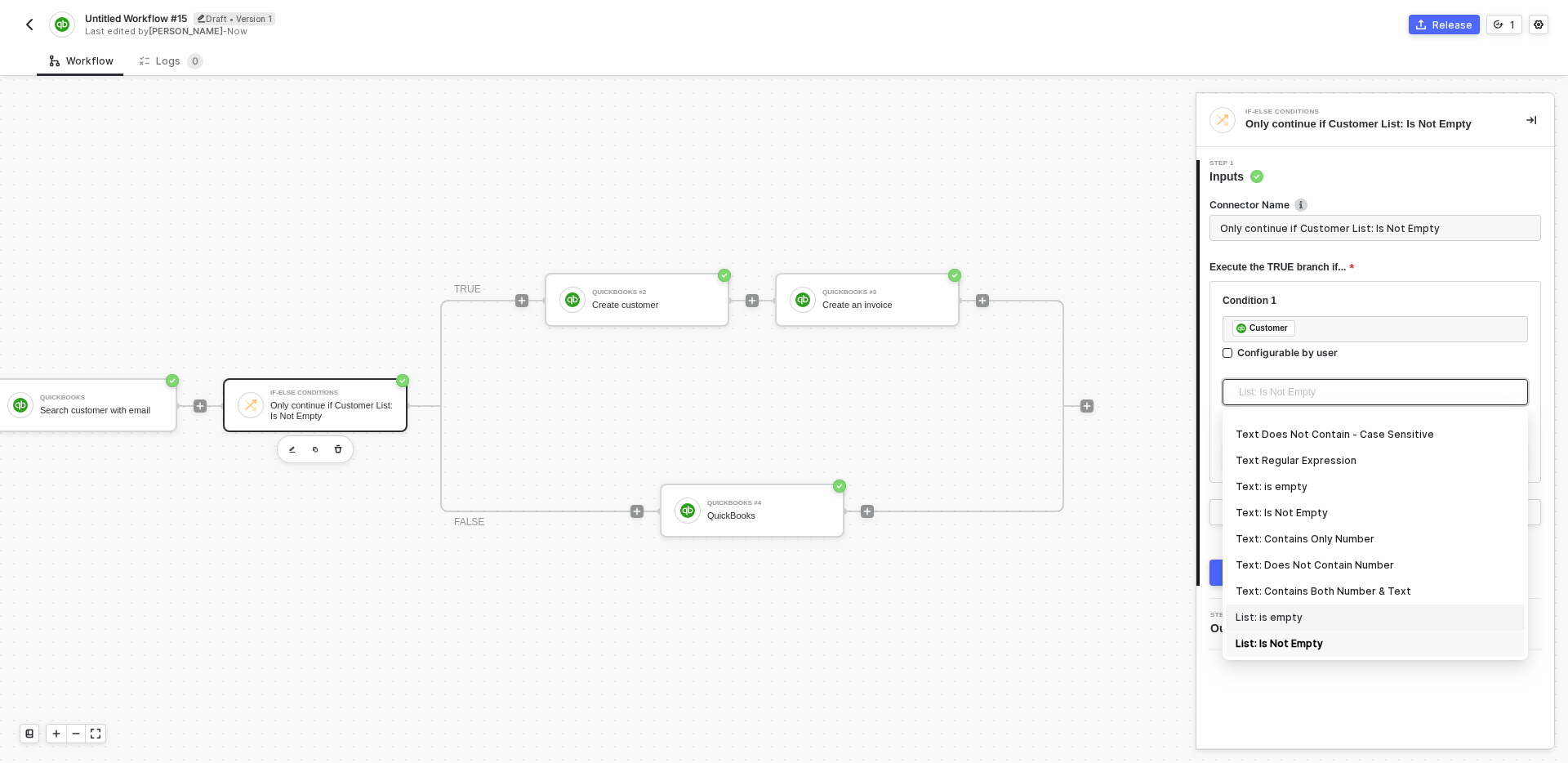
click at [1314, 619] on div "List: is empty" at bounding box center [1376, 618] width 280 height 18
type input "Only continue if Customer List: is empty"
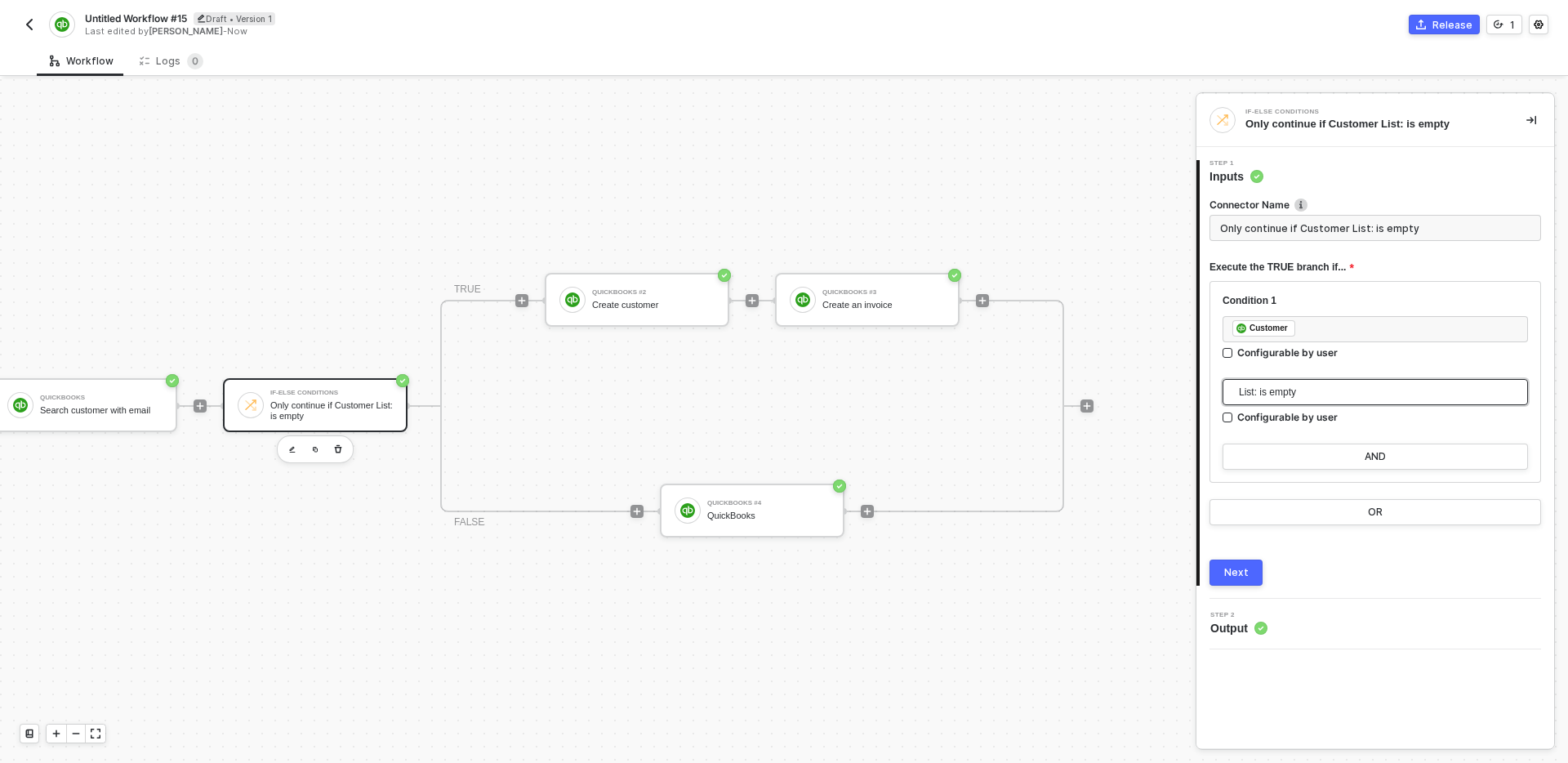
click at [1253, 572] on button "Next" at bounding box center [1236, 573] width 53 height 27
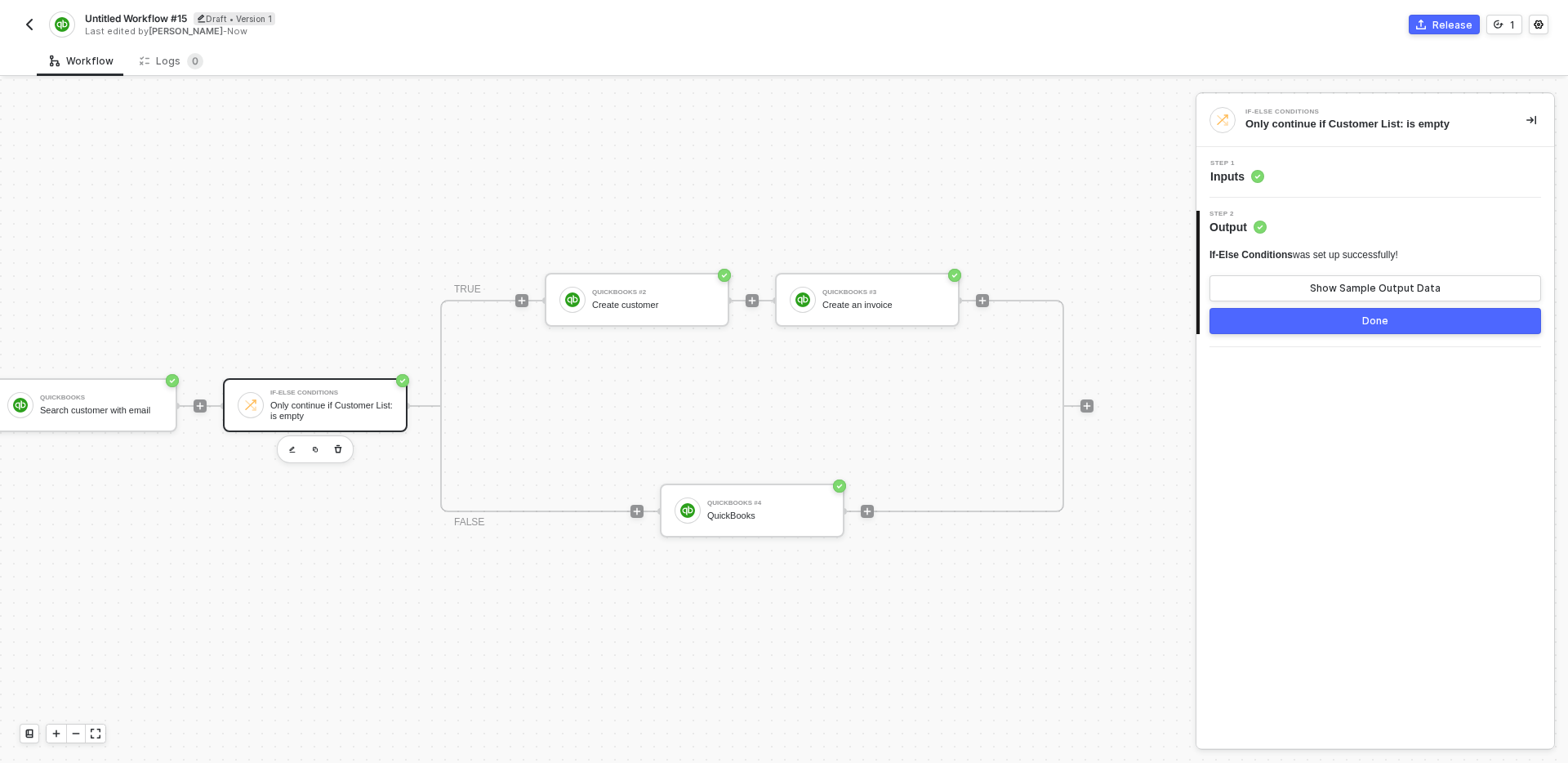
click at [1316, 320] on button "Done" at bounding box center [1375, 321] width 332 height 27
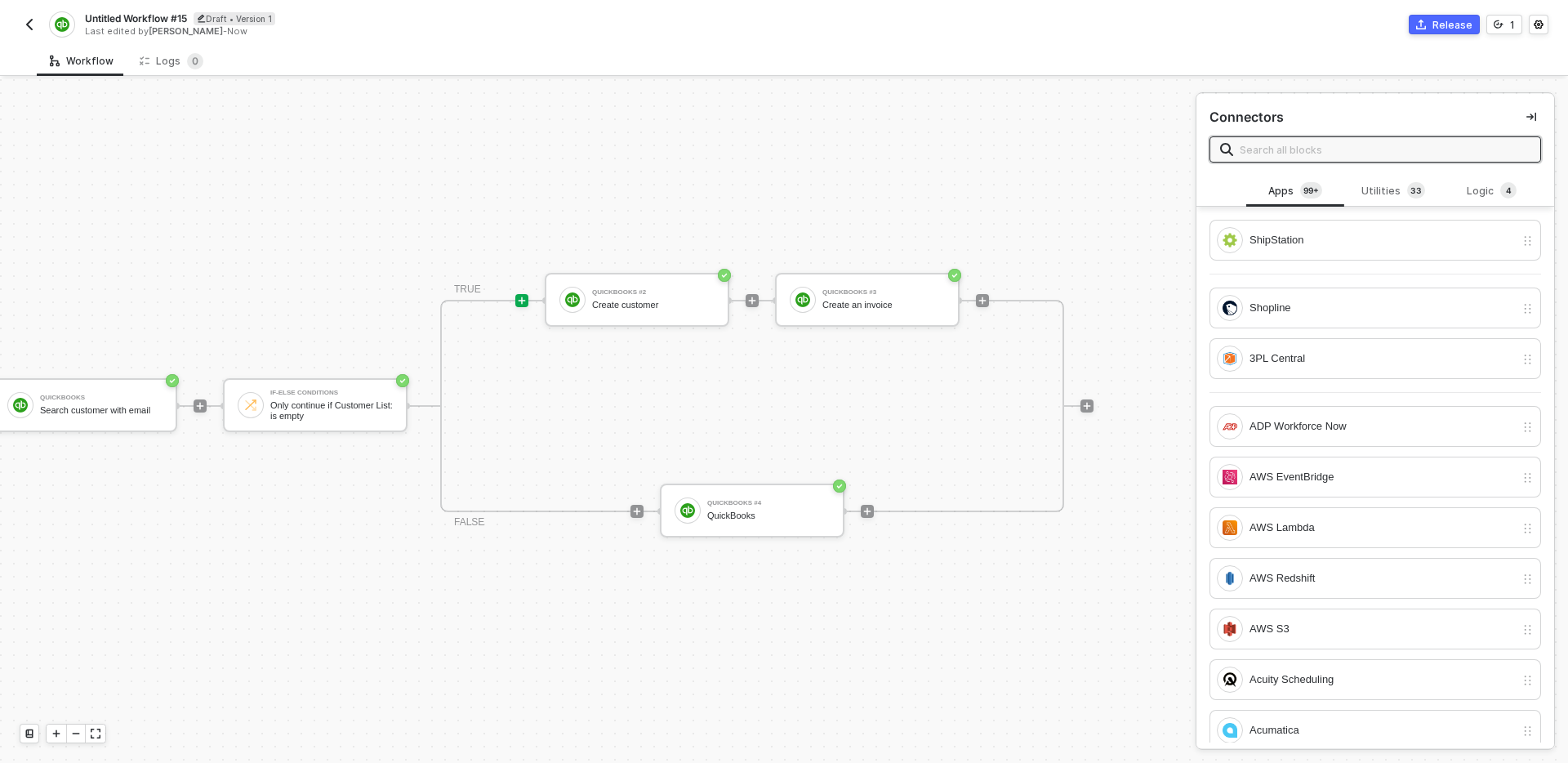
click at [730, 646] on div "TRIGGER Shopline Trigger Trigger workflow when order paid QuickBooks Search cus…" at bounding box center [419, 406] width 1351 height 715
click at [779, 514] on div "QuickBooks" at bounding box center [769, 516] width 123 height 11
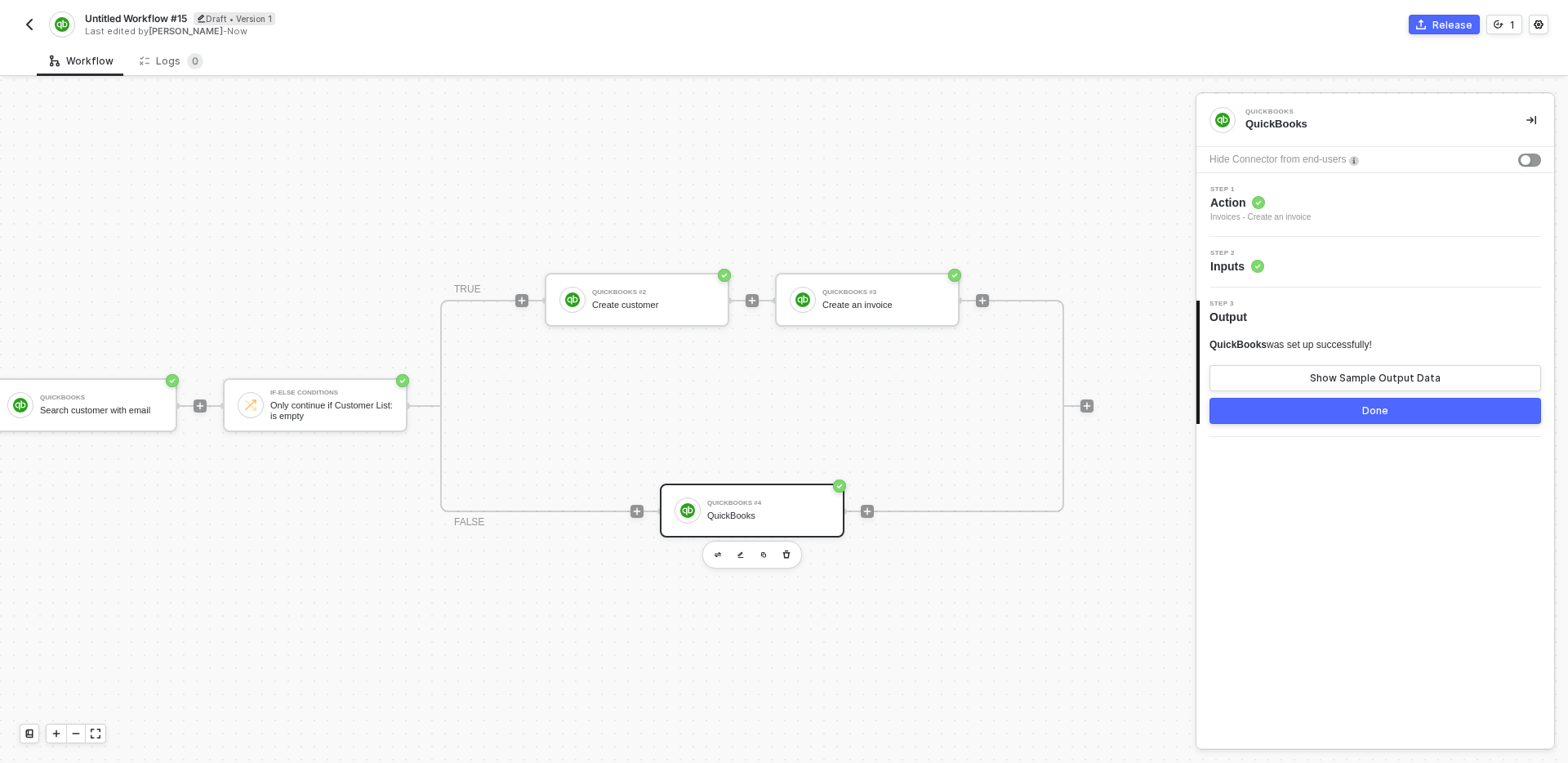
click at [1409, 191] on div "Step 1 Action Invoices - Create an invoice" at bounding box center [1377, 205] width 354 height 38
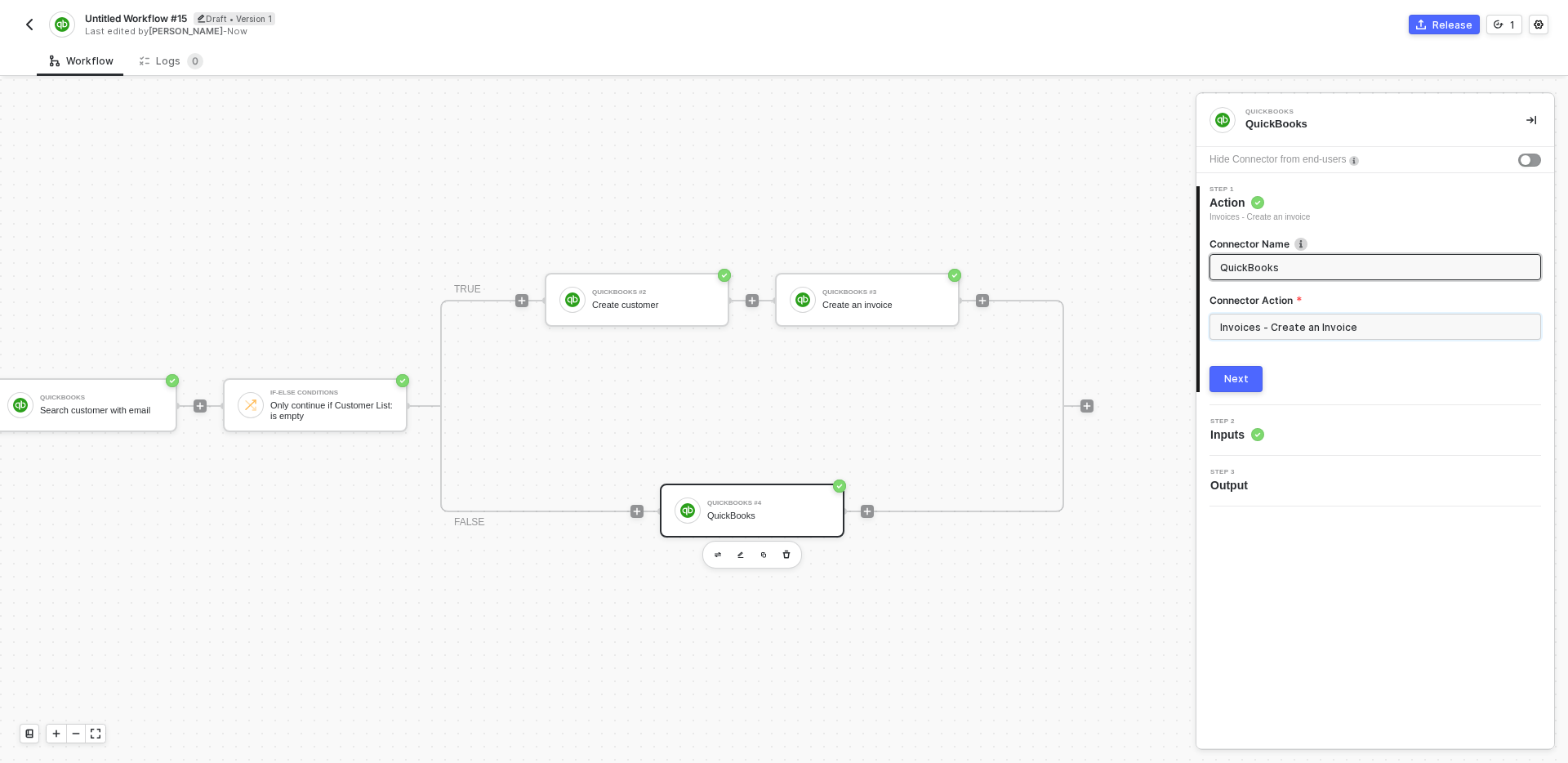
click at [1362, 327] on input "Invoices - Create an Invoice" at bounding box center [1375, 327] width 332 height 27
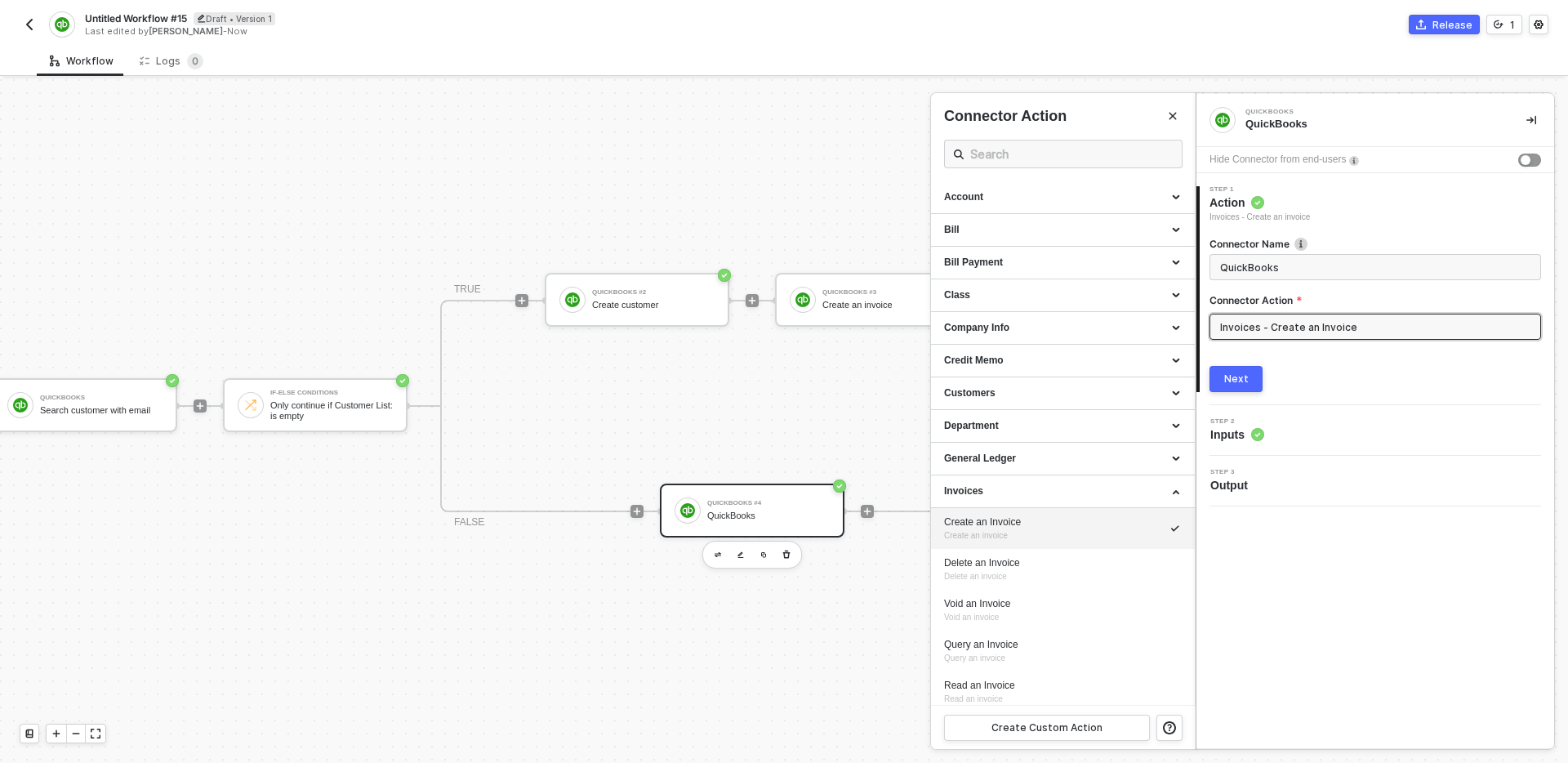
click at [1070, 537] on div "Create an Invoice Create an invoice" at bounding box center [1063, 529] width 238 height 27
drag, startPoint x: 1269, startPoint y: 328, endPoint x: 1393, endPoint y: 341, distance: 124.7
click at [1393, 341] on div "Invoices - Create an Invoice" at bounding box center [1375, 333] width 332 height 39
click at [1354, 260] on input "QuickBooks" at bounding box center [1374, 267] width 307 height 18
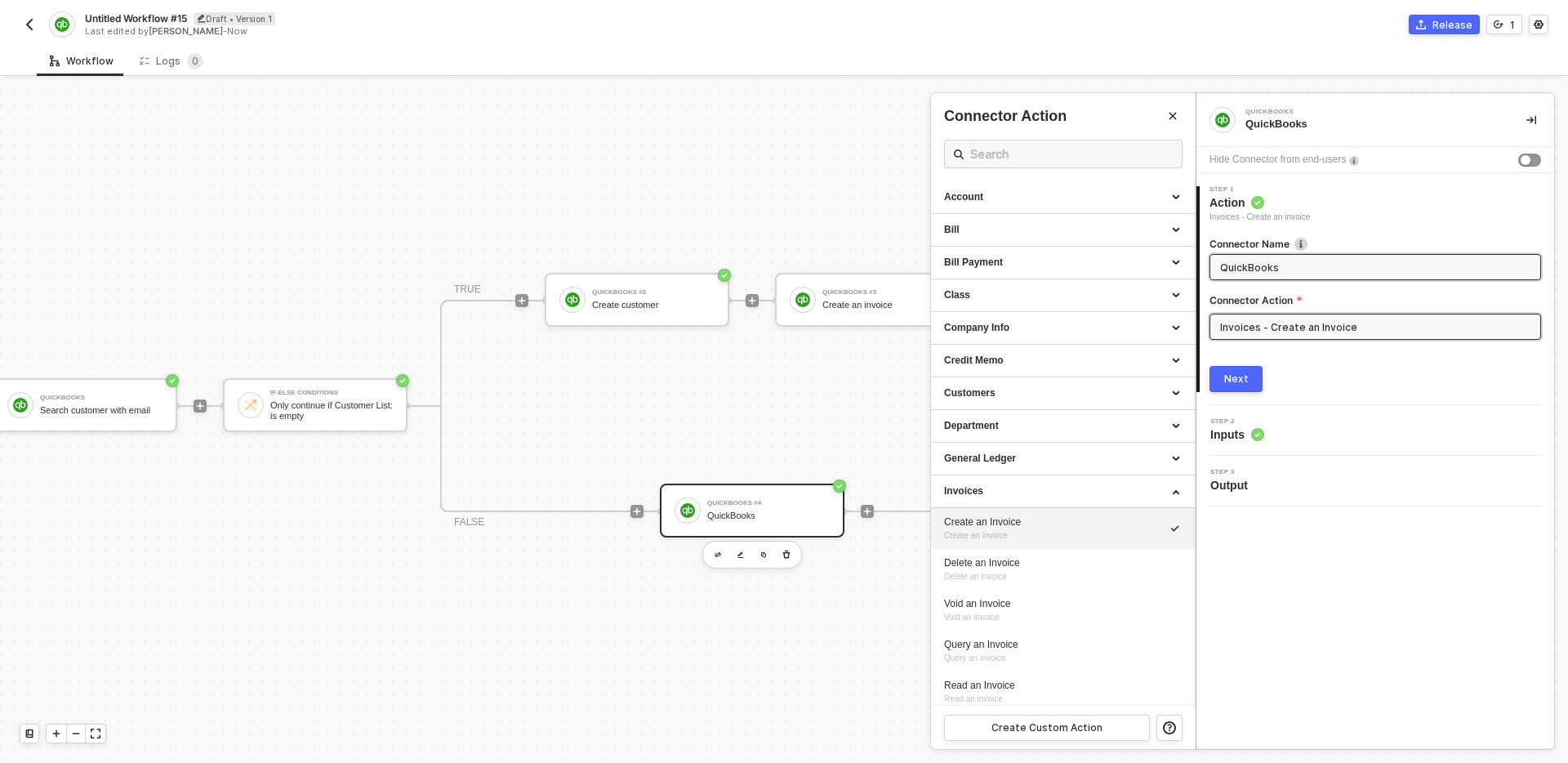
paste input "Create an Invoice"
type input "Create an Invoice"
click at [1241, 380] on div "Next" at bounding box center [1236, 379] width 25 height 13
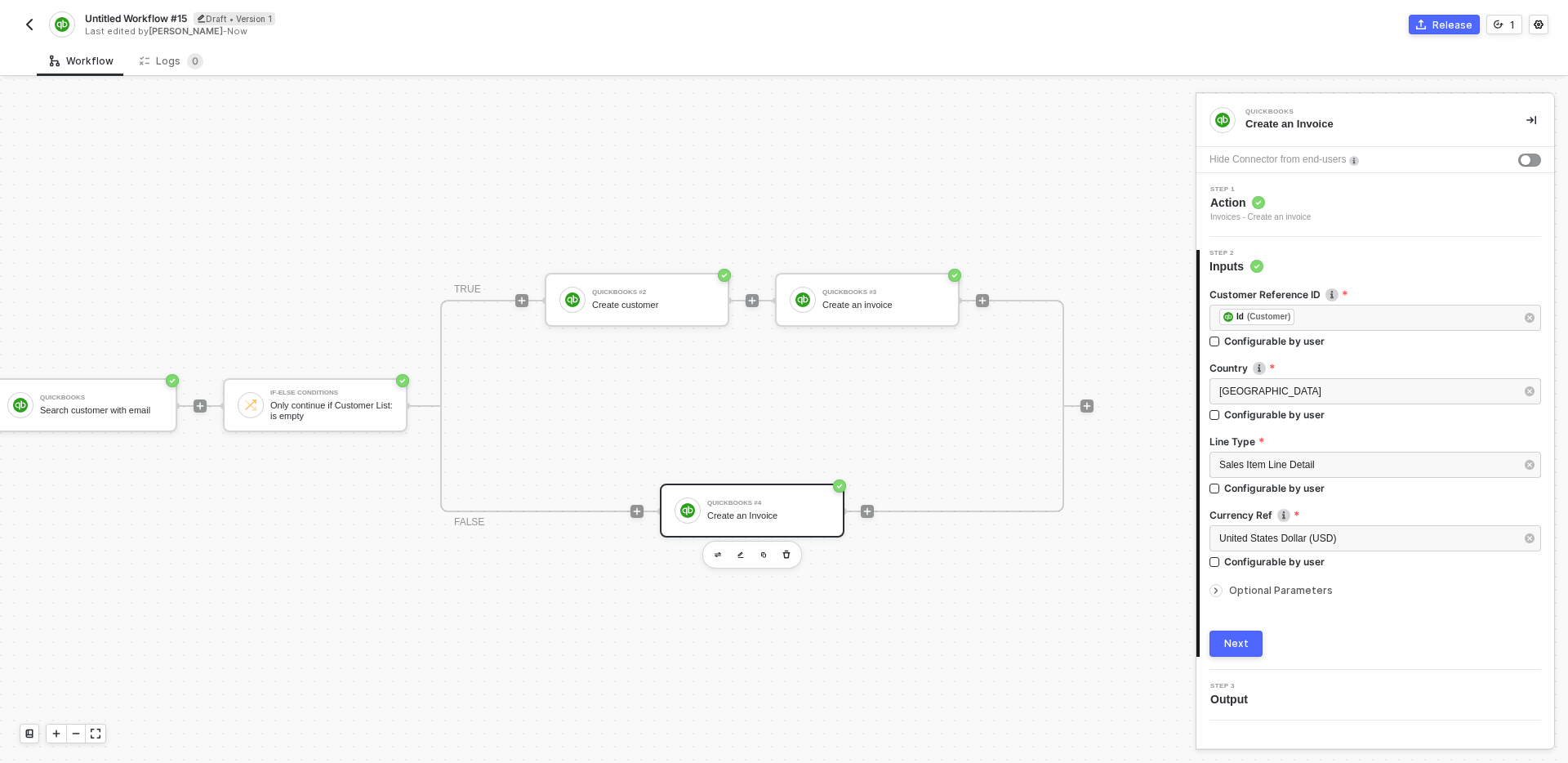
click at [895, 595] on div "TRIGGER Shopline Trigger Trigger workflow when order paid QuickBooks Search cus…" at bounding box center [419, 406] width 1351 height 715
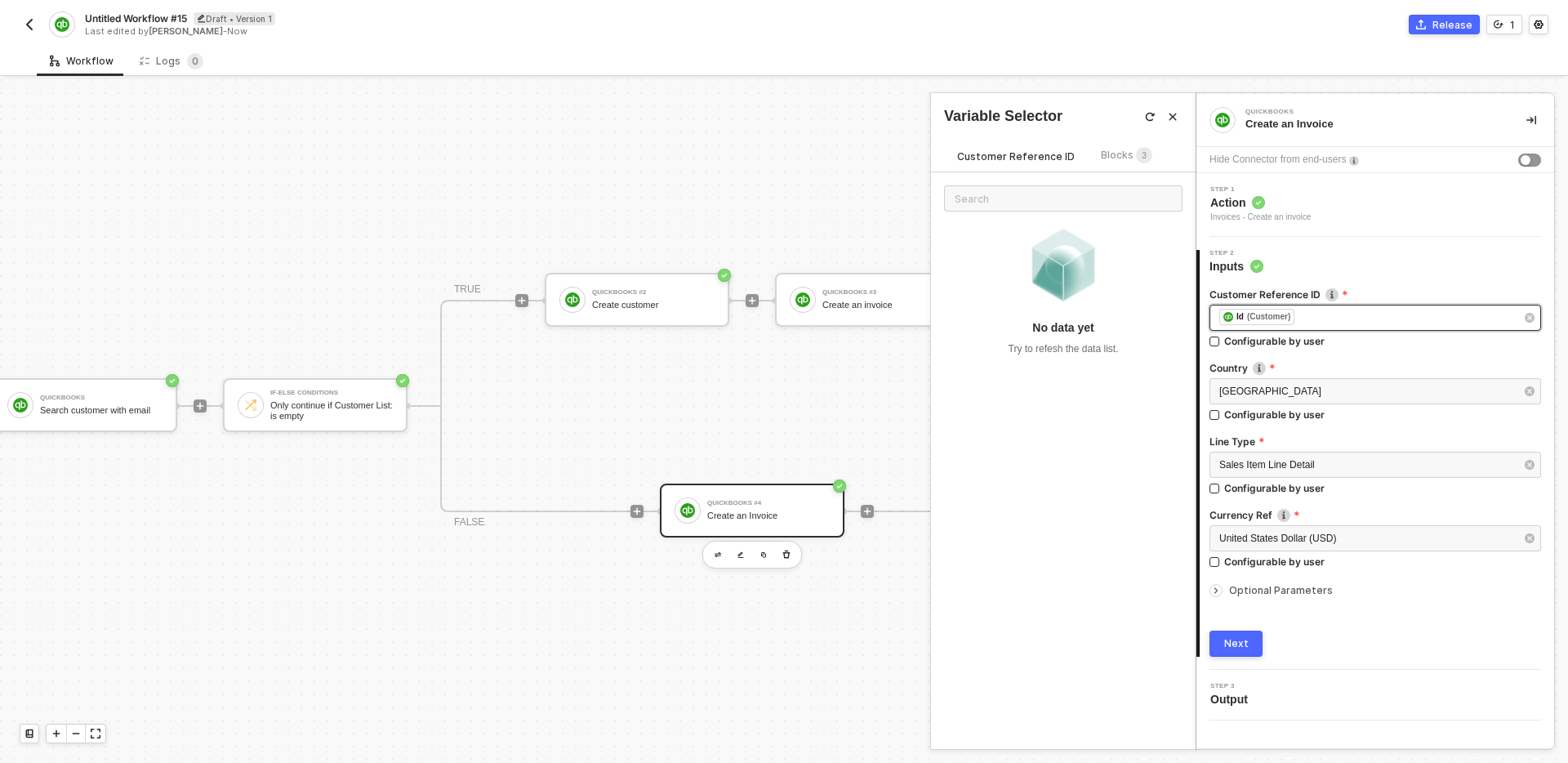
click at [1317, 309] on div "﻿ ﻿ Id (Customer) ﻿" at bounding box center [1367, 318] width 295 height 18
click at [1113, 156] on span "Blocks 3" at bounding box center [1126, 155] width 51 height 12
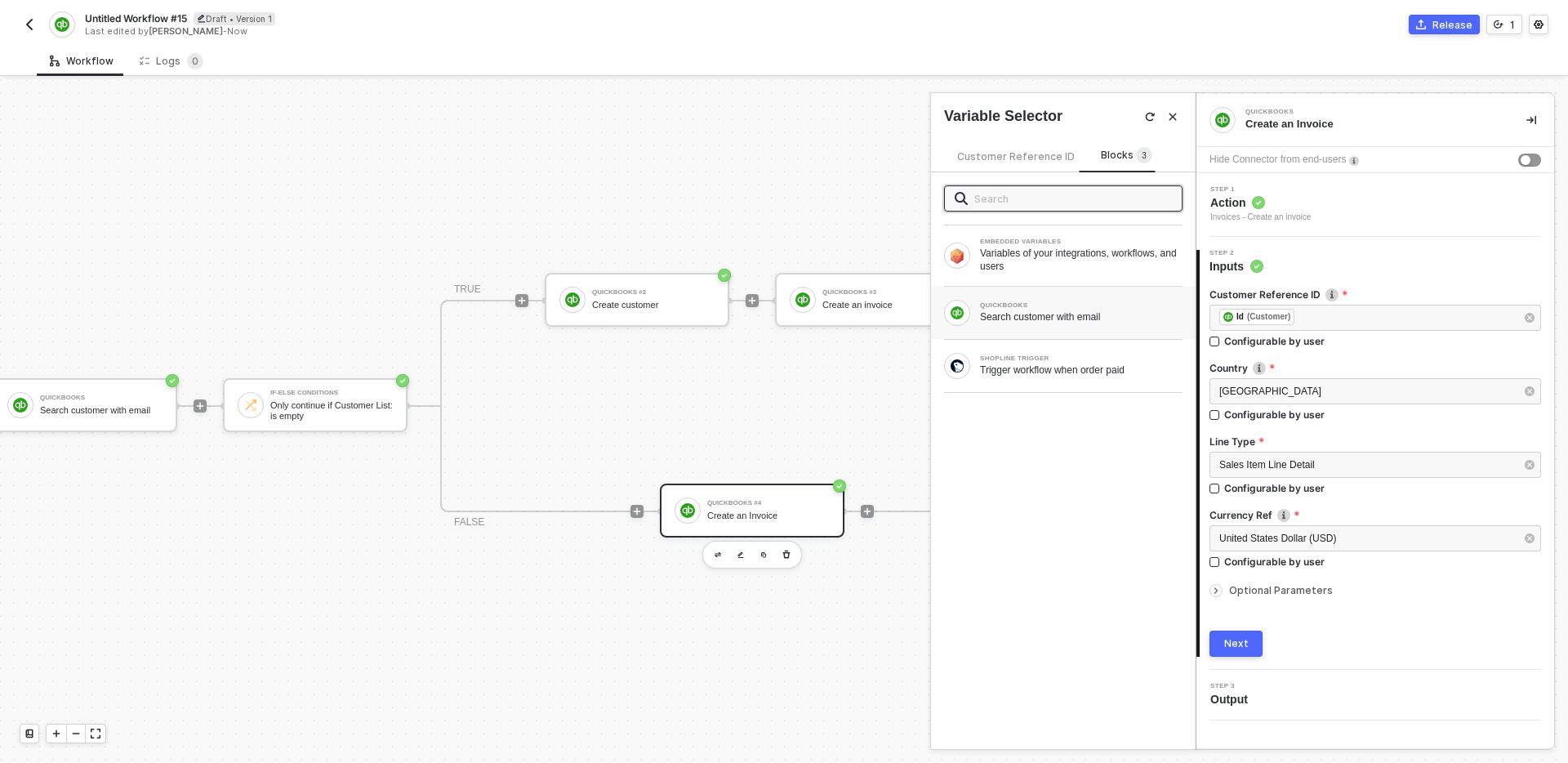
click at [1089, 324] on div "QUICKBOOKS Search customer with email" at bounding box center [1063, 313] width 239 height 27
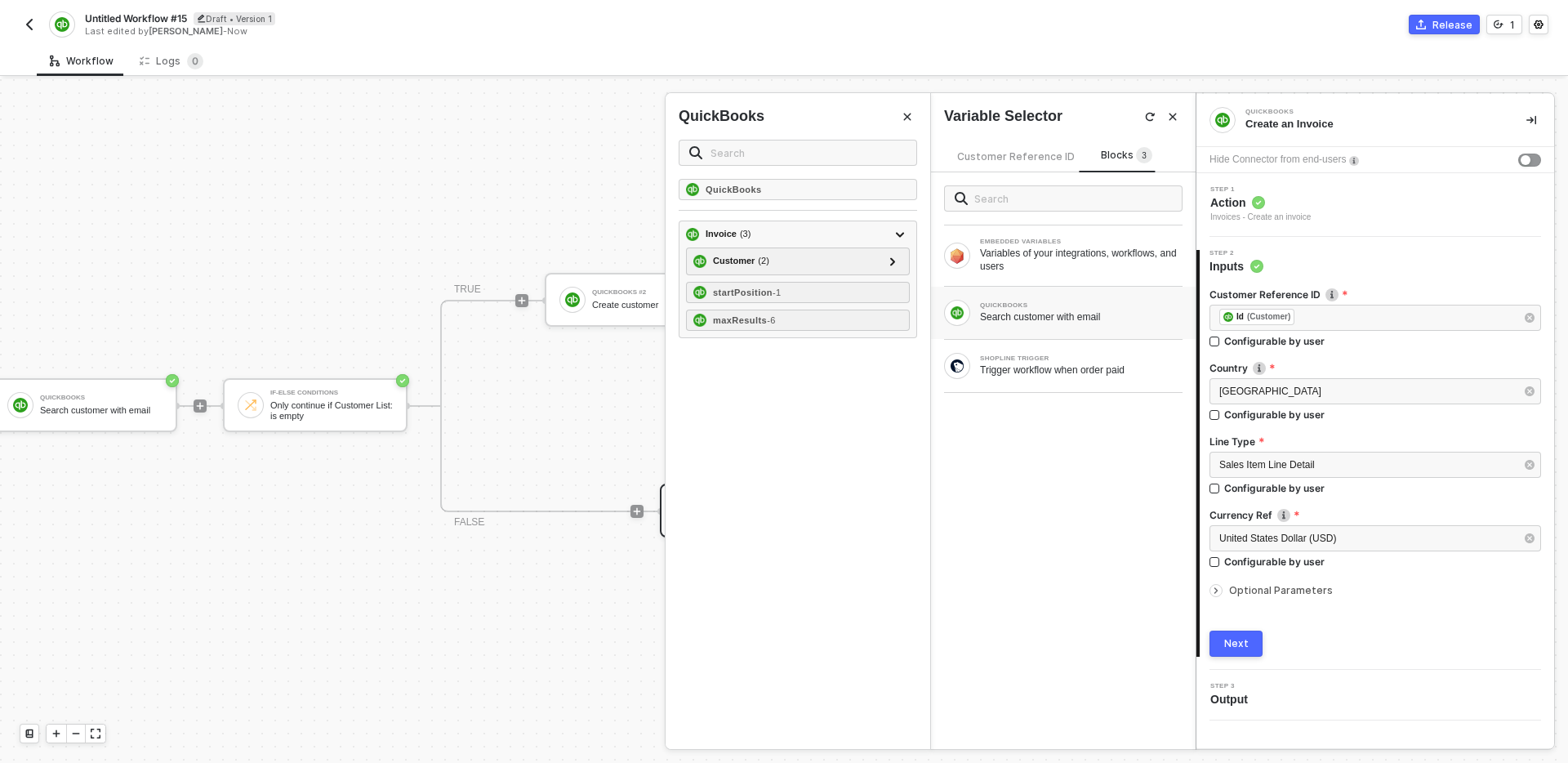
click at [1094, 318] on div "Search customer with email" at bounding box center [1082, 317] width 203 height 13
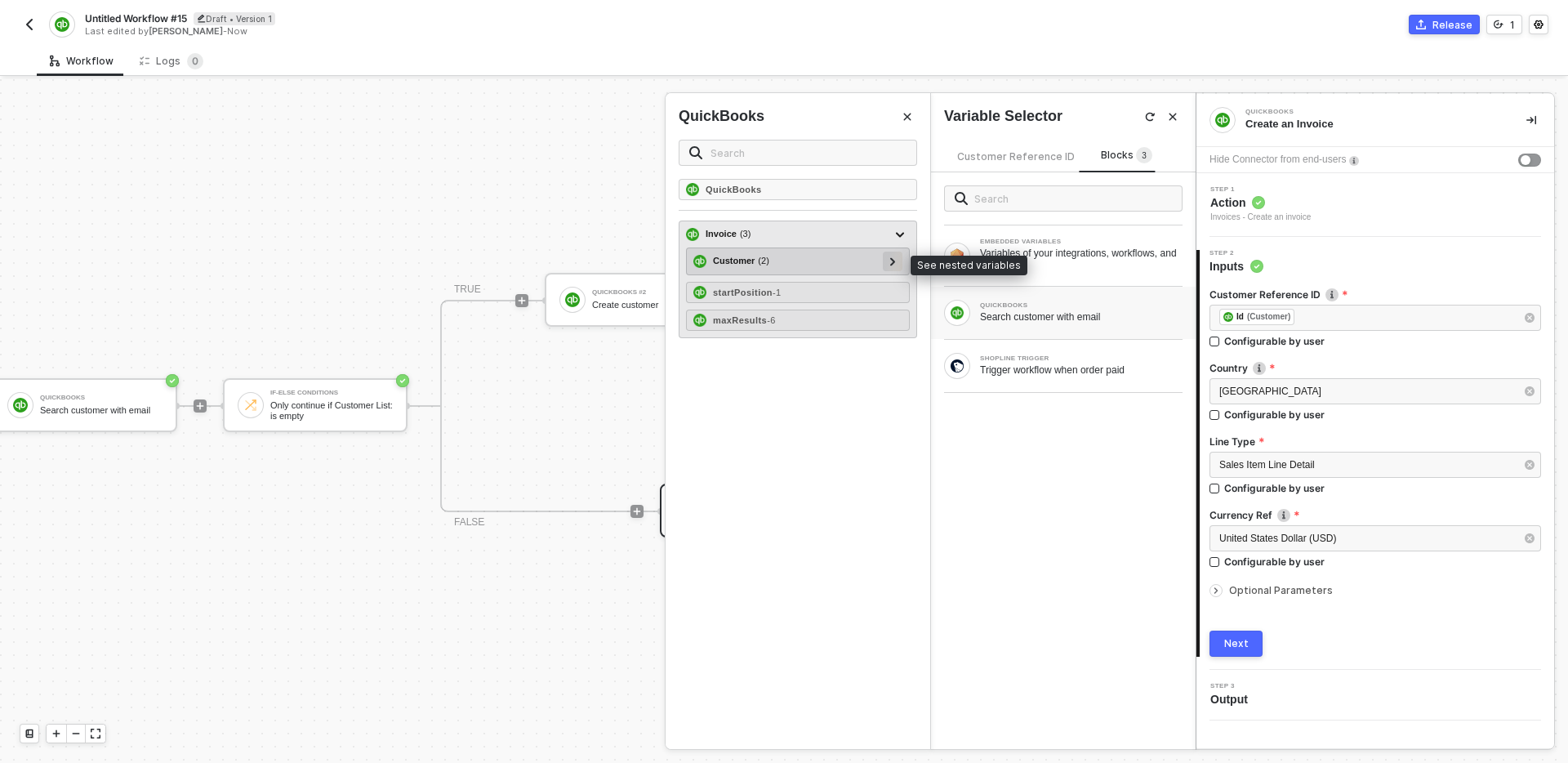
click at [891, 266] on div at bounding box center [892, 261] width 8 height 18
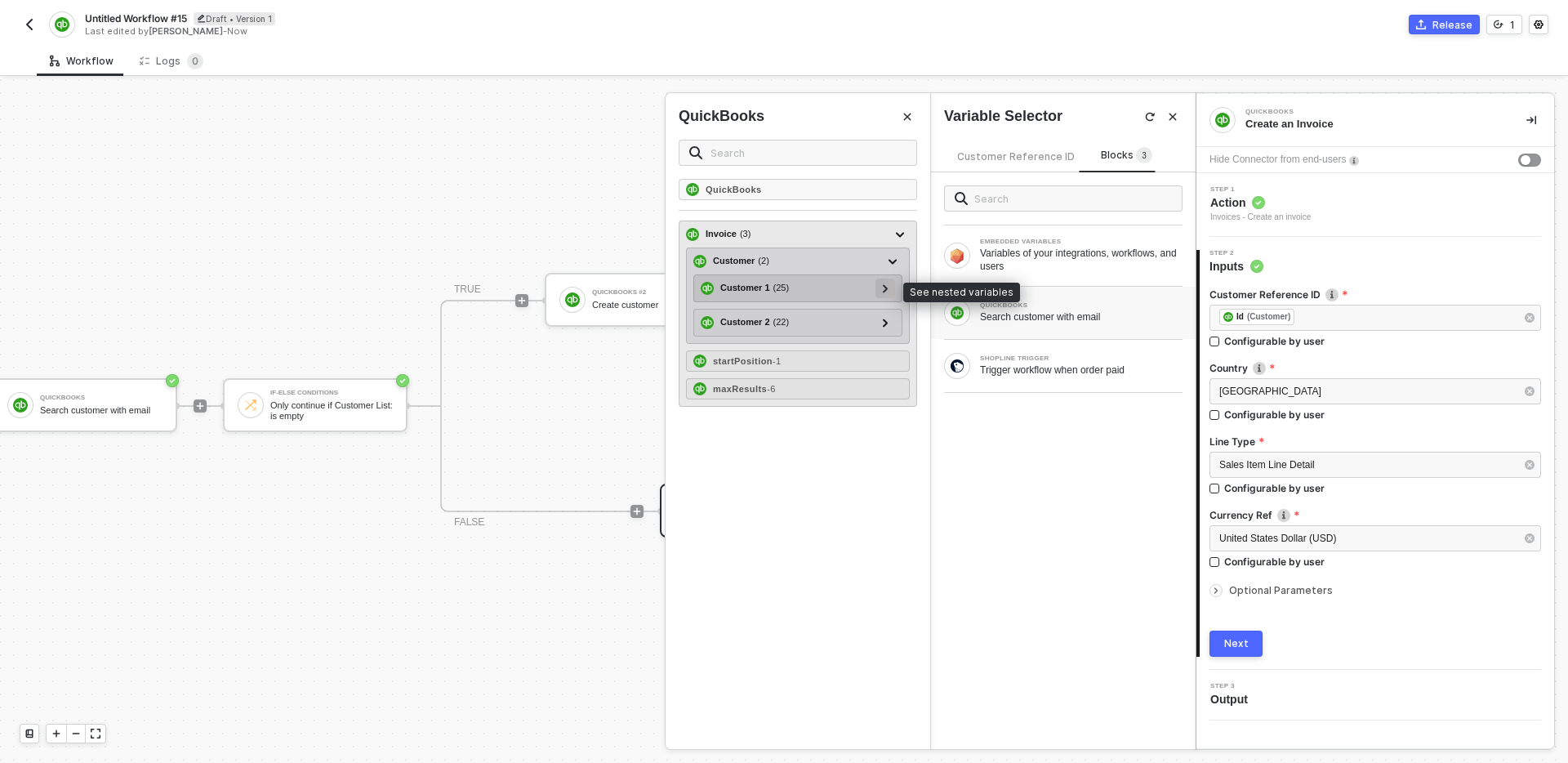
click at [886, 288] on icon at bounding box center [885, 288] width 5 height 8
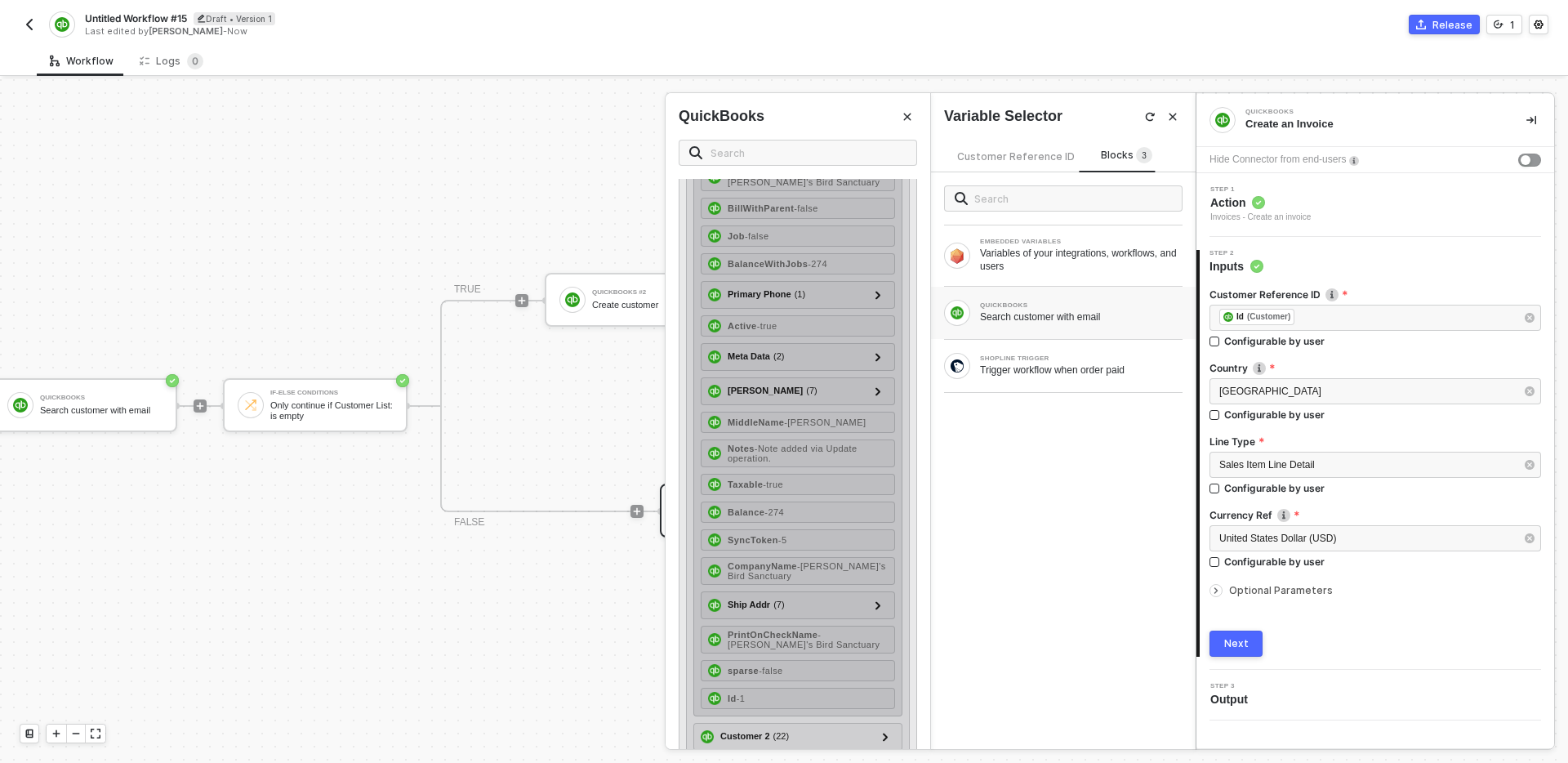
scroll to position [355, 0]
click at [775, 693] on div "Id - 1" at bounding box center [798, 696] width 195 height 21
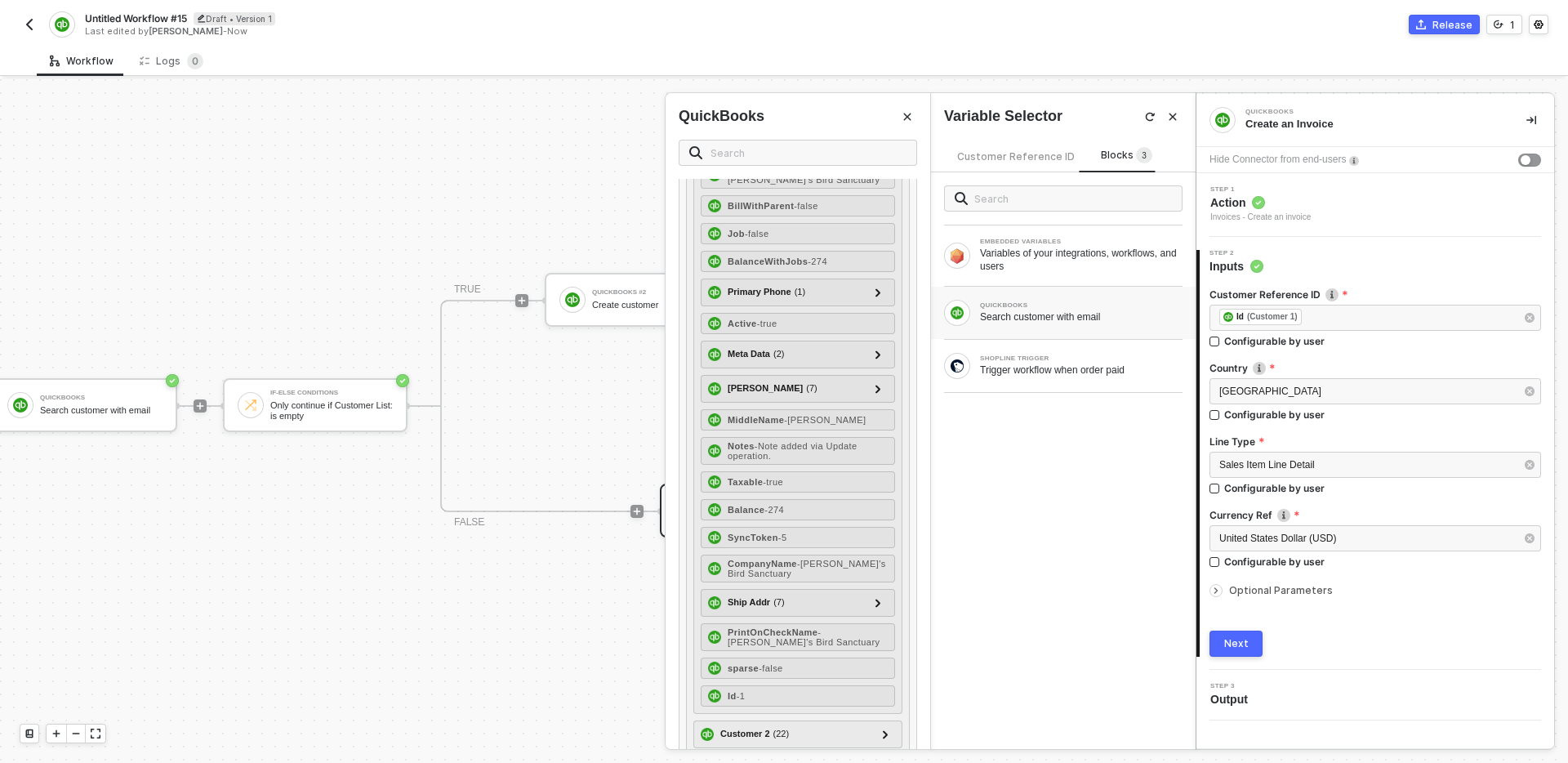
click at [909, 120] on icon "Close" at bounding box center [907, 116] width 10 height 10
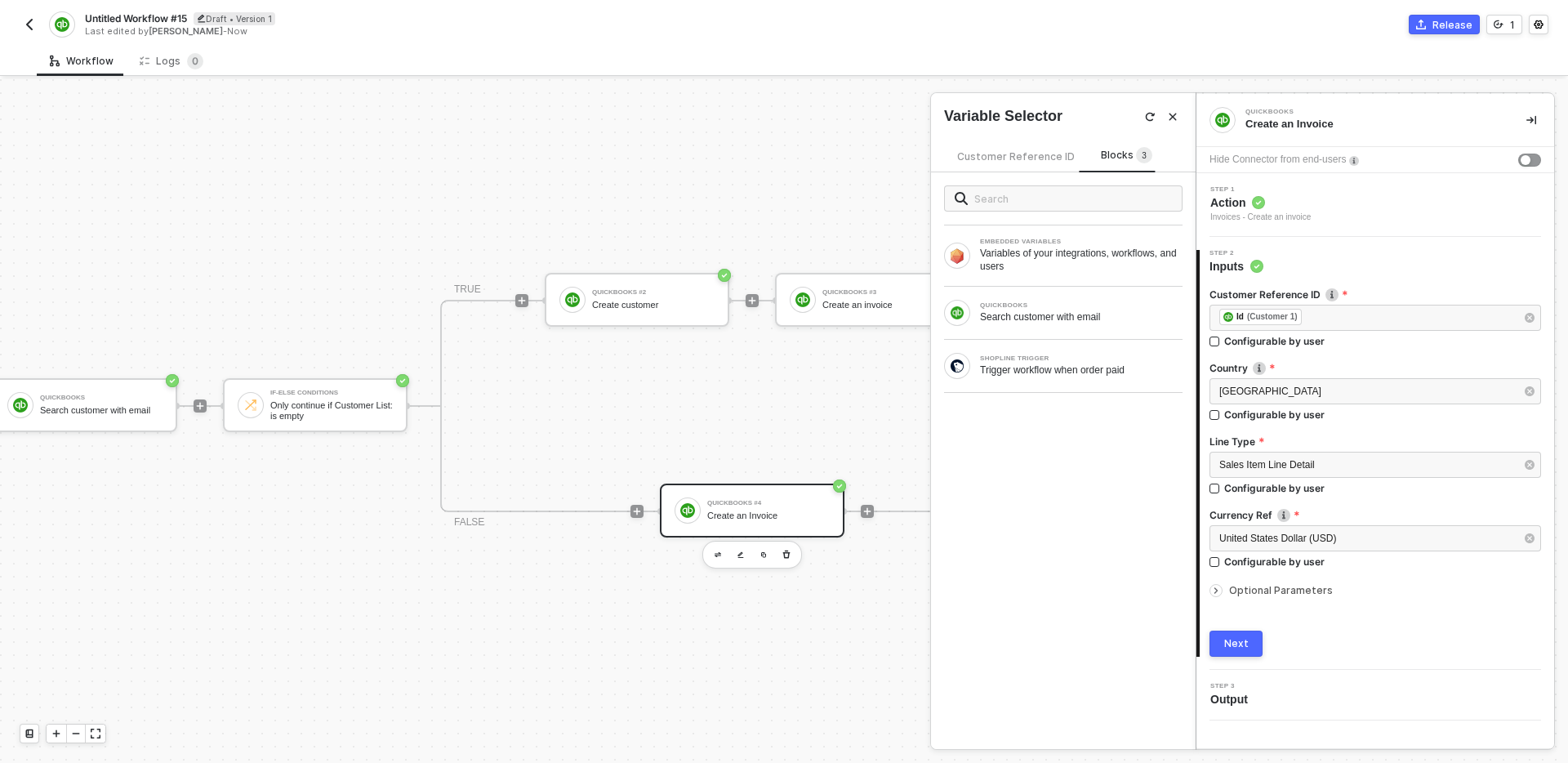
click at [1249, 649] on button "Next" at bounding box center [1236, 644] width 53 height 27
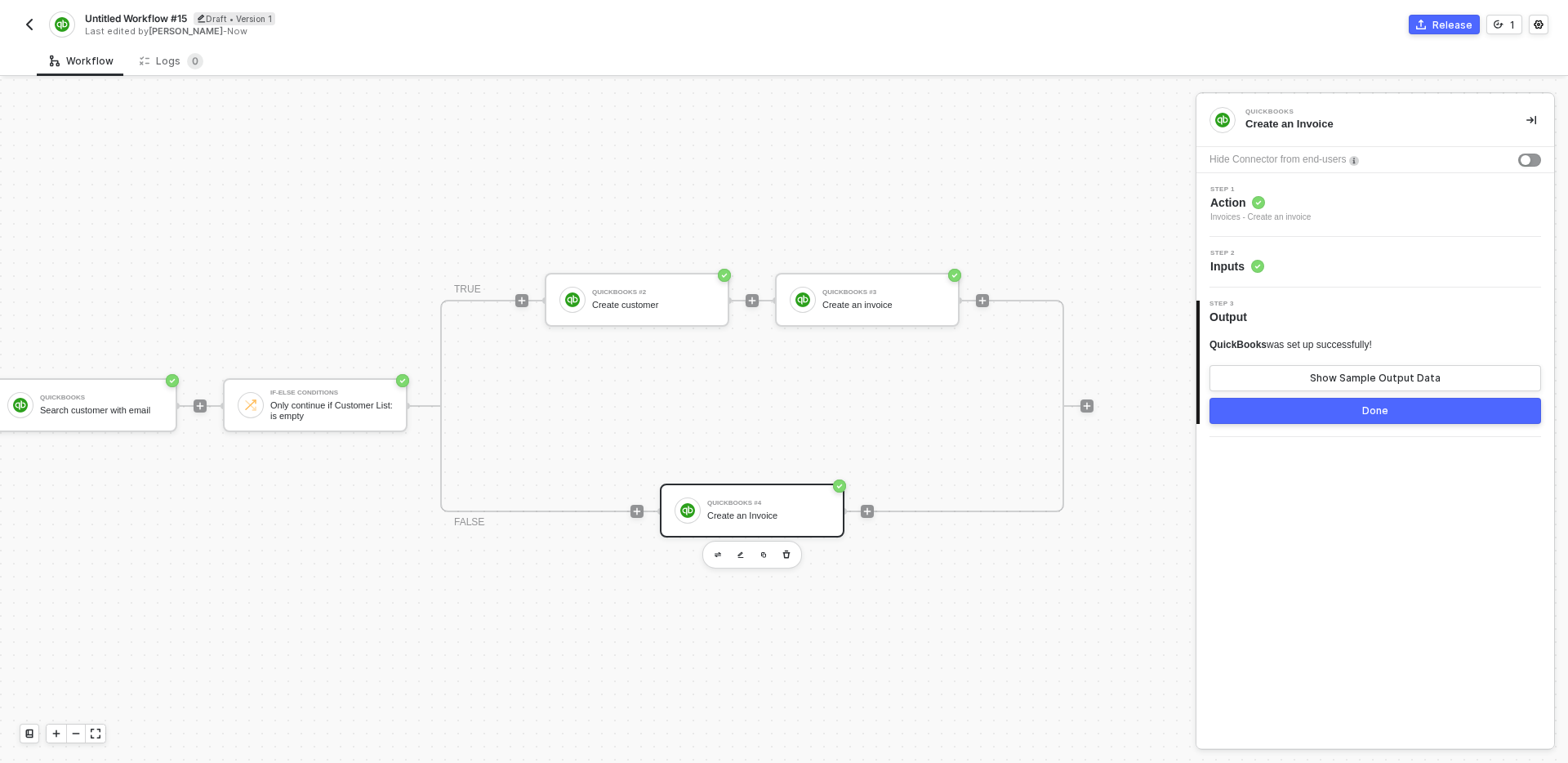
click at [1322, 257] on div "Step 2 Inputs" at bounding box center [1377, 262] width 354 height 25
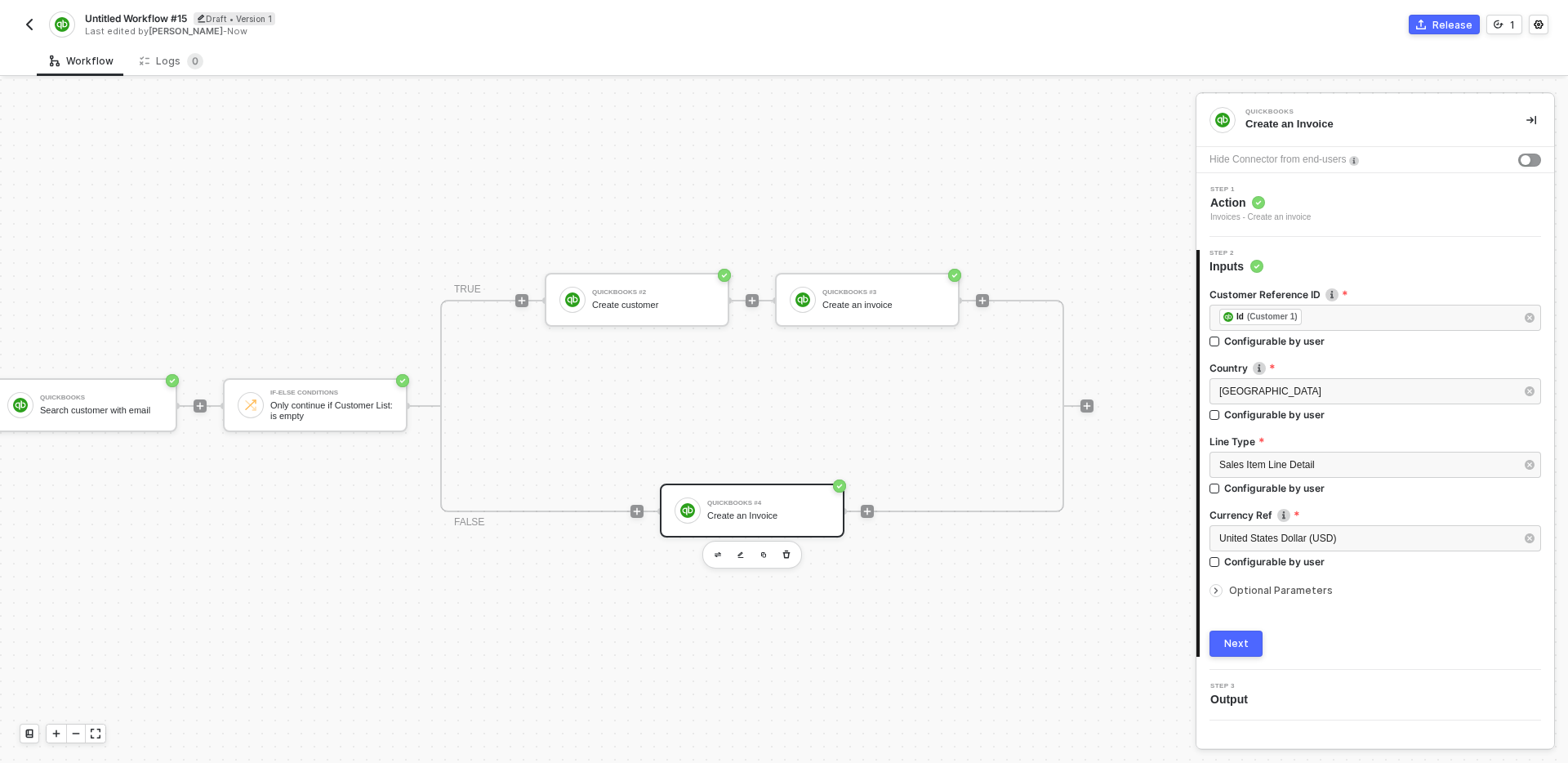
click at [1269, 587] on span "Optional Parameters" at bounding box center [1281, 590] width 103 height 12
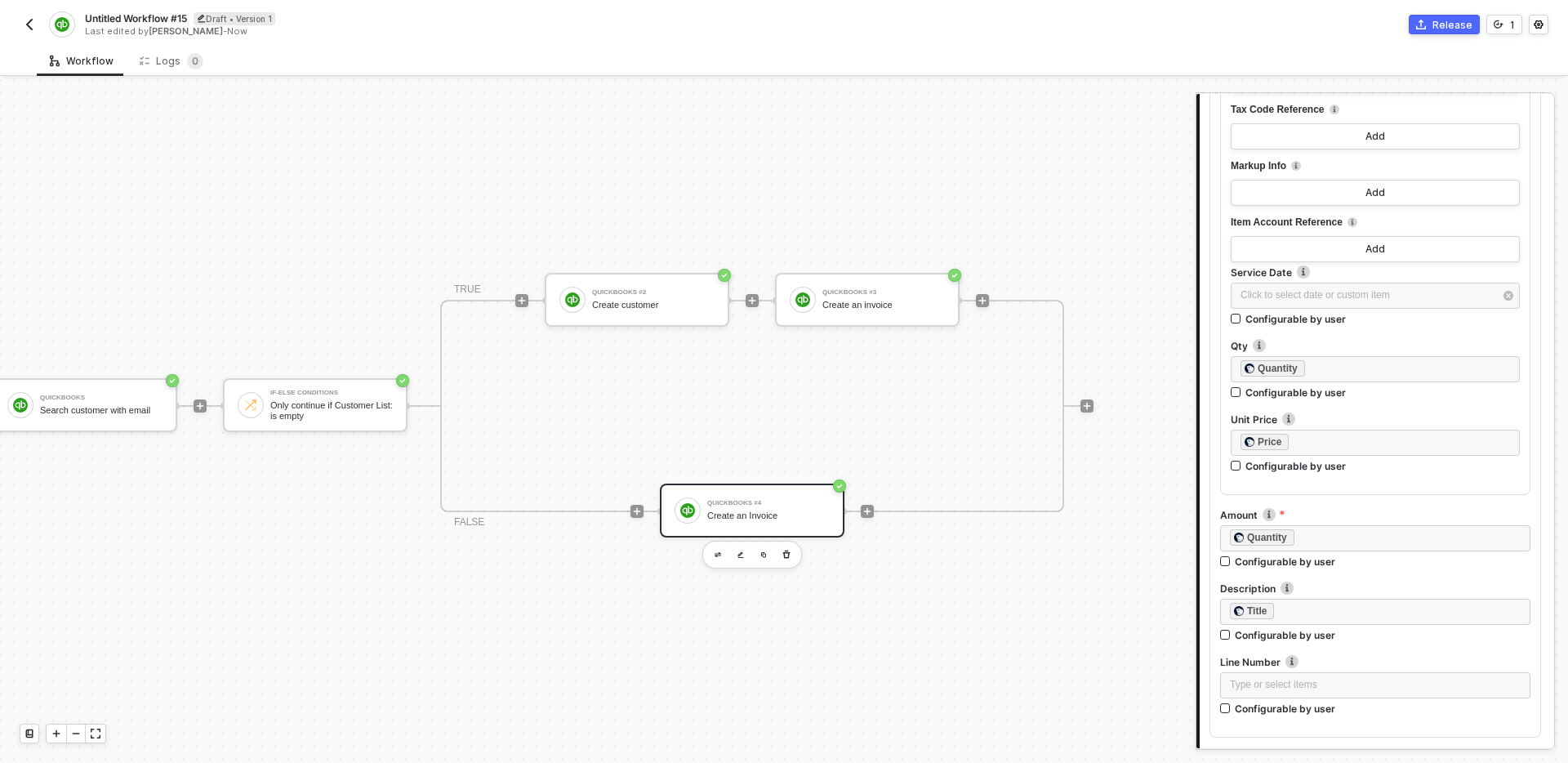
scroll to position [1273, 0]
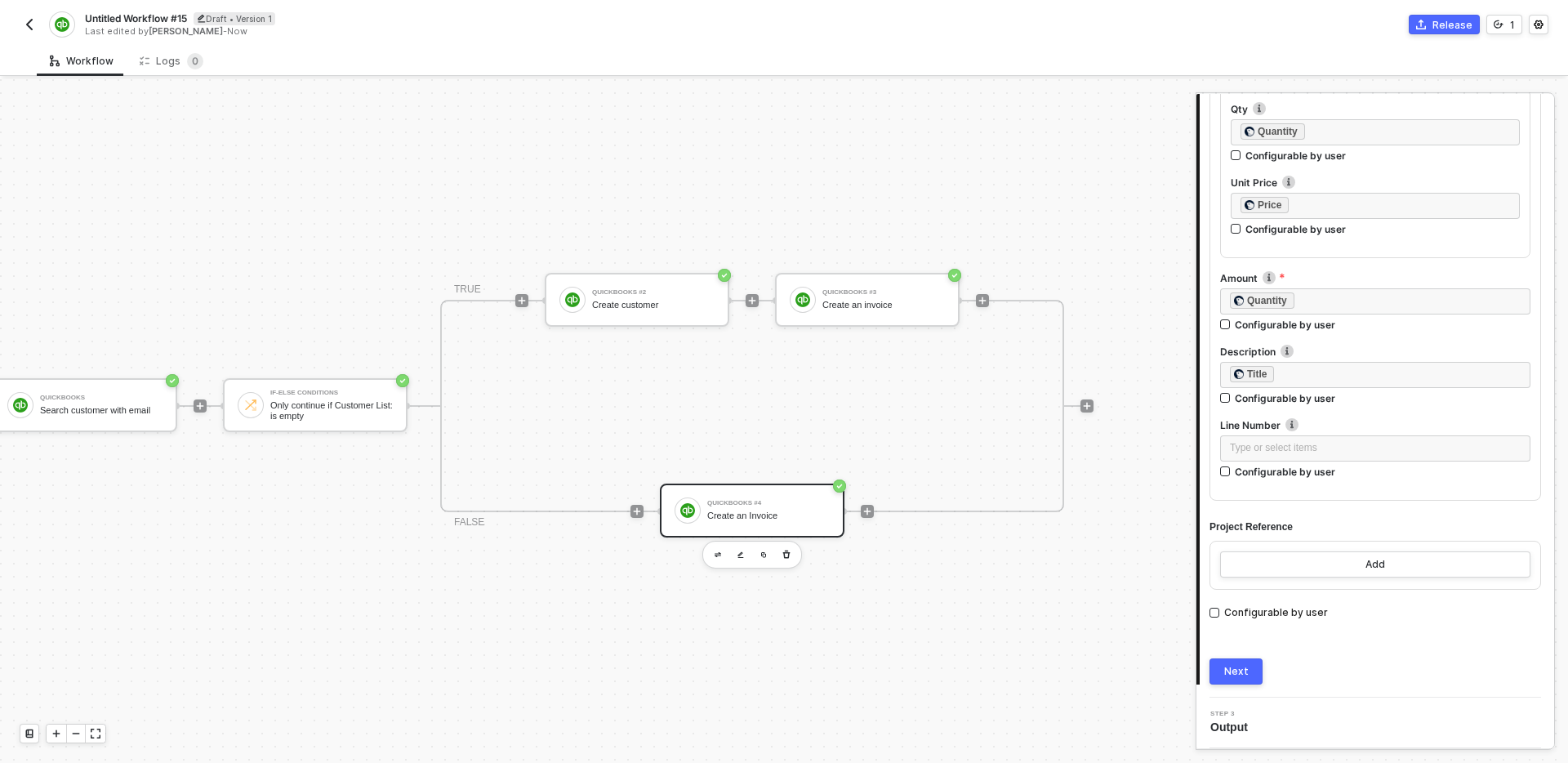
click at [1242, 679] on button "Next" at bounding box center [1236, 672] width 53 height 27
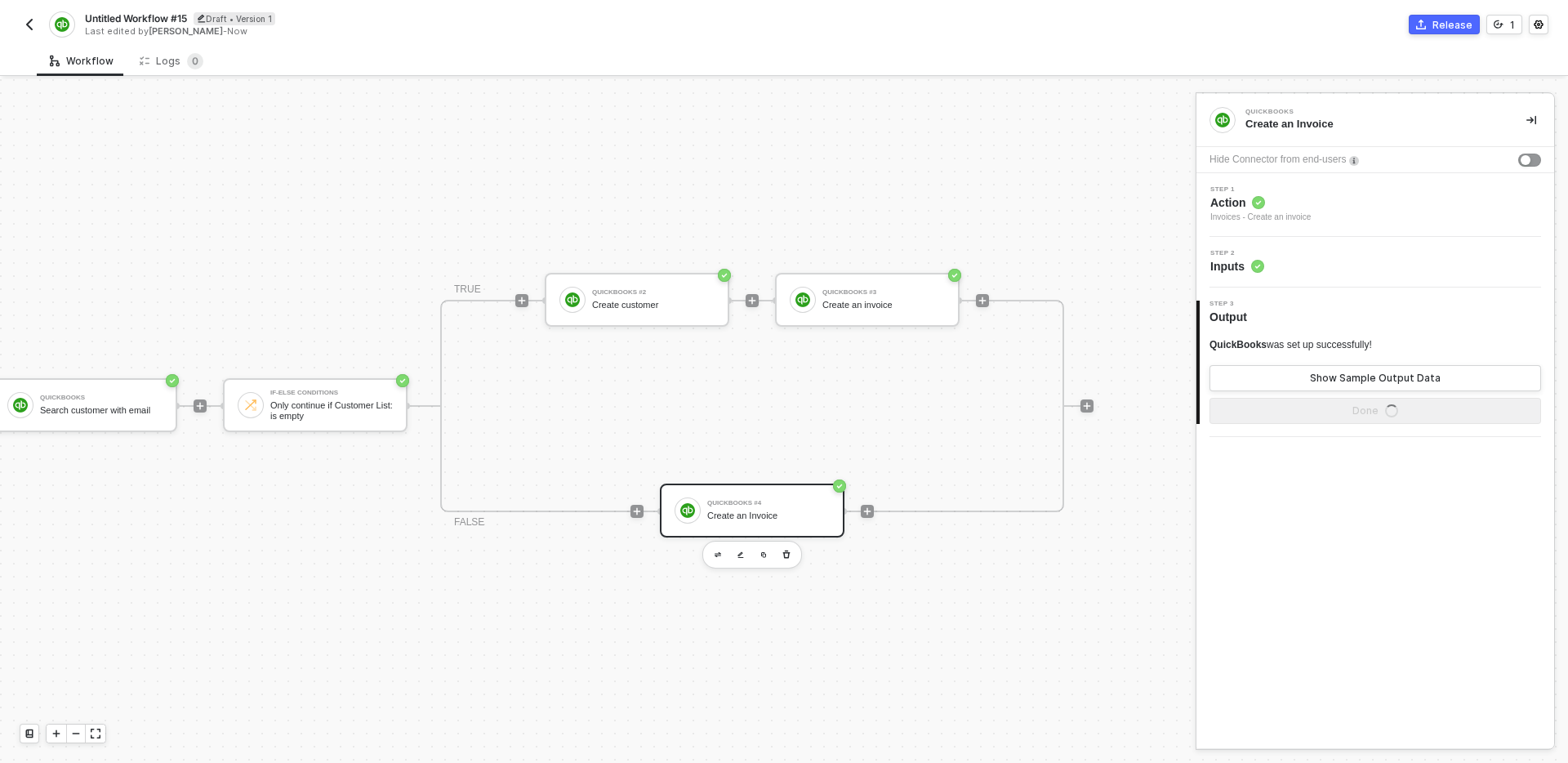
scroll to position [0, 0]
click at [1140, 519] on div "TRIGGER Shopline Trigger Trigger workflow when order paid QuickBooks Search cus…" at bounding box center [598, 422] width 1196 height 684
click at [927, 392] on div "TRUE QuickBooks #2 Create customer QuickBooks #3 Create an invoice FALSE QuickB…" at bounding box center [752, 406] width 624 height 212
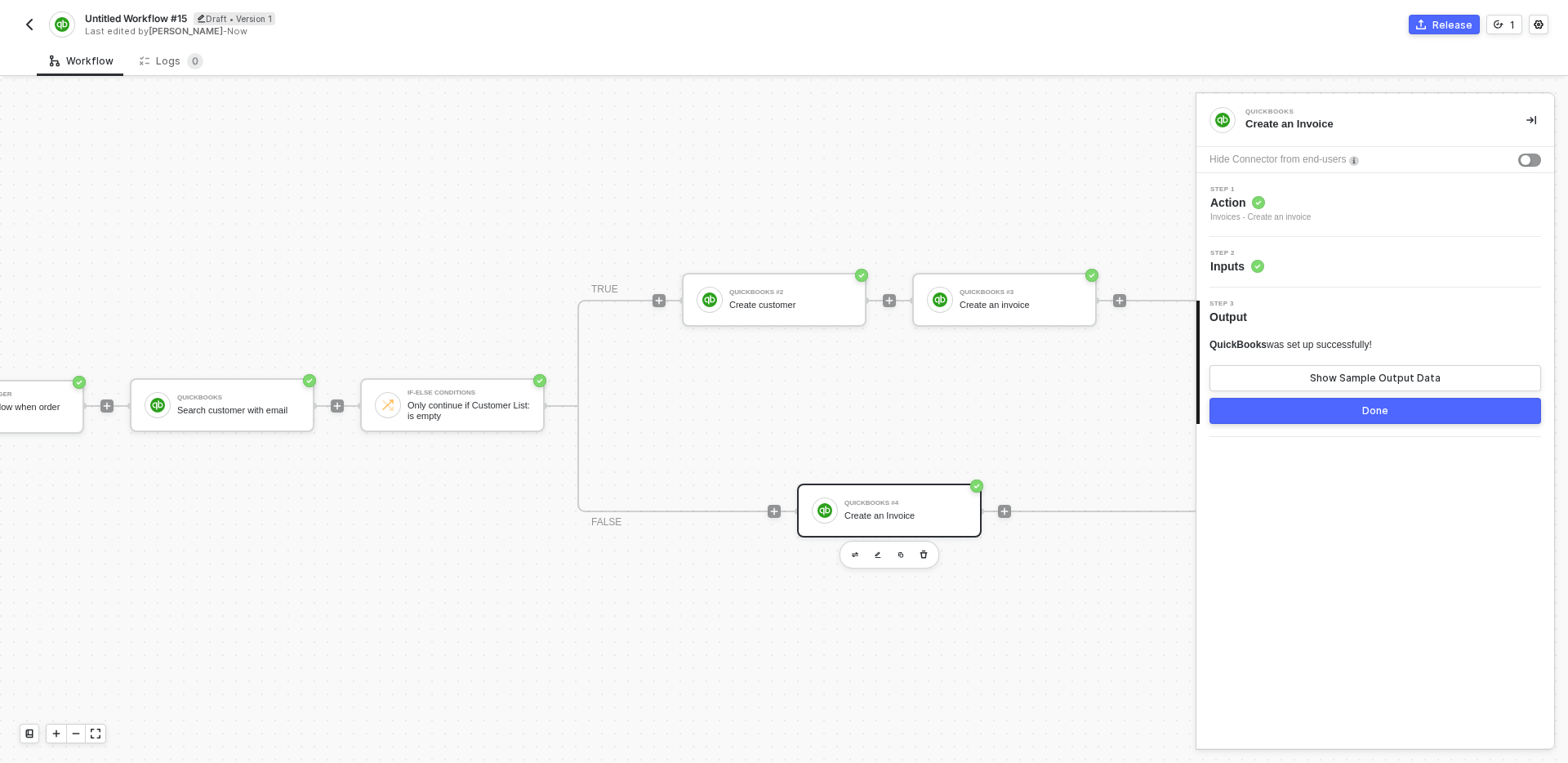
scroll to position [30, 0]
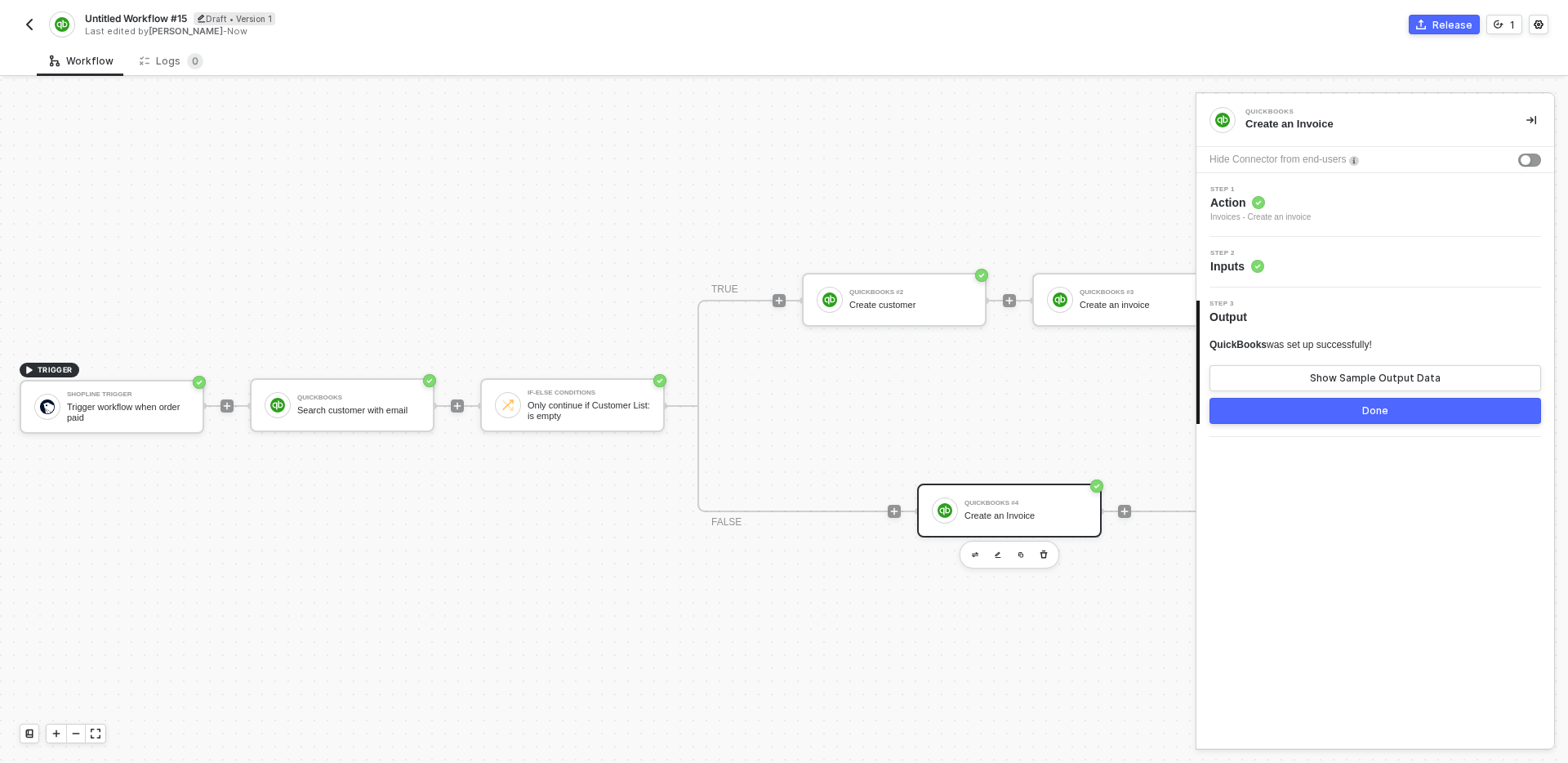
click at [488, 162] on div "TRIGGER Shopline Trigger Trigger workflow when order paid QuickBooks Search cus…" at bounding box center [676, 406] width 1351 height 715
